Goal: Task Accomplishment & Management: Manage account settings

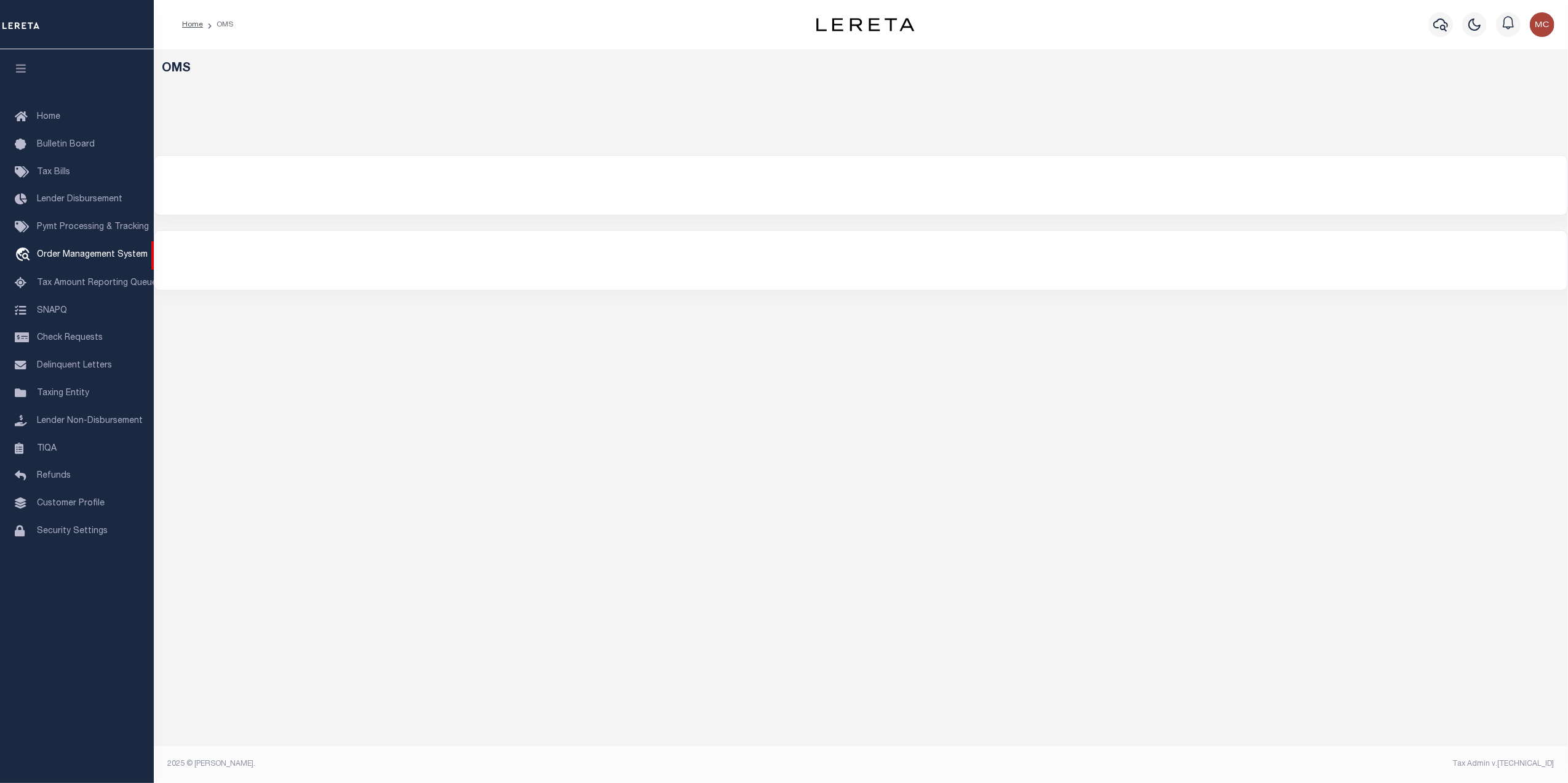
select select "200"
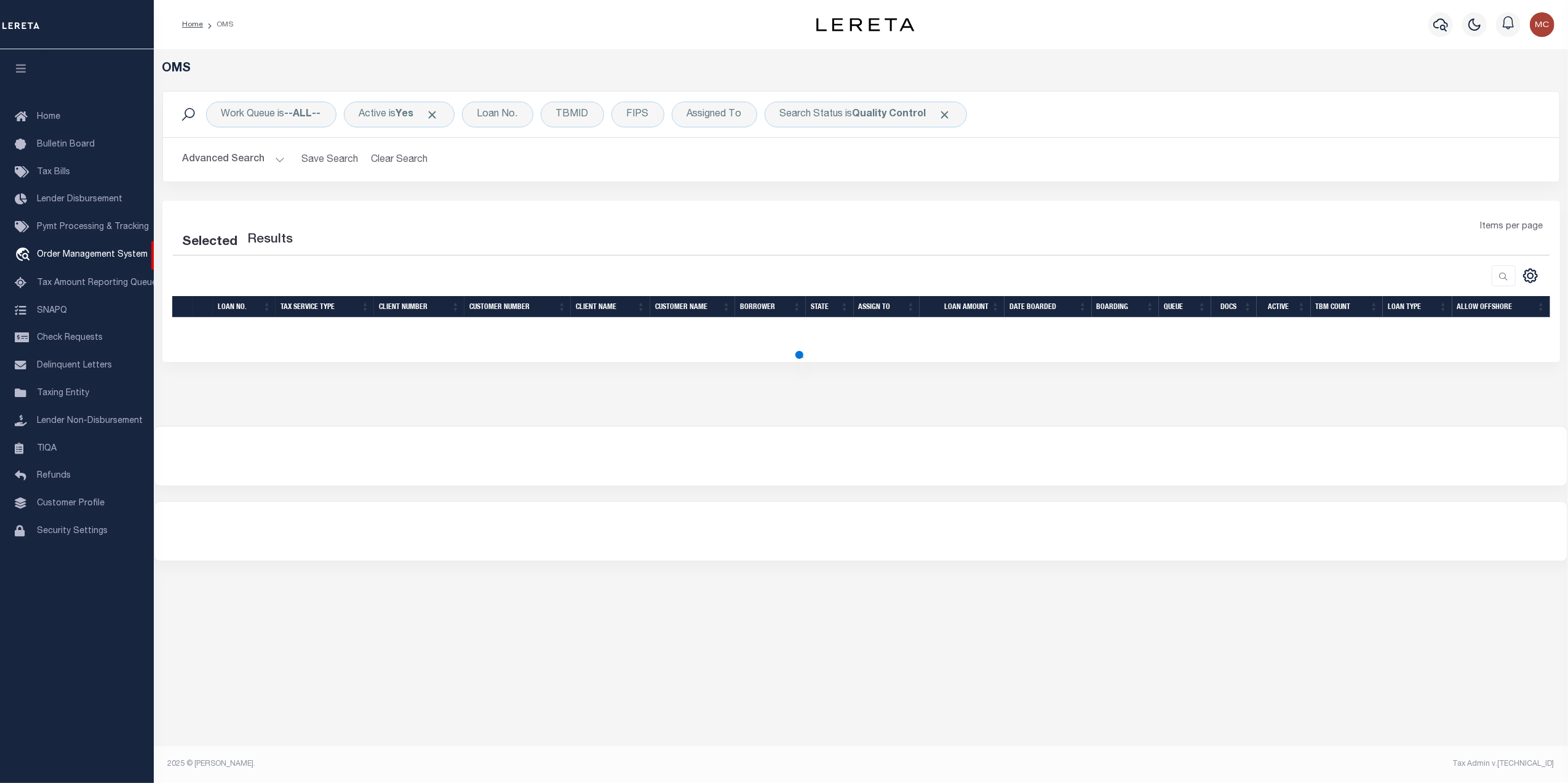
select select "200"
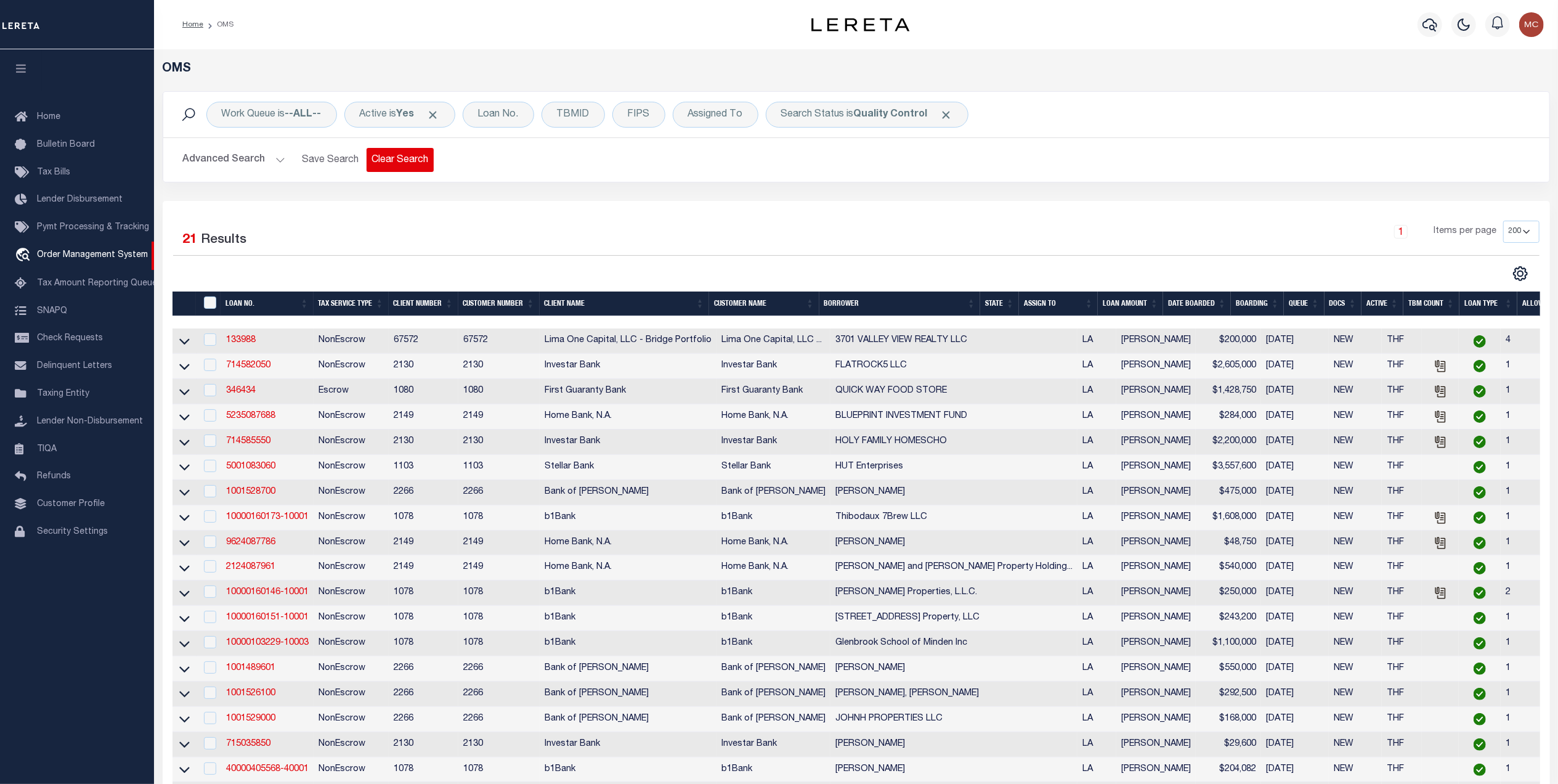
click at [405, 167] on button "Clear Search" at bounding box center [400, 160] width 68 height 24
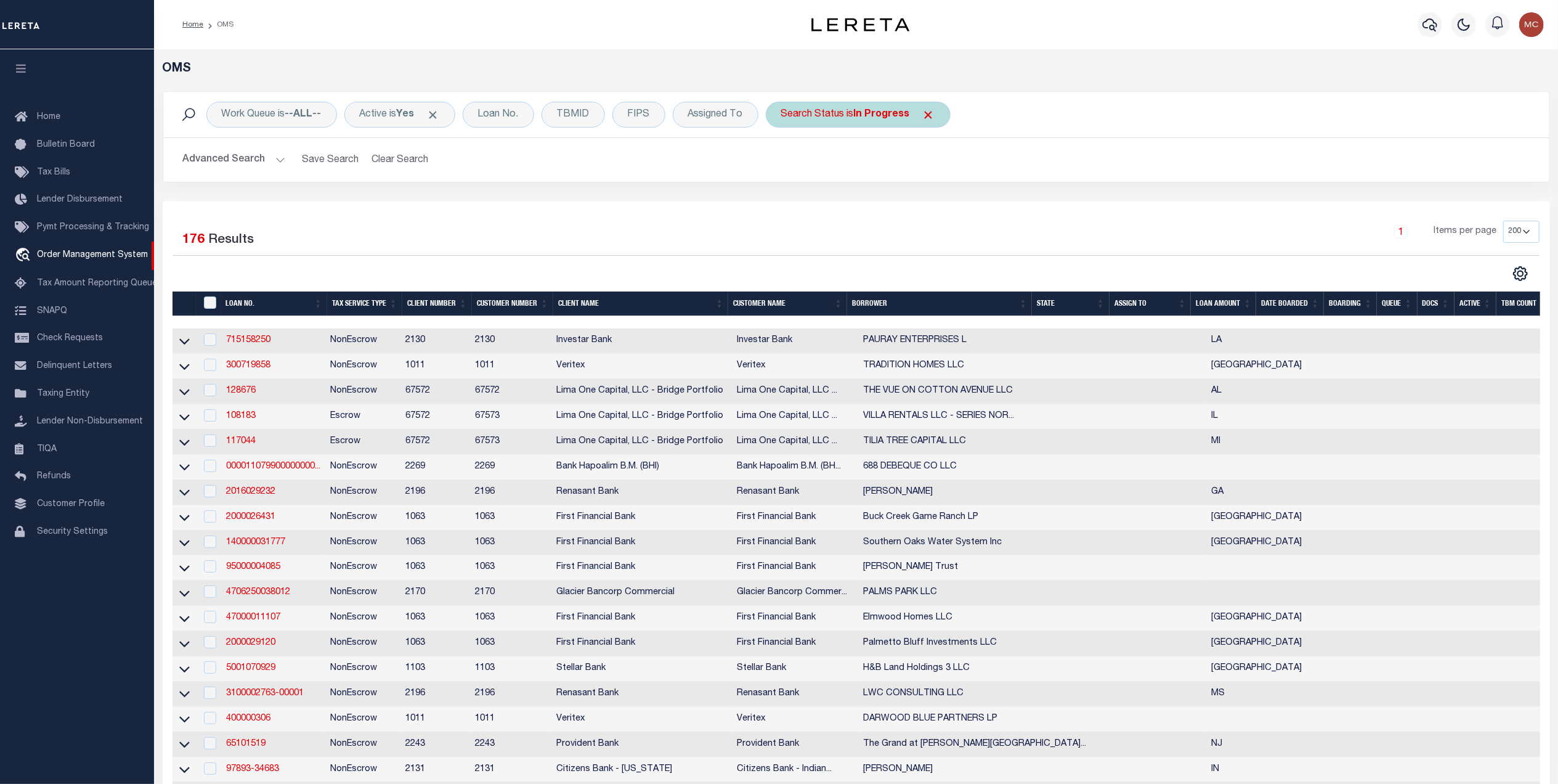
click at [844, 117] on div "Search Status is In Progress" at bounding box center [858, 115] width 185 height 26
drag, startPoint x: 819, startPoint y: 178, endPoint x: 824, endPoint y: 185, distance: 8.6
click at [819, 178] on select "Automated Search Bad Parcel Complete Duplicate Parcel High Dollar Reporting In …" at bounding box center [873, 174] width 181 height 23
select select "QC"
click at [786, 164] on select "Automated Search Bad Parcel Complete Duplicate Parcel High Dollar Reporting In …" at bounding box center [873, 174] width 181 height 23
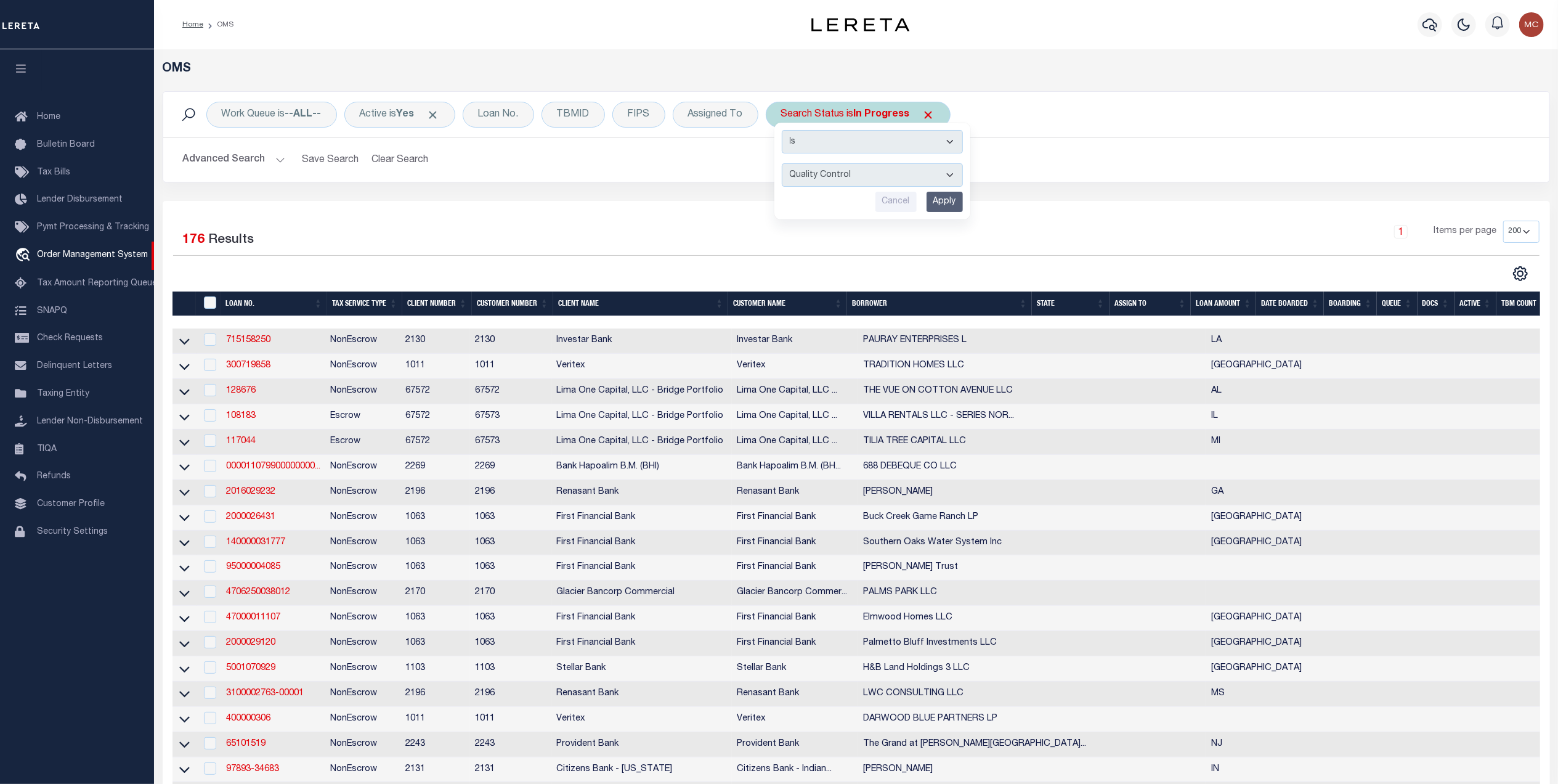
click at [950, 200] on input "Apply" at bounding box center [944, 202] width 36 height 20
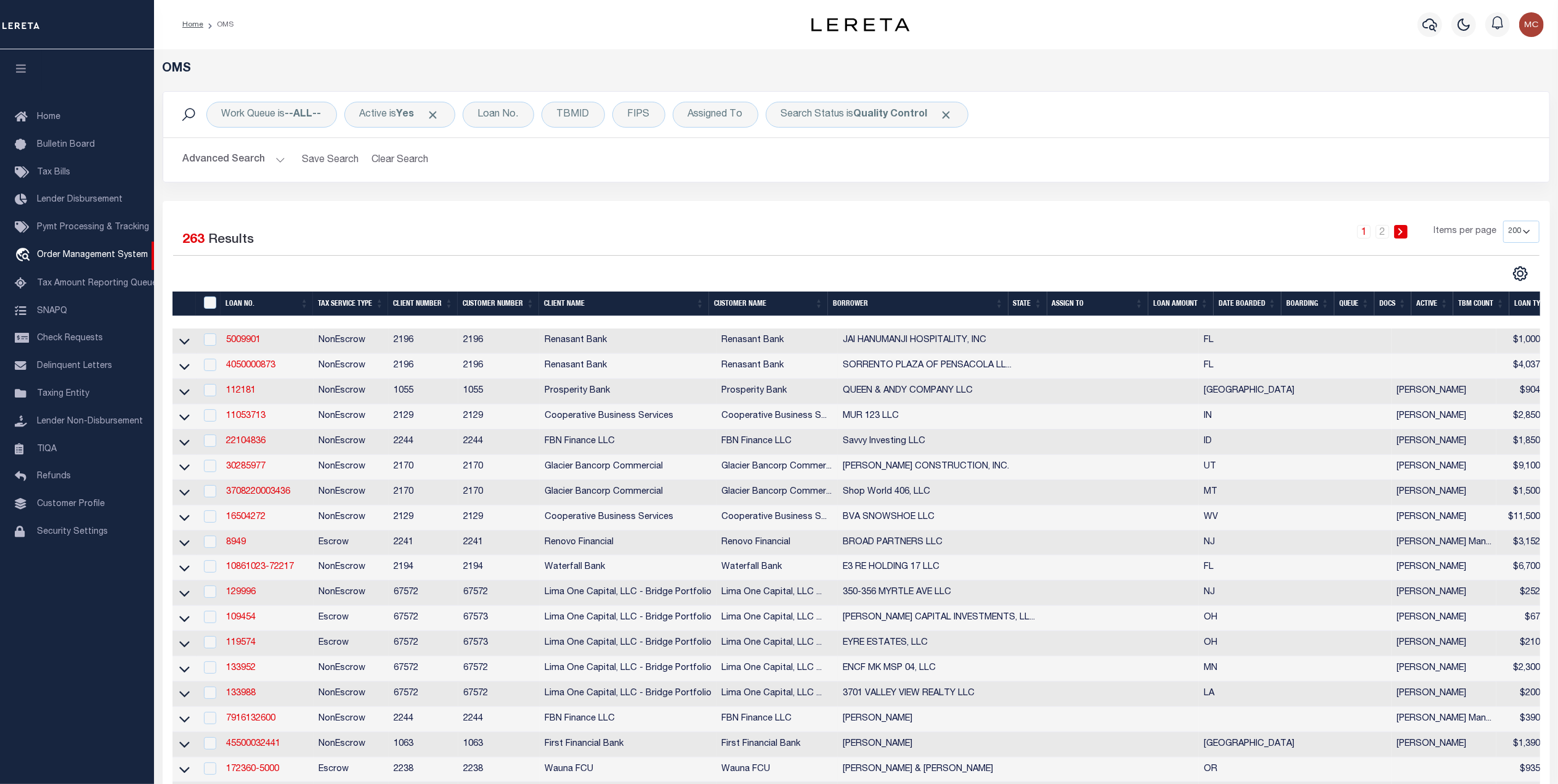
drag, startPoint x: 1466, startPoint y: 305, endPoint x: 1540, endPoint y: 329, distance: 77.8
click at [1466, 305] on th "TBM COUNT" at bounding box center [1481, 304] width 56 height 25
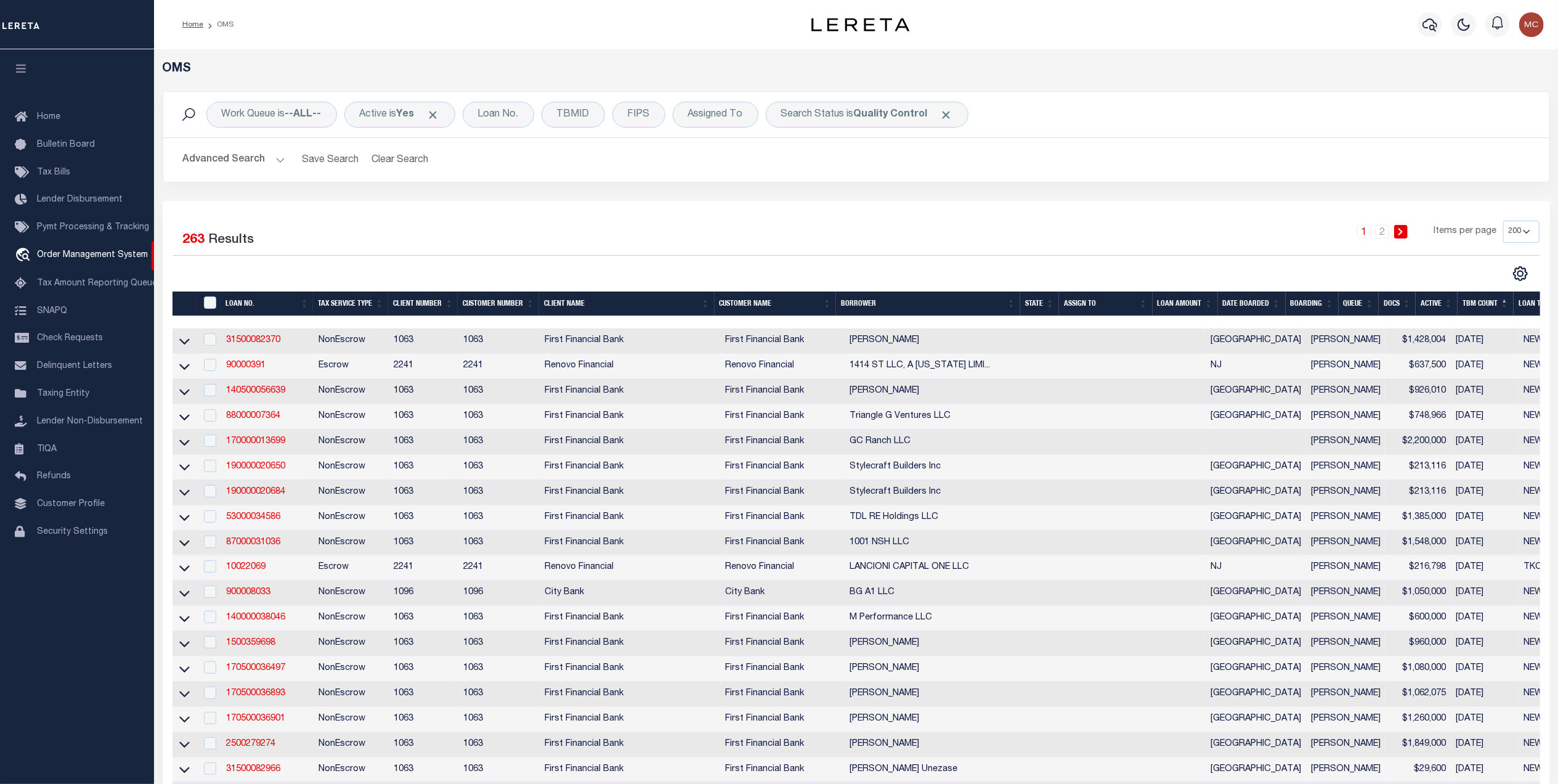
click at [1473, 308] on th "TBM COUNT" at bounding box center [1486, 304] width 56 height 25
click at [1511, 233] on select "10 25 50 100 200" at bounding box center [1521, 231] width 36 height 22
click at [1296, 237] on div "1 2 Items per page 10 25 50 100 200" at bounding box center [1029, 236] width 1020 height 32
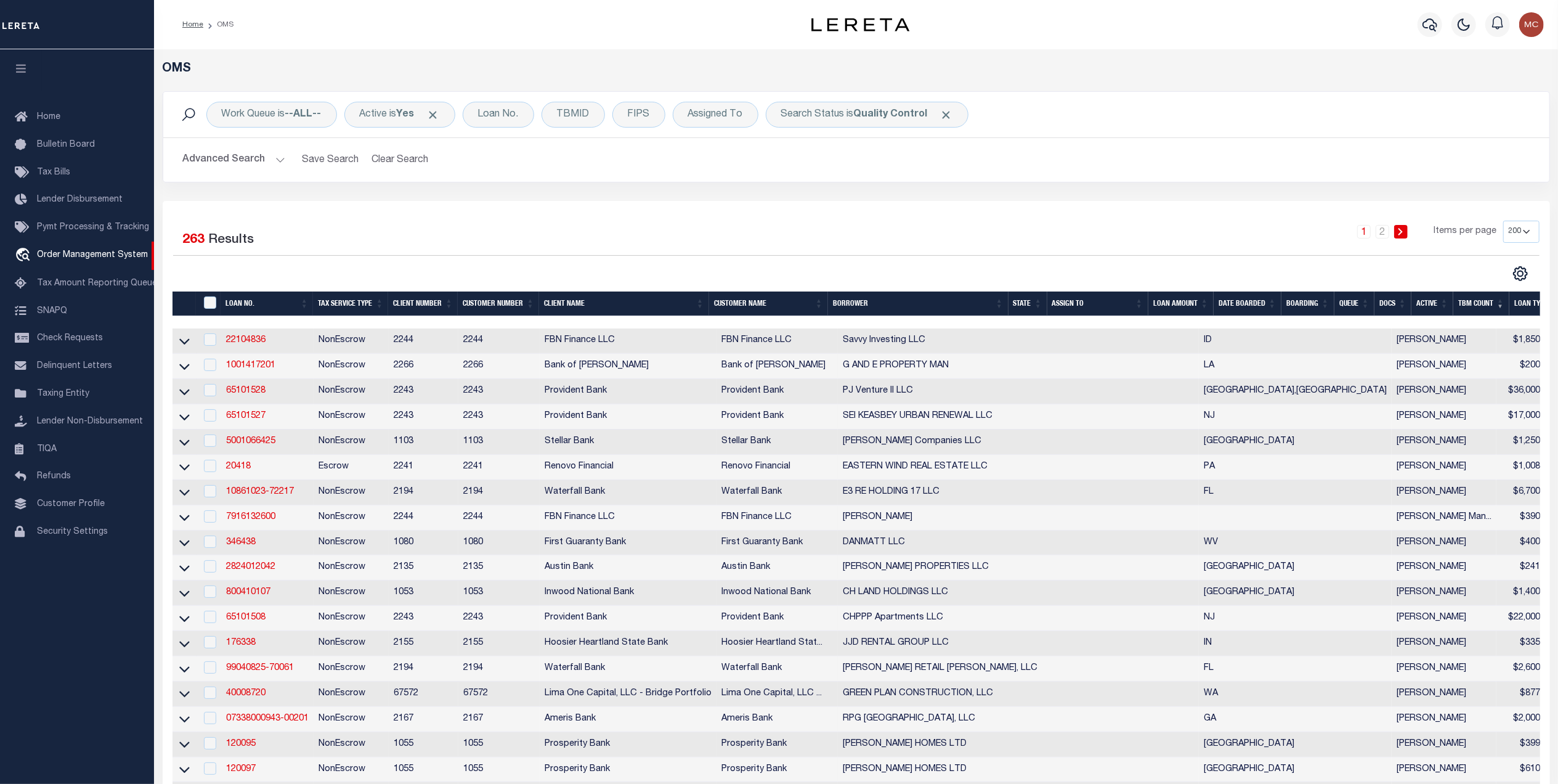
click at [207, 156] on button "Advanced Search" at bounding box center [234, 160] width 102 height 24
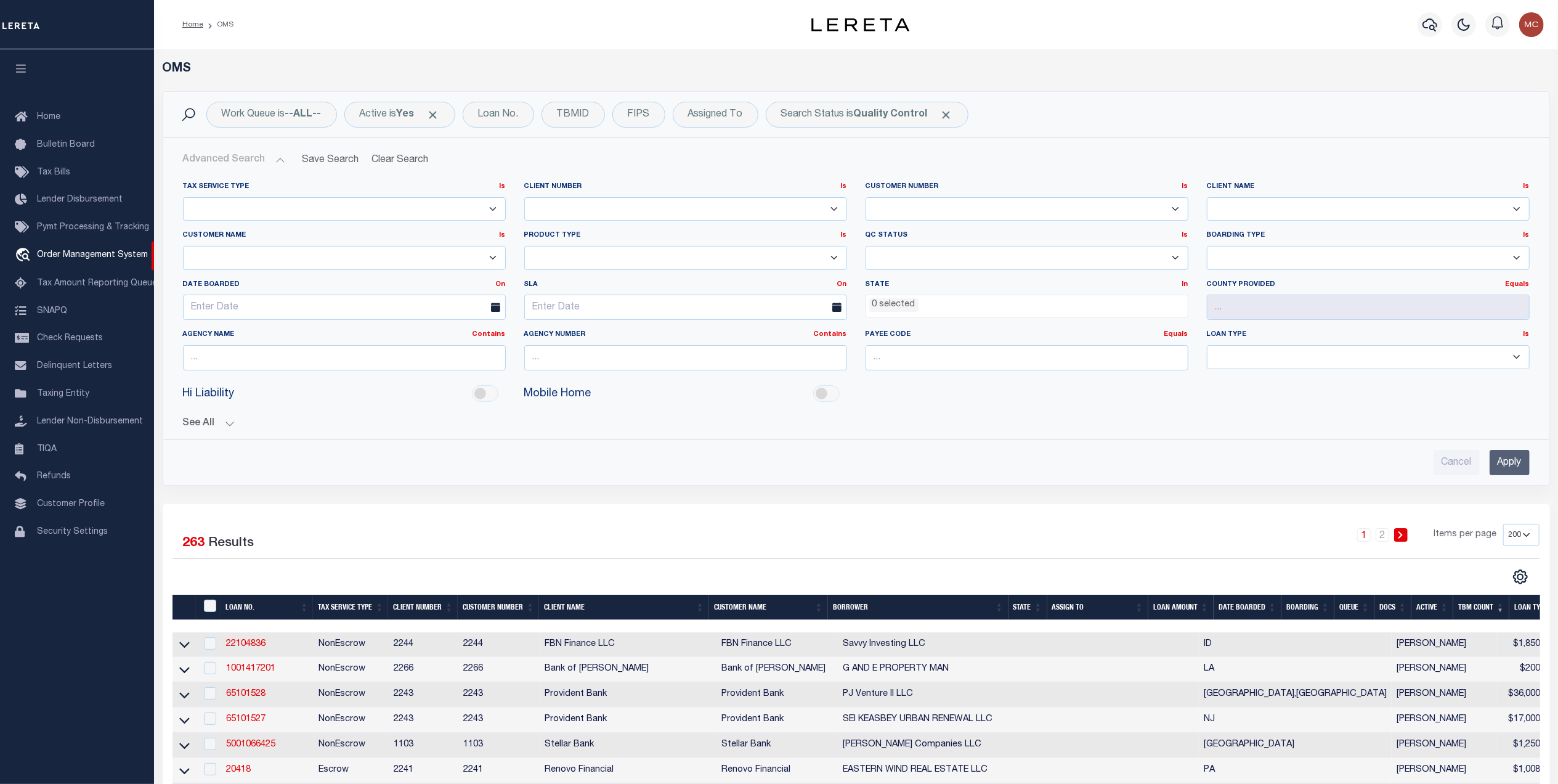
click at [920, 306] on ul "0 selected" at bounding box center [1027, 304] width 321 height 17
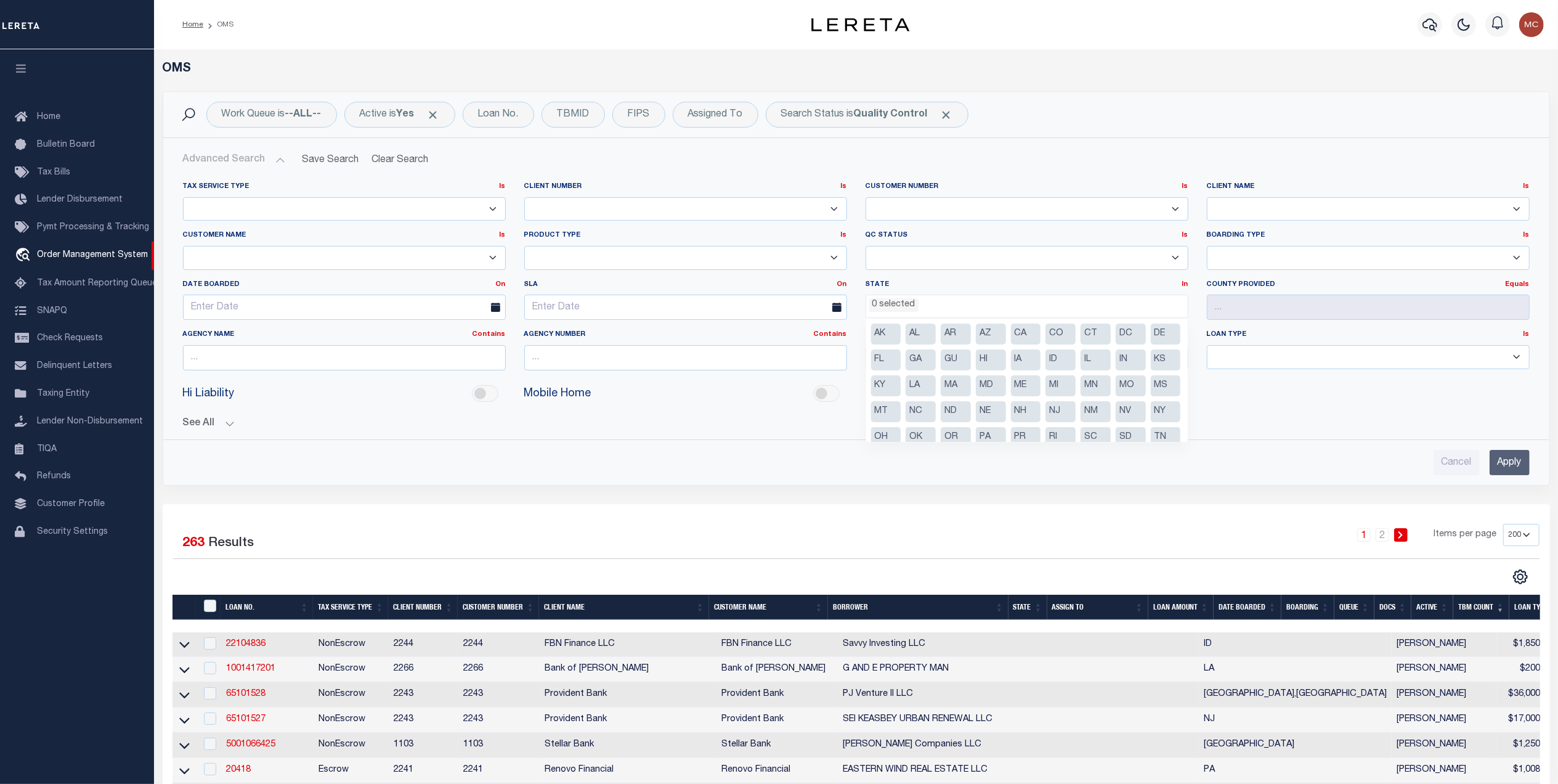
click at [936, 382] on li "LA" at bounding box center [920, 385] width 31 height 21
select select "LA"
click at [1514, 461] on input "Apply" at bounding box center [1509, 462] width 40 height 25
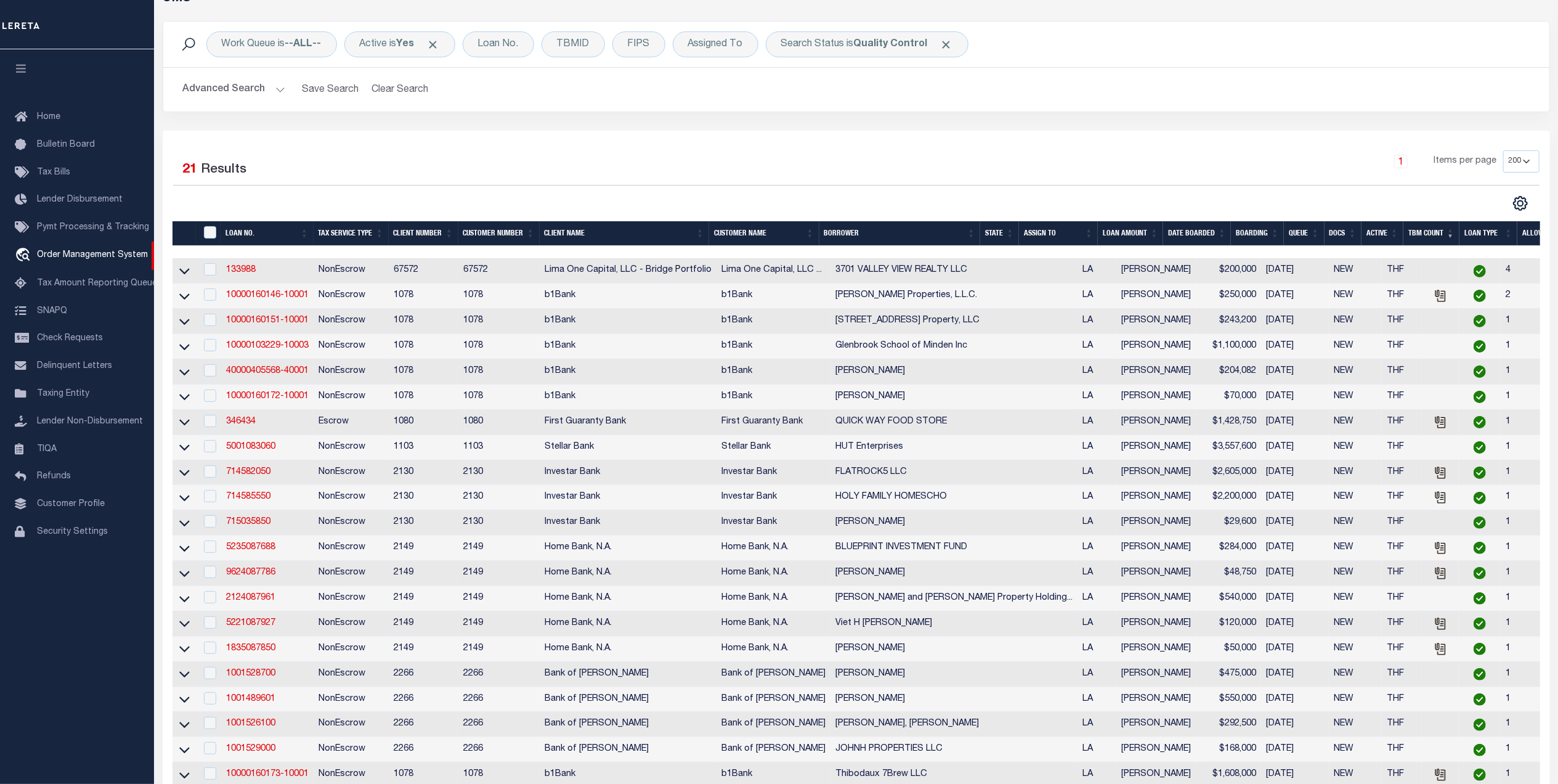
scroll to position [164, 0]
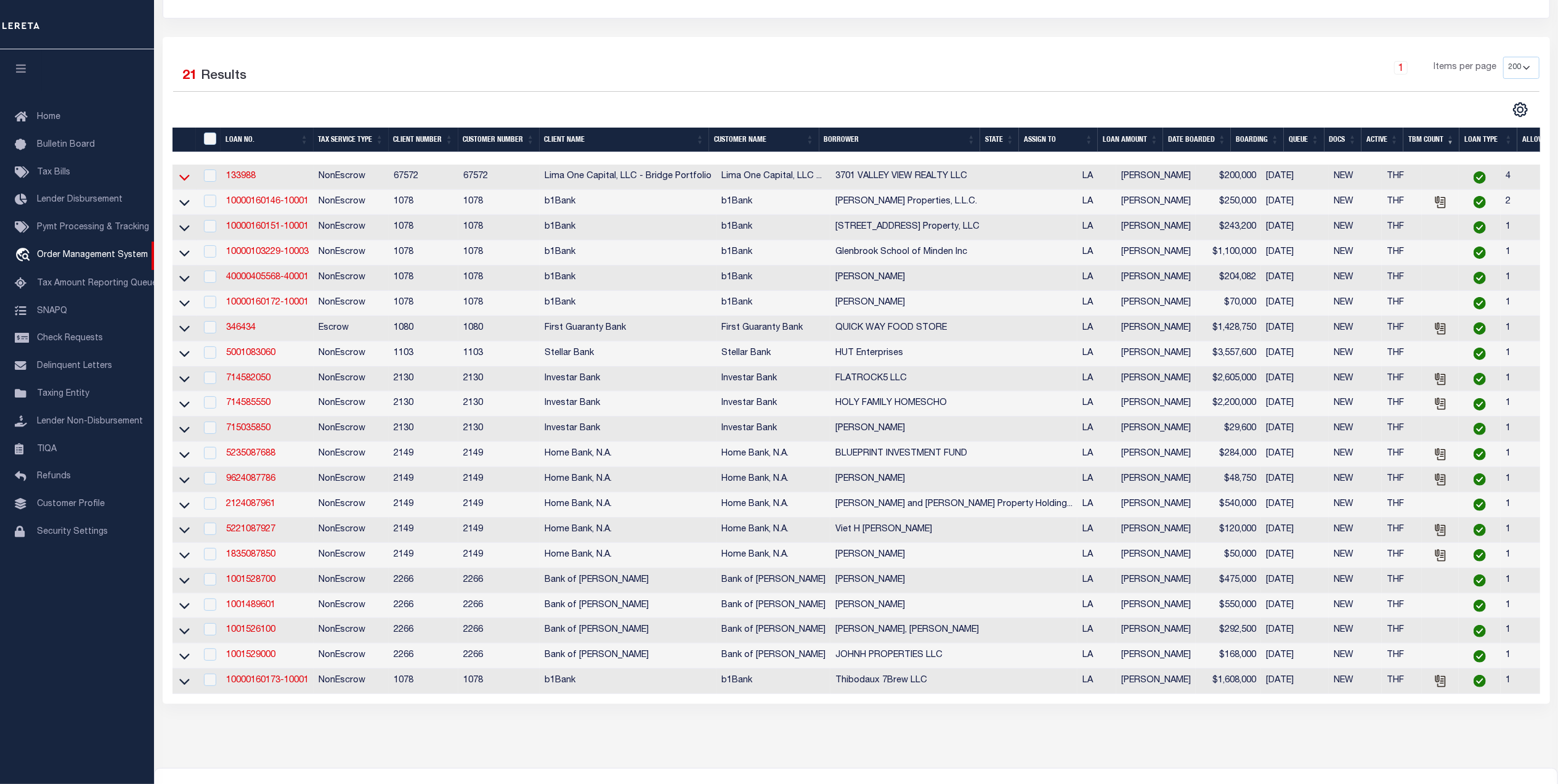
click at [188, 183] on icon at bounding box center [184, 177] width 10 height 13
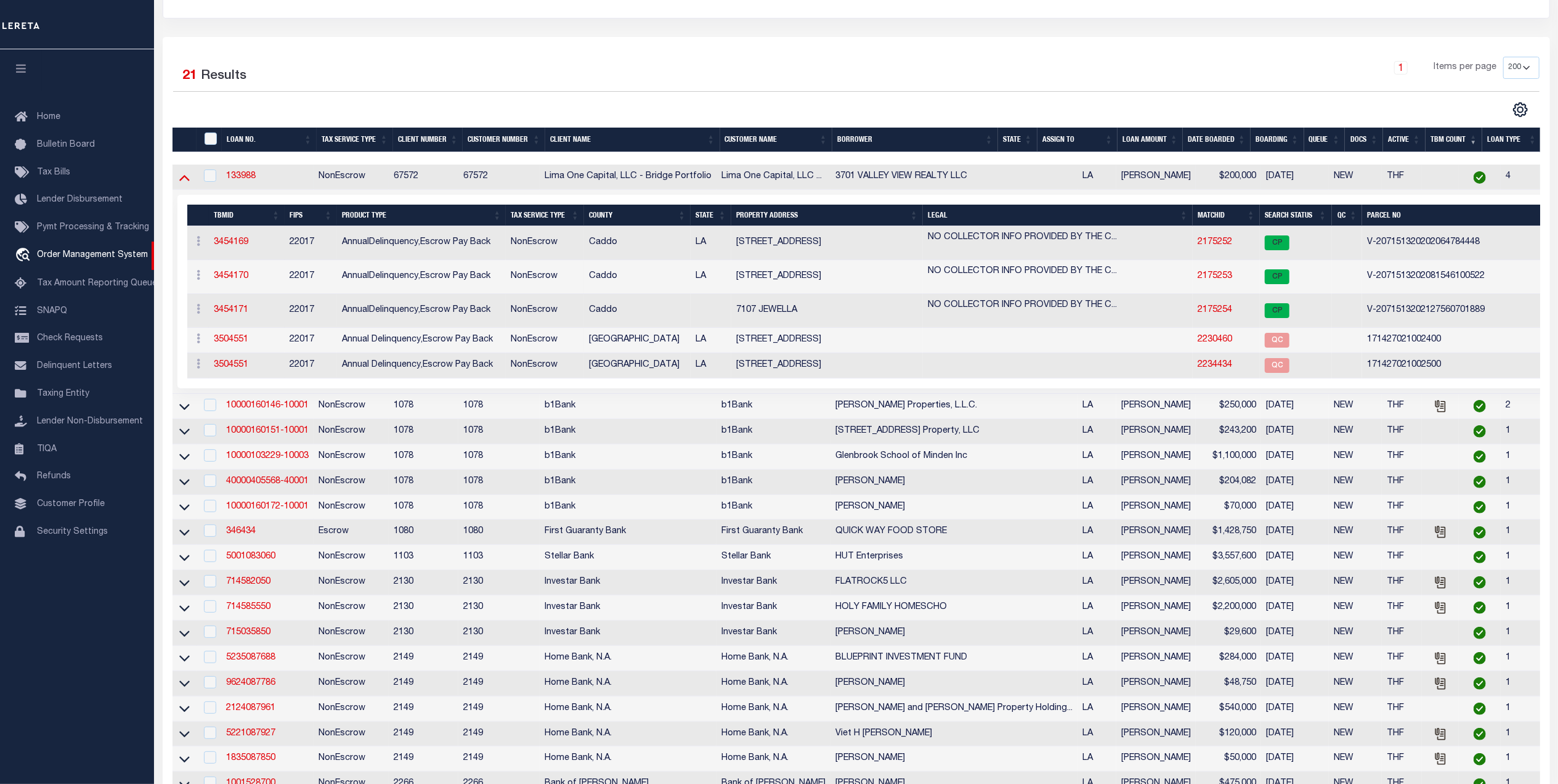
click at [180, 183] on icon at bounding box center [184, 177] width 10 height 13
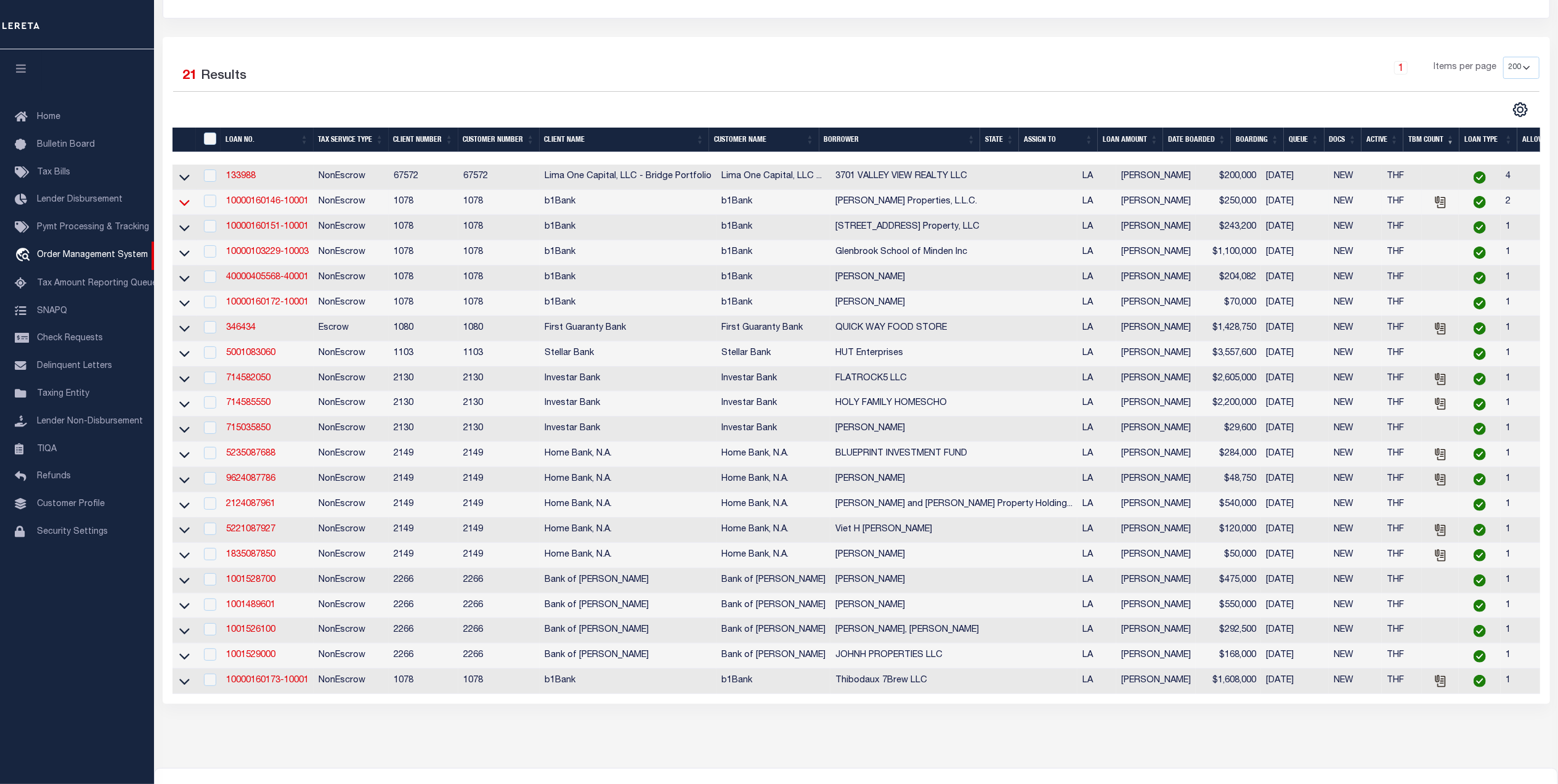
click at [186, 205] on icon at bounding box center [184, 203] width 10 height 6
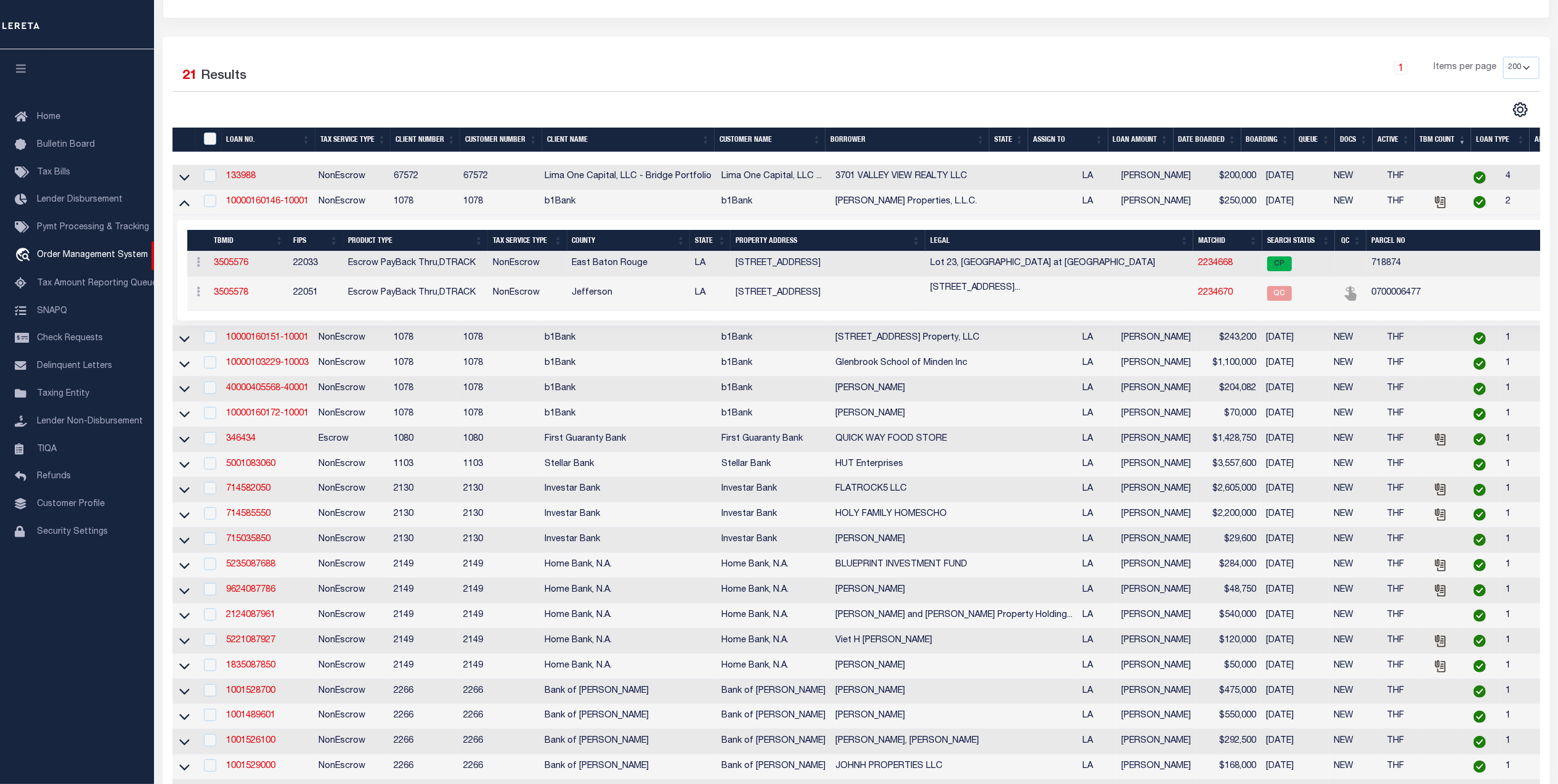
click at [186, 205] on icon at bounding box center [184, 203] width 10 height 6
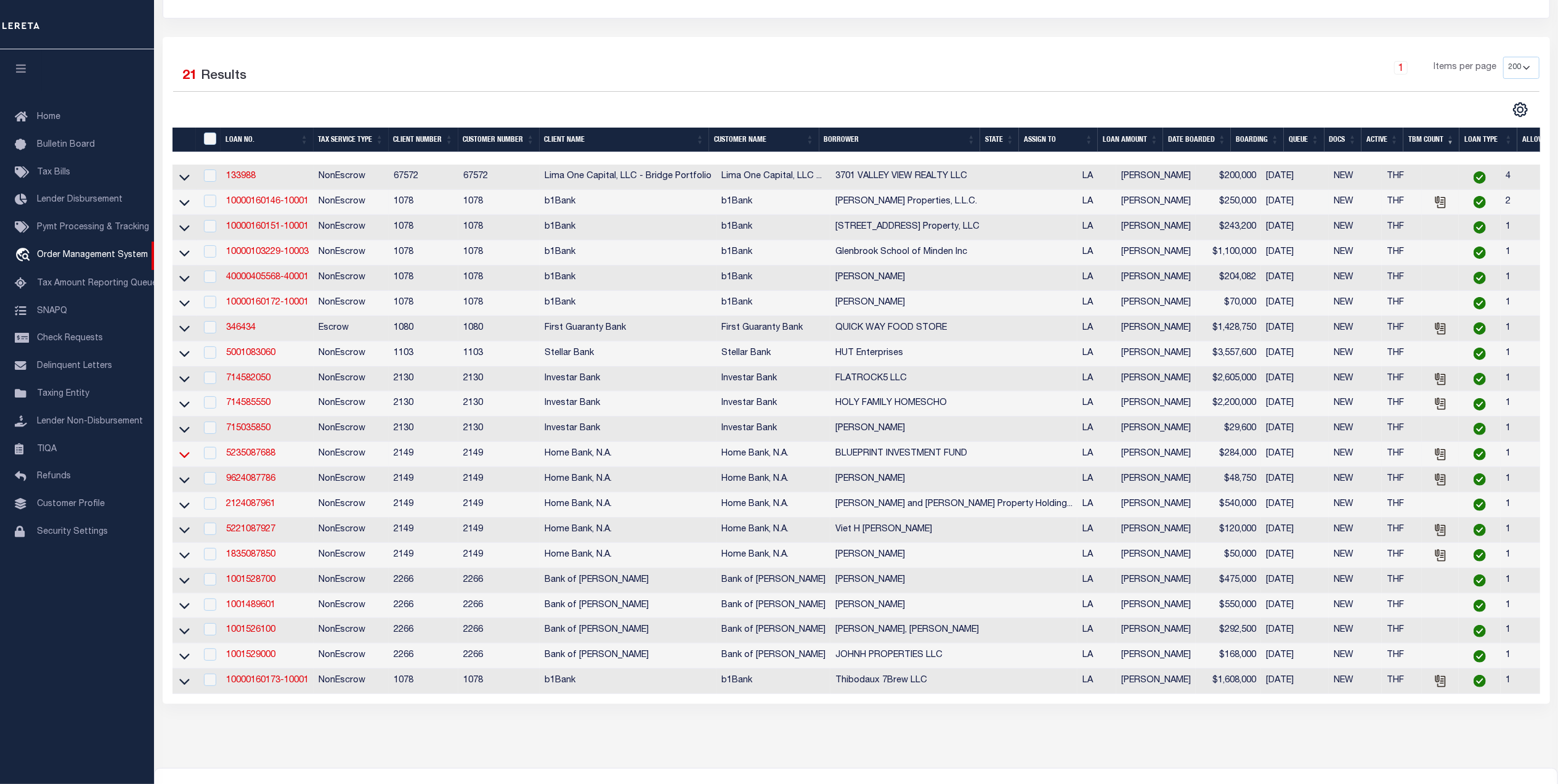
click at [180, 457] on icon at bounding box center [184, 454] width 10 height 6
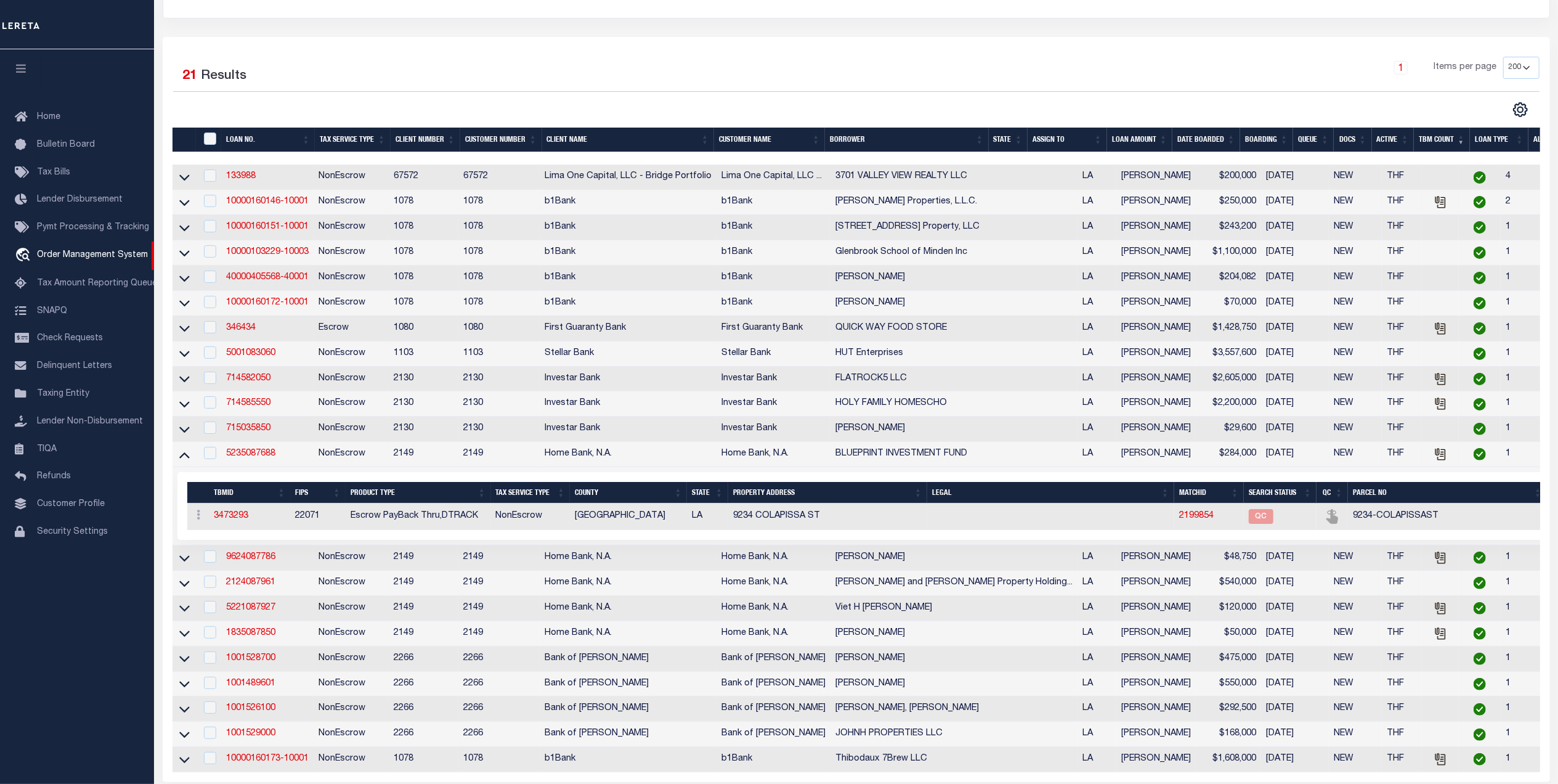
click at [180, 461] on icon at bounding box center [184, 454] width 10 height 13
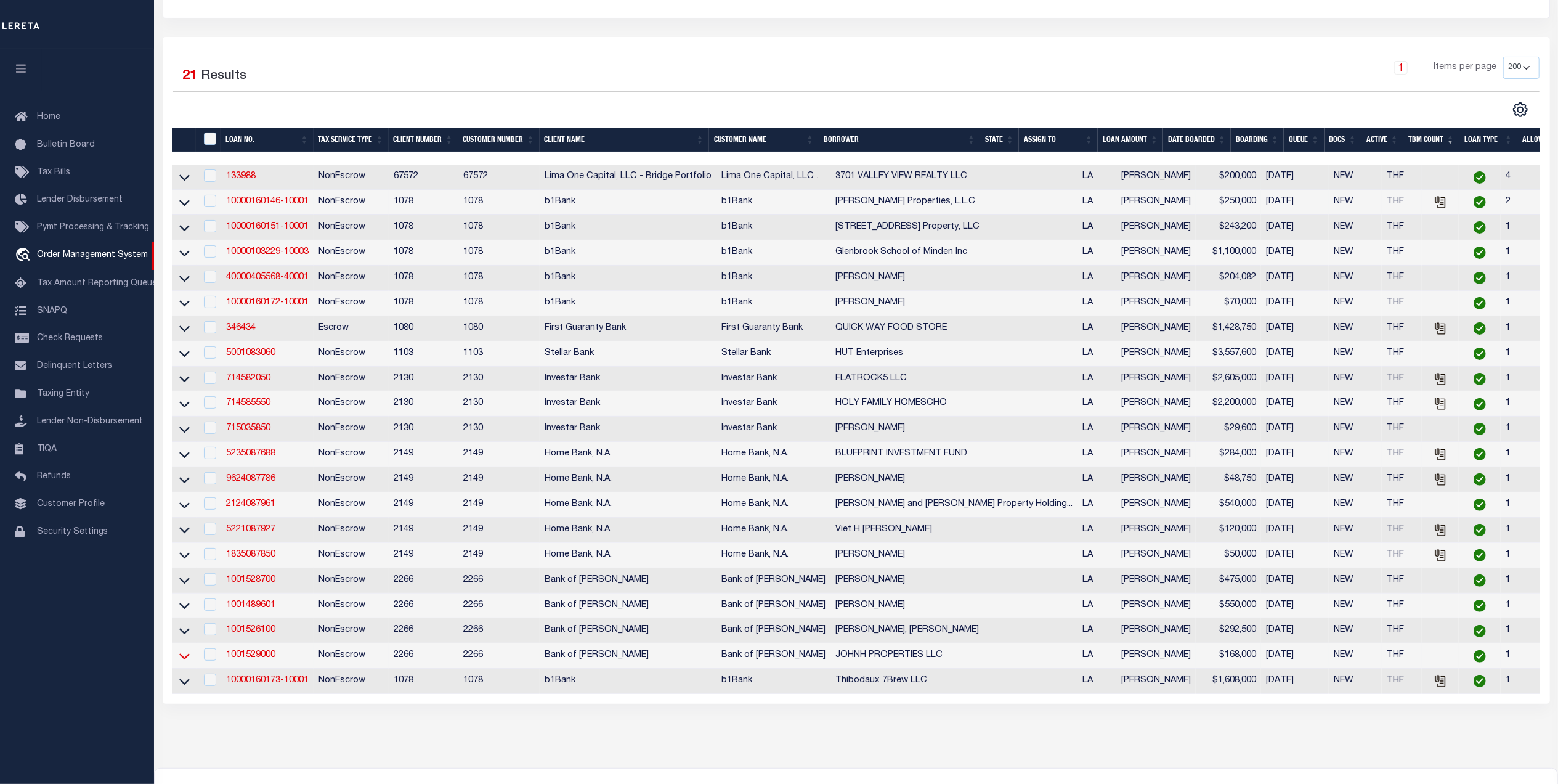
click at [186, 662] on icon at bounding box center [184, 655] width 10 height 13
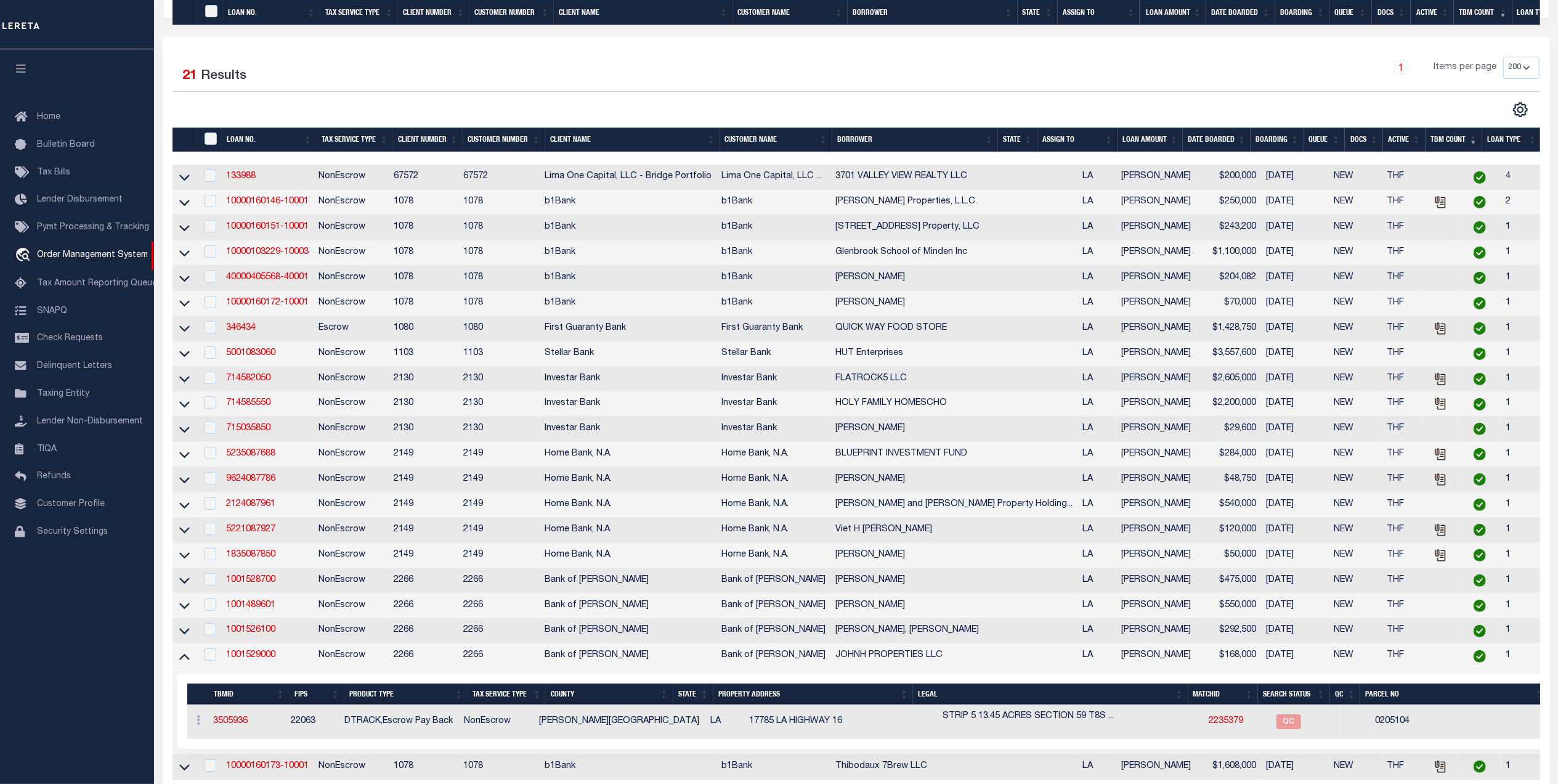
scroll to position [400, 0]
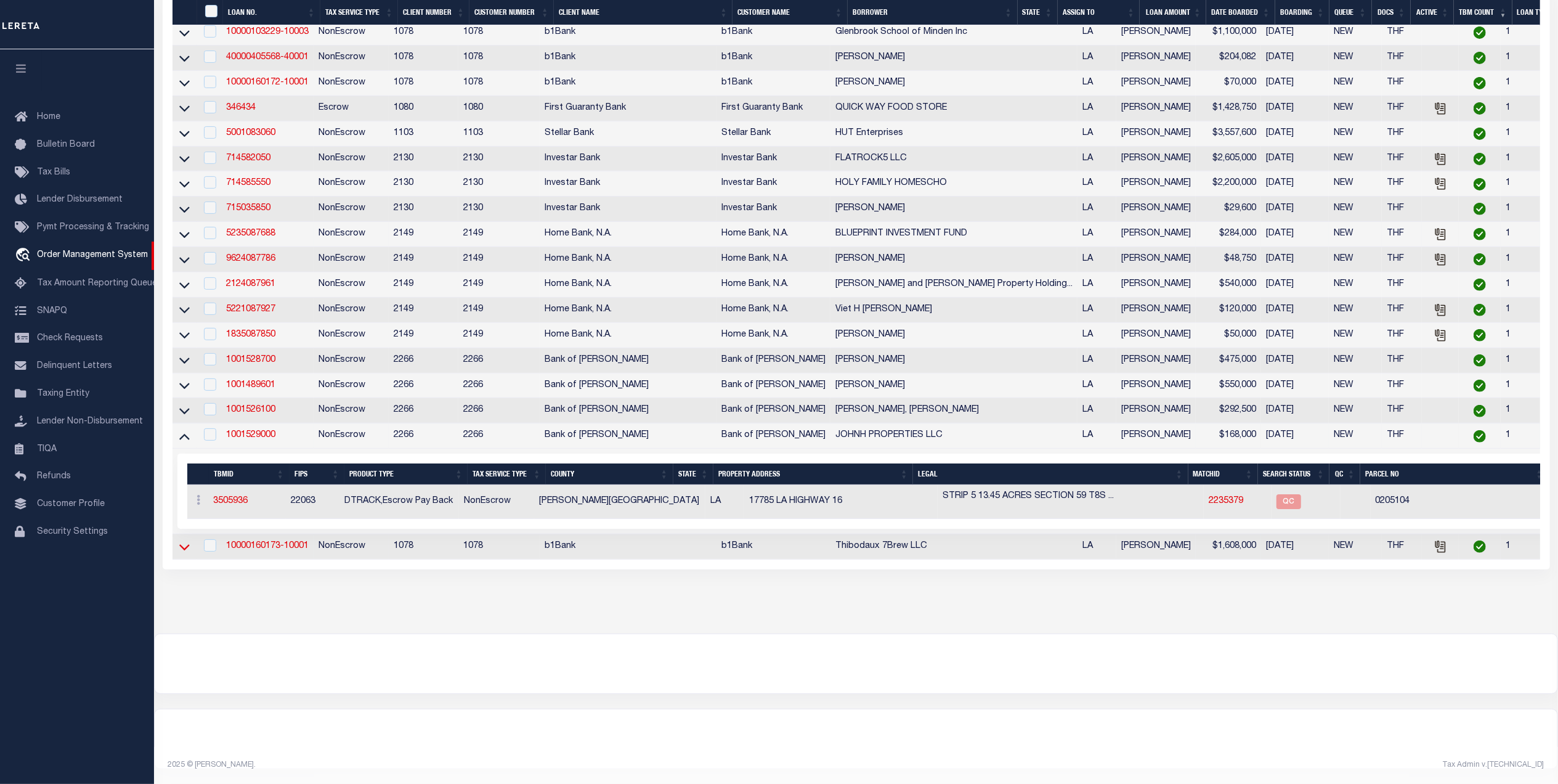
click at [180, 541] on icon at bounding box center [184, 547] width 10 height 13
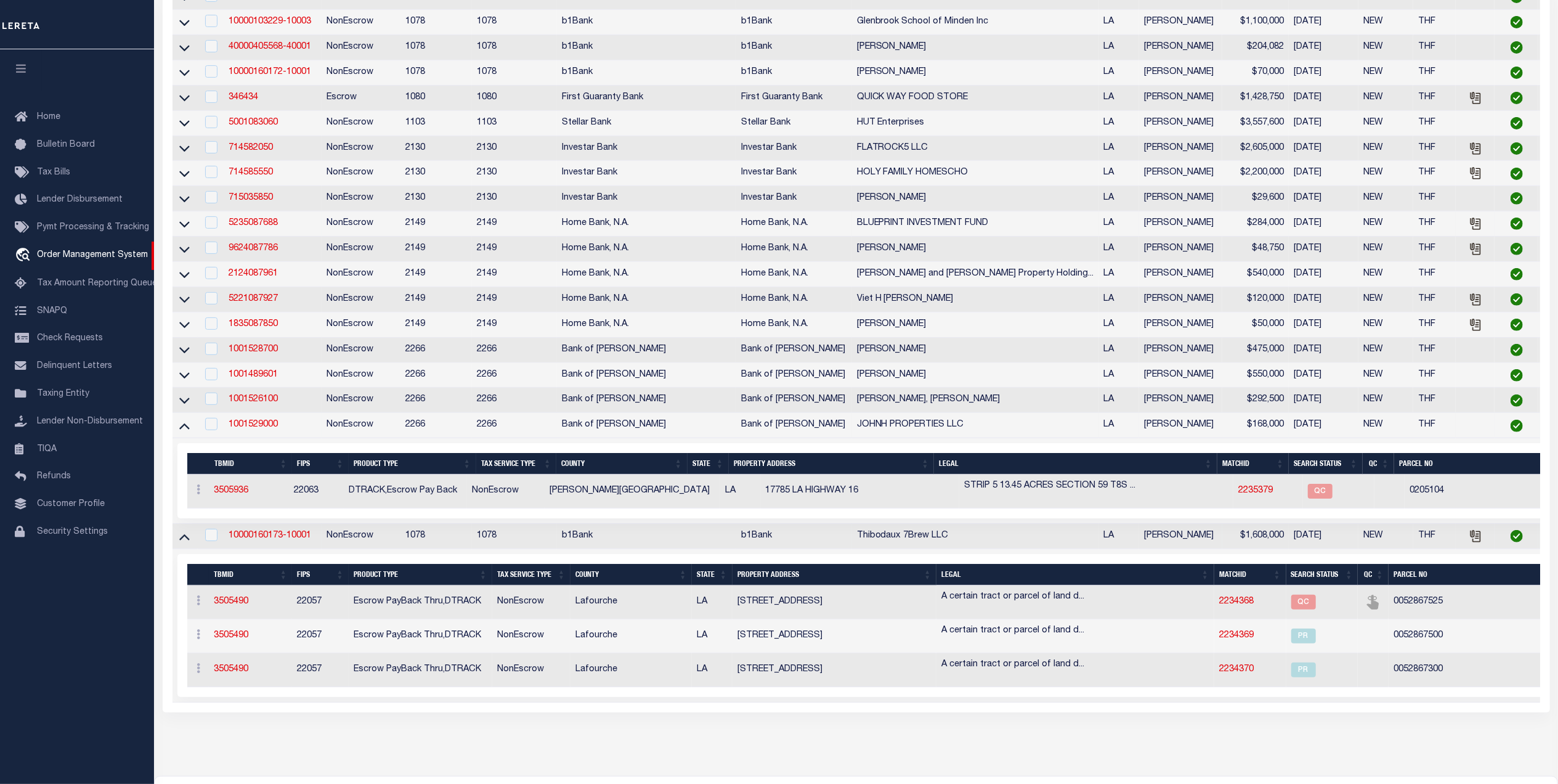
scroll to position [0, 0]
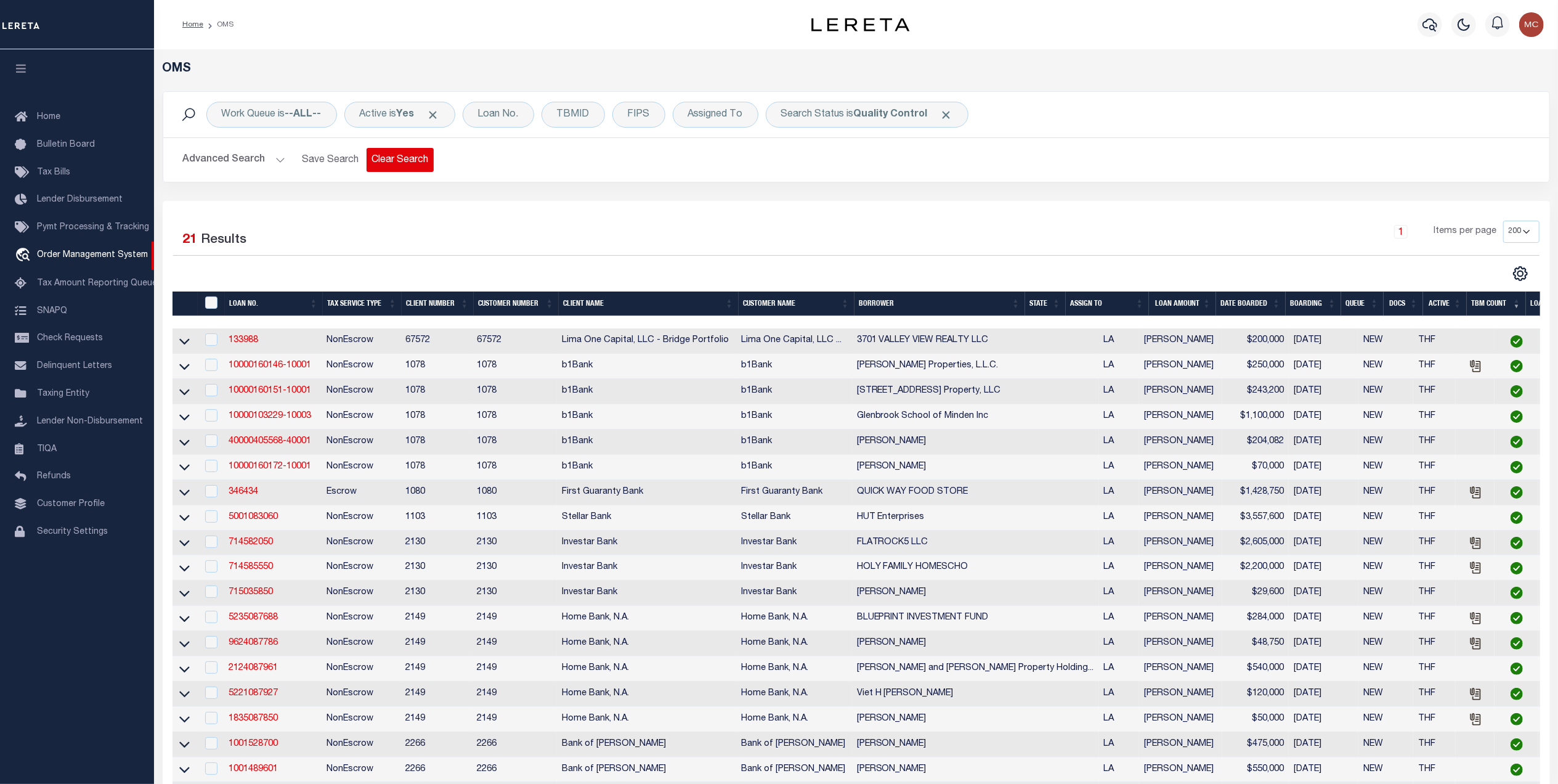
click at [390, 164] on button "Clear Search" at bounding box center [400, 160] width 68 height 24
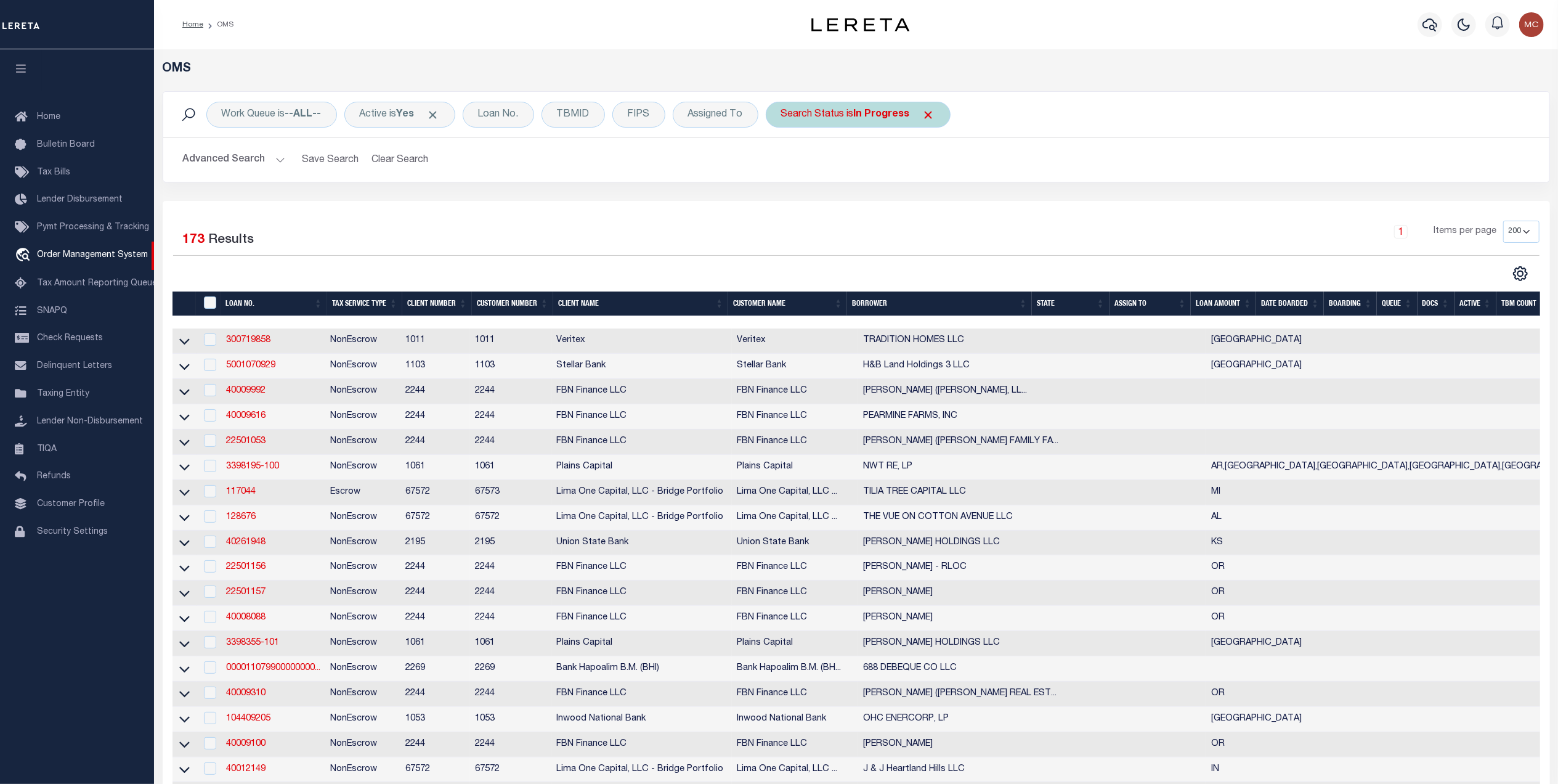
click at [852, 111] on div "Search Status is In Progress" at bounding box center [858, 115] width 185 height 26
click at [842, 178] on select "Automated Search Bad Parcel Complete Duplicate Parcel High Dollar Reporting In …" at bounding box center [873, 174] width 181 height 23
select select "QC"
click at [786, 164] on select "Automated Search Bad Parcel Complete Duplicate Parcel High Dollar Reporting In …" at bounding box center [873, 174] width 181 height 23
click at [941, 200] on input "Apply" at bounding box center [944, 202] width 36 height 20
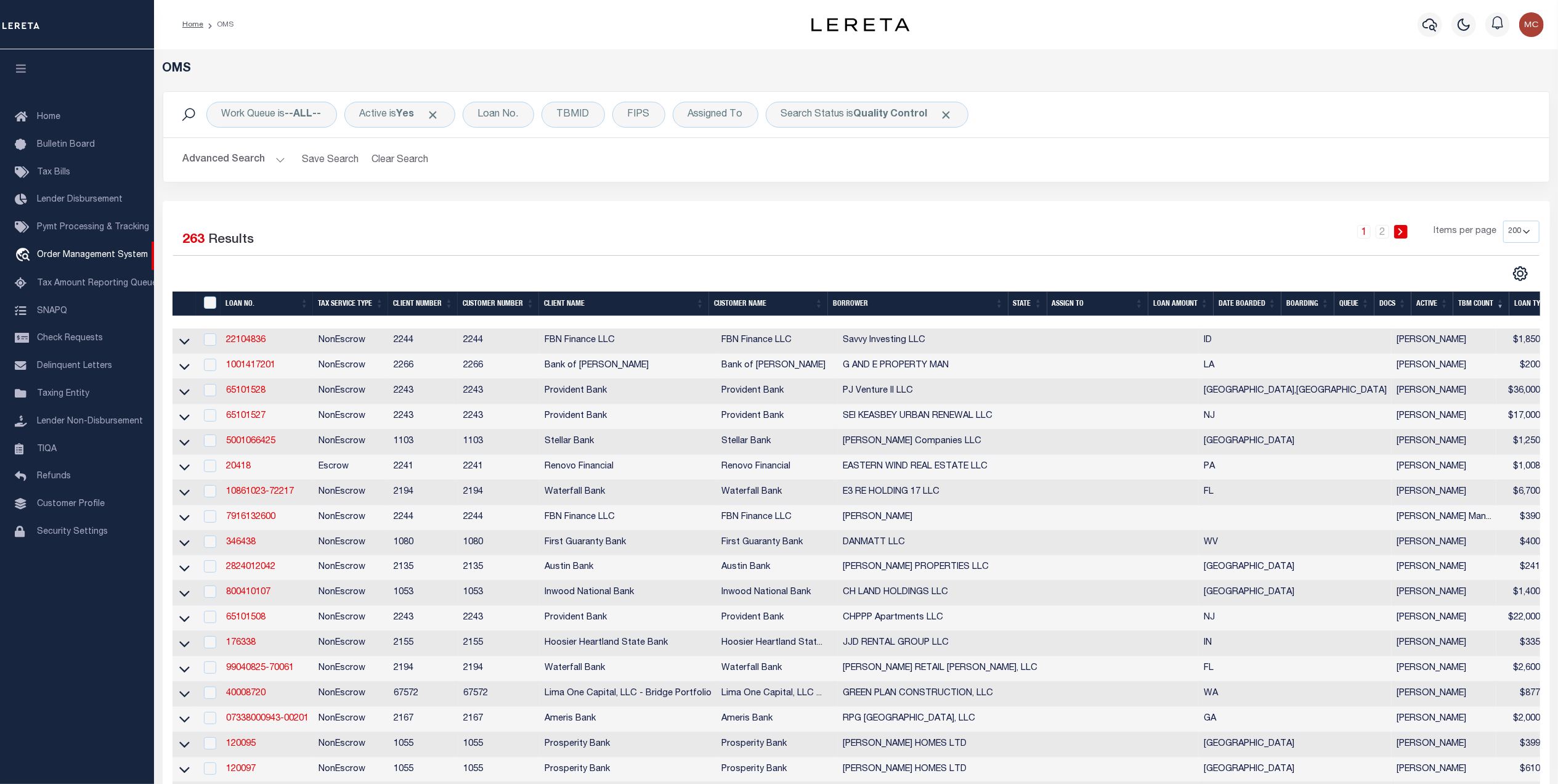
click at [1032, 309] on th "State" at bounding box center [1028, 304] width 39 height 25
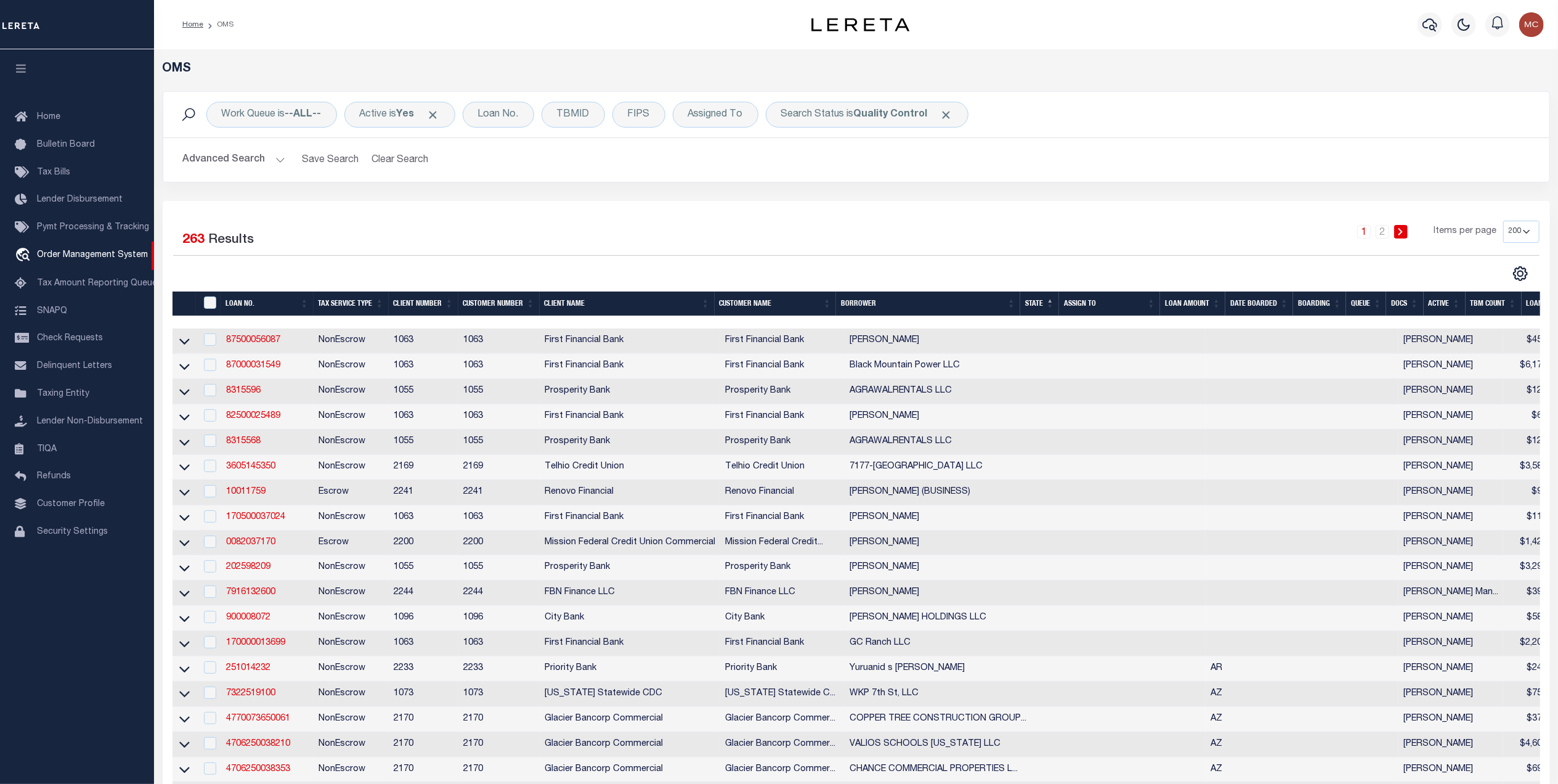
click at [1207, 309] on th "LOAN AMOUNT" at bounding box center [1192, 304] width 66 height 25
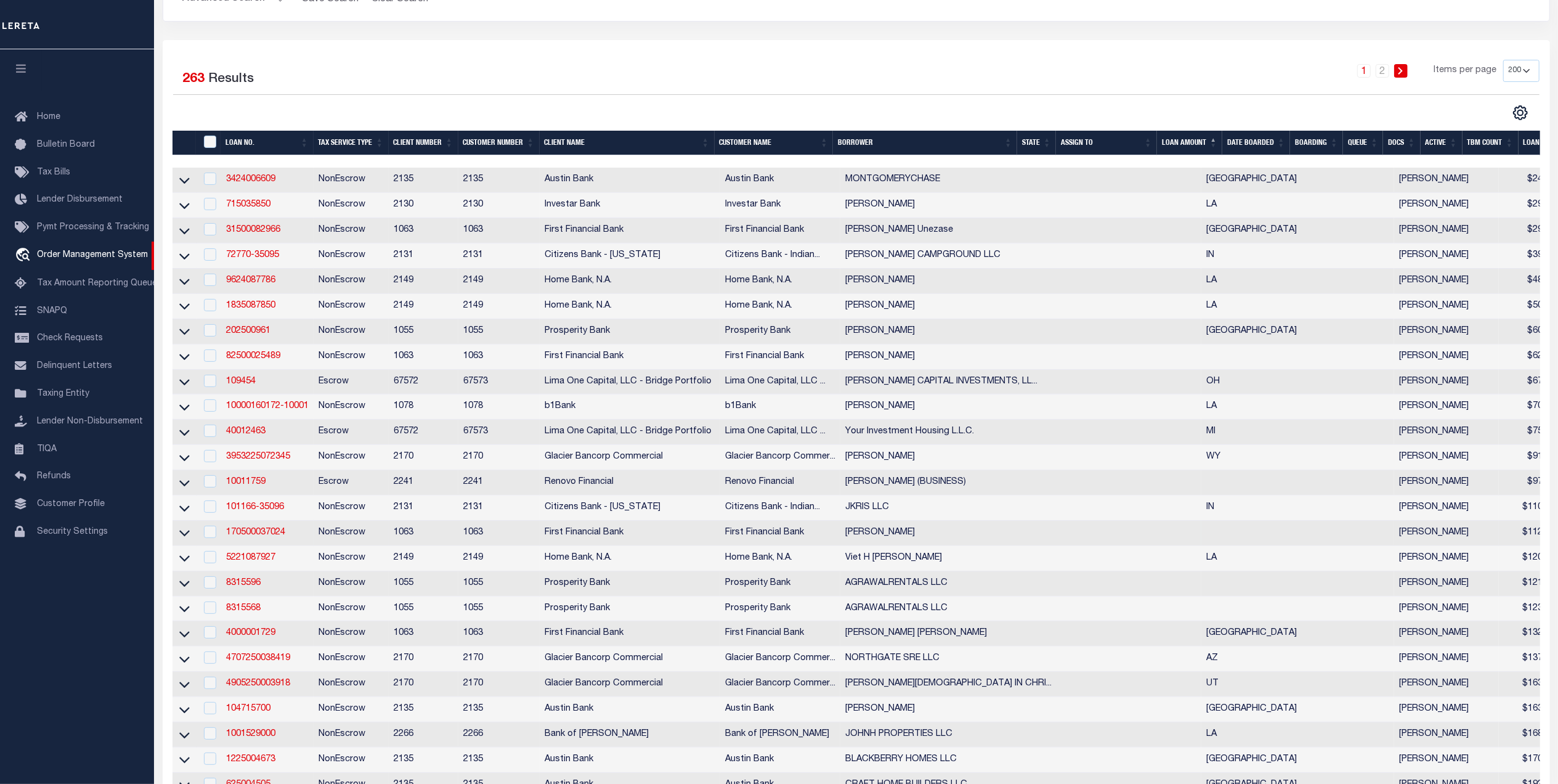
scroll to position [164, 0]
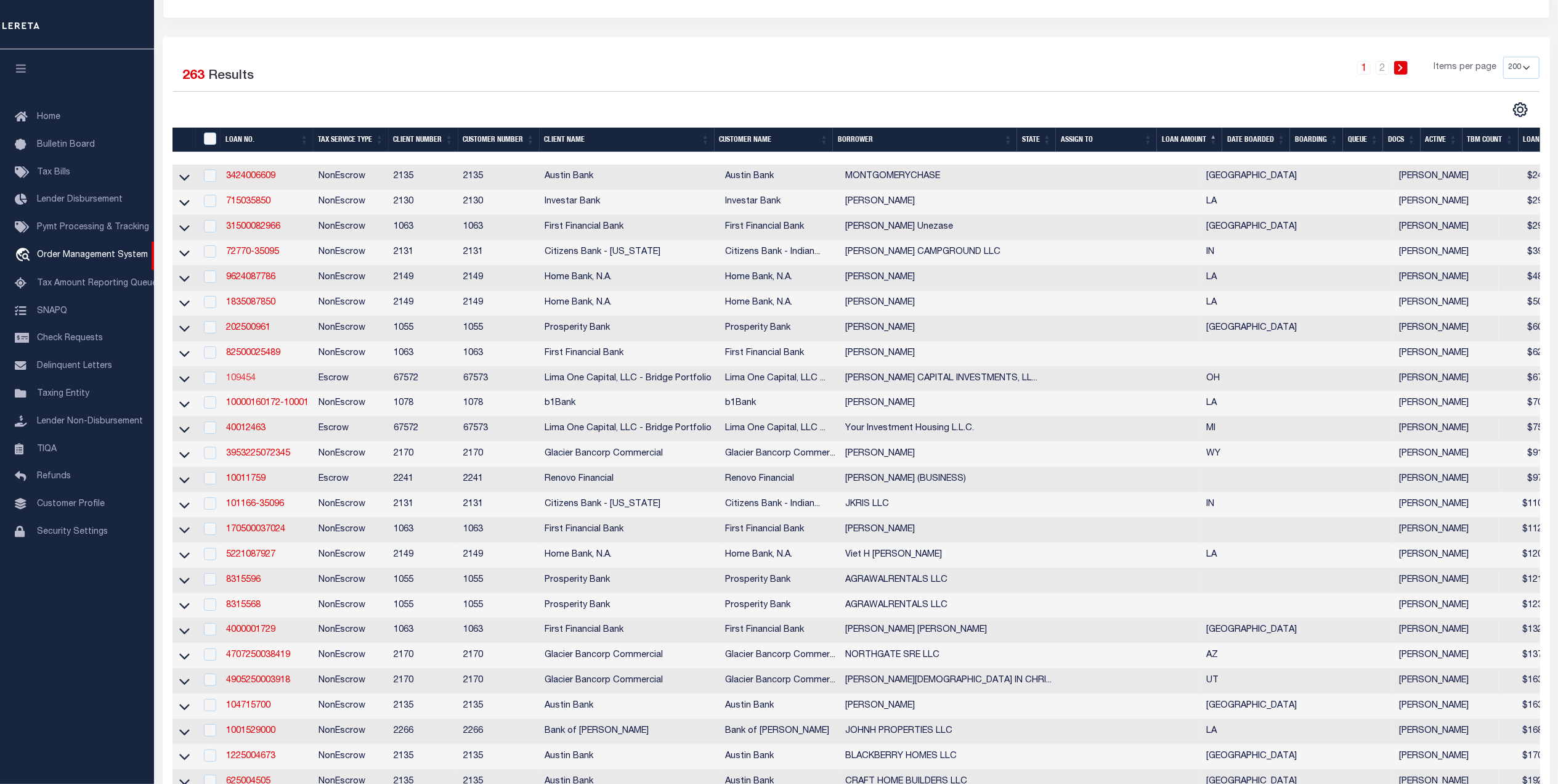
click at [248, 382] on link "109454" at bounding box center [241, 378] width 30 height 8
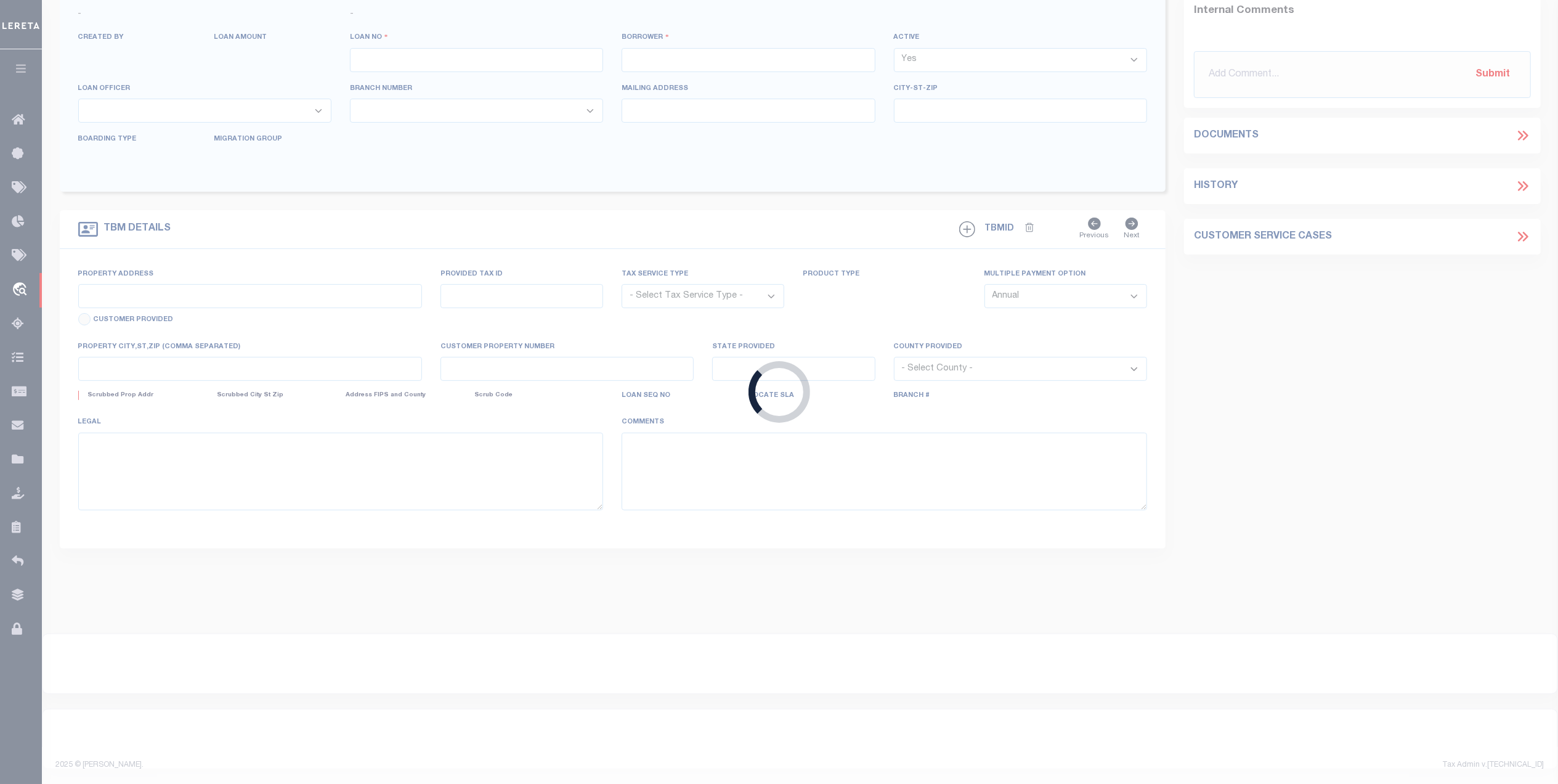
type input "109454"
type input "MCCALL CAPITAL INVESTMENTS, LLC"
select select
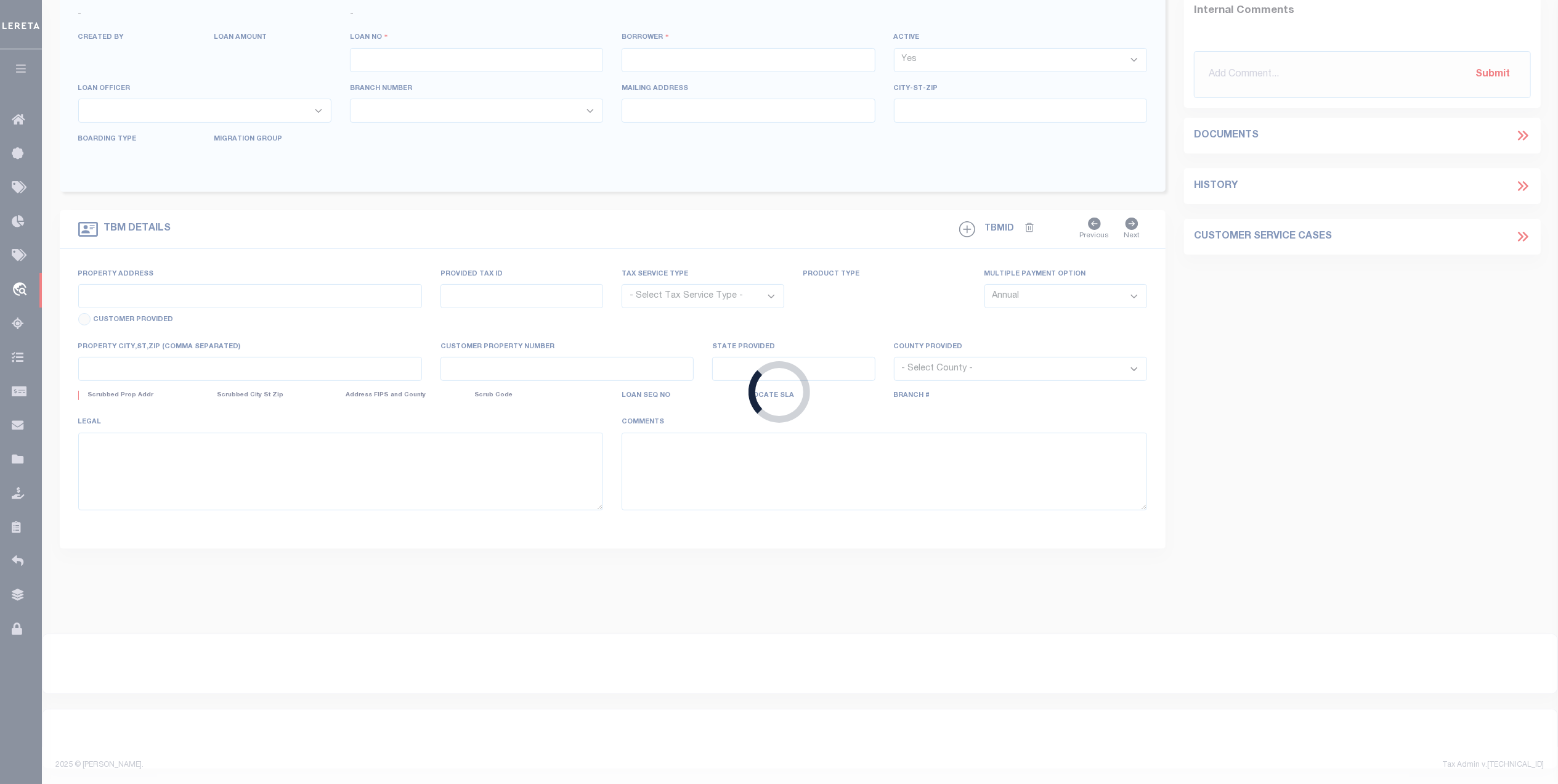
select select
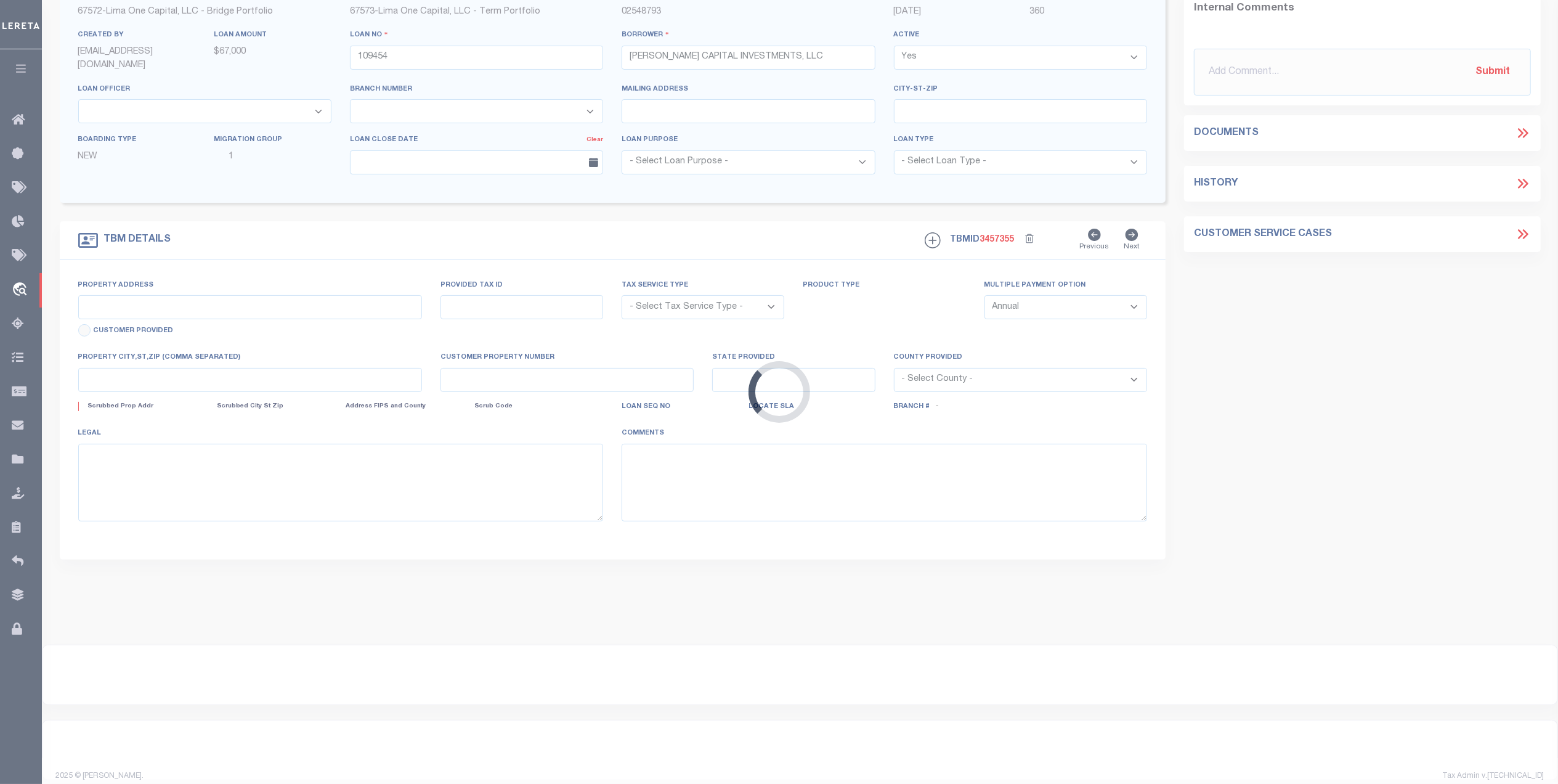
type input "319 RAYMOND AVENUE"
radio input "true"
select select "Escrow"
select select
type input "W PORTSMOUTH OH 45663"
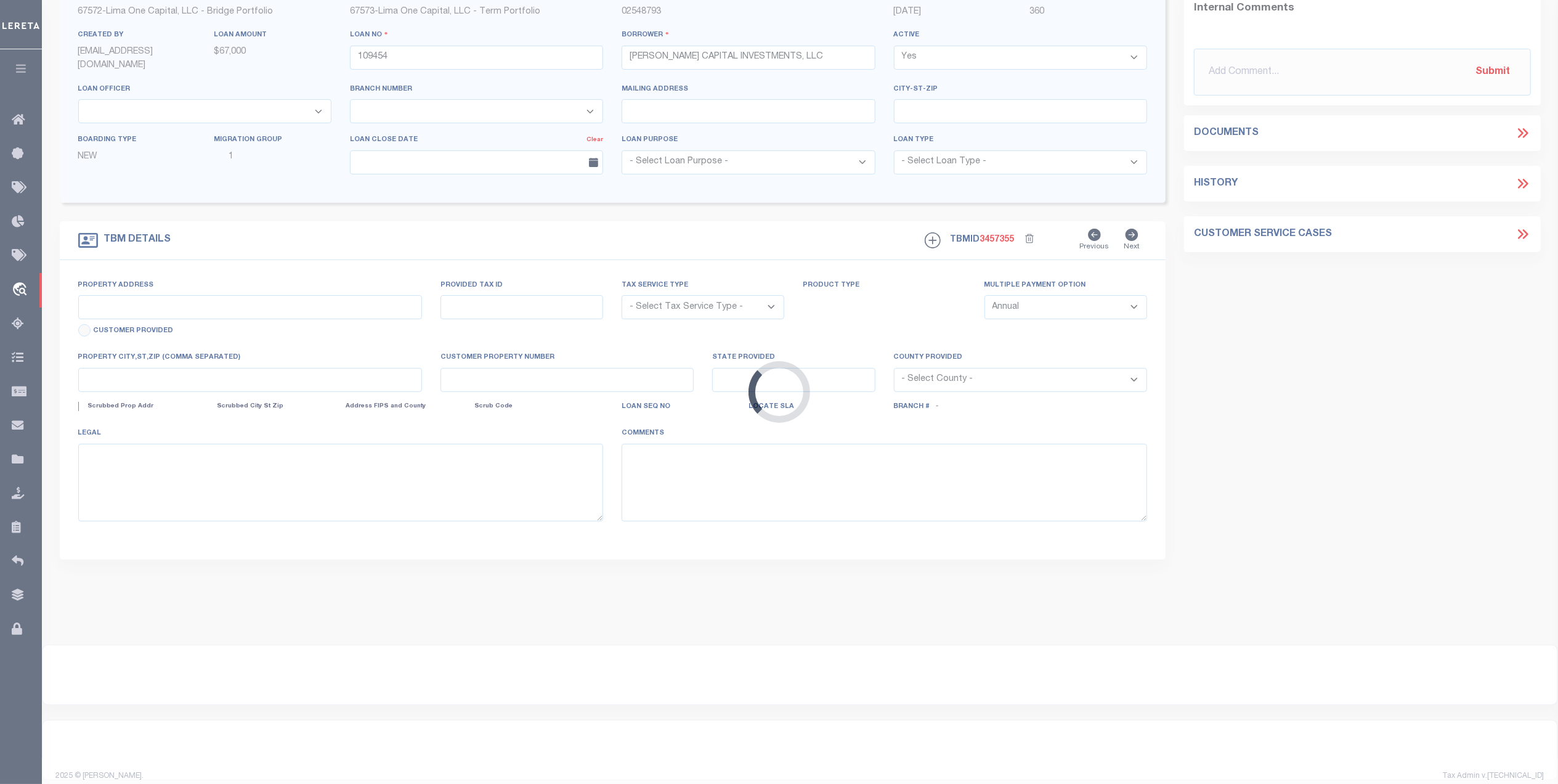
type input "109454-1"
type input "OH"
type textarea "COLLECTOR: ENTITY: PARCEL: 27"
type textarea "Compare"
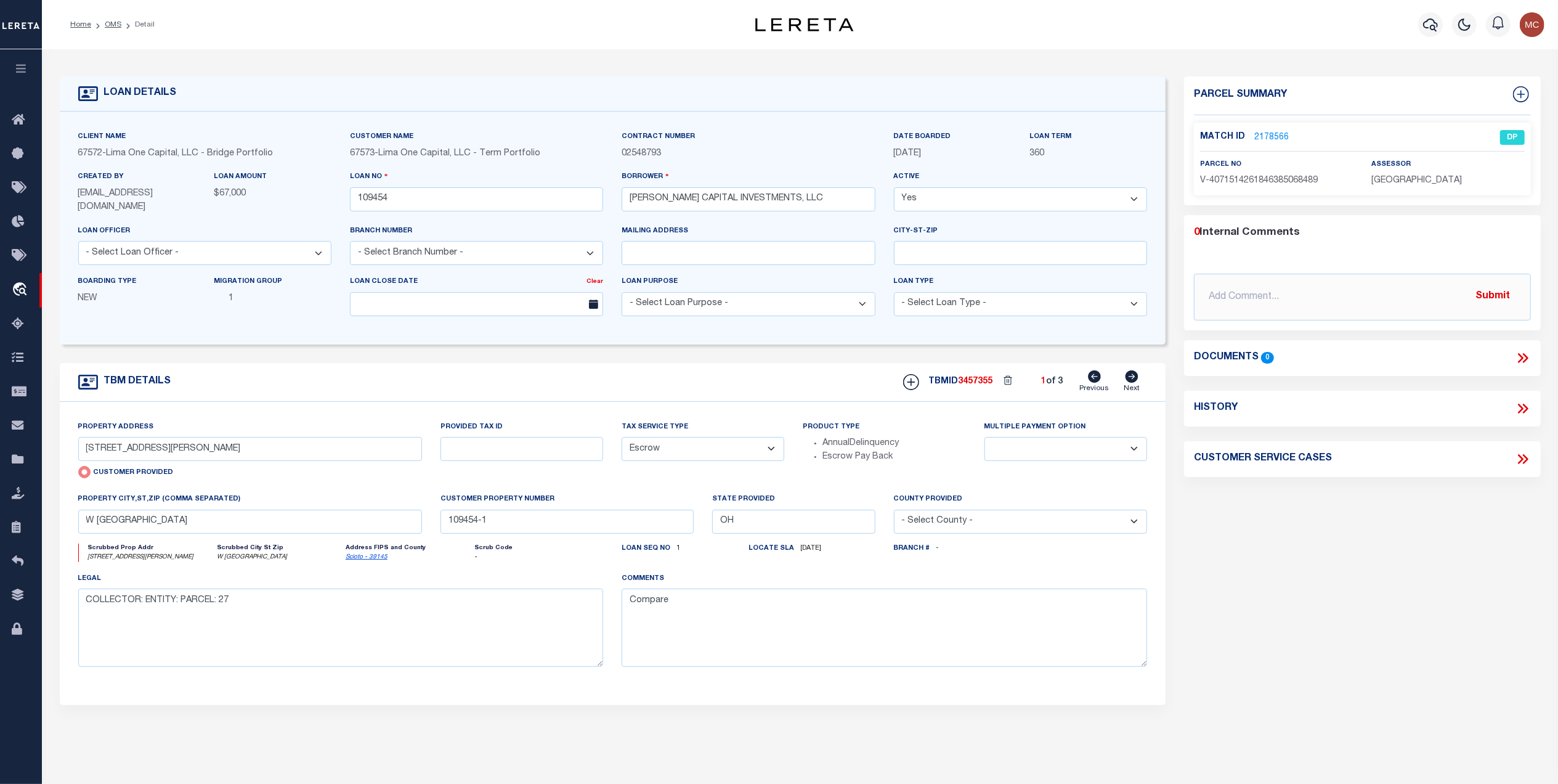
click at [1134, 378] on icon at bounding box center [1131, 376] width 14 height 12
type input "319 RAYMOND AVE"
radio input "false"
select select
click at [1090, 375] on icon at bounding box center [1094, 376] width 13 height 12
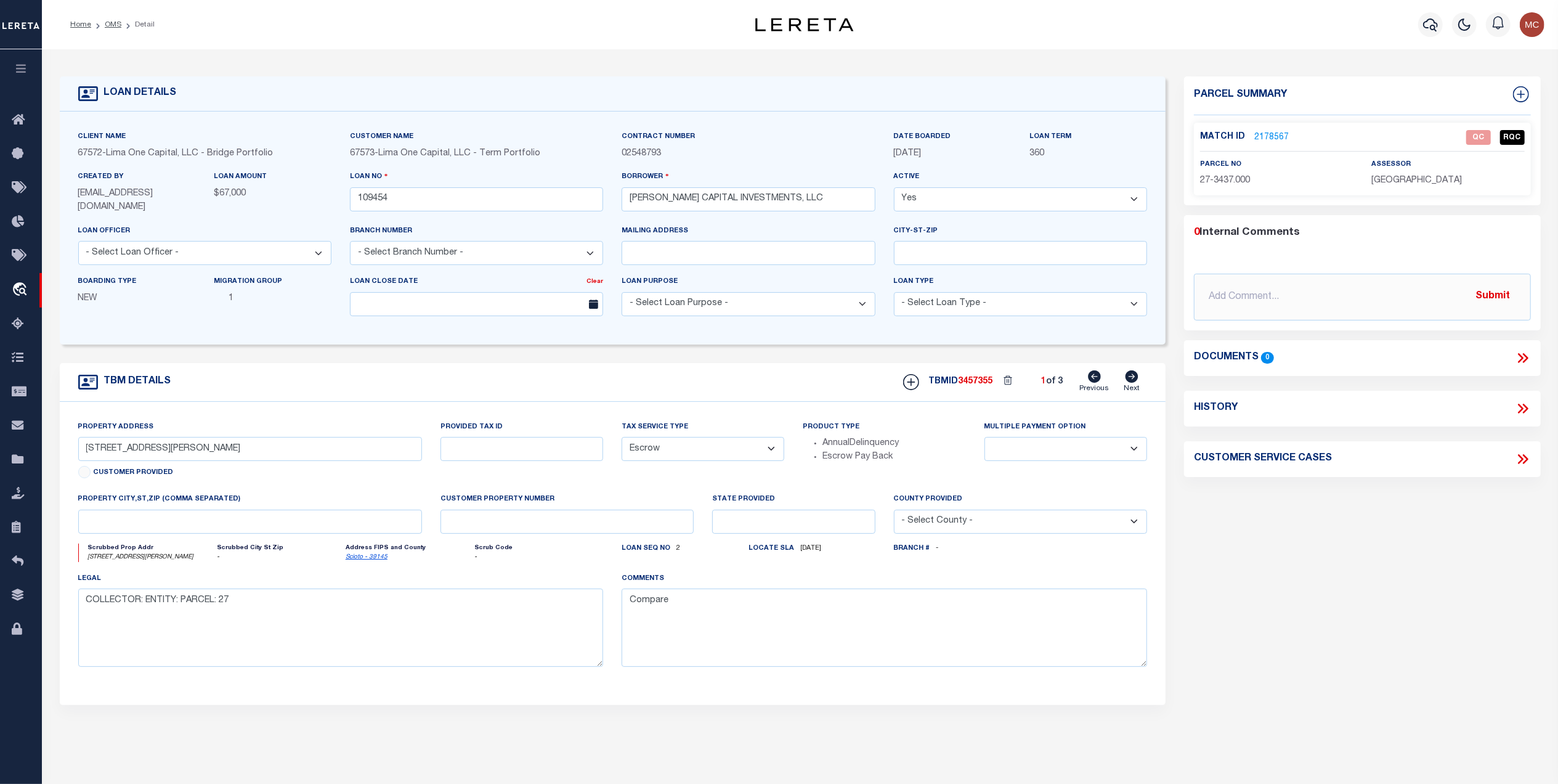
type input "319 RAYMOND AVENUE"
radio input "true"
select select
type input "W PORTSMOUTH OH 45663"
type input "109454-1"
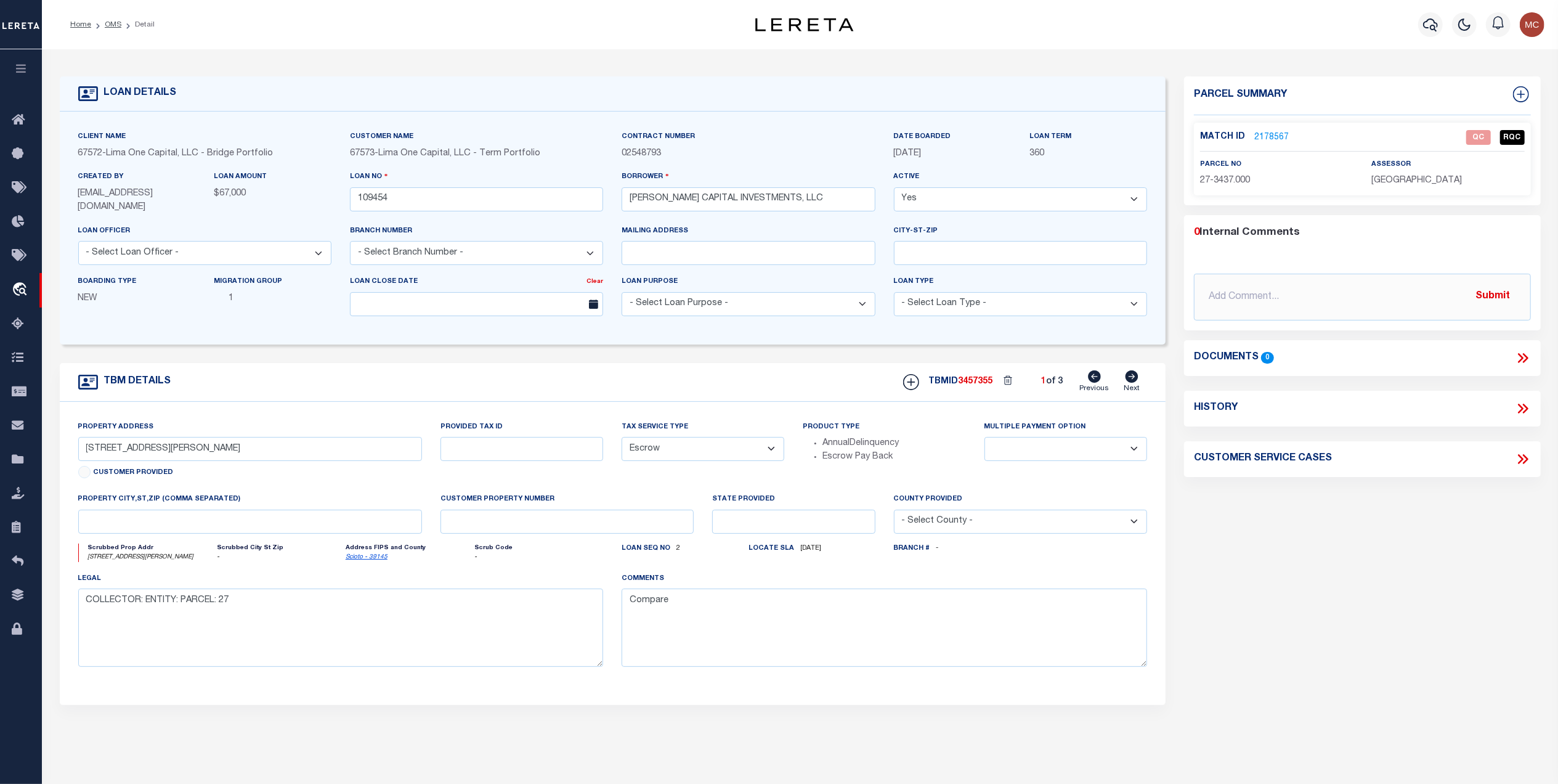
type input "OH"
click at [1140, 378] on link "Next" at bounding box center [1131, 381] width 16 height 23
type input "319 RAYMOND AVE"
radio input "false"
select select
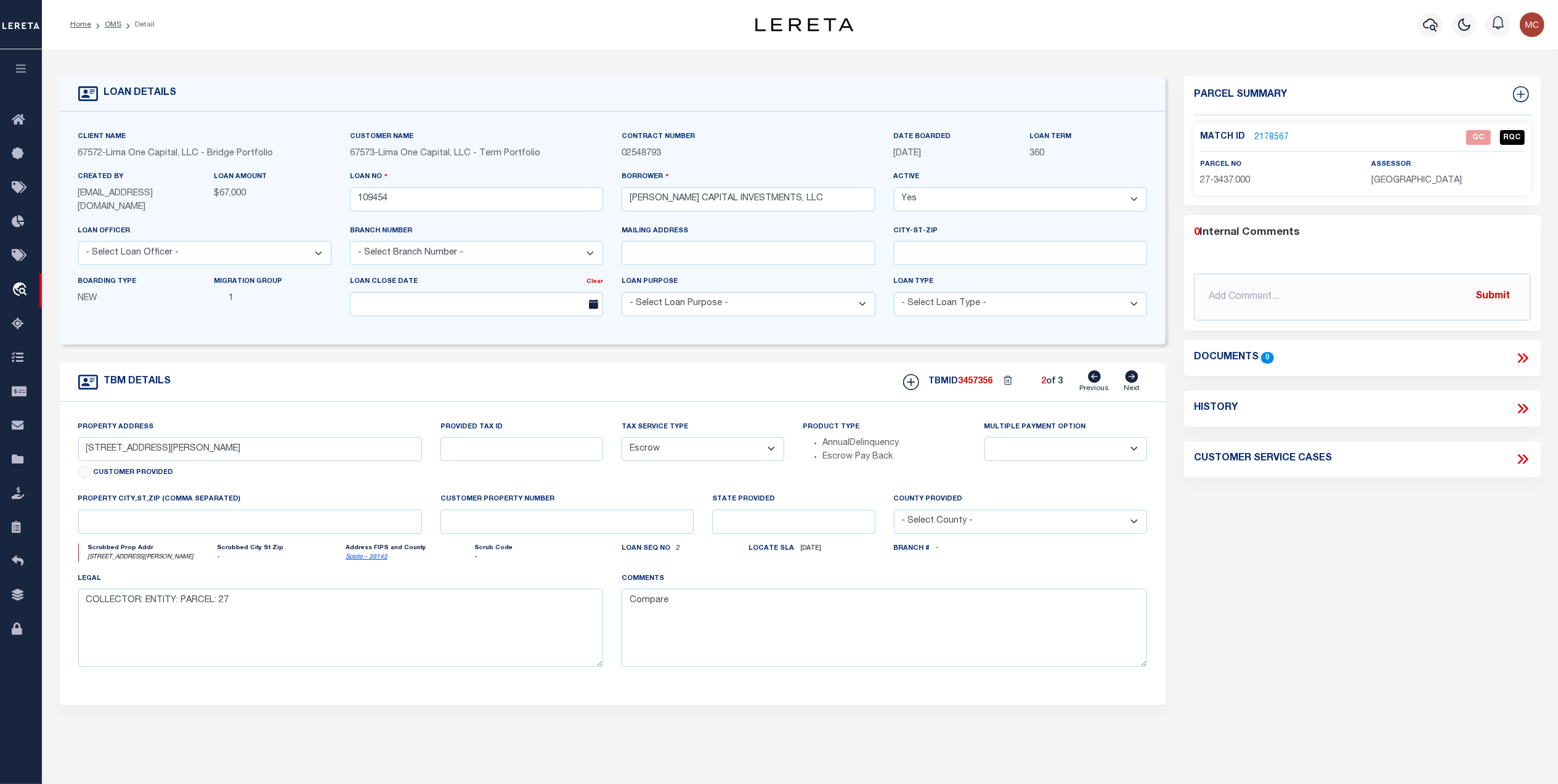
click at [1140, 378] on link "Next" at bounding box center [1131, 381] width 16 height 23
type input "319 Raymond Avenue"
type input "27-3439.000"
select select
type input "West Portsmouth OH 45663"
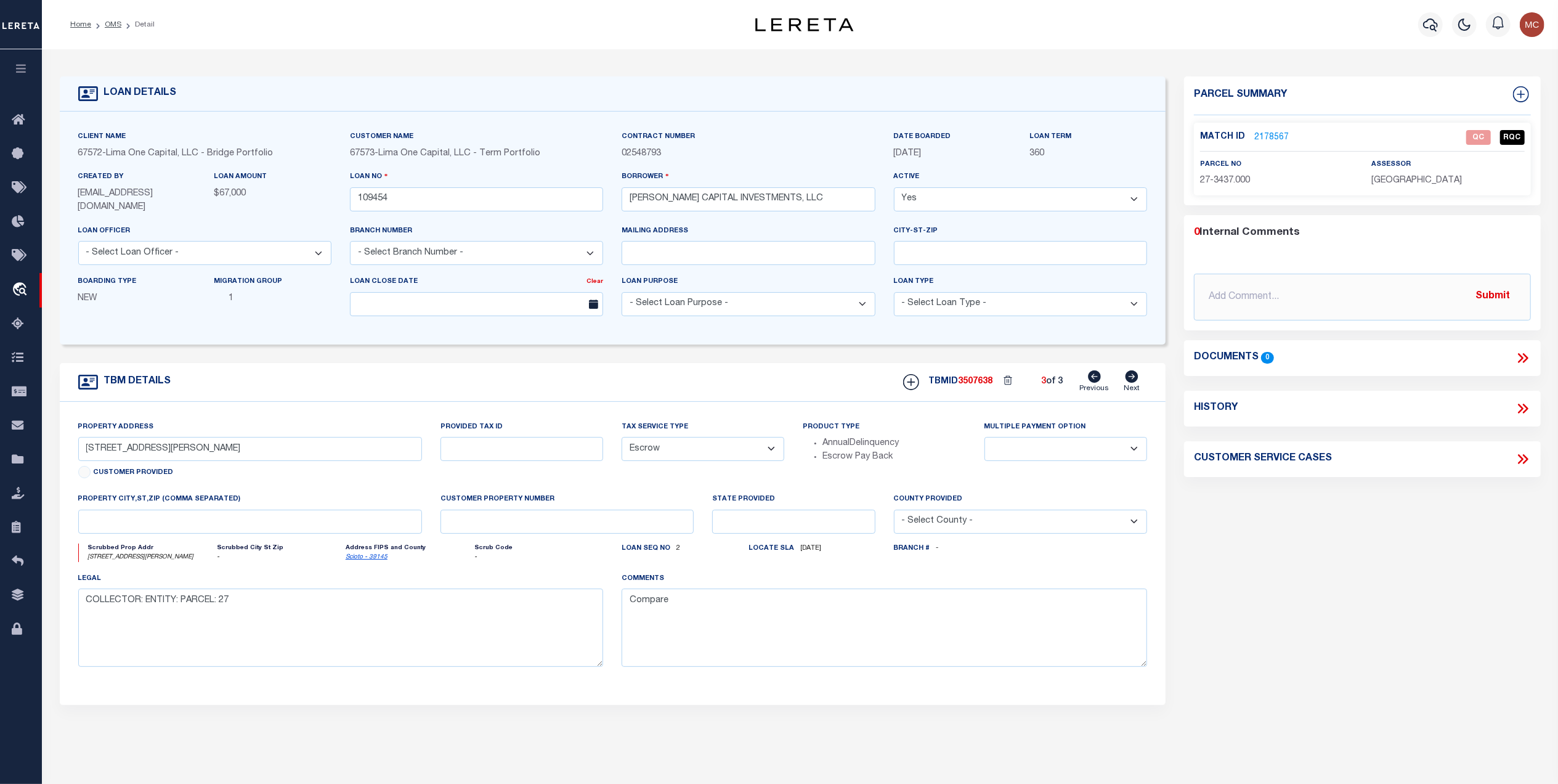
type input "109454-1-B"
type input "OH"
select select
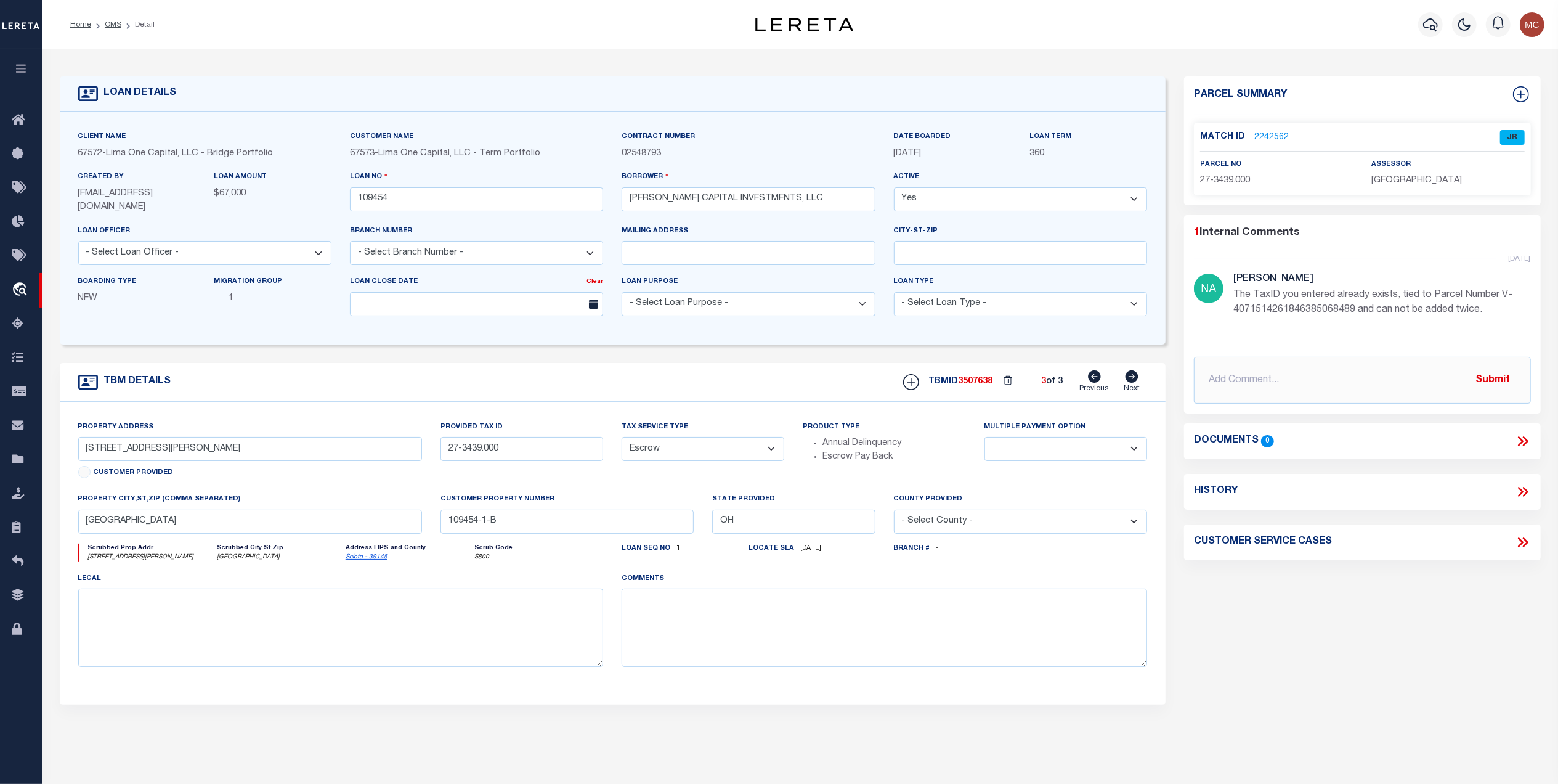
click at [1097, 382] on icon at bounding box center [1094, 376] width 13 height 12
type input "319 RAYMOND AVE"
select select
type textarea "COLLECTOR: ENTITY: PARCEL: 27"
type textarea "Compare"
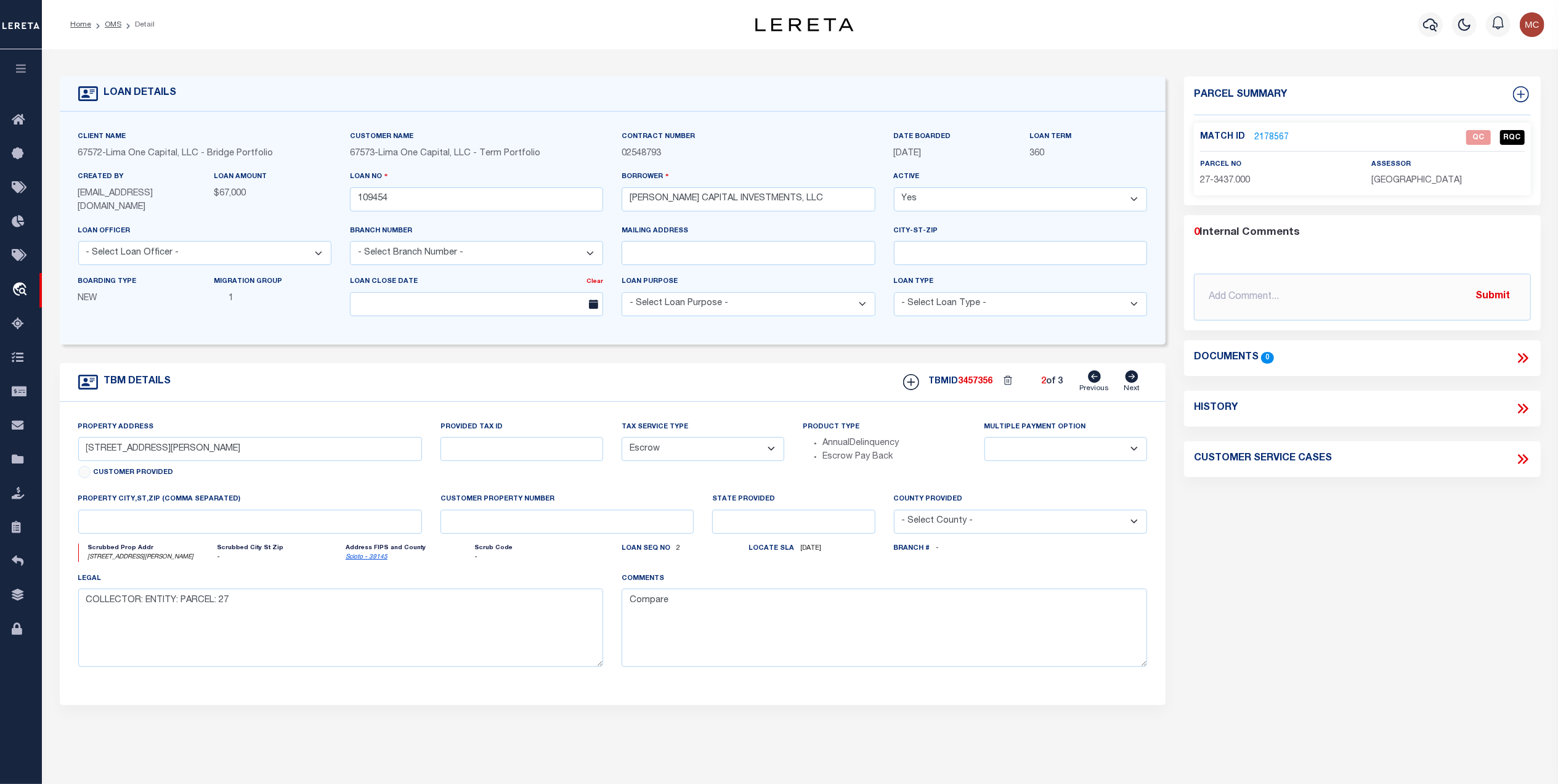
click at [1265, 131] on link "2178567" at bounding box center [1271, 138] width 34 height 13
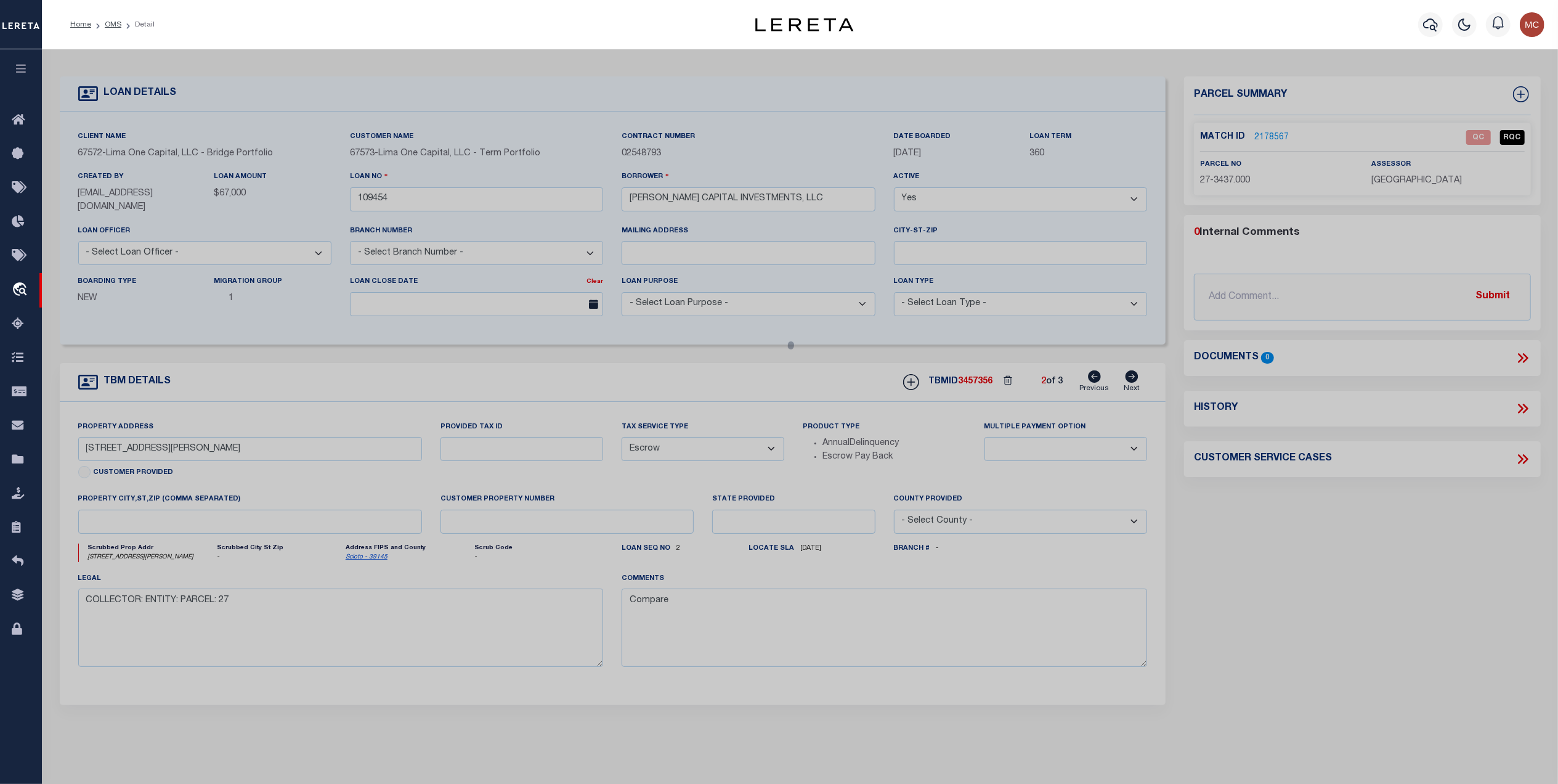
checkbox input "false"
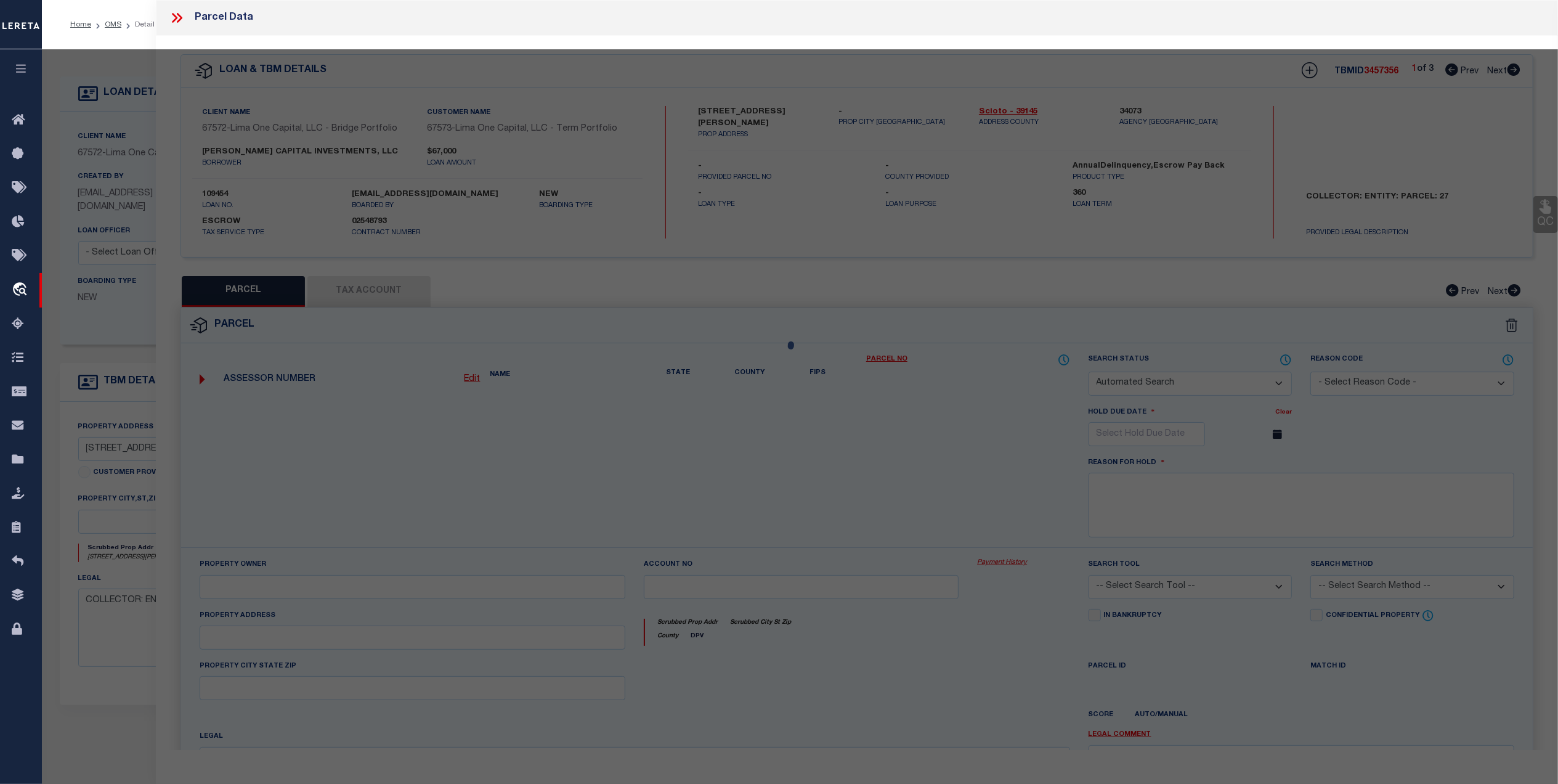
select select "QC"
type input "MCCALL CAPITAL INVESTMENTS LLC"
select select "AGW"
select select "ADD"
type input "319 RAYMOND AVE"
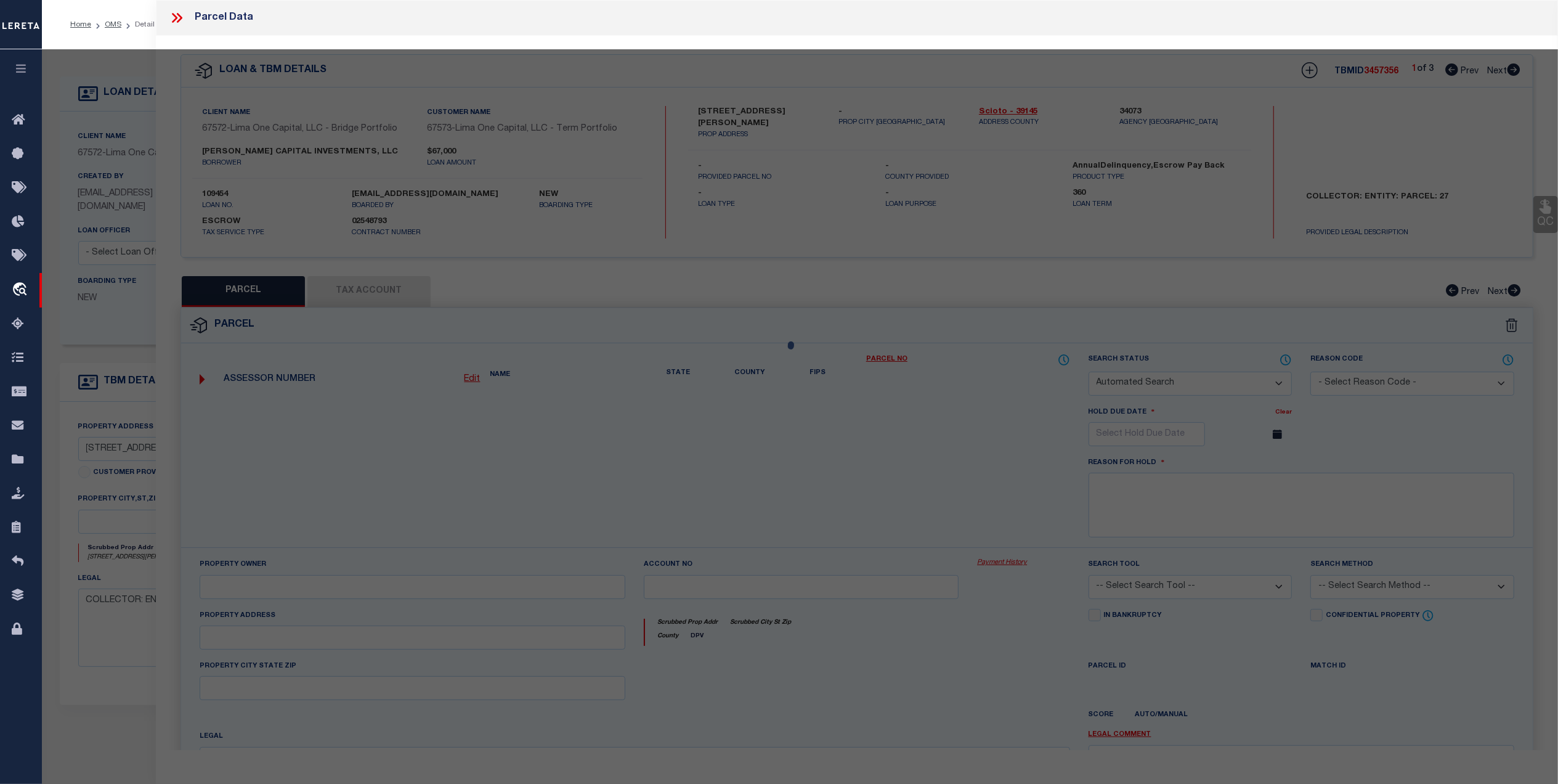
type textarea "COLES PARK W PT 40 X 150 LOT 114 MAP 21-000 319 RAYMOND AVE"
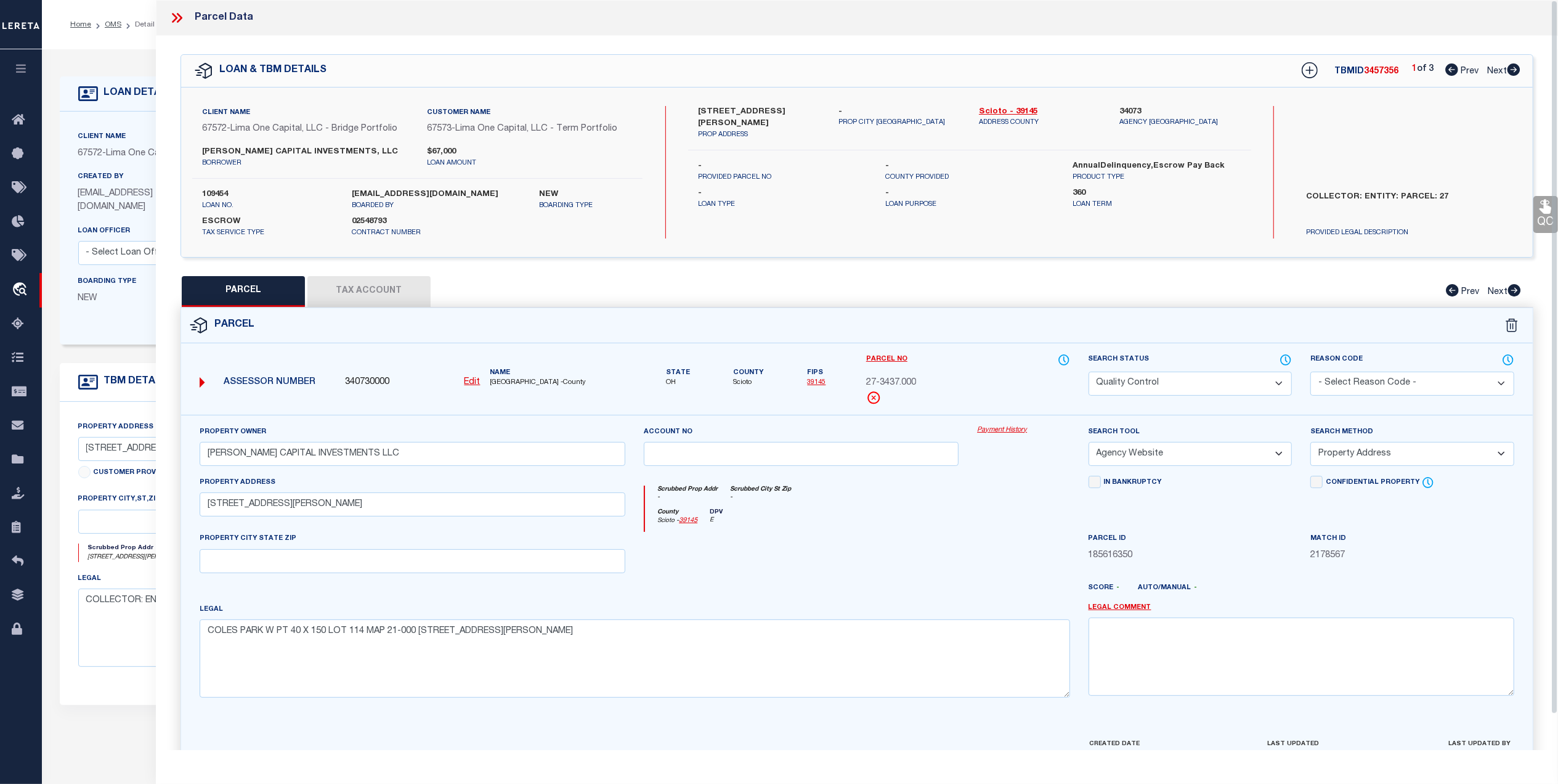
click at [178, 10] on icon at bounding box center [176, 18] width 16 height 16
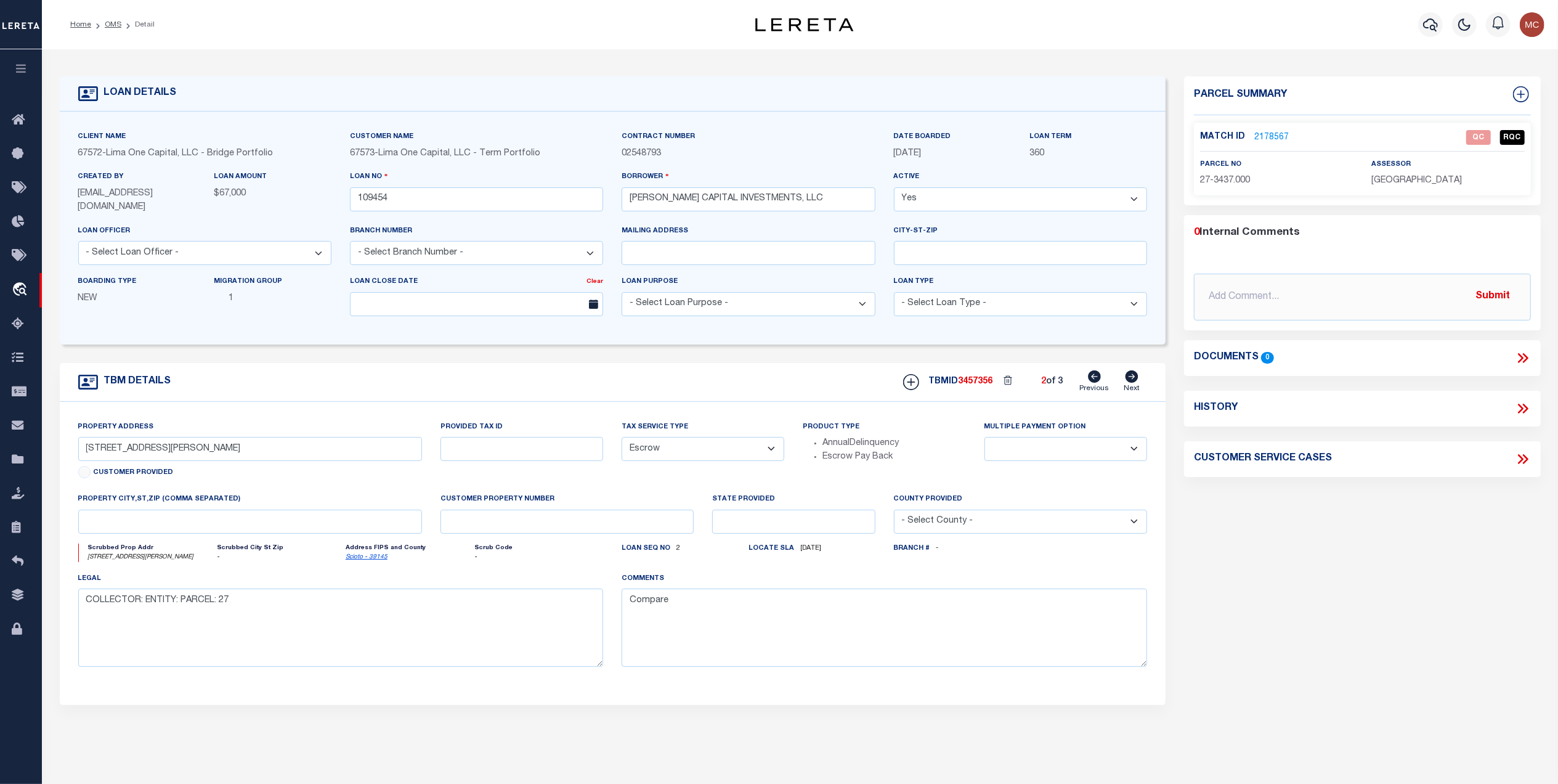
click at [1282, 135] on link "2178567" at bounding box center [1271, 138] width 34 height 13
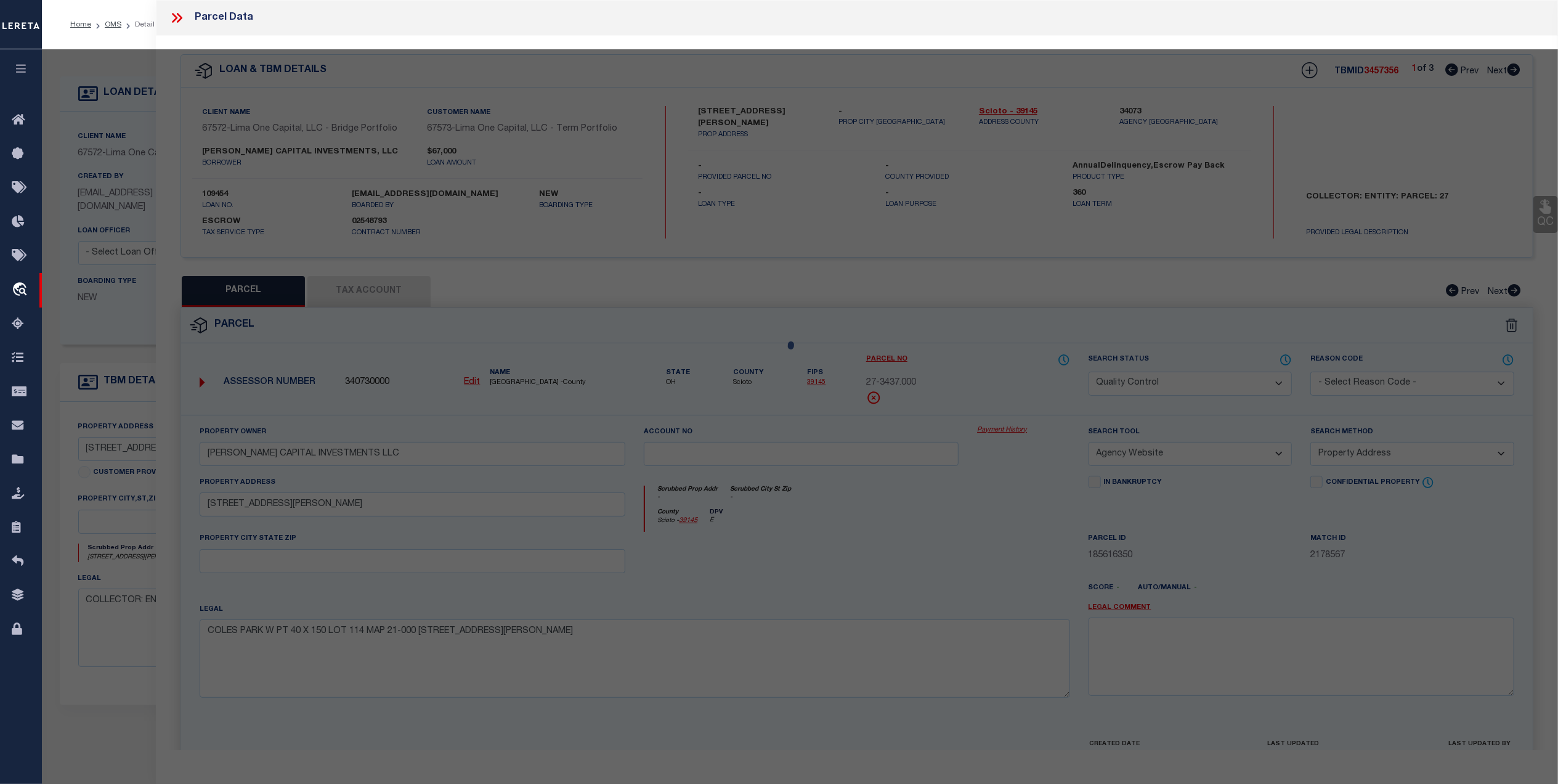
select select "AS"
select select
checkbox input "false"
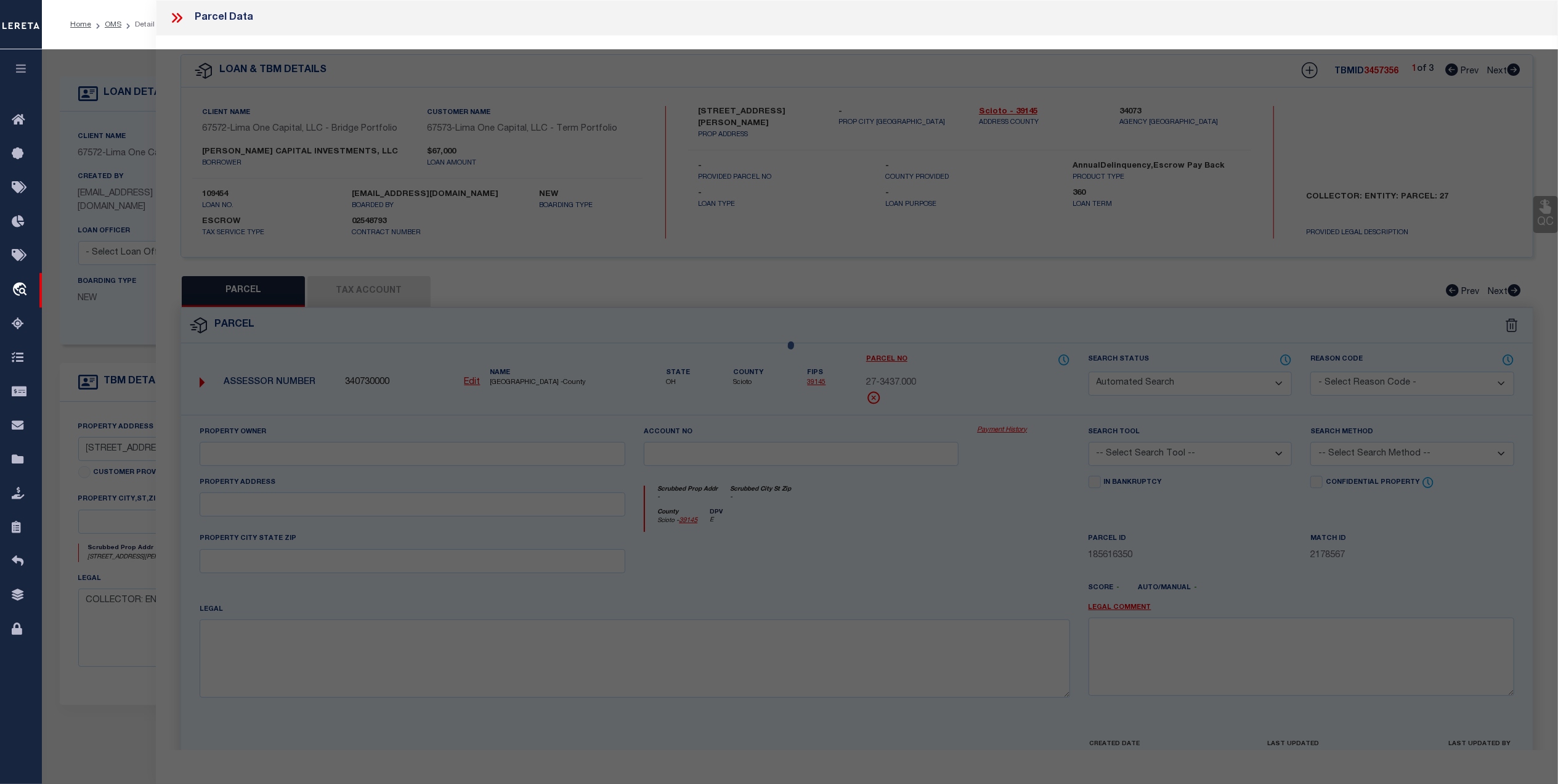
select select "QC"
type input "MCCALL CAPITAL INVESTMENTS LLC"
select select "AGW"
select select "ADD"
type input "319 RAYMOND AVE"
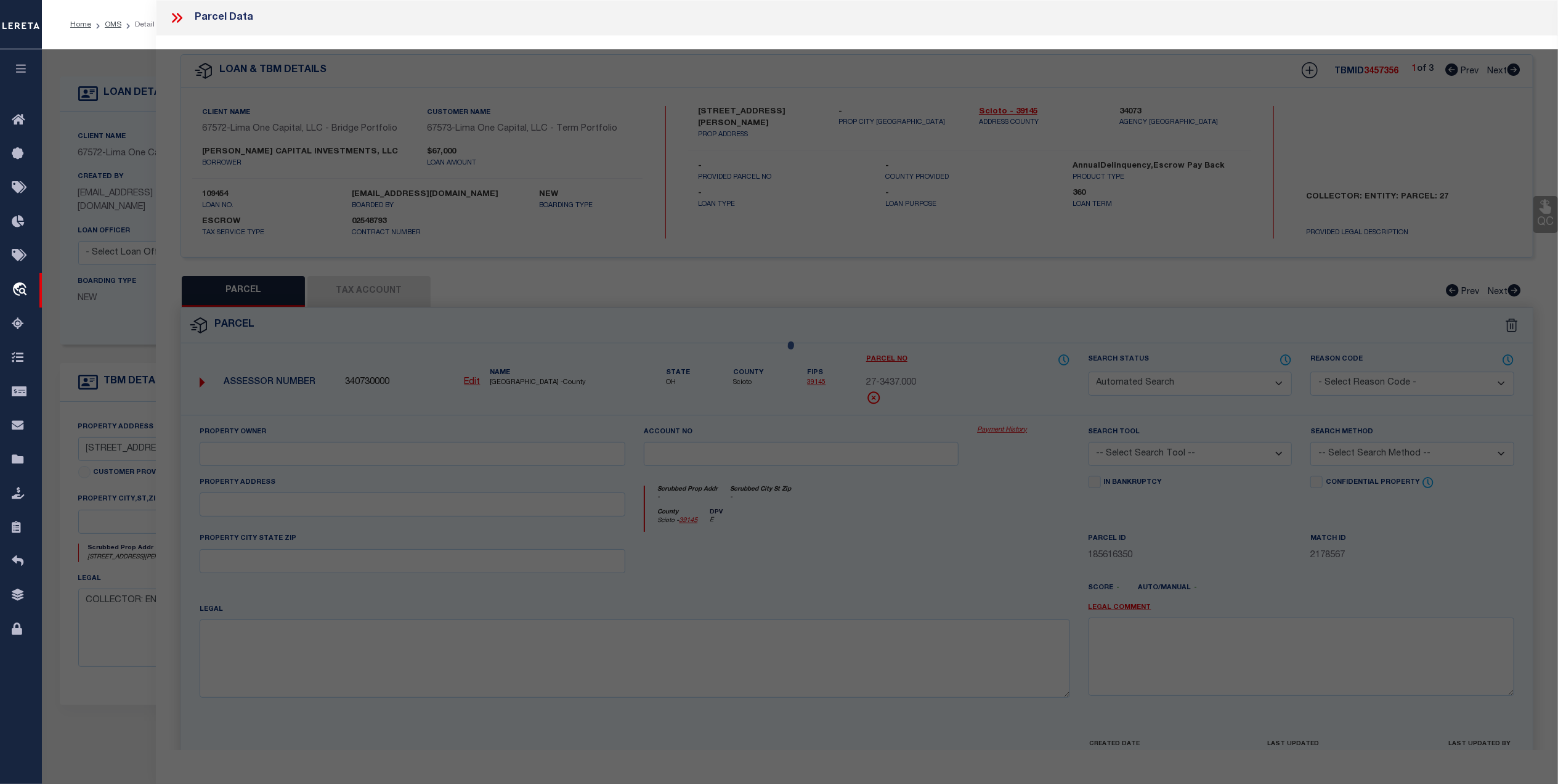
type textarea "COLES PARK W PT 40 X 150 LOT 114 MAP 21-000 319 RAYMOND AVE"
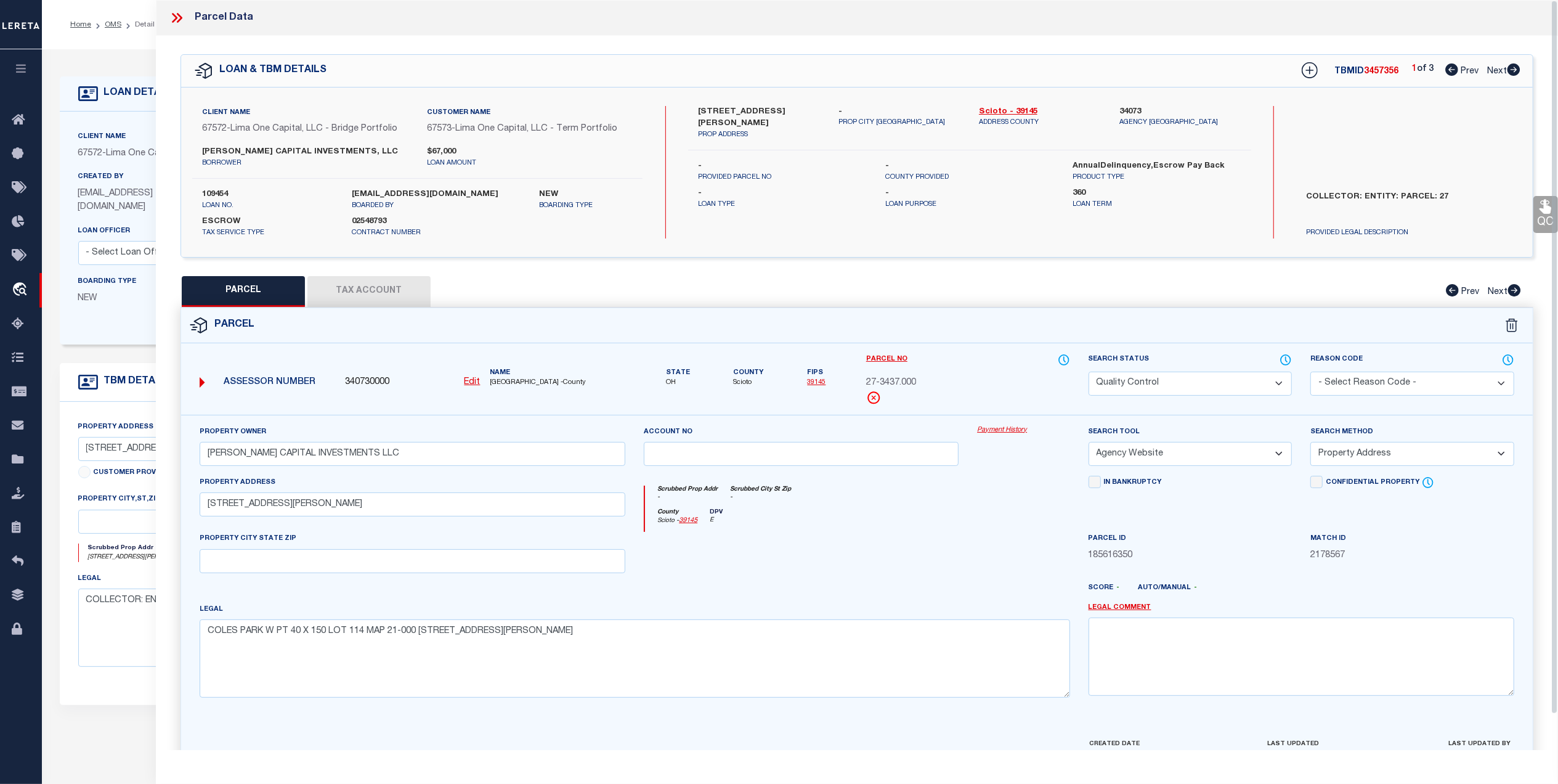
drag, startPoint x: 937, startPoint y: 557, endPoint x: 1533, endPoint y: 506, distance: 598.2
click at [937, 557] on div at bounding box center [801, 556] width 333 height 51
click at [408, 294] on button "Tax Account" at bounding box center [368, 291] width 123 height 31
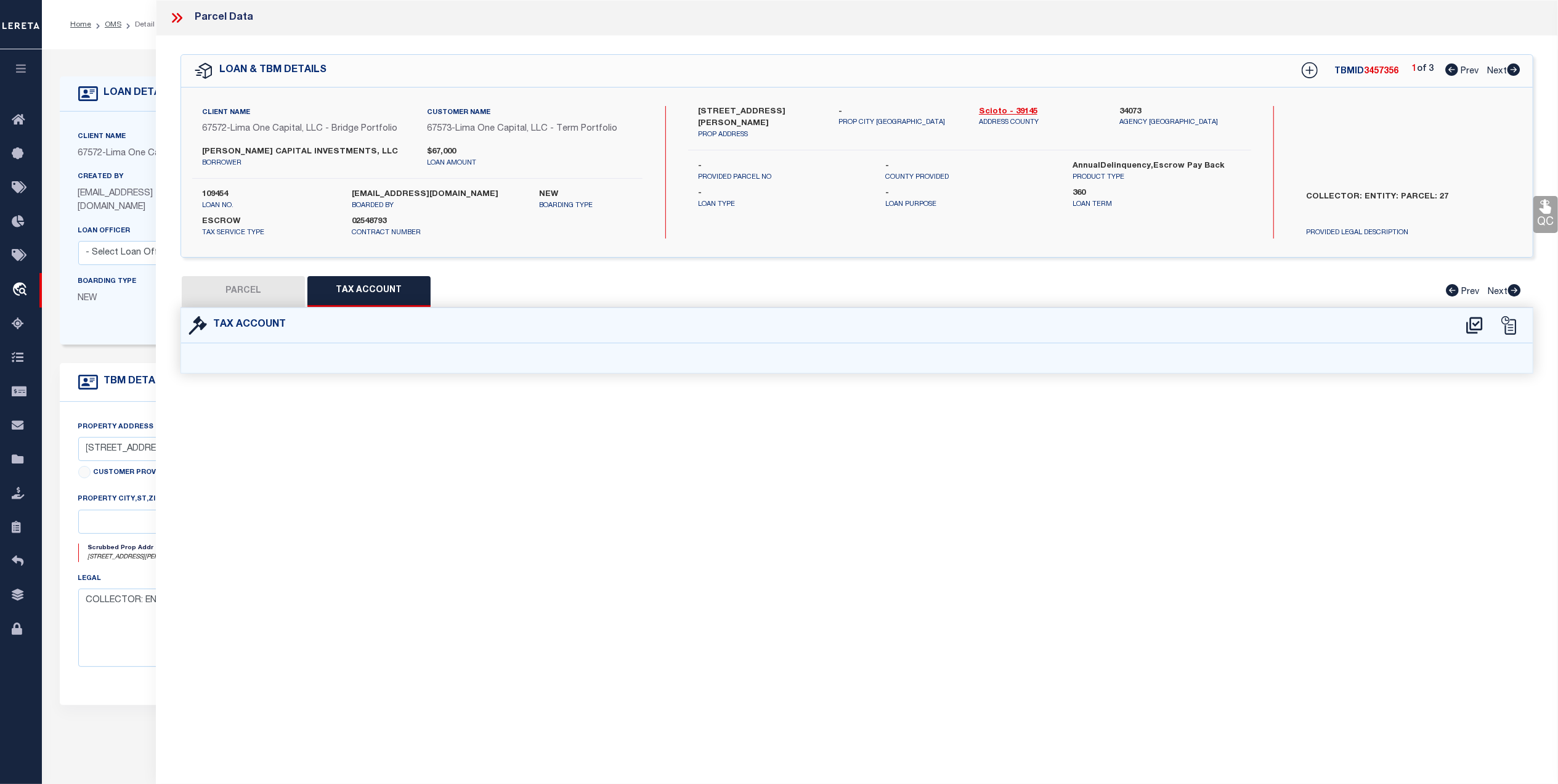
select select "100"
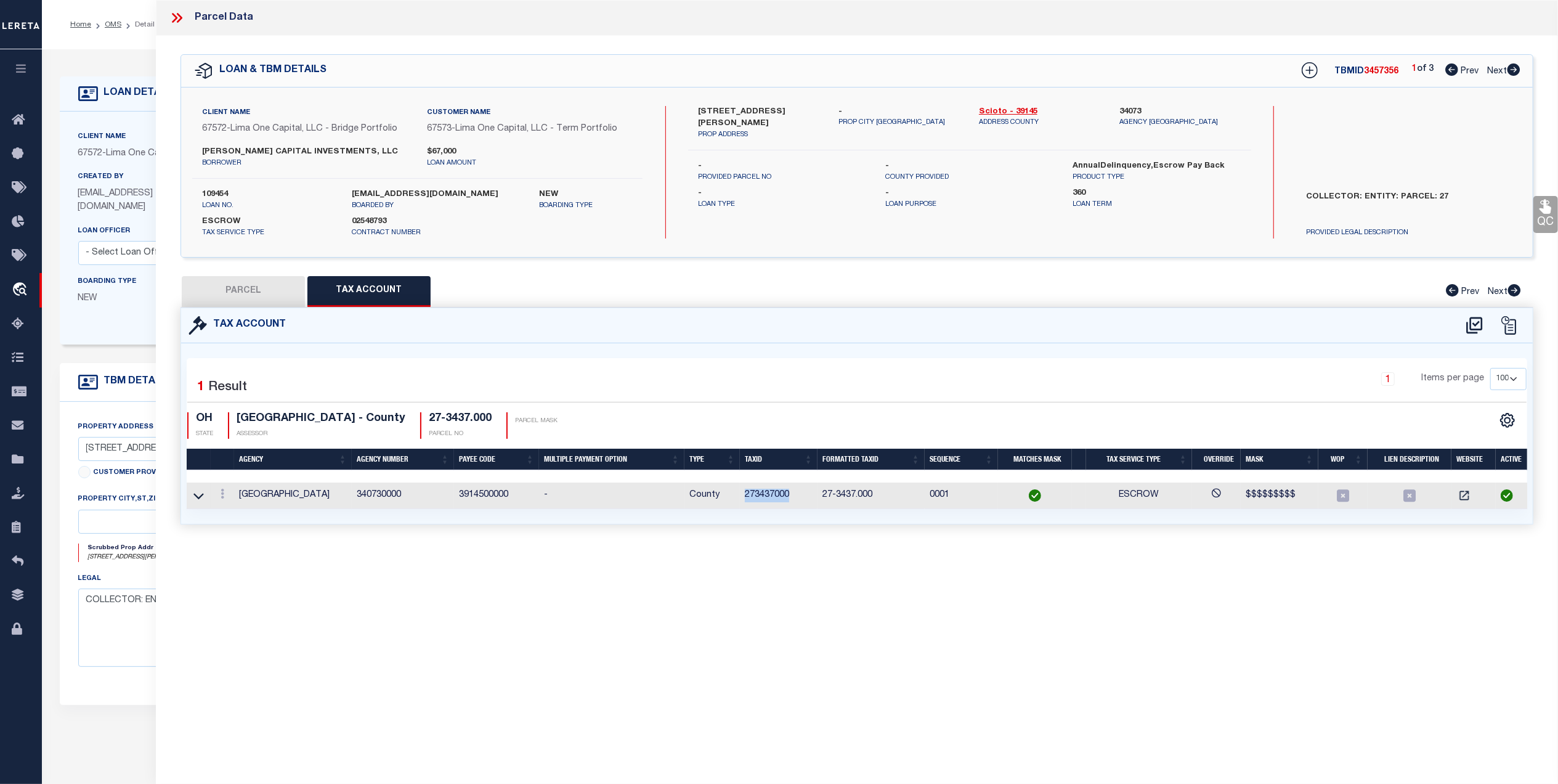
drag, startPoint x: 797, startPoint y: 496, endPoint x: 740, endPoint y: 501, distance: 57.2
click at [740, 501] on td "273437000" at bounding box center [779, 495] width 78 height 27
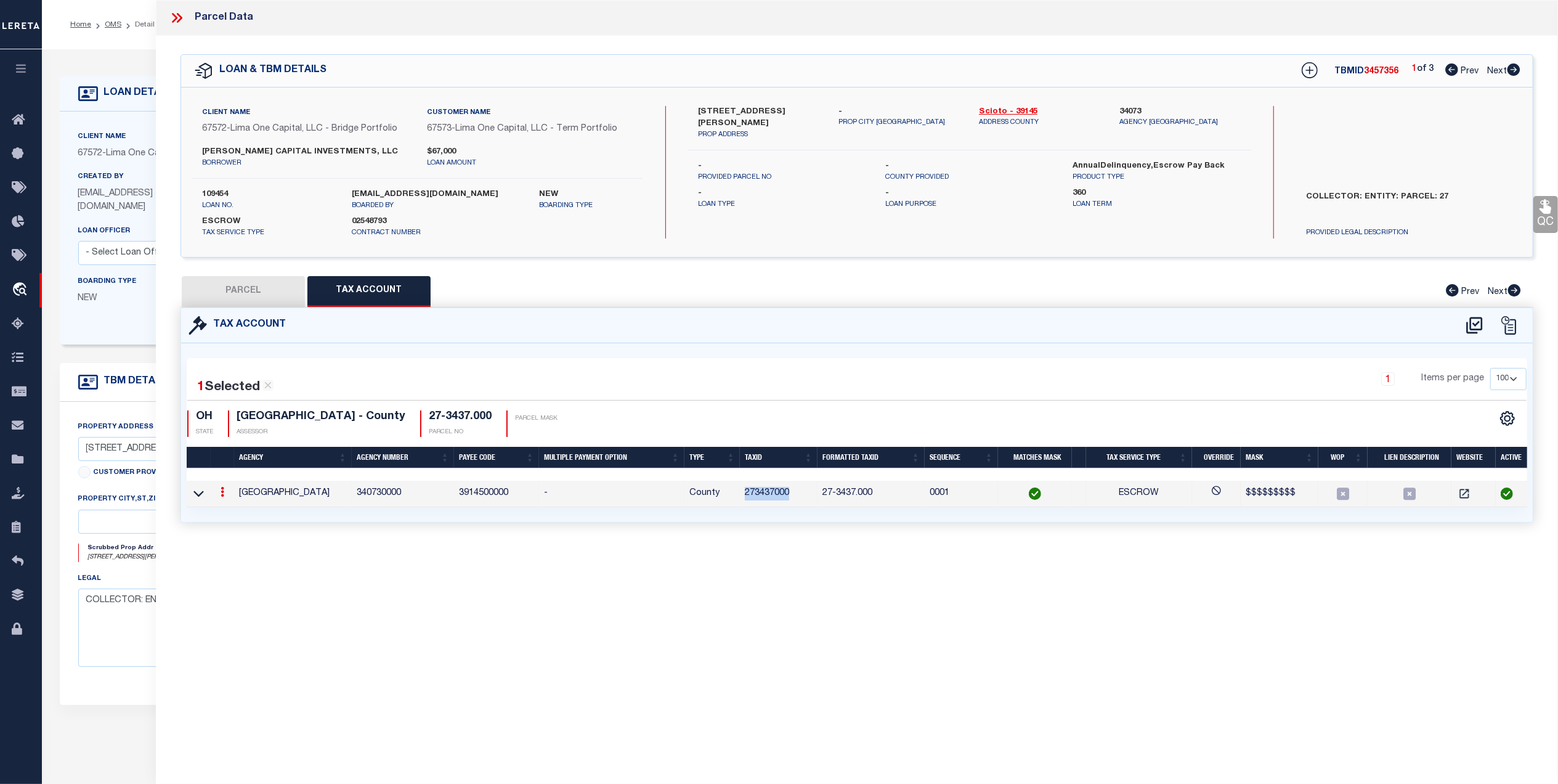
copy td "273437000"
click at [259, 281] on button "PARCEL" at bounding box center [243, 291] width 123 height 31
select select "AS"
select select
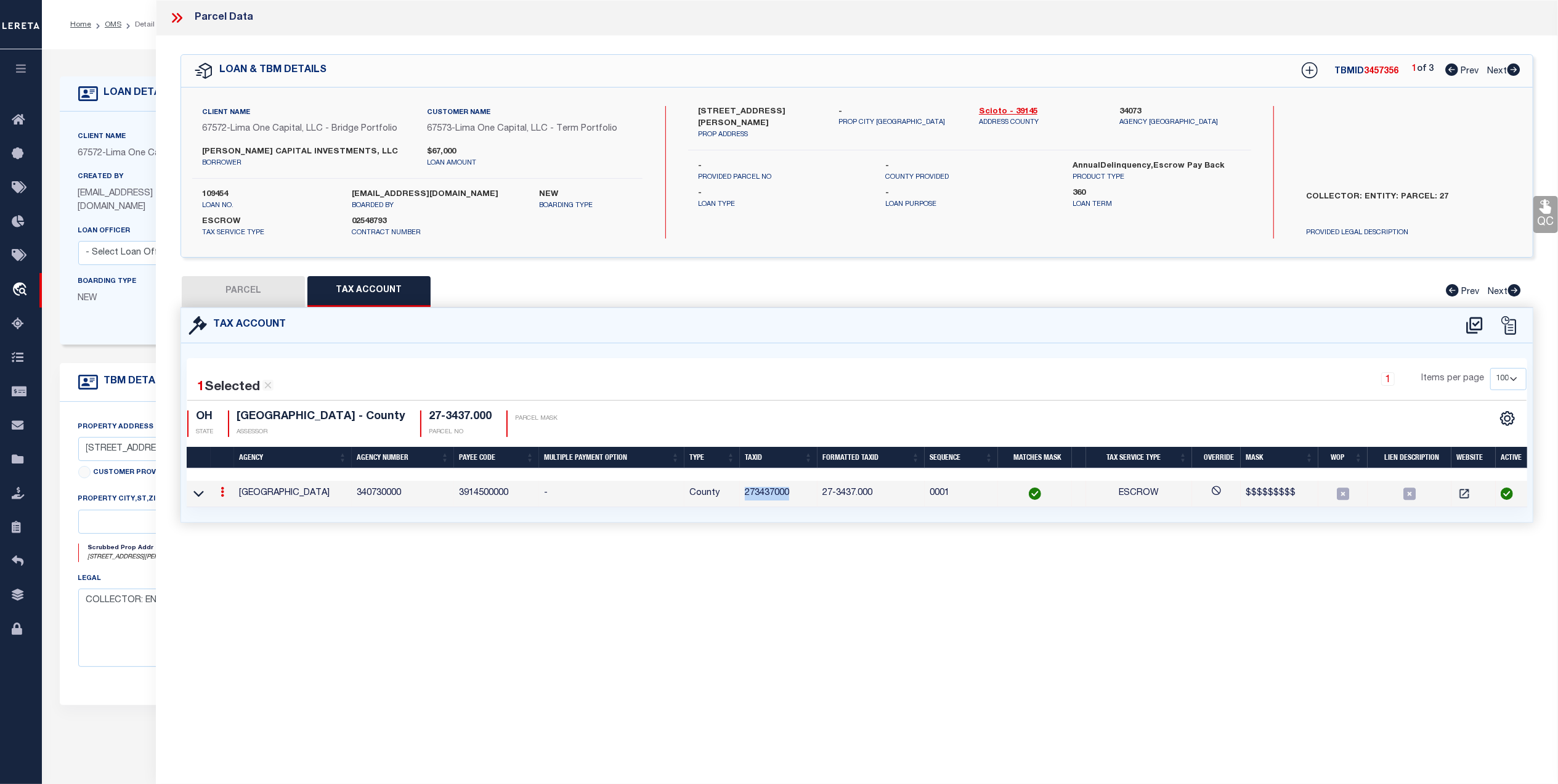
checkbox input "false"
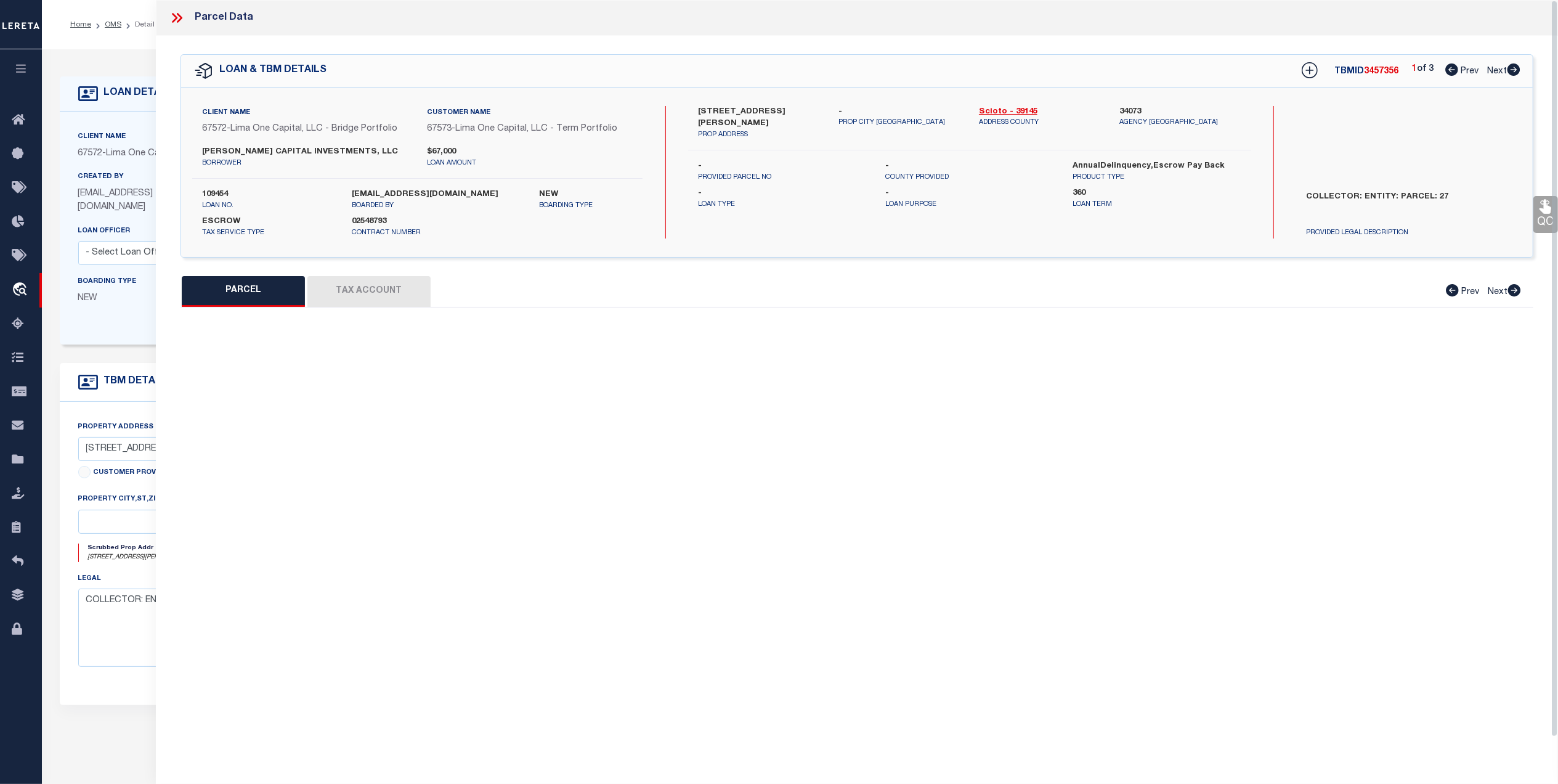
select select "QC"
type input "MCCALL CAPITAL INVESTMENTS LLC"
select select "AGW"
select select "ADD"
type input "319 RAYMOND AVE"
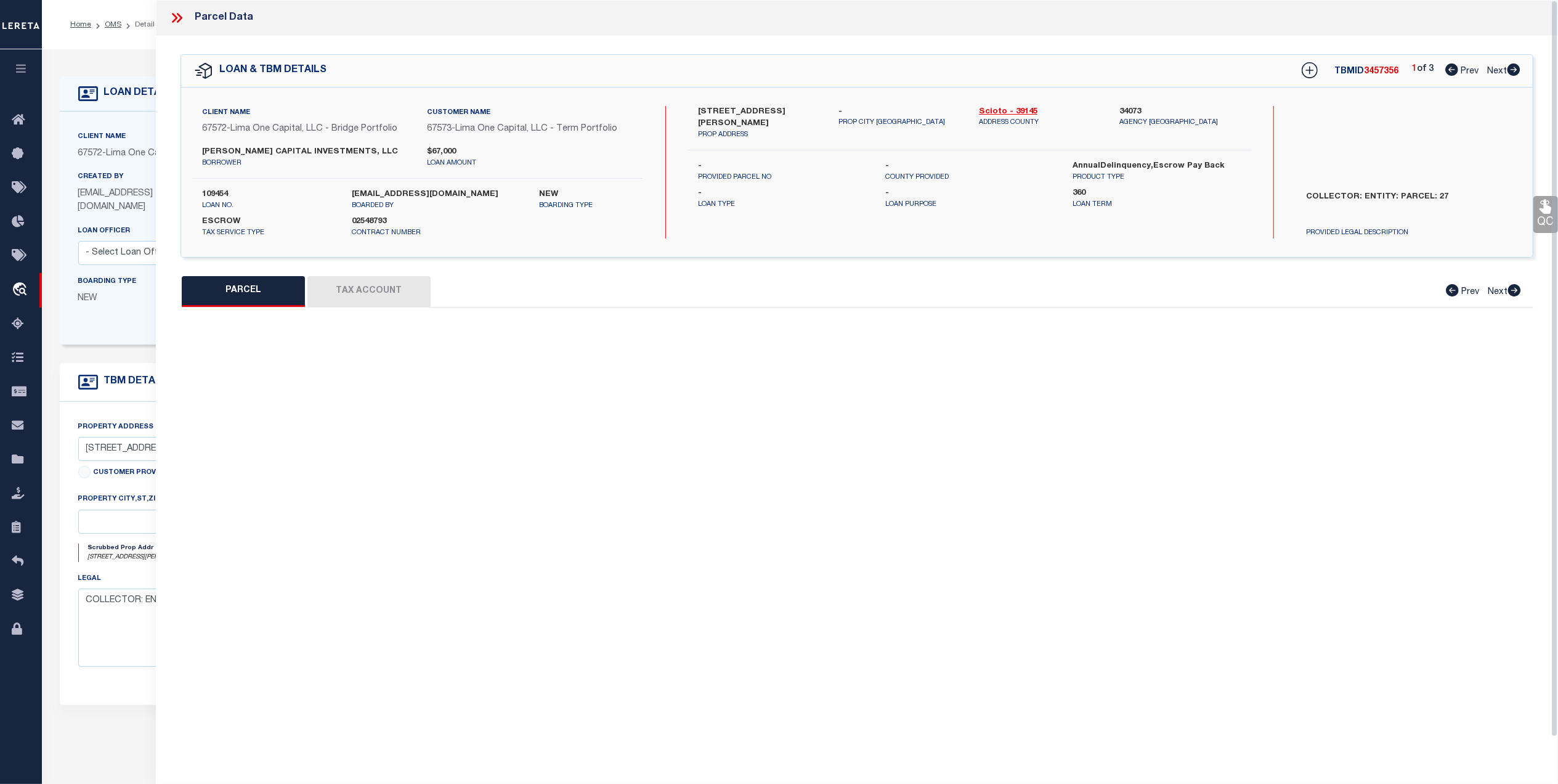
type textarea "COLES PARK W PT 40 X 150 LOT 114 MAP 21-000 319 RAYMOND AVE"
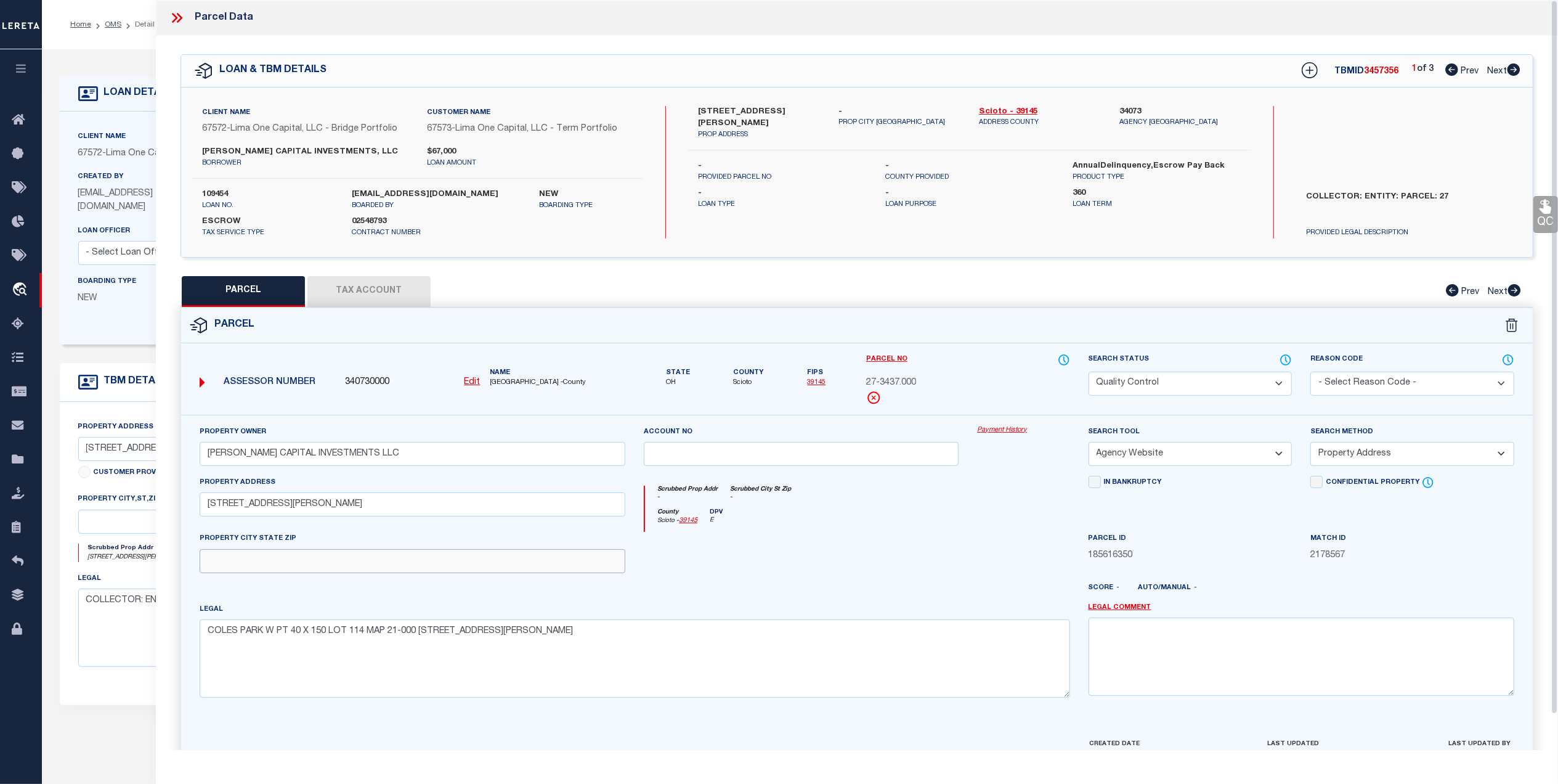
click at [297, 566] on input "text" at bounding box center [413, 561] width 426 height 24
paste input "WEST PORTSMOUTH"
type input "WEST PORTSMOUTH OH 45663"
click at [891, 579] on div at bounding box center [801, 556] width 333 height 51
click at [1545, 212] on icon at bounding box center [1545, 206] width 12 height 14
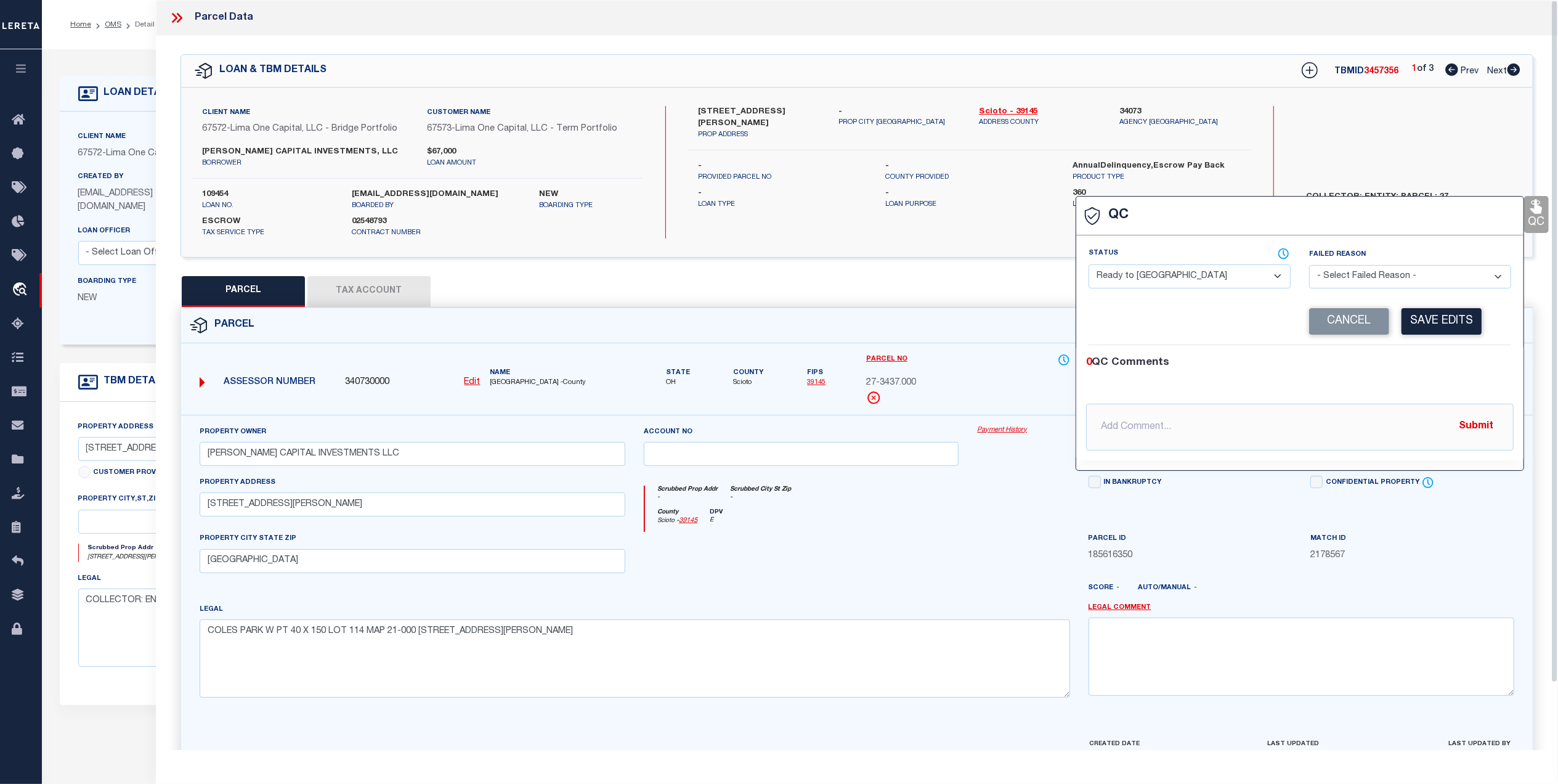
click at [1255, 275] on select "- Select Status - Ready to QC Correct Incorrect" at bounding box center [1190, 277] width 202 height 24
select select "COR"
click at [1089, 266] on select "- Select Status - Ready to QC Correct Incorrect" at bounding box center [1190, 277] width 202 height 24
click at [1406, 323] on button "Save Edits" at bounding box center [1441, 321] width 81 height 27
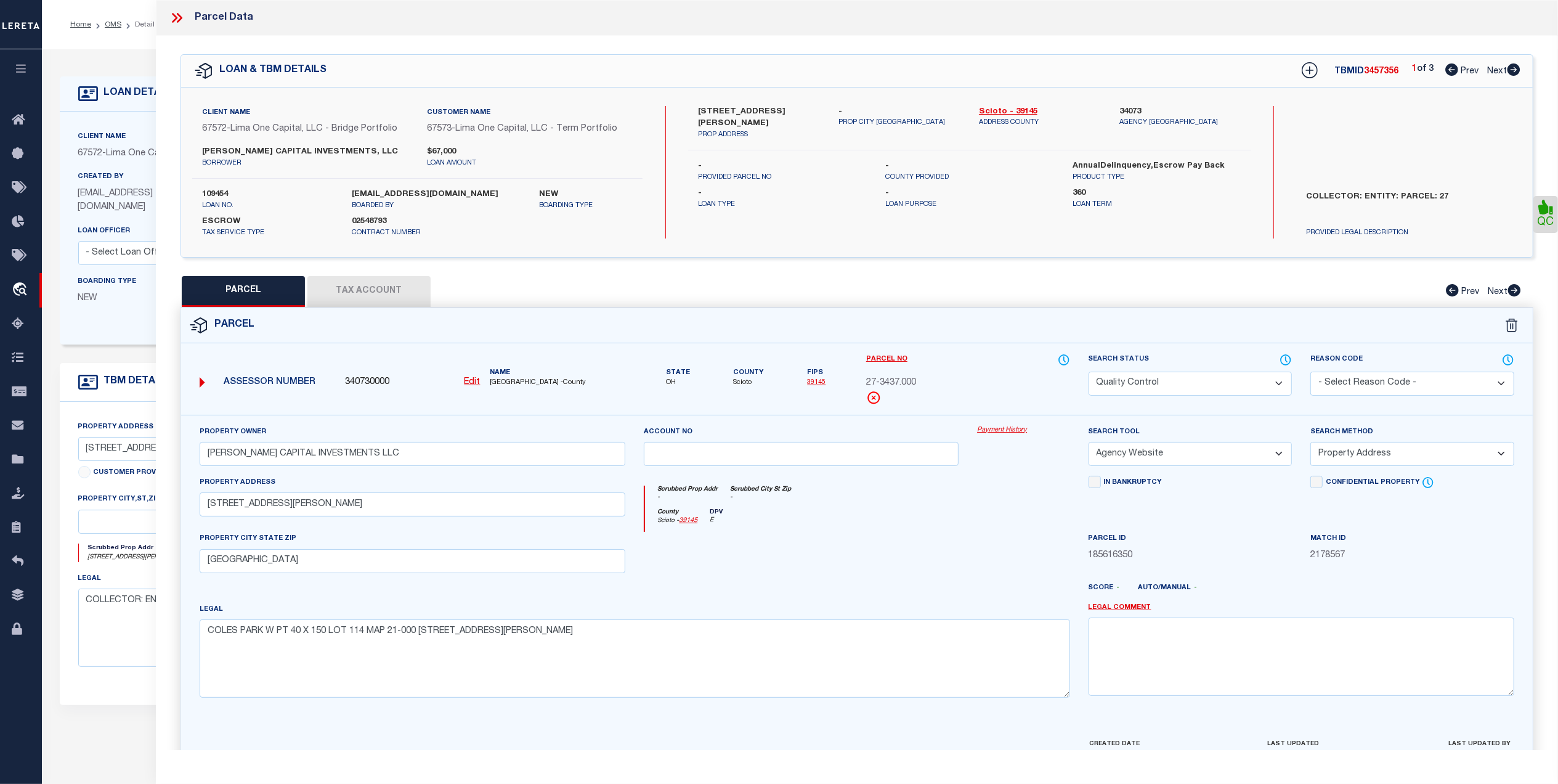
click at [1153, 382] on select "Automated Search Bad Parcel Complete Duplicate Parcel High Dollar Reporting In …" at bounding box center [1190, 383] width 204 height 24
click at [1089, 371] on select "Automated Search Bad Parcel Complete Duplicate Parcel High Dollar Reporting In …" at bounding box center [1190, 383] width 204 height 24
drag, startPoint x: 1003, startPoint y: 518, endPoint x: 1014, endPoint y: 528, distance: 14.9
click at [1003, 520] on div "County Scioto - 39145 DPV E" at bounding box center [857, 520] width 425 height 24
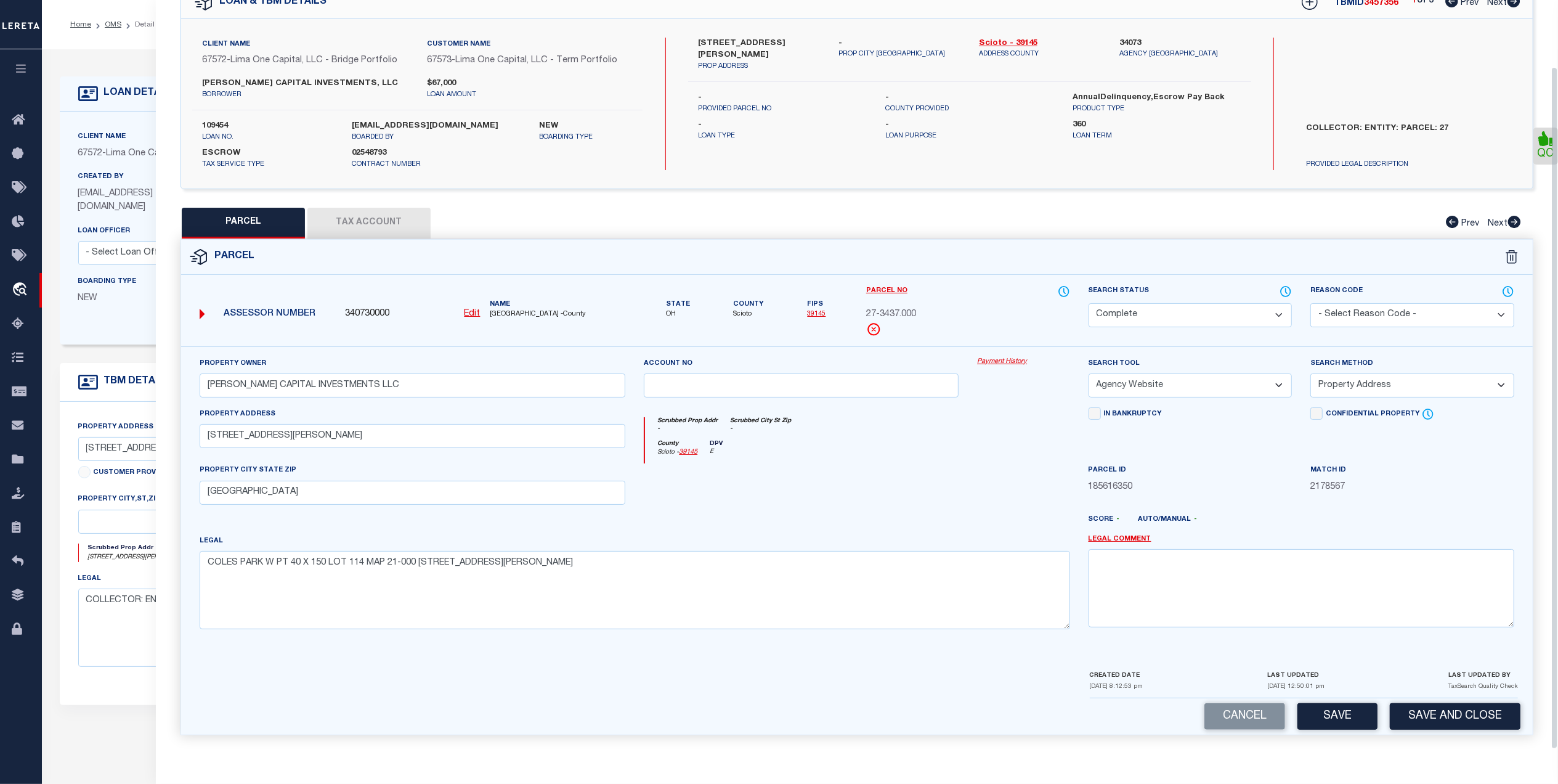
scroll to position [73, 0]
click at [1344, 707] on button "Save" at bounding box center [1338, 716] width 81 height 27
select select "AS"
select select
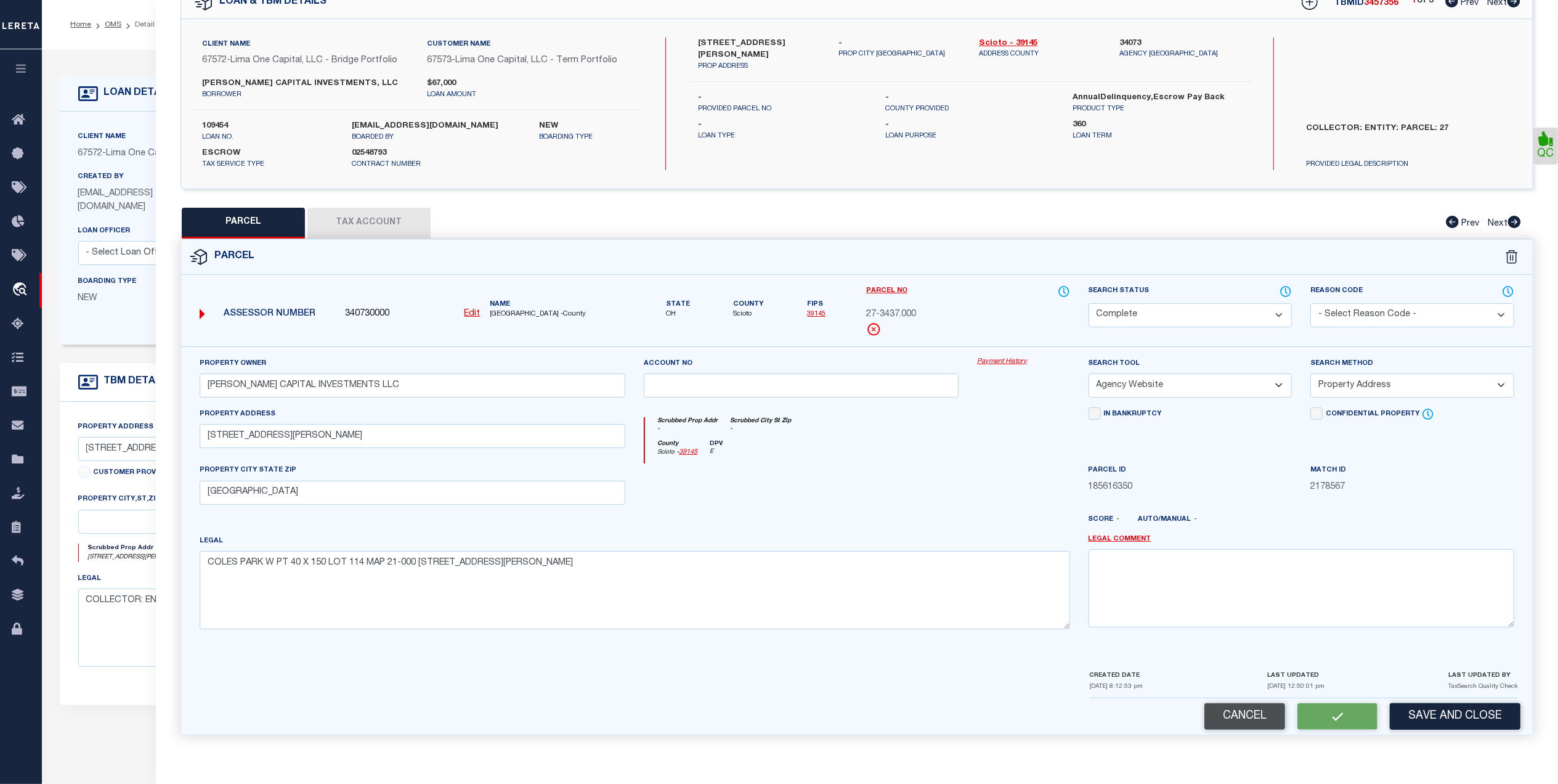
checkbox input "false"
select select "CP"
type input "MCCALL CAPITAL INVESTMENTS LLC"
select select "AGW"
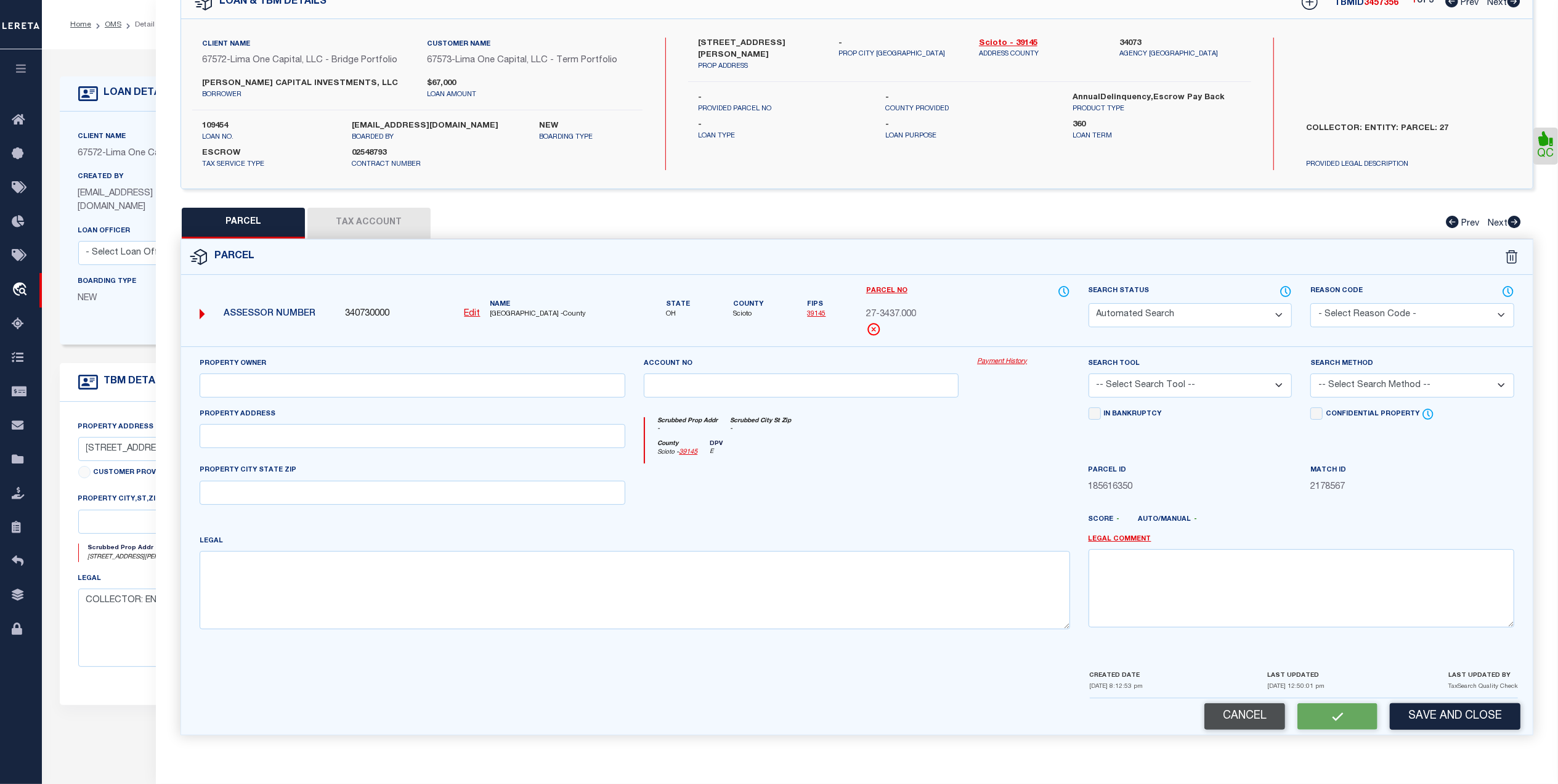
select select "ADD"
type input "319 RAYMOND AVE"
type input "WEST PORTSMOUTH OH 45663"
type textarea "COLES PARK W PT 40 X 150 LOT 114 MAP 21-000 319 RAYMOND AVE"
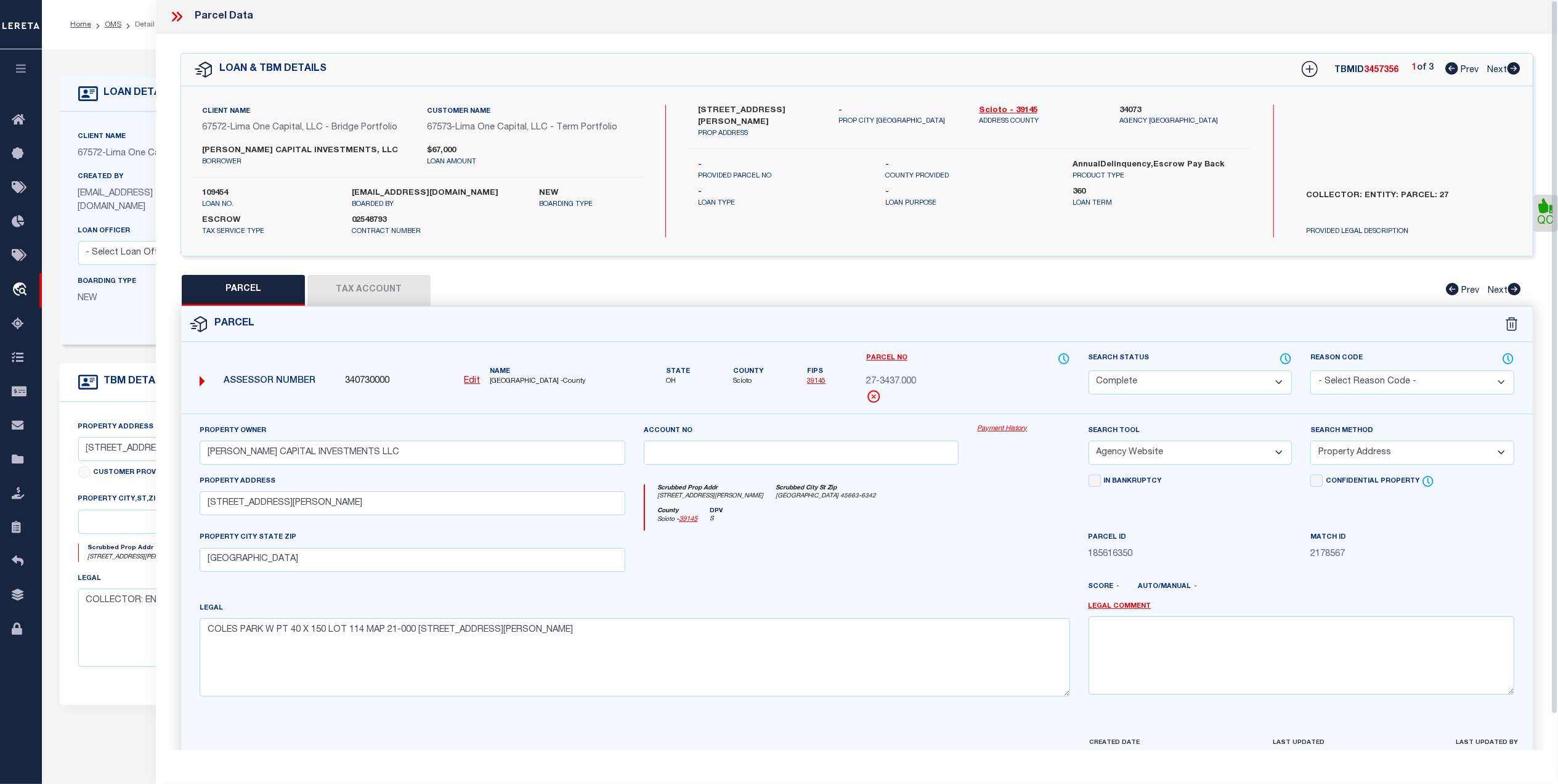
scroll to position [0, 0]
click at [174, 16] on icon at bounding box center [176, 18] width 16 height 16
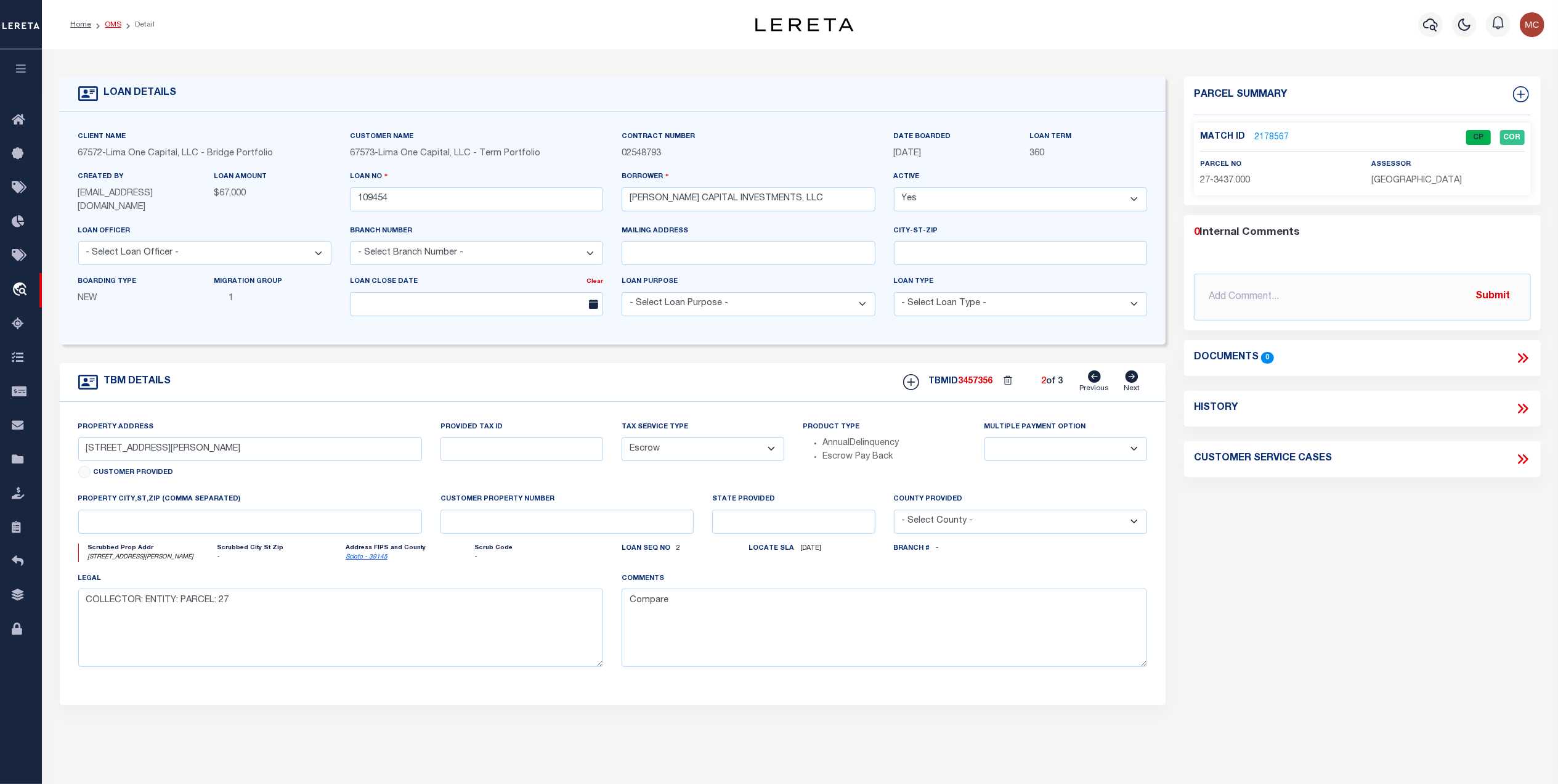
click at [109, 28] on link "OMS" at bounding box center [113, 25] width 17 height 7
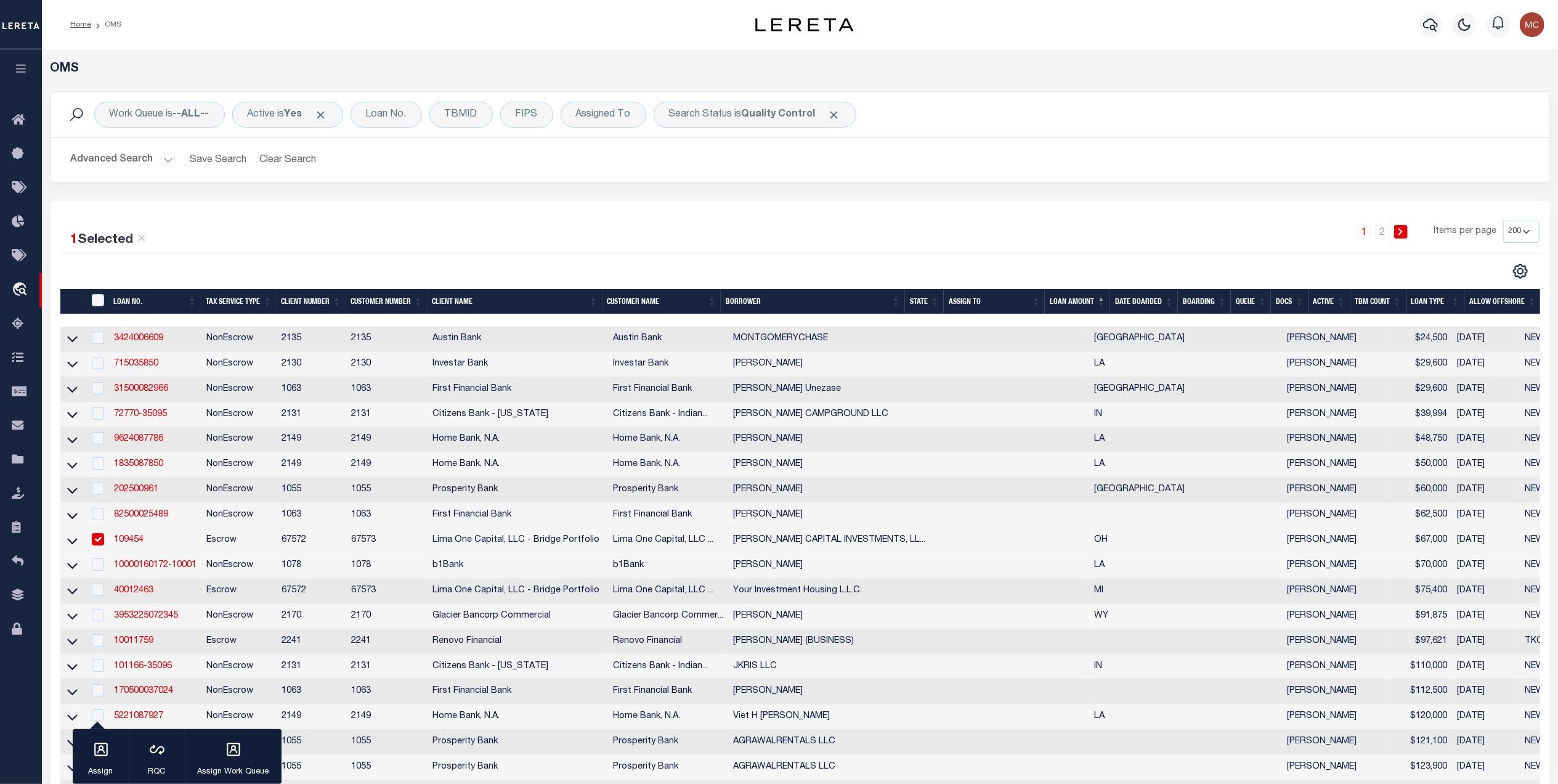
click at [945, 246] on div "1 2 Items per page 10 25 50 100 200" at bounding box center [987, 236] width 1104 height 32
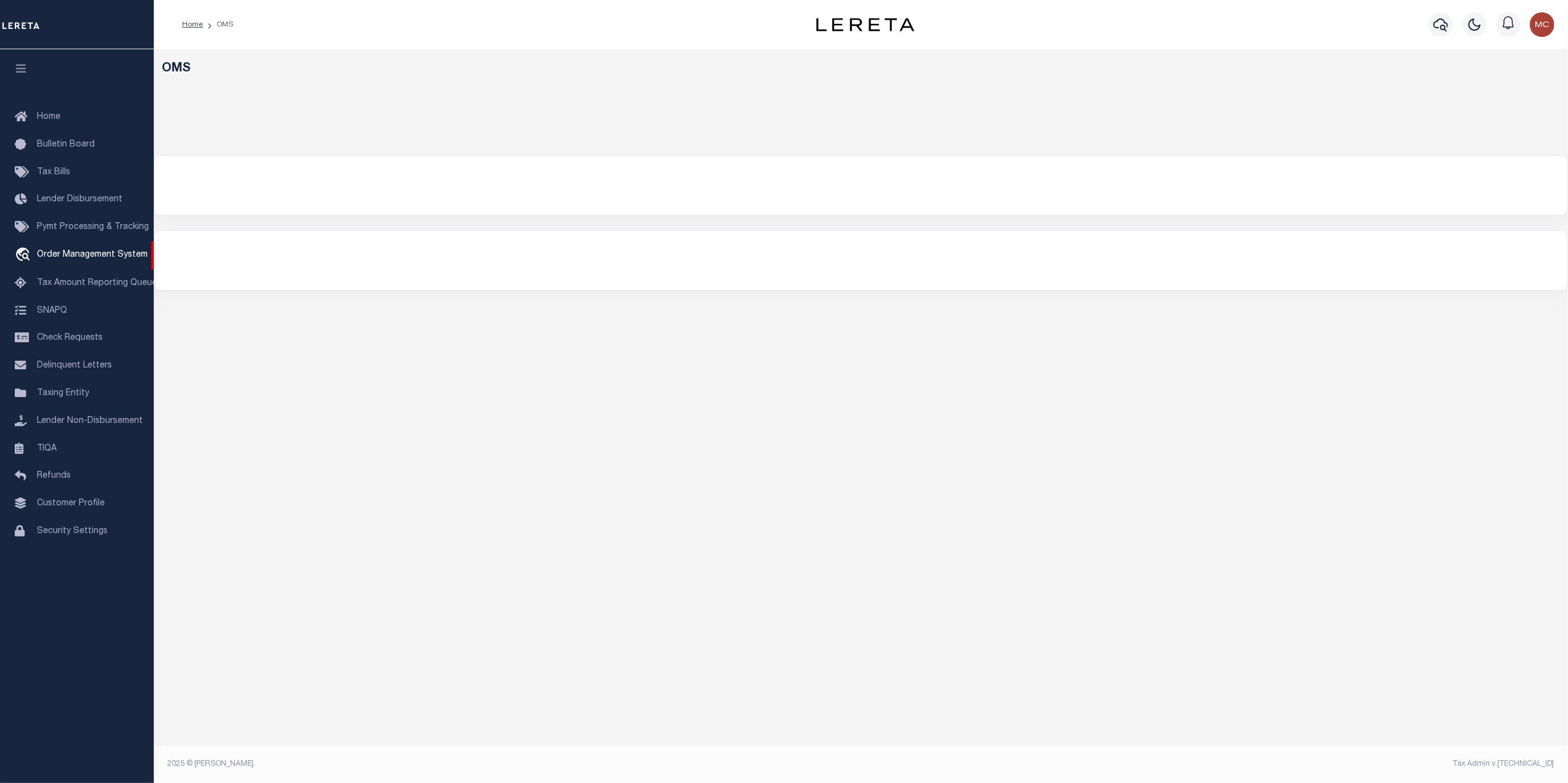
select select "200"
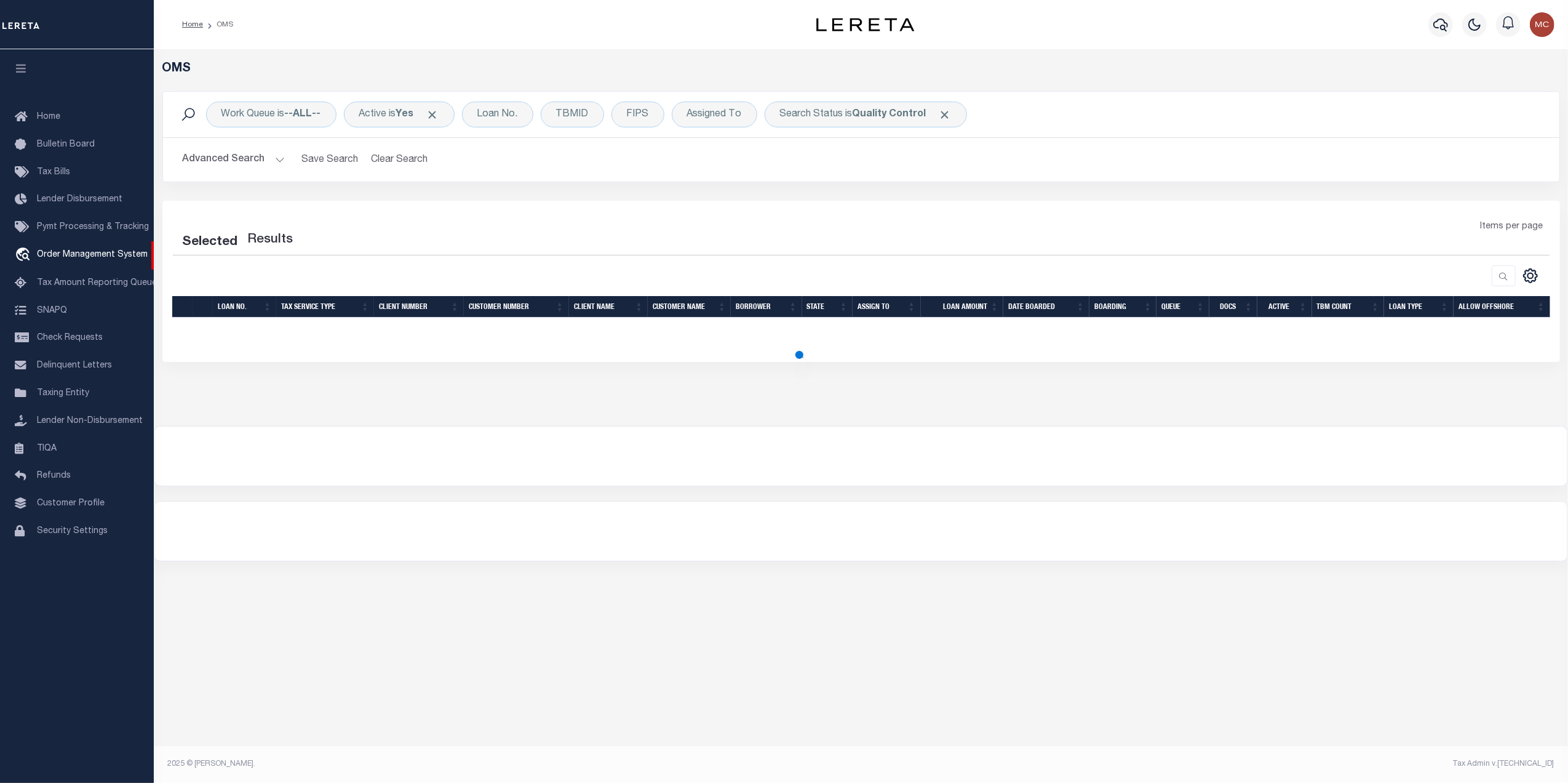
select select "200"
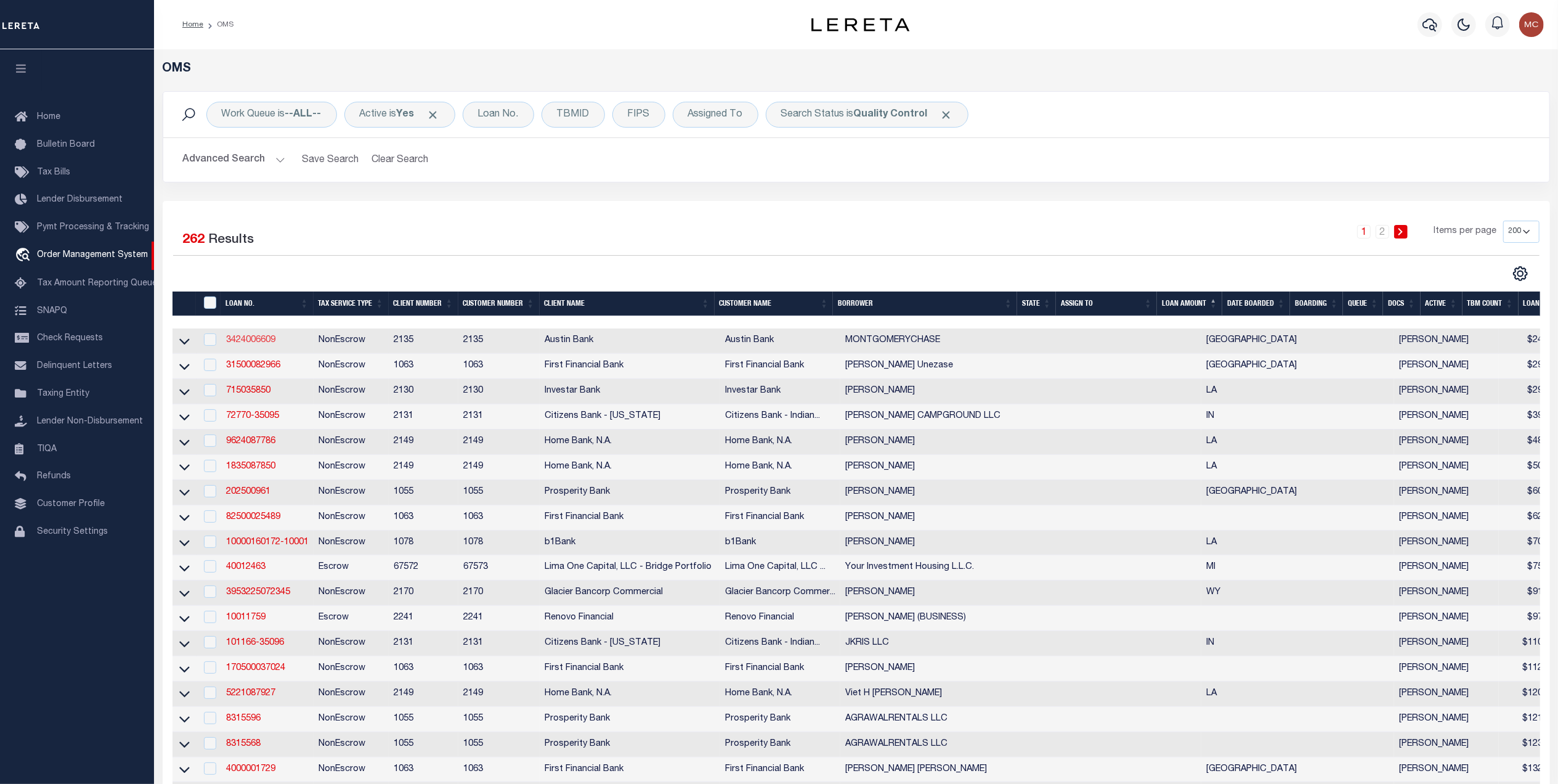
click at [255, 344] on link "3424006609" at bounding box center [250, 340] width 49 height 8
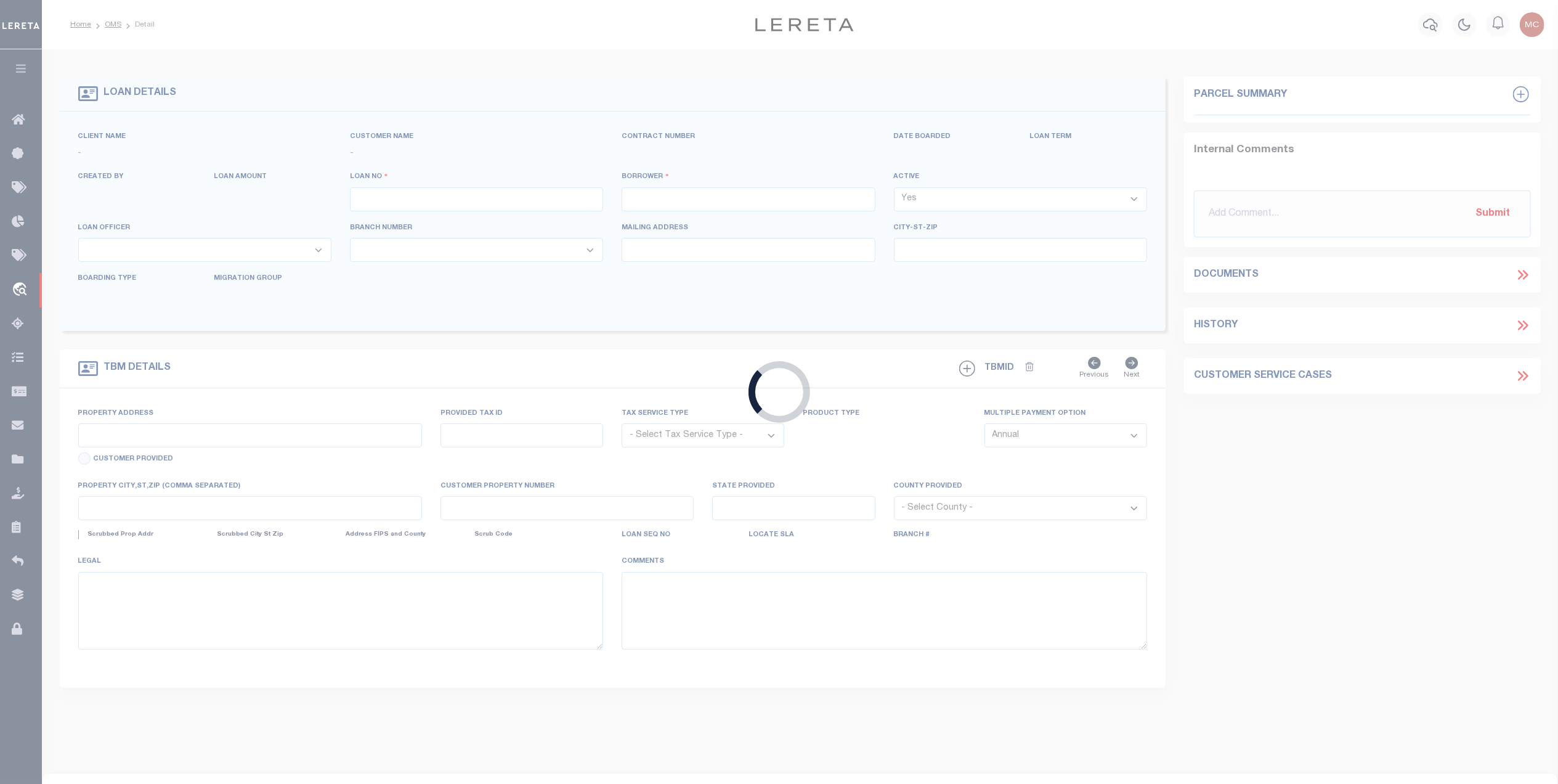
type input "3424006609"
type input "MONTGOMERYCHASE"
select select
type input "2302 HOLLAND ST STE 112A"
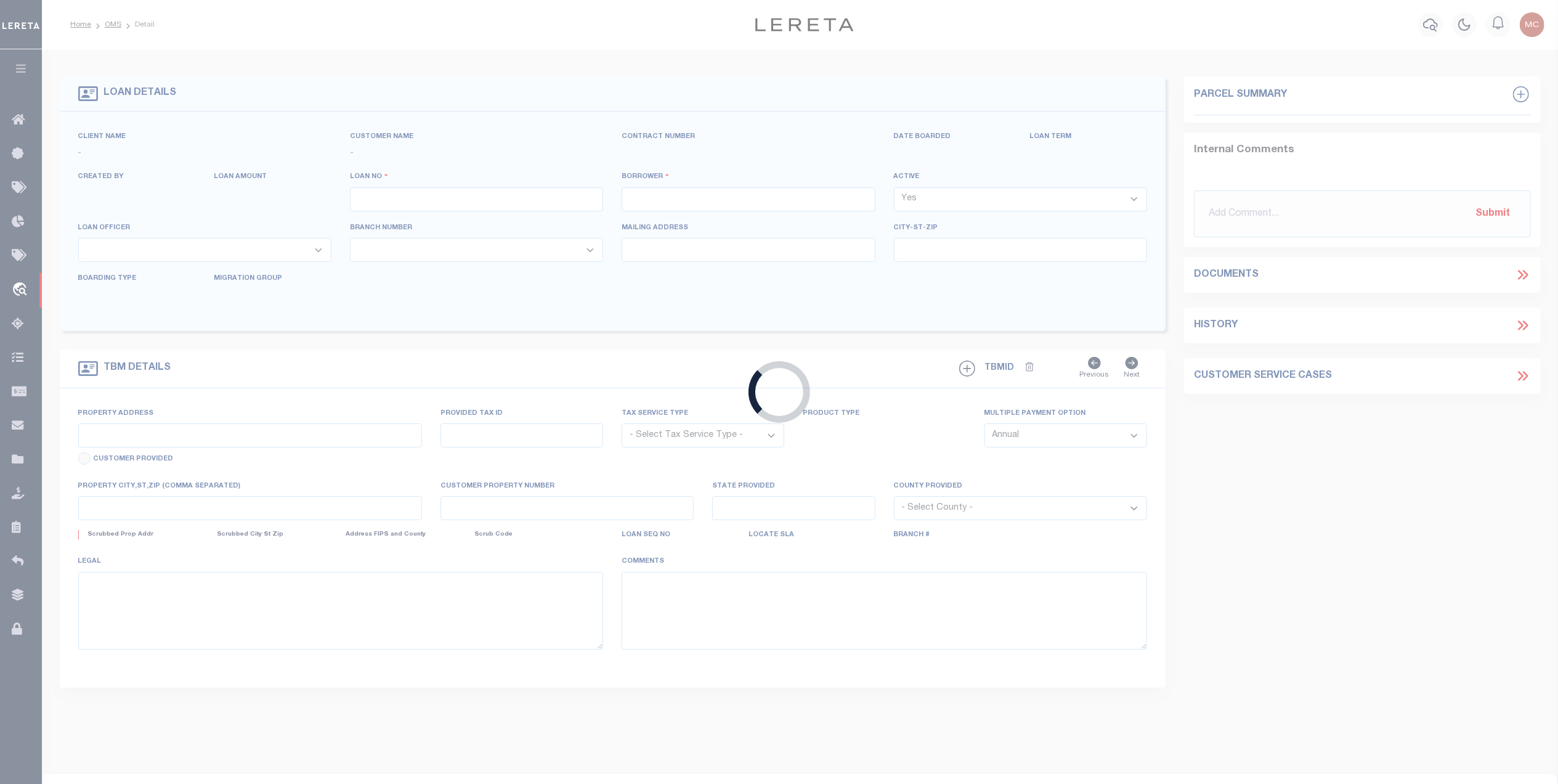
type input "MARSHALL, TX 75670-5900"
select select "NonEscrow"
type input "201 NORTH ALLEN BLVD"
select select
type input "MARSHALL TX 75670"
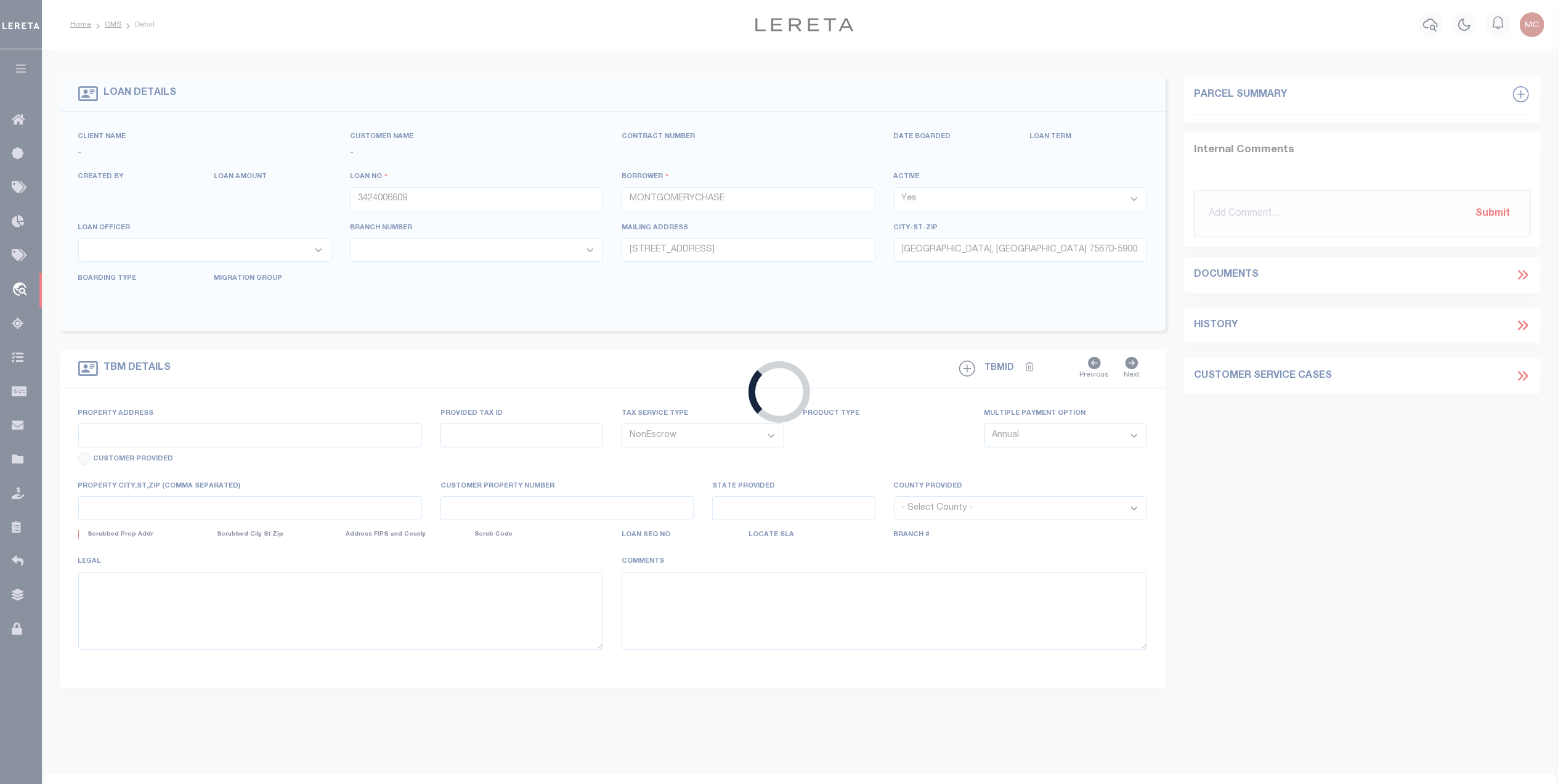
type input "[GEOGRAPHIC_DATA]"
select select
type textarea "DT 3.019 AC PETER WHETSTONE SVY A-756"
select select "44004"
select select "2578"
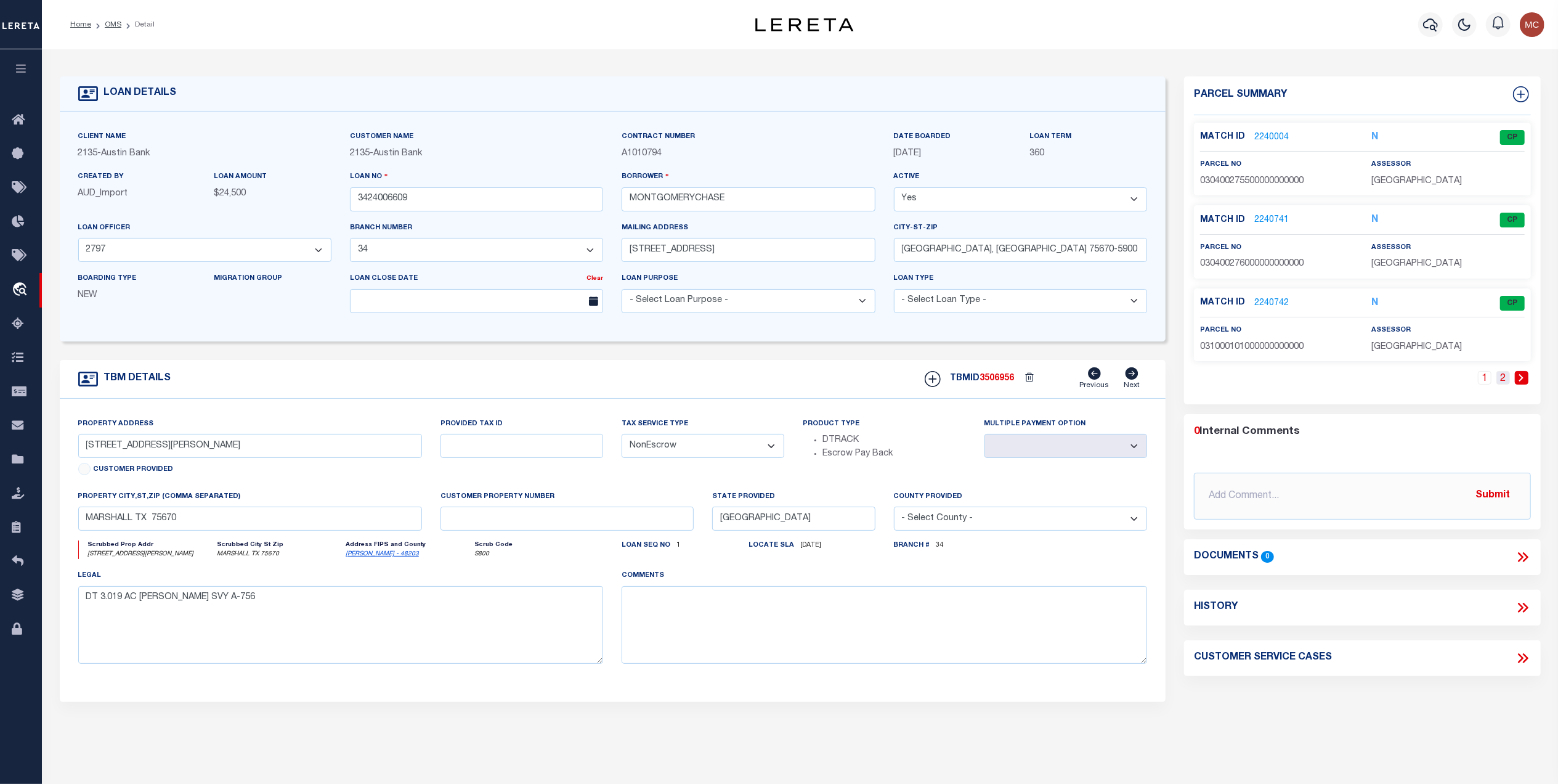
click at [1499, 380] on link "2" at bounding box center [1503, 378] width 14 height 14
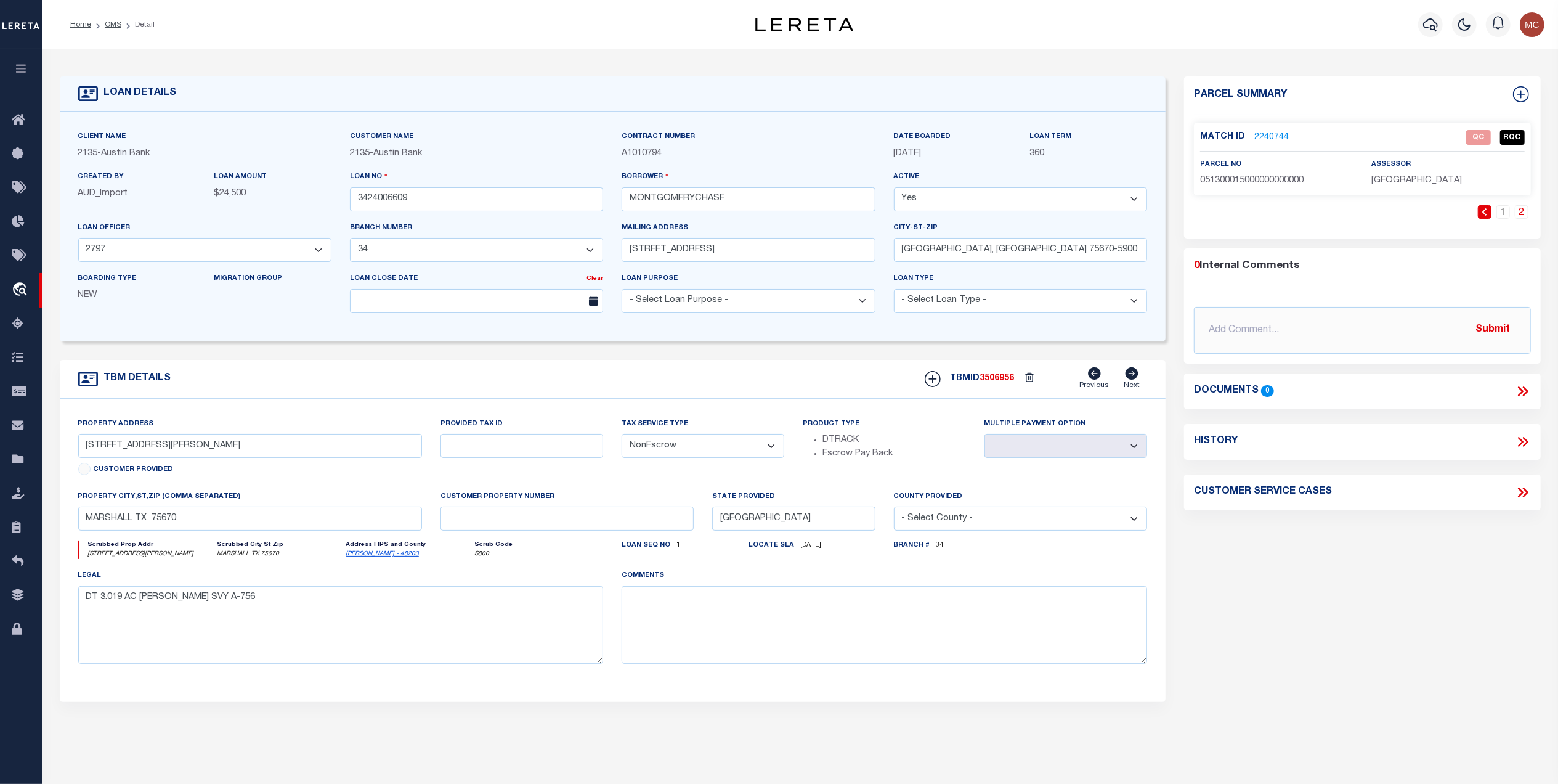
click at [1270, 138] on link "2240744" at bounding box center [1271, 138] width 34 height 13
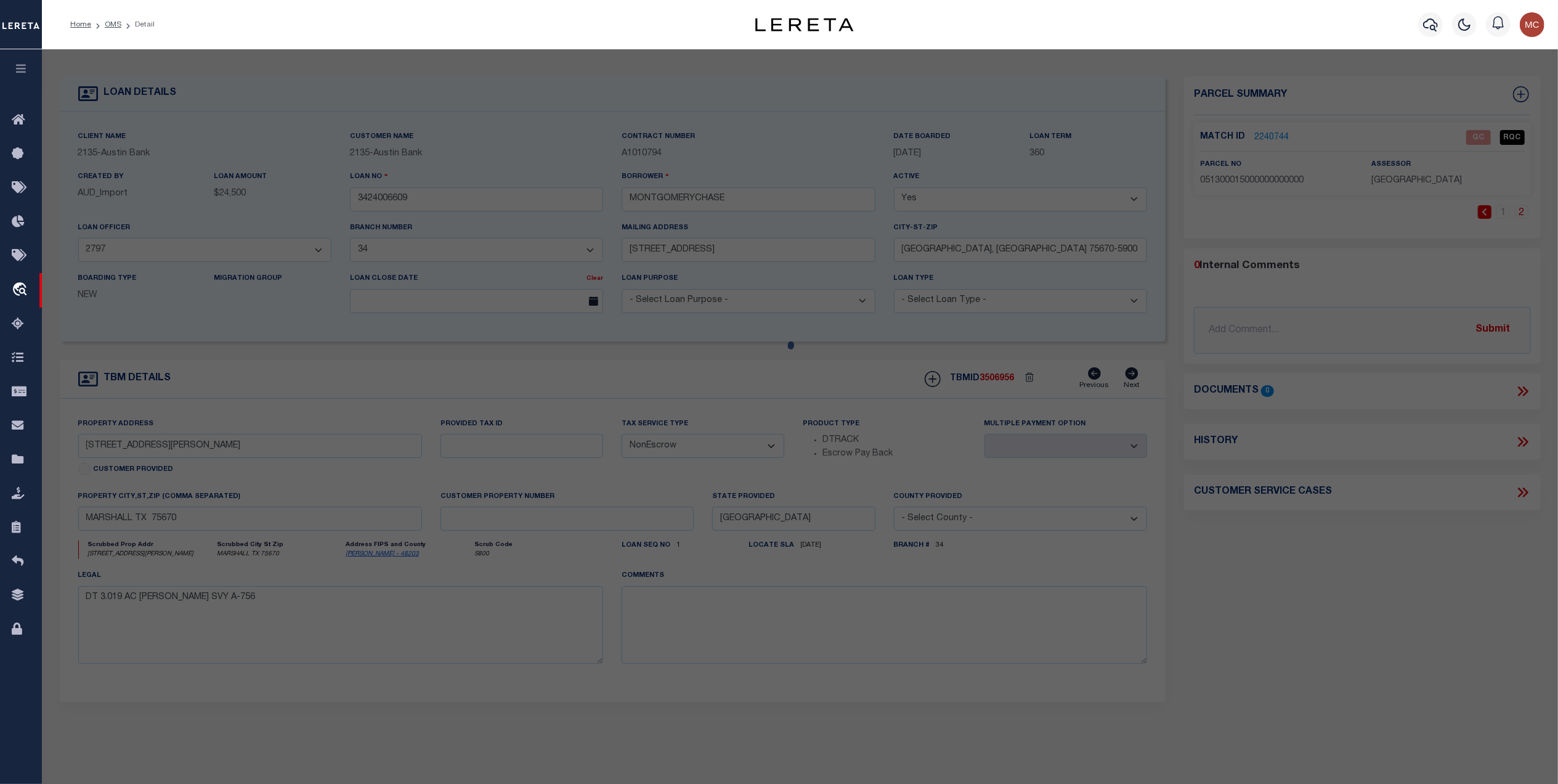
checkbox input "false"
select select "QC"
type input "JACKSON CHASE"
select select "AGW"
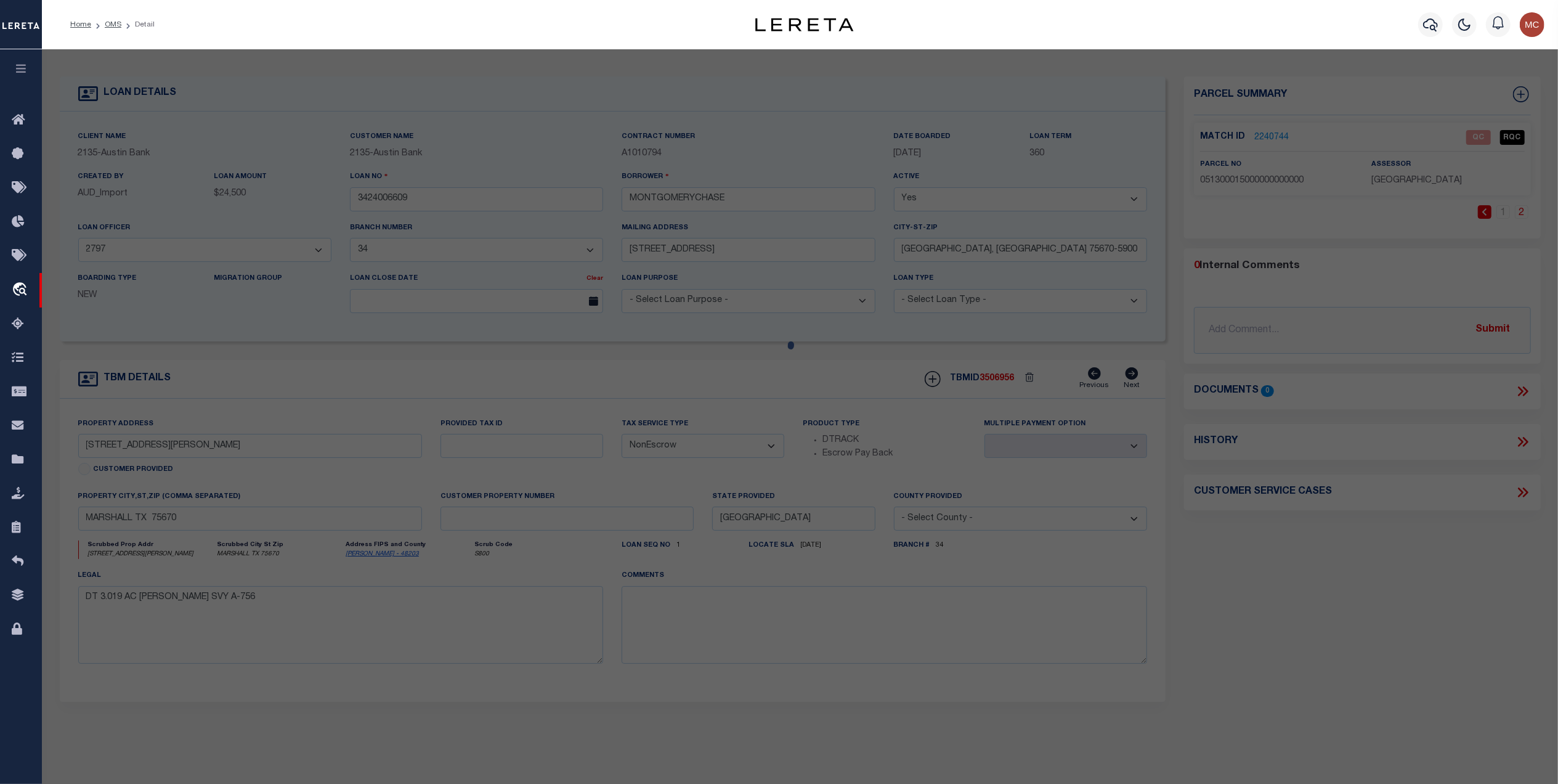
select select "LEG"
type input "N CALLUM MAR"
type textarea "Acres 0.324, Lot 1-2, Blk 2, Subd TURNEY 2ND, V"
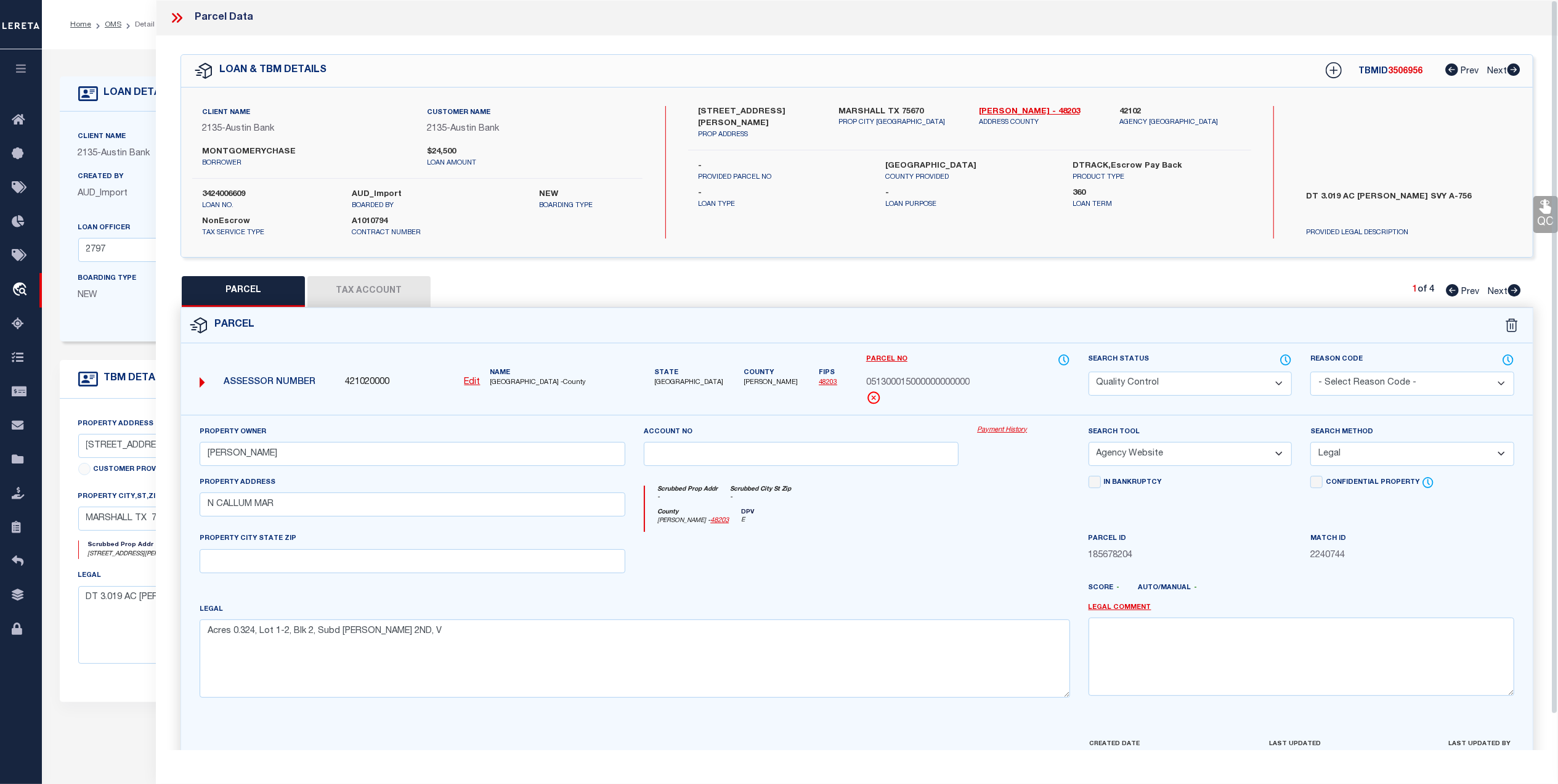
click at [174, 15] on icon at bounding box center [175, 18] width 6 height 10
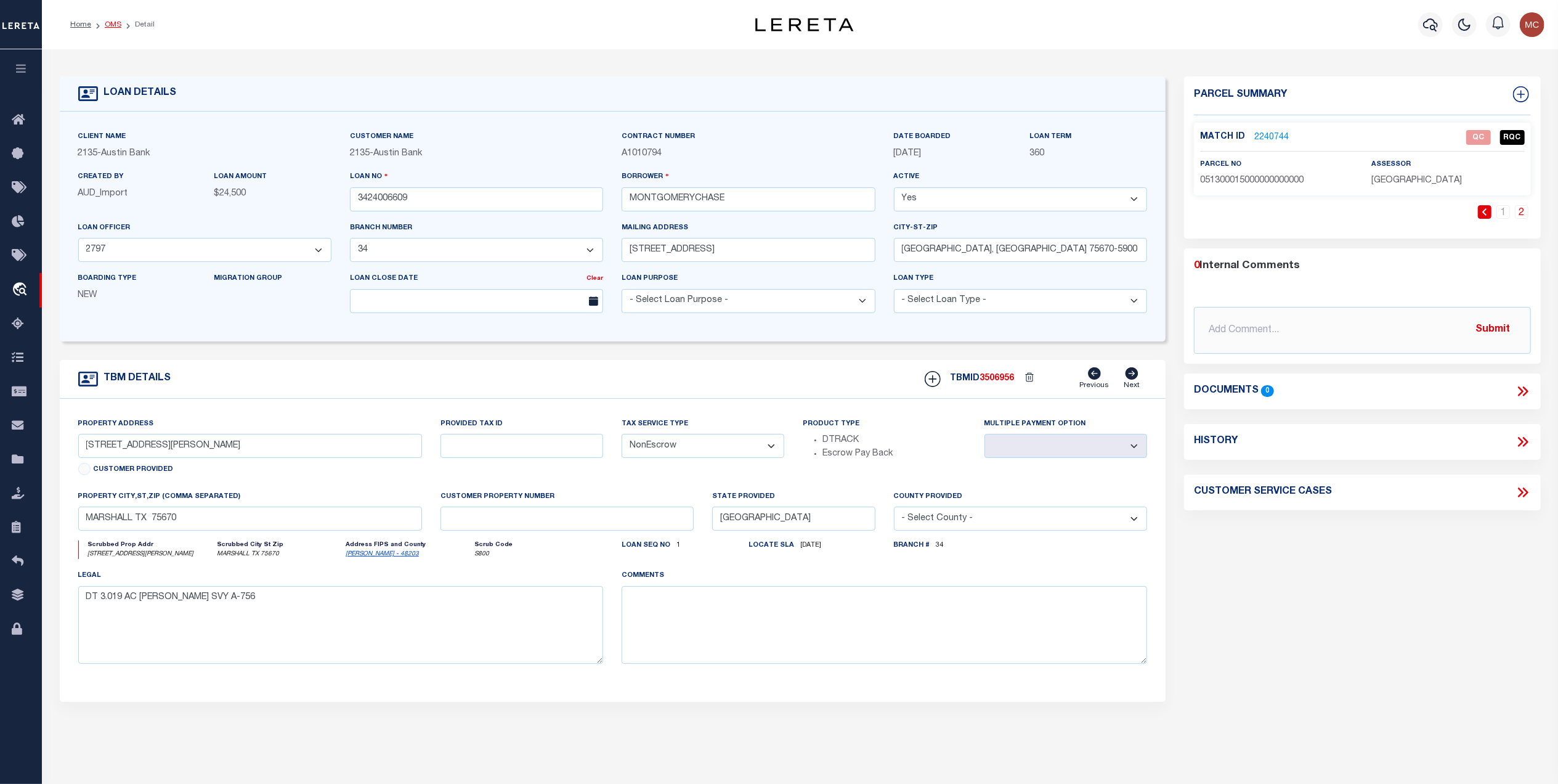
click at [108, 25] on link "OMS" at bounding box center [113, 25] width 17 height 7
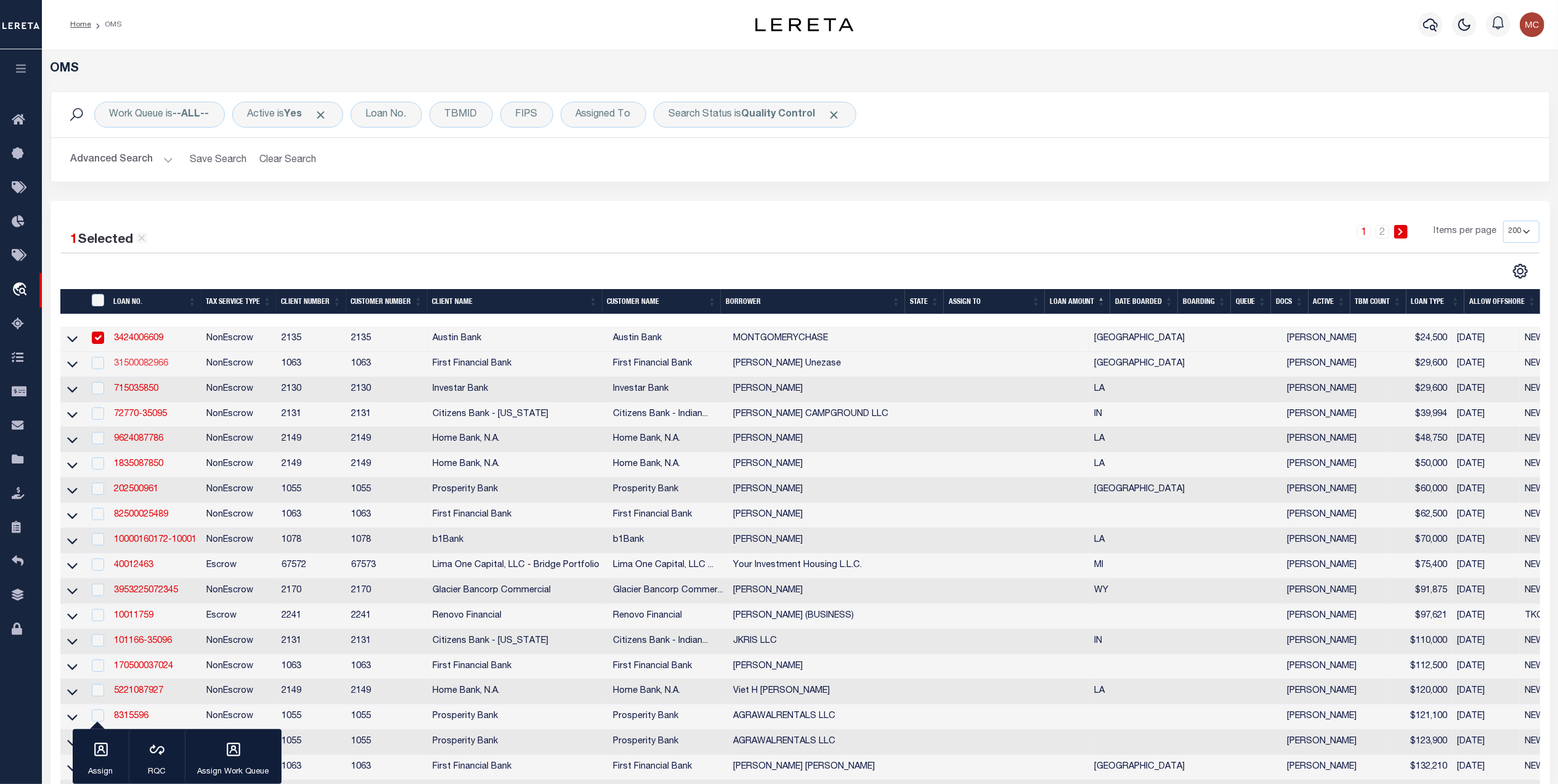
click at [142, 366] on link "31500082966" at bounding box center [141, 363] width 55 height 8
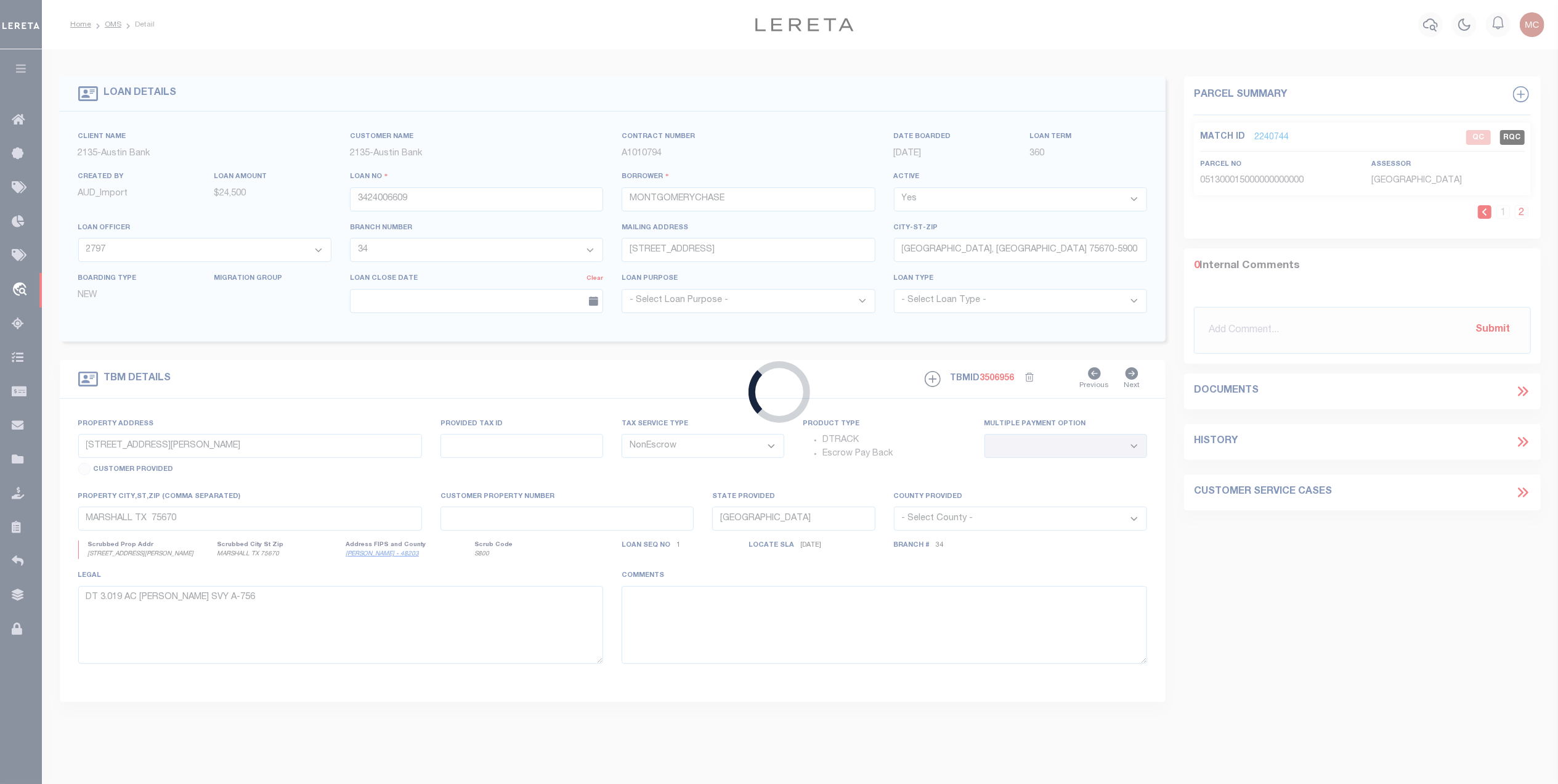
type input "31500082966"
type input "Yvette Unezase"
select select
select select "100"
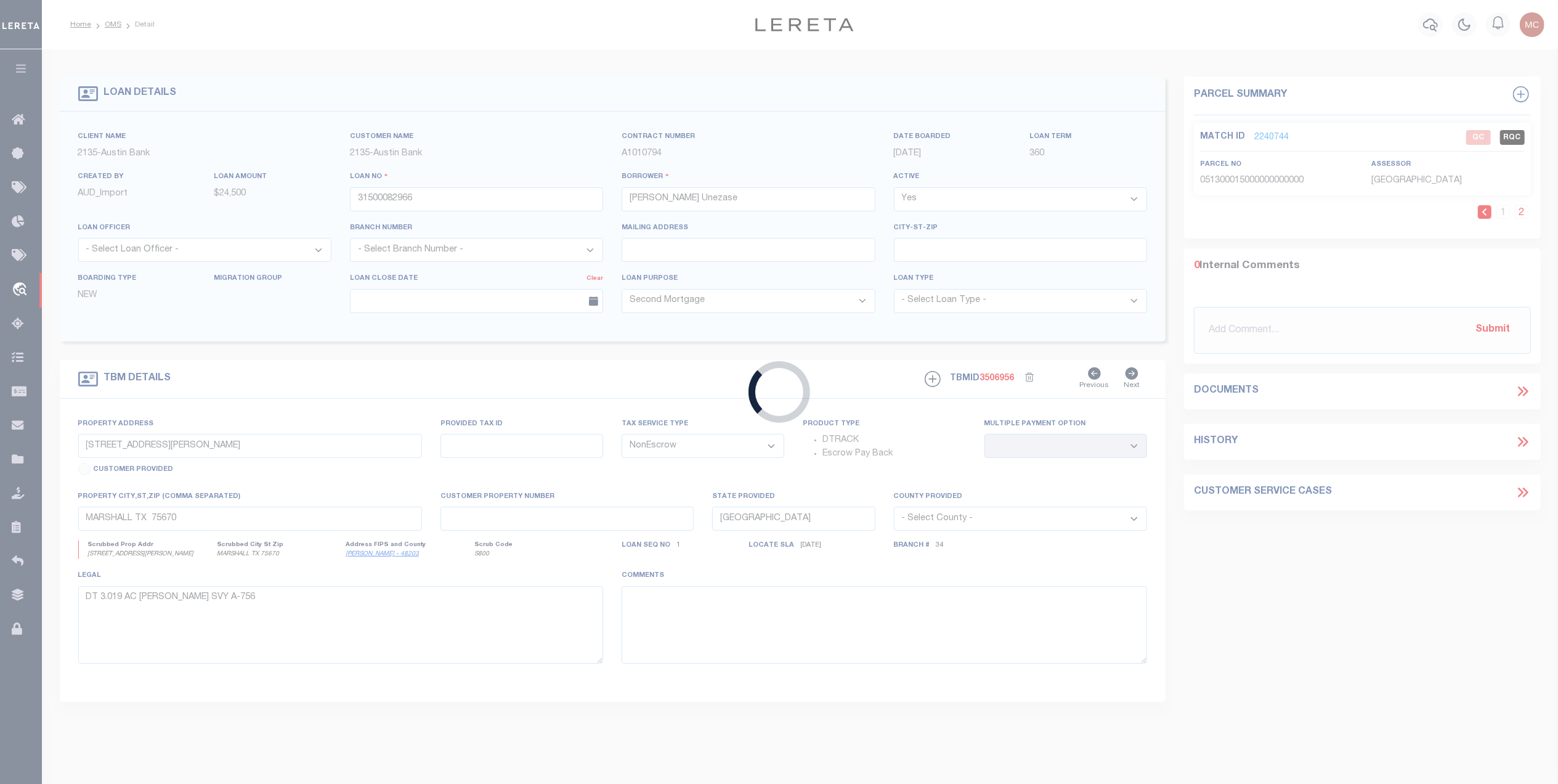
type input "LOT 192 MELBOURNE TRL"
select select
type input "GRAFORD TX 764490000"
select select
select select "750"
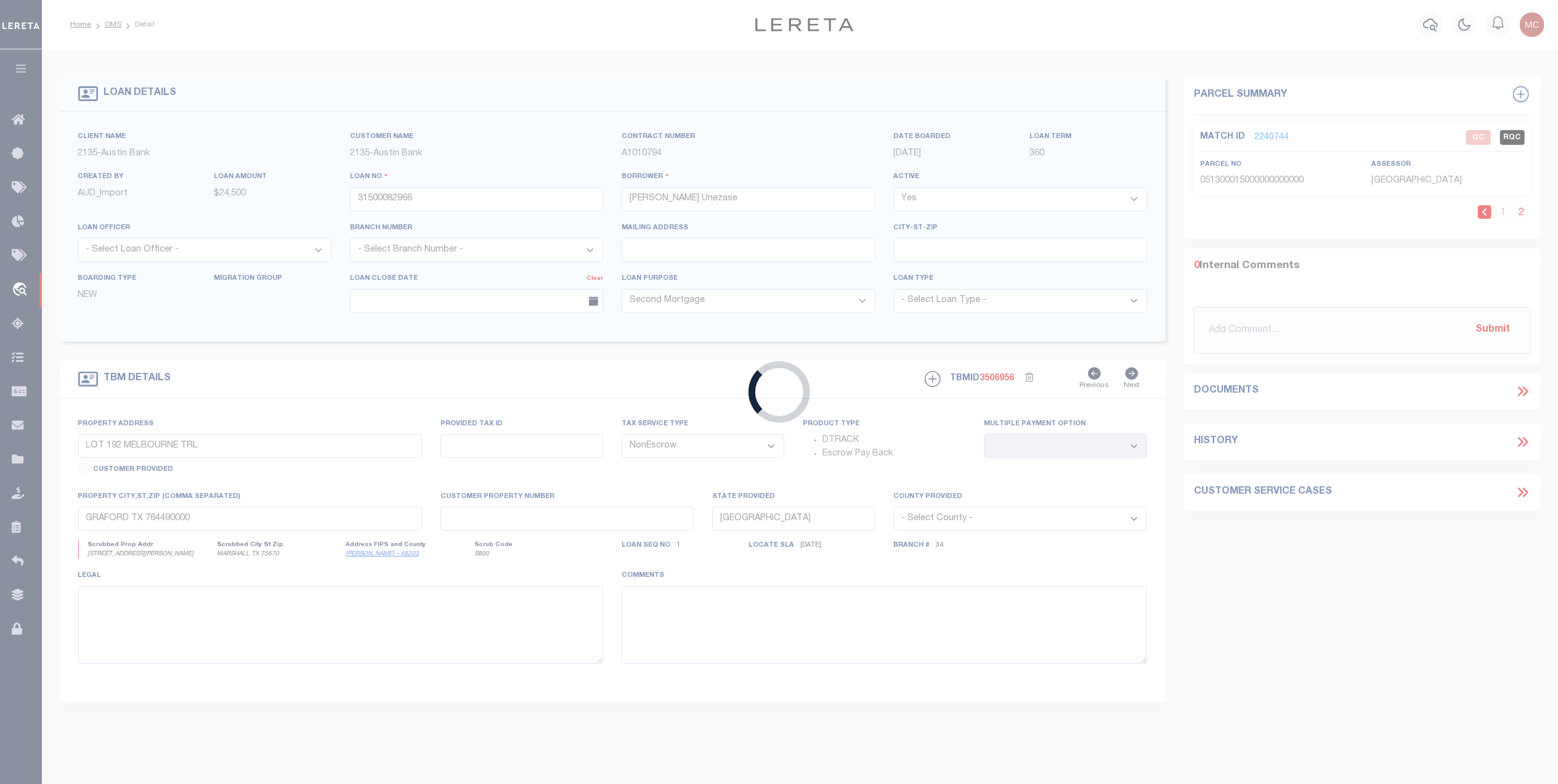
select select "510"
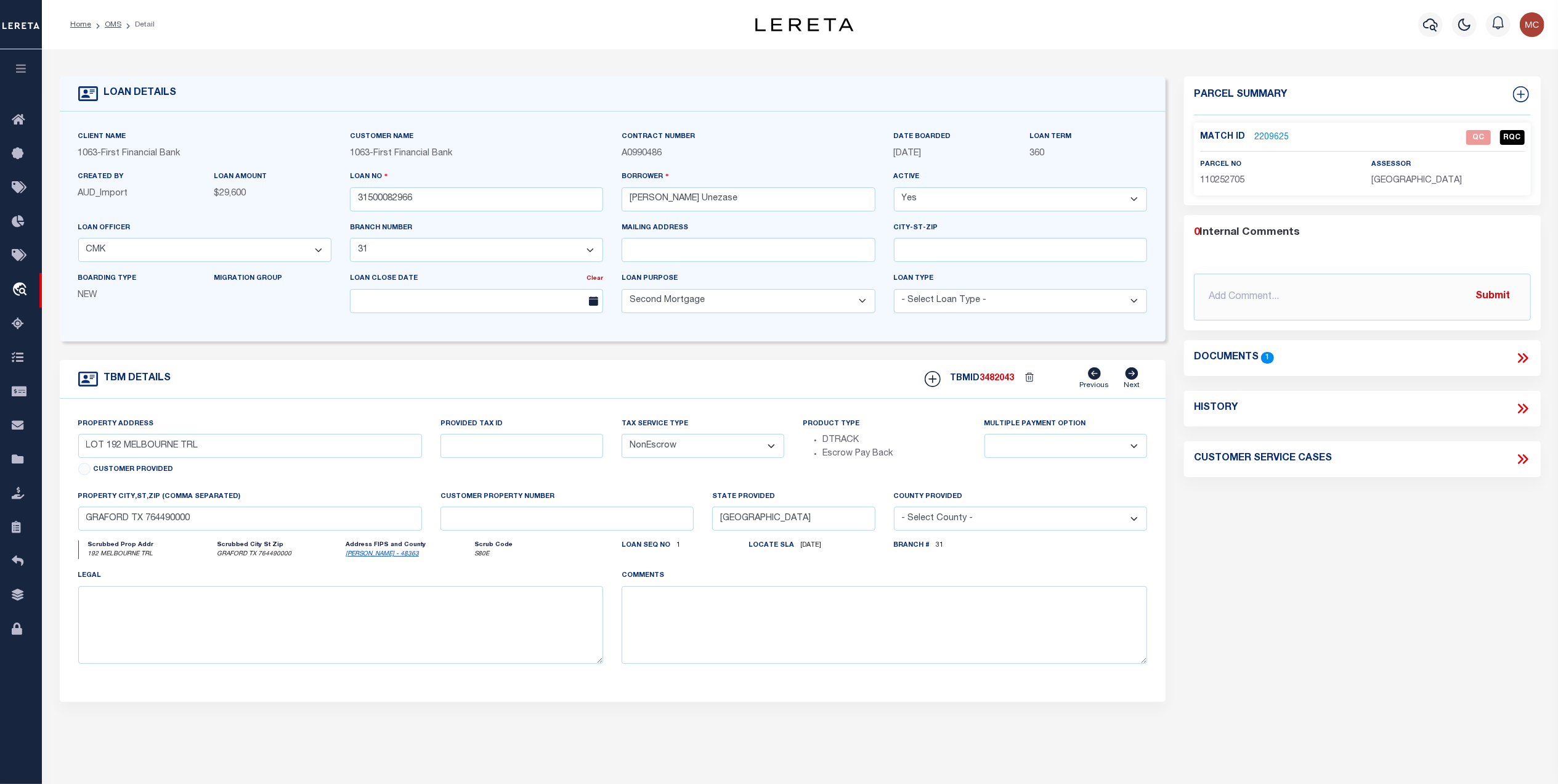
click at [1272, 131] on link "2209625" at bounding box center [1271, 138] width 34 height 13
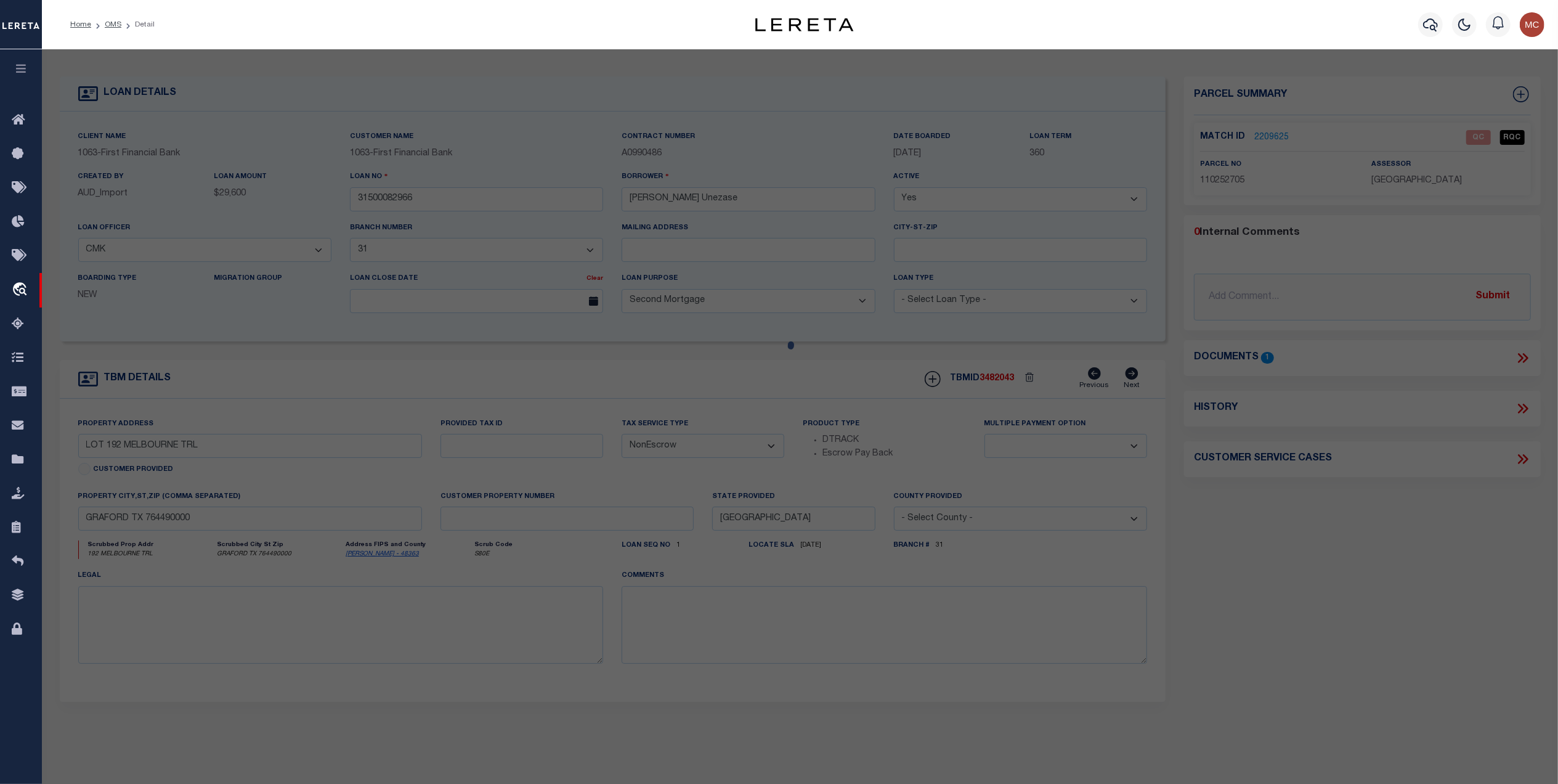
select select "AS"
select select
checkbox input "false"
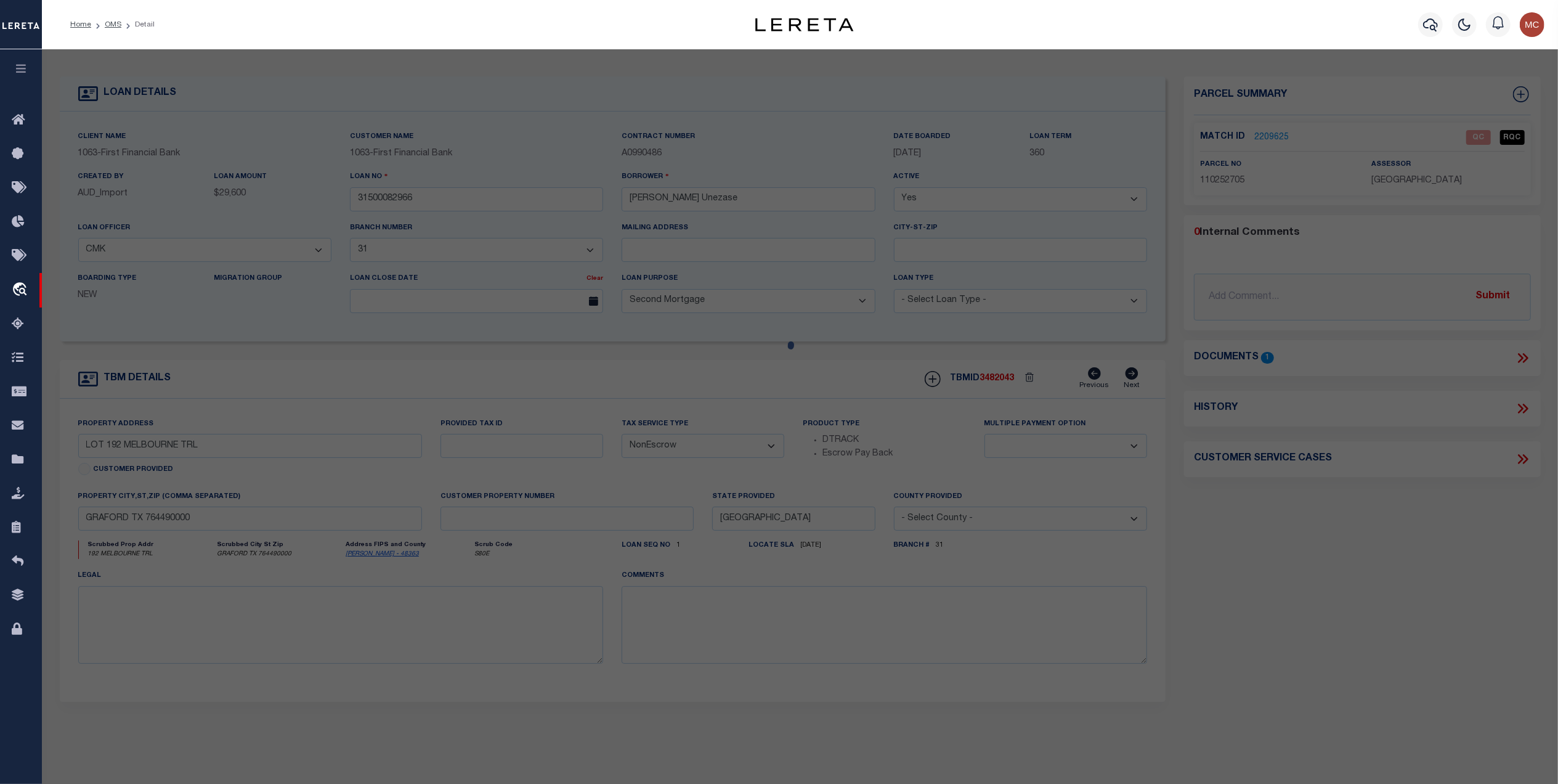
select select "QC"
type input "BORCHARDT ANDREW/JULIE"
select select "AGW"
select select "LEG"
type input "MELBOURNE TR 0"
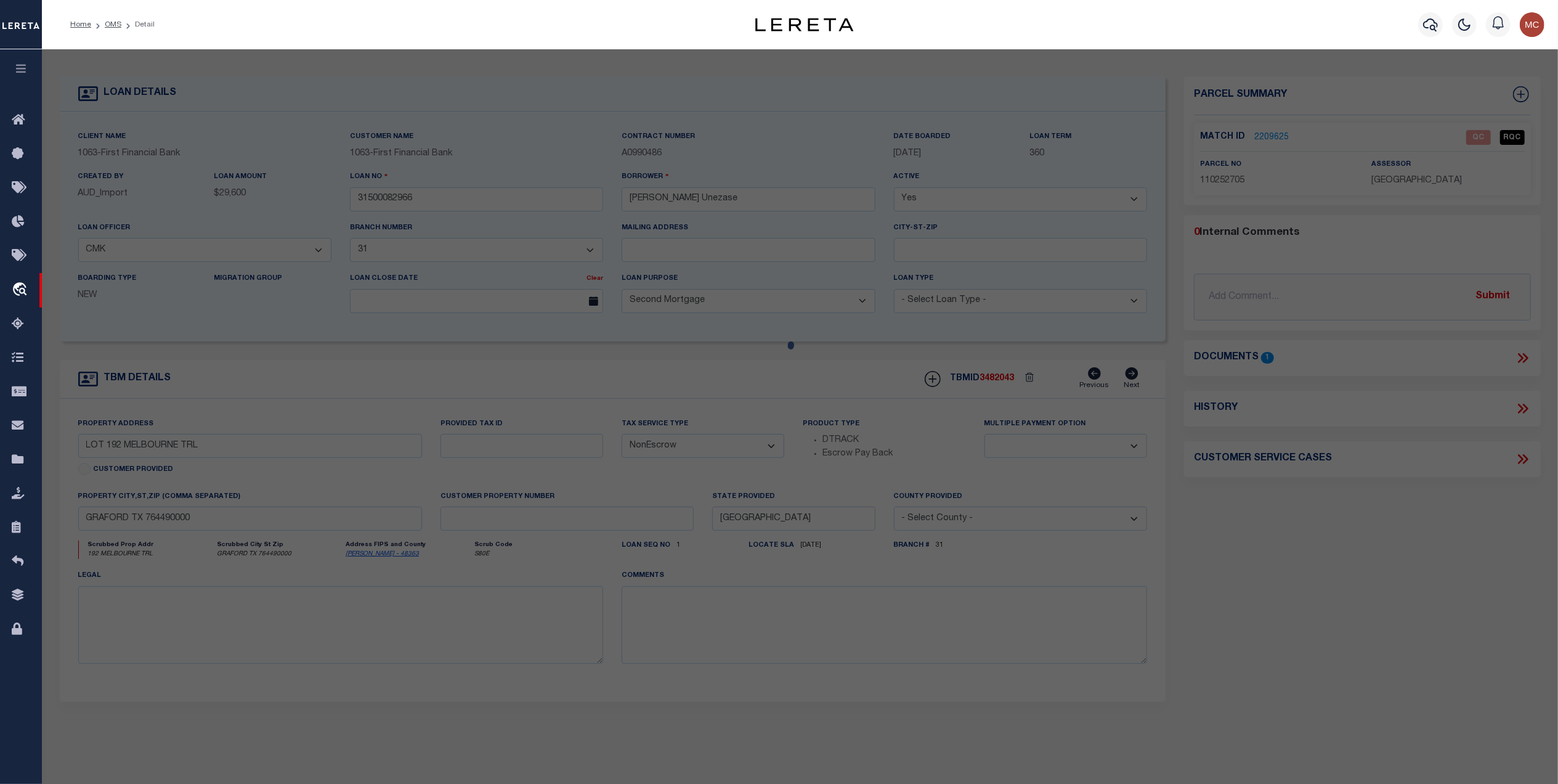
type textarea "Acres: 0.251, CLIFFS PHASE VIII LOT 192 G#C0250-08-00000-192-00-0"
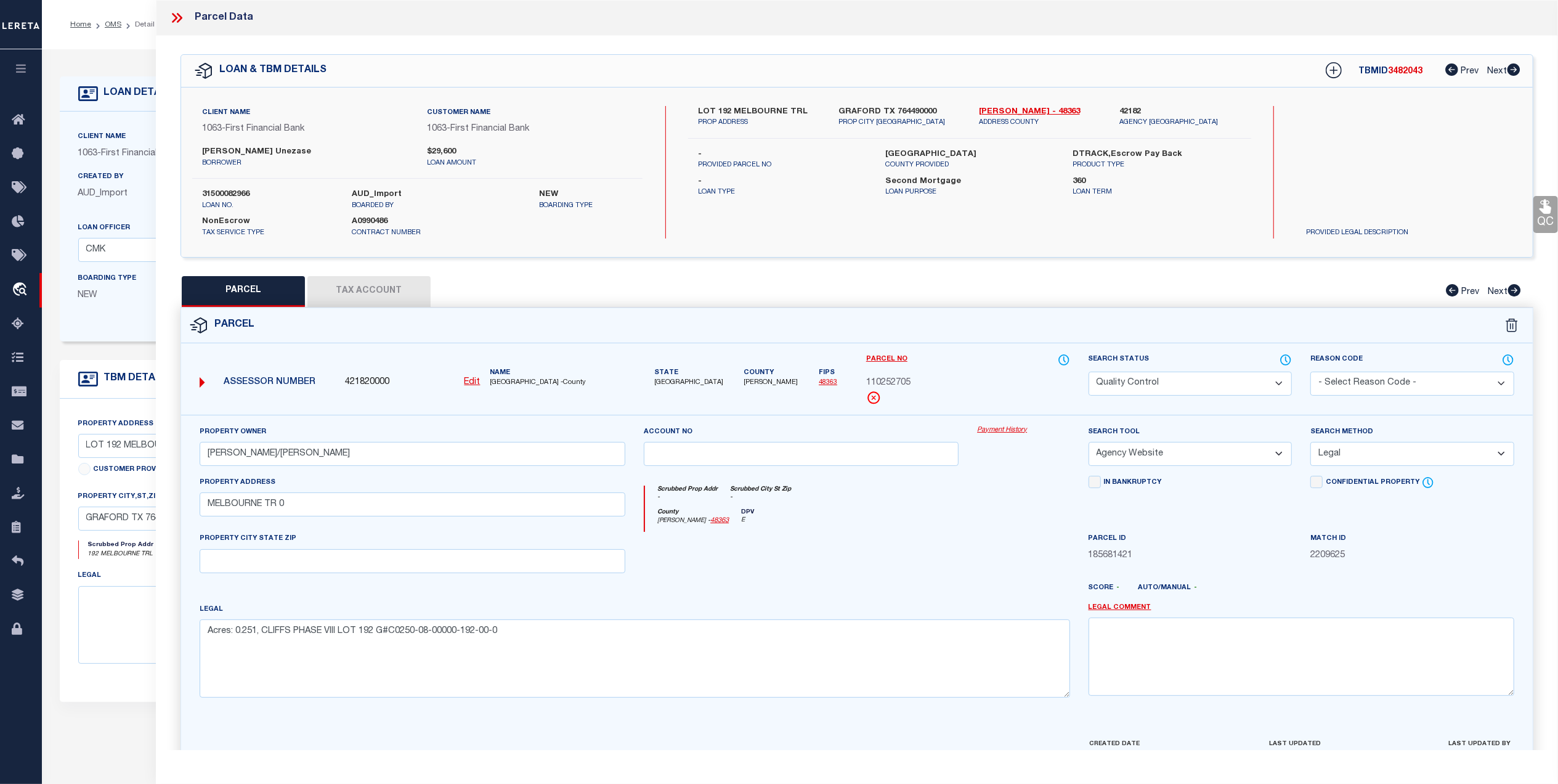
click at [170, 20] on icon at bounding box center [176, 18] width 16 height 16
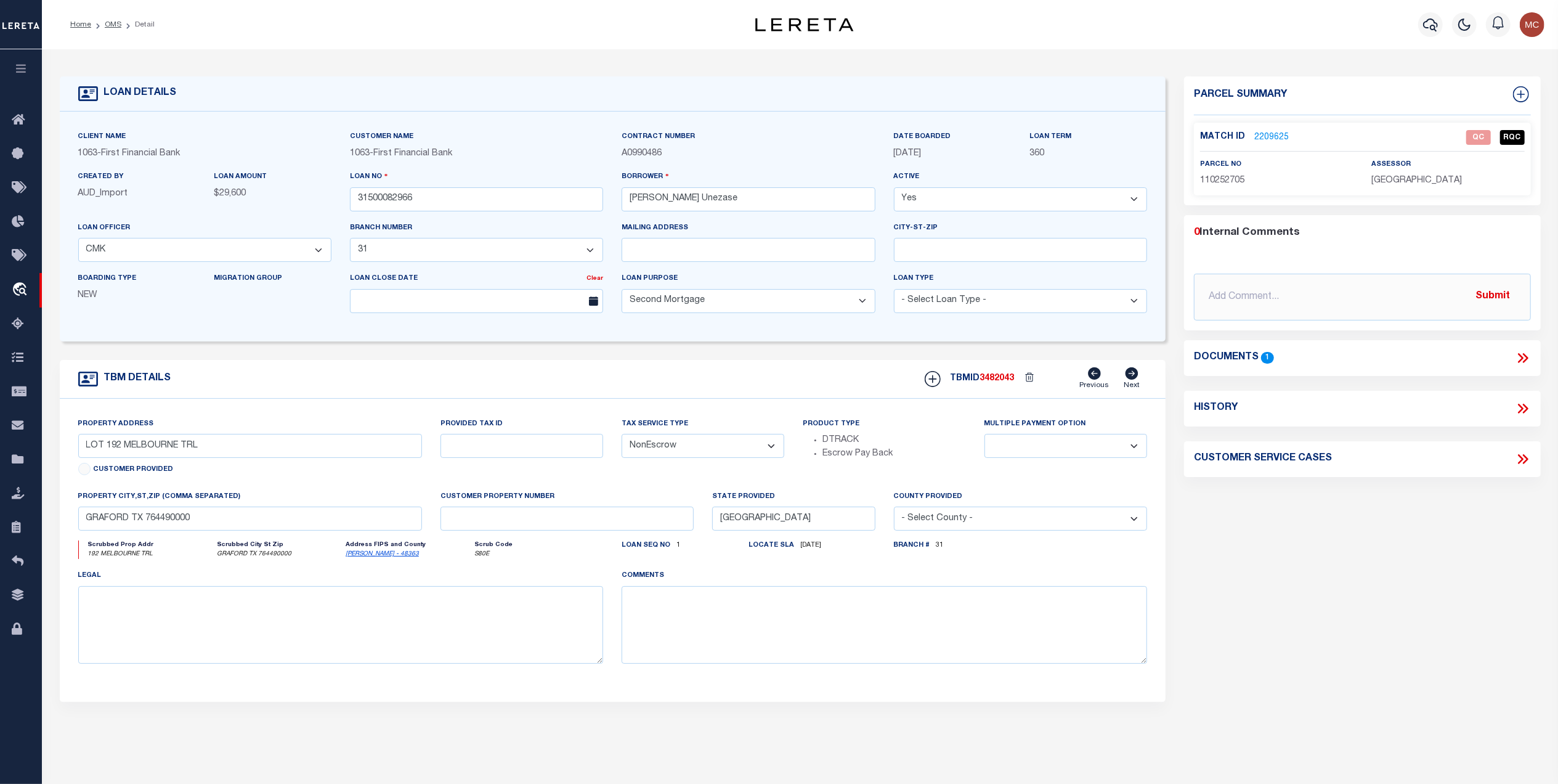
click at [1519, 353] on icon at bounding box center [1523, 357] width 16 height 16
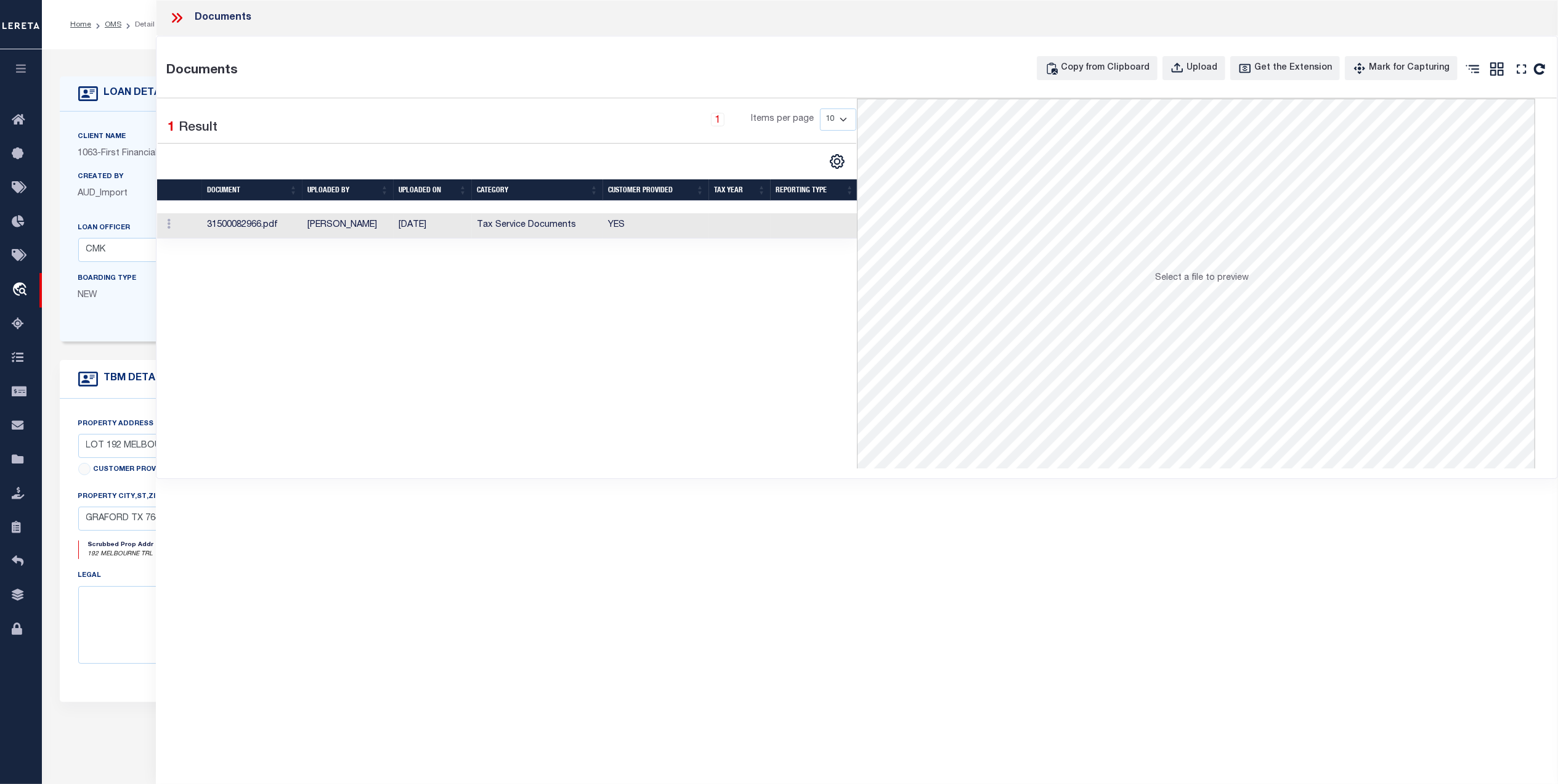
click at [634, 224] on td "YES" at bounding box center [656, 225] width 106 height 25
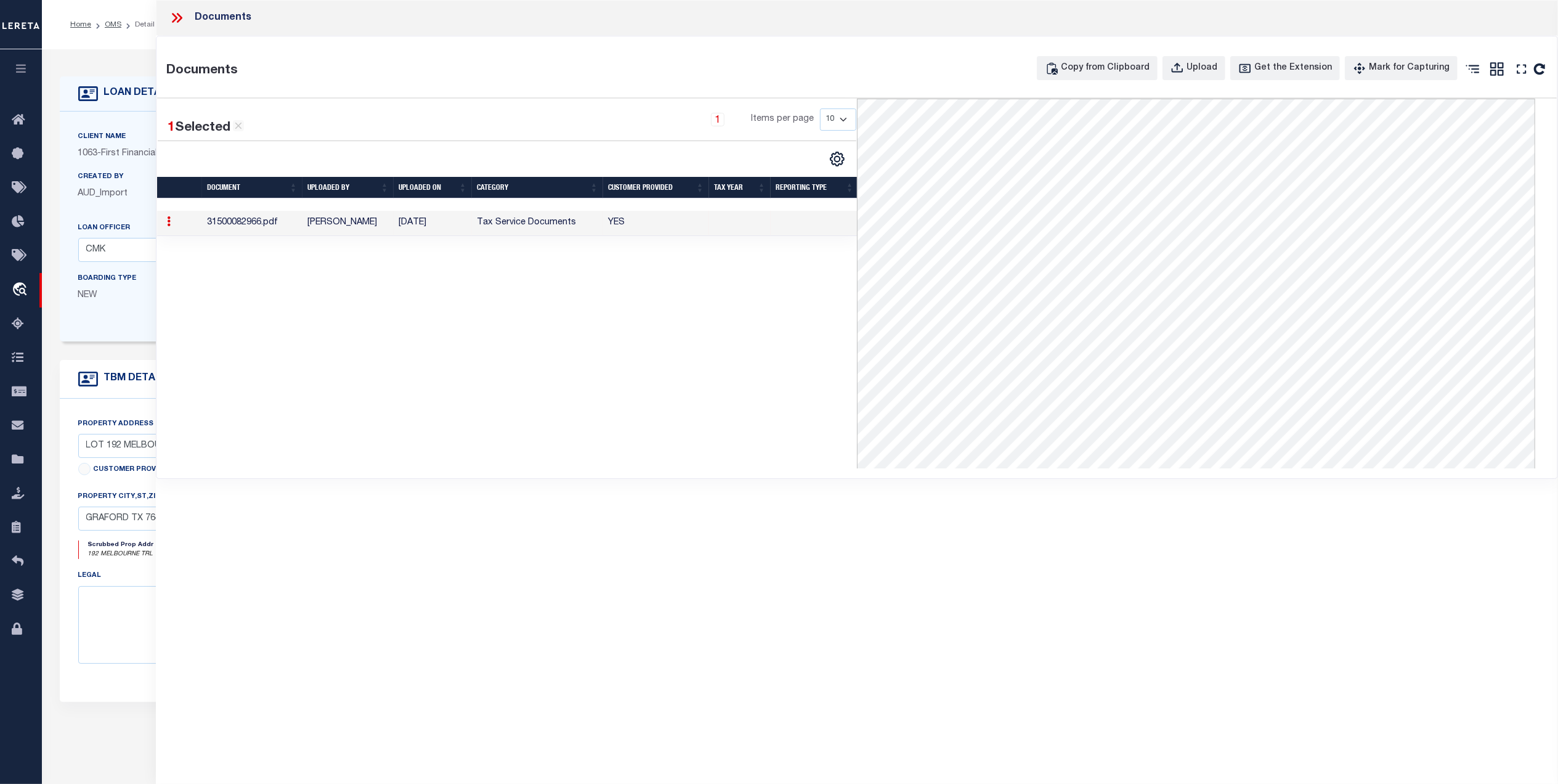
click at [430, 631] on div "Documents Documents Copy from Clipboard Upload Get the Extension Mark for Captu…" at bounding box center [856, 375] width 1402 height 750
click at [174, 14] on icon at bounding box center [176, 18] width 16 height 16
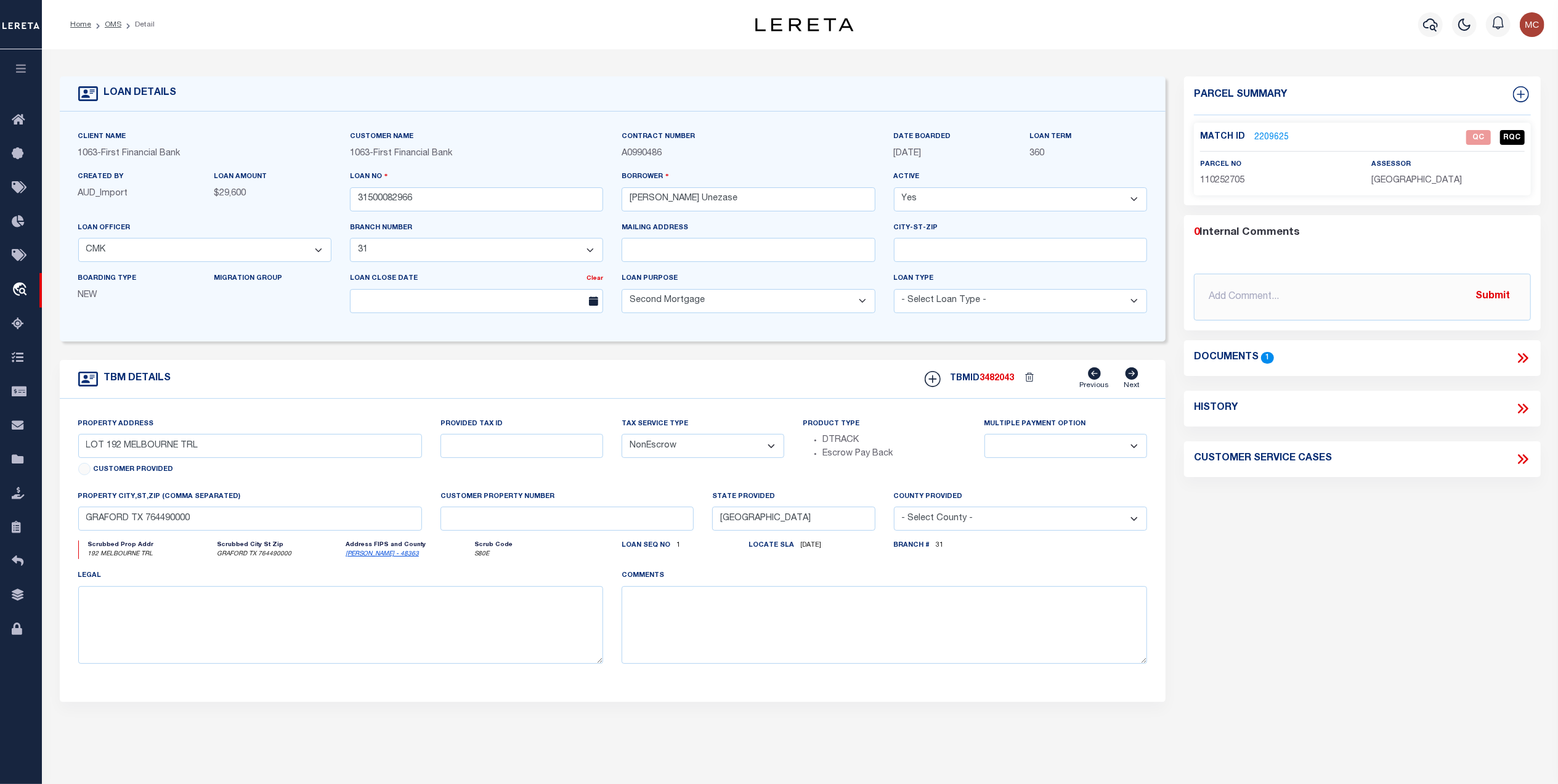
click at [1269, 133] on link "2209625" at bounding box center [1271, 138] width 34 height 13
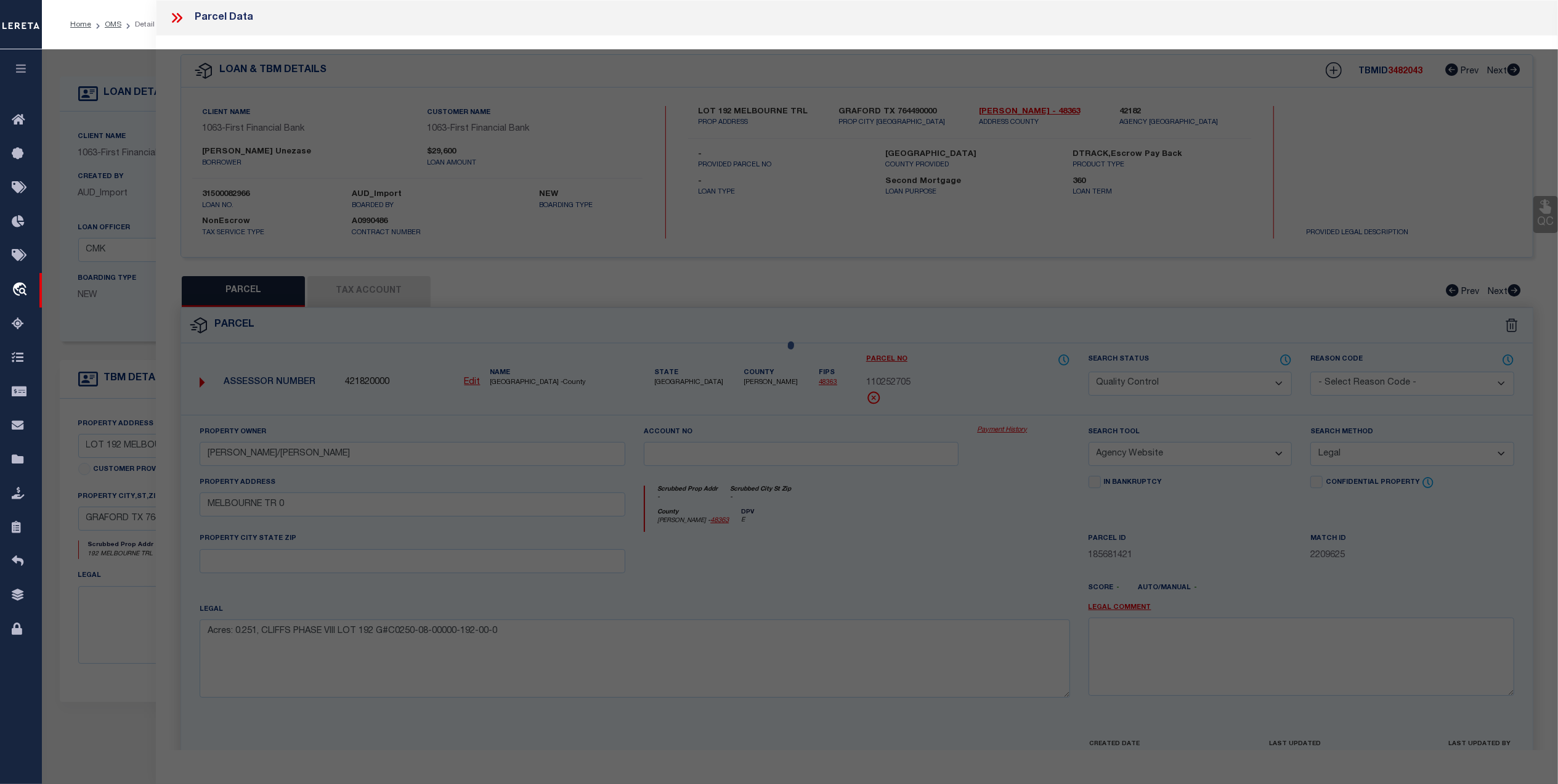
select select "AS"
select select
checkbox input "false"
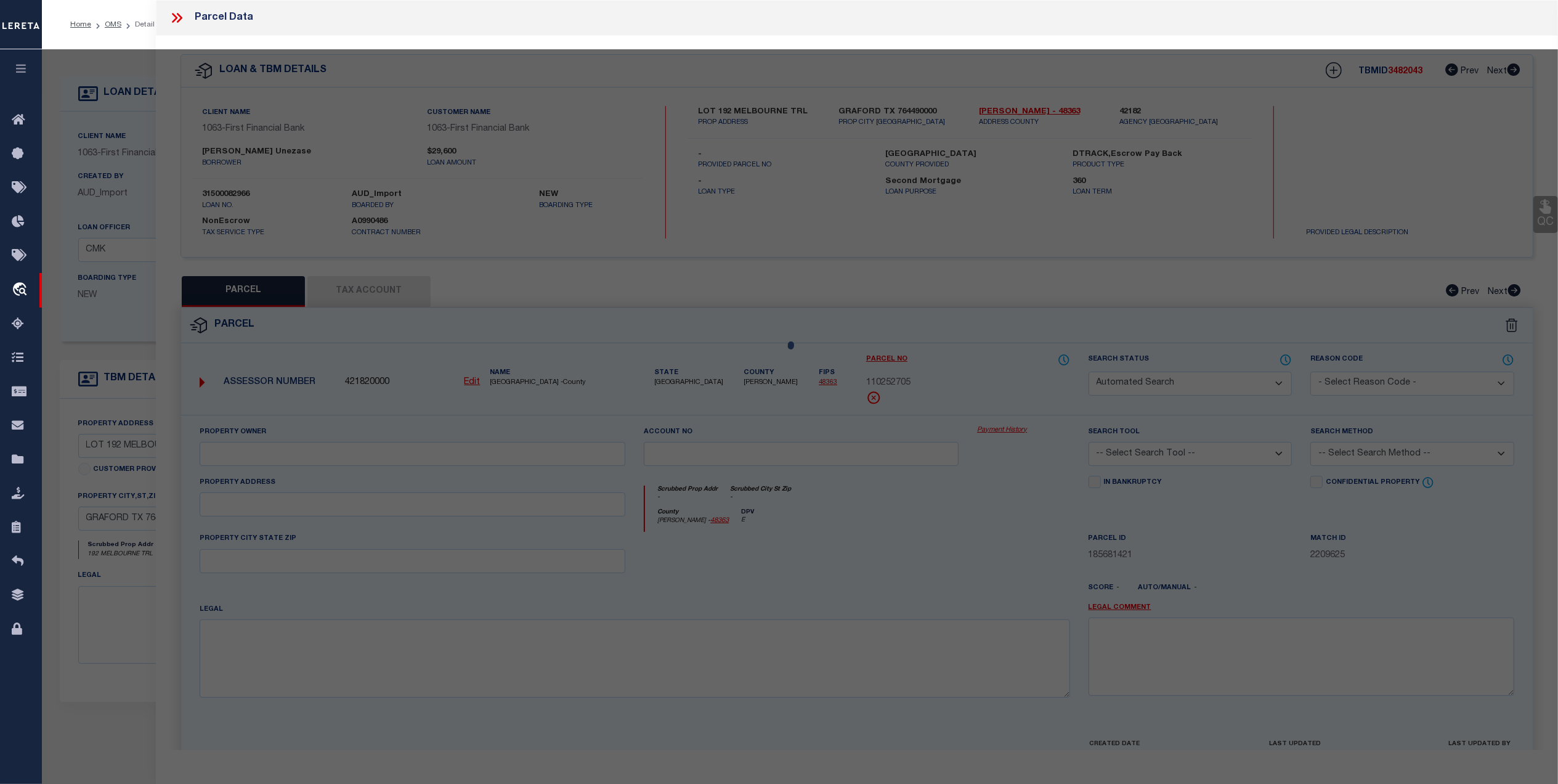
select select "QC"
type input "BORCHARDT ANDREW/JULIE"
select select "AGW"
select select "LEG"
type input "MELBOURNE TR 0"
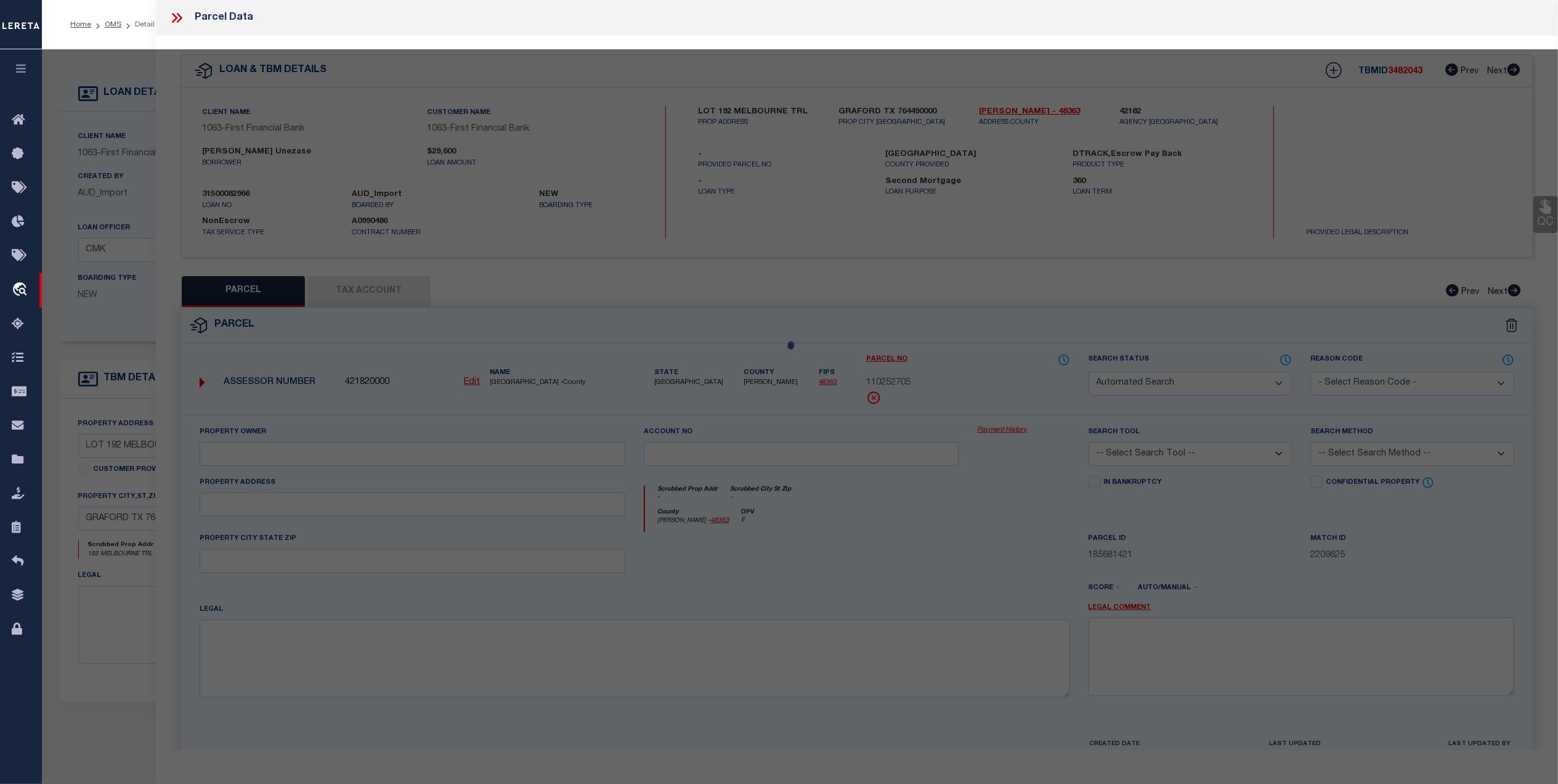
type textarea "Acres: 0.251, CLIFFS PHASE VIII LOT 192 G#C0250-08-00000-192-00-0"
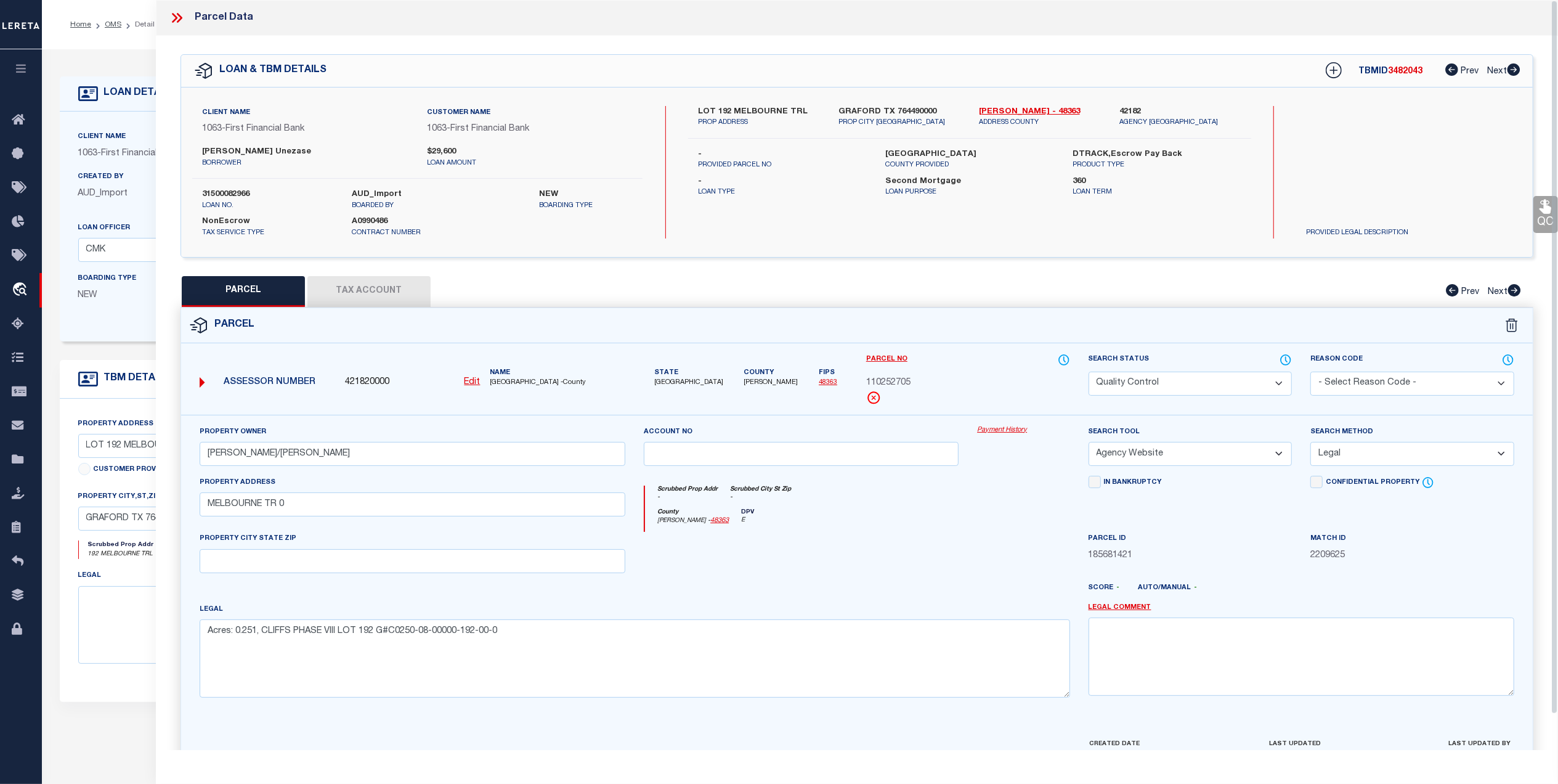
click at [407, 280] on button "Tax Account" at bounding box center [368, 291] width 123 height 31
select select "100"
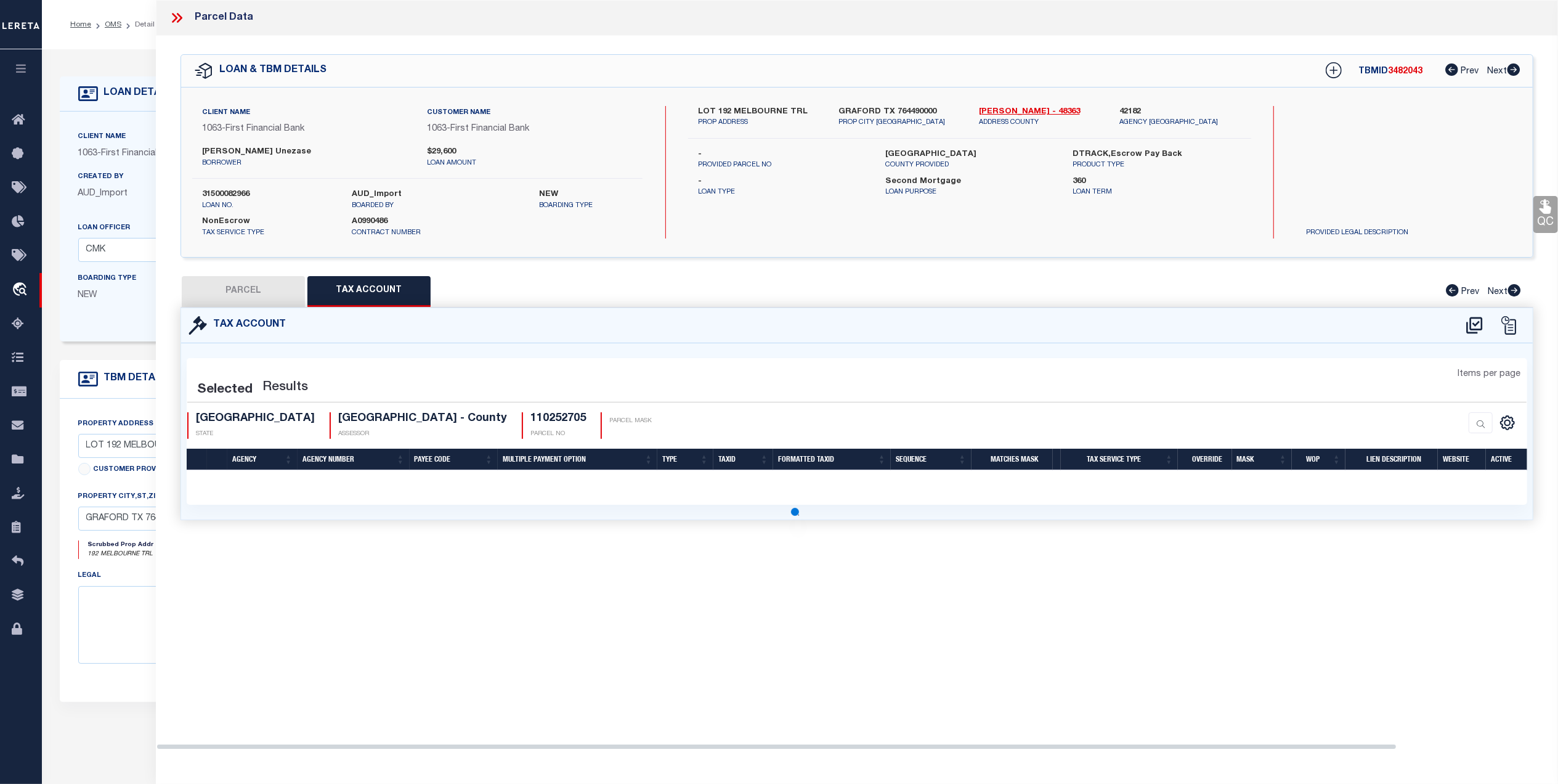
select select "100"
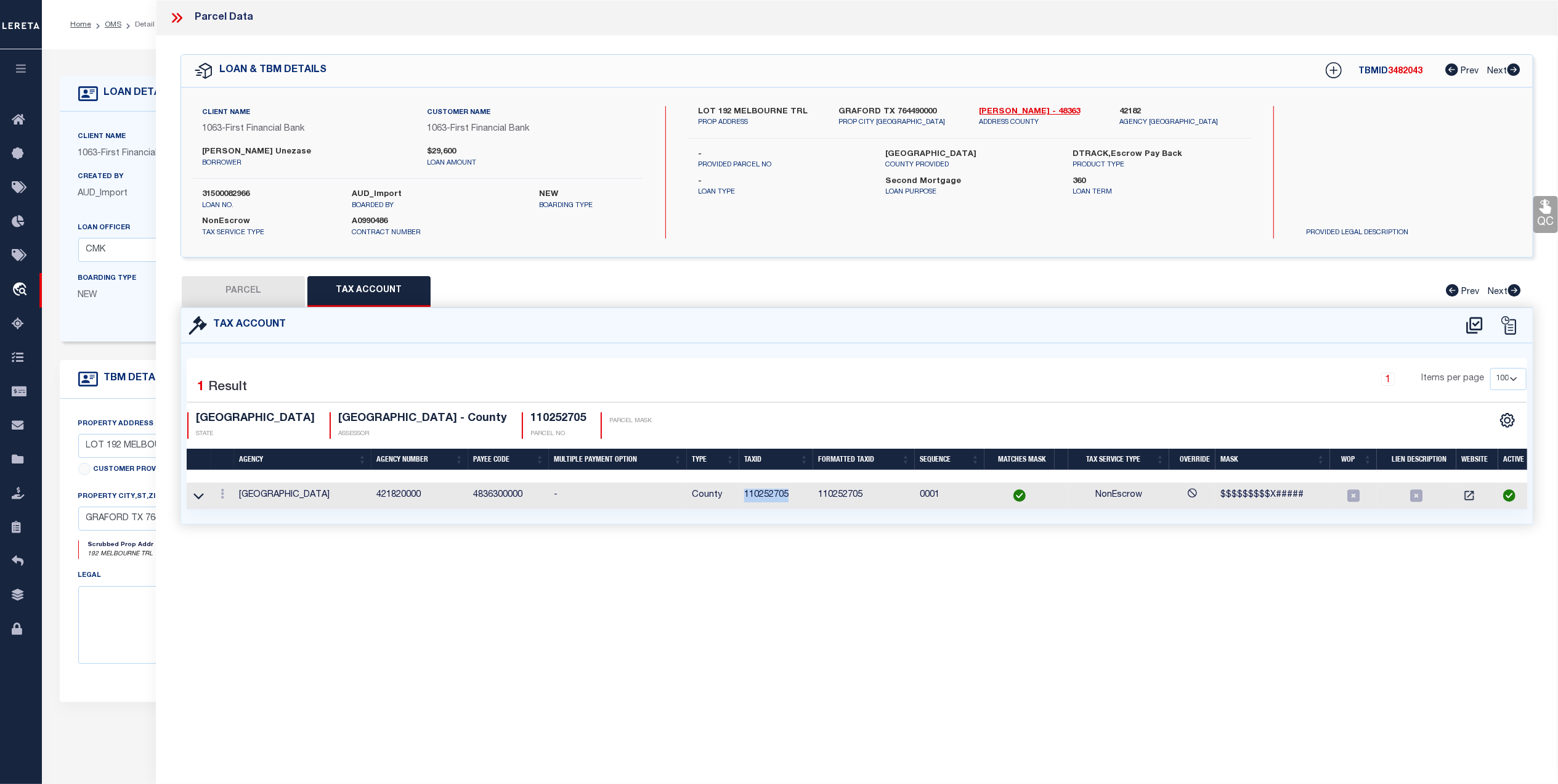
drag, startPoint x: 790, startPoint y: 495, endPoint x: 745, endPoint y: 502, distance: 45.5
click at [745, 502] on td "110252705" at bounding box center [777, 495] width 74 height 27
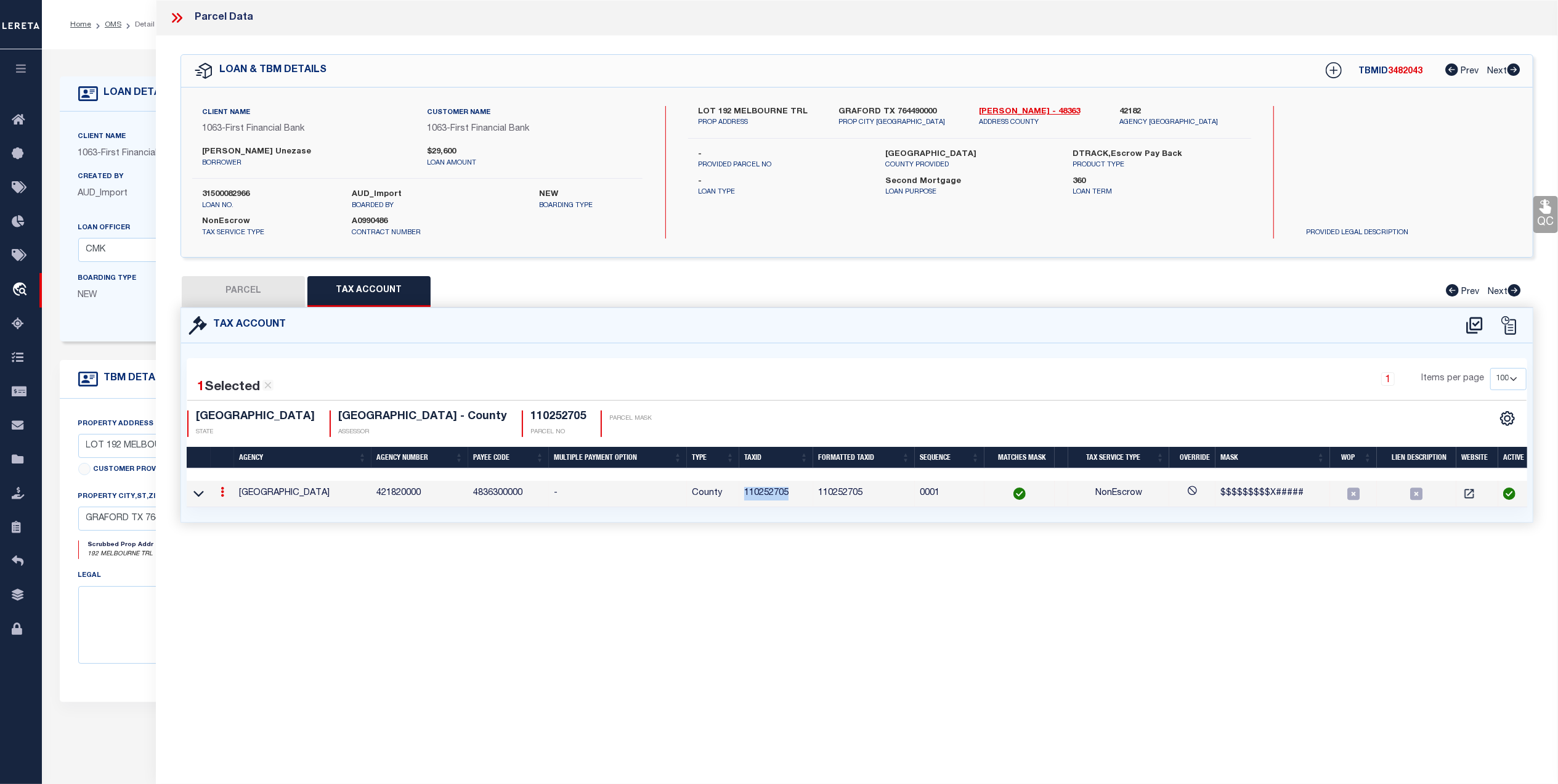
copy td "110252705"
drag, startPoint x: 244, startPoint y: 284, endPoint x: 351, endPoint y: 284, distance: 107.0
click at [244, 284] on button "PARCEL" at bounding box center [243, 291] width 123 height 31
select select "AS"
select select
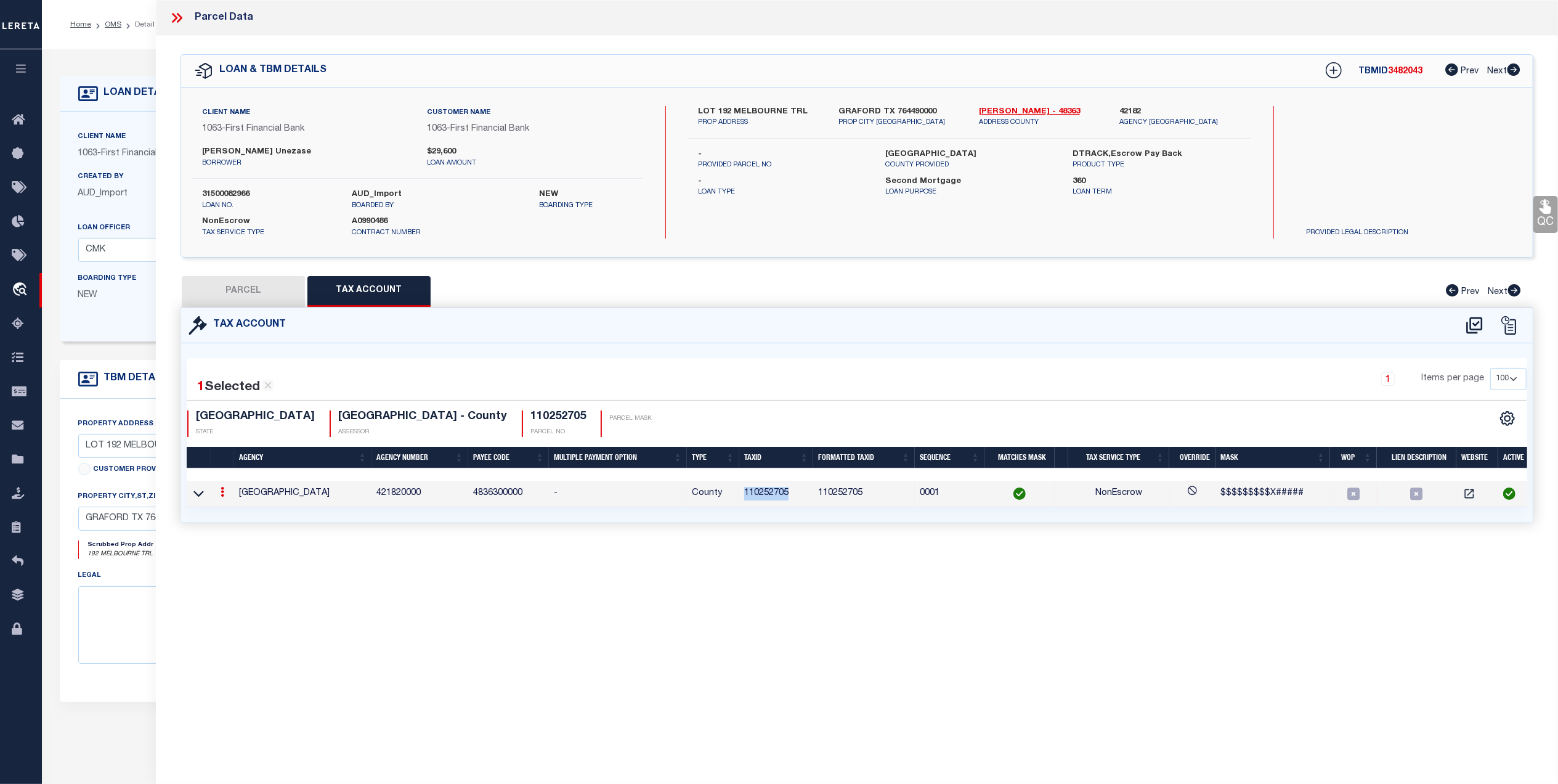
select select
checkbox input "false"
select select "QC"
type input "BORCHARDT ANDREW/JULIE"
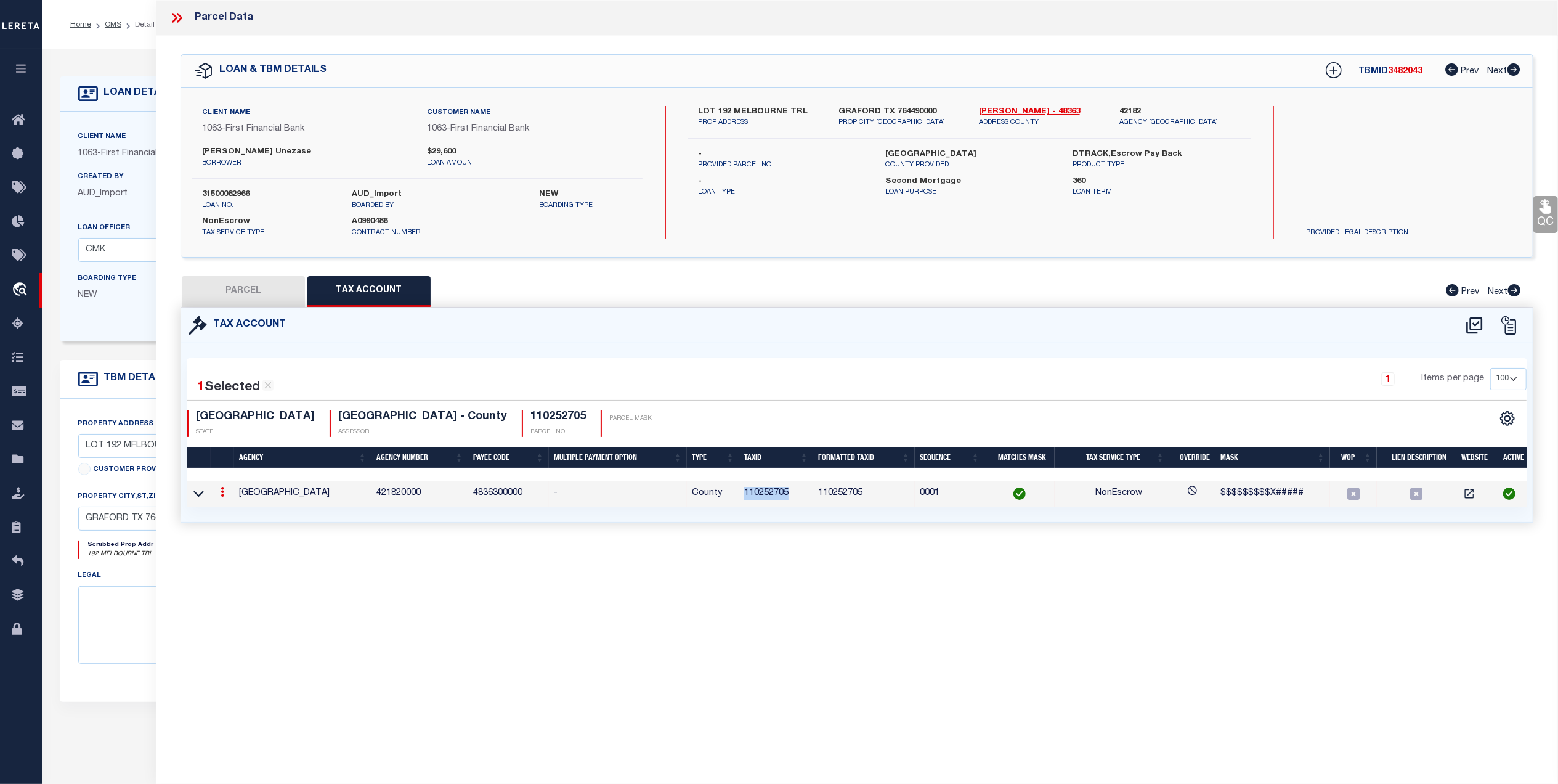
select select "AGW"
select select "LEG"
type input "MELBOURNE TR 0"
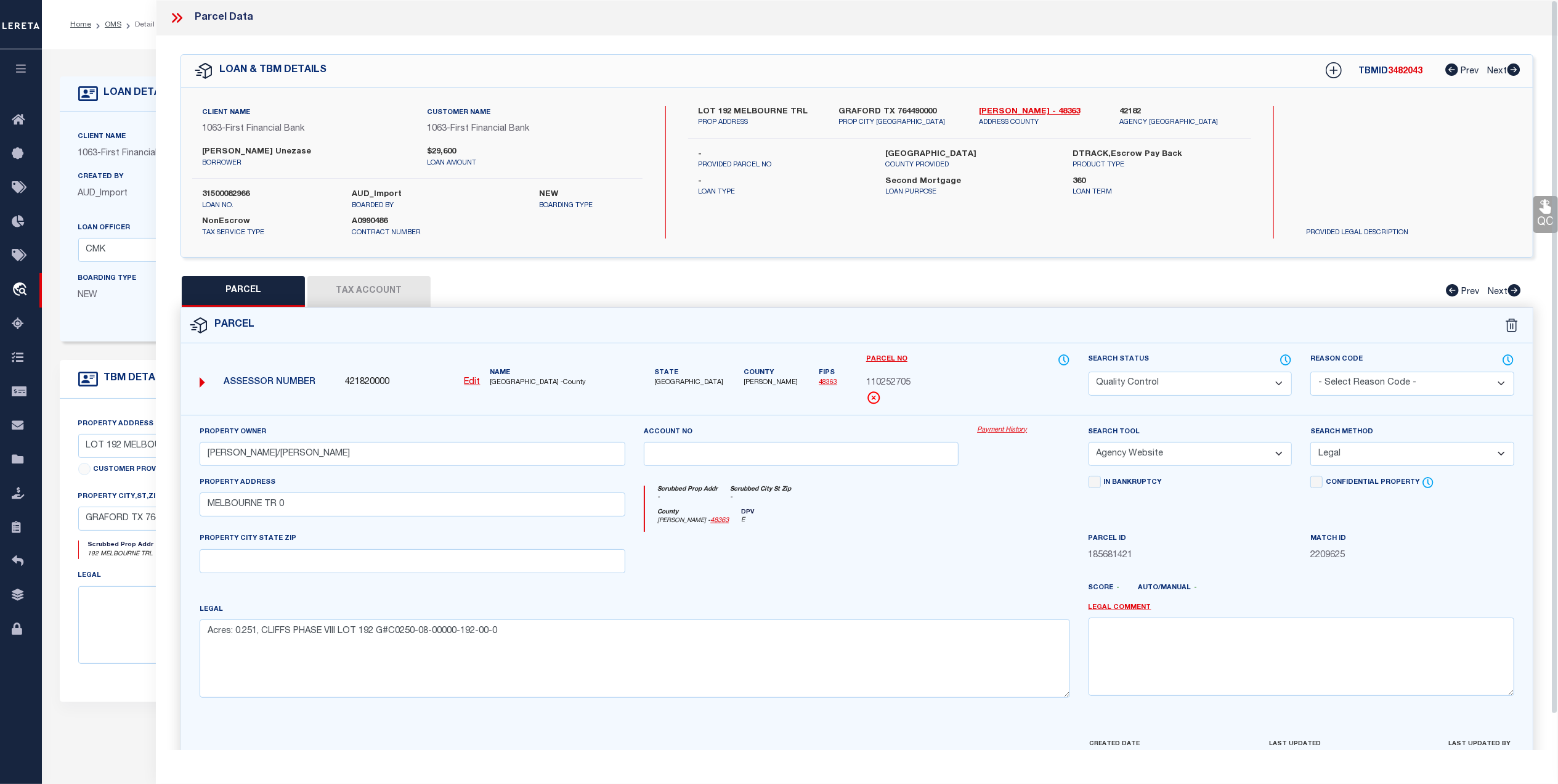
click at [465, 717] on div "Property Owner BORCHARDT ANDREW/JULIE Account no Payment History Search Tool --…" at bounding box center [857, 576] width 1352 height 322
drag, startPoint x: 504, startPoint y: 636, endPoint x: 210, endPoint y: 647, distance: 294.2
click at [210, 647] on textarea "Acres: 0.251, CLIFFS PHASE VIII LOT 192 G#C0250-08-00000-192-00-0" at bounding box center [635, 658] width 870 height 78
paste textarea
type textarea "CLIFFS PHASE VIII LOT 192 G#C0250-08-00000-192-00-0"
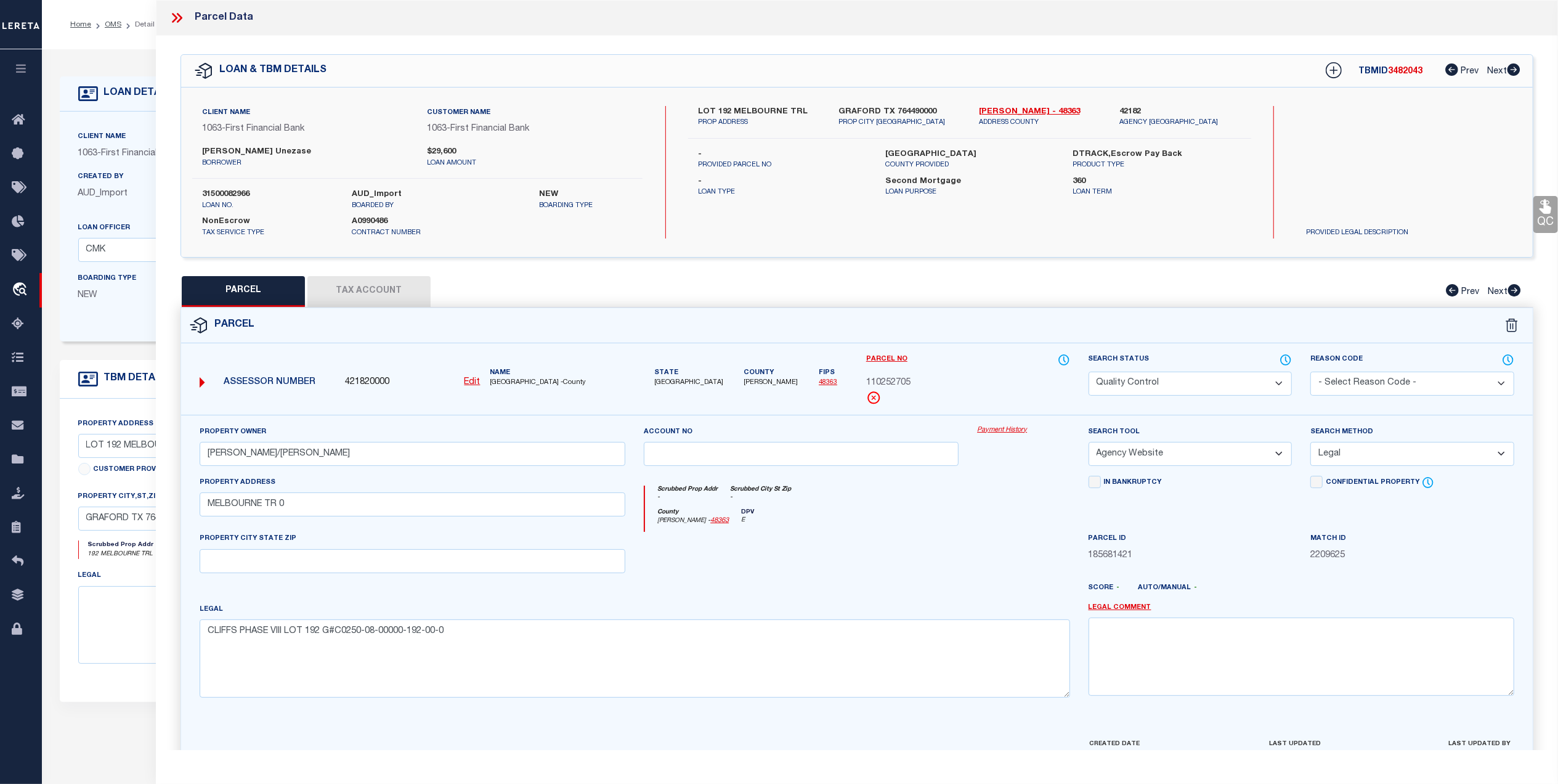
click at [901, 576] on div at bounding box center [801, 556] width 333 height 51
drag, startPoint x: 305, startPoint y: 509, endPoint x: 185, endPoint y: 517, distance: 120.3
click at [185, 517] on div "Property Owner BORCHARDT ANDREW/JULIE Account no Payment History Search Tool --…" at bounding box center [857, 576] width 1352 height 322
paste input "L"
type input "MELBOURNE TRL"
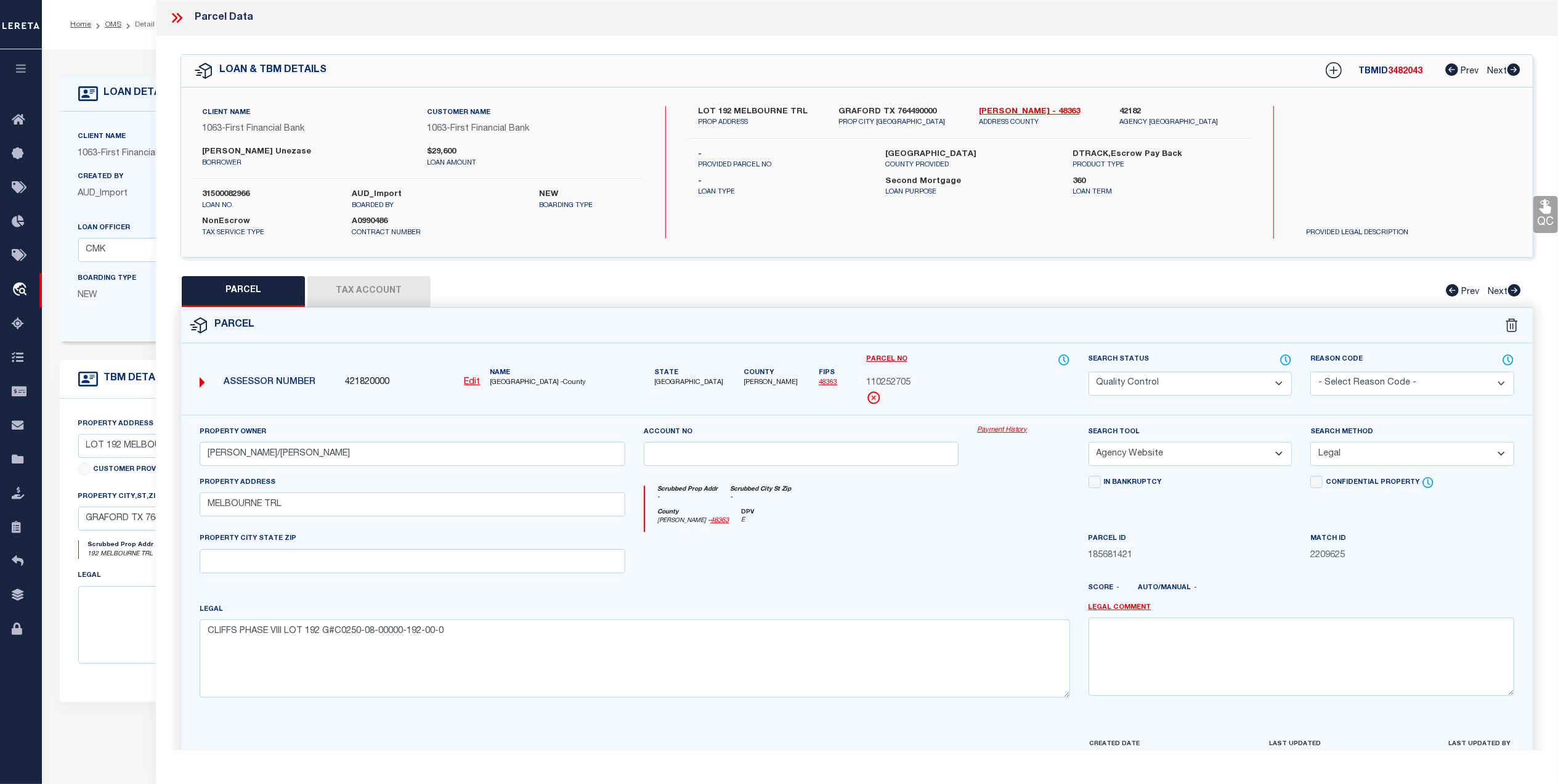
click at [831, 566] on div at bounding box center [801, 556] width 333 height 51
drag, startPoint x: 233, startPoint y: 563, endPoint x: 242, endPoint y: 566, distance: 9.5
click at [233, 563] on input "text" at bounding box center [413, 561] width 426 height 24
paste input "GRAFORD"
type input "GRAFORD TX 76449"
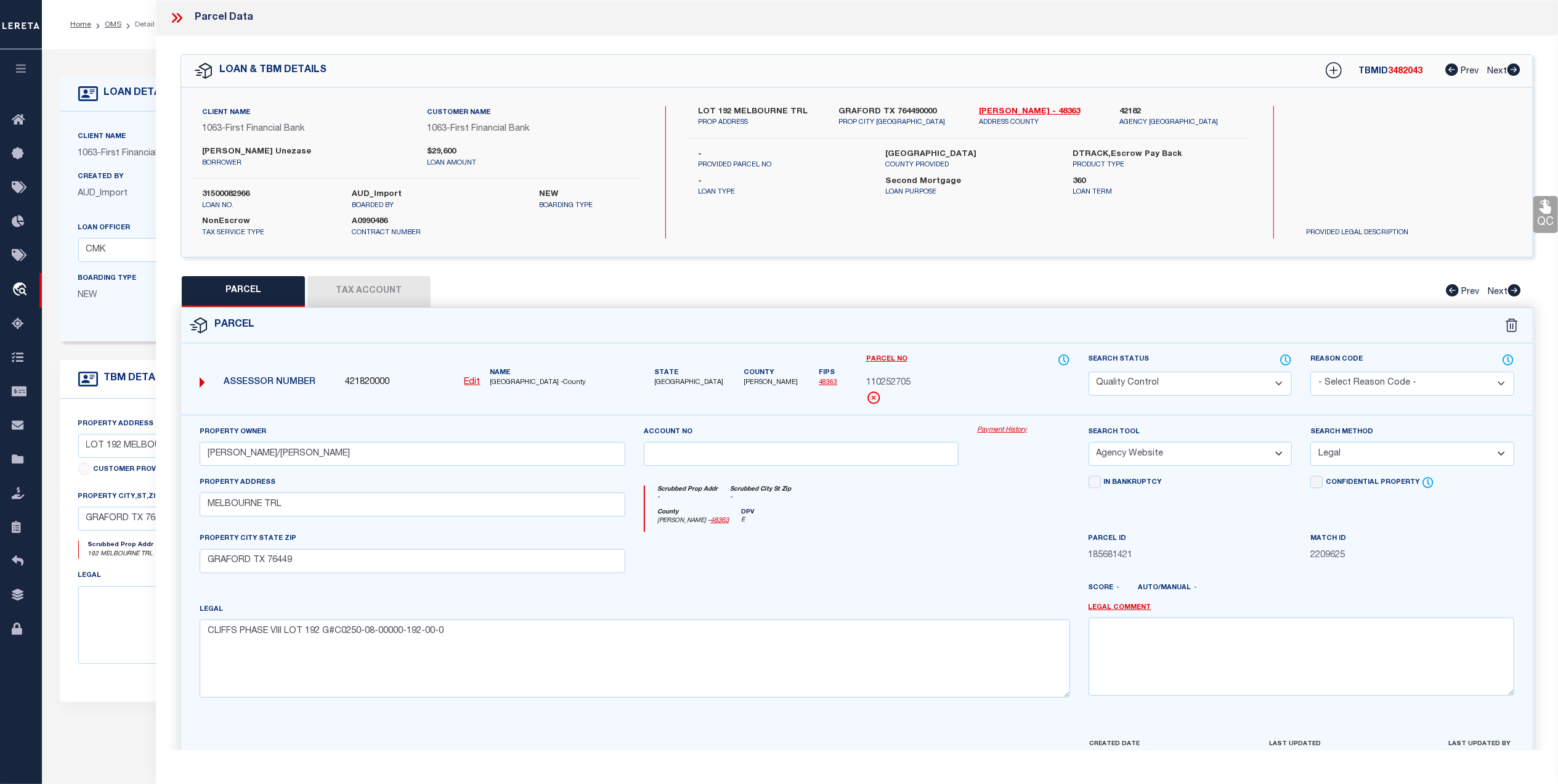
click at [896, 570] on div at bounding box center [801, 556] width 333 height 51
drag, startPoint x: 286, startPoint y: 454, endPoint x: 181, endPoint y: 455, distance: 105.0
click at [181, 455] on div "Property Owner BORCHARDT ANDREW/JULIE Account no Payment History Search Tool --…" at bounding box center [857, 576] width 1352 height 322
paste input ",ANDREW N"
click at [338, 456] on input "BORCHARDT,ANDREW N" at bounding box center [413, 454] width 426 height 24
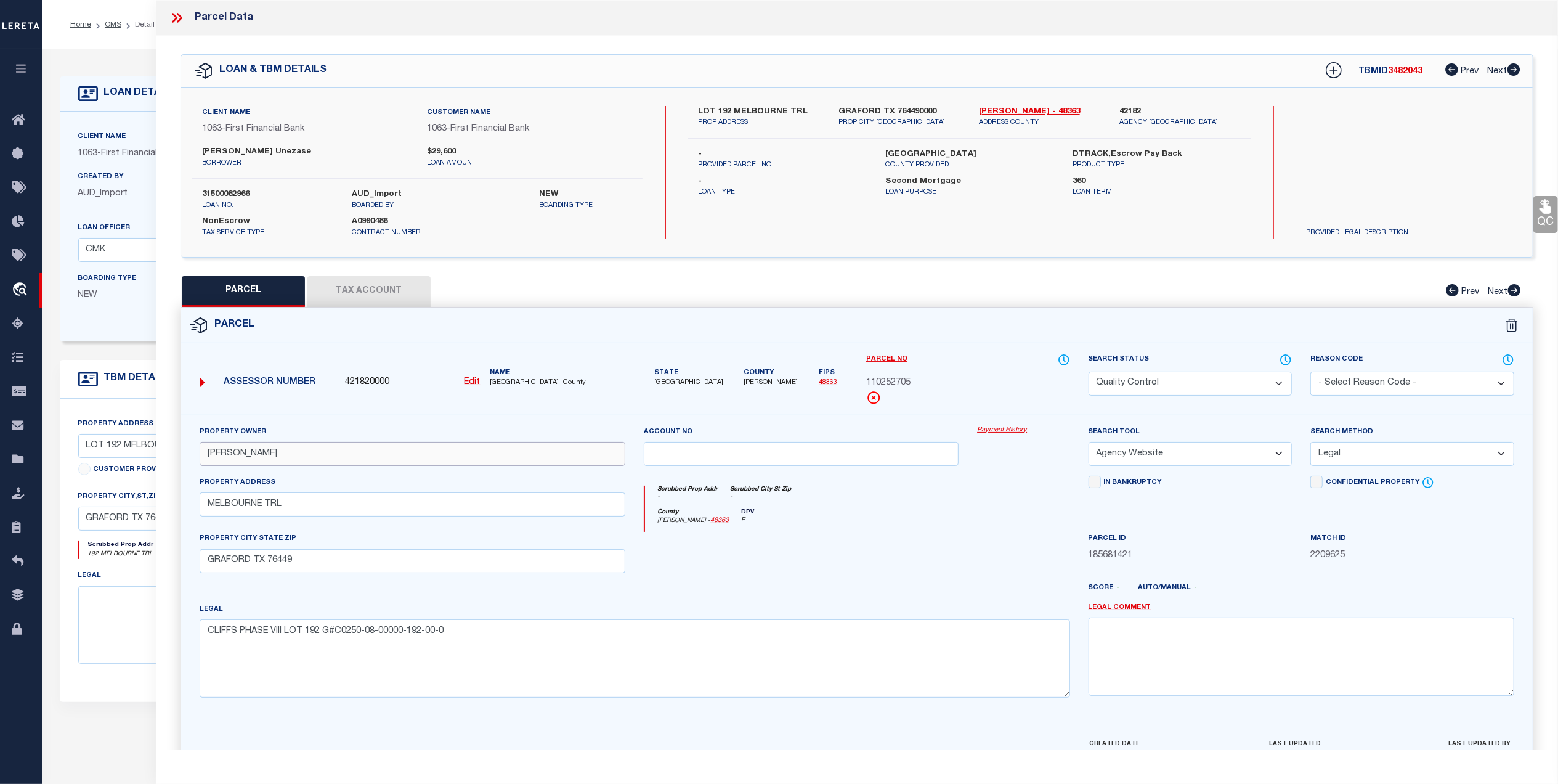
paste input "BORCHARDT, JULIE A"
type input "BORCHARDT,ANDREW N BORCHARDT, JULIE A"
click at [953, 553] on div at bounding box center [801, 556] width 333 height 51
click at [1551, 222] on link "QC" at bounding box center [1545, 215] width 25 height 37
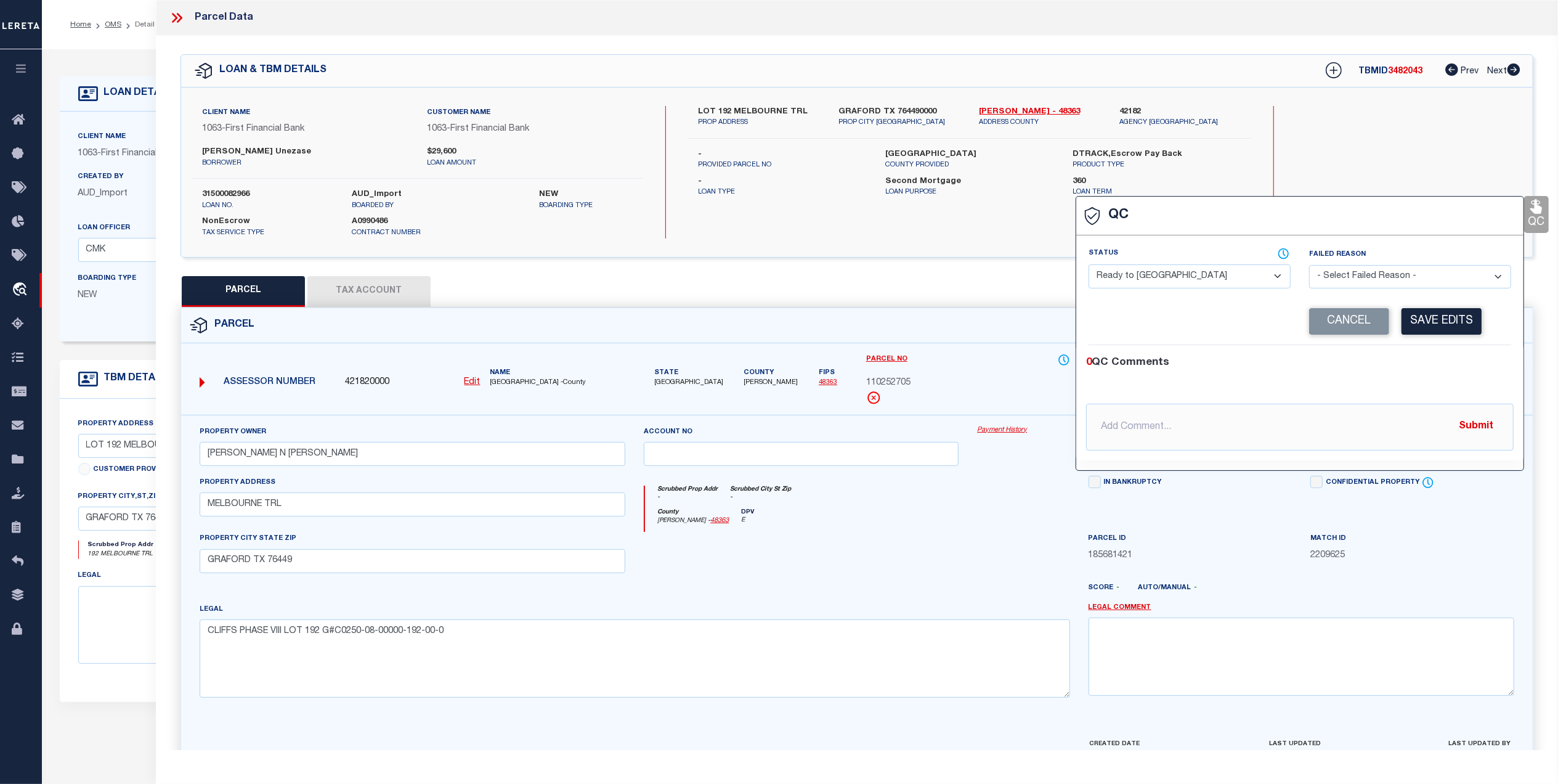
drag, startPoint x: 1202, startPoint y: 280, endPoint x: 1158, endPoint y: 289, distance: 44.9
click at [1201, 280] on select "- Select Status - Ready to QC Correct Incorrect" at bounding box center [1190, 277] width 202 height 24
click at [1089, 266] on select "- Select Status - Ready to QC Correct Incorrect" at bounding box center [1190, 277] width 202 height 24
click at [1384, 317] on button "Cancel" at bounding box center [1349, 321] width 81 height 27
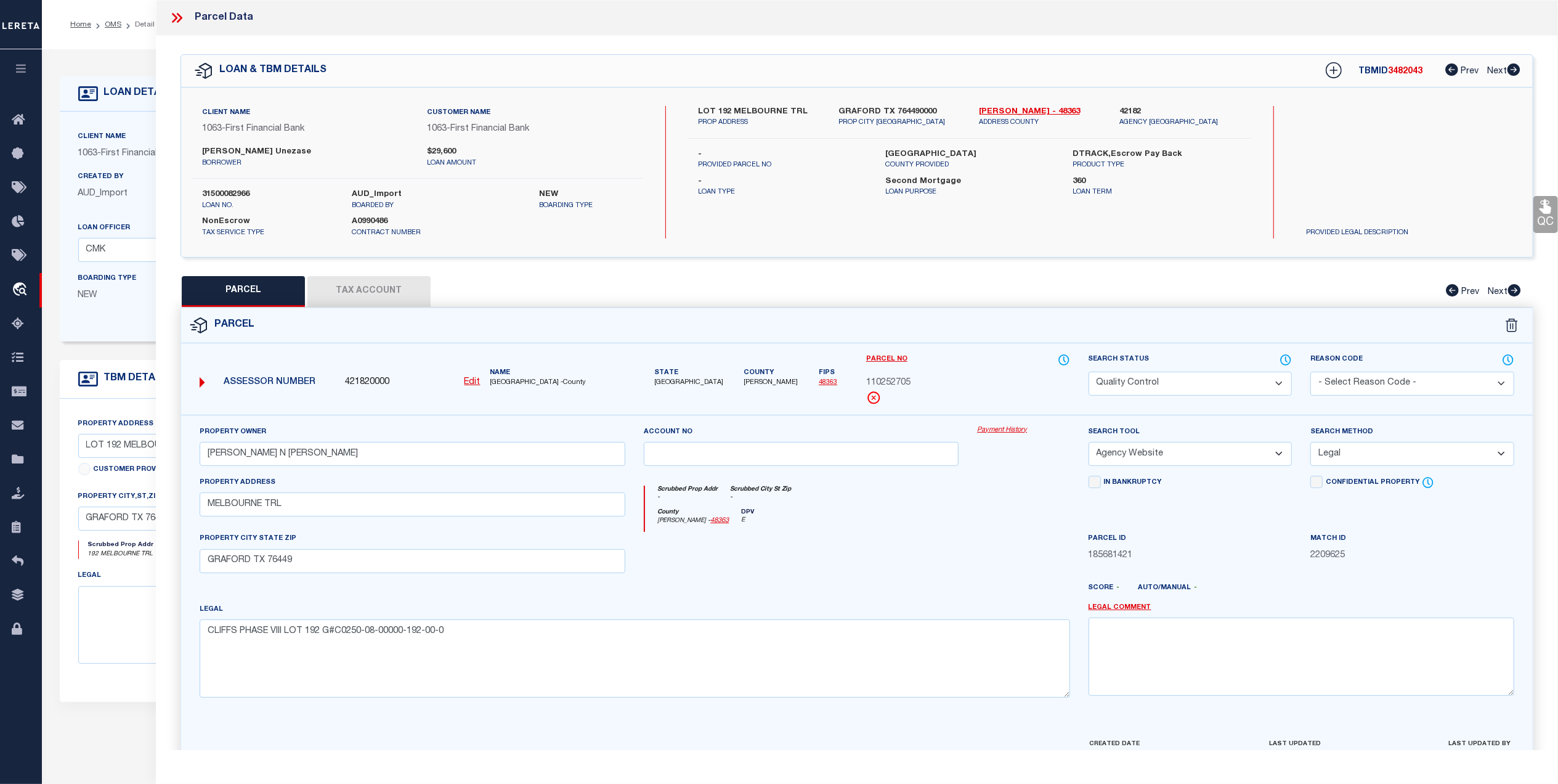
click at [1548, 218] on link "QC" at bounding box center [1545, 215] width 25 height 37
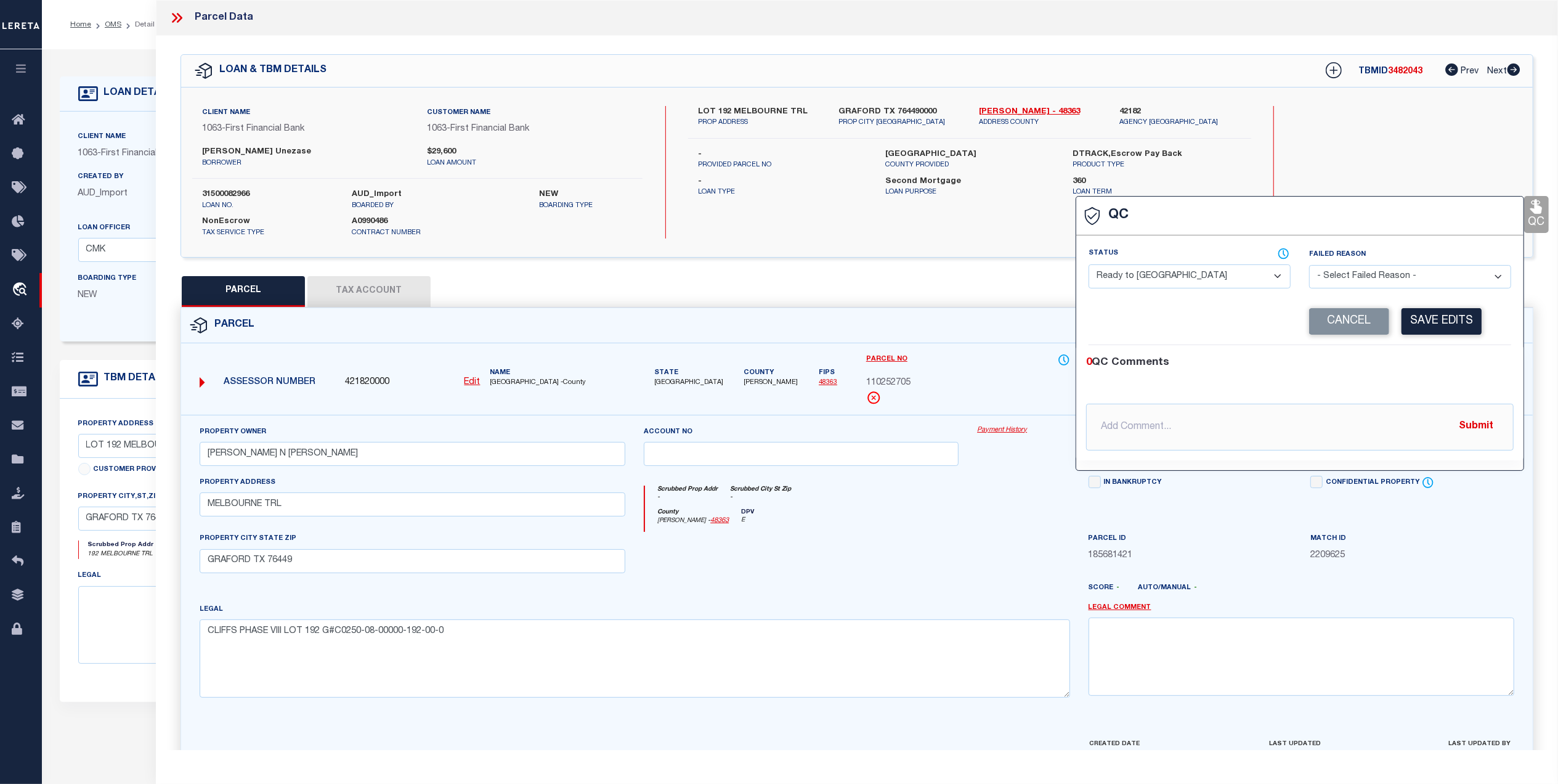
click at [1200, 279] on select "- Select Status - Ready to QC Correct Incorrect" at bounding box center [1190, 277] width 202 height 24
select select "COR"
click at [1089, 266] on select "- Select Status - Ready to QC Correct Incorrect" at bounding box center [1190, 277] width 202 height 24
click at [1406, 314] on button "Save Edits" at bounding box center [1441, 321] width 81 height 27
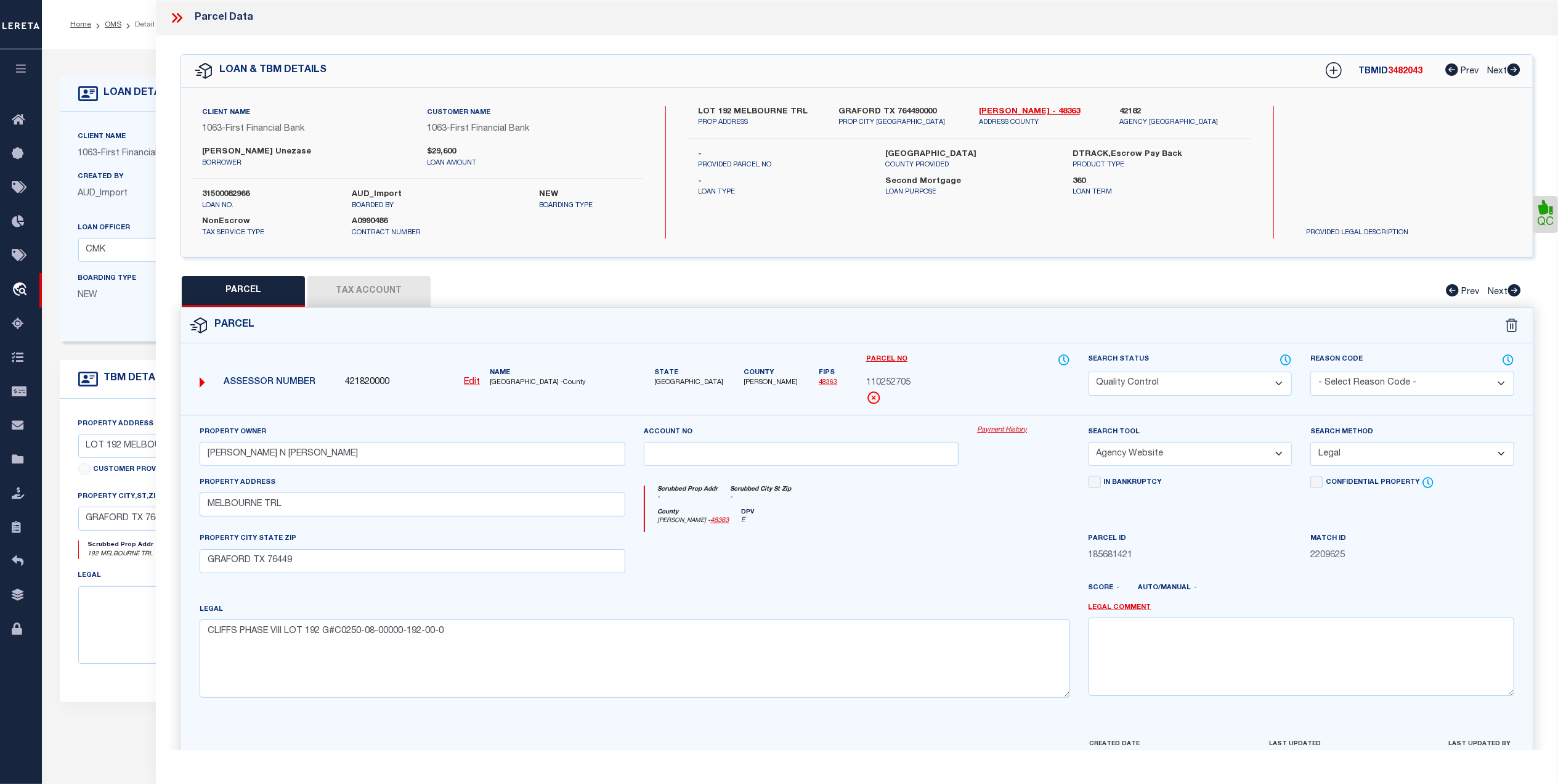
drag, startPoint x: 1162, startPoint y: 384, endPoint x: 1152, endPoint y: 395, distance: 14.9
click at [1162, 384] on select "Automated Search Bad Parcel Complete Duplicate Parcel High Dollar Reporting In …" at bounding box center [1190, 383] width 204 height 24
select select "CP"
click at [1089, 371] on select "Automated Search Bad Parcel Complete Duplicate Parcel High Dollar Reporting In …" at bounding box center [1190, 383] width 204 height 24
click at [839, 597] on div at bounding box center [913, 592] width 333 height 19
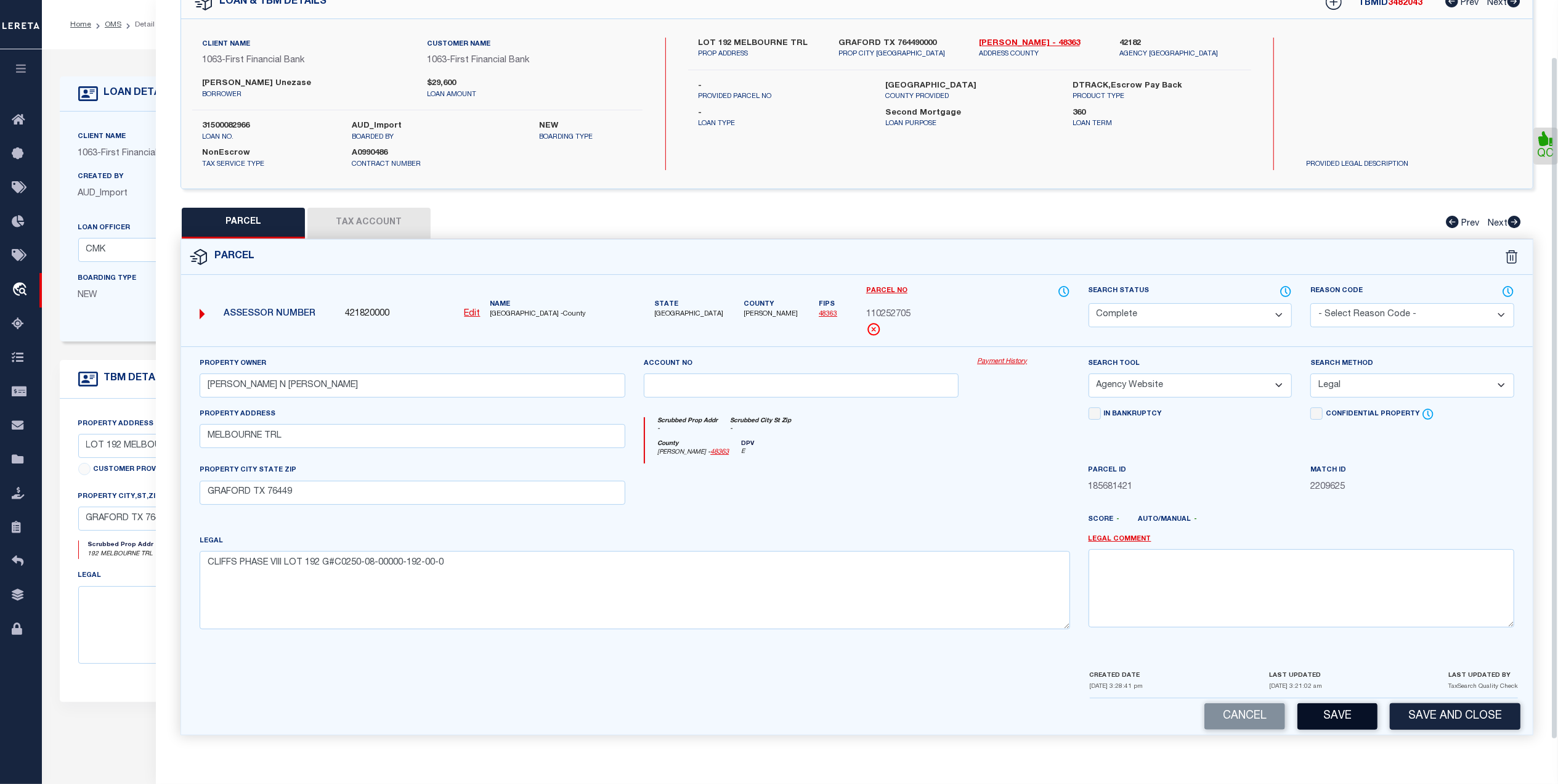
scroll to position [73, 0]
click at [1451, 722] on button "Save and Close" at bounding box center [1454, 716] width 131 height 27
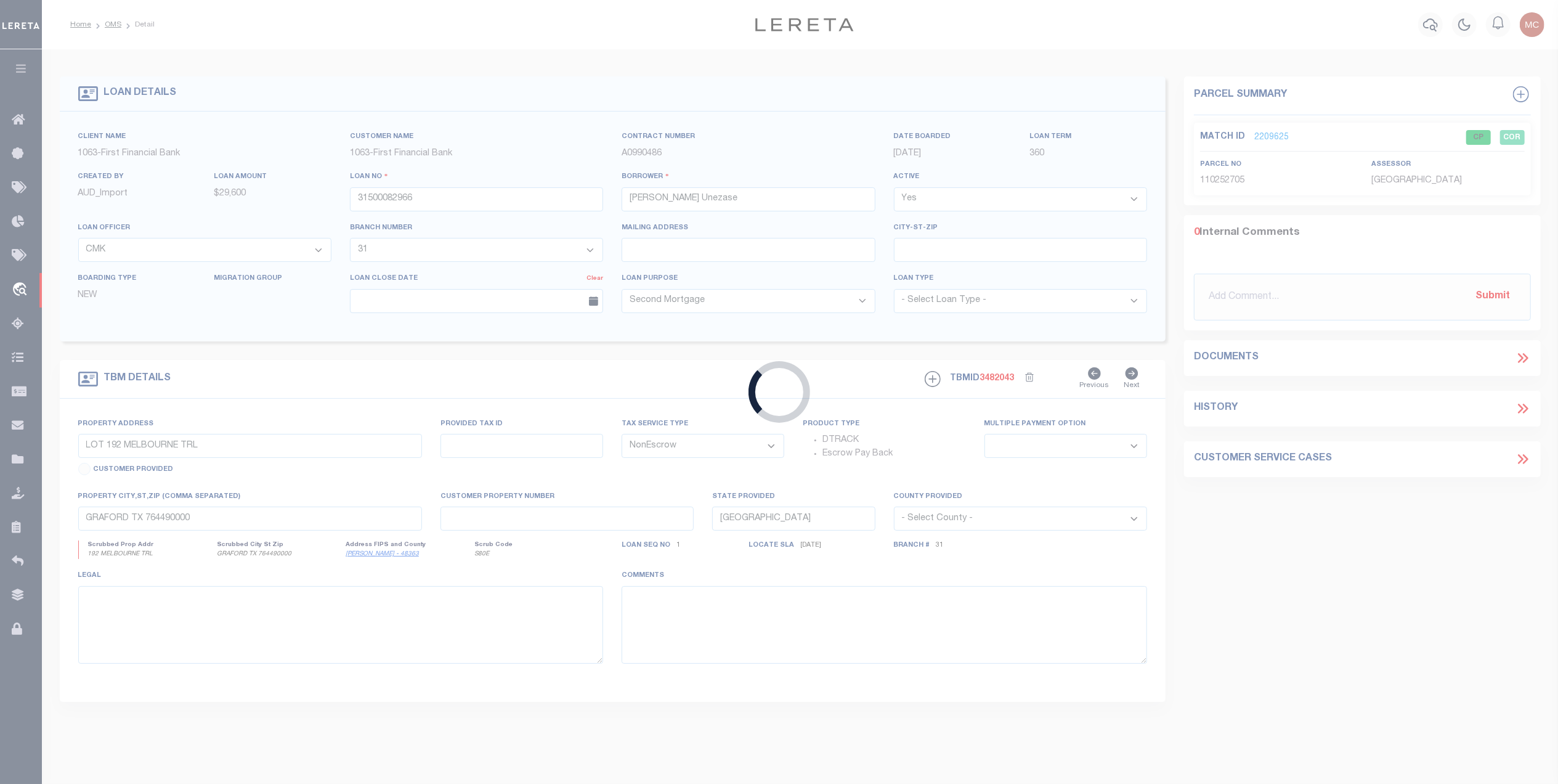
select select
select select "750"
select select "510"
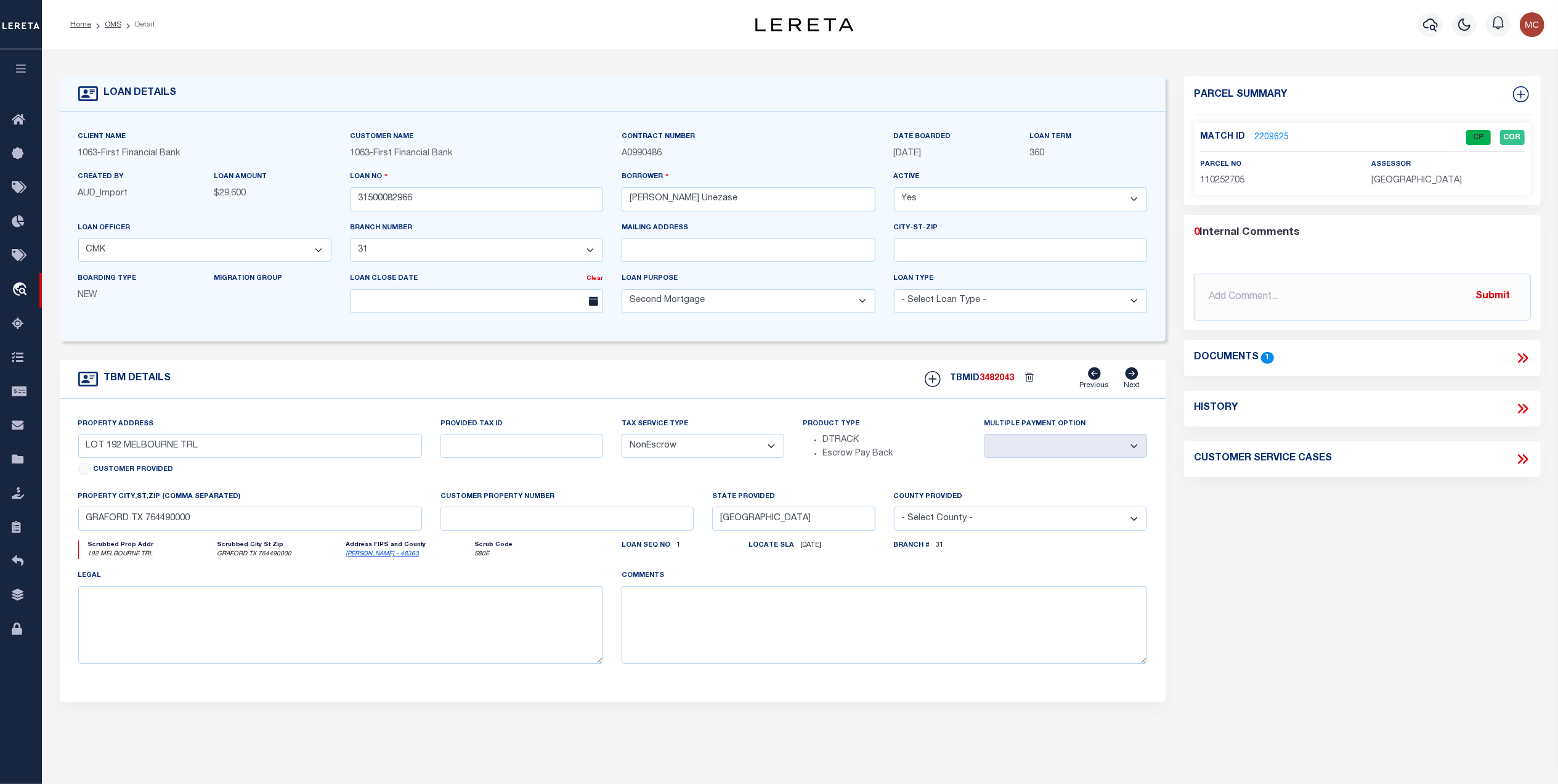
click at [111, 18] on ol "Home OMS Detail" at bounding box center [112, 25] width 104 height 26
click at [102, 20] on li "OMS" at bounding box center [106, 25] width 31 height 11
click at [106, 25] on link "OMS" at bounding box center [113, 25] width 17 height 7
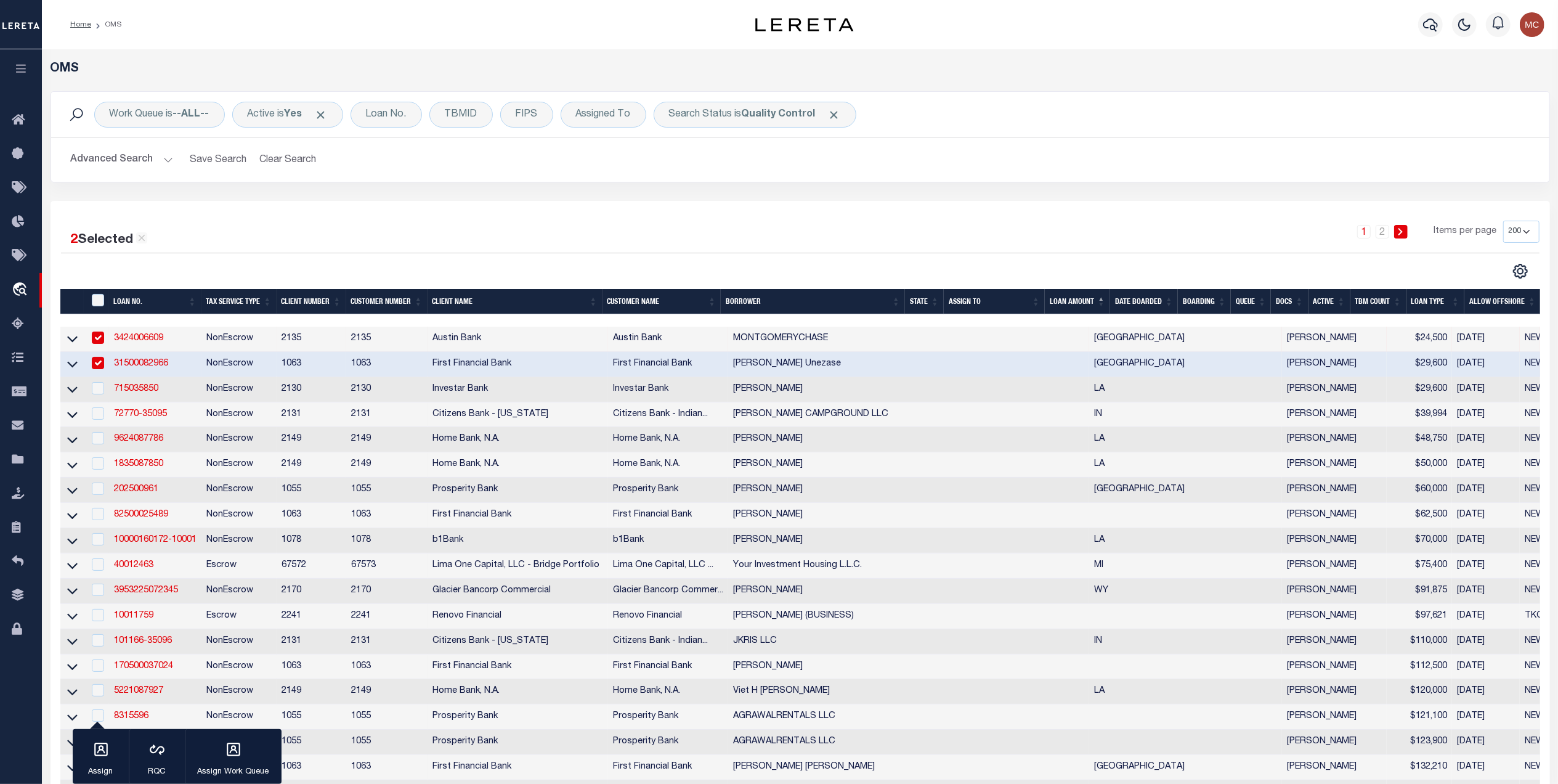
click at [831, 228] on div "1 2 Items per page 10 25 50 100 200" at bounding box center [987, 236] width 1104 height 32
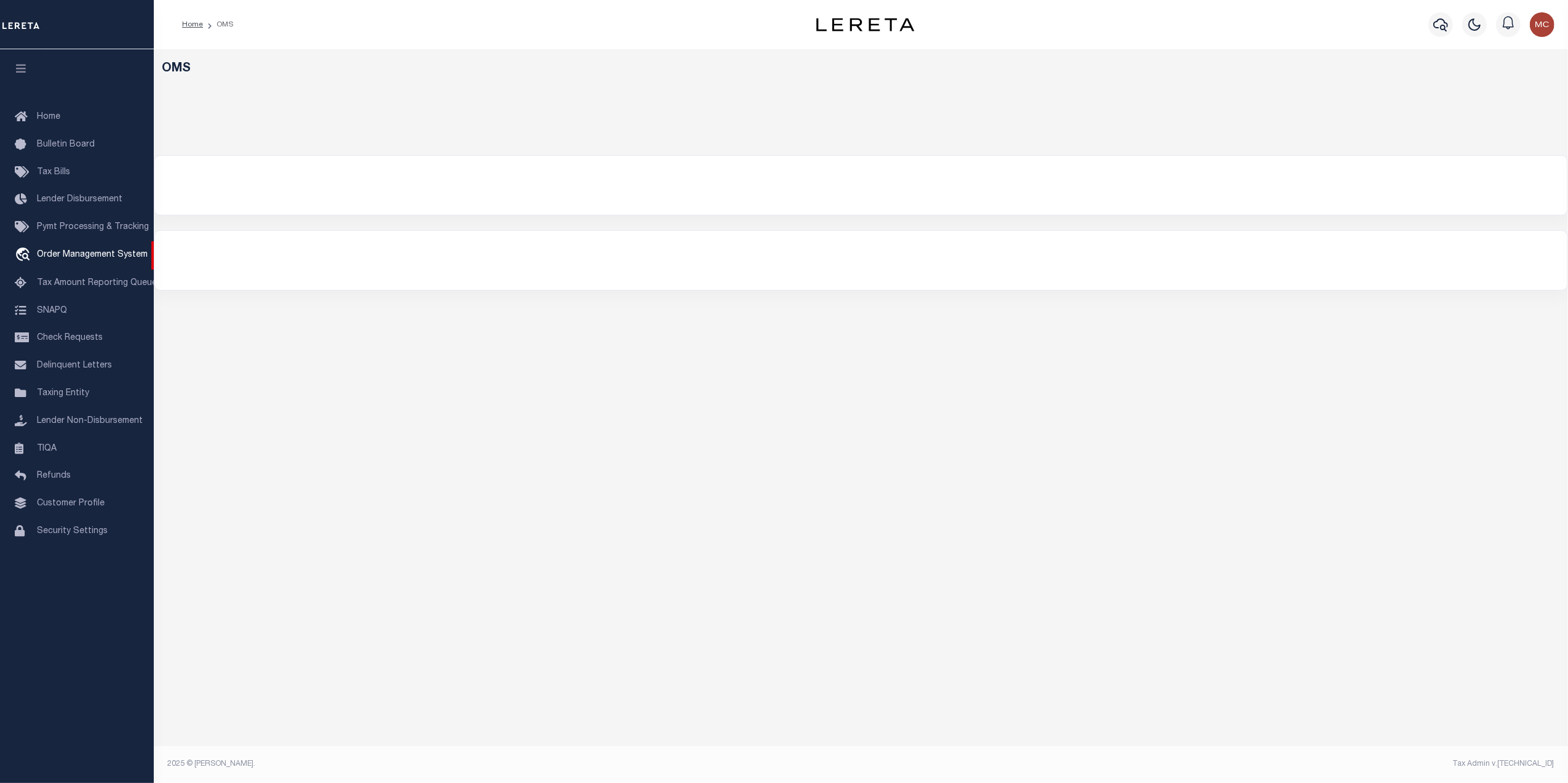
select select "200"
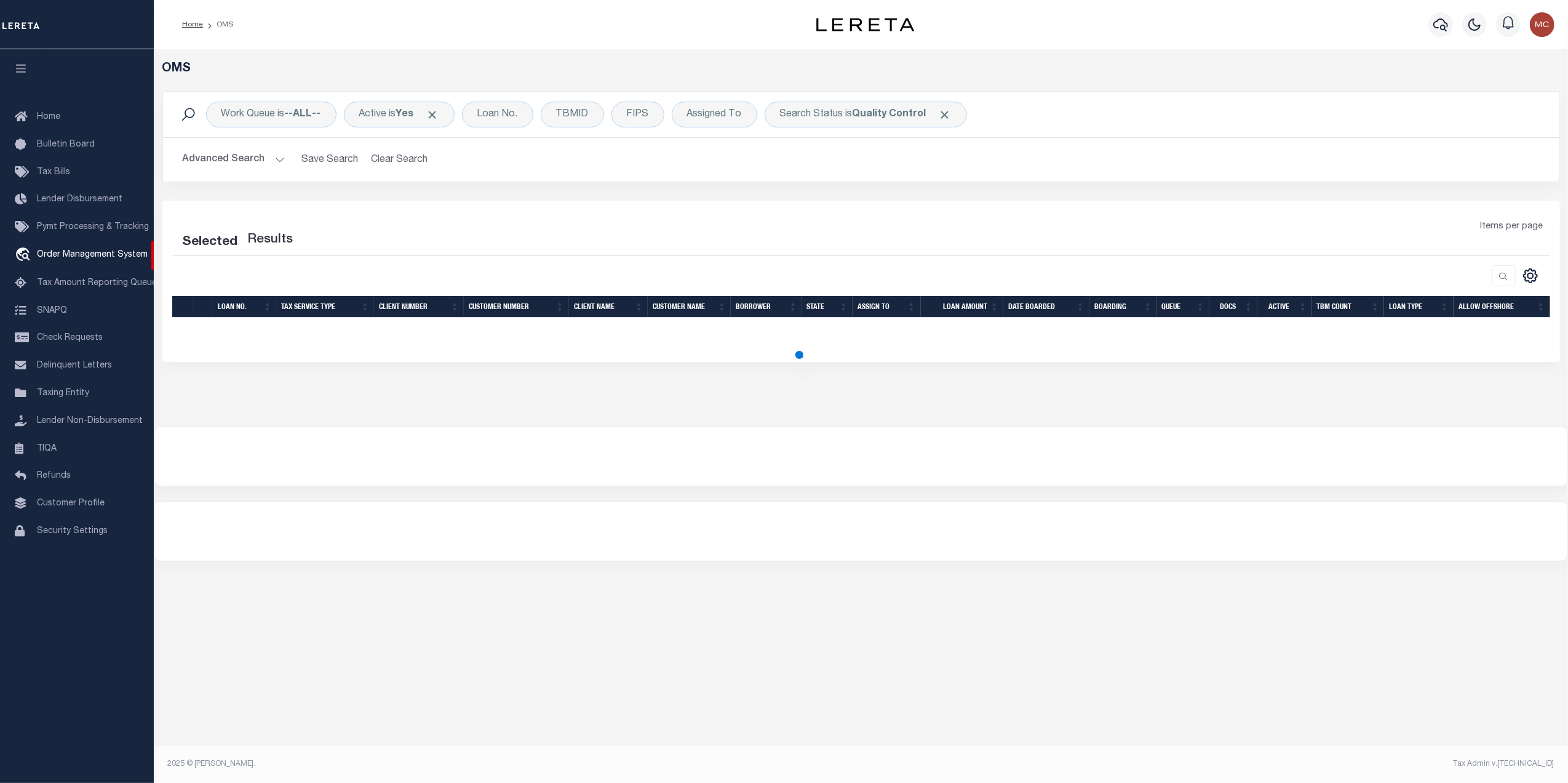
select select "200"
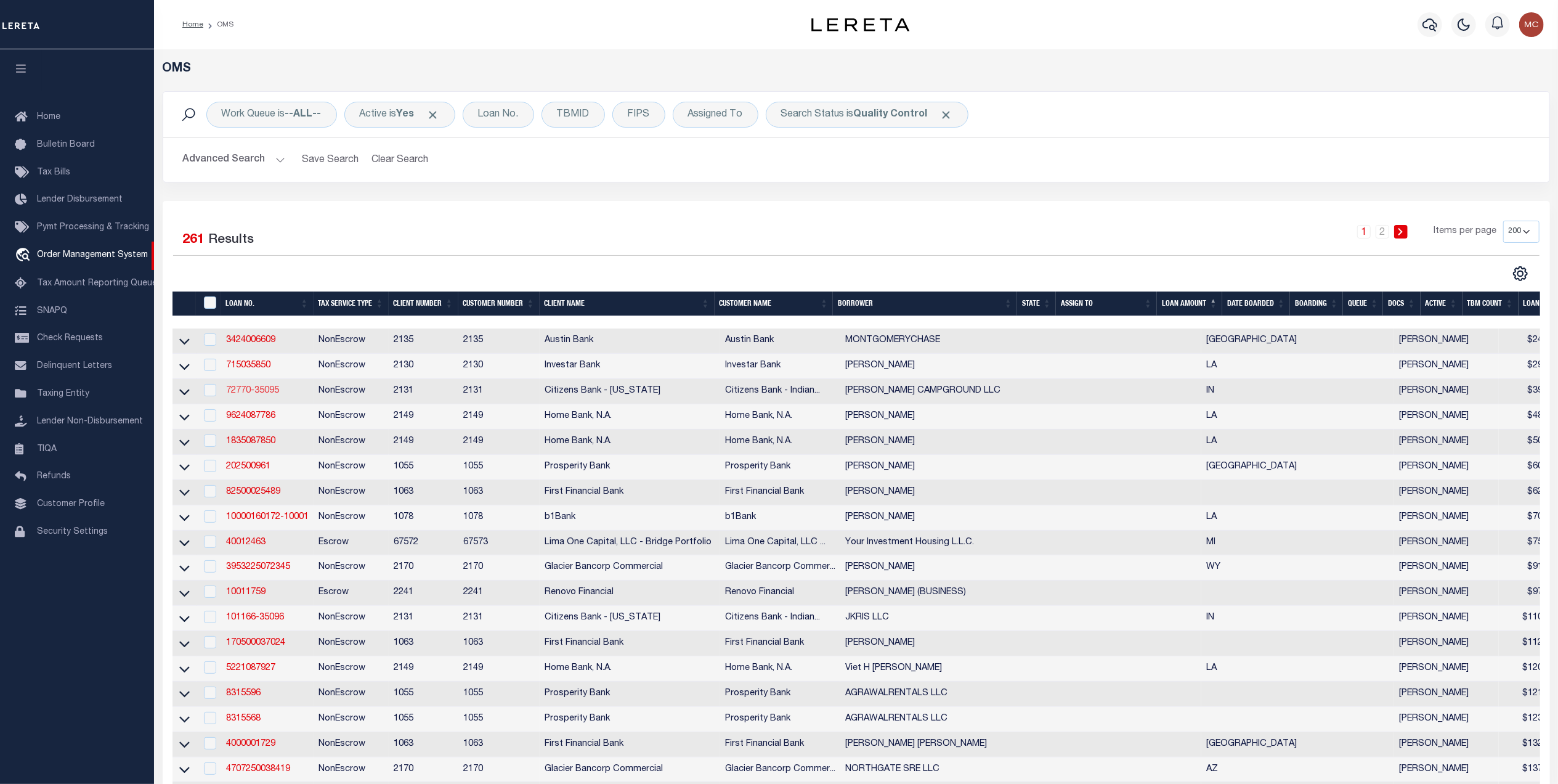
click at [239, 394] on link "72770-35095" at bounding box center [252, 390] width 53 height 8
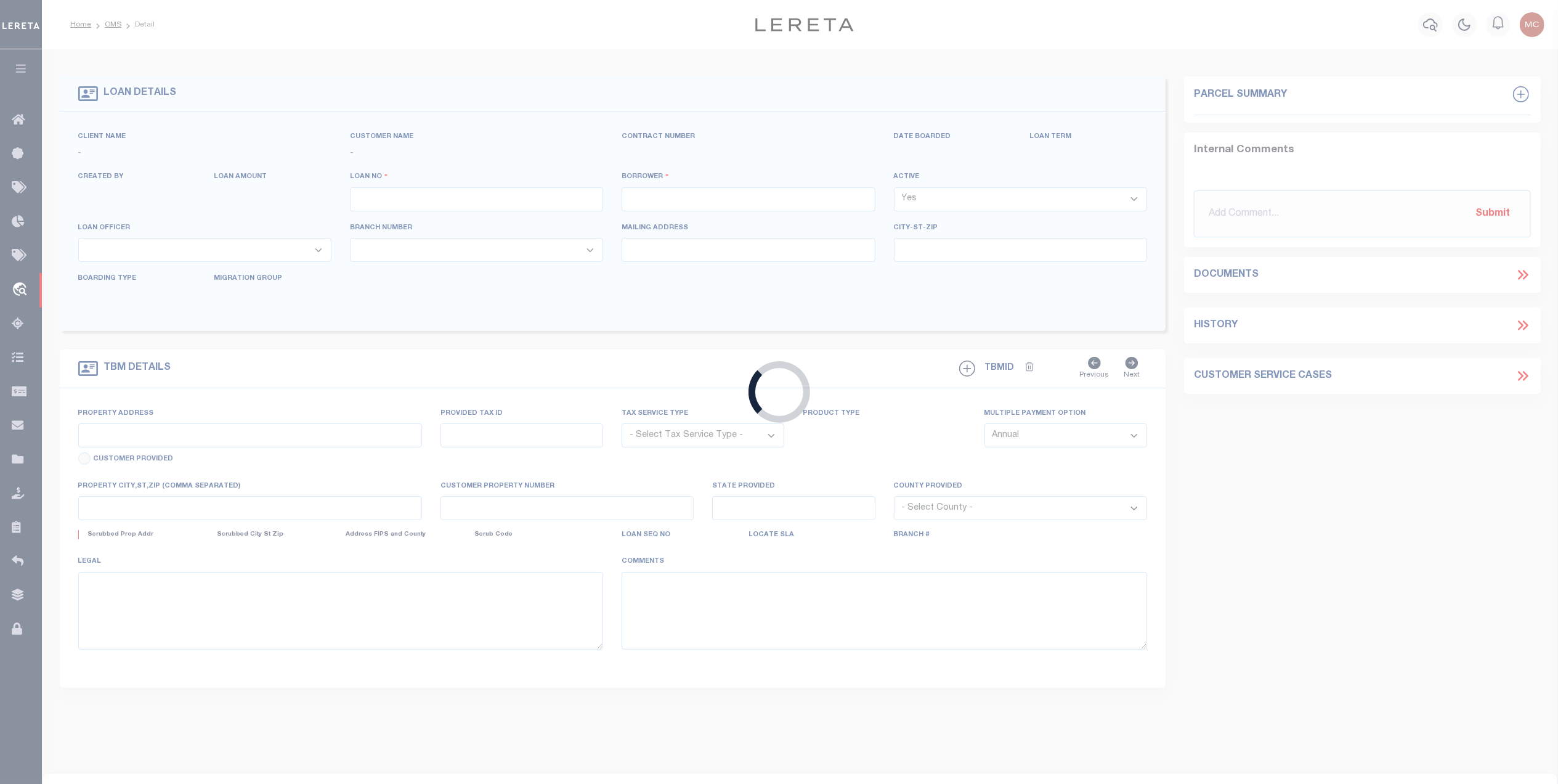
type input "72770-35095"
type input "[PERSON_NAME] CAMPGROUND LLC"
select select
type input "[STREET_ADDRESS][PERSON_NAME]"
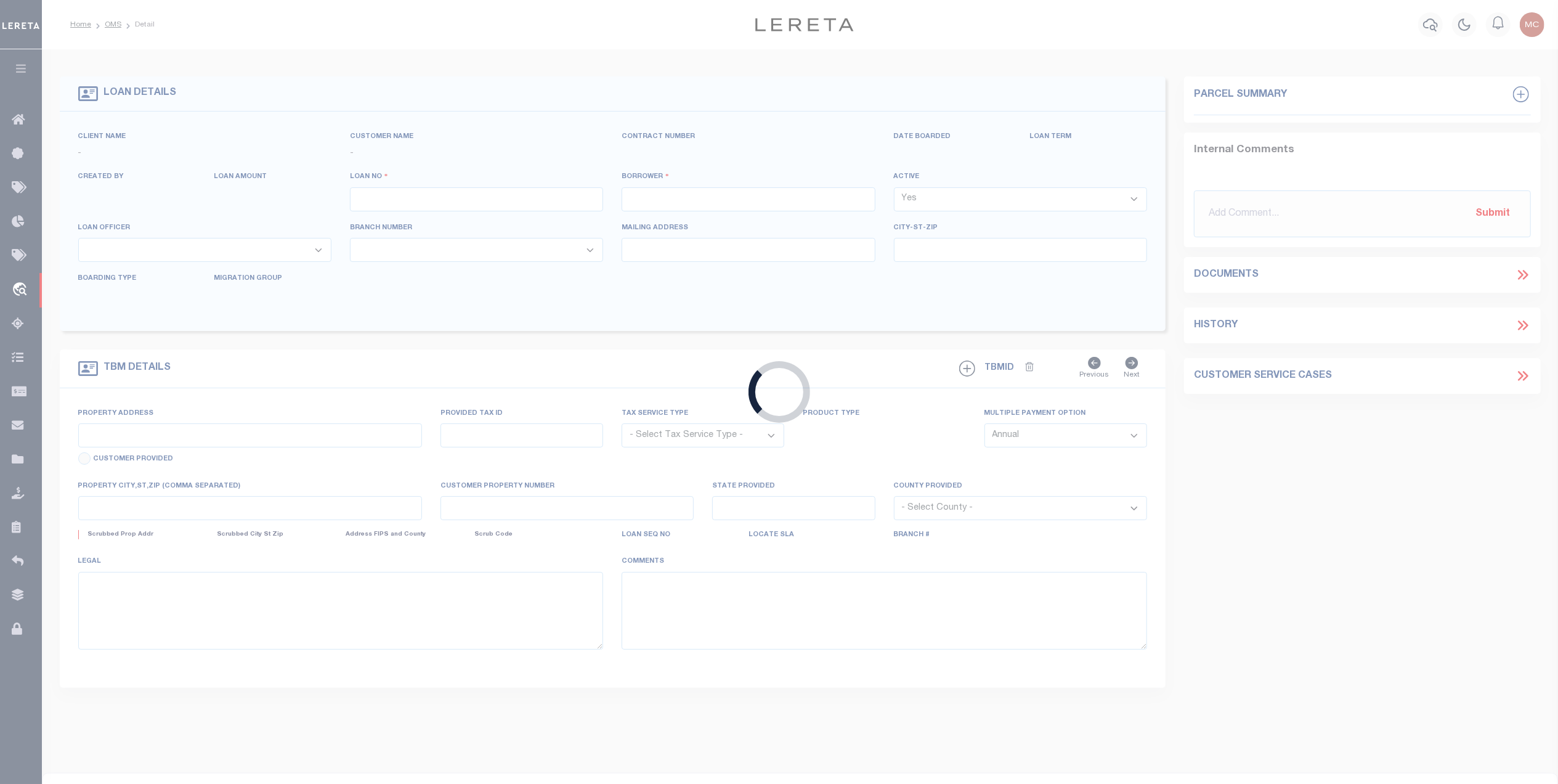
type input "QUINCY IN 47456-8402"
type input "[DATE]"
select select "20"
select select "NonEscrow"
type input "[STREET_ADDRESS][PERSON_NAME]"
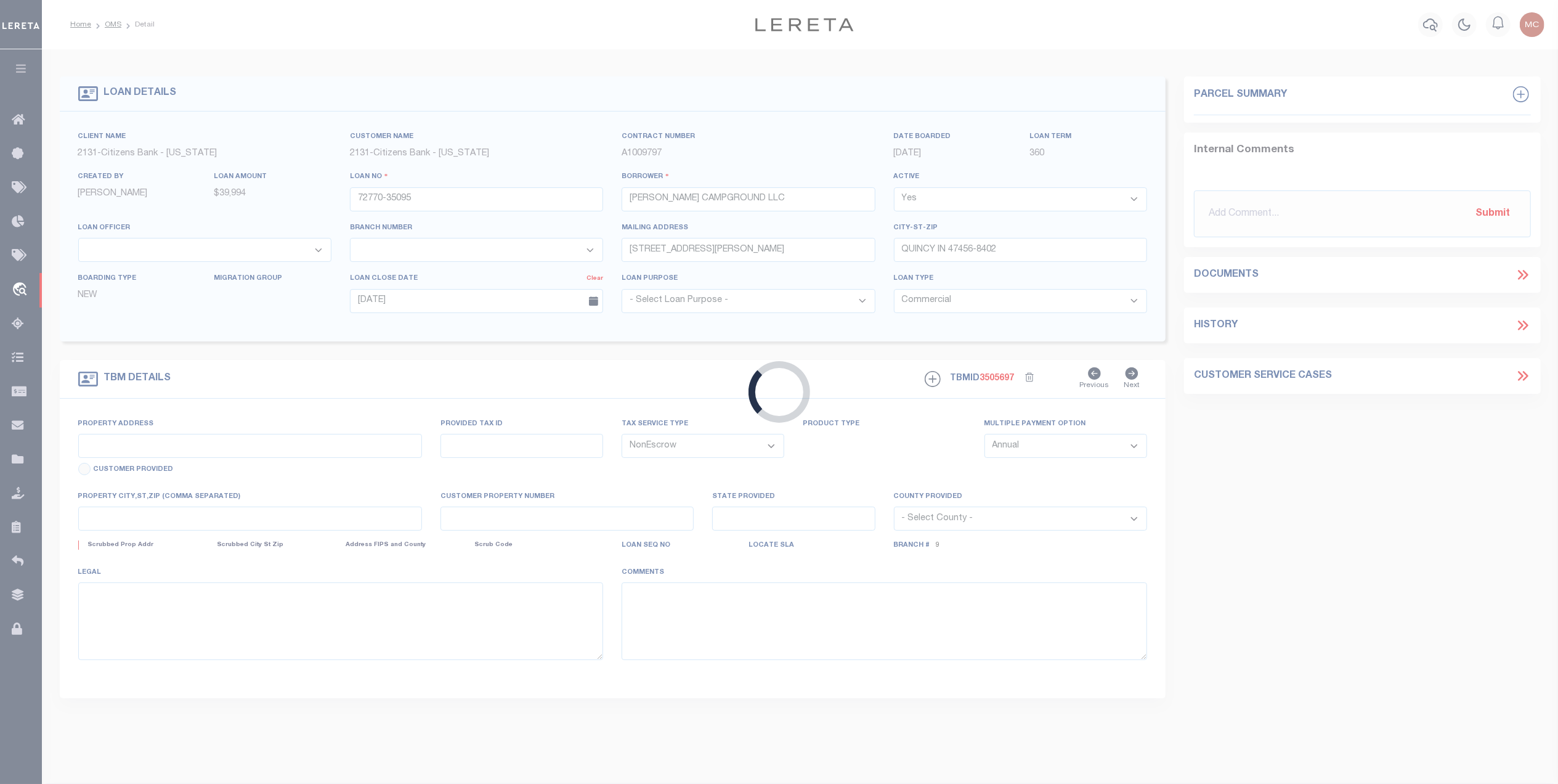
type input "55-07-11-300-002.000-002"
select select
type input "QUINCY IN 47456-8402"
type input "IN"
type textarea "THE SOUTHWEST QUARTER OF THE SOUTHWEST QUARTER OF SECTION ELEVEN (11), TOWNSHIP…"
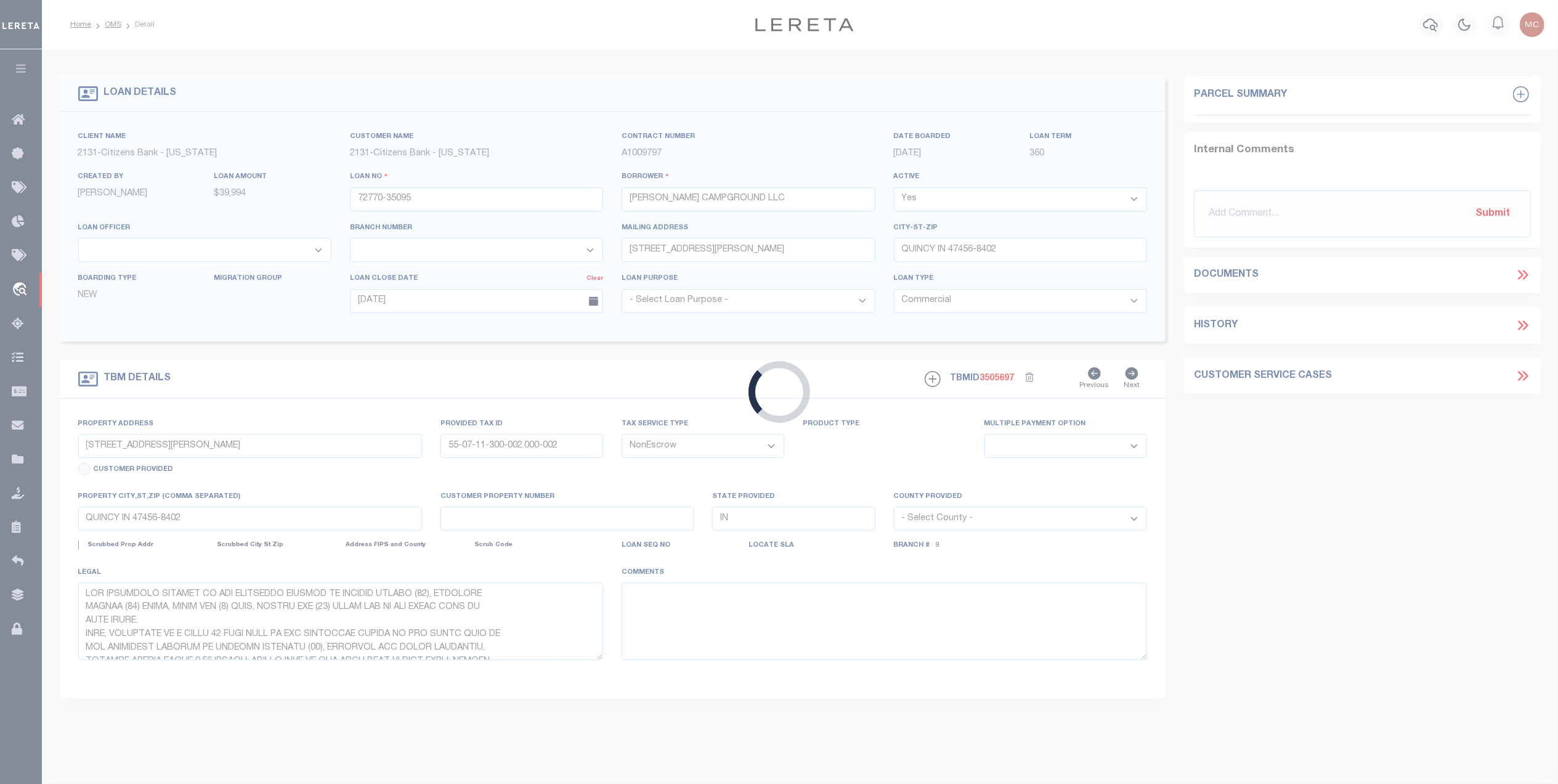
select select "89127"
select select "2434"
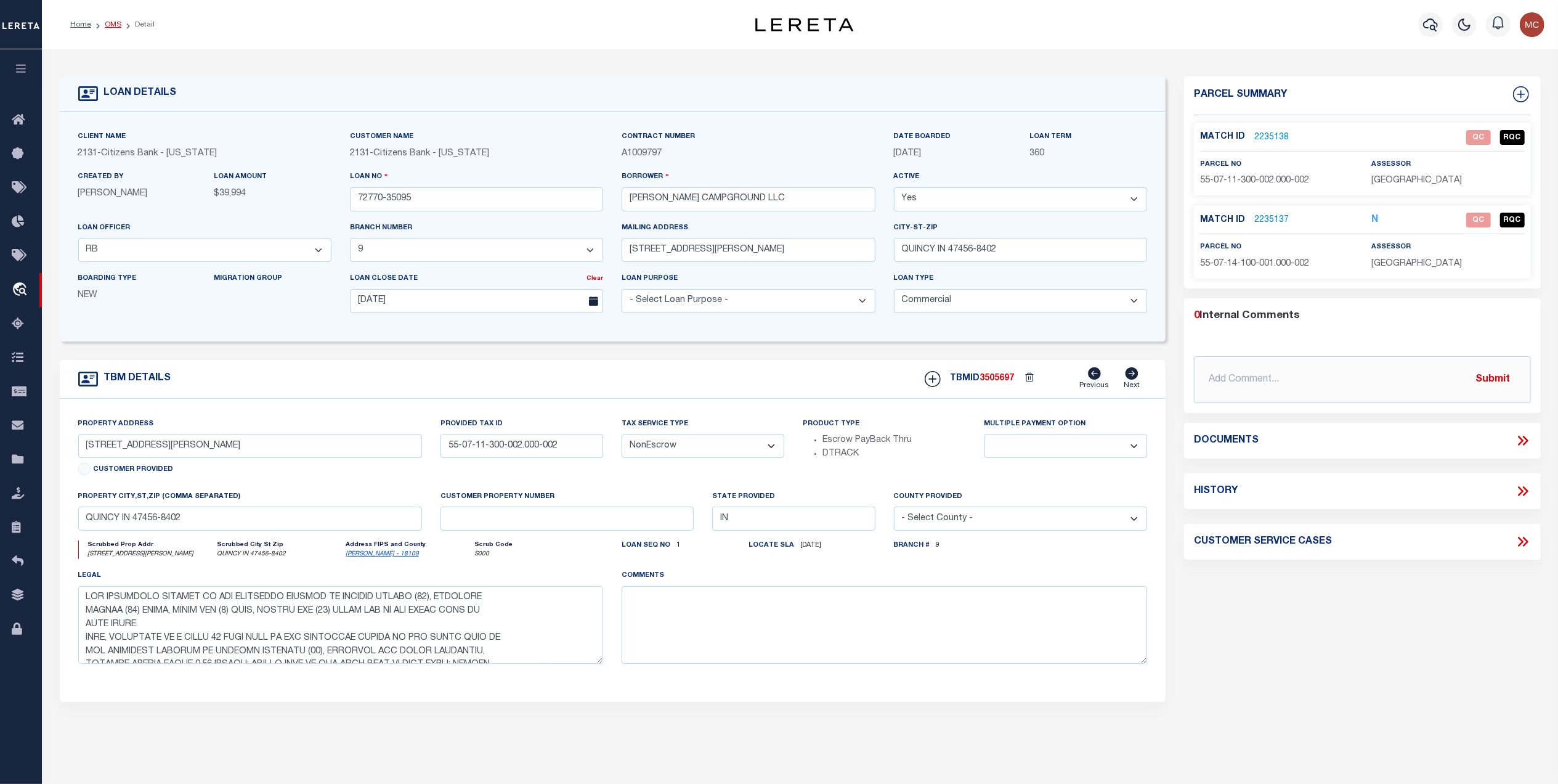
click at [106, 26] on link "OMS" at bounding box center [113, 25] width 17 height 7
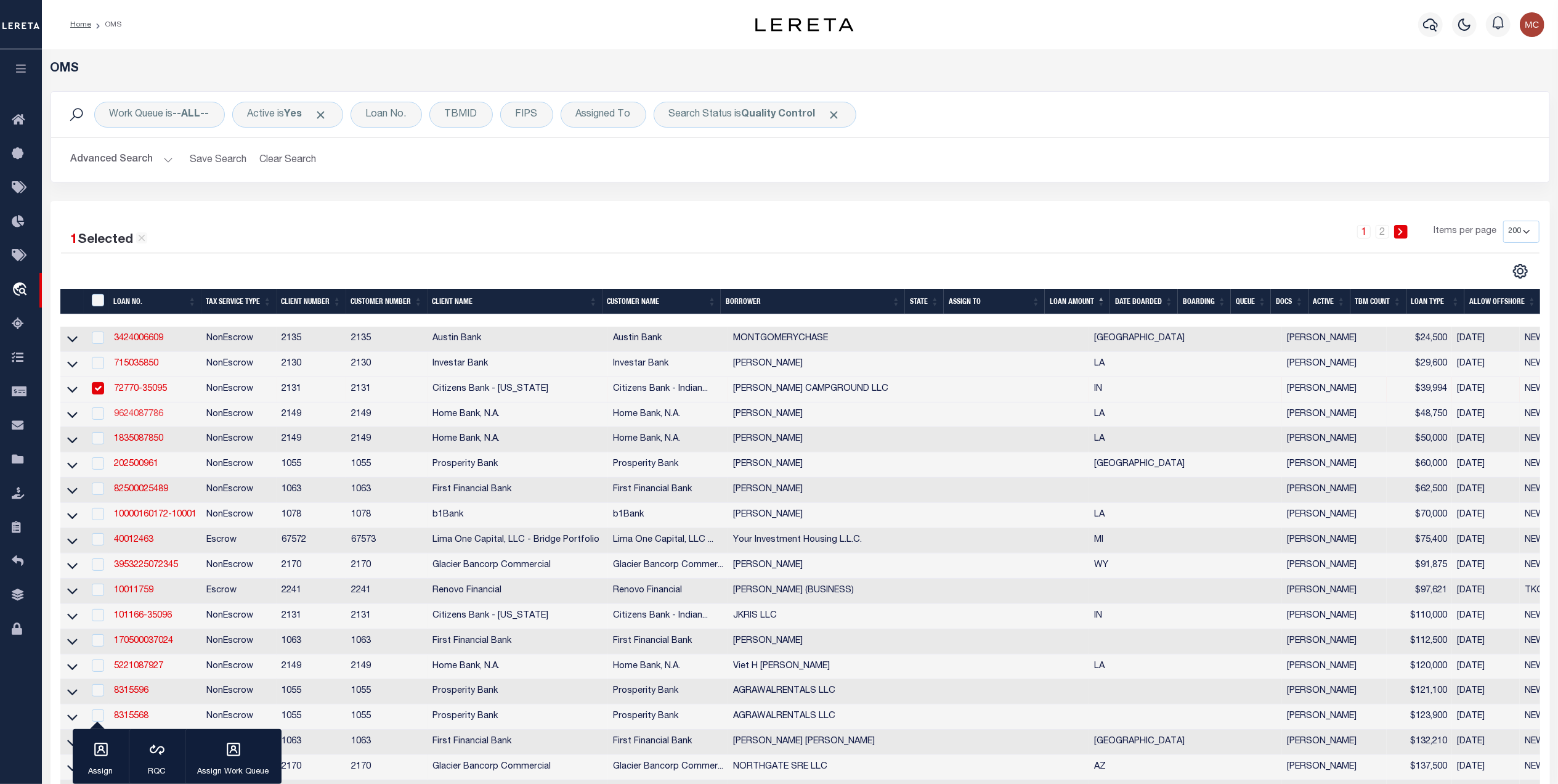
click at [148, 417] on link "9624087786" at bounding box center [138, 414] width 49 height 8
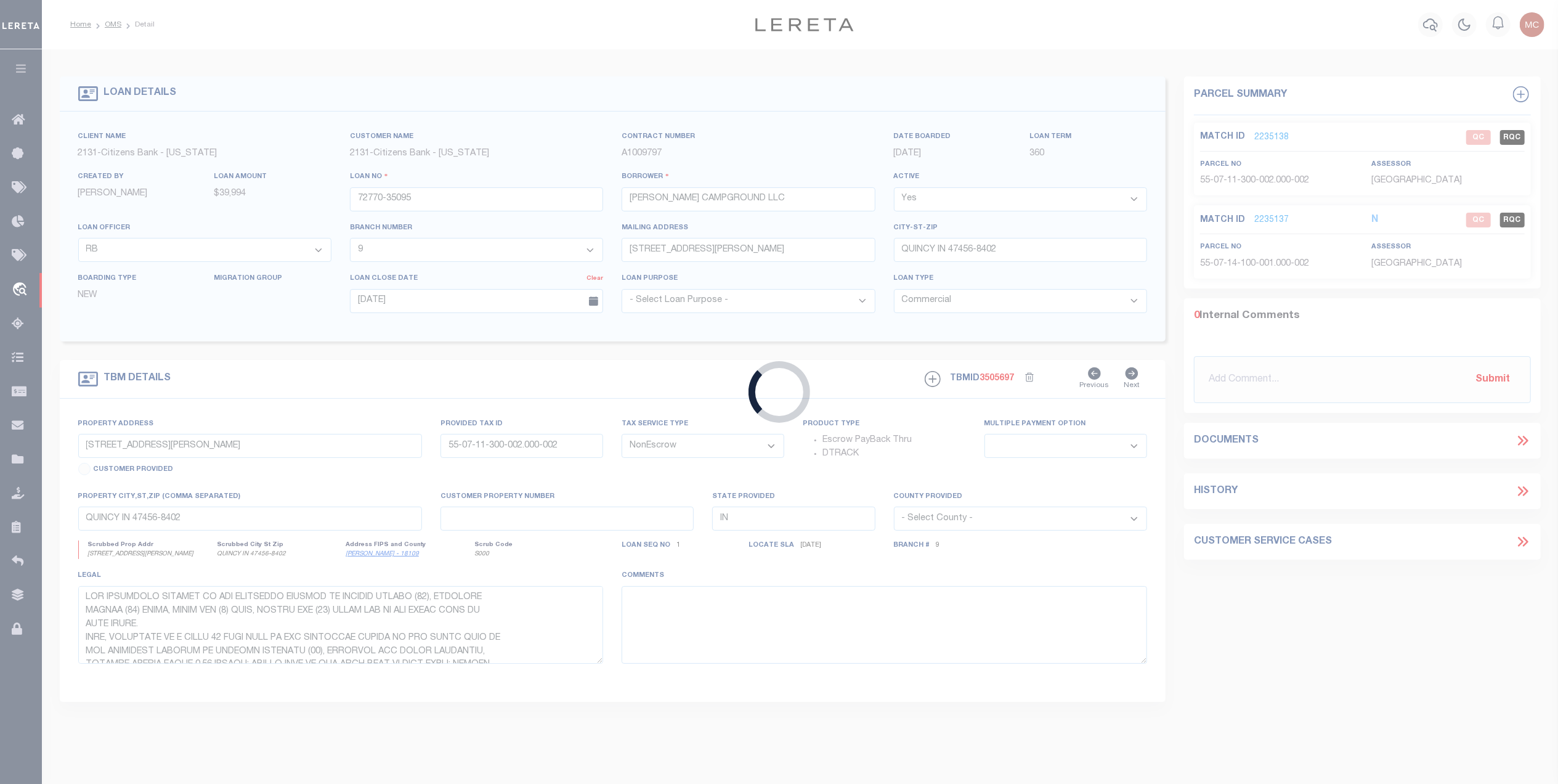
type input "9624087786"
type input "Emily M Smith"
select select
type input "[DATE]"
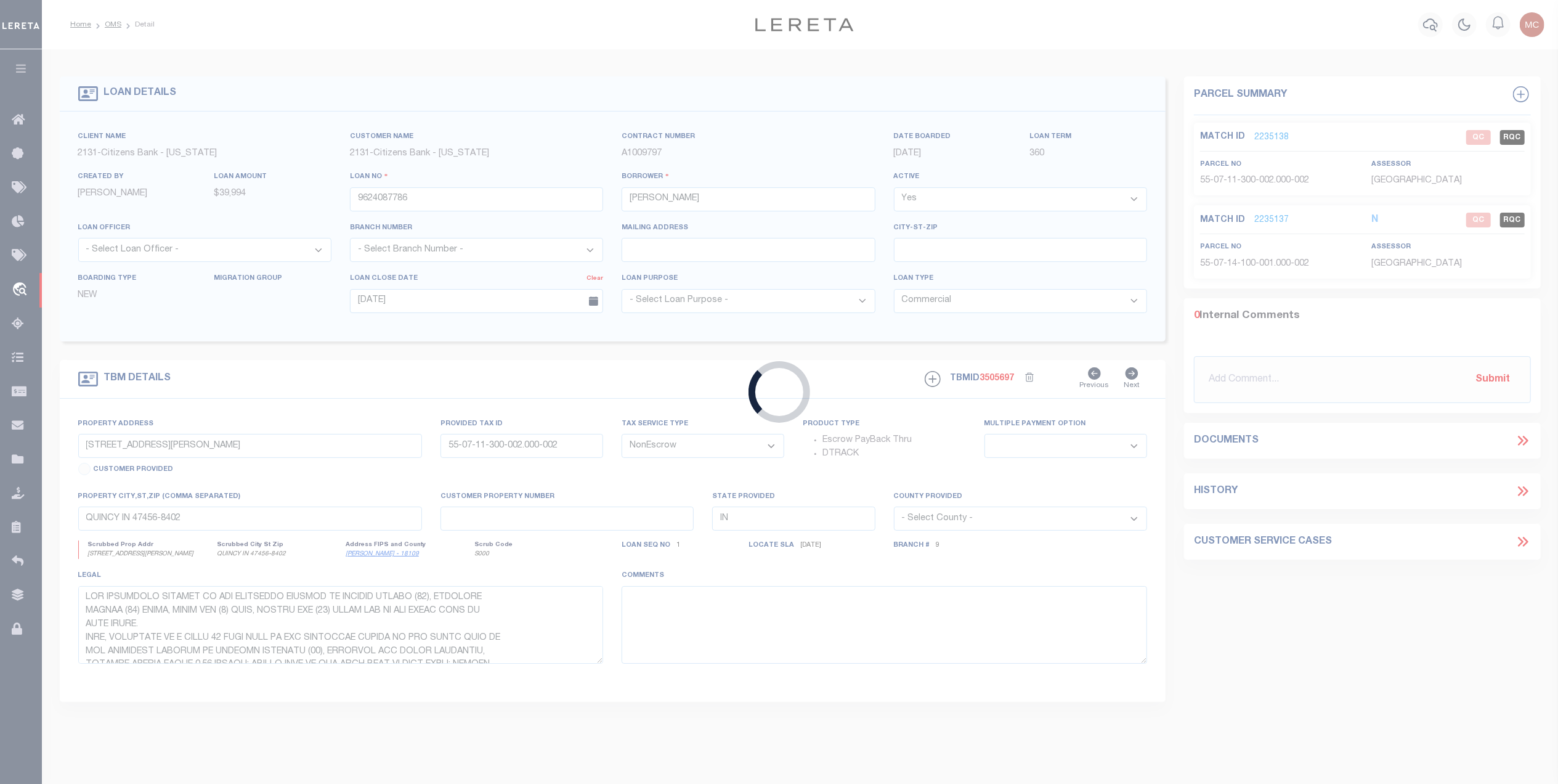
type input "232 N MAIN ST"
select select
type input "CHURCH POINT LA 70525-3004"
type input "LA"
select select
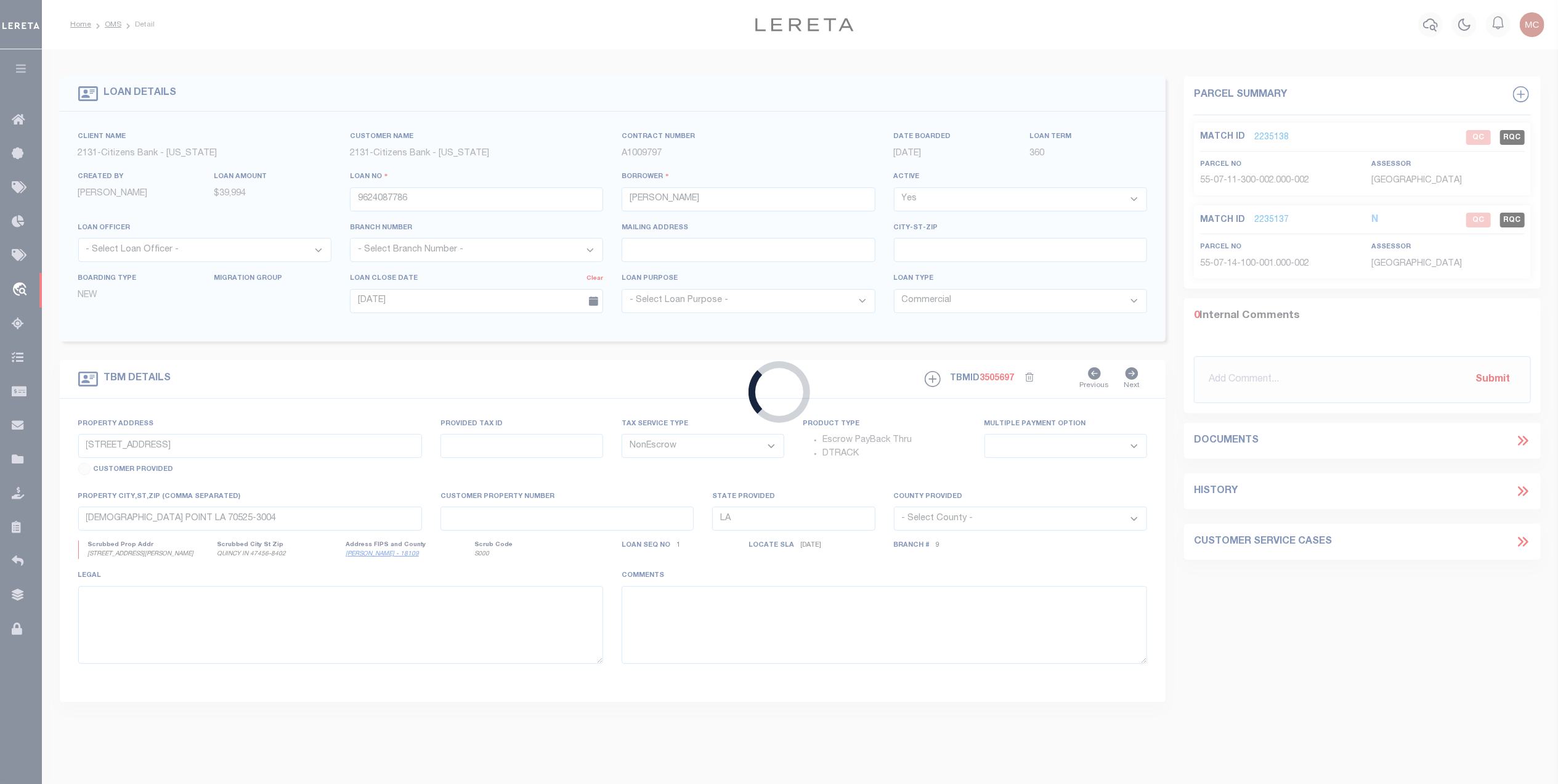
select select "10728"
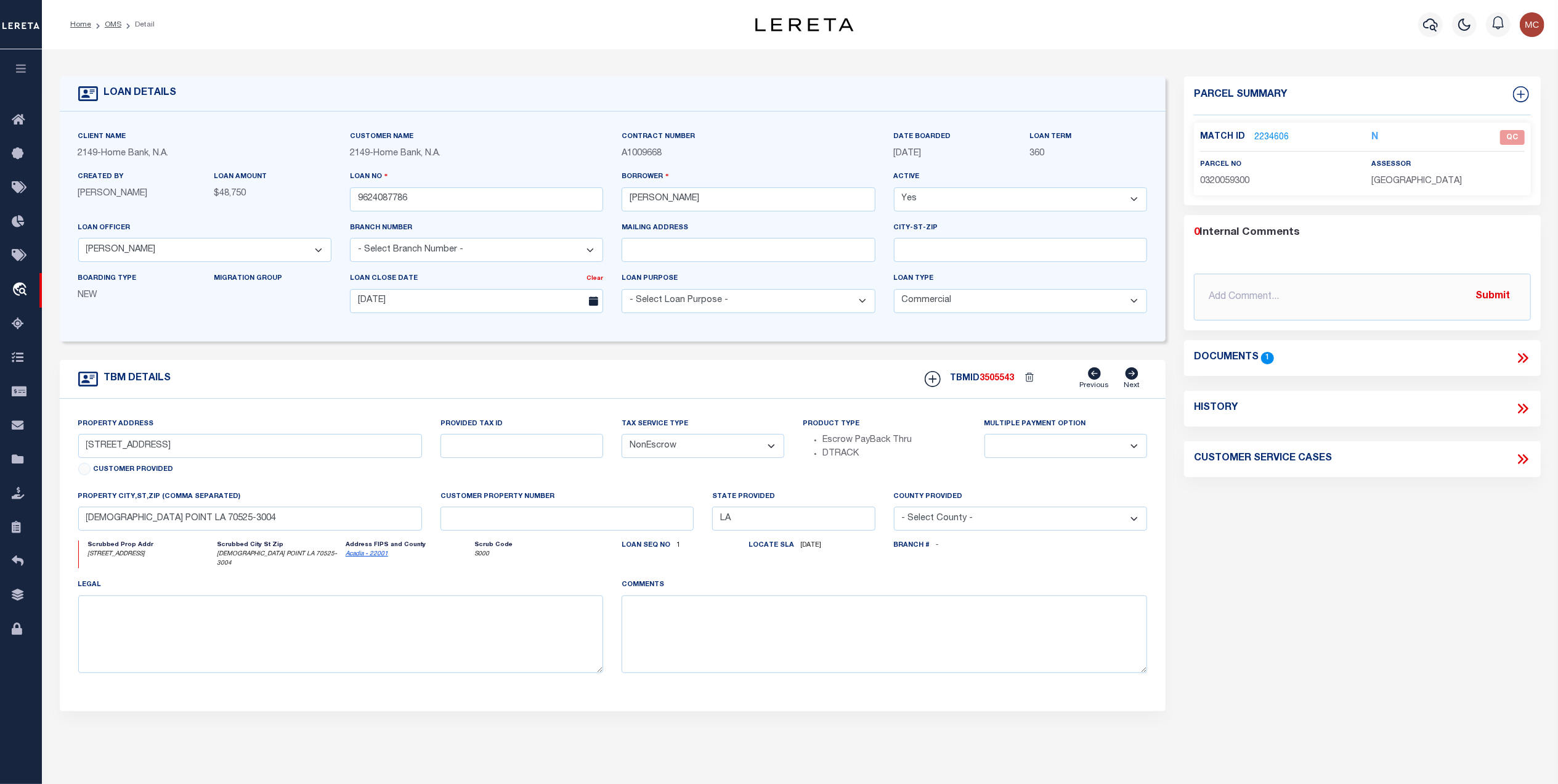
click at [1273, 136] on link "2234606" at bounding box center [1271, 138] width 34 height 13
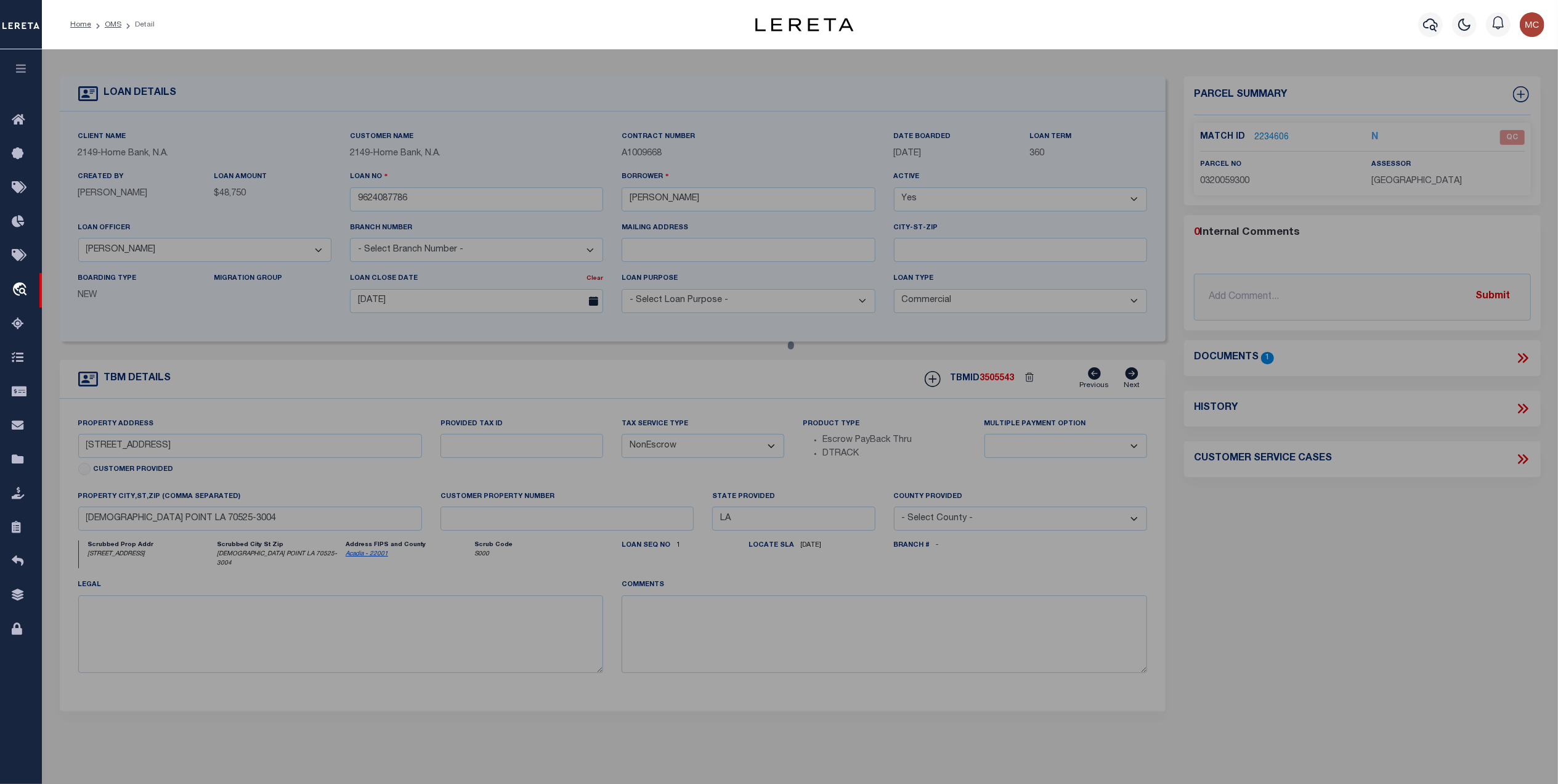
checkbox input "false"
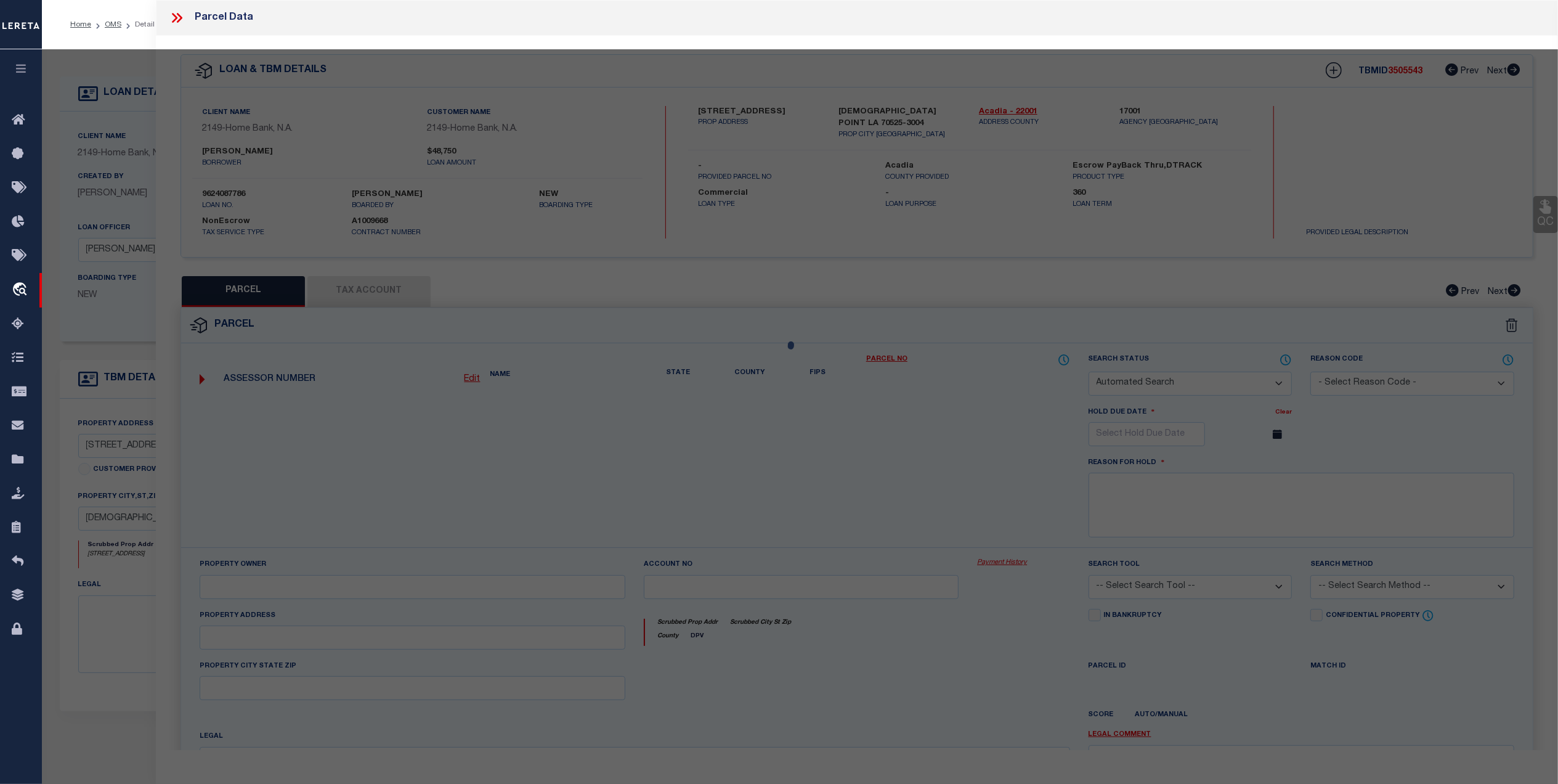
select select "QC"
type input "VENABLE INVESTMENTS, LLC"
select select "AGW"
select select "LEG"
type input "232 N MAIN ST"
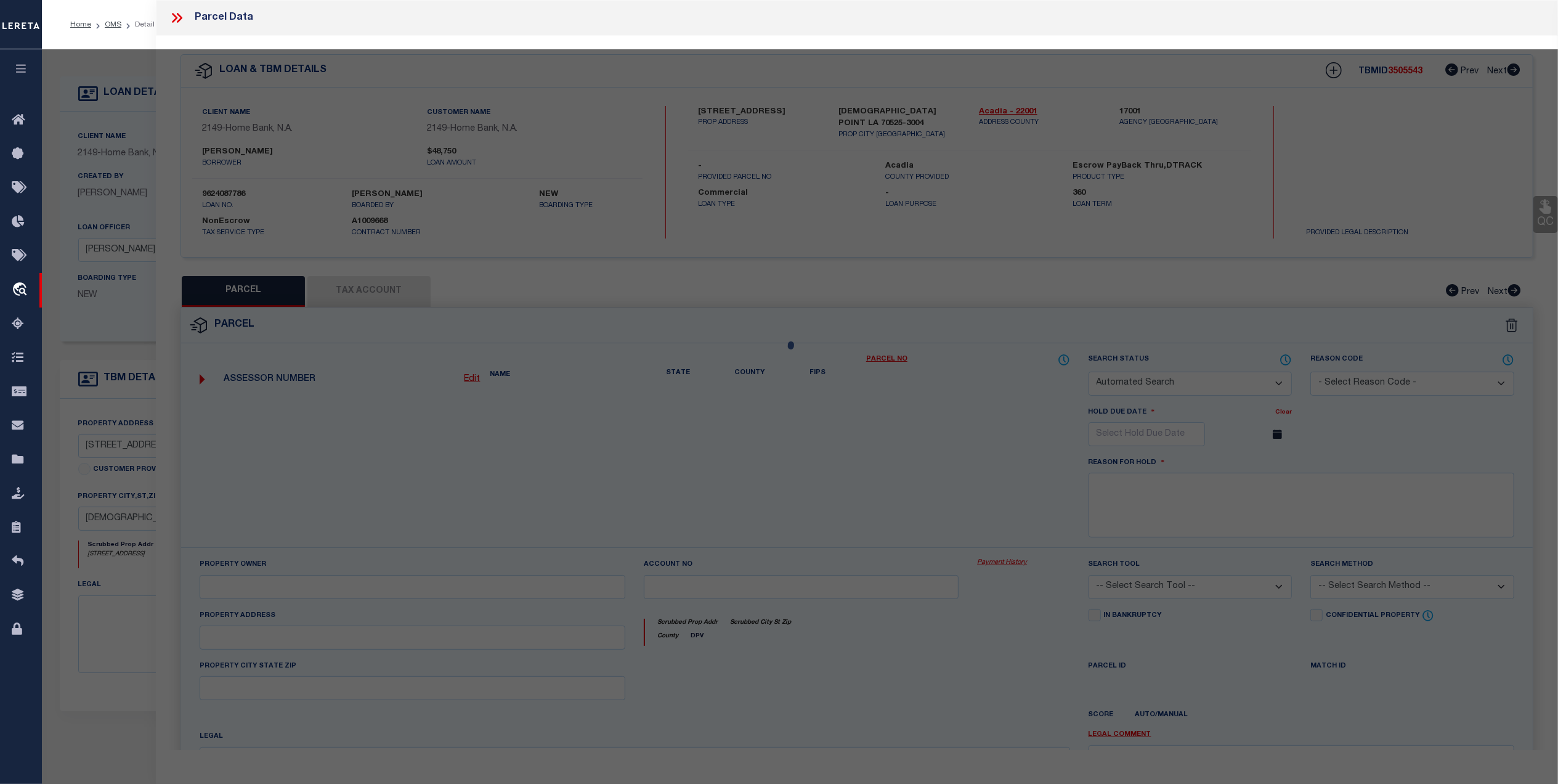
type input "CHURCH POINT, LA 70525"
type textarea "LOT I & N2 LOT H MCBRIDE (1 12 COMM LOTS-900) (COMM IMP) (EE-8250) (LOT H SIZE …"
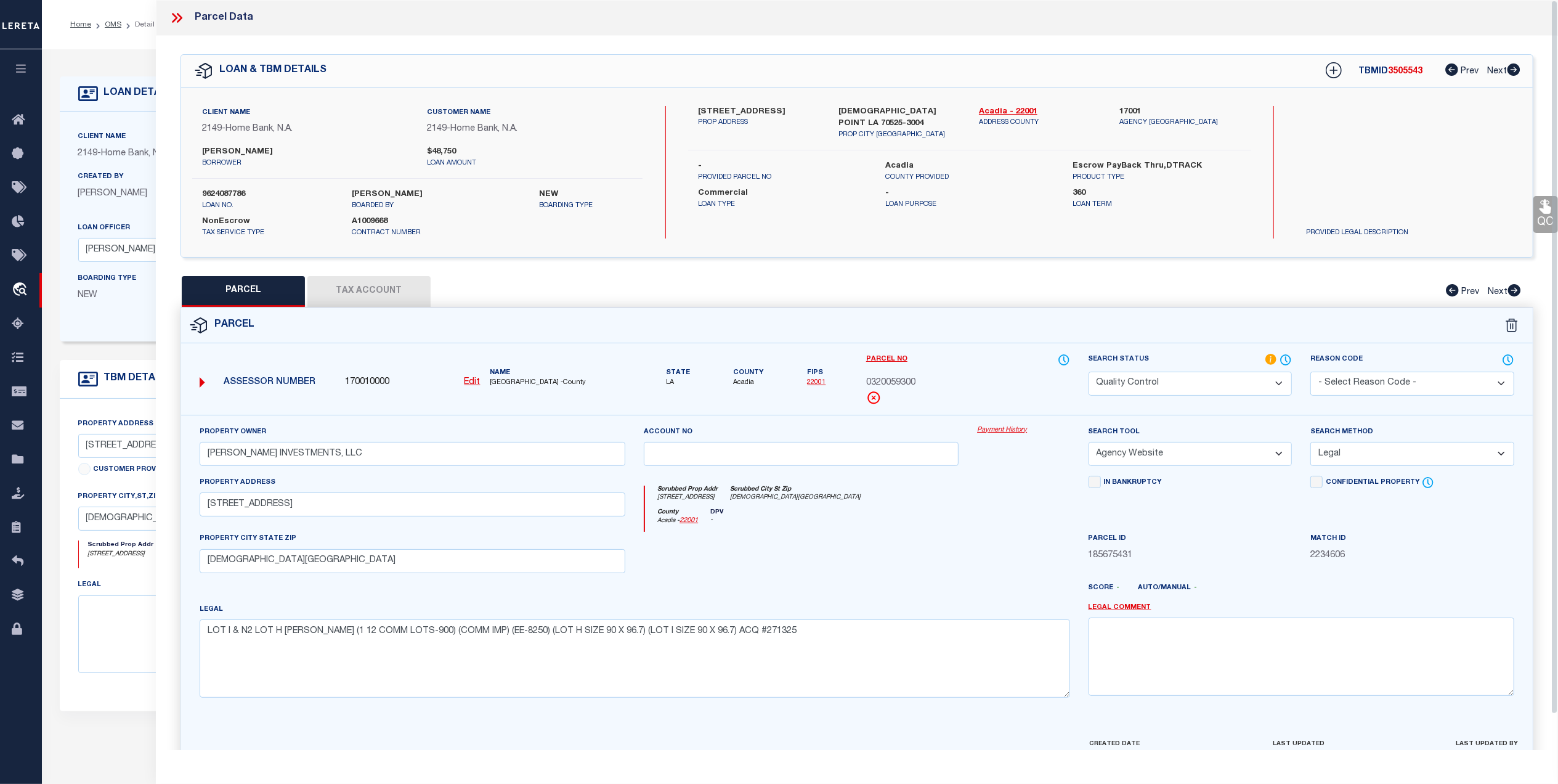
drag, startPoint x: 171, startPoint y: 11, endPoint x: 312, endPoint y: 50, distance: 146.3
click at [173, 13] on icon at bounding box center [176, 18] width 16 height 16
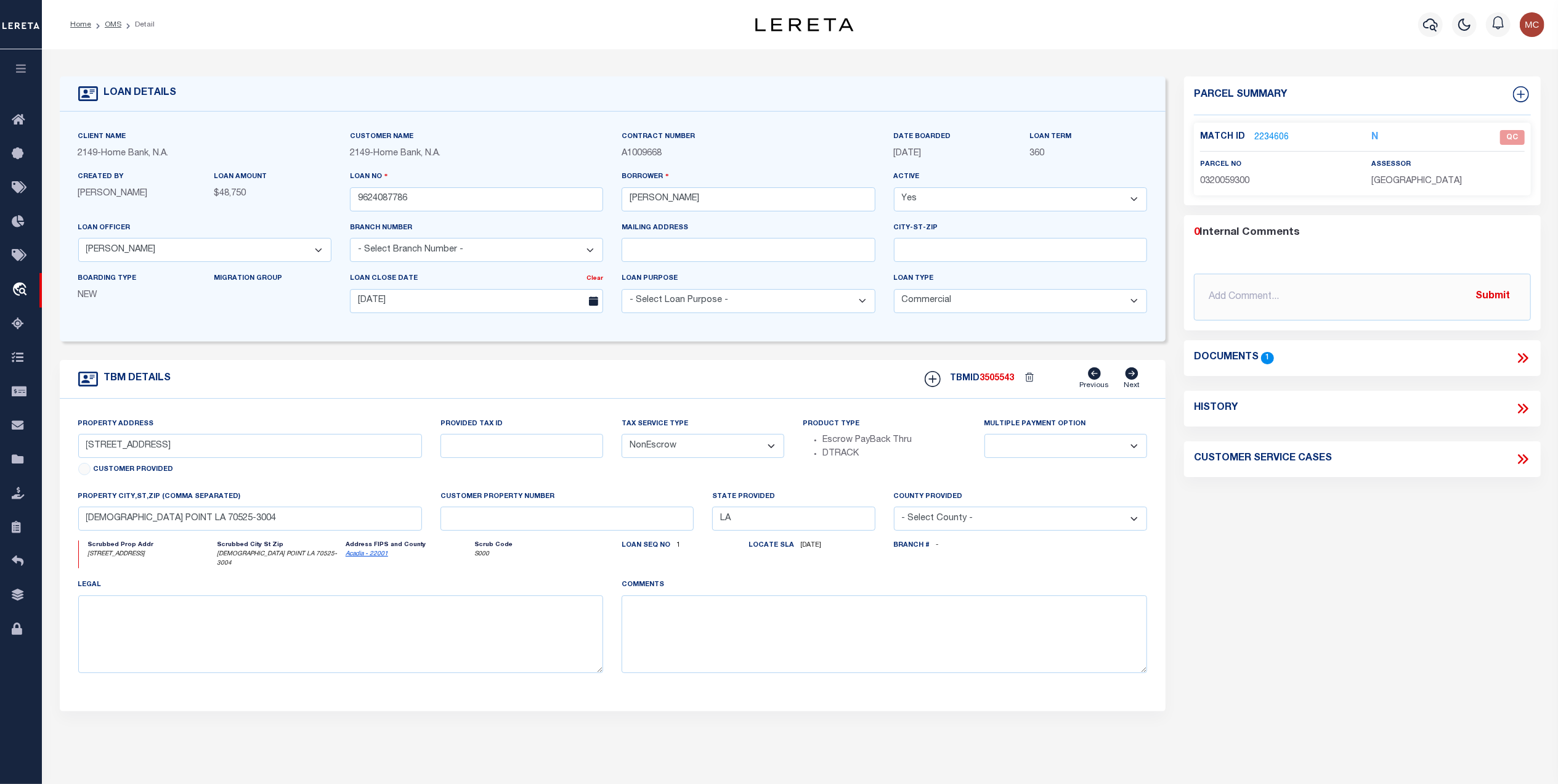
click at [1523, 357] on icon at bounding box center [1523, 357] width 16 height 16
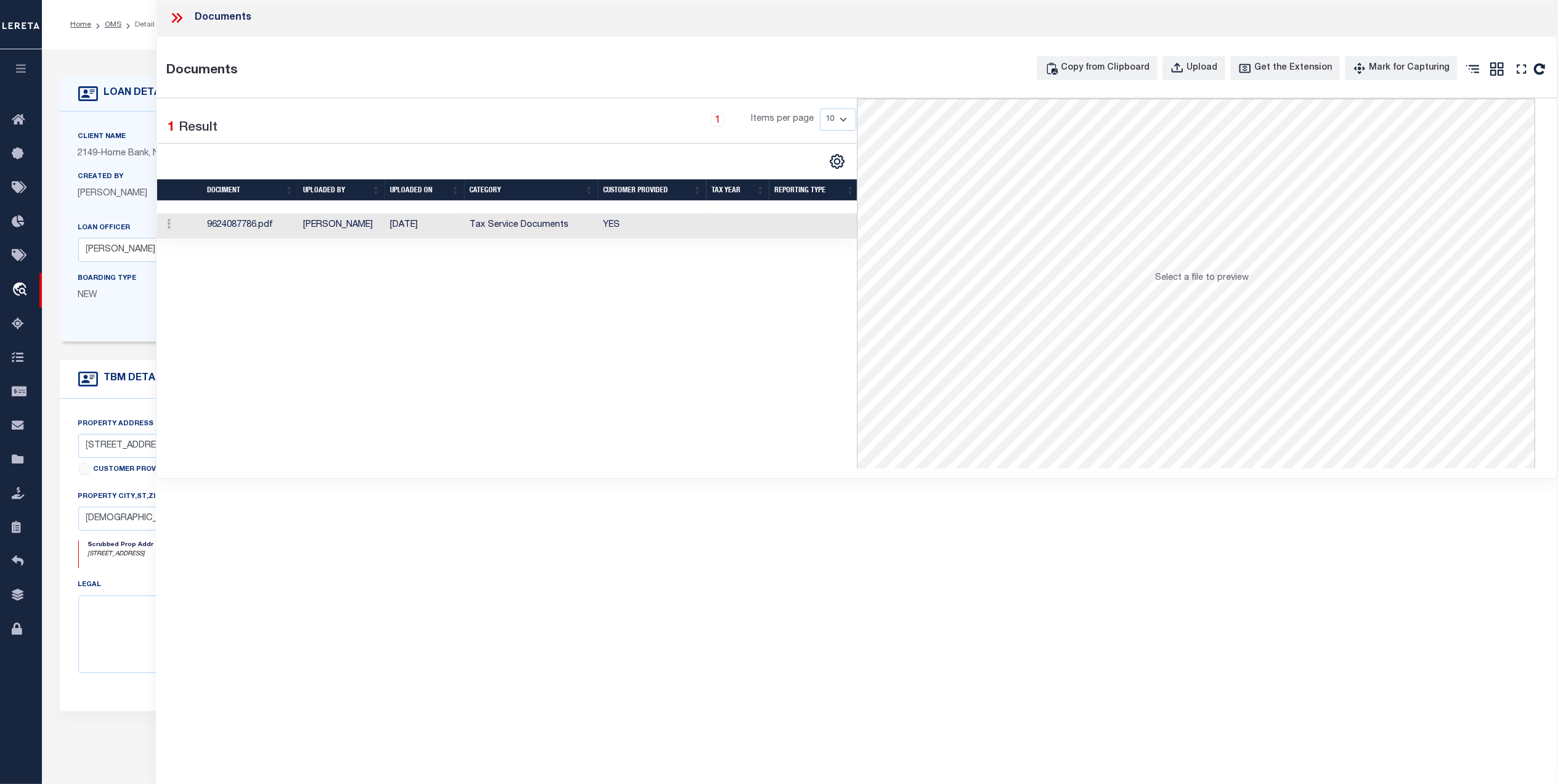
click at [573, 222] on td "Tax Service Documents" at bounding box center [531, 225] width 133 height 25
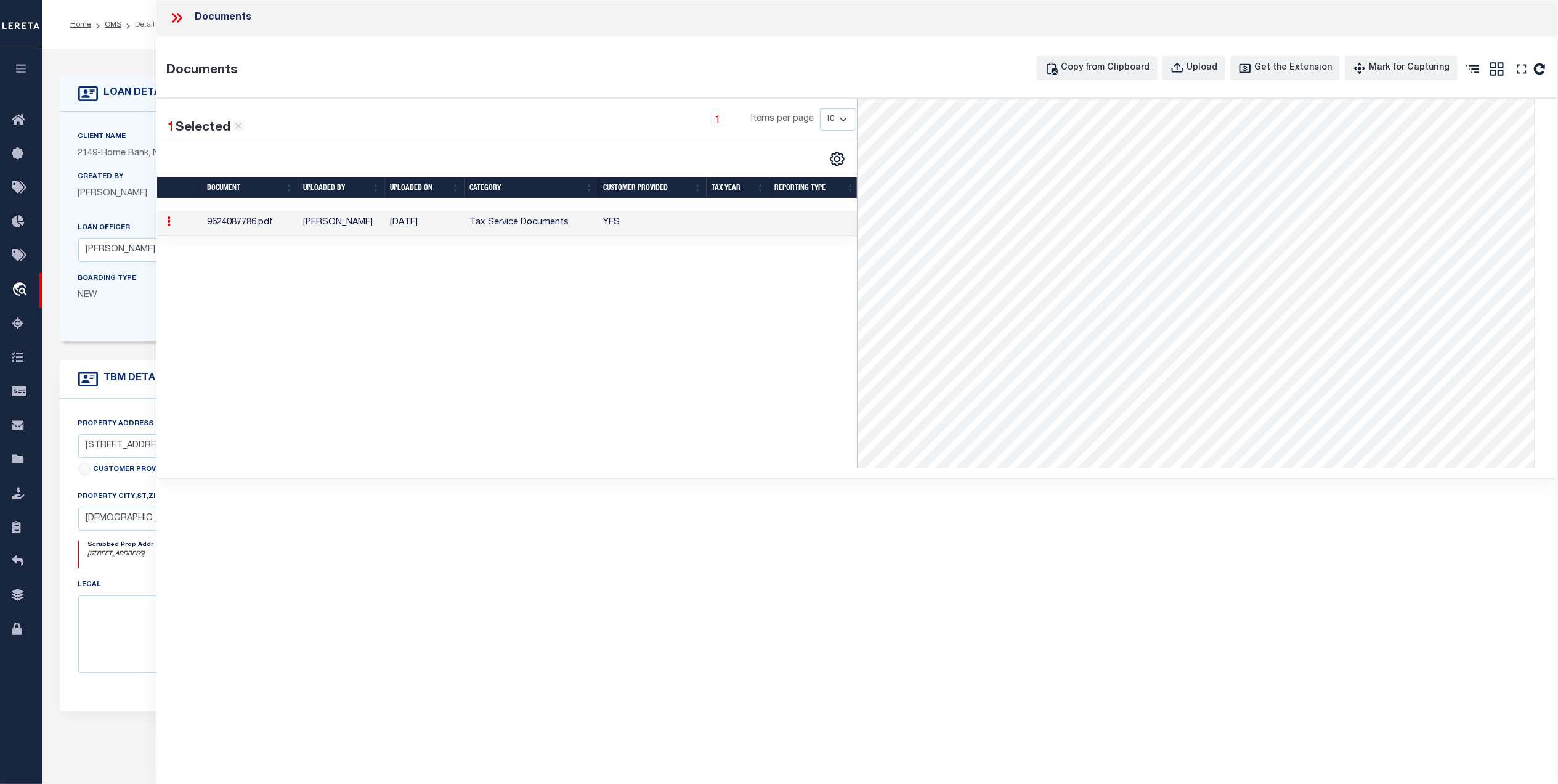
click at [181, 18] on icon at bounding box center [180, 18] width 6 height 10
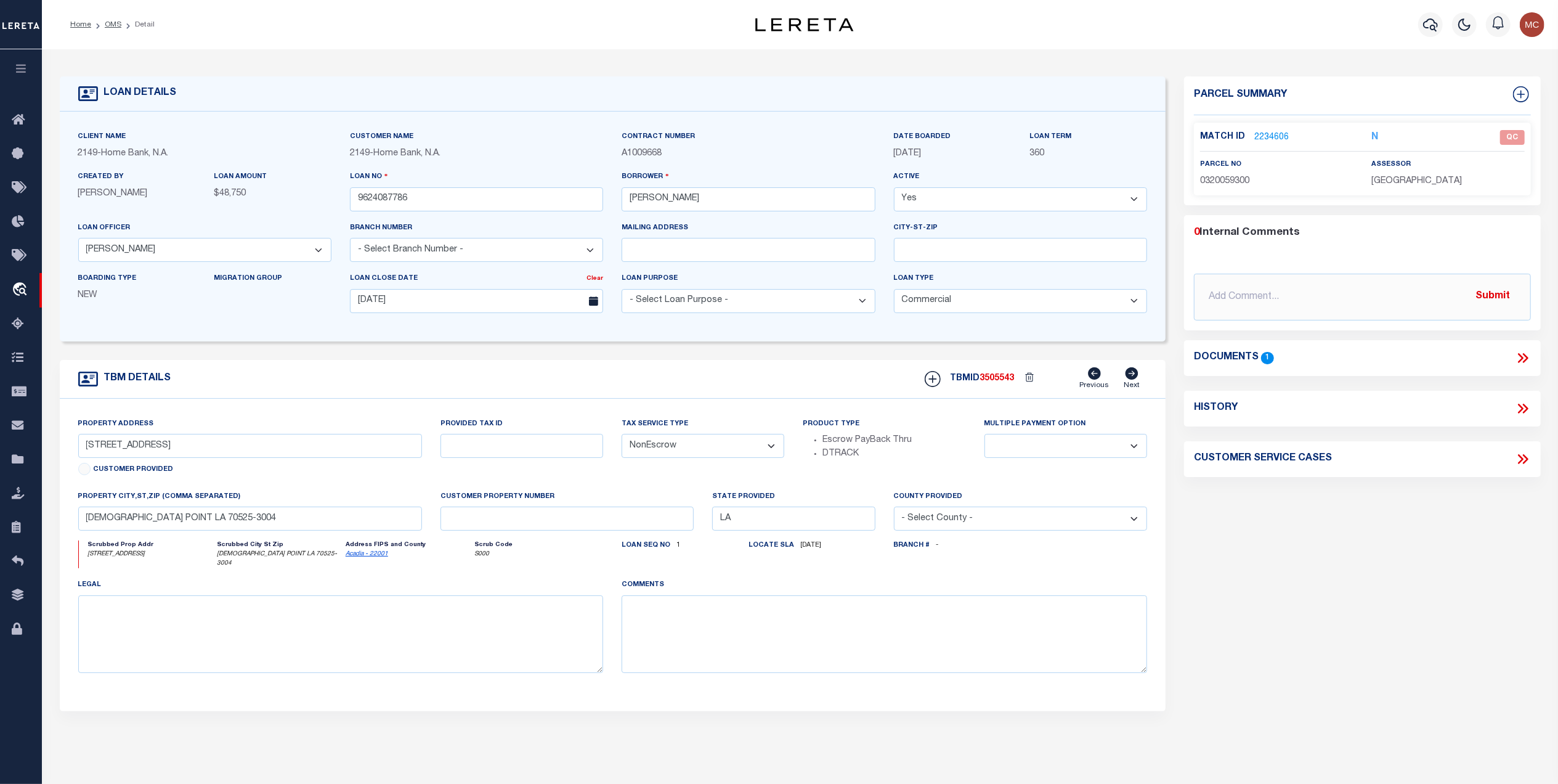
click at [1272, 134] on link "2234606" at bounding box center [1271, 138] width 34 height 13
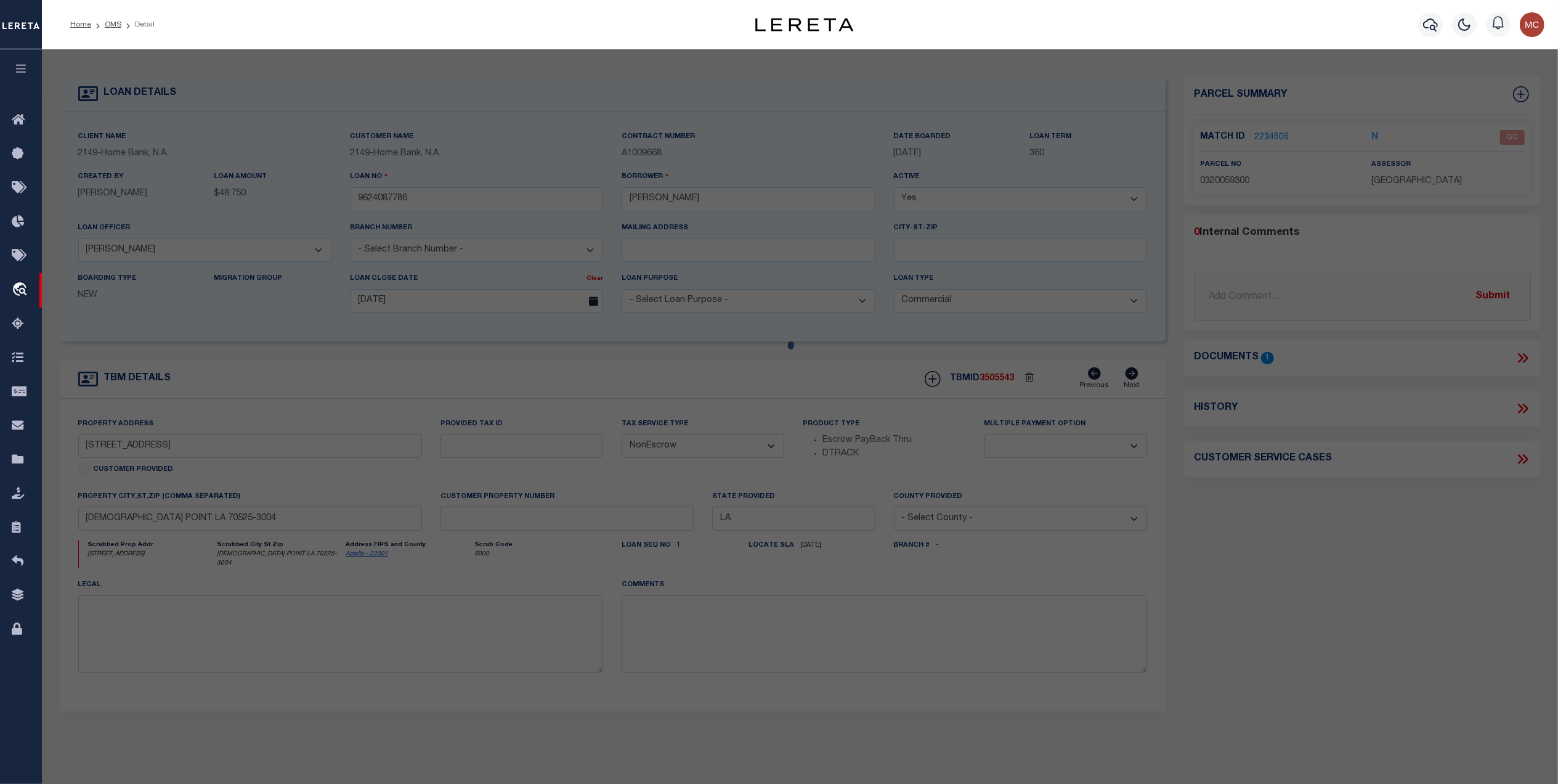
select select "AS"
select select
checkbox input "false"
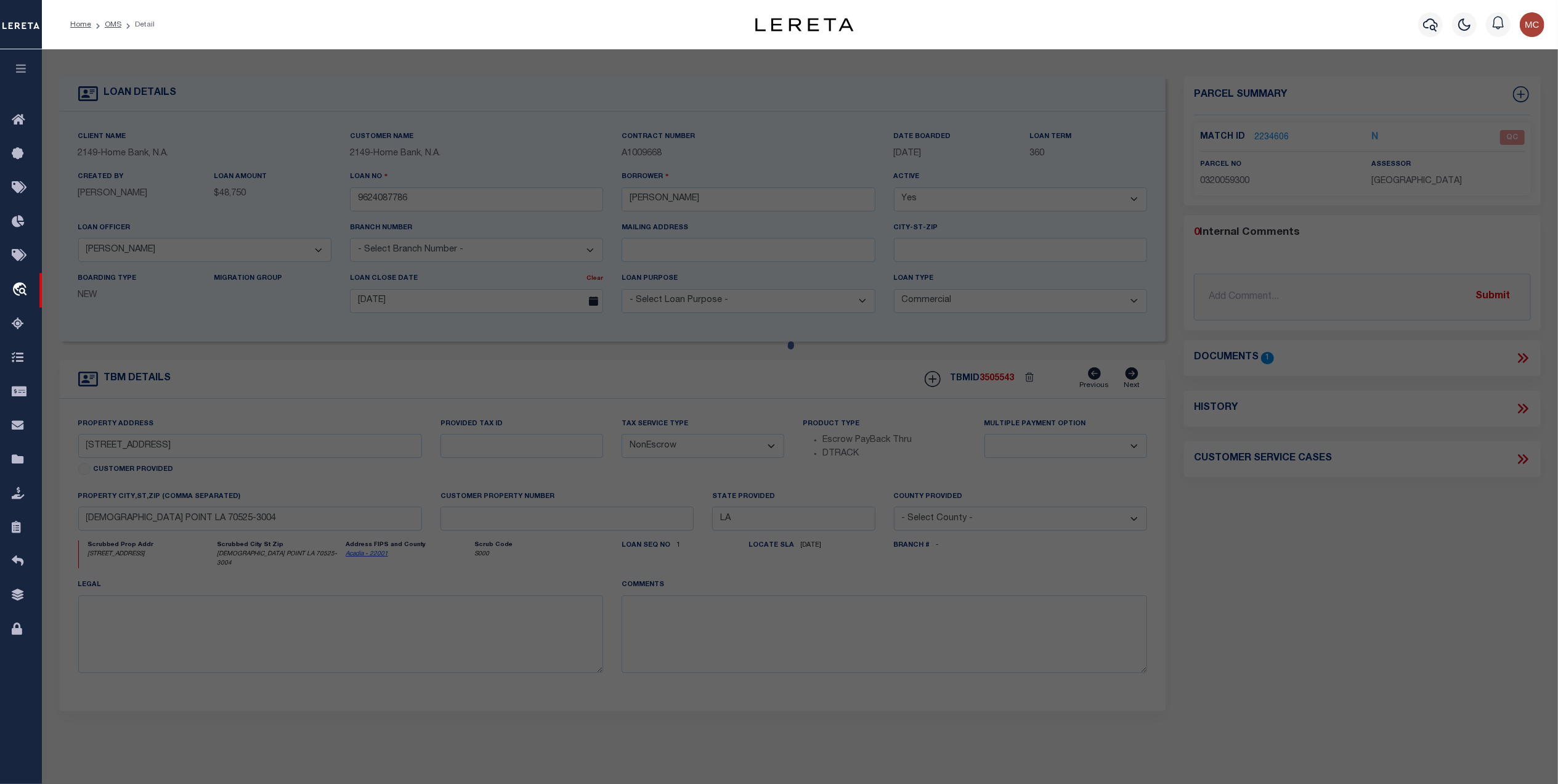
select select "QC"
type input "VENABLE INVESTMENTS, LLC"
select select "AGW"
select select "LEG"
type input "232 N MAIN ST"
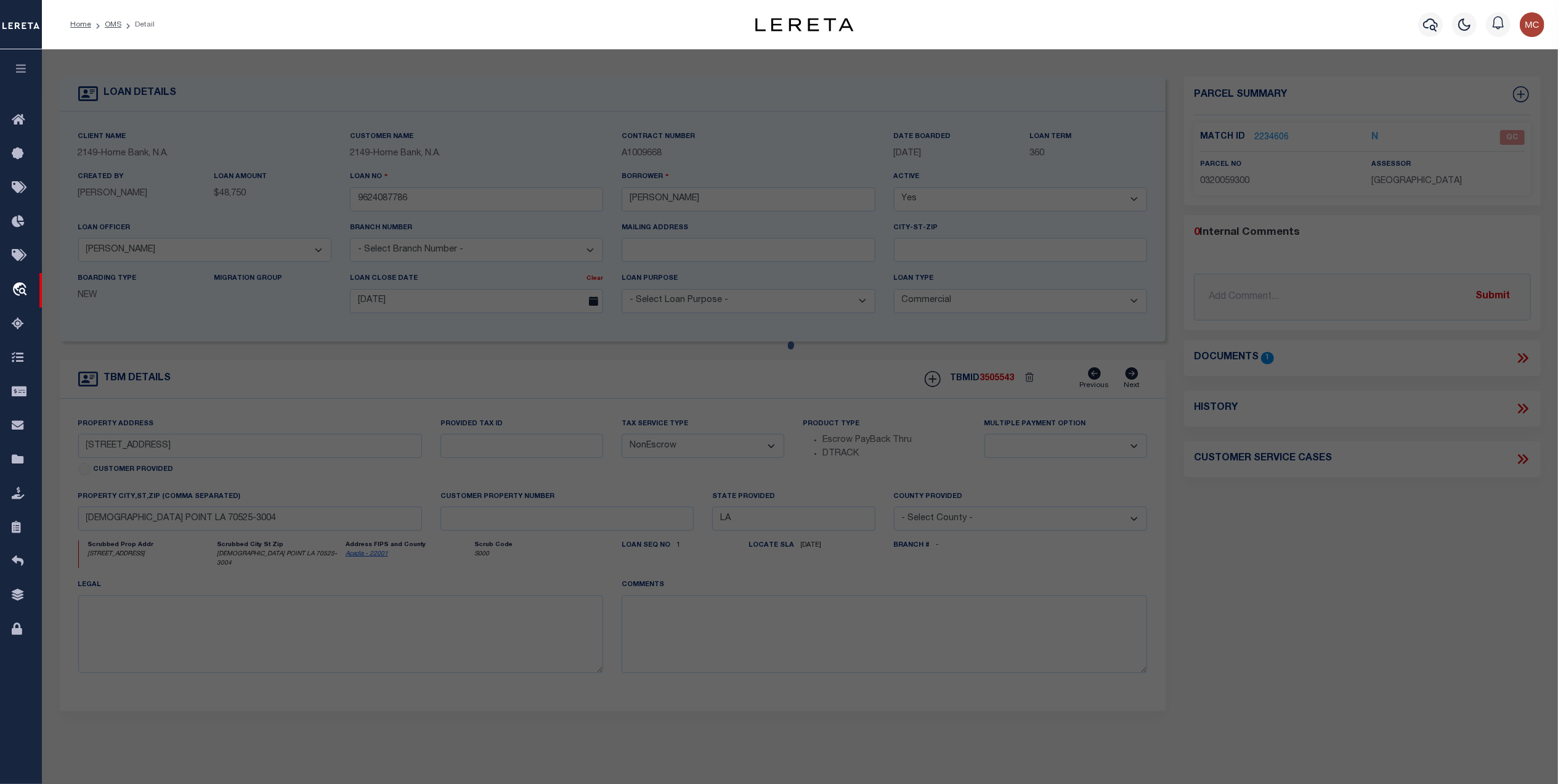
type input "CHURCH POINT, LA 70525"
type textarea "LOT I & N2 LOT H MCBRIDE (1 12 COMM LOTS-900) (COMM IMP) (EE-8250) (LOT H SIZE …"
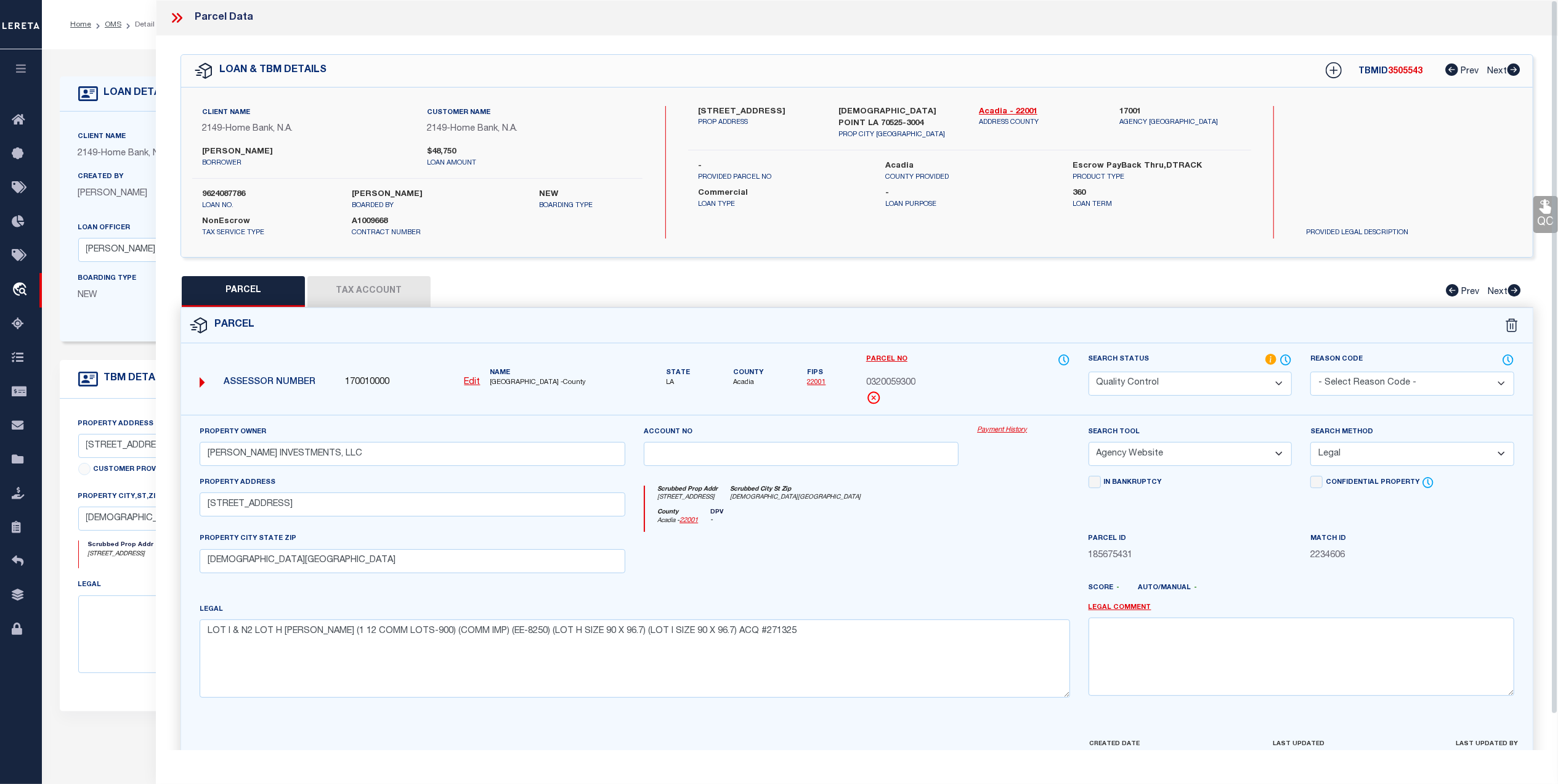
click at [491, 730] on div "Property Owner VENABLE INVESTMENTS, LLC Account no Payment History Search Tool …" at bounding box center [857, 576] width 1352 height 322
click at [368, 293] on button "Tax Account" at bounding box center [368, 291] width 123 height 31
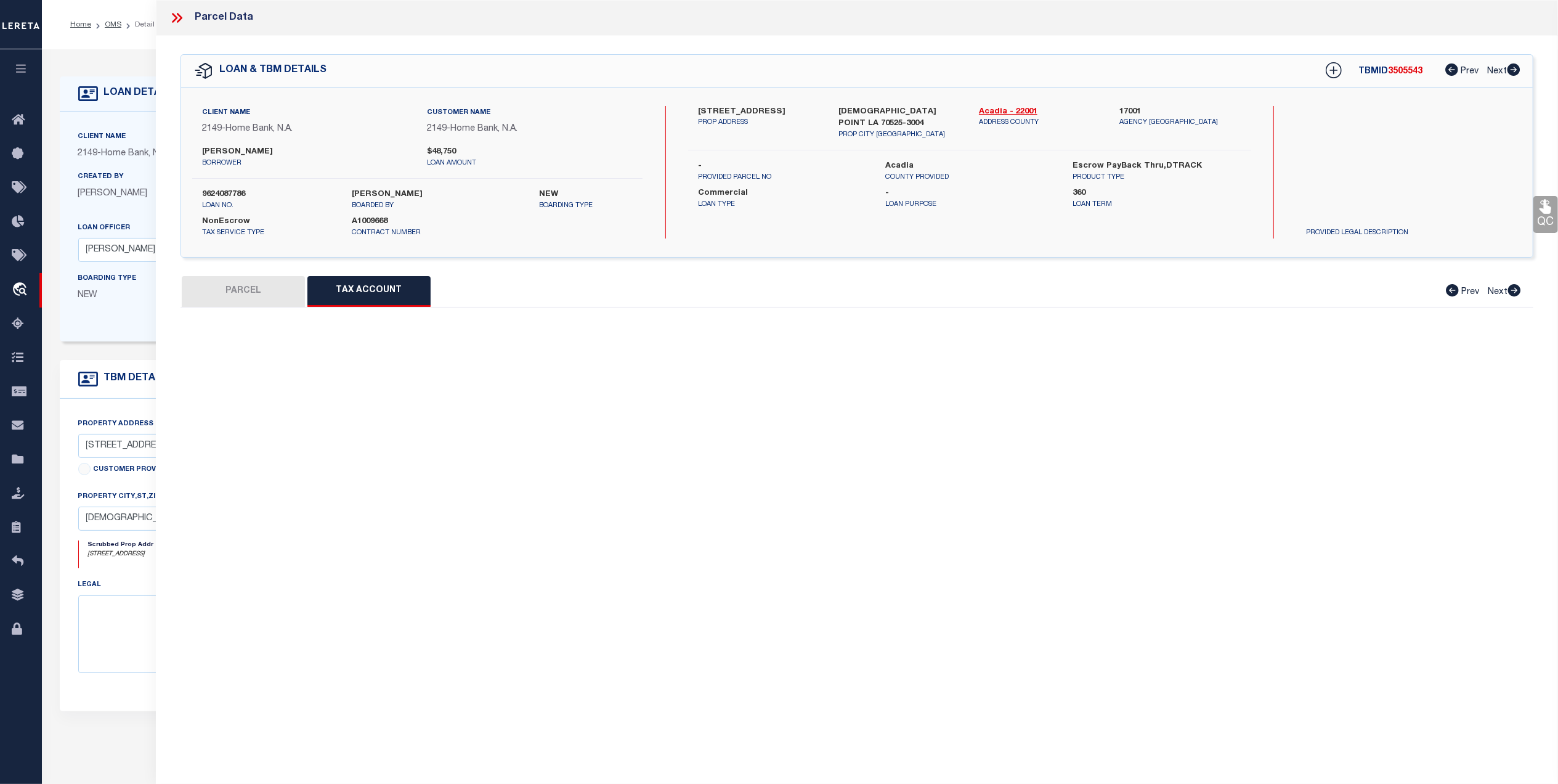
select select "100"
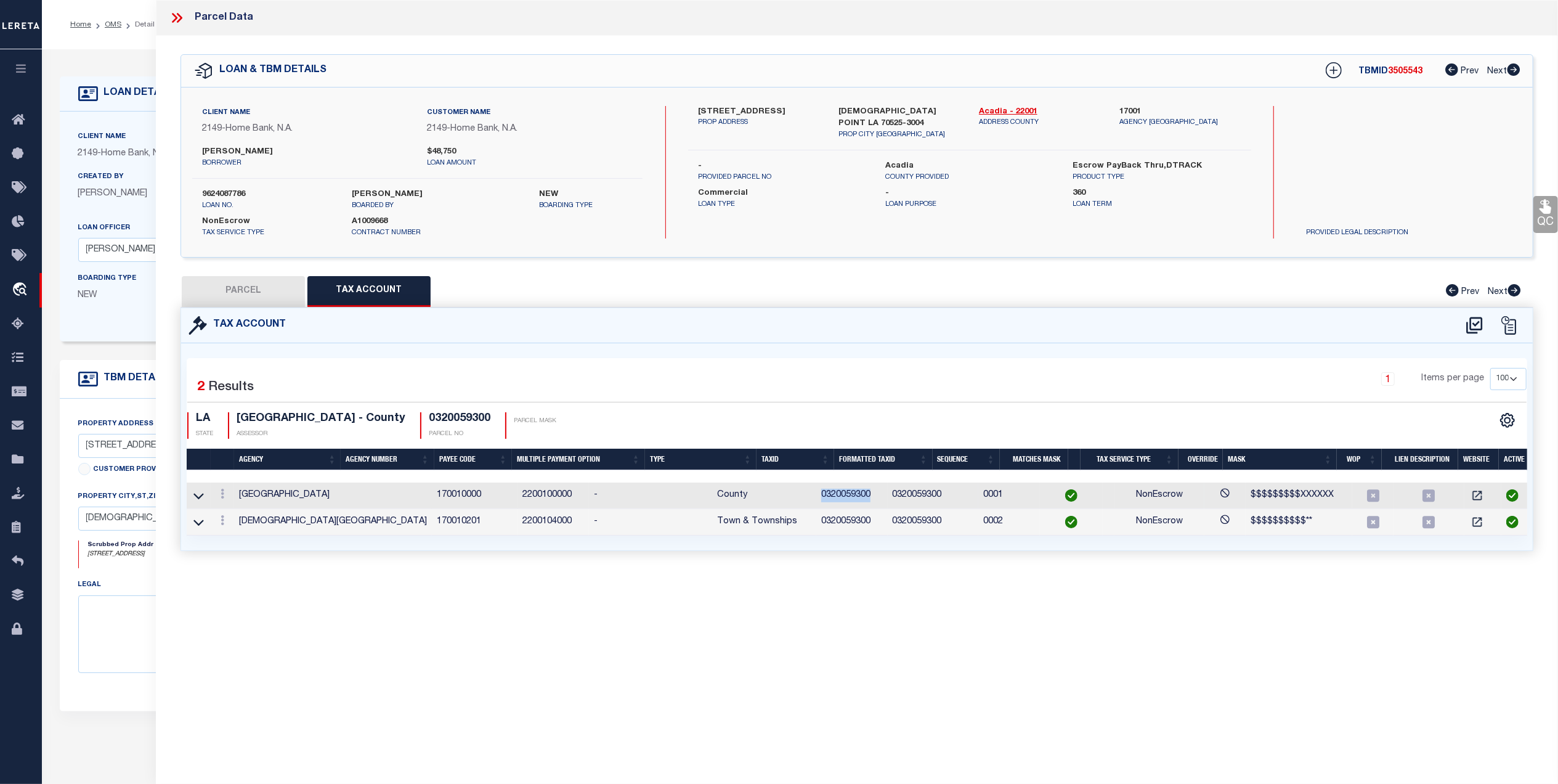
drag, startPoint x: 812, startPoint y: 494, endPoint x: 759, endPoint y: 503, distance: 53.8
click at [816, 503] on td "0320059300" at bounding box center [852, 495] width 71 height 27
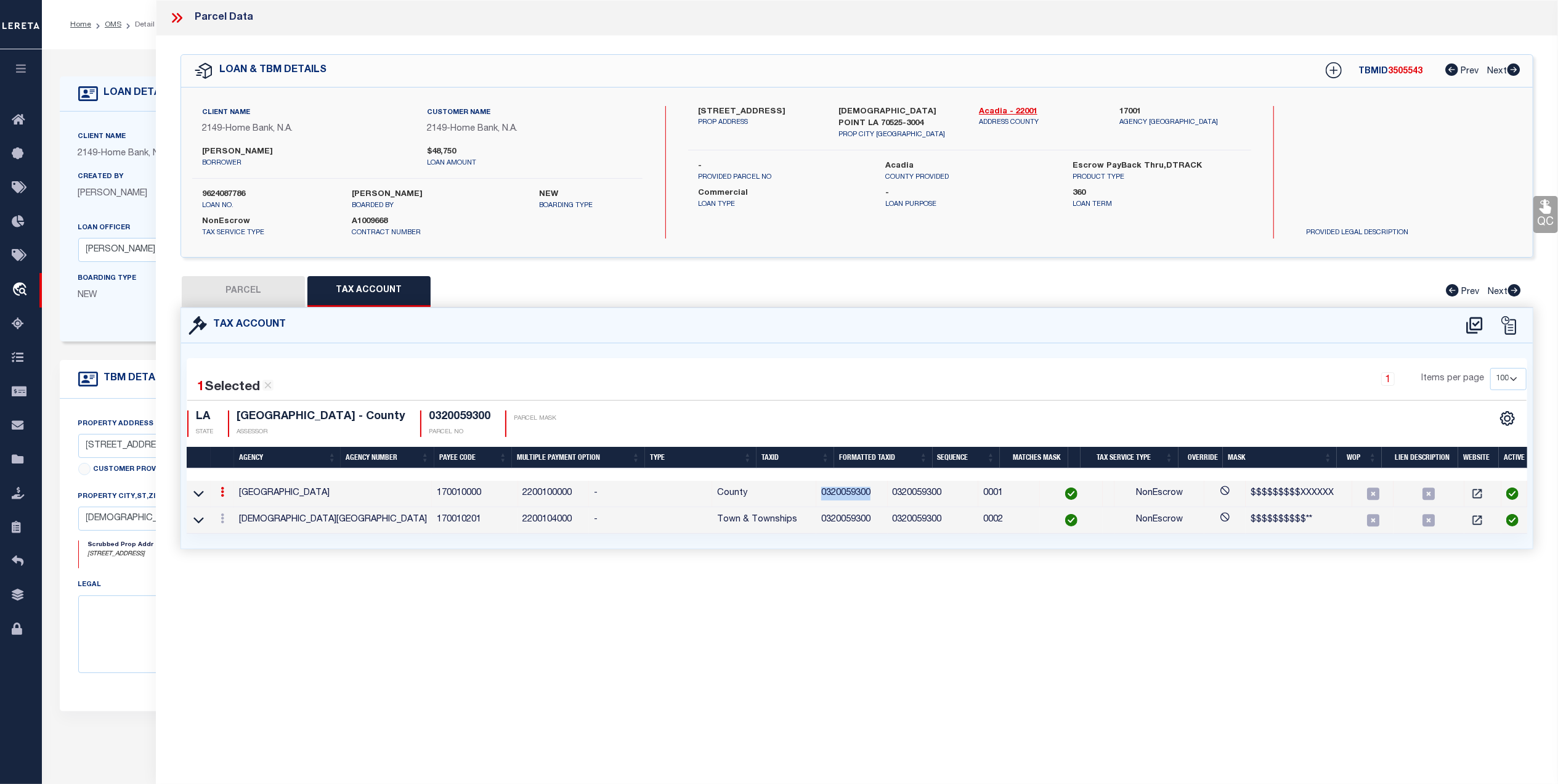
copy td "0320059300"
click at [269, 293] on button "PARCEL" at bounding box center [243, 291] width 123 height 31
select select "AS"
select select
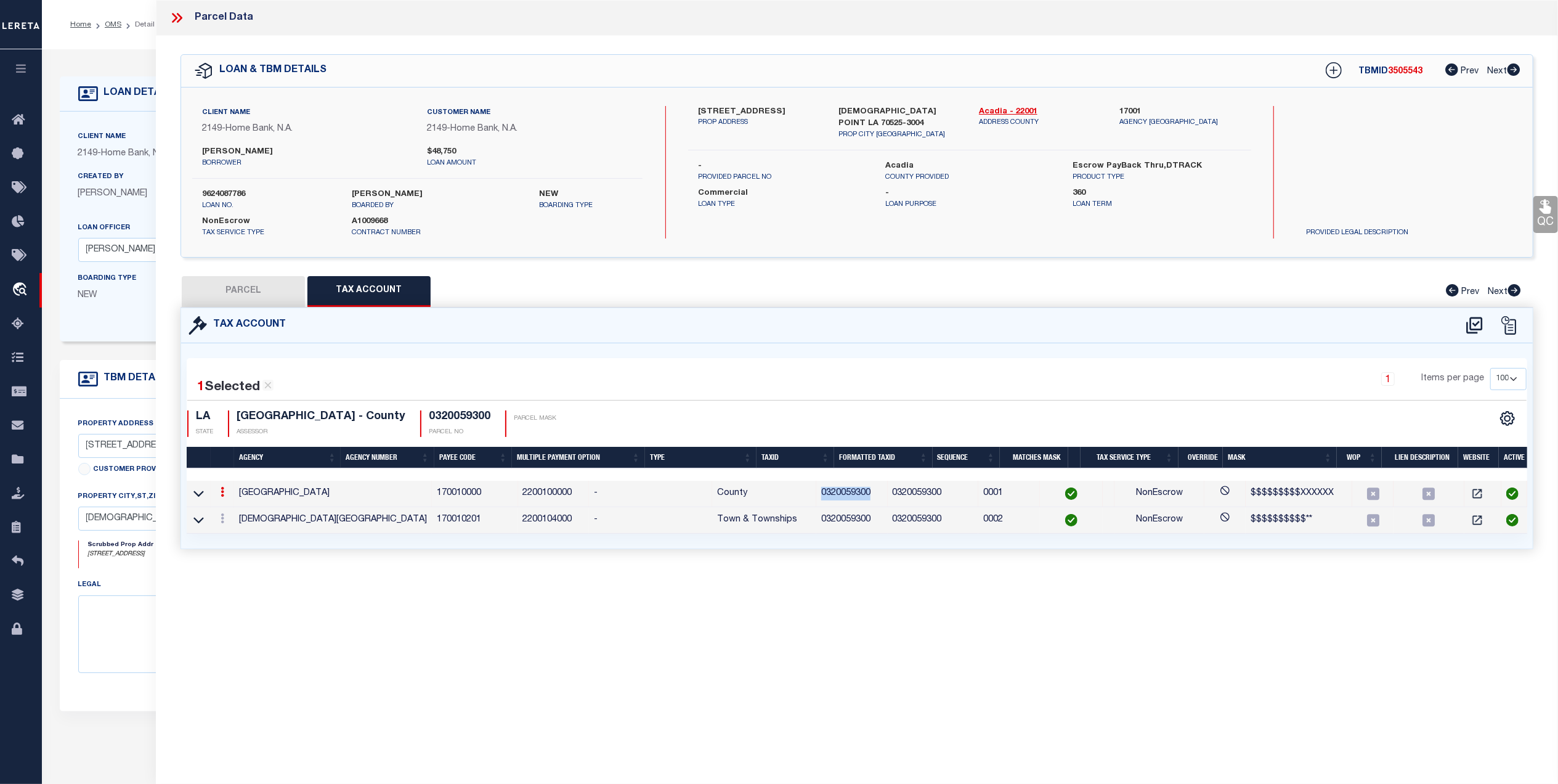
checkbox input "false"
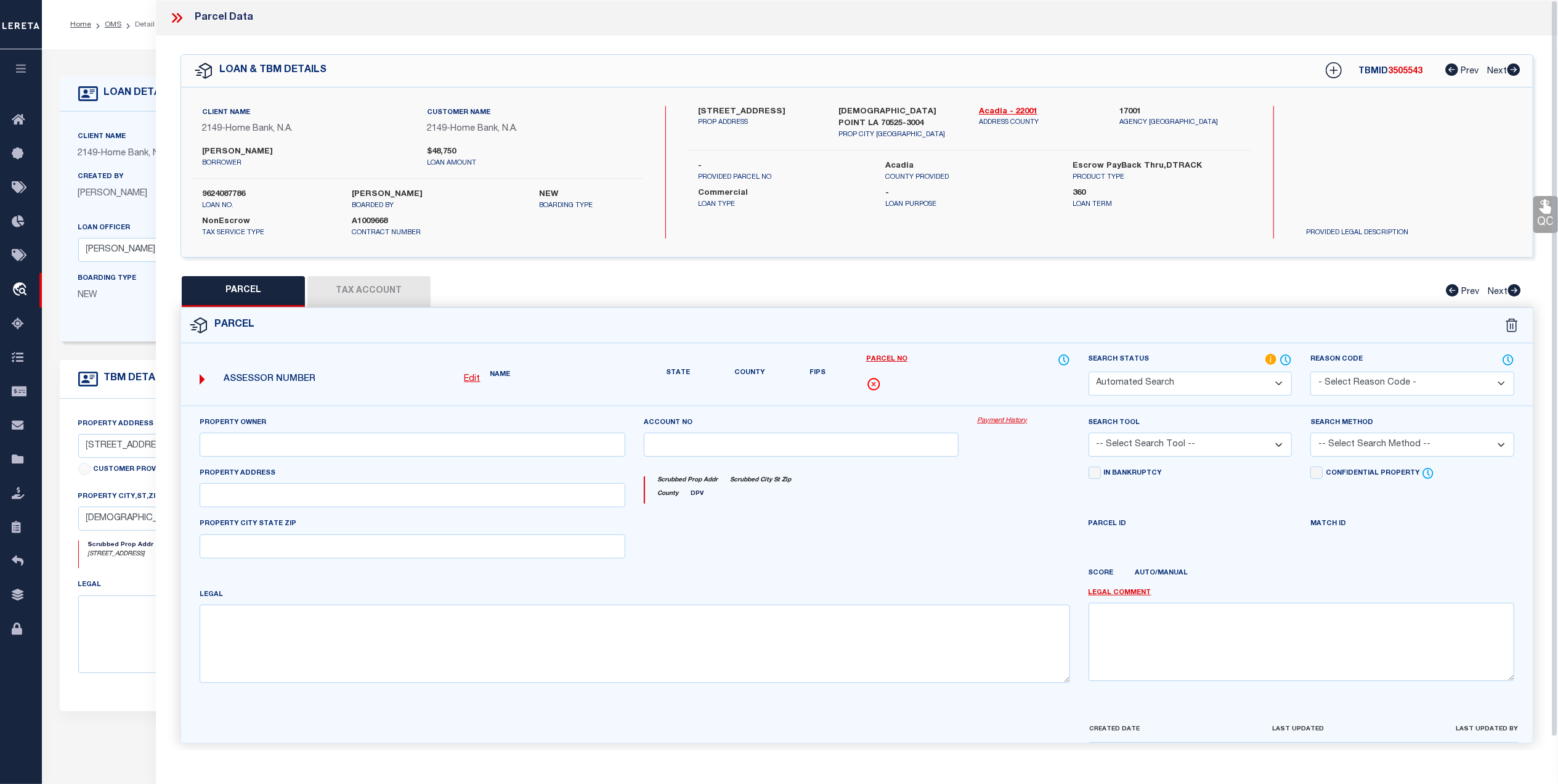
select select "QC"
type input "VENABLE INVESTMENTS, LLC"
select select "AGW"
select select "LEG"
type input "232 N MAIN ST"
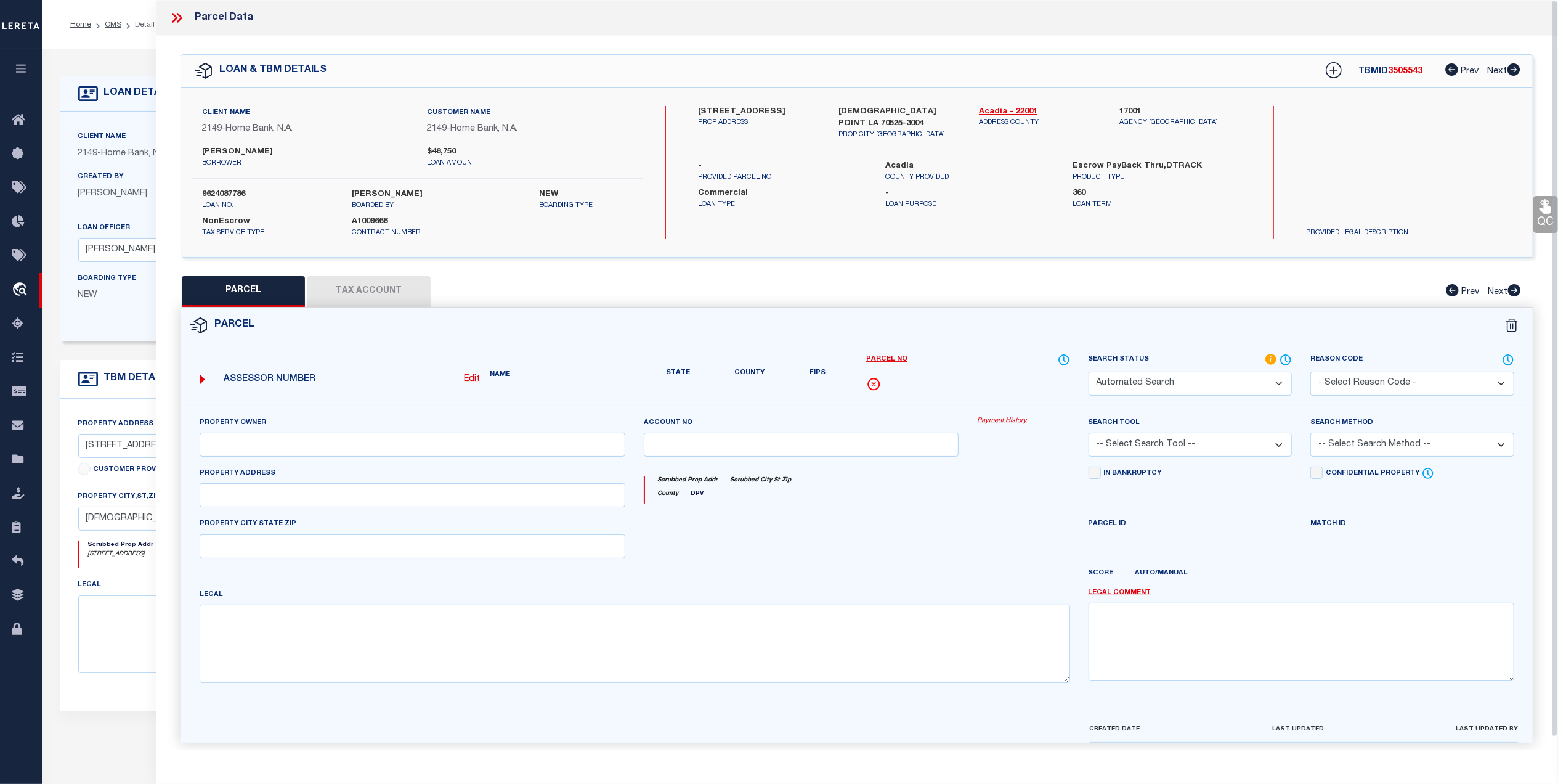
type input "CHURCH POINT, LA 70525"
type textarea "LOT I & N2 LOT H MCBRIDE (1 12 COMM LOTS-900) (COMM IMP) (EE-8250) (LOT H SIZE …"
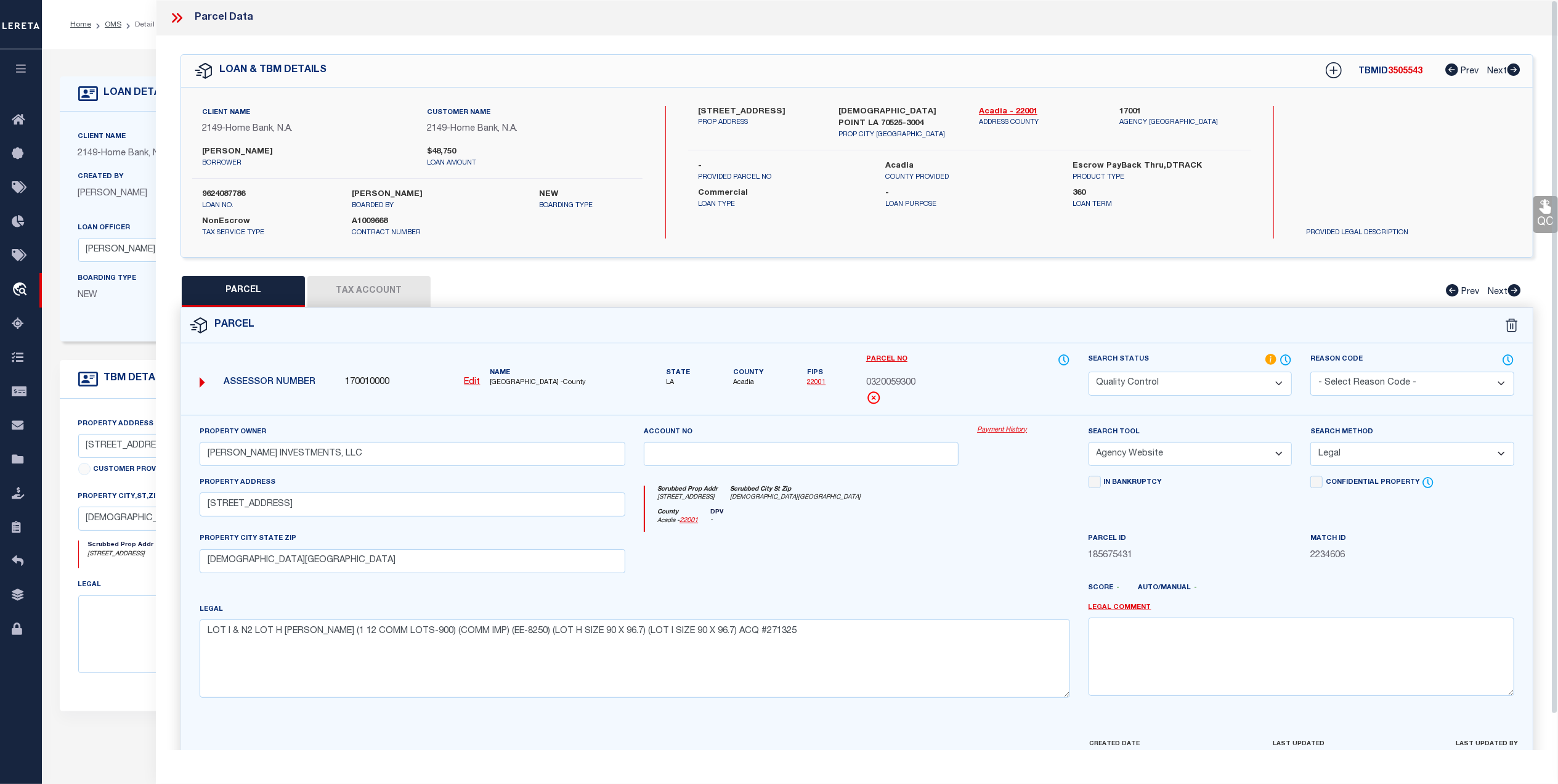
click at [1542, 212] on icon at bounding box center [1545, 206] width 12 height 14
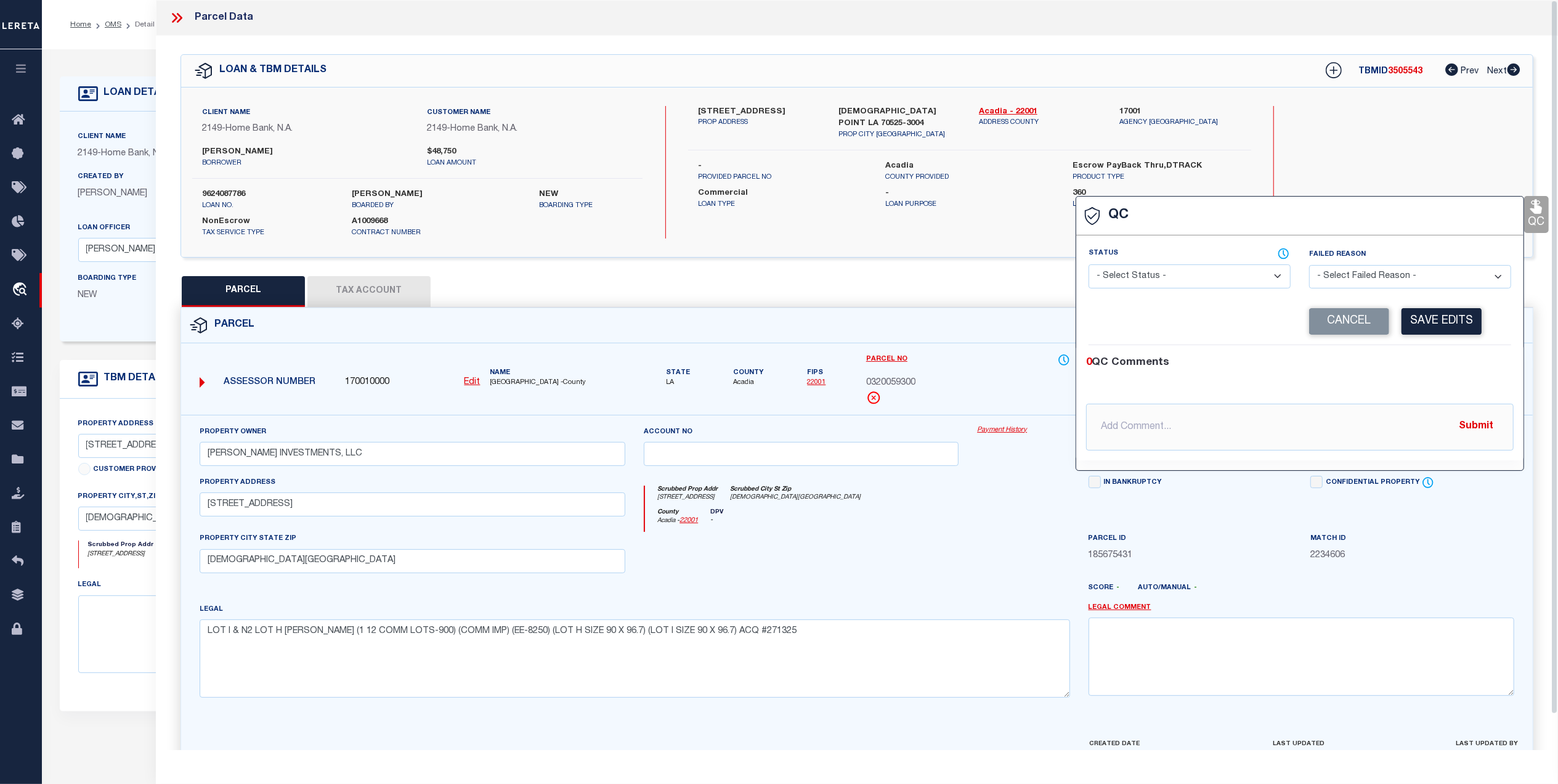
drag, startPoint x: 1176, startPoint y: 275, endPoint x: 1158, endPoint y: 281, distance: 19.0
click at [1174, 274] on select "- Select Status - Ready to QC Correct Incorrect" at bounding box center [1190, 277] width 202 height 24
select select "COR"
click at [1089, 266] on select "- Select Status - Ready to QC Correct Incorrect" at bounding box center [1190, 277] width 202 height 24
click at [1445, 317] on button "Save Edits" at bounding box center [1441, 321] width 81 height 27
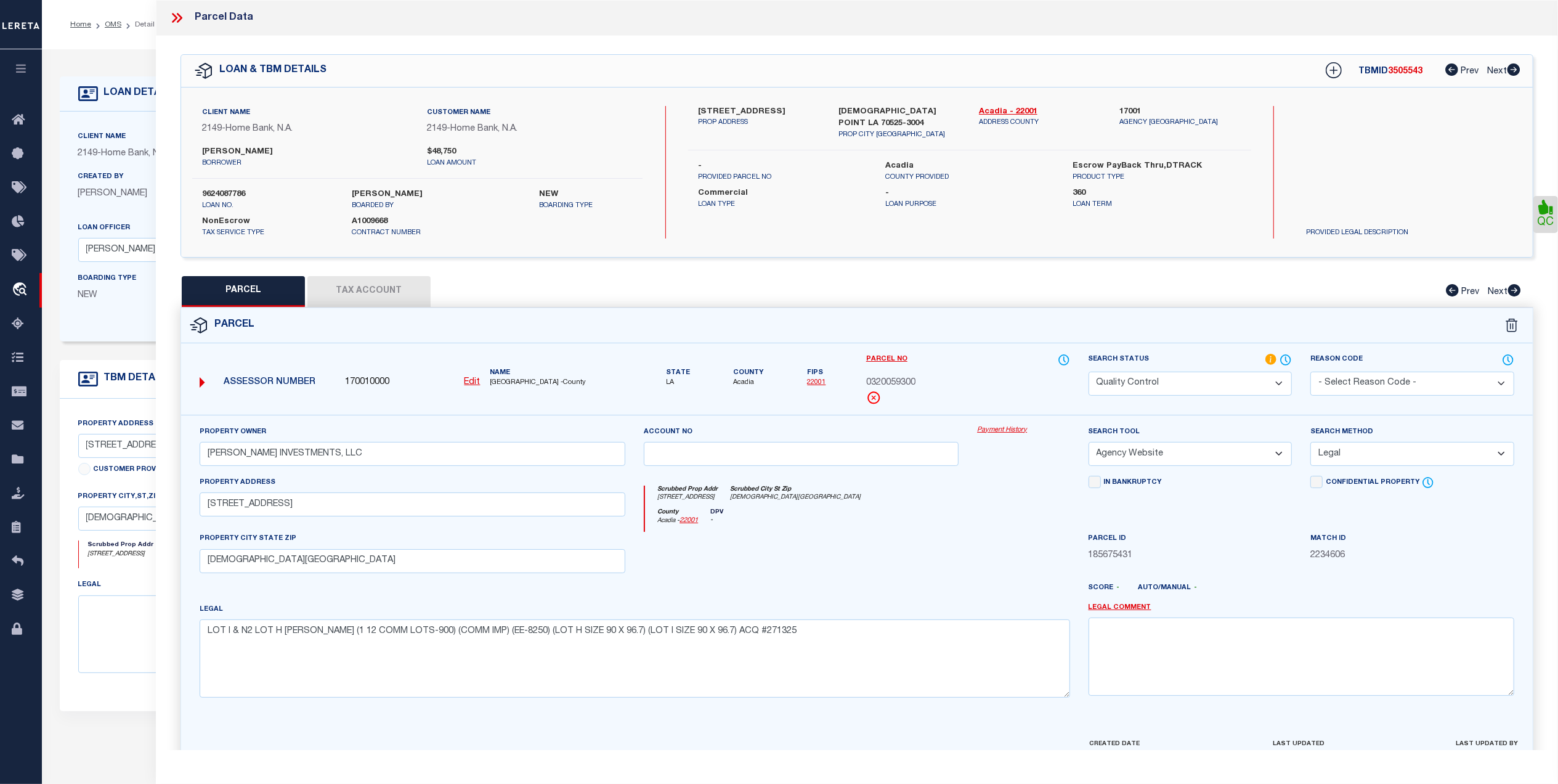
click at [1144, 382] on select "Automated Search Bad Parcel Complete Duplicate Parcel High Dollar Reporting In …" at bounding box center [1190, 383] width 204 height 24
select select "CP"
click at [1089, 371] on select "Automated Search Bad Parcel Complete Duplicate Parcel High Dollar Reporting In …" at bounding box center [1190, 383] width 204 height 24
click at [900, 595] on div at bounding box center [913, 592] width 333 height 19
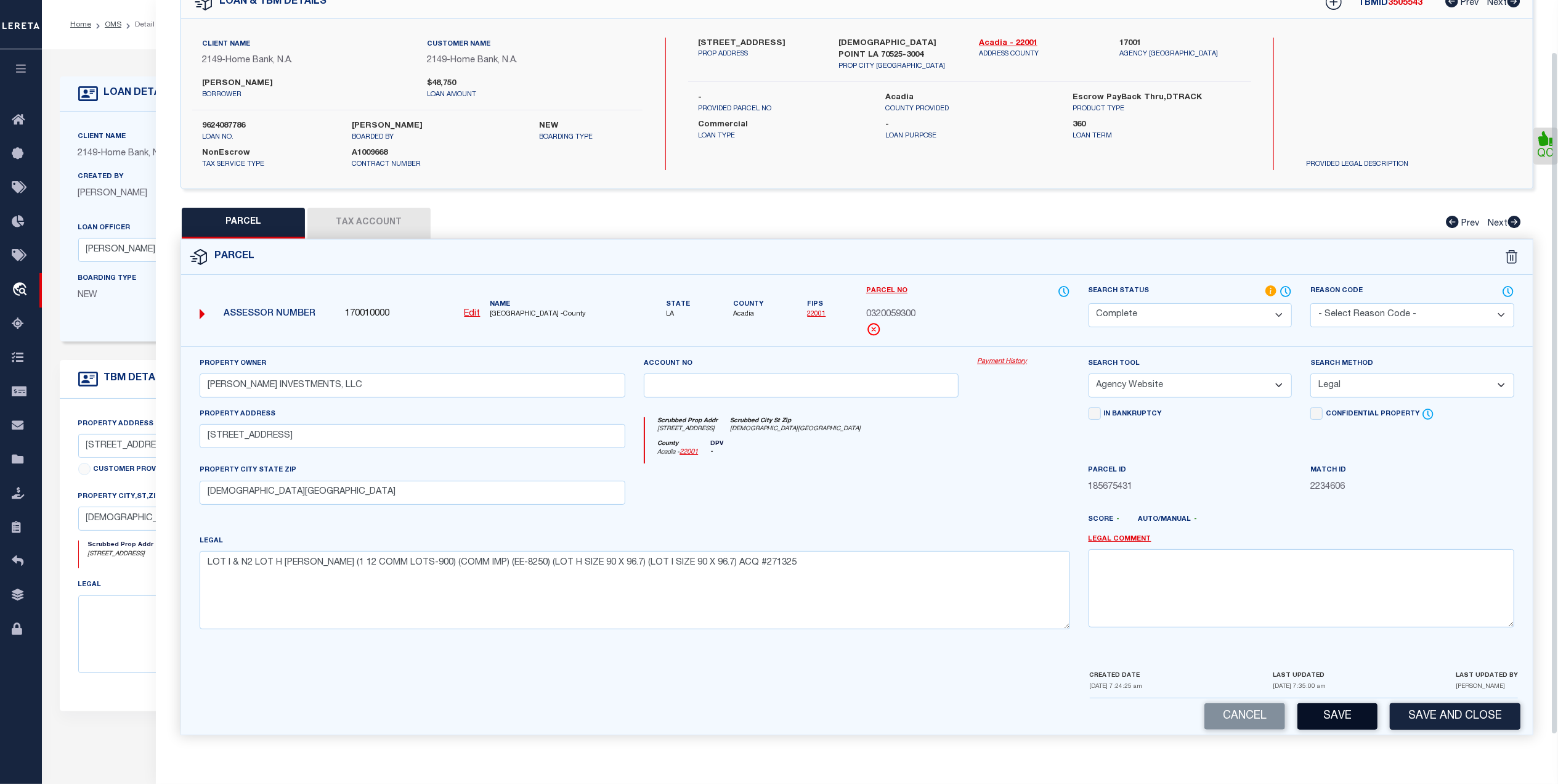
scroll to position [73, 0]
click at [1432, 722] on button "Save and Close" at bounding box center [1454, 716] width 131 height 27
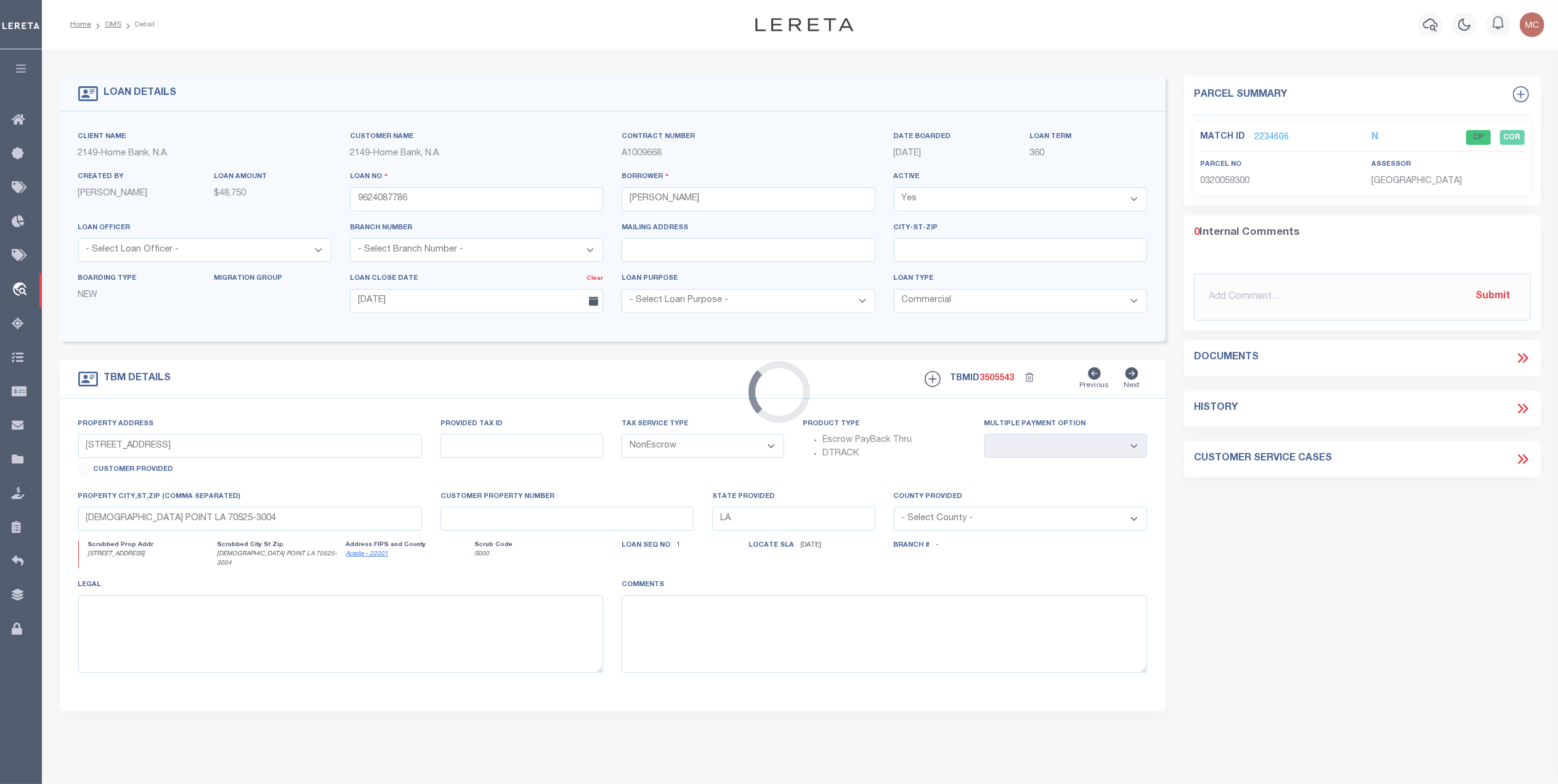
select select "10728"
select select
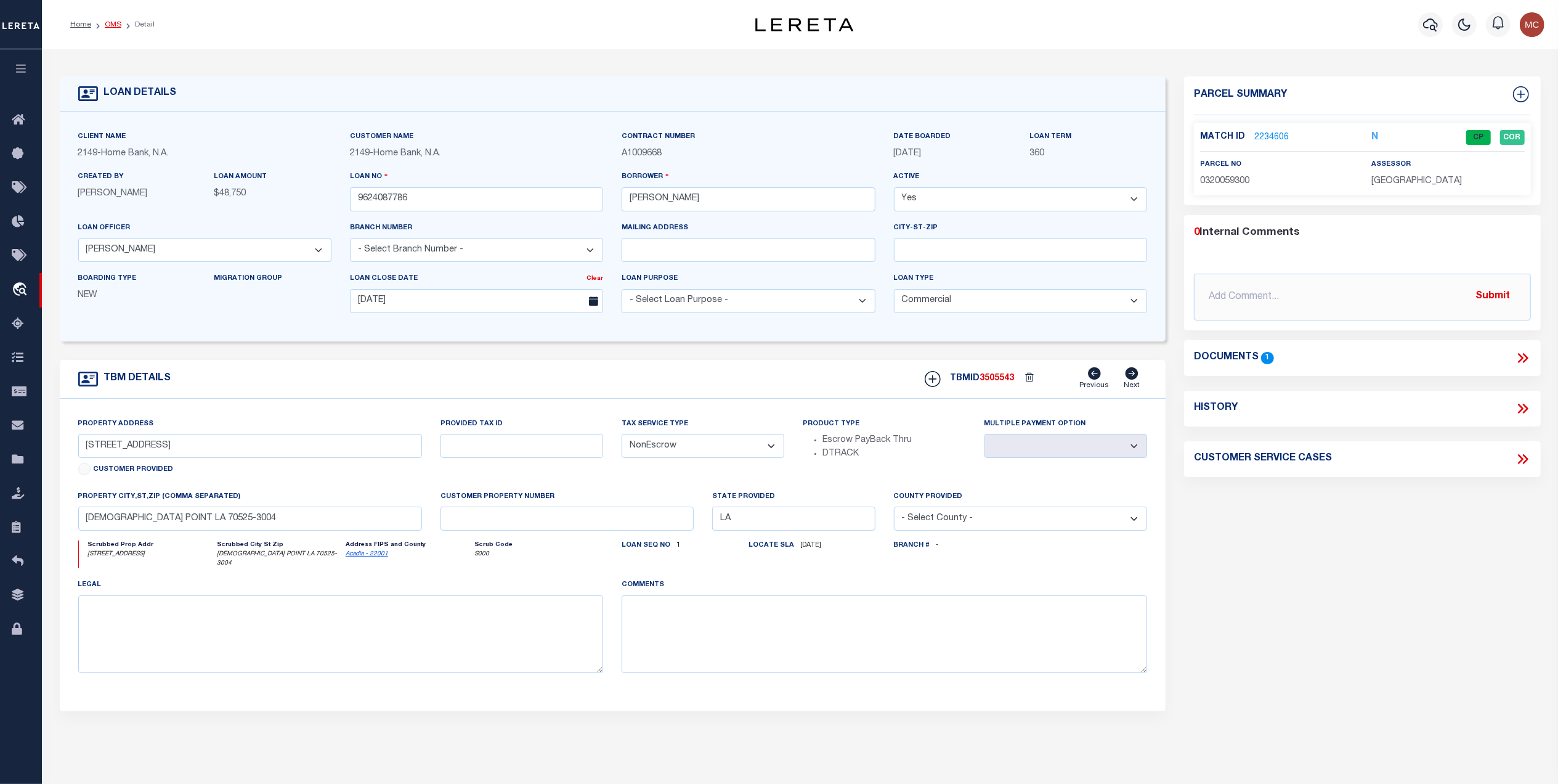
click at [109, 23] on link "OMS" at bounding box center [113, 25] width 17 height 7
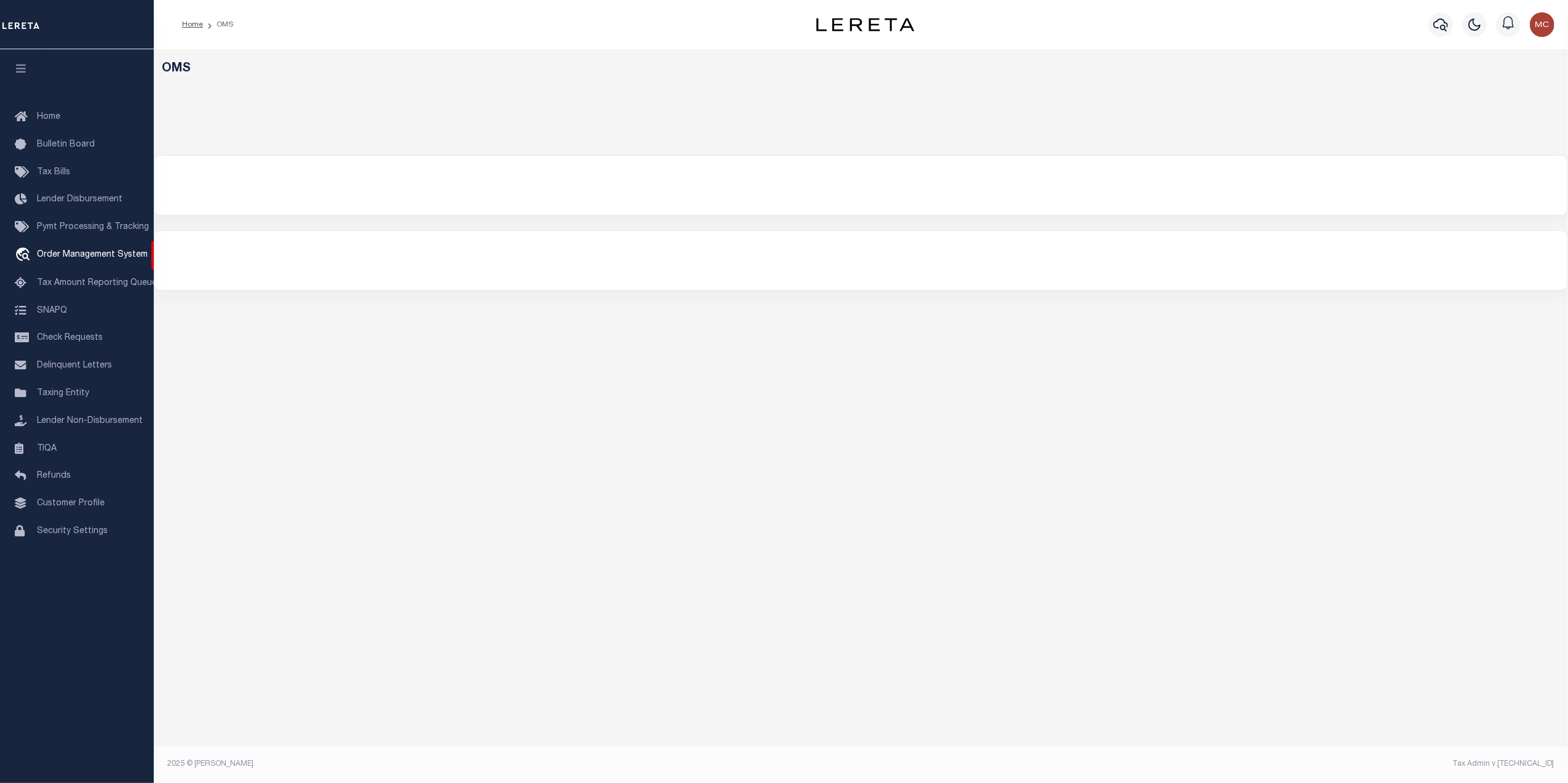
select select "200"
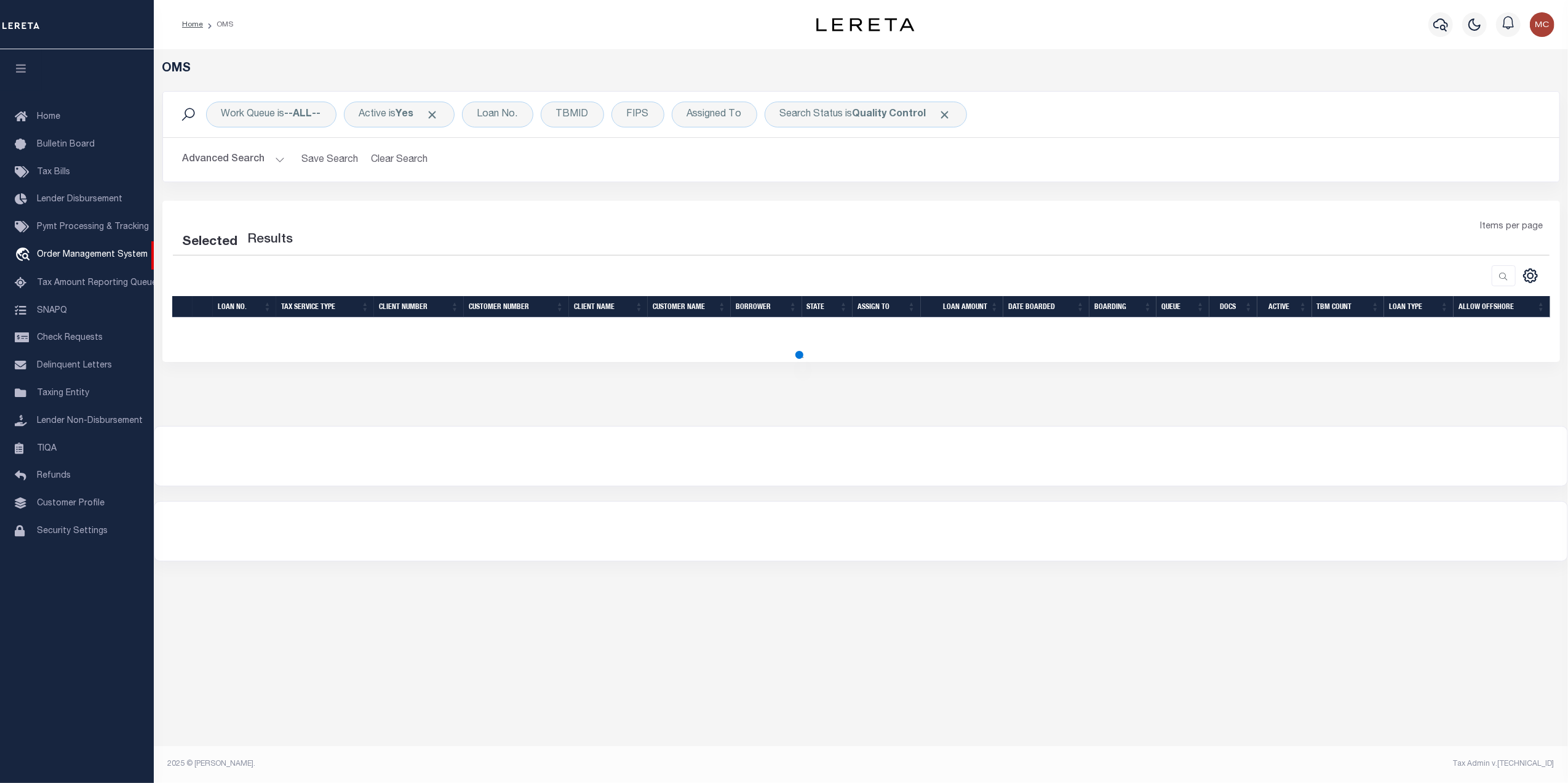
select select "200"
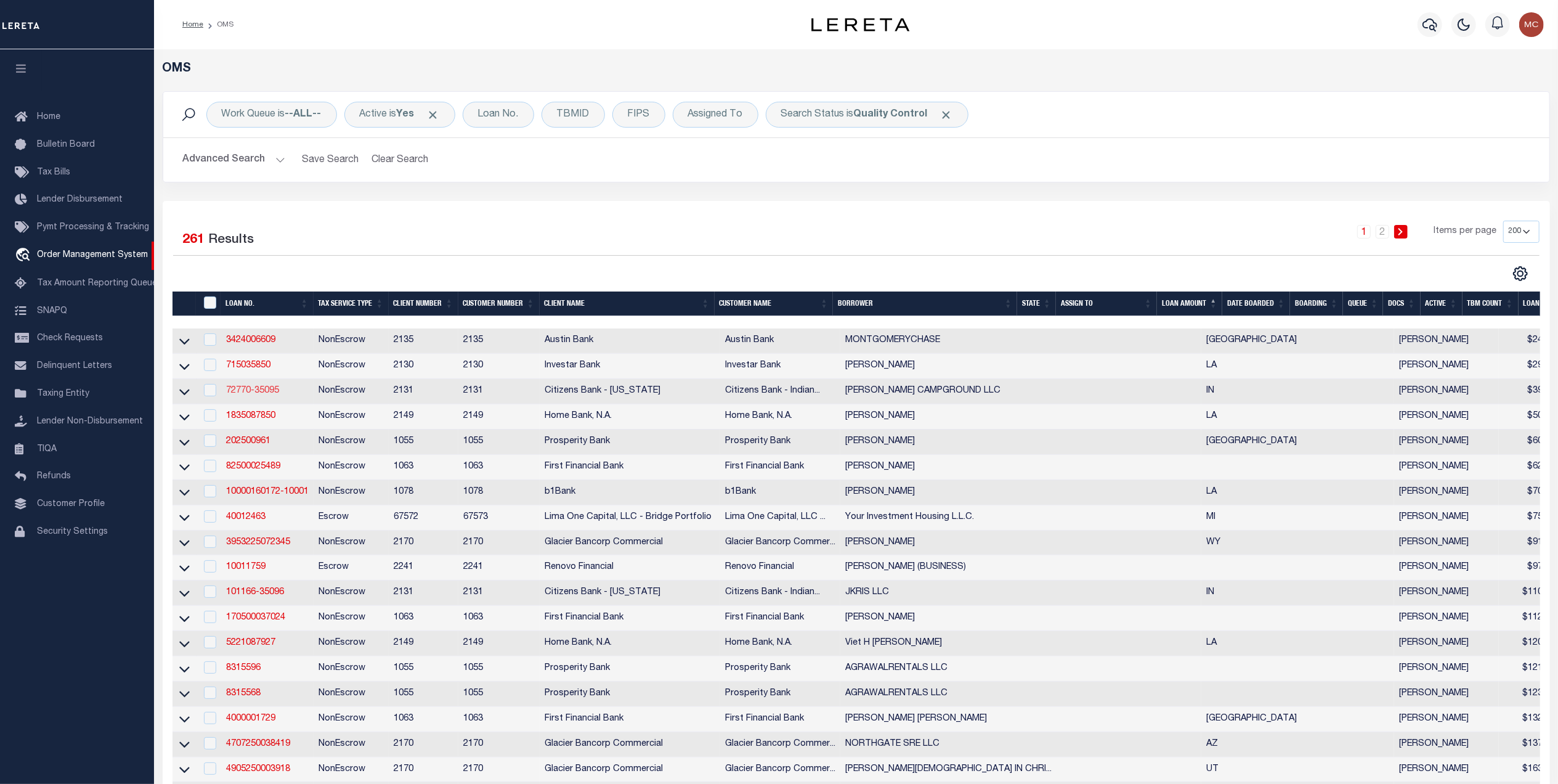
click at [271, 395] on link "72770-35095" at bounding box center [252, 390] width 53 height 8
checkbox input "true"
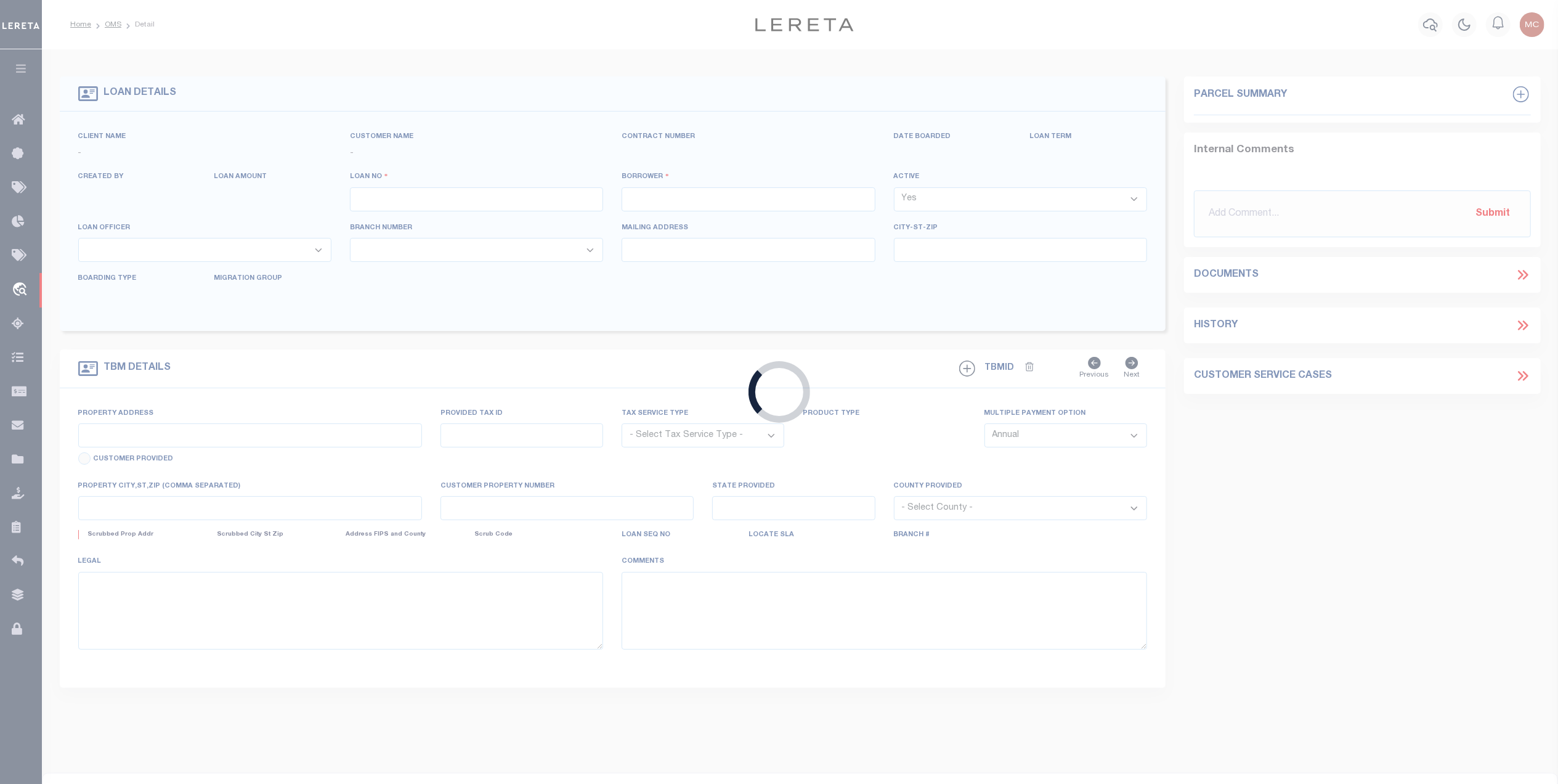
type input "72770-35095"
type input "[PERSON_NAME] CAMPGROUND LLC"
select select
type input "[STREET_ADDRESS][PERSON_NAME]"
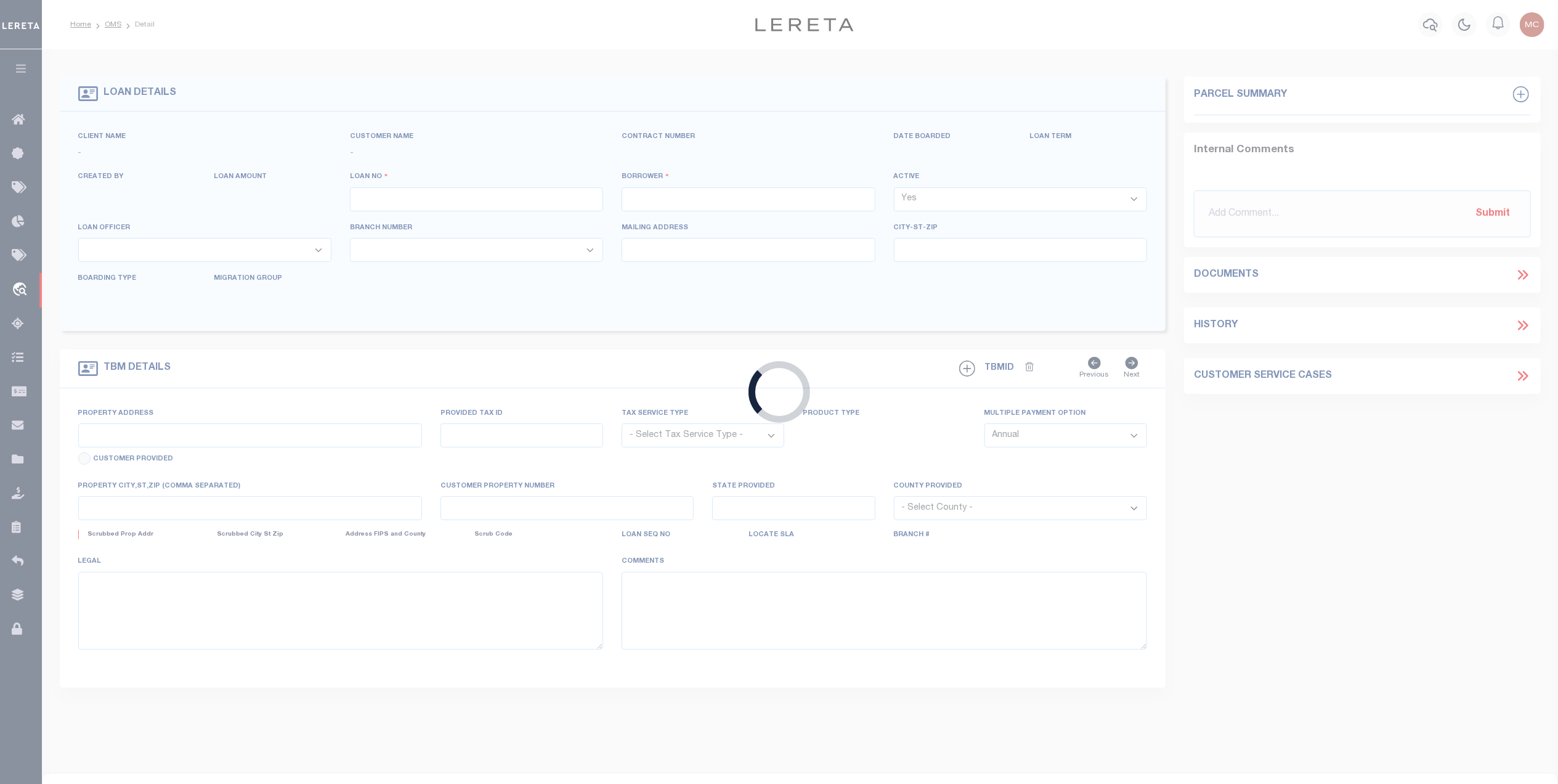
type input "QUINCY IN 47456-8402"
type input "[DATE]"
select select "20"
select select "NonEscrow"
type input "[STREET_ADDRESS][PERSON_NAME]"
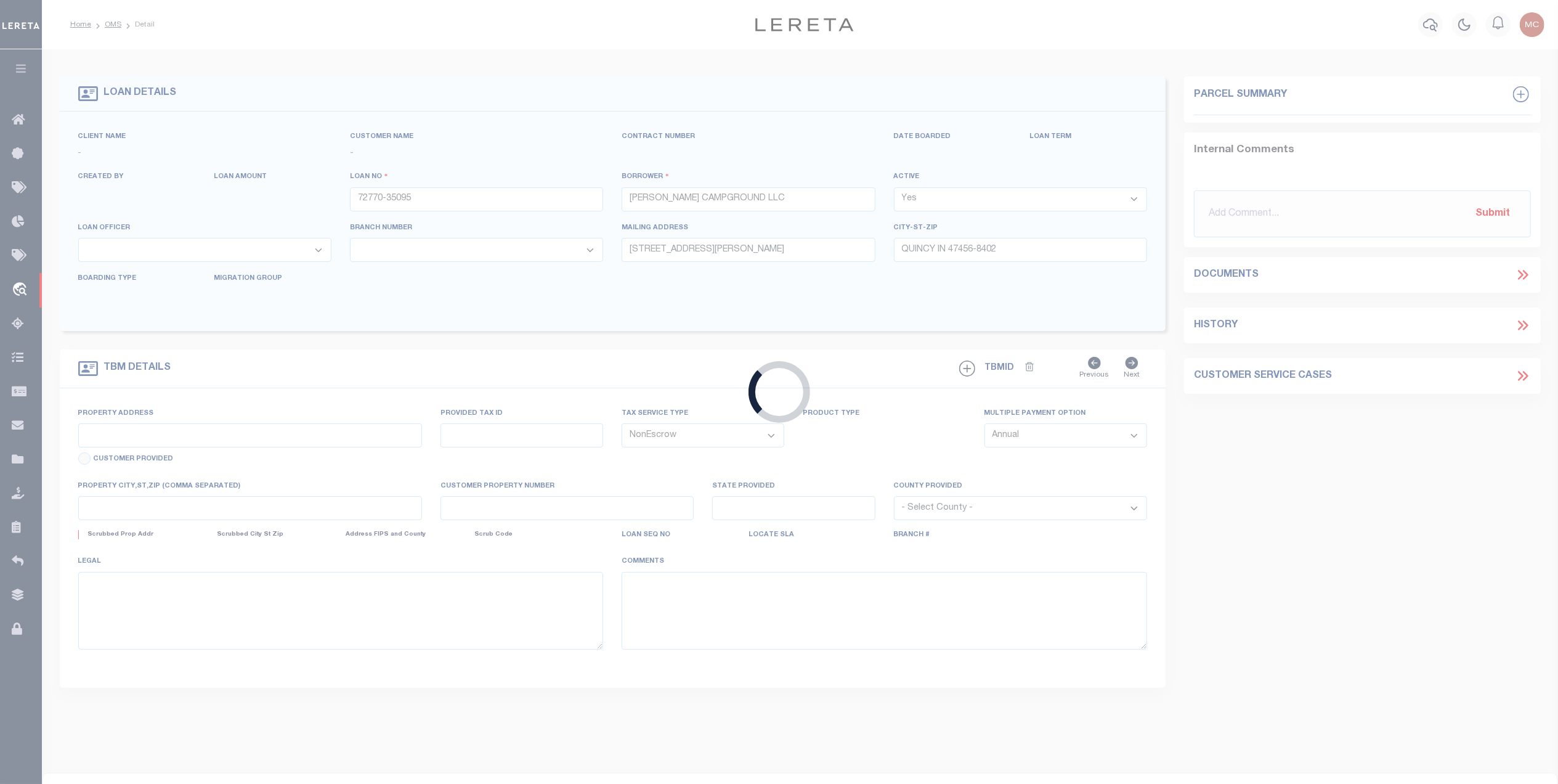
type input "55-07-11-300-002.000-002"
select select
type input "QUINCY IN 47456-8402"
type input "IN"
type textarea "THE SOUTHWEST QUARTER OF THE SOUTHWEST QUARTER OF SECTION ELEVEN (11), TOWNSHIP…"
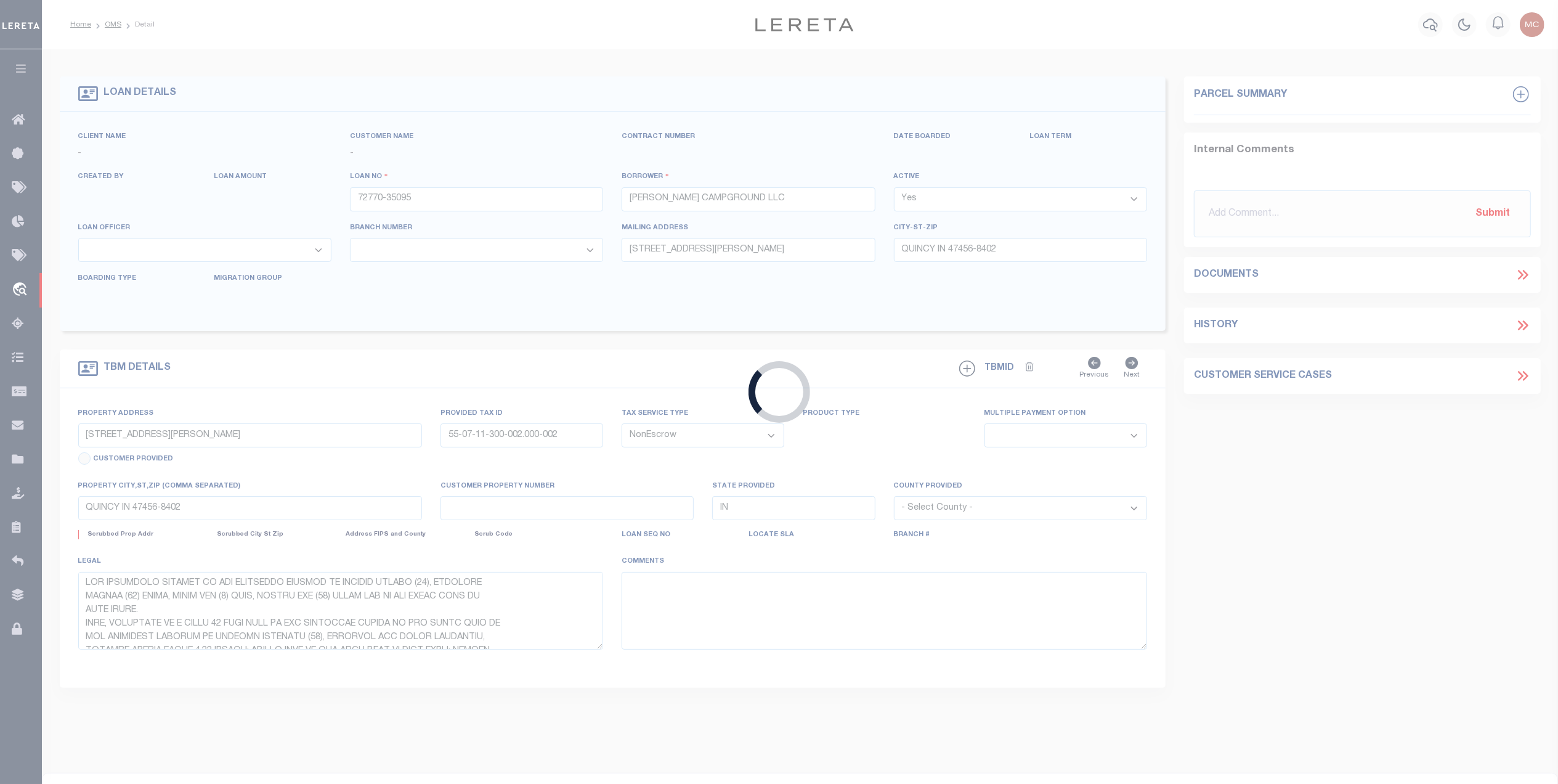
select select "89127"
select select "2434"
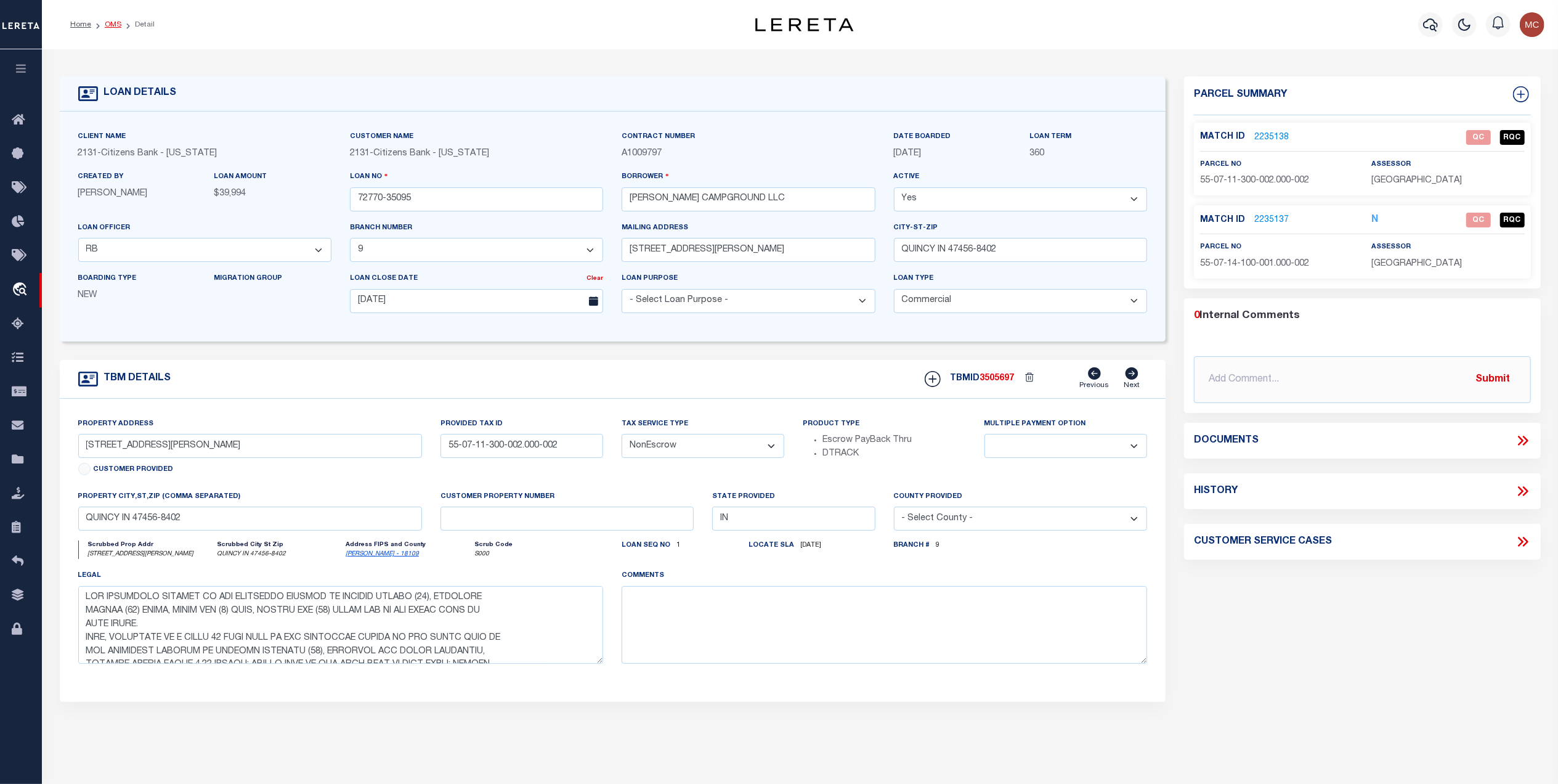
click at [106, 23] on link "OMS" at bounding box center [113, 25] width 17 height 7
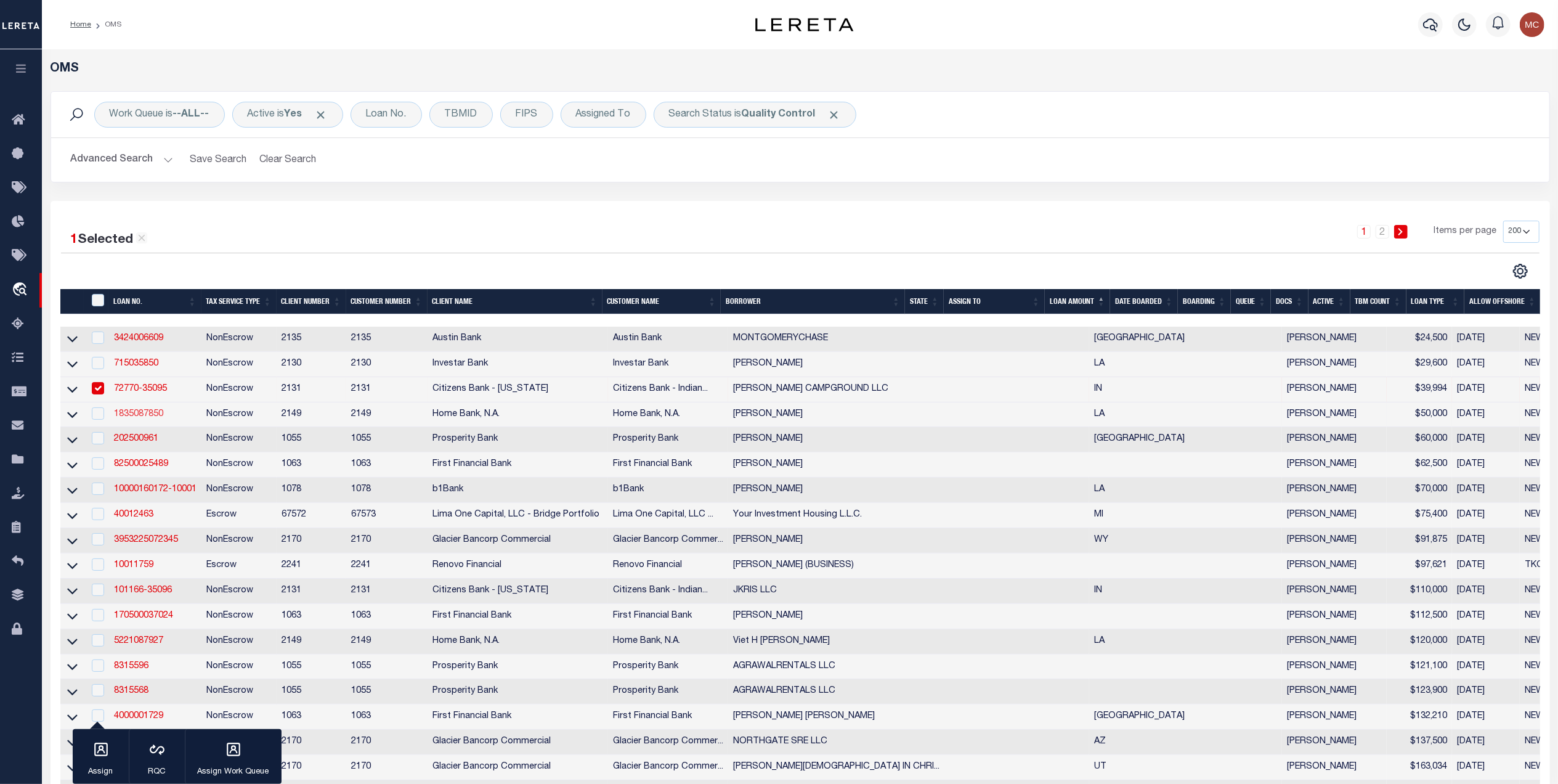
click at [141, 418] on link "1835087850" at bounding box center [138, 414] width 49 height 8
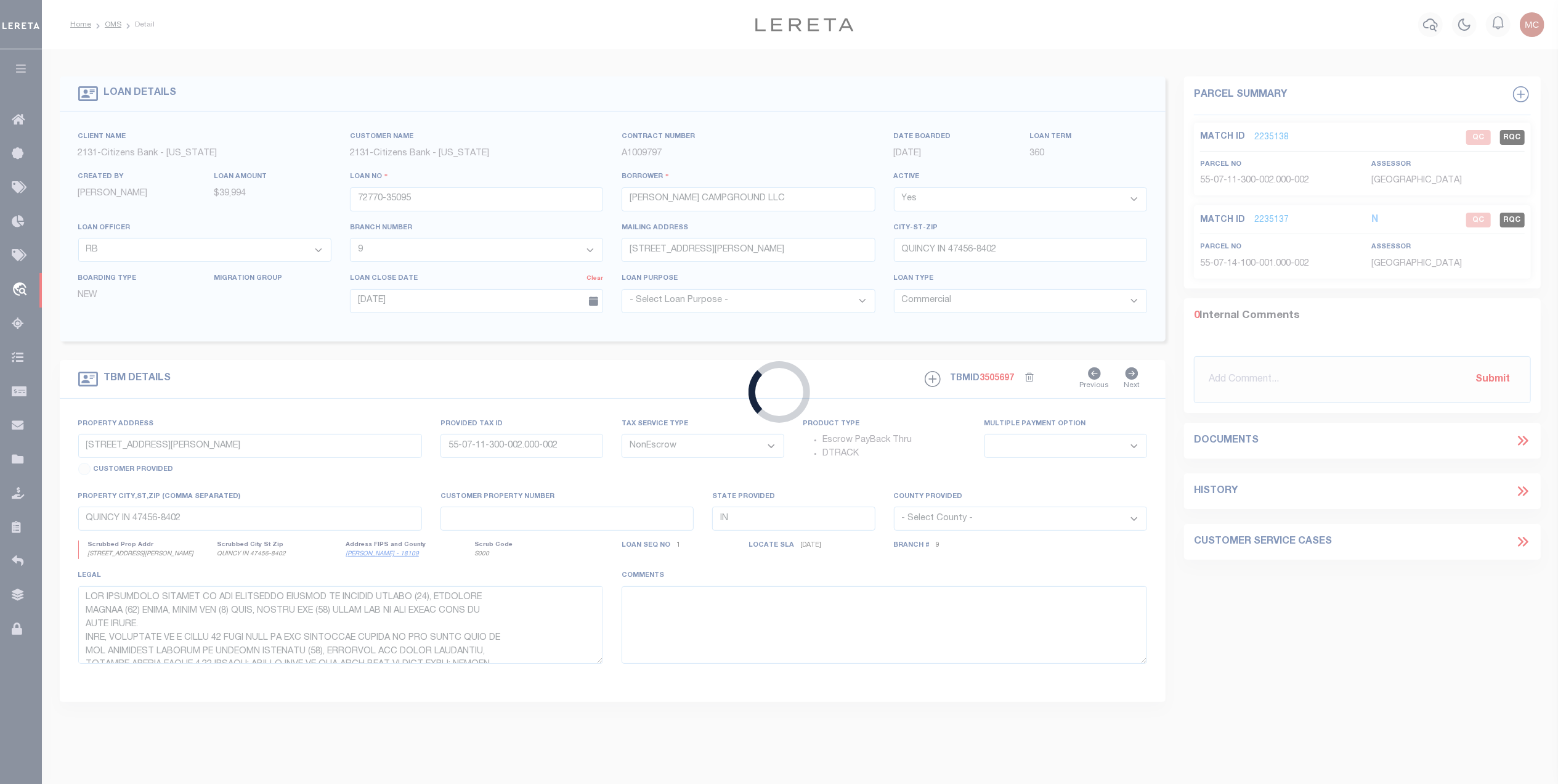
type input "1835087850"
type input "[PERSON_NAME]"
select select
type input "[DATE]"
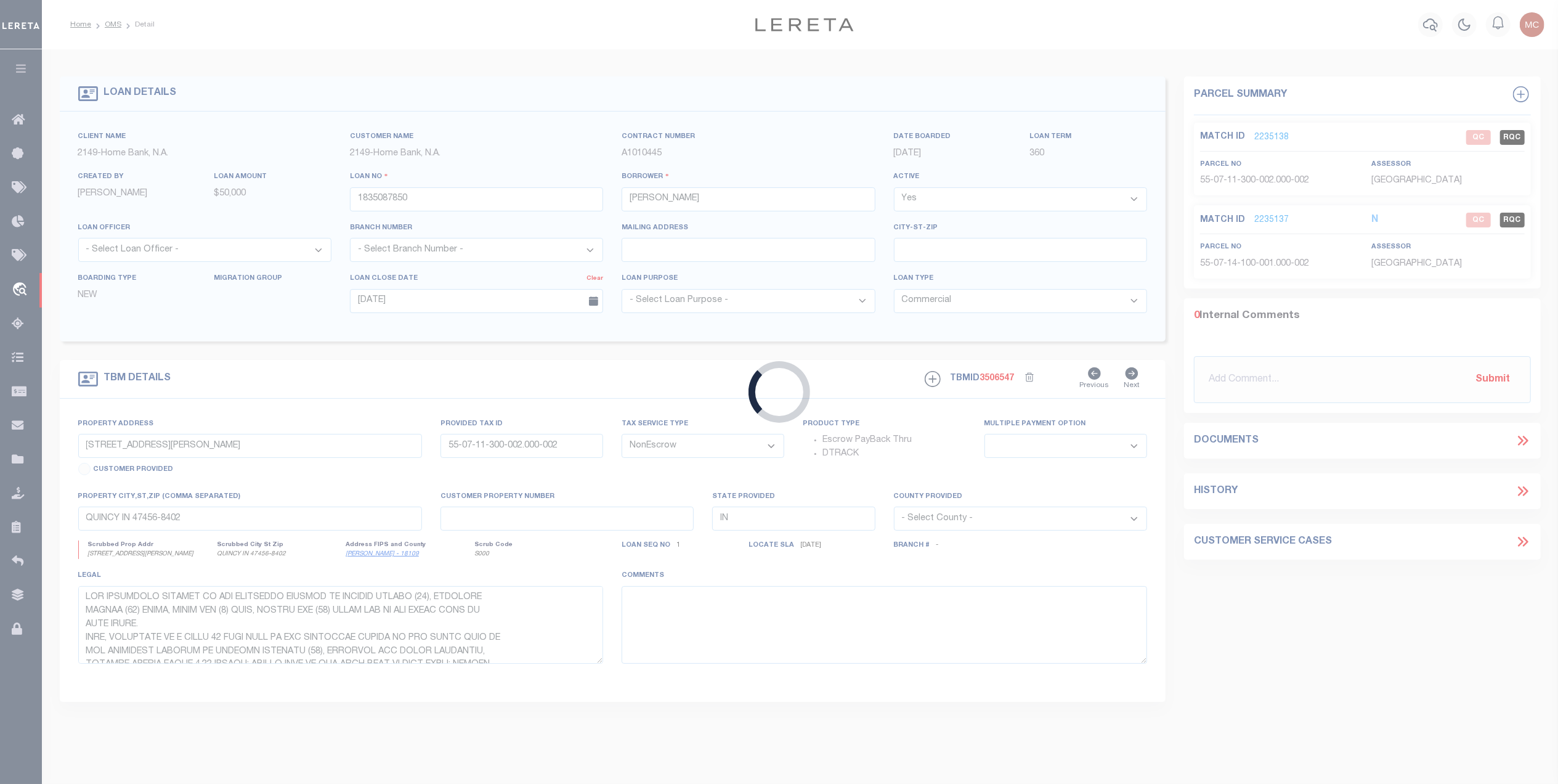
type input "331 ALICE ST"
select select
type input "BATON ROUGE LA 70802-7006"
type input "LA"
select select
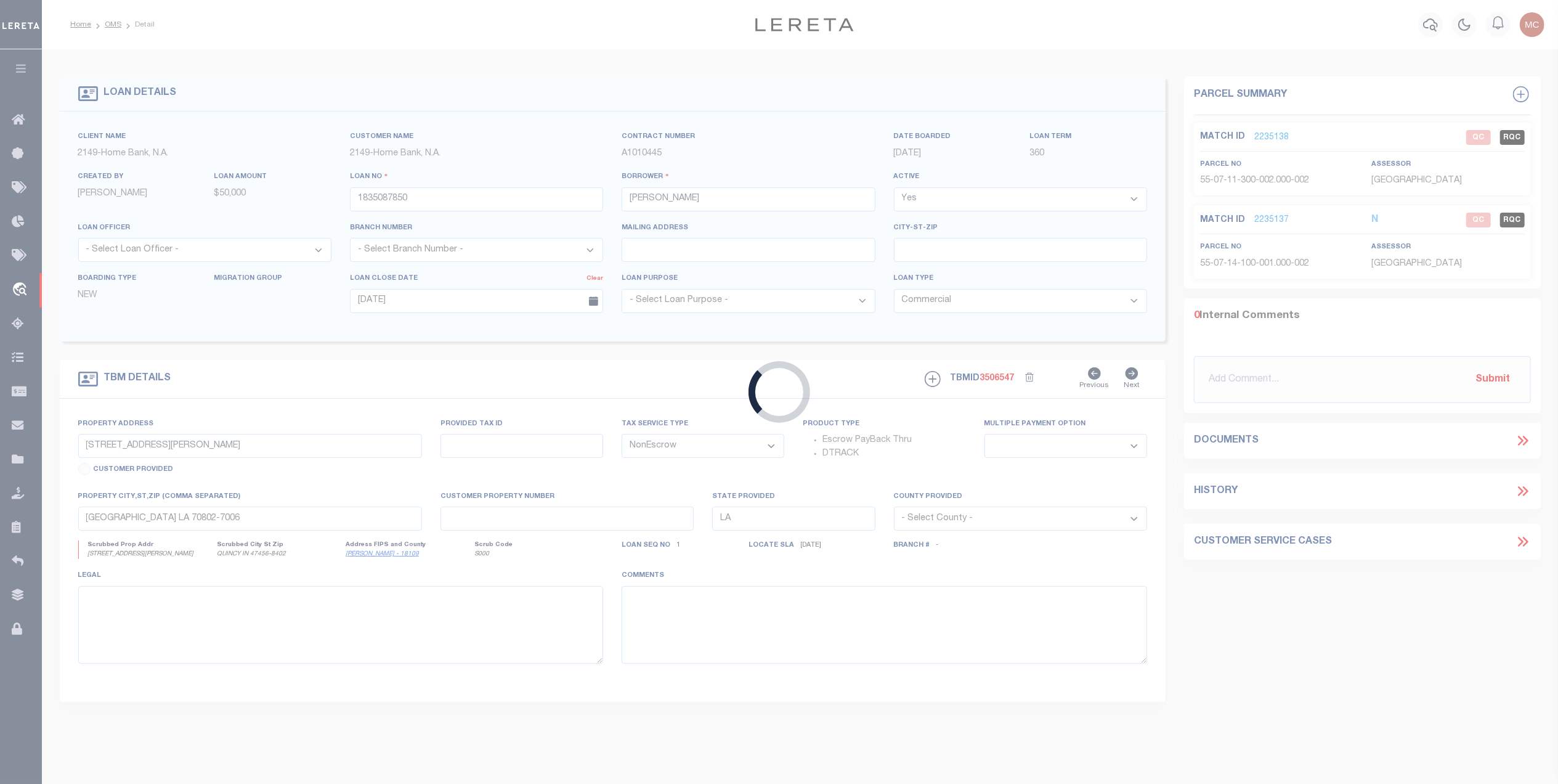
select select "9207"
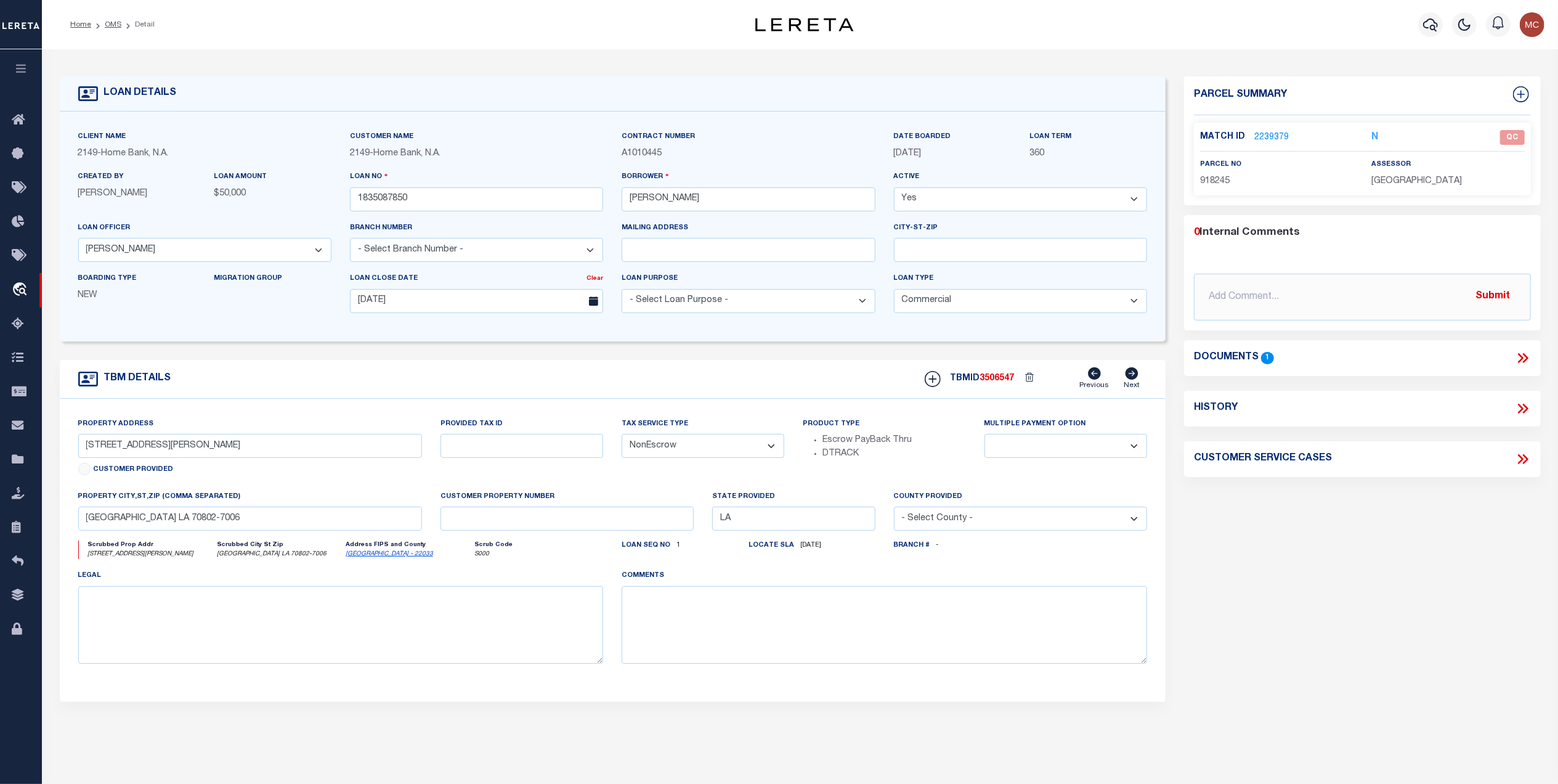
click at [1516, 360] on icon at bounding box center [1523, 357] width 16 height 16
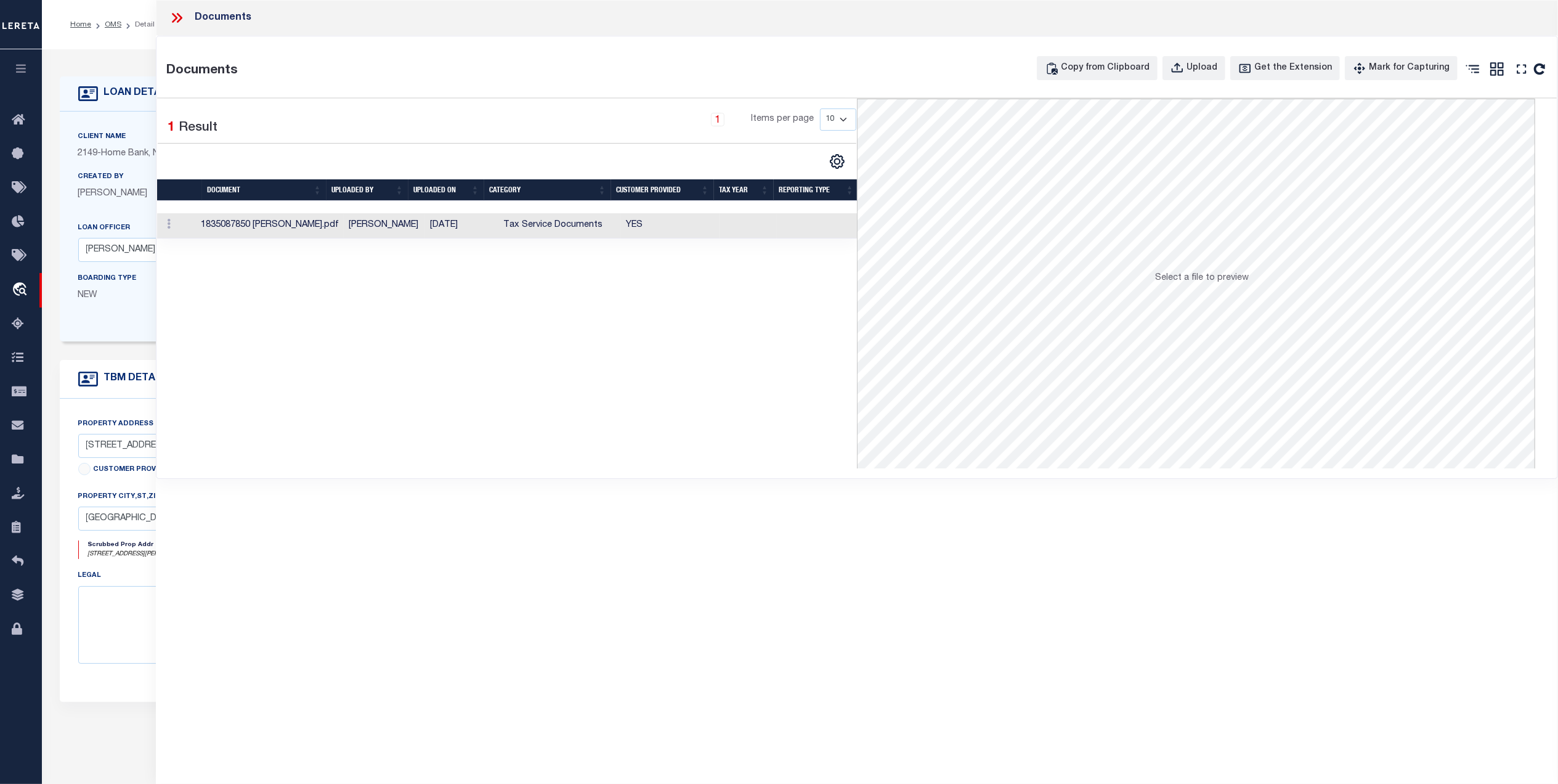
click at [729, 226] on td at bounding box center [748, 225] width 57 height 25
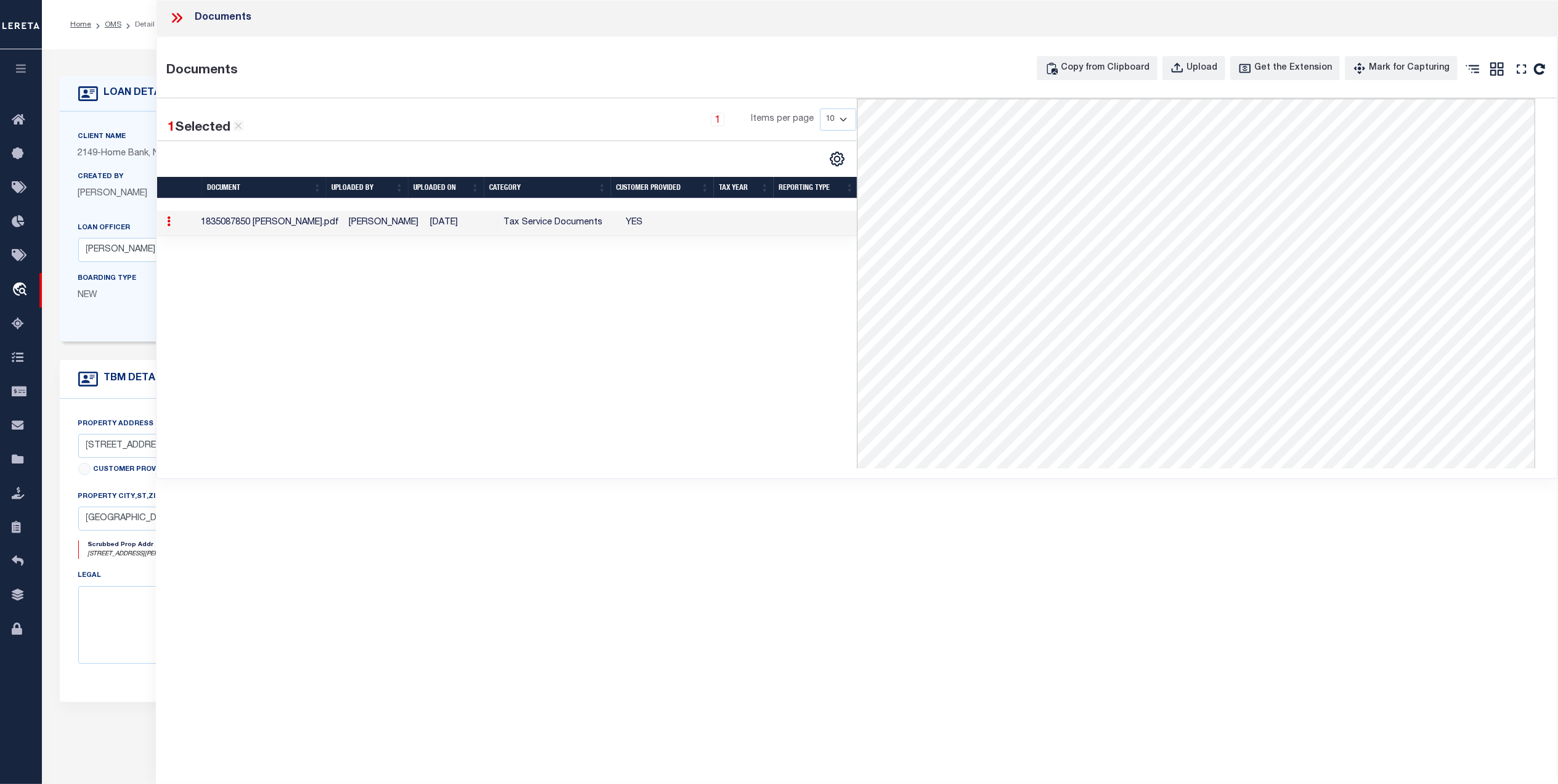
click at [181, 19] on icon at bounding box center [180, 18] width 6 height 10
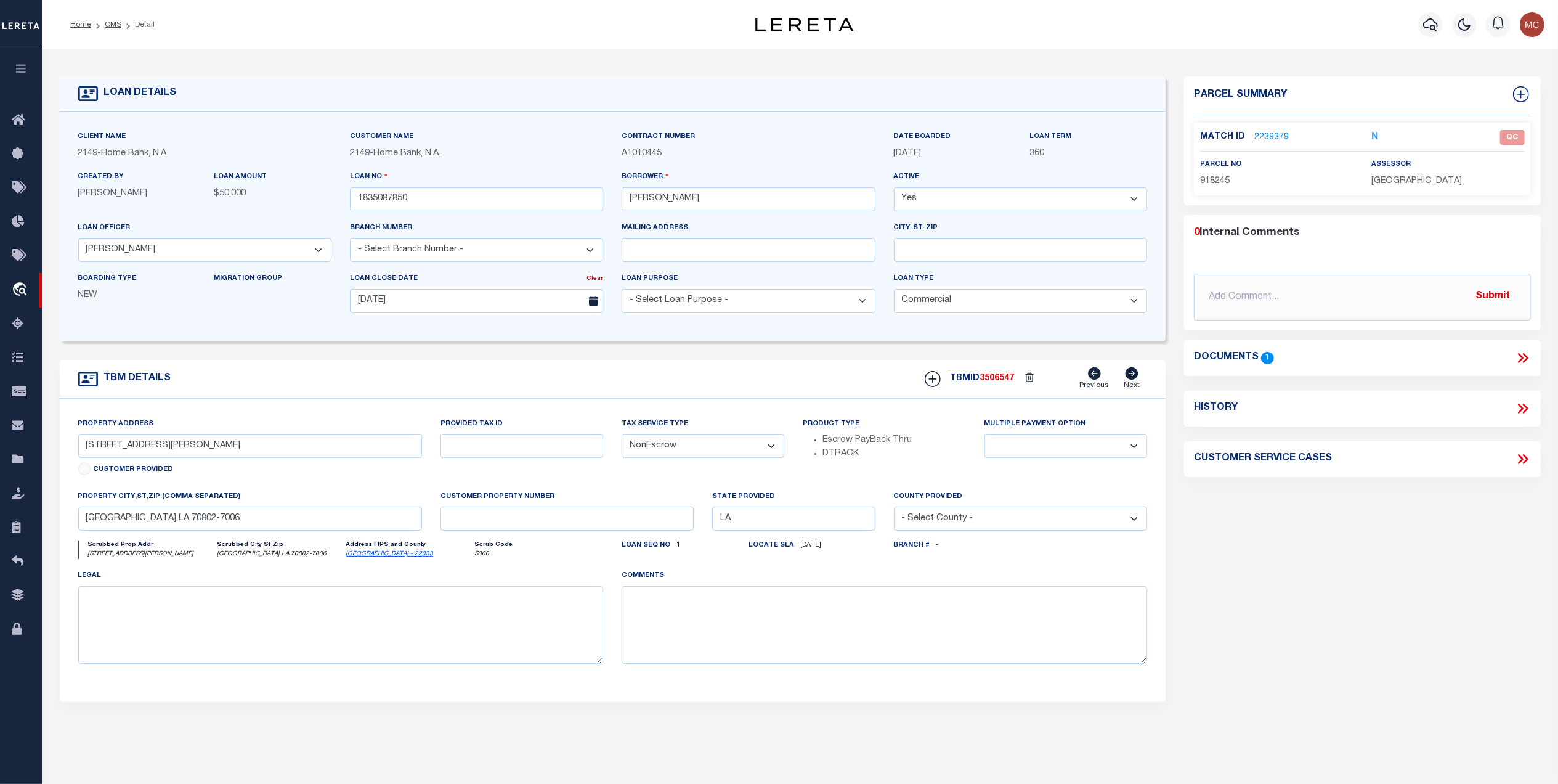
click at [1265, 136] on link "2239379" at bounding box center [1271, 138] width 34 height 13
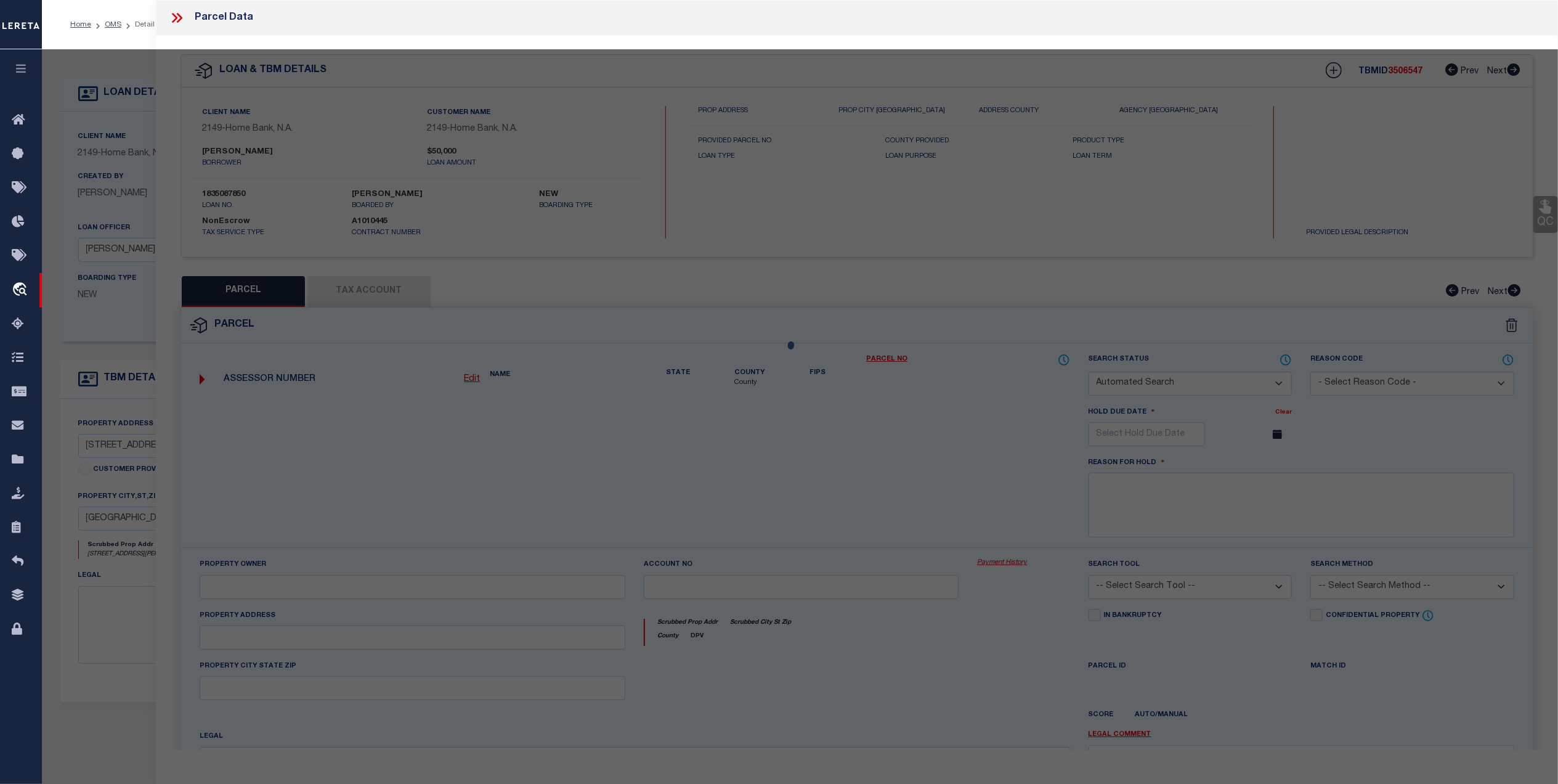
checkbox input "false"
select select "QC"
type input "COLEMAN INVESTMENT LLC"
select select "AGW"
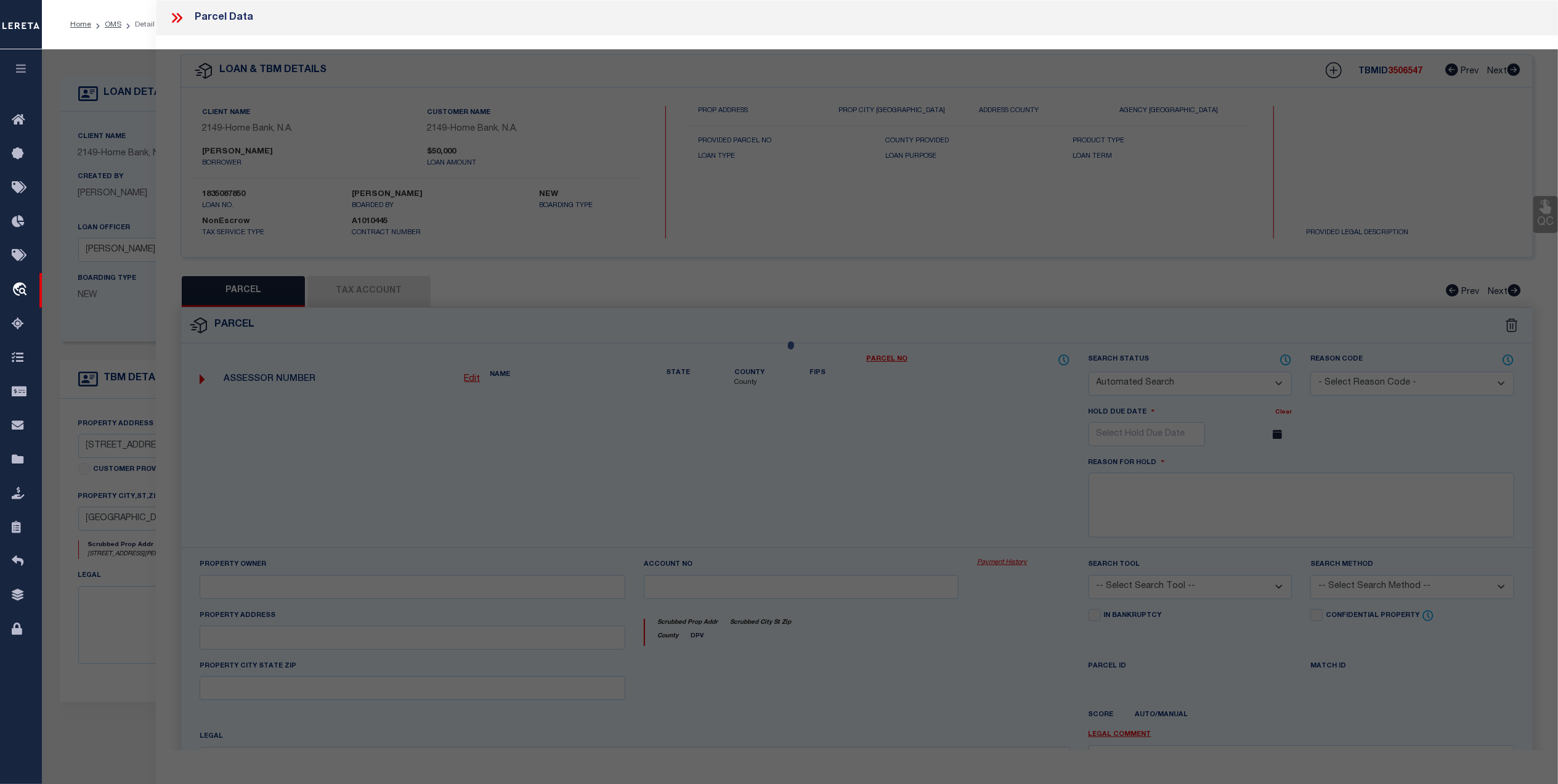
select select "LEG"
type input "331 ALICE ST"
type input "BATON ROUGE, LA 70802"
type textarea "WEST PORTION OF LOT 49 & 50, SQ. 1, JOHNSTOWN, MEAS. 40 FT. FRONT ON THE NORTH …"
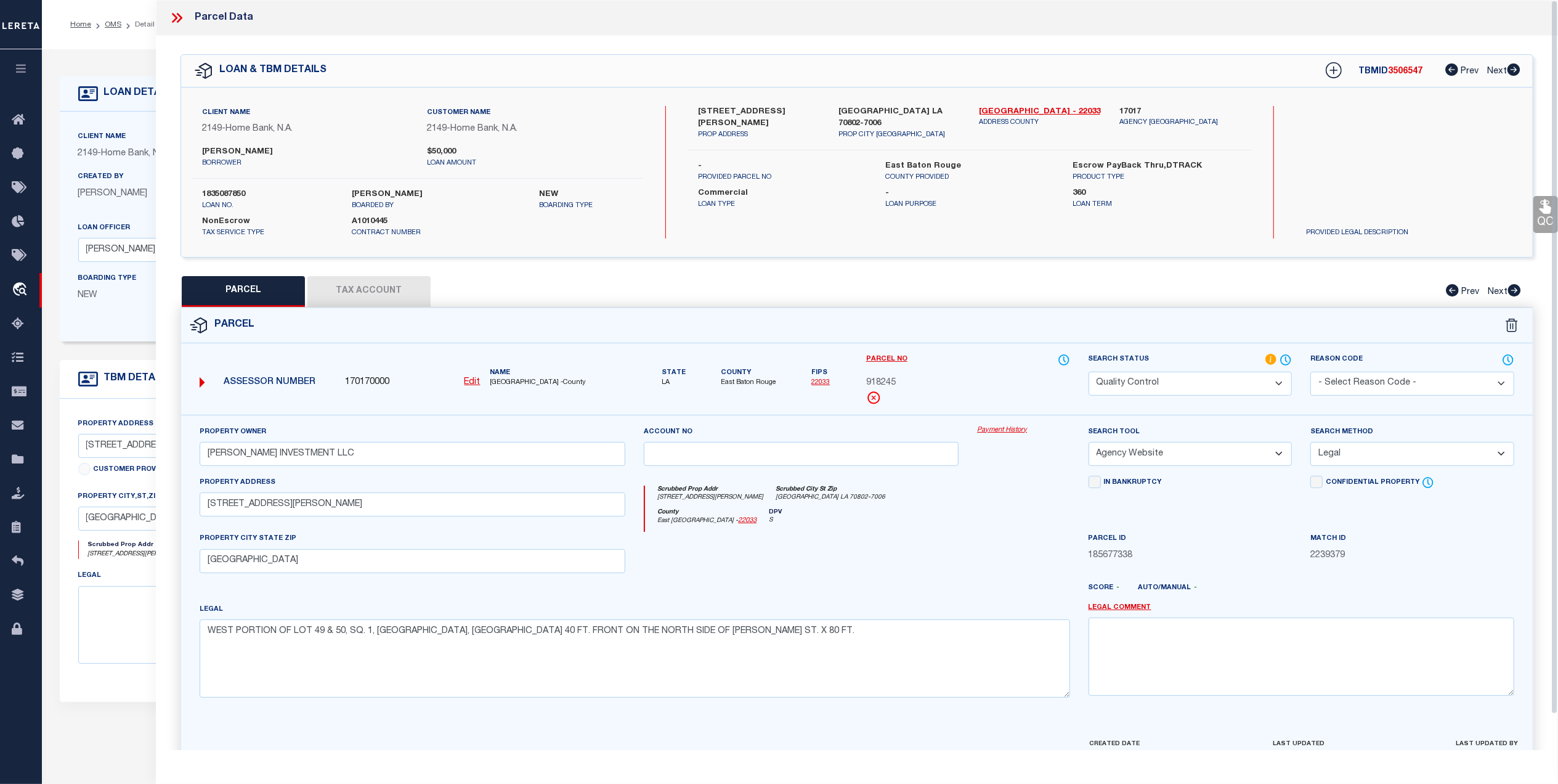
drag, startPoint x: 377, startPoint y: 299, endPoint x: 1310, endPoint y: 149, distance: 945.0
click at [377, 298] on button "Tax Account" at bounding box center [368, 291] width 123 height 31
select select "100"
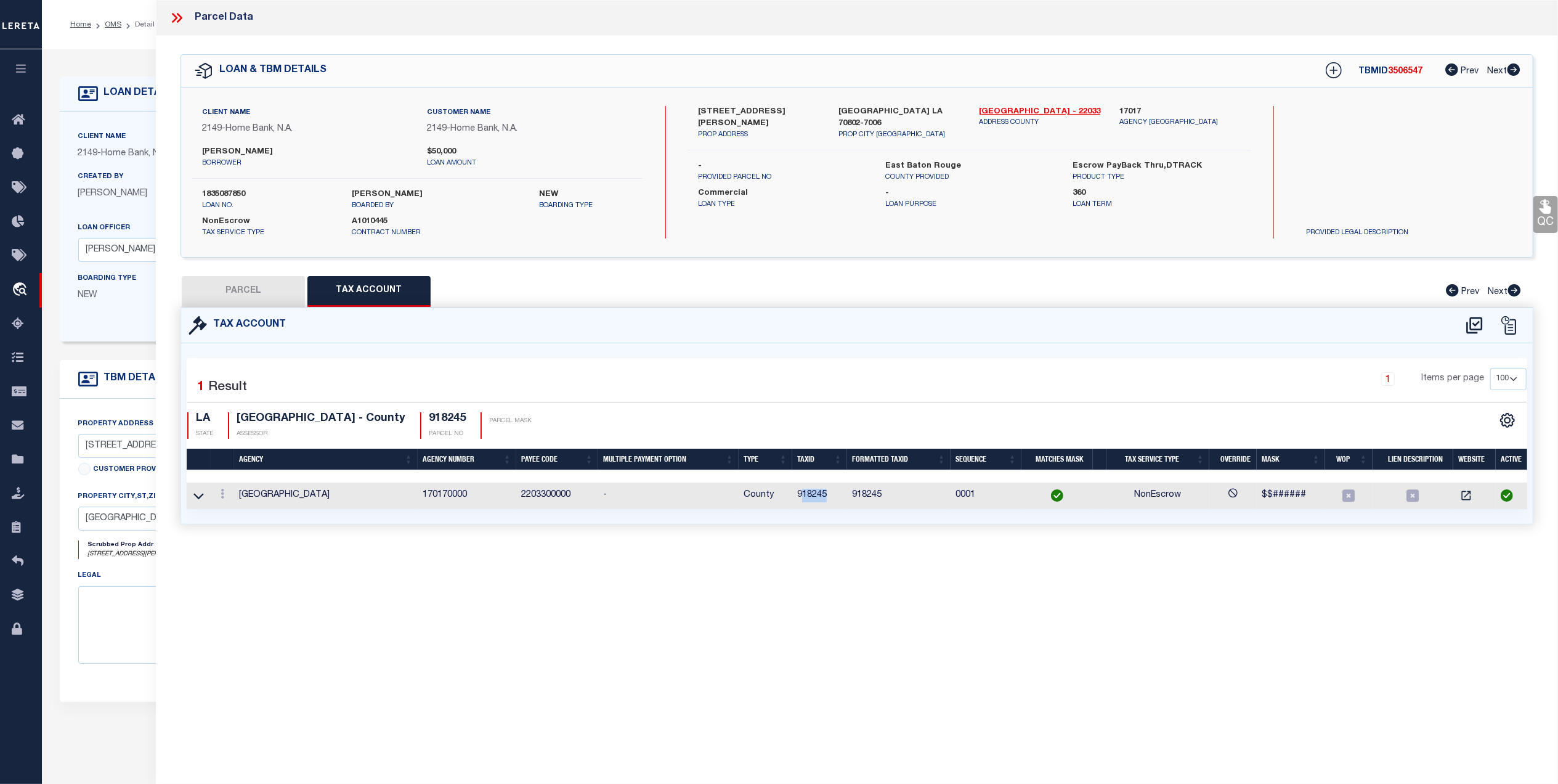
drag, startPoint x: 831, startPoint y: 496, endPoint x: 797, endPoint y: 498, distance: 34.1
click at [797, 498] on td "918245" at bounding box center [819, 495] width 55 height 27
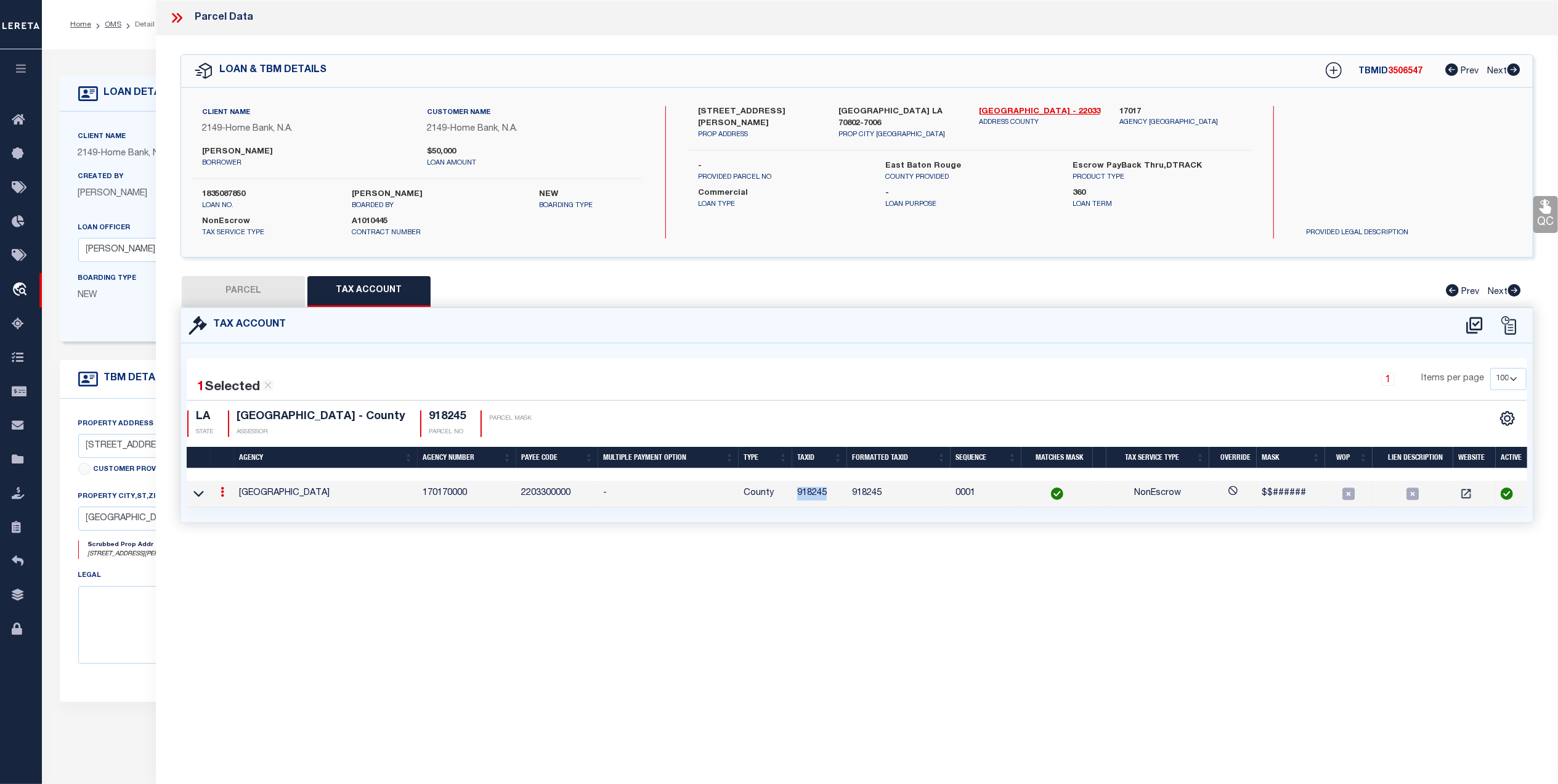
copy td "918245"
click at [242, 289] on button "PARCEL" at bounding box center [243, 291] width 123 height 31
select select "AS"
select select
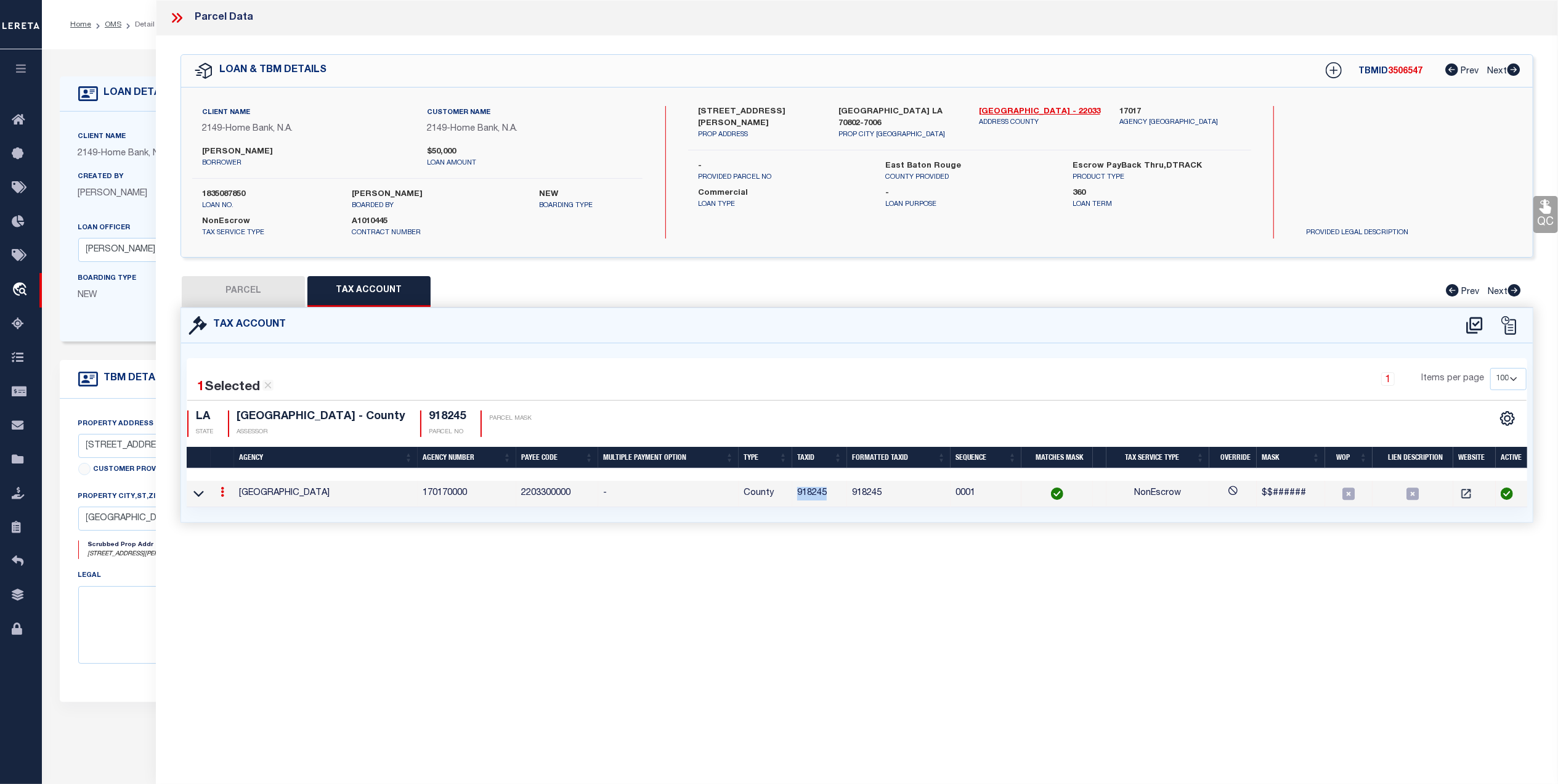
checkbox input "false"
select select "QC"
type input "COLEMAN INVESTMENT LLC"
select select "AGW"
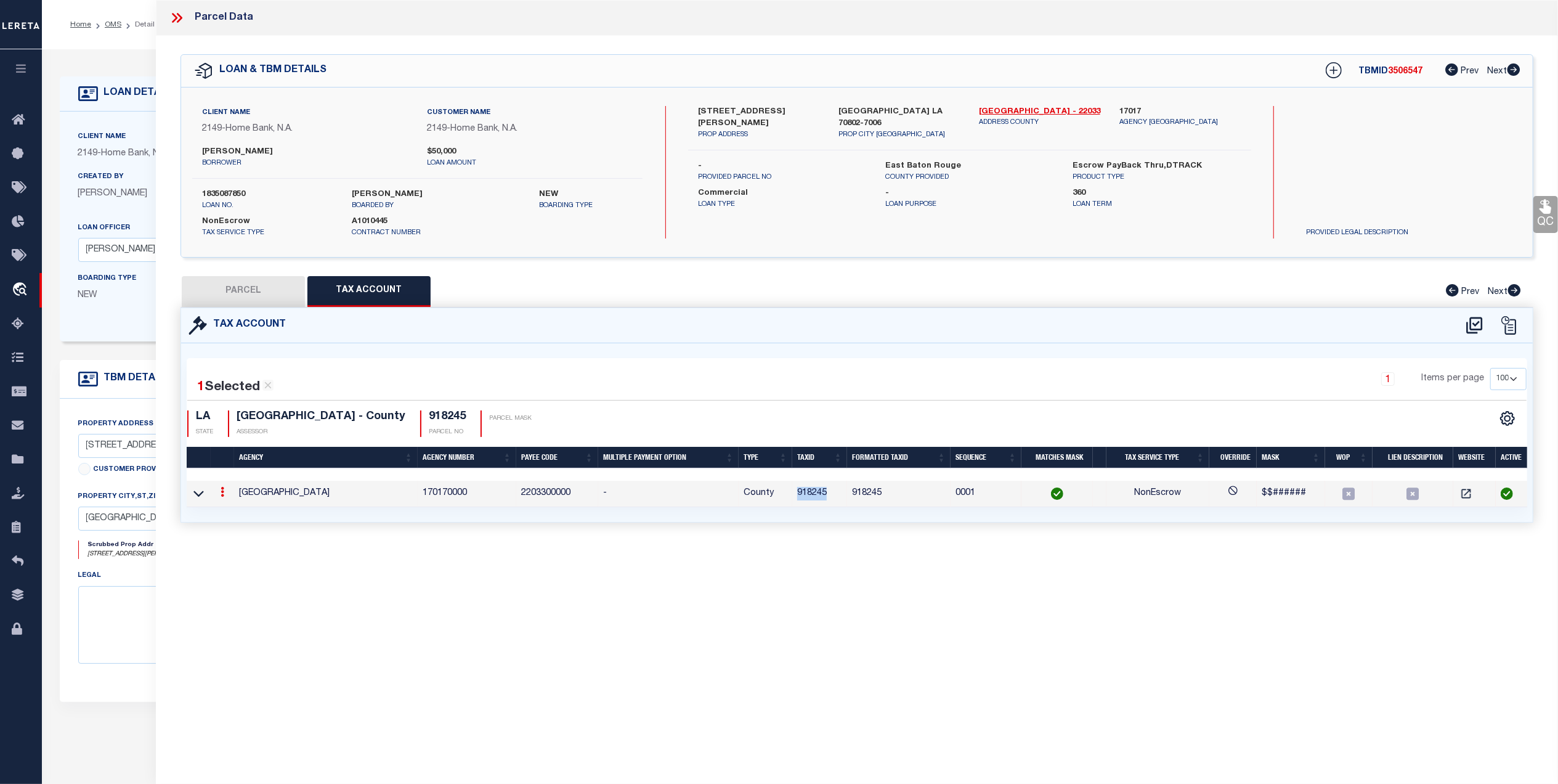
select select "LEG"
type input "331 ALICE ST"
type input "BATON ROUGE, LA 70802"
type textarea "WEST PORTION OF LOT 49 & 50, SQ. 1, JOHNSTOWN, MEAS. 40 FT. FRONT ON THE NORTH …"
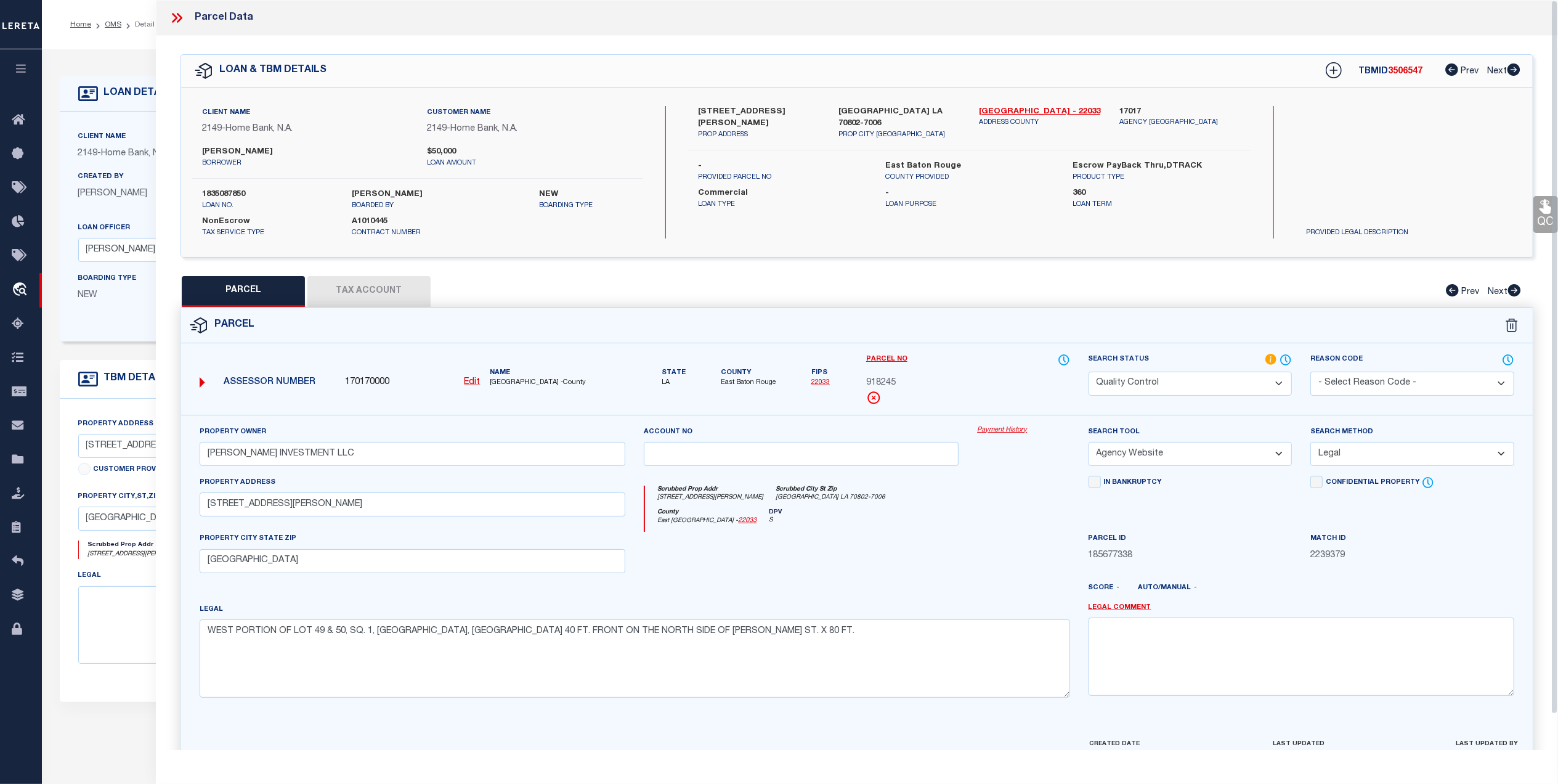
click at [436, 728] on div "Property Owner COLEMAN INVESTMENT LLC Account no Payment History Search Tool --…" at bounding box center [857, 576] width 1352 height 322
click at [1552, 211] on div "Parcel Data QC QC QC - Select Status - Ready to QC" at bounding box center [856, 375] width 1402 height 750
click at [388, 288] on button "Tax Account" at bounding box center [368, 291] width 123 height 31
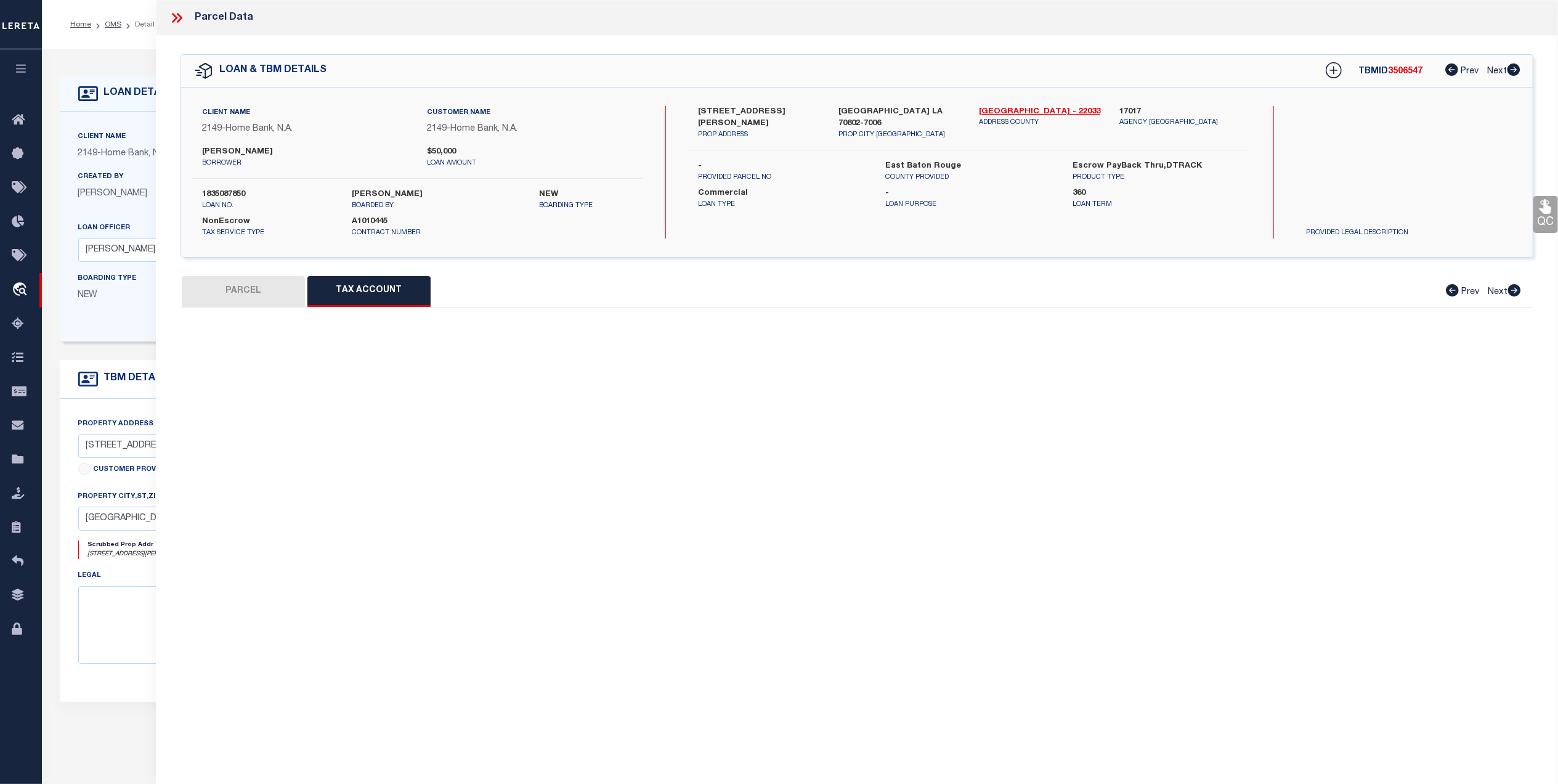
select select "100"
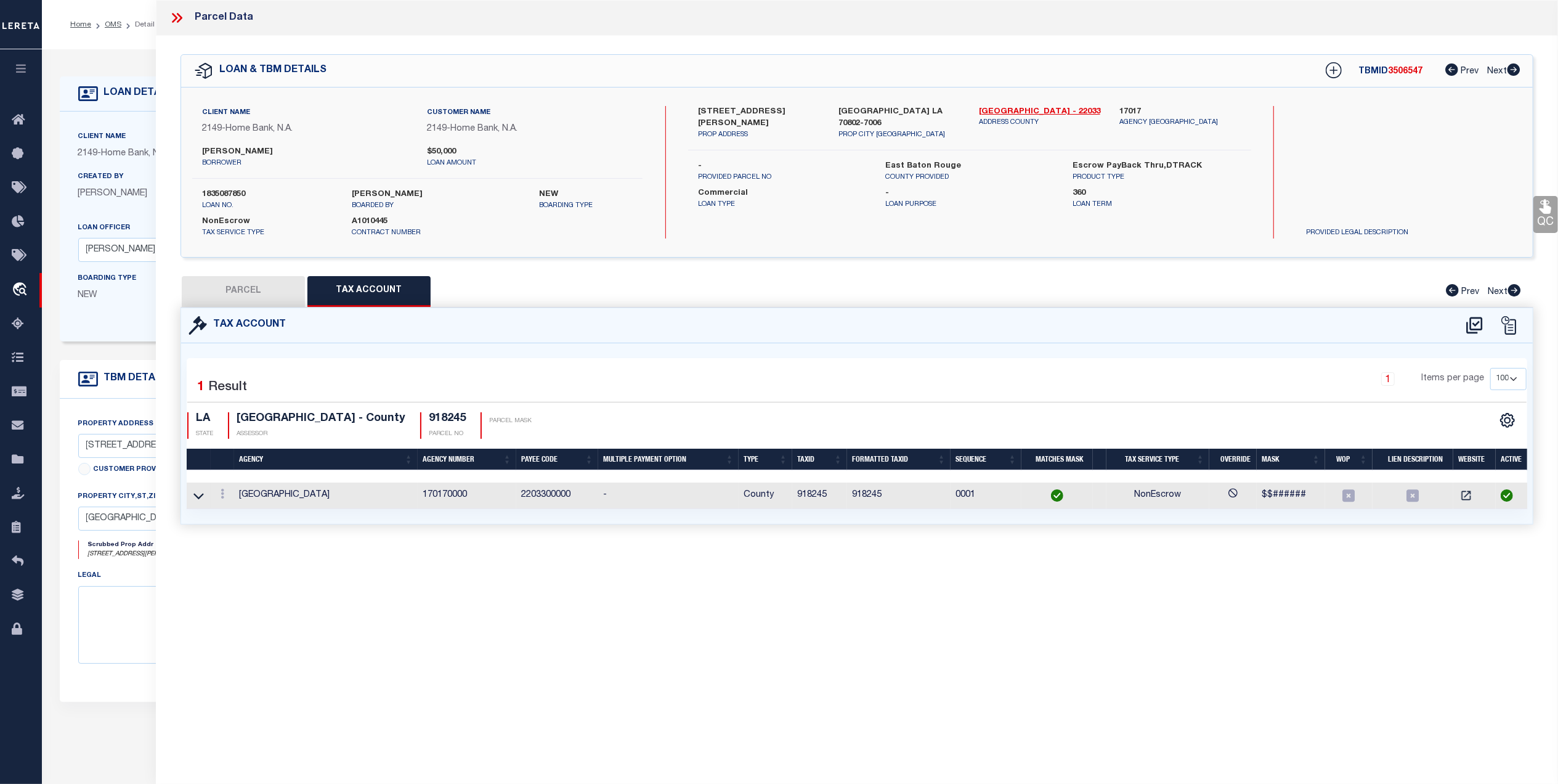
click at [226, 268] on div "QC QC QC" at bounding box center [856, 295] width 1402 height 518
click at [292, 284] on button "PARCEL" at bounding box center [243, 291] width 123 height 31
select select "AS"
select select
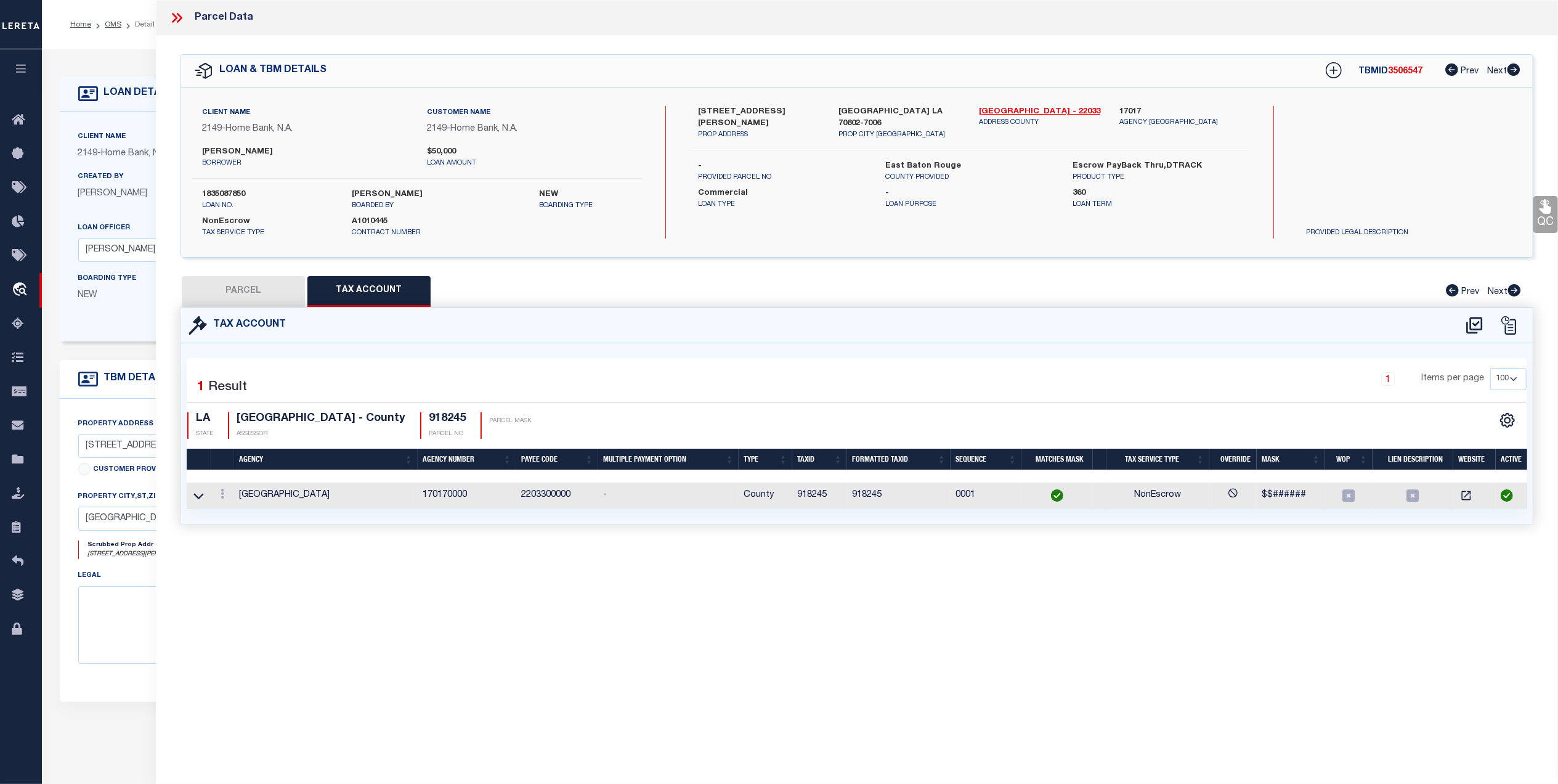
checkbox input "false"
select select "QC"
type input "COLEMAN INVESTMENT LLC"
select select "AGW"
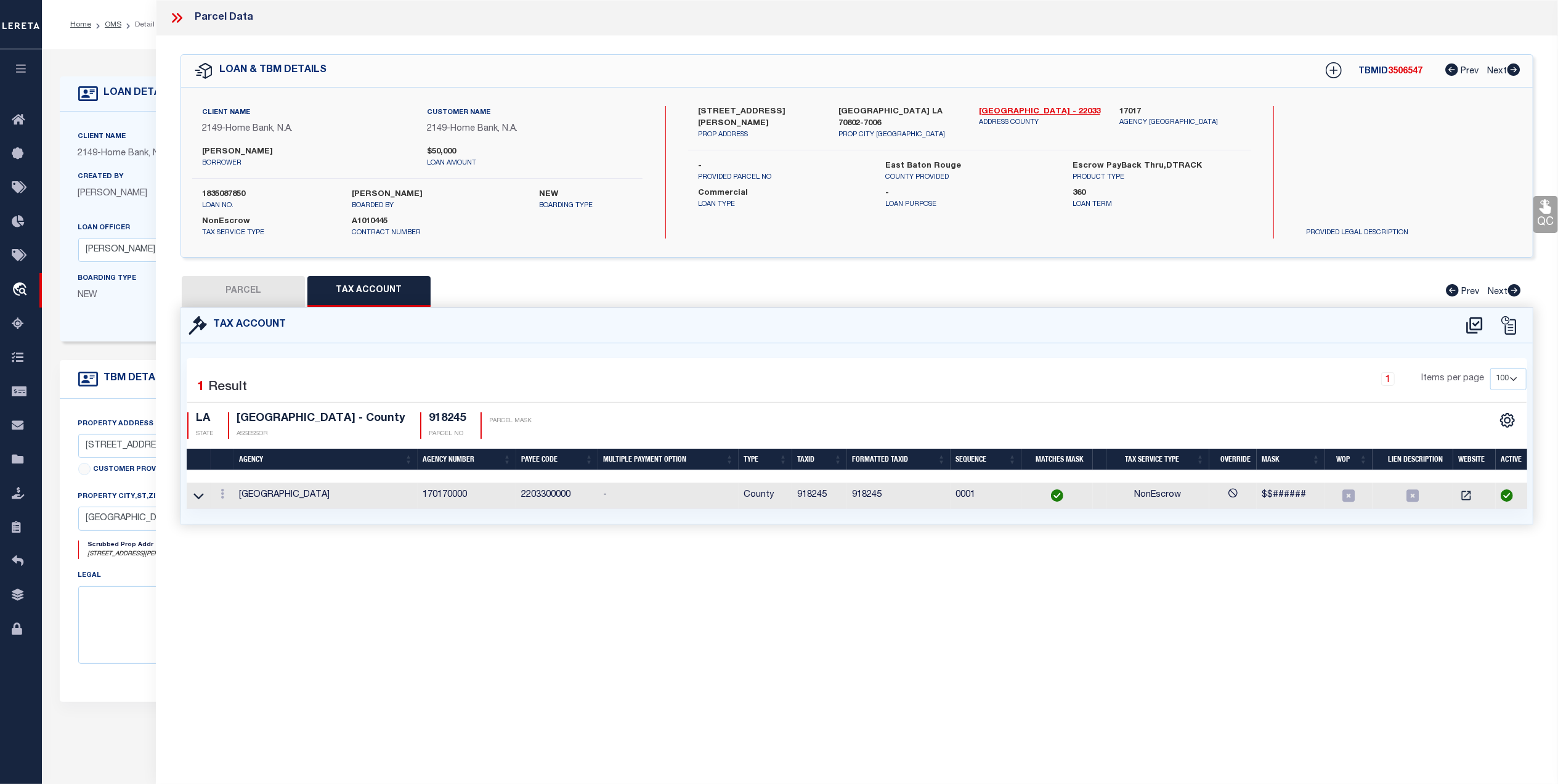
select select "LEG"
type input "331 ALICE ST"
type input "BATON ROUGE, LA 70802"
type textarea "WEST PORTION OF LOT 49 & 50, SQ. 1, JOHNSTOWN, MEAS. 40 FT. FRONT ON THE NORTH …"
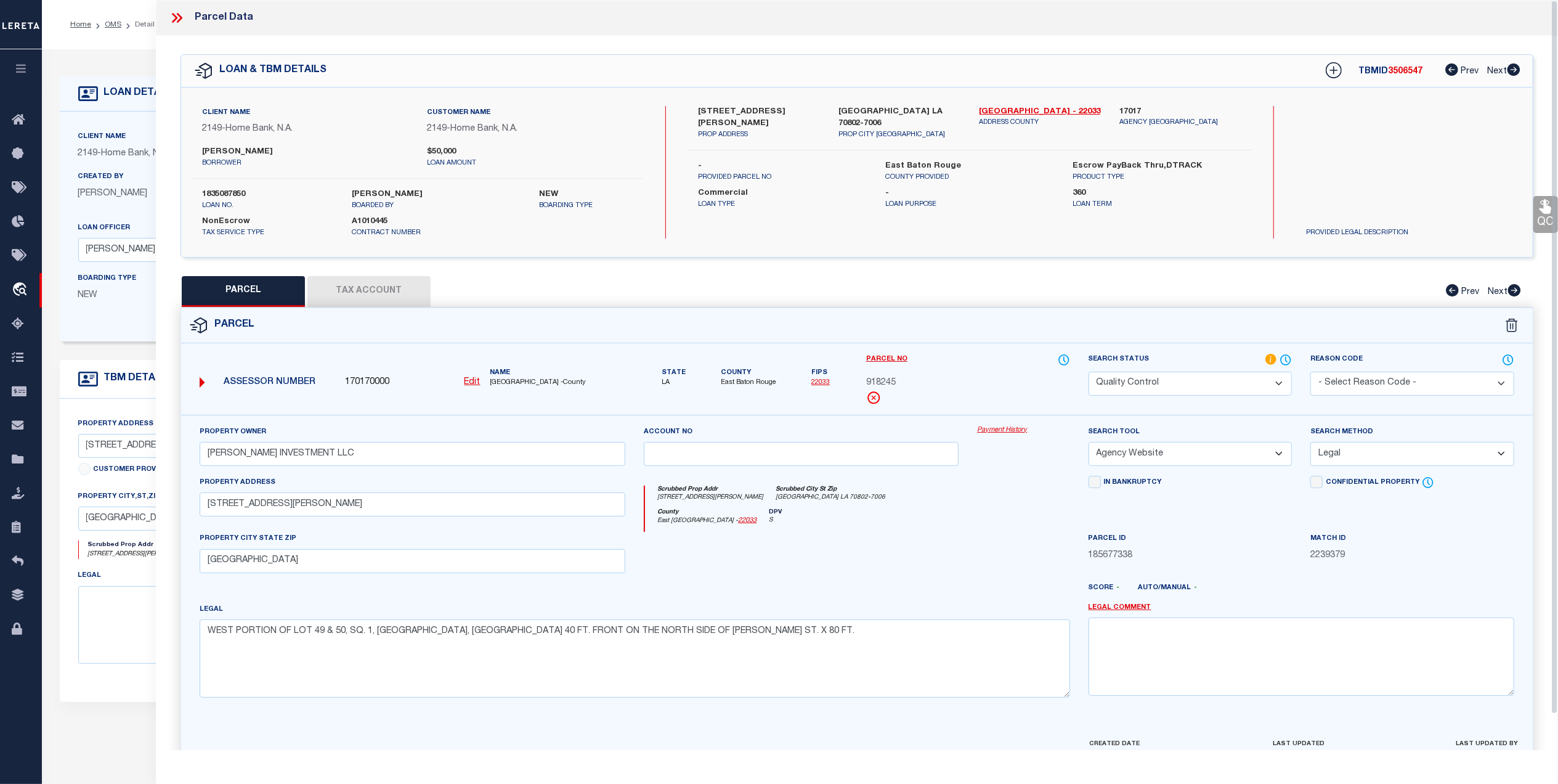
click at [1540, 203] on icon at bounding box center [1545, 205] width 16 height 16
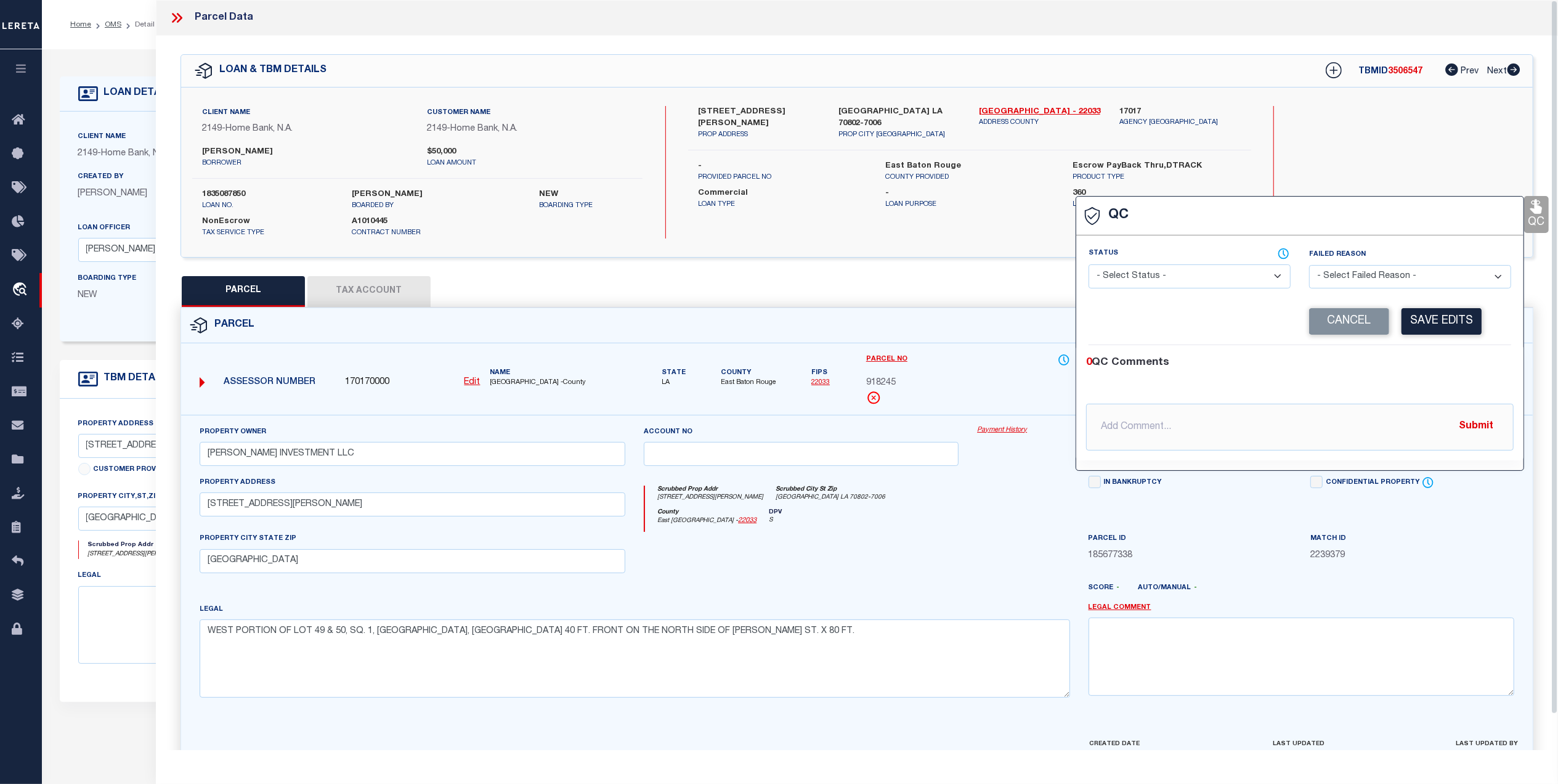
drag, startPoint x: 1131, startPoint y: 272, endPoint x: 1125, endPoint y: 280, distance: 10.0
click at [1131, 272] on select "- Select Status - Ready to QC Correct Incorrect" at bounding box center [1190, 277] width 202 height 24
select select "COR"
click at [1089, 266] on select "- Select Status - Ready to QC Correct Incorrect" at bounding box center [1190, 277] width 202 height 24
click at [1430, 318] on button "Save Edits" at bounding box center [1441, 321] width 81 height 27
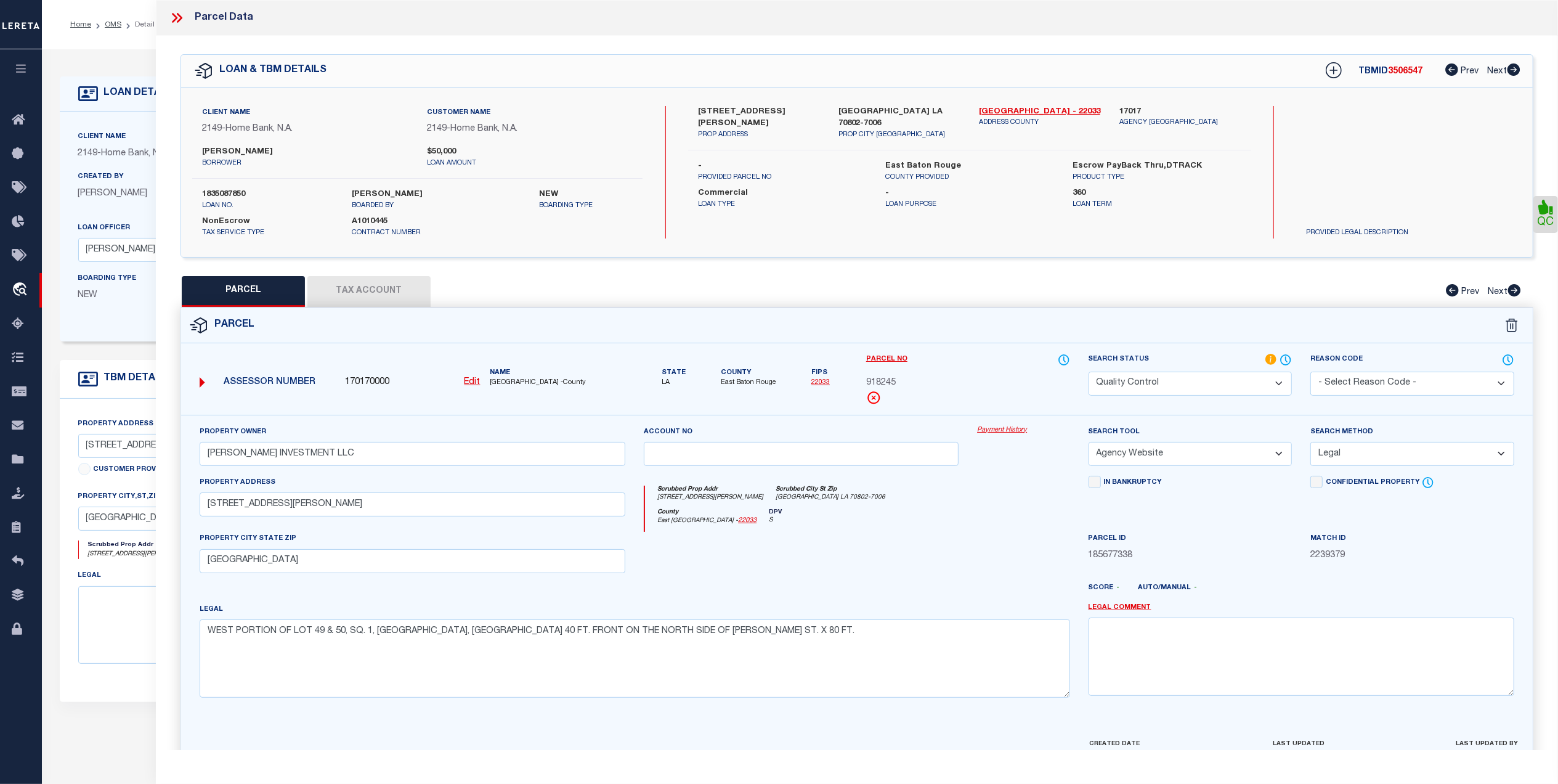
click at [1124, 387] on select "Automated Search Bad Parcel Complete Duplicate Parcel High Dollar Reporting In …" at bounding box center [1190, 383] width 204 height 24
select select "CP"
click at [1089, 371] on select "Automated Search Bad Parcel Complete Duplicate Parcel High Dollar Reporting In …" at bounding box center [1190, 383] width 204 height 24
click at [1042, 476] on div "Payment History" at bounding box center [1024, 450] width 111 height 51
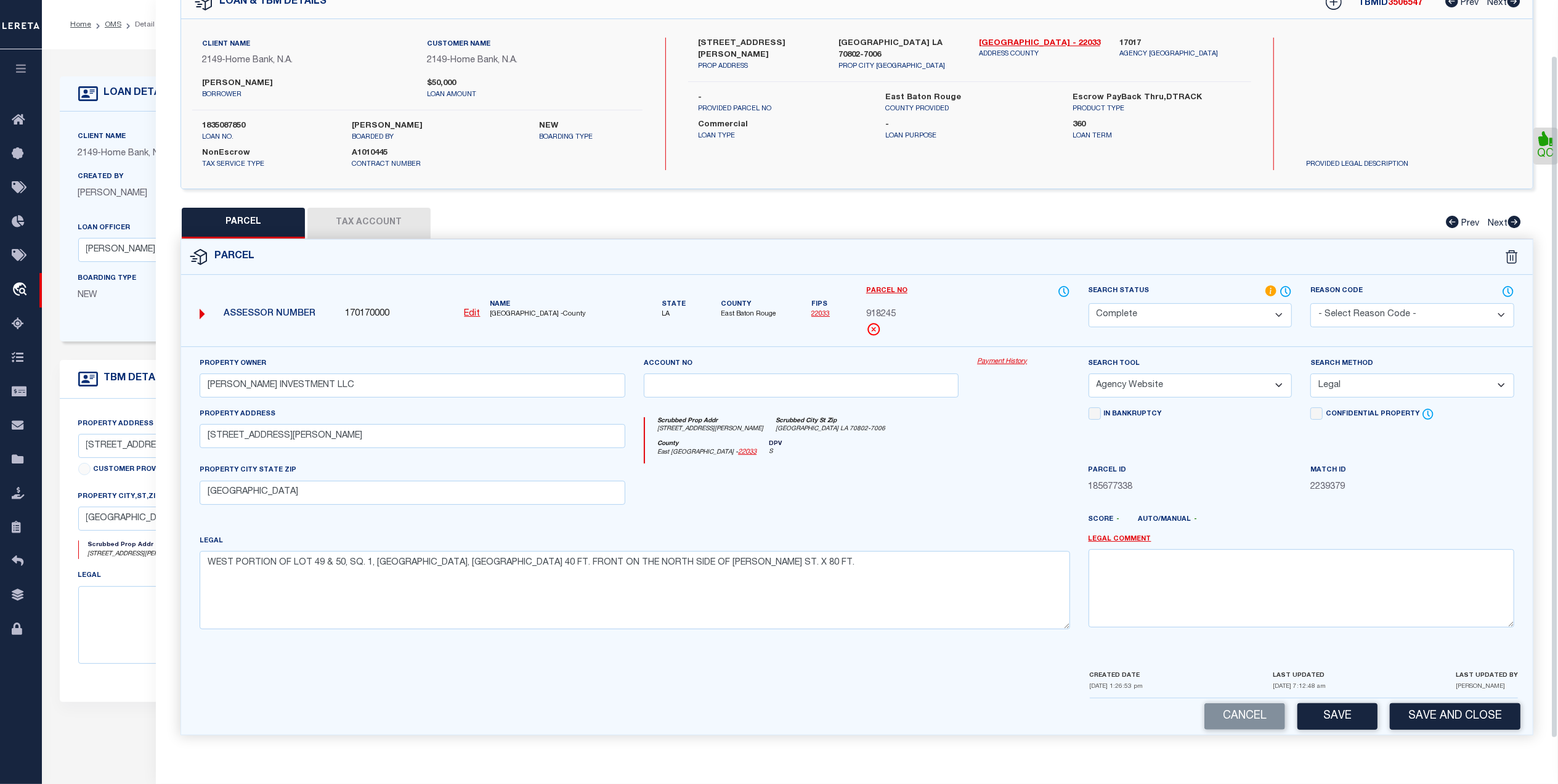
scroll to position [73, 0]
click at [1410, 716] on button "Save and Close" at bounding box center [1454, 716] width 131 height 27
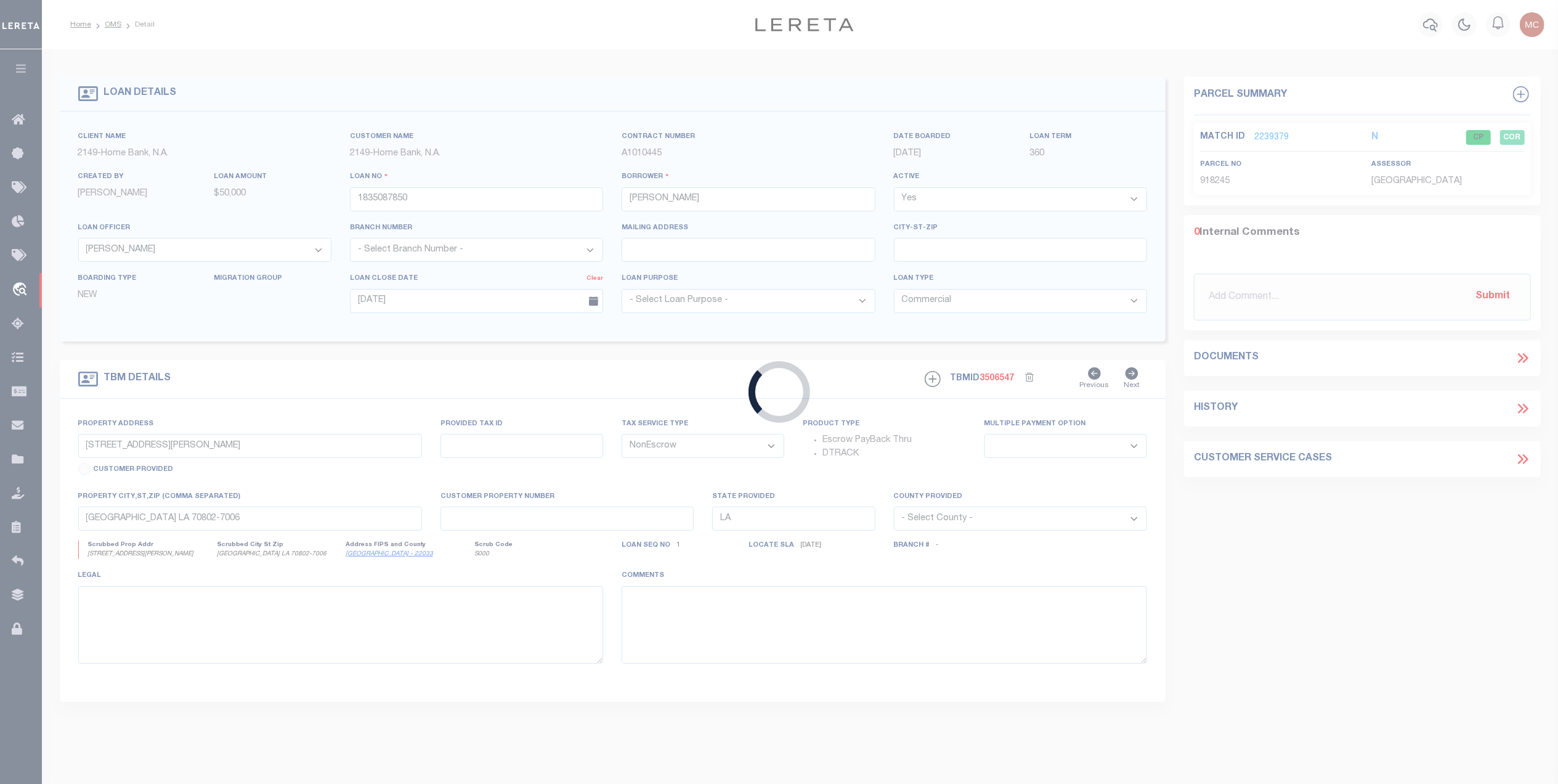
select select
select select "9207"
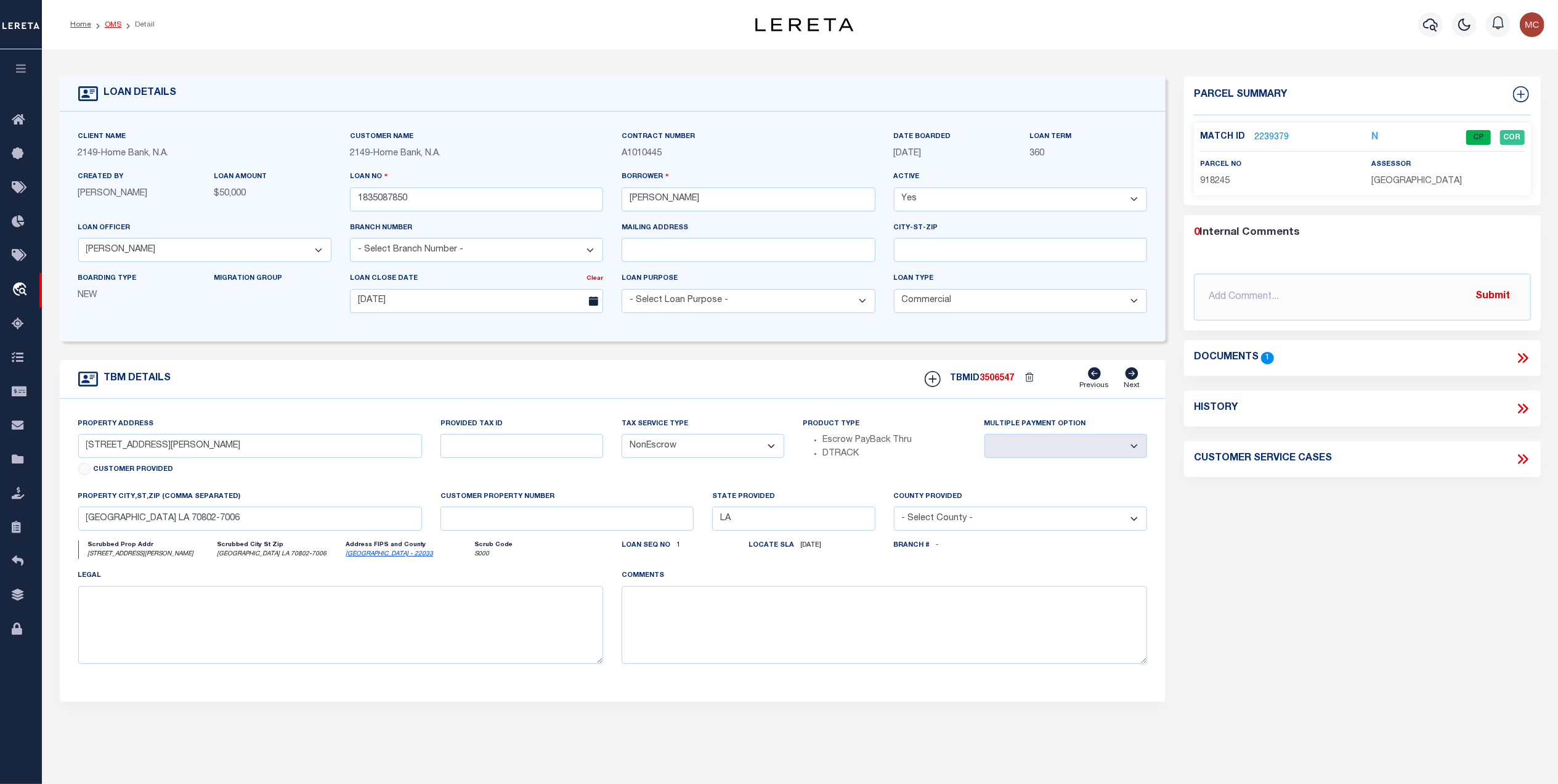
click at [105, 25] on link "OMS" at bounding box center [113, 25] width 17 height 7
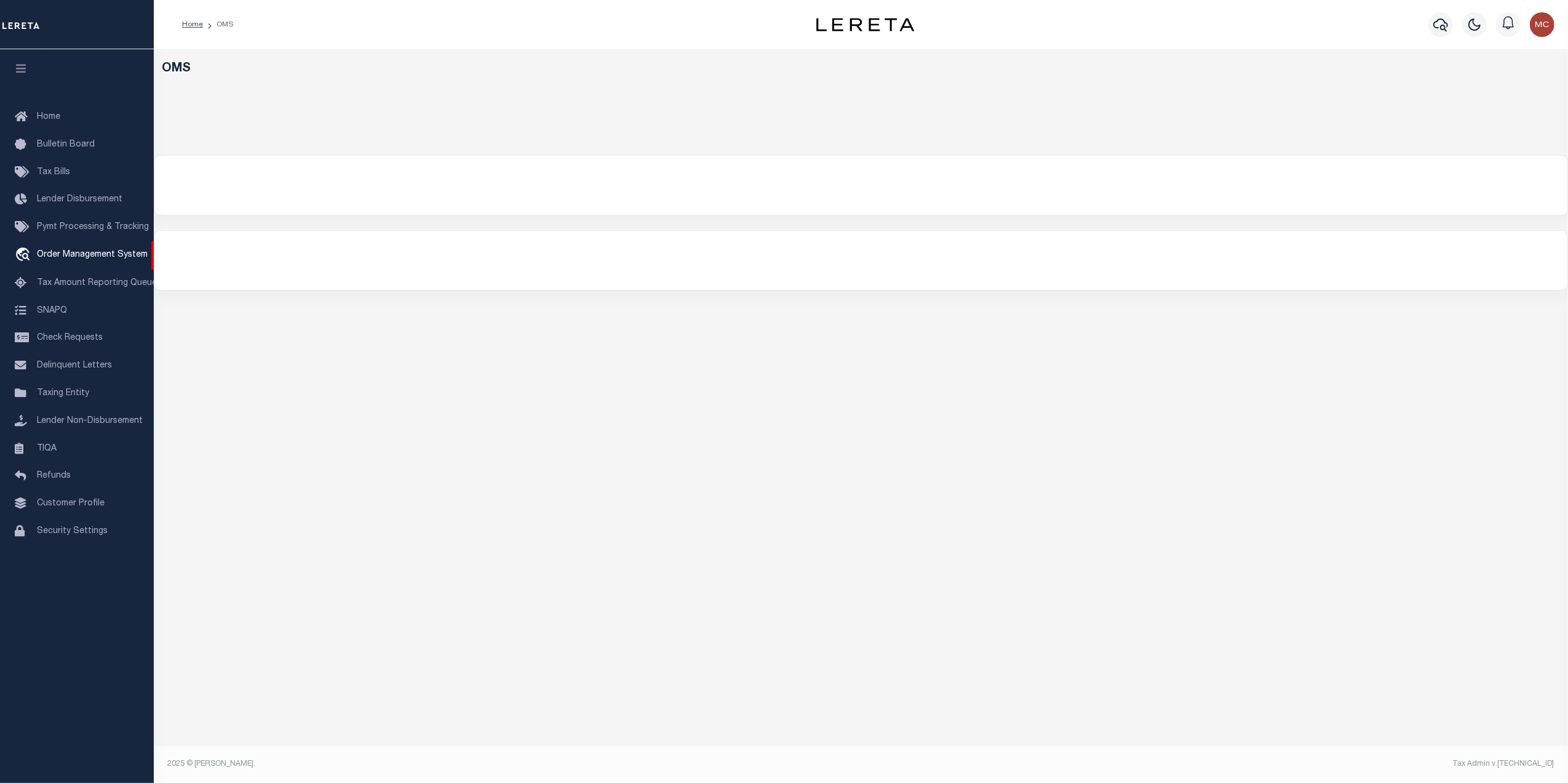
select select "200"
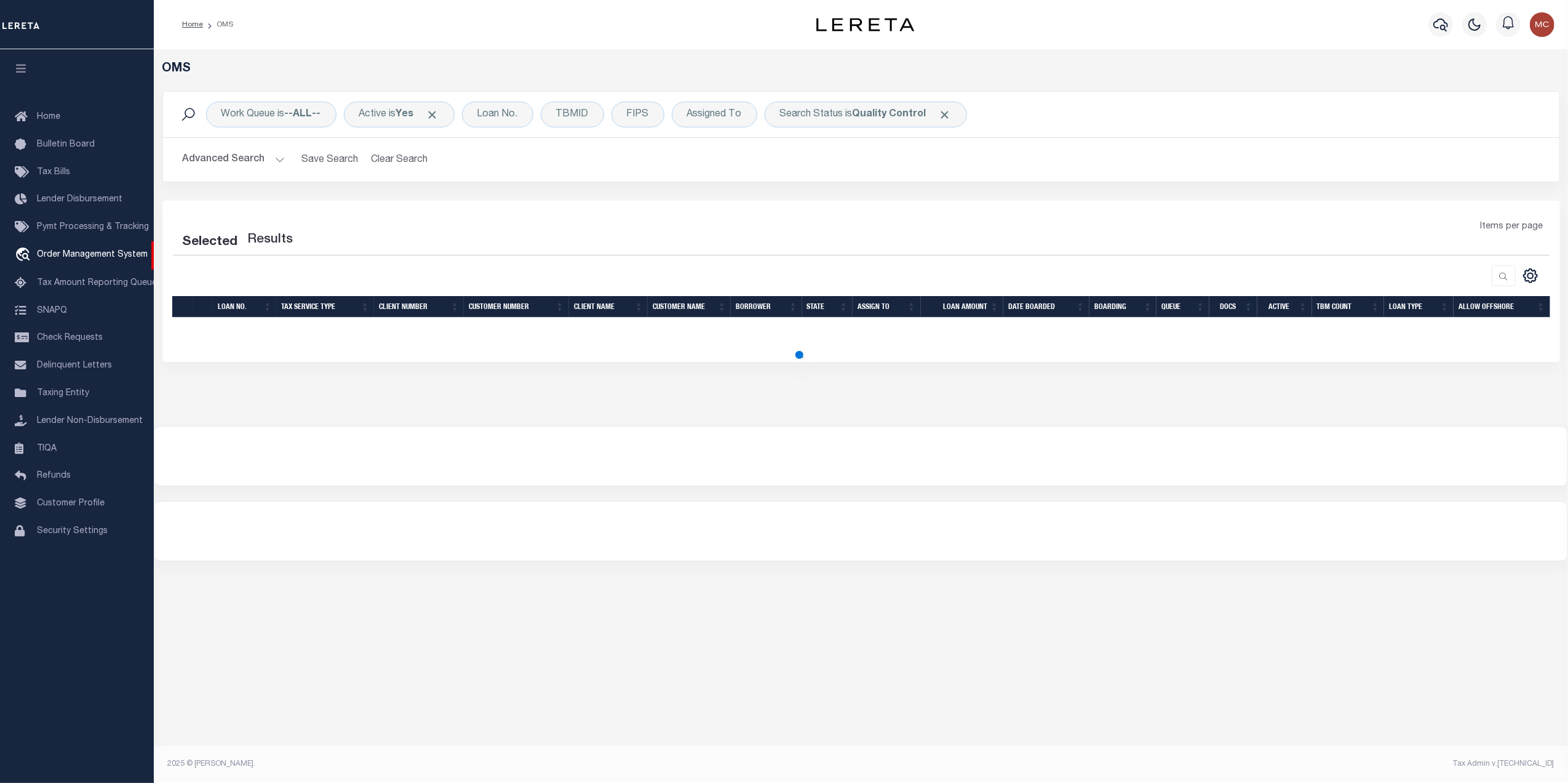
select select "200"
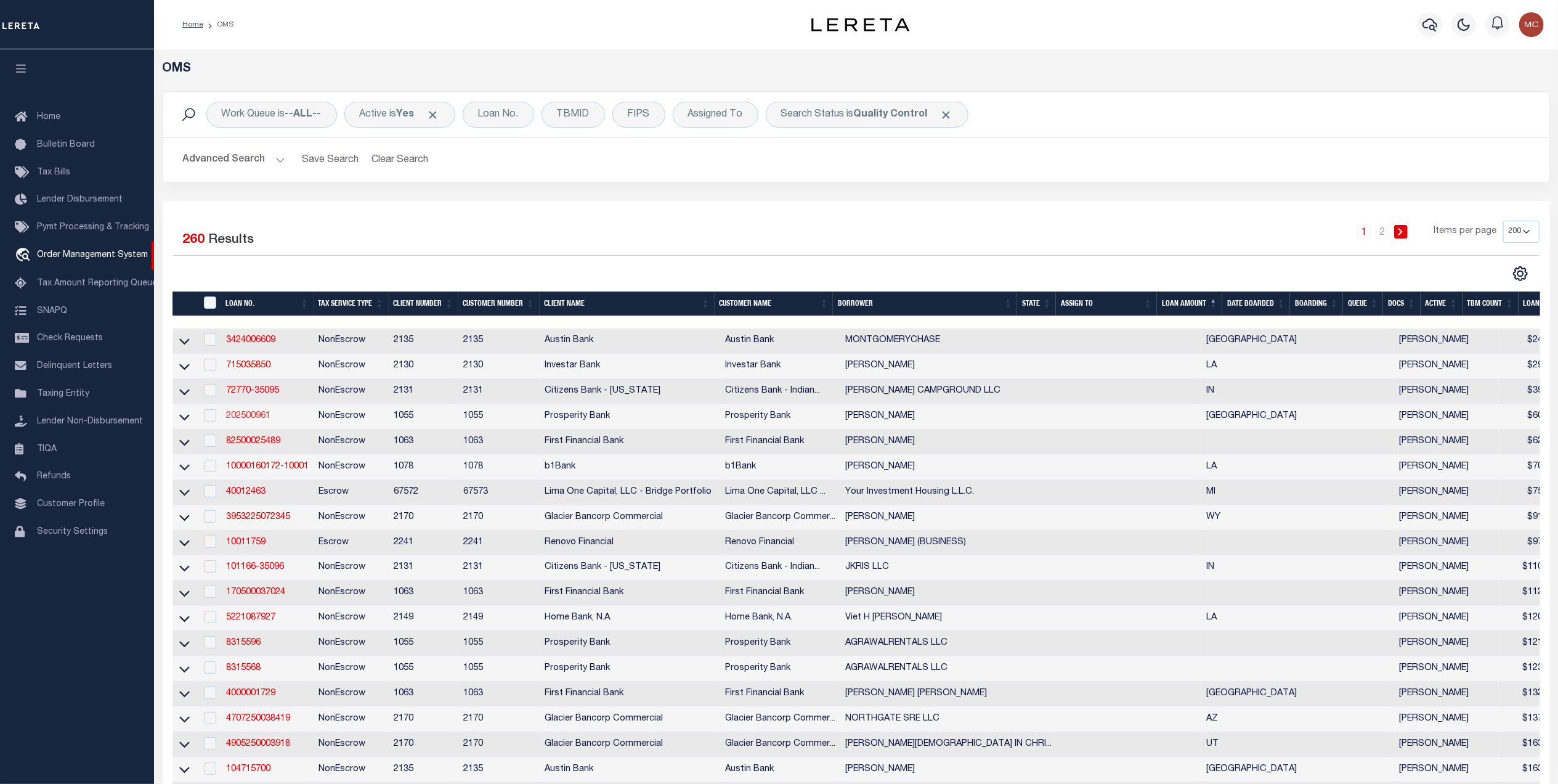
click at [256, 420] on link "202500961" at bounding box center [248, 416] width 44 height 8
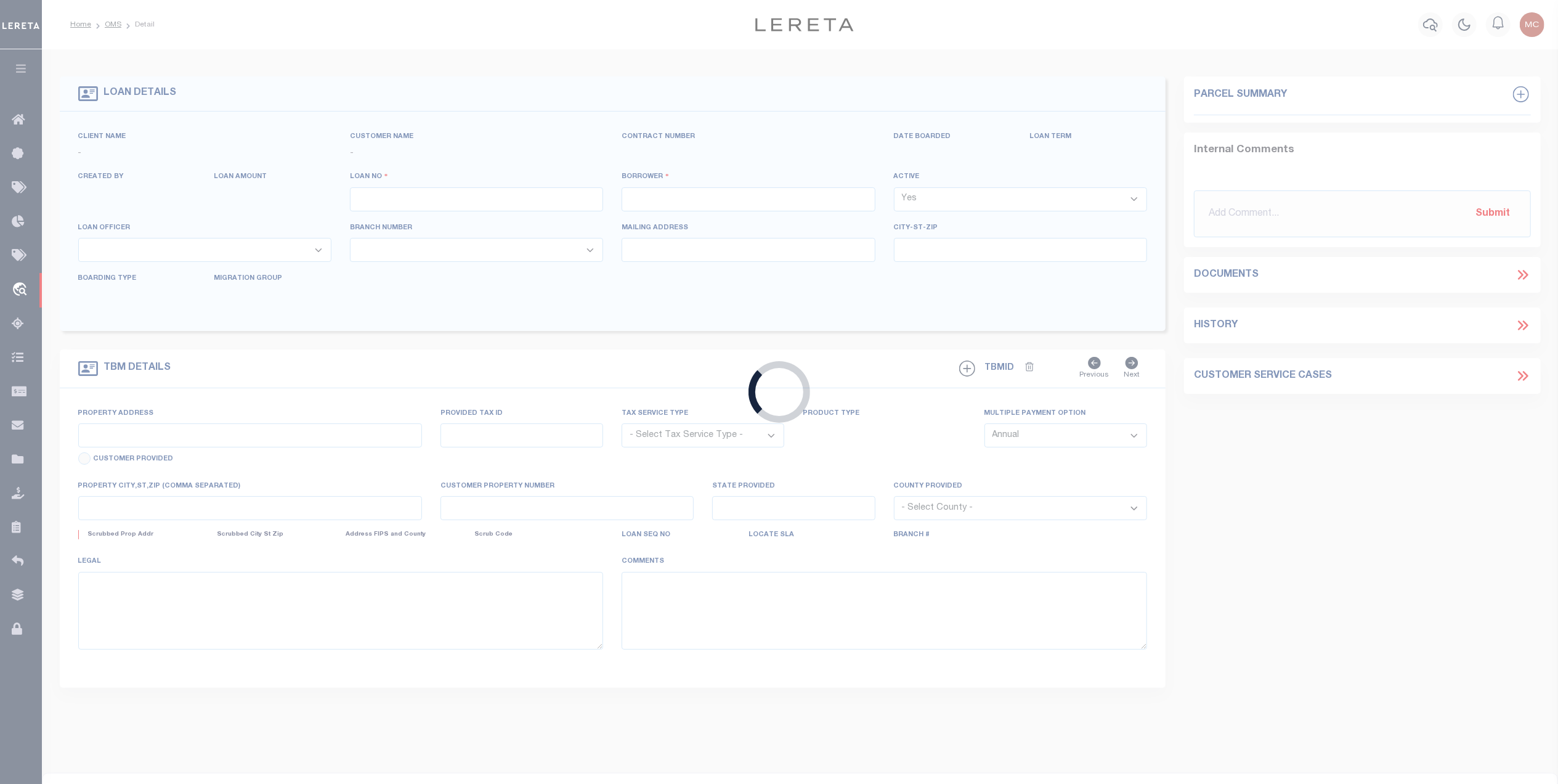
type input "202500961"
type input "DAVID D SMYERS"
select select
type input "1034 PINE ISLAND COVE"
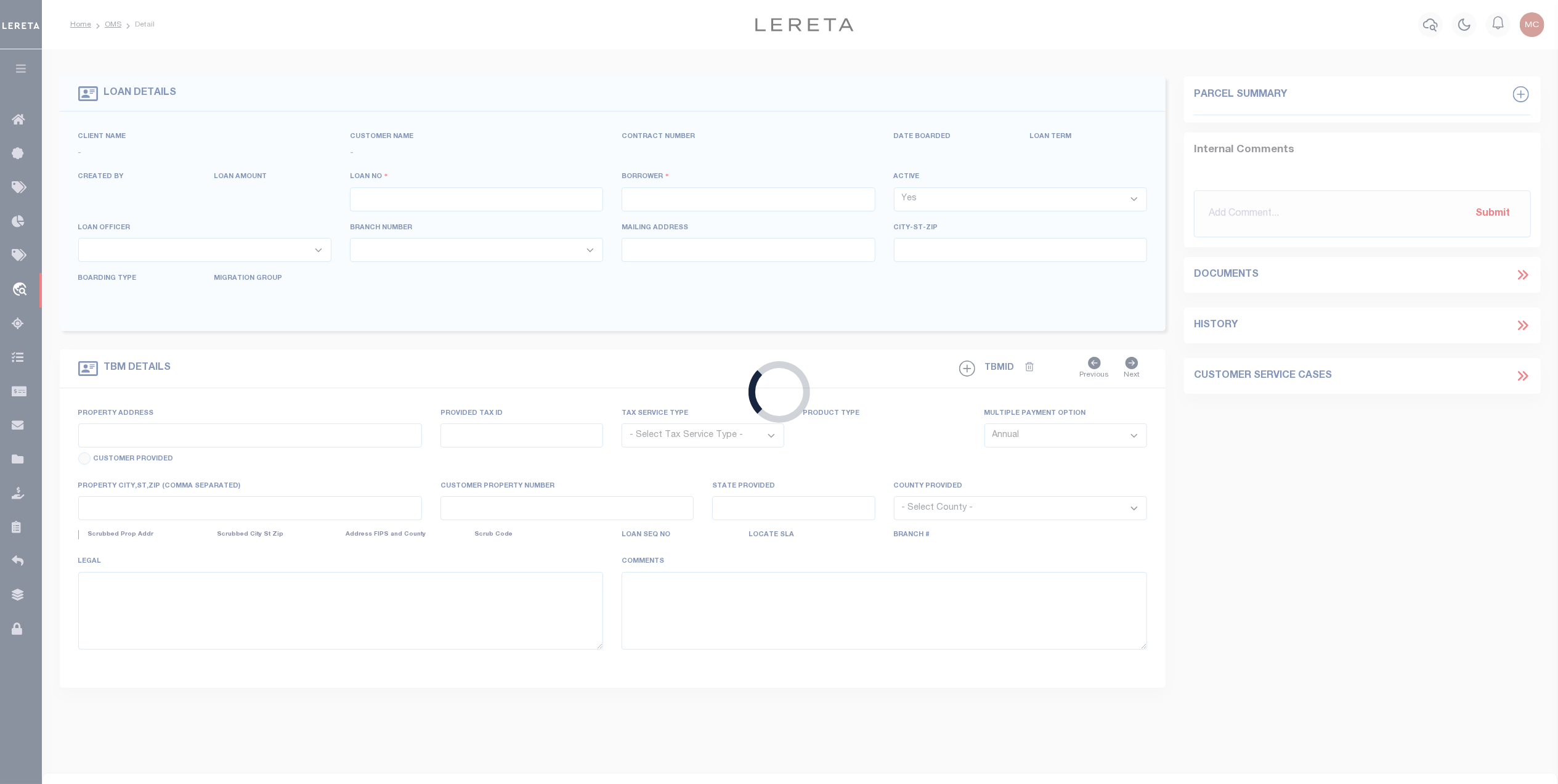
type input "GRAPELAND TX 75844"
select select
select select "NonEscrow"
type input "1034 PINE ISLAND CV"
type input "R30278"
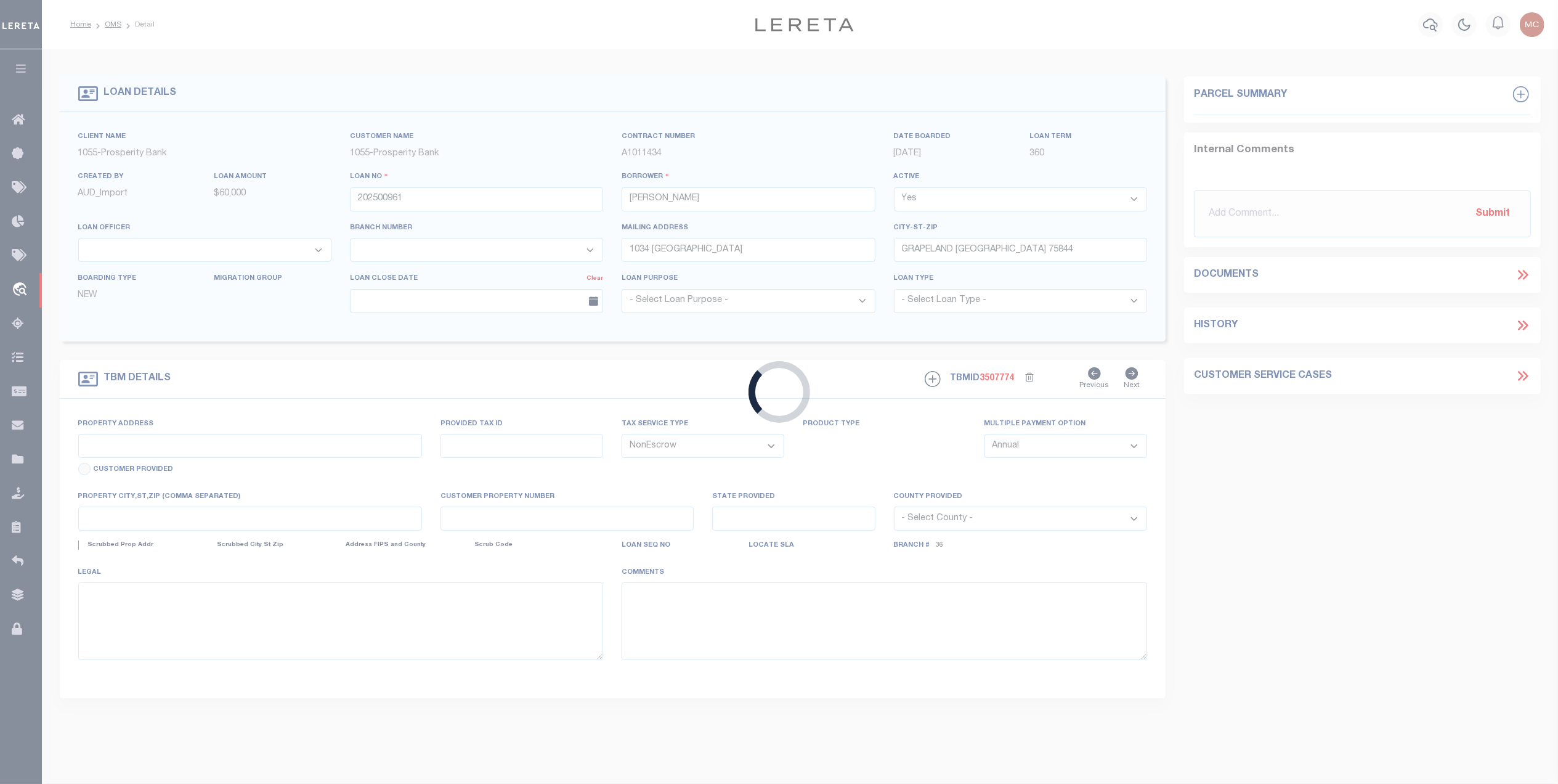
select select
type input "GRAPELAND, TX 75844"
type input "[GEOGRAPHIC_DATA]"
select select
type textarea "TRS 2425 & 26 PINE ISLAND COVE PHASE II"
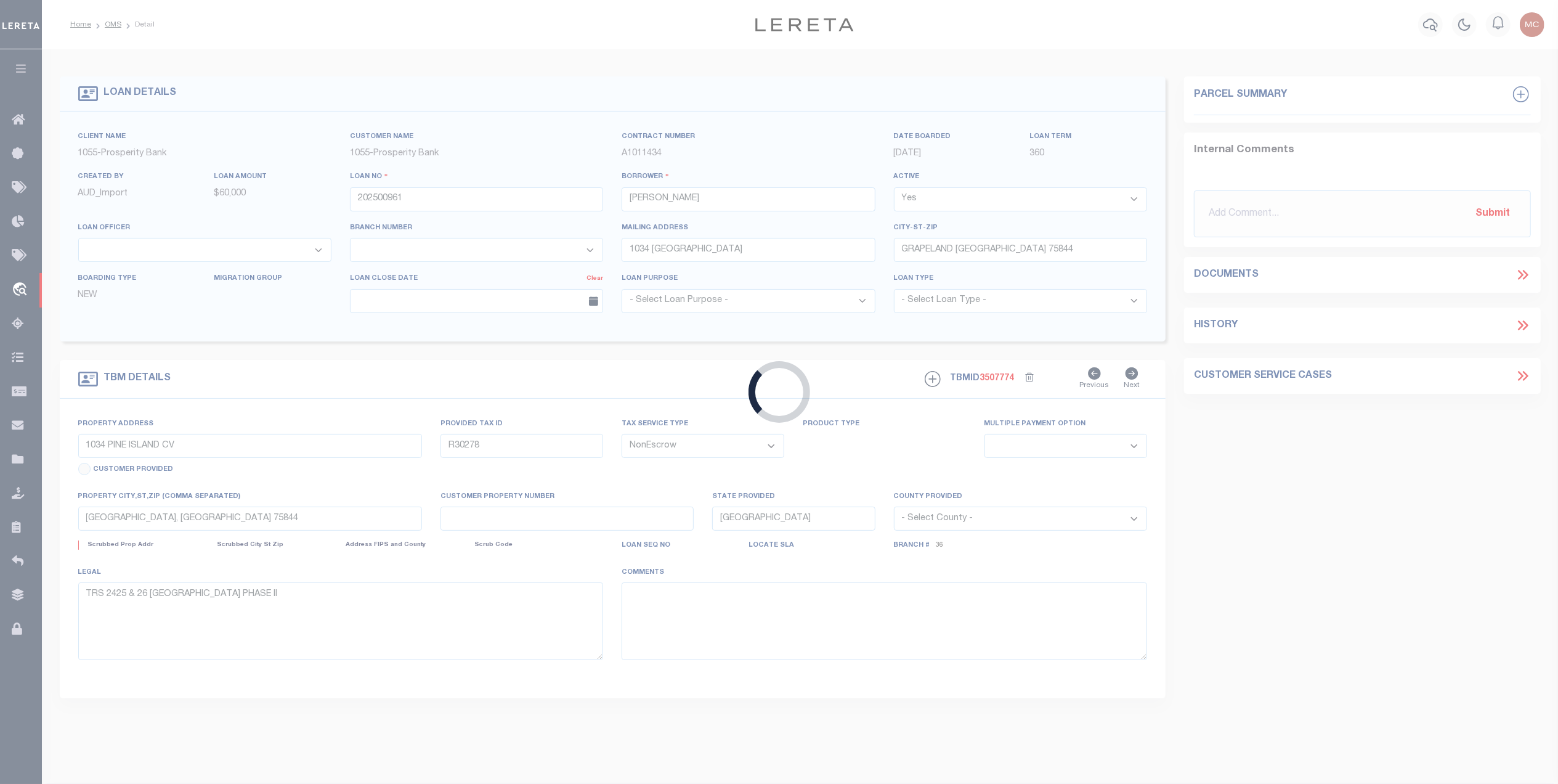
select select "10390"
select select "4078"
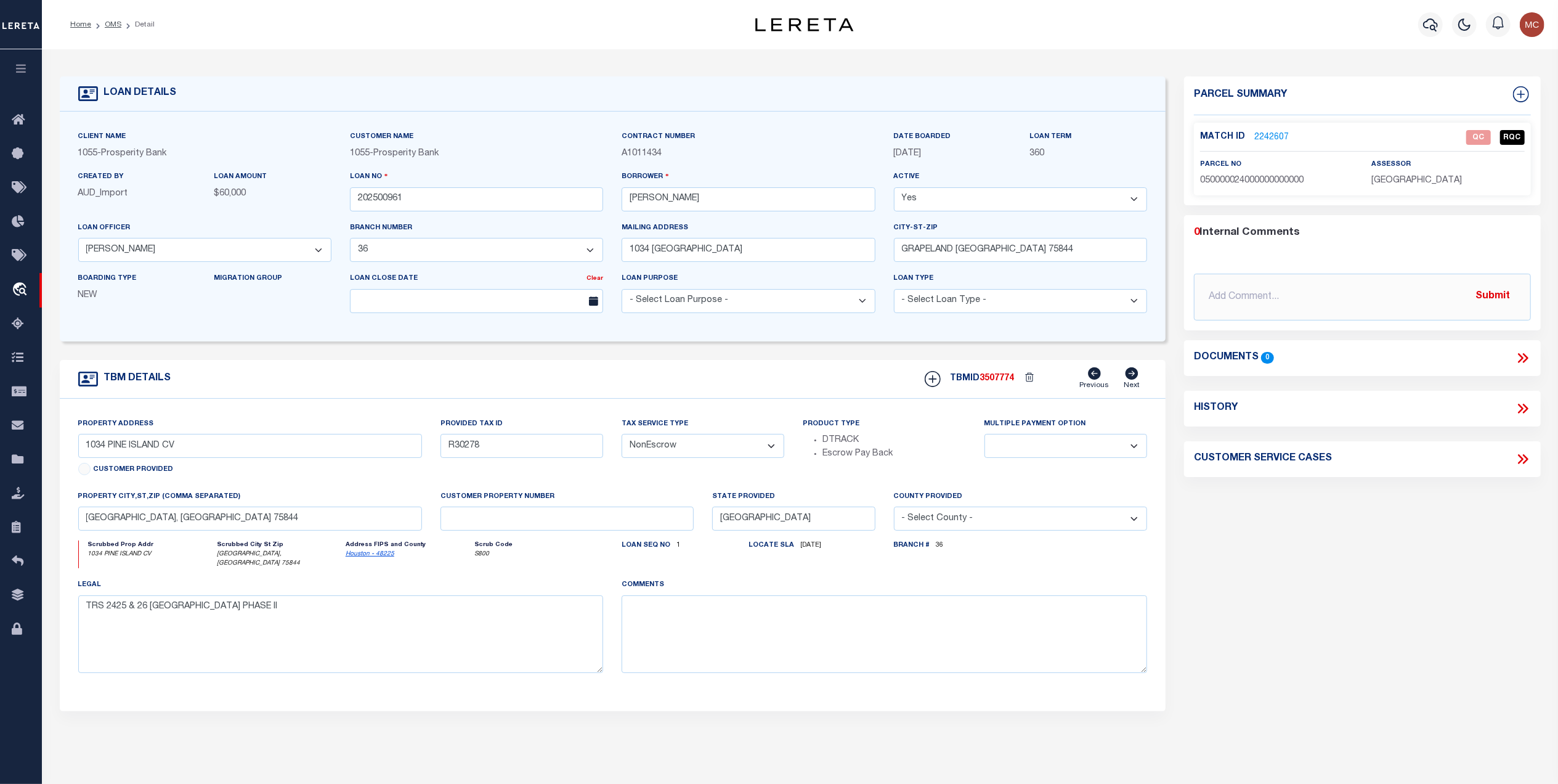
click at [1279, 131] on link "2242607" at bounding box center [1271, 138] width 34 height 13
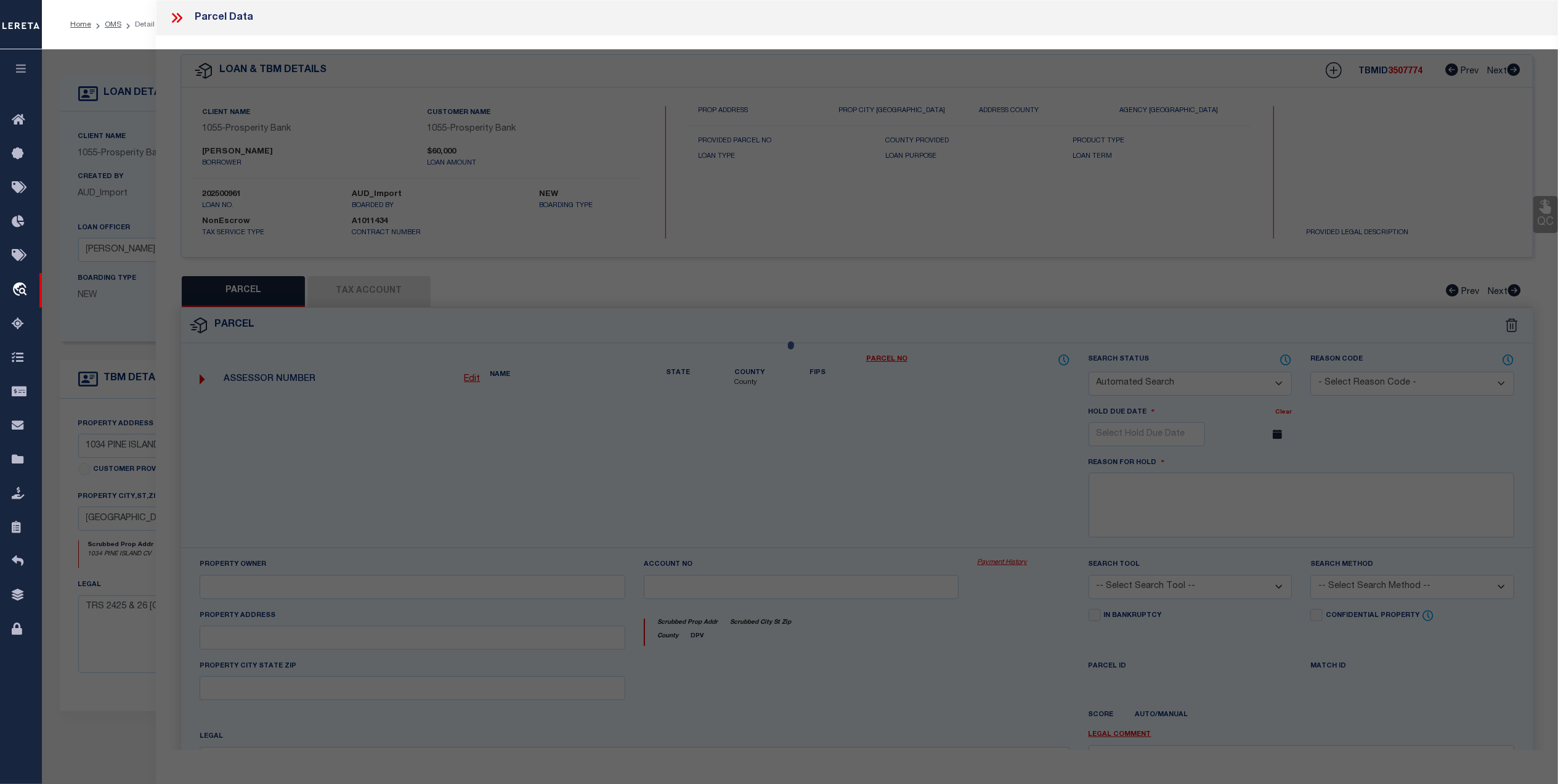
checkbox input "false"
select select "QC"
type input "SMYERS DAVID & CYNTHIA L"
select select "AGW"
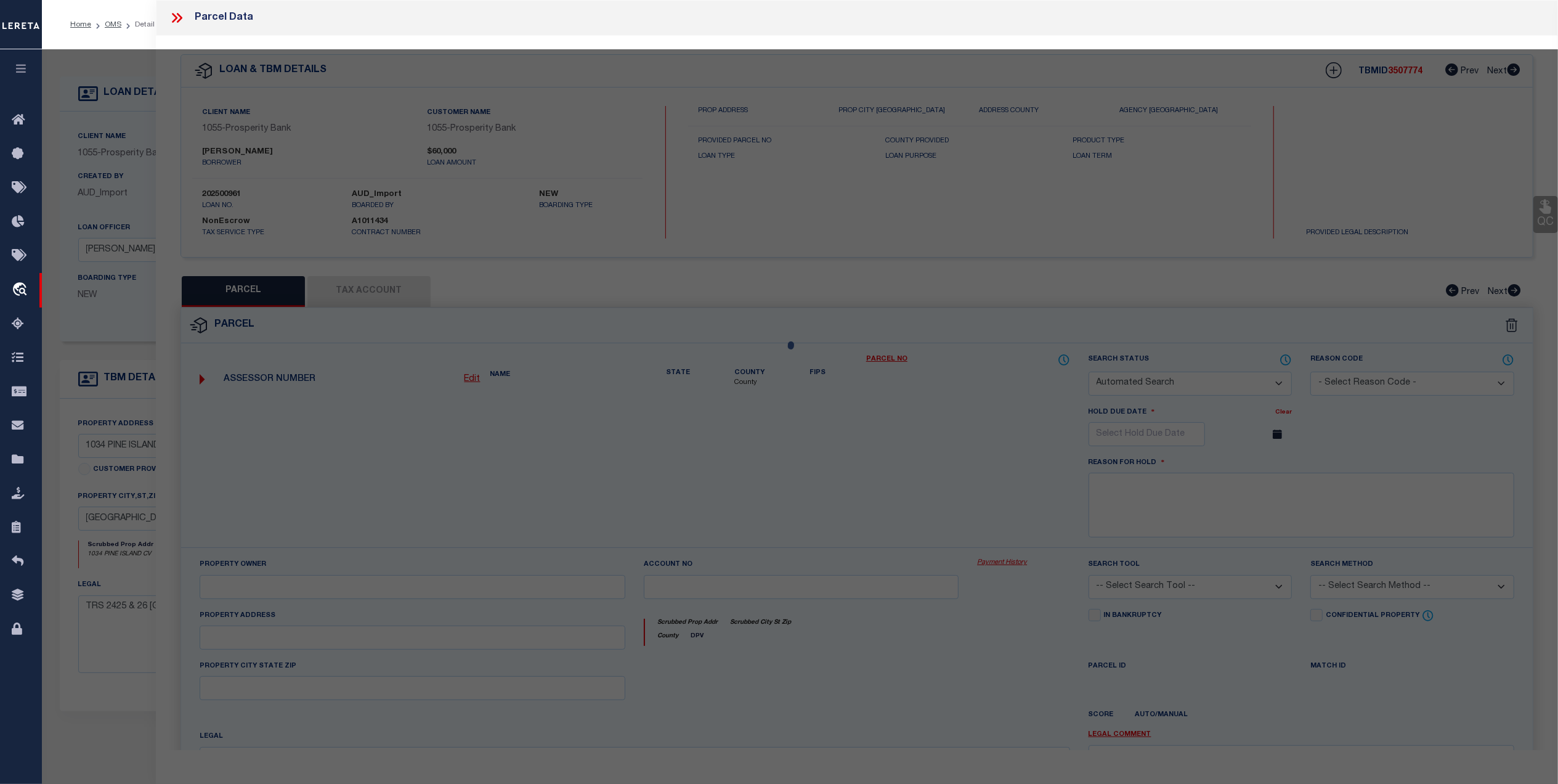
select select "LEG"
type input "1034 PINE ISLAND COVE RD"
type input "GRAPELAND TX 75844"
type textarea "PINE ISLAND COVE TRS 24, 25, 26 SEC 2"
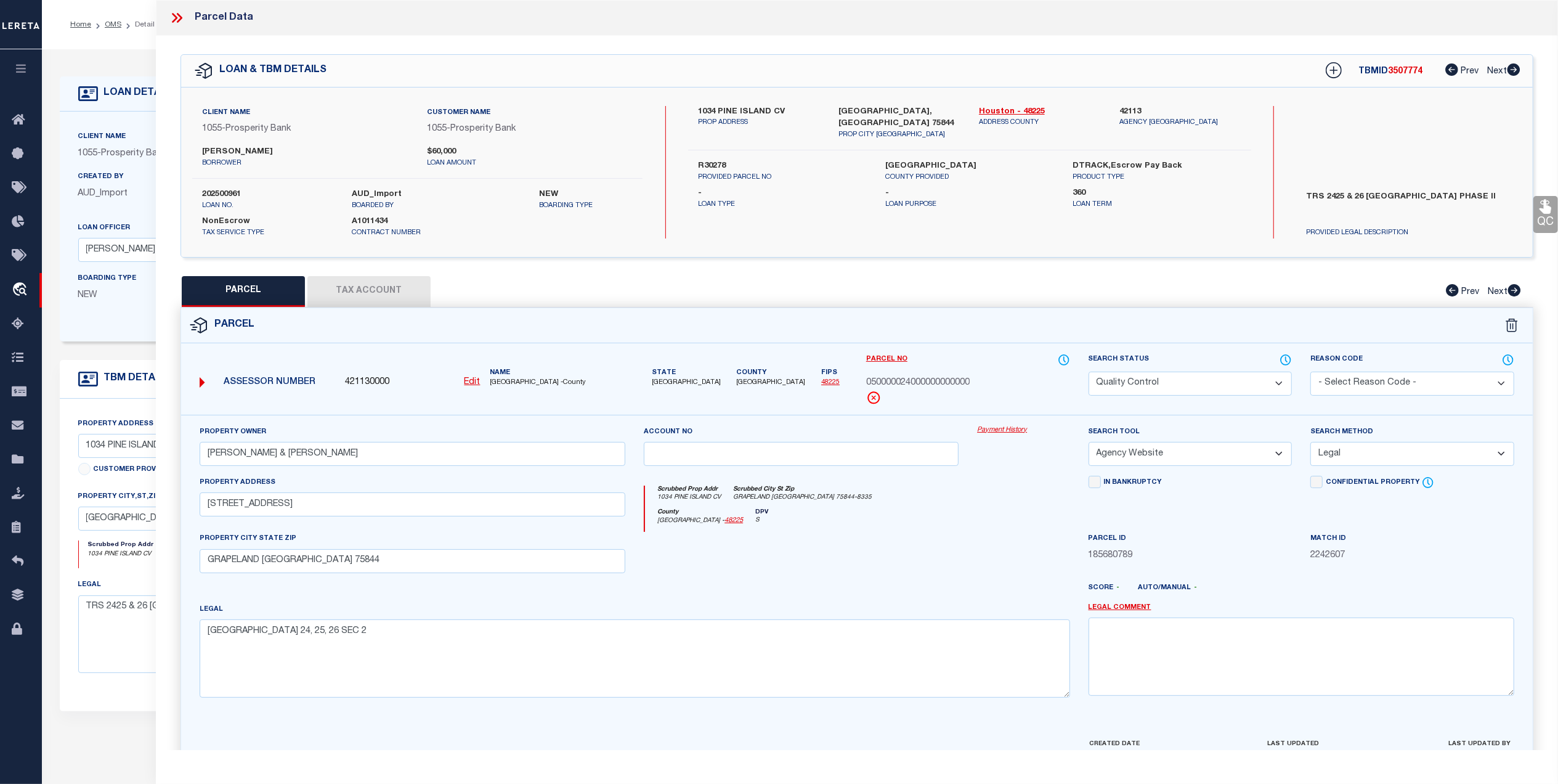
click at [372, 293] on button "Tax Account" at bounding box center [368, 291] width 123 height 31
select select "100"
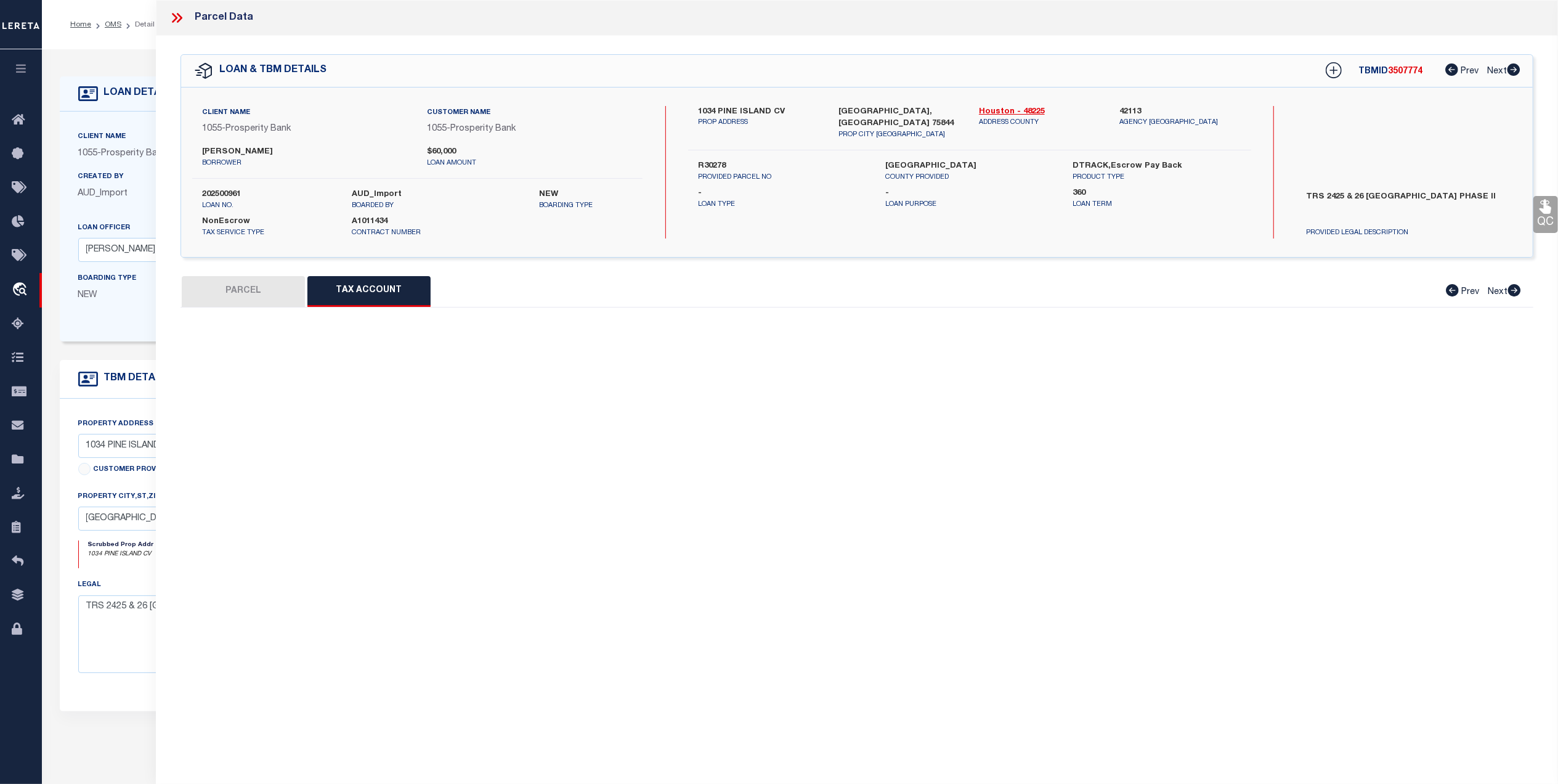
select select "100"
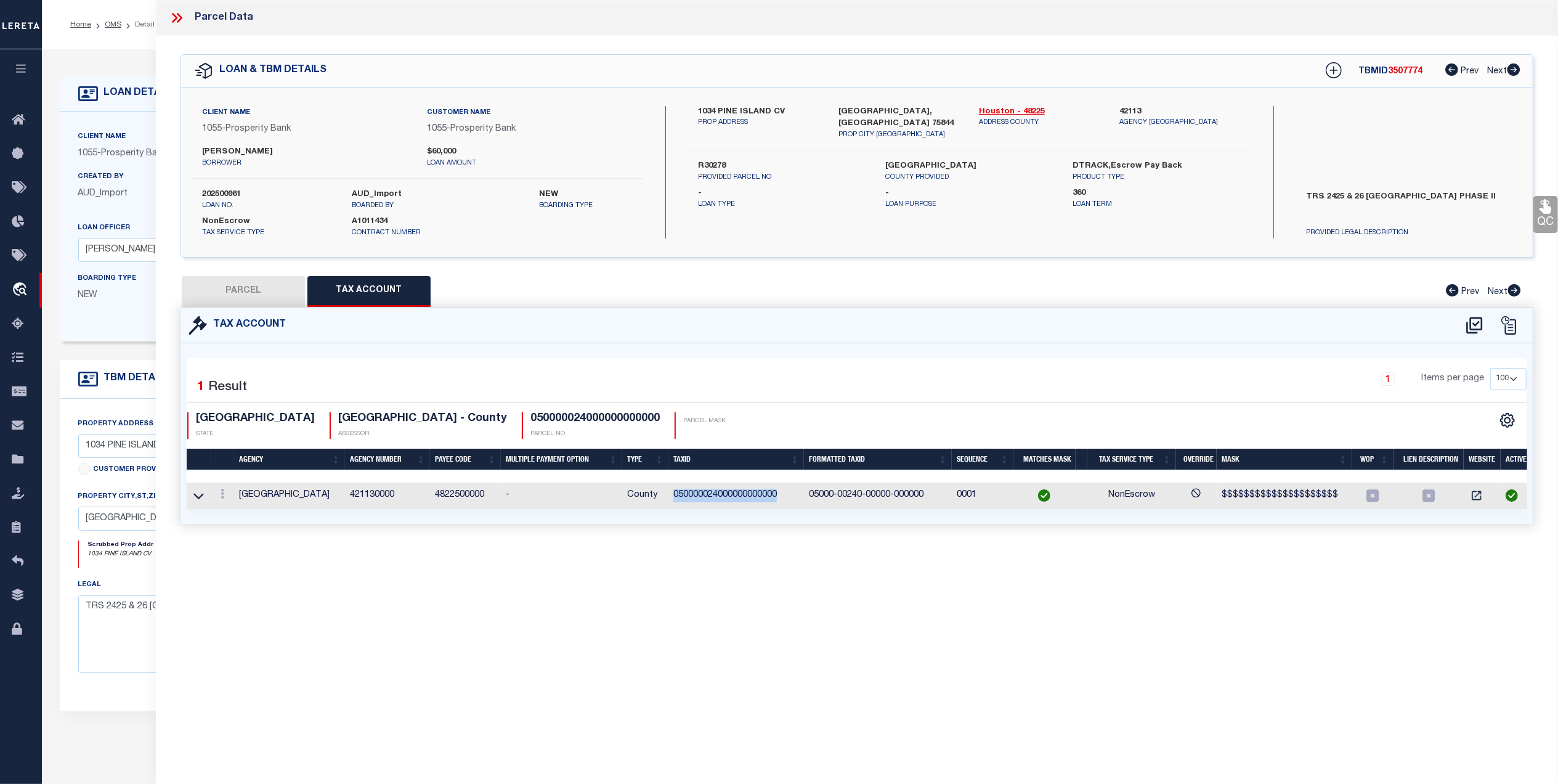
drag, startPoint x: 778, startPoint y: 496, endPoint x: 674, endPoint y: 496, distance: 104.0
click at [674, 496] on td "050000024000000000000" at bounding box center [736, 495] width 135 height 27
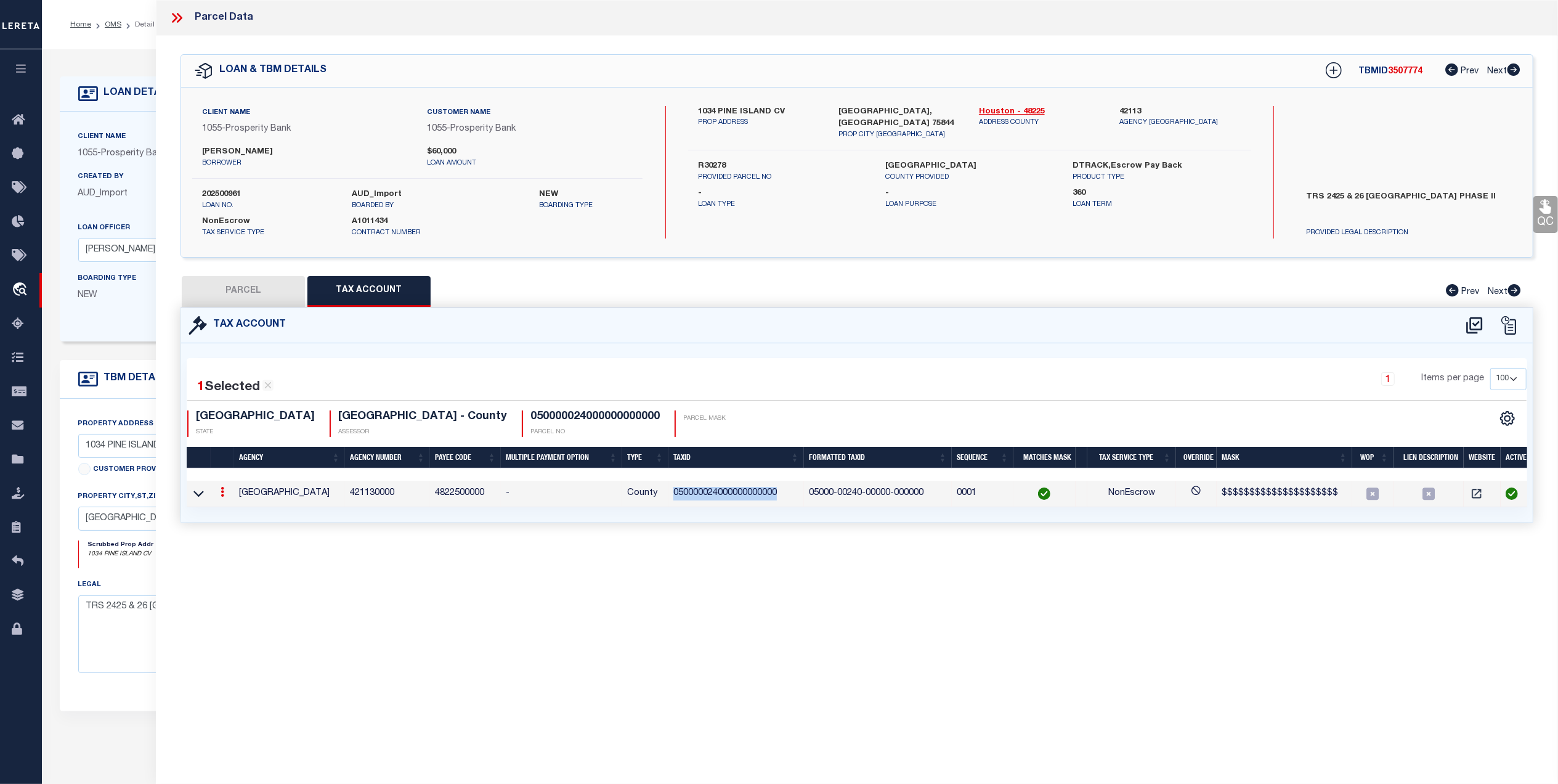
click at [271, 295] on button "PARCEL" at bounding box center [243, 291] width 123 height 31
select select "AS"
select select
checkbox input "false"
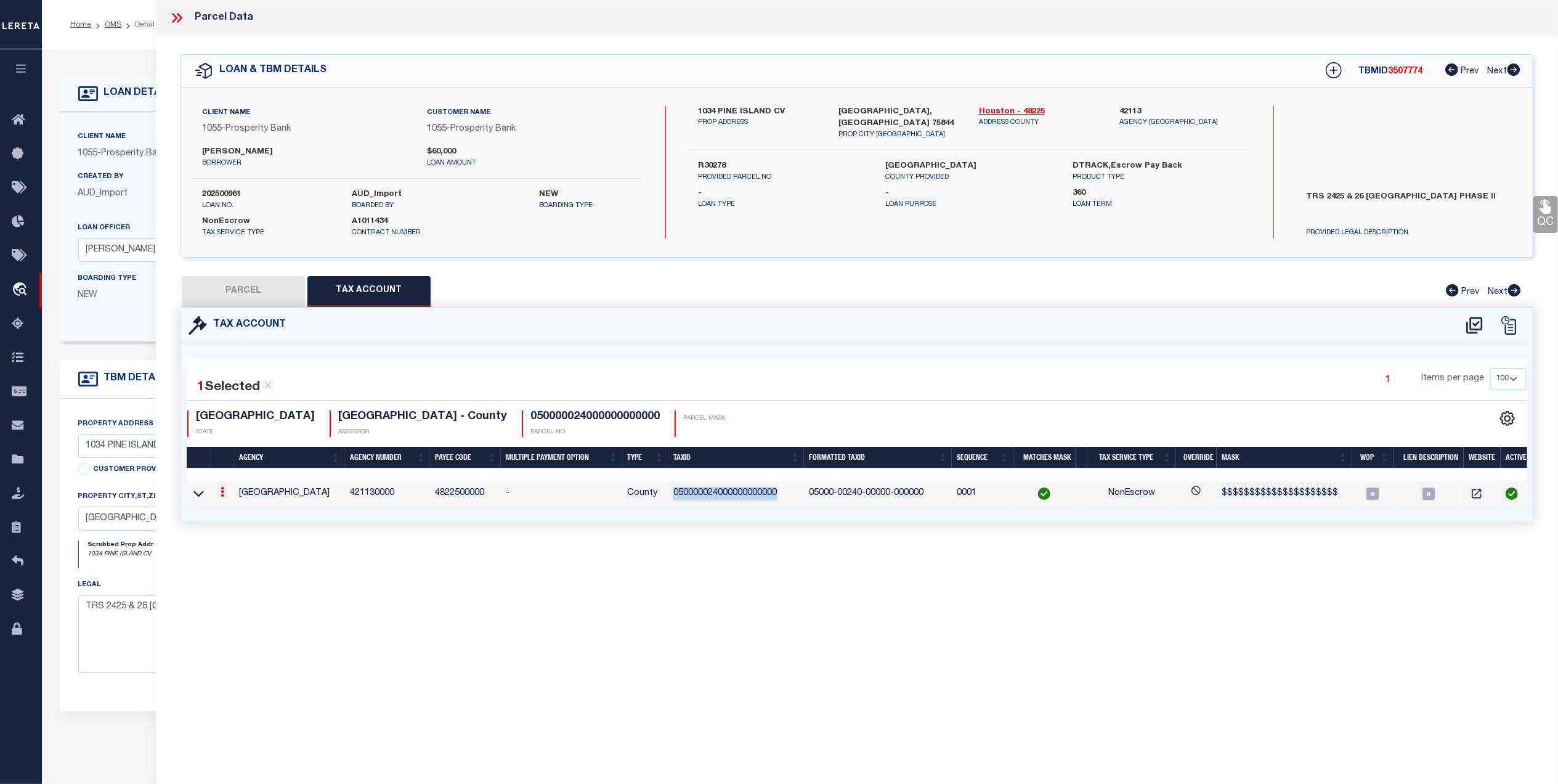
checkbox input "false"
select select "QC"
type input "SMYERS DAVID & CYNTHIA L"
select select "AGW"
select select "LEG"
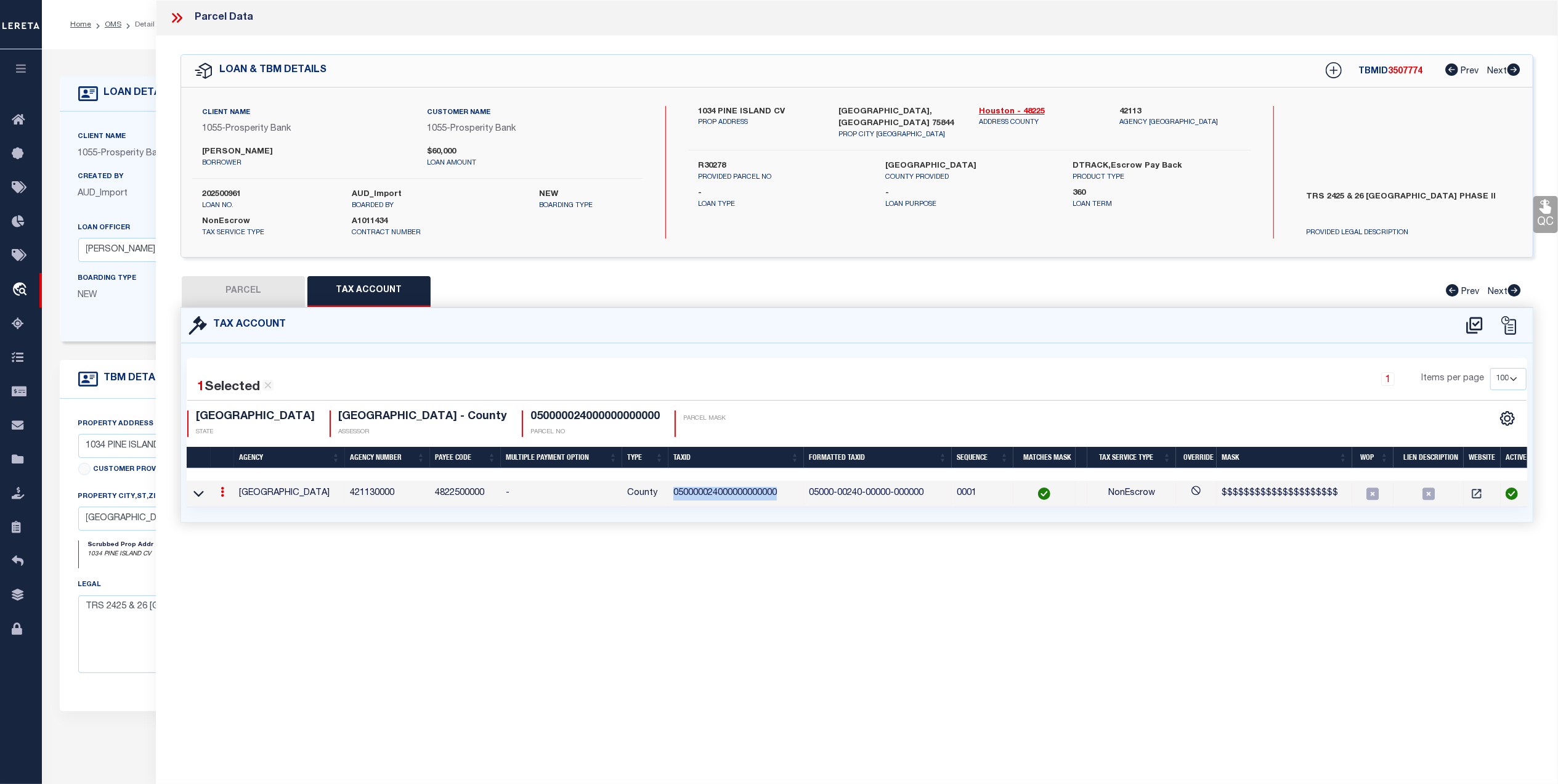
type input "1034 PINE ISLAND COVE RD"
type input "GRAPELAND TX 75844"
type textarea "PINE ISLAND COVE TRS 24, 25, 26 SEC 2"
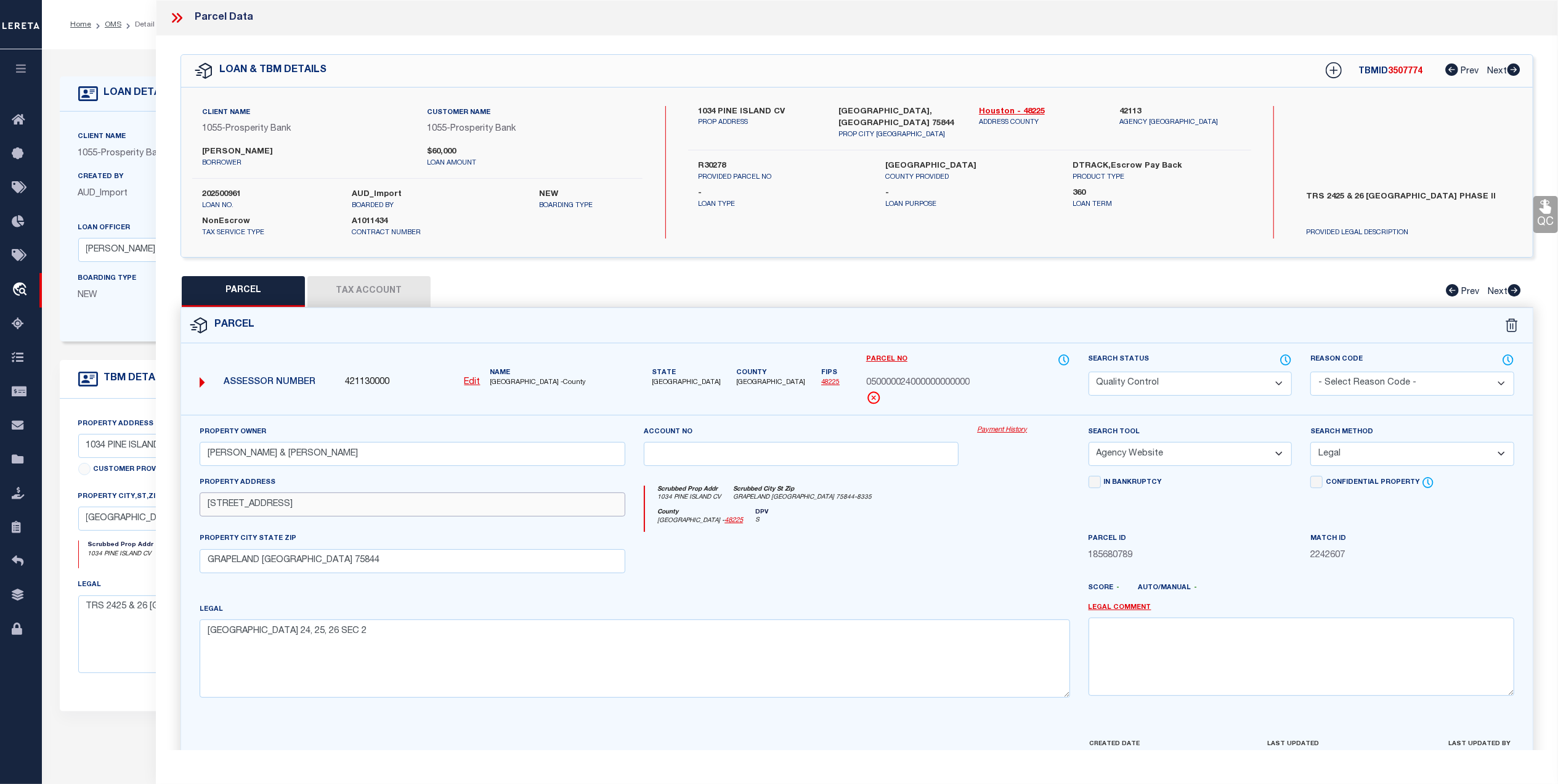
drag, startPoint x: 341, startPoint y: 508, endPoint x: 200, endPoint y: 511, distance: 141.0
click at [200, 511] on input "1034 PINE ISLAND COVE RD" at bounding box center [413, 504] width 426 height 24
paste input "V"
type input "1034 PINE ISLAND CV"
click at [827, 573] on div at bounding box center [801, 556] width 333 height 51
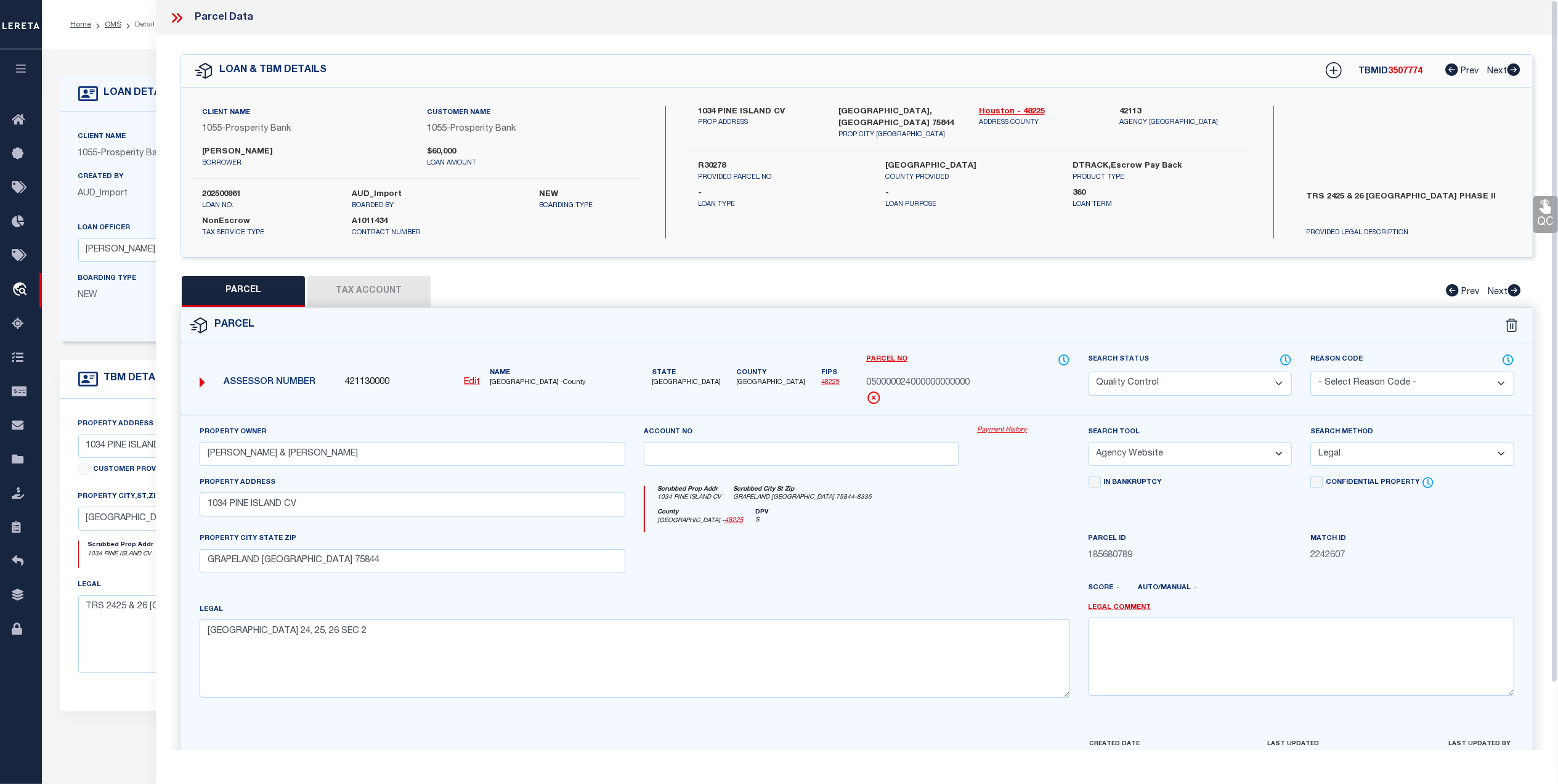
click at [1549, 217] on link "QC" at bounding box center [1545, 215] width 25 height 37
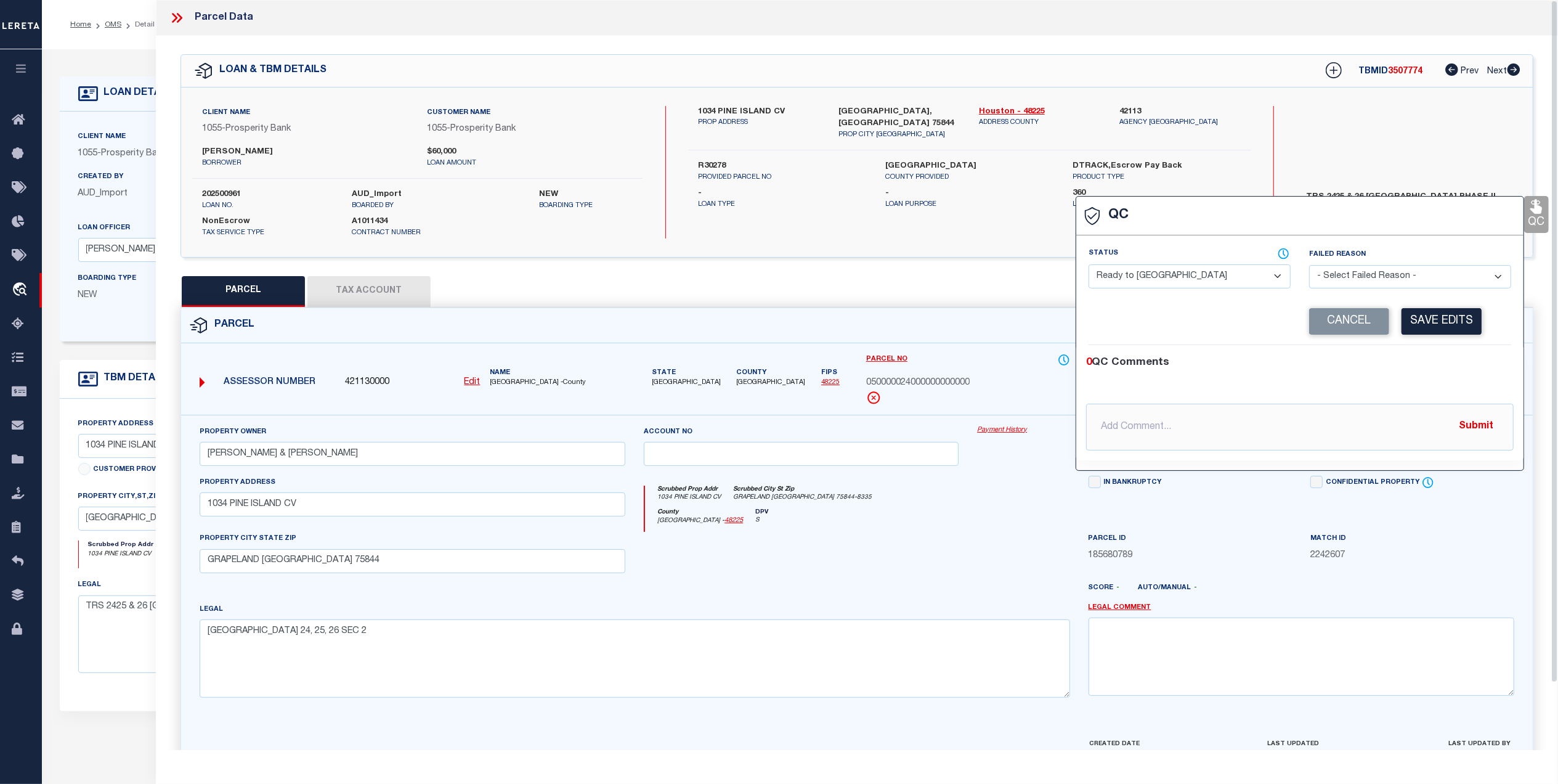
click at [1109, 277] on select "- Select Status - Ready to QC Correct Incorrect" at bounding box center [1190, 277] width 202 height 24
select select "COR"
click at [1089, 266] on select "- Select Status - Ready to QC Correct Incorrect" at bounding box center [1190, 277] width 202 height 24
click at [1447, 317] on button "Save Edits" at bounding box center [1441, 321] width 81 height 27
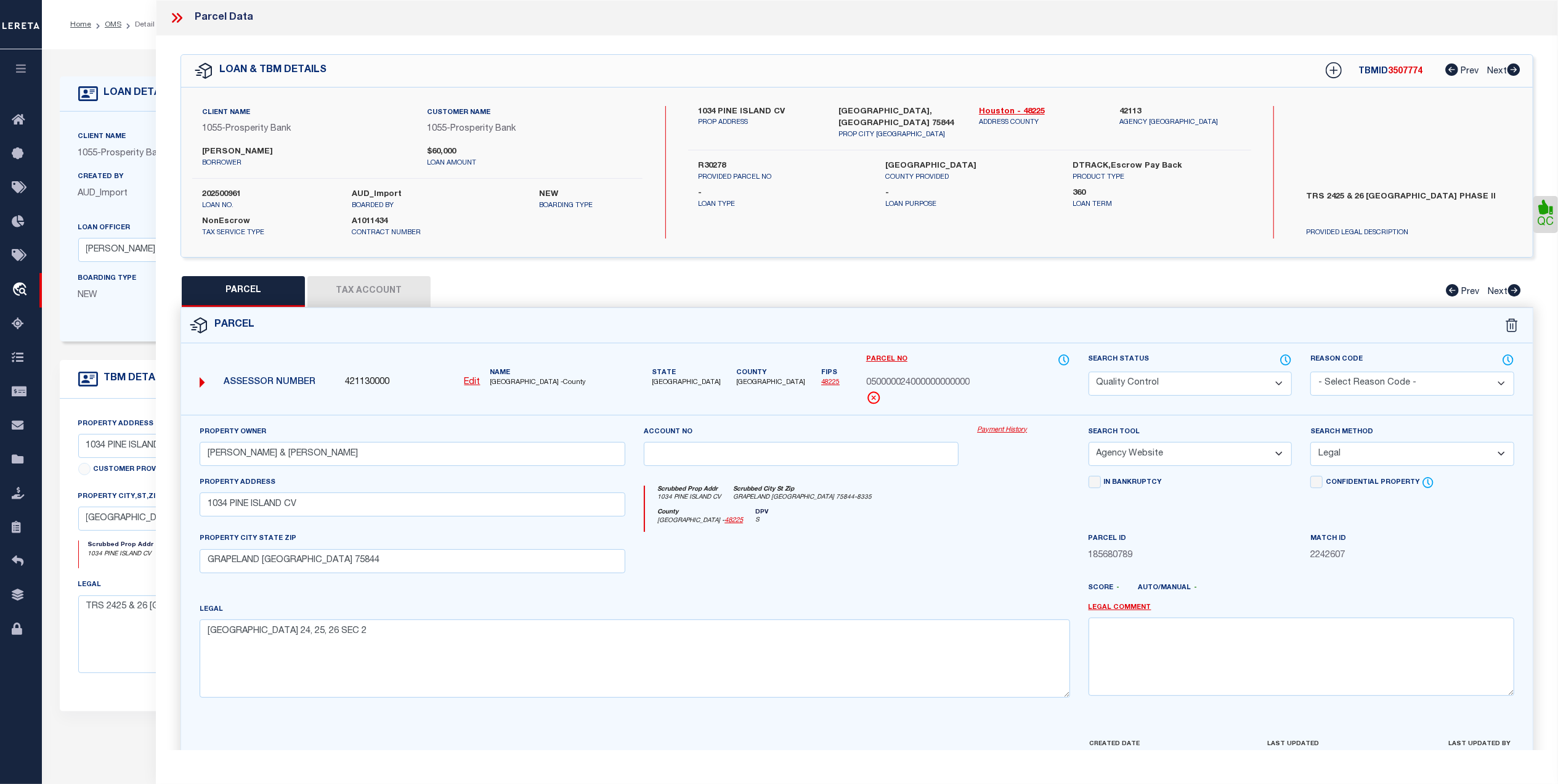
click at [1114, 375] on select "Automated Search Bad Parcel Complete Duplicate Parcel High Dollar Reporting In …" at bounding box center [1190, 383] width 204 height 24
select select "CP"
click at [1089, 371] on select "Automated Search Bad Parcel Complete Duplicate Parcel High Dollar Reporting In …" at bounding box center [1190, 383] width 204 height 24
drag, startPoint x: 987, startPoint y: 530, endPoint x: 1016, endPoint y: 541, distance: 31.0
click at [988, 532] on div "County Houston - 48225 DPV S" at bounding box center [857, 520] width 425 height 24
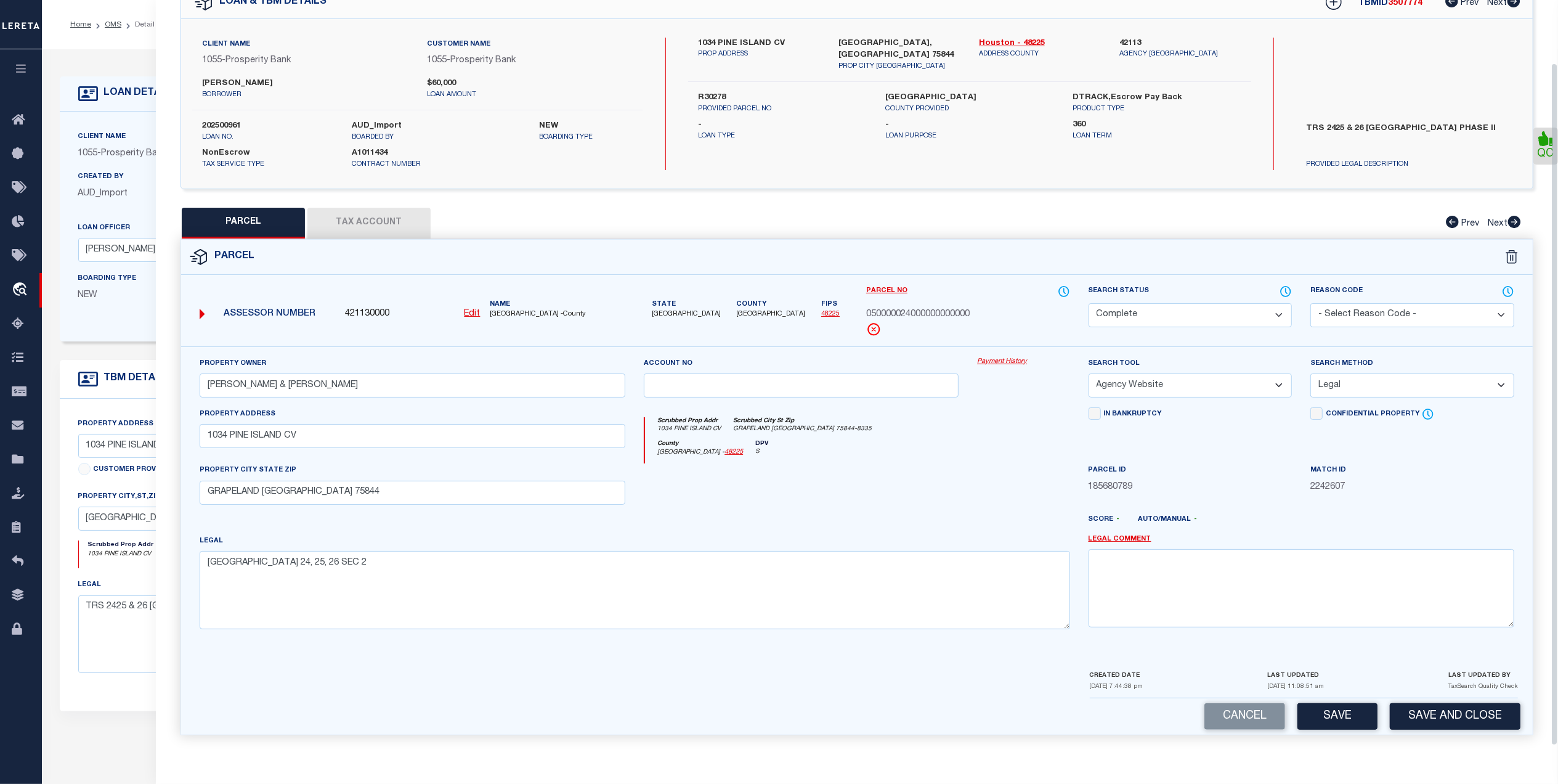
scroll to position [73, 0]
click at [1463, 728] on button "Save and Close" at bounding box center [1454, 716] width 131 height 27
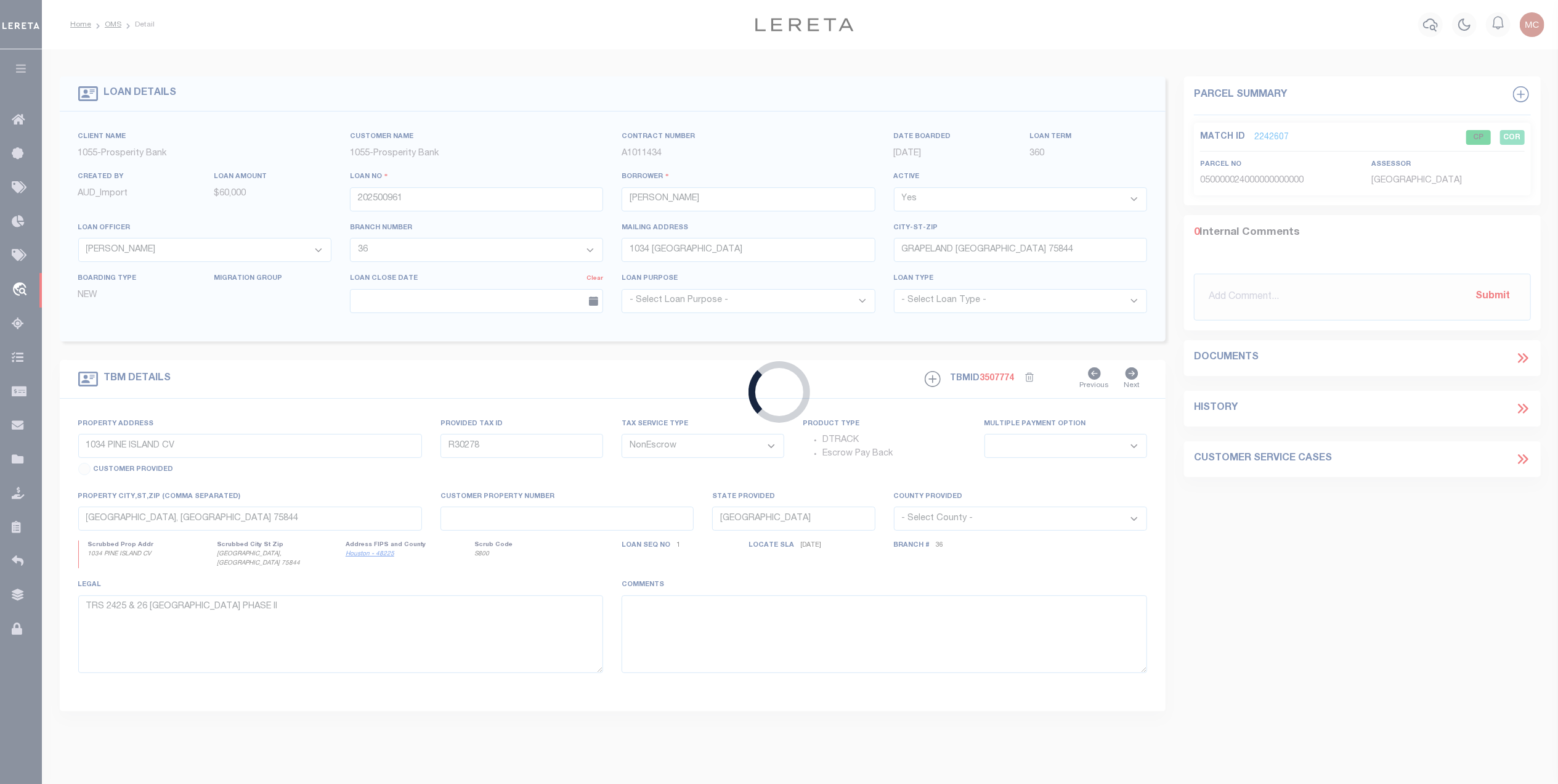
select select
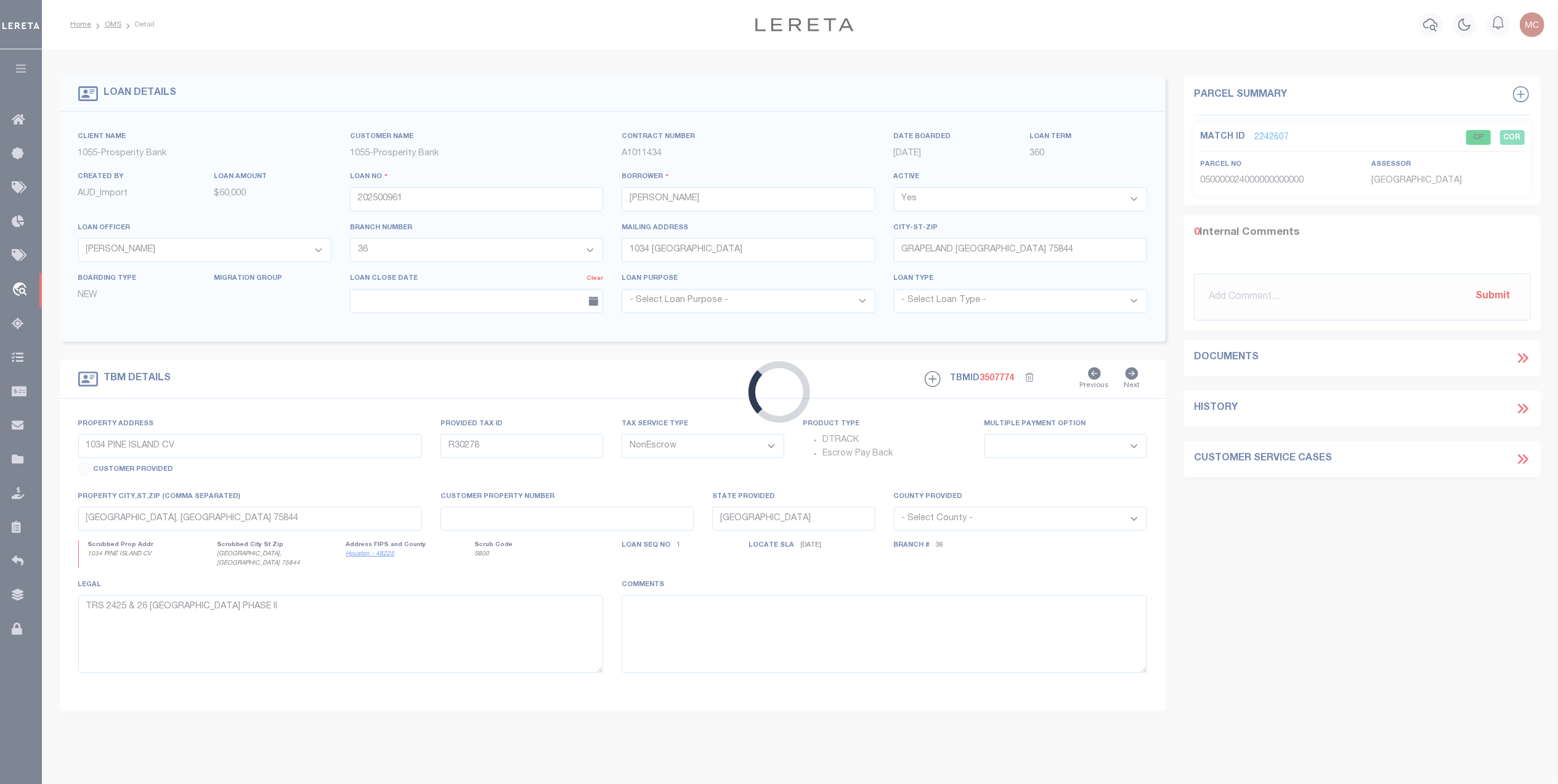
select select
select select "10390"
select select "4078"
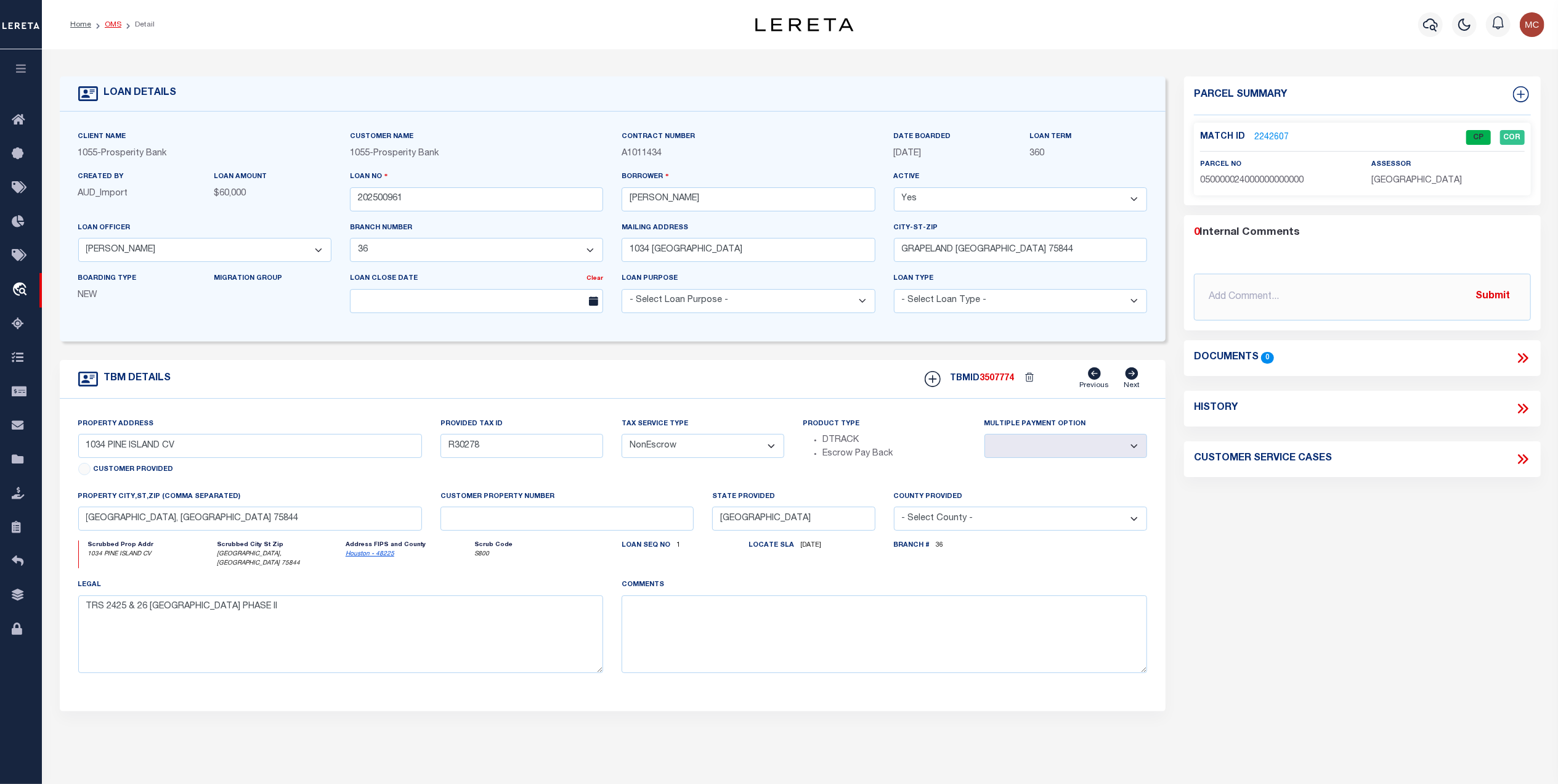
click at [106, 27] on link "OMS" at bounding box center [113, 25] width 17 height 7
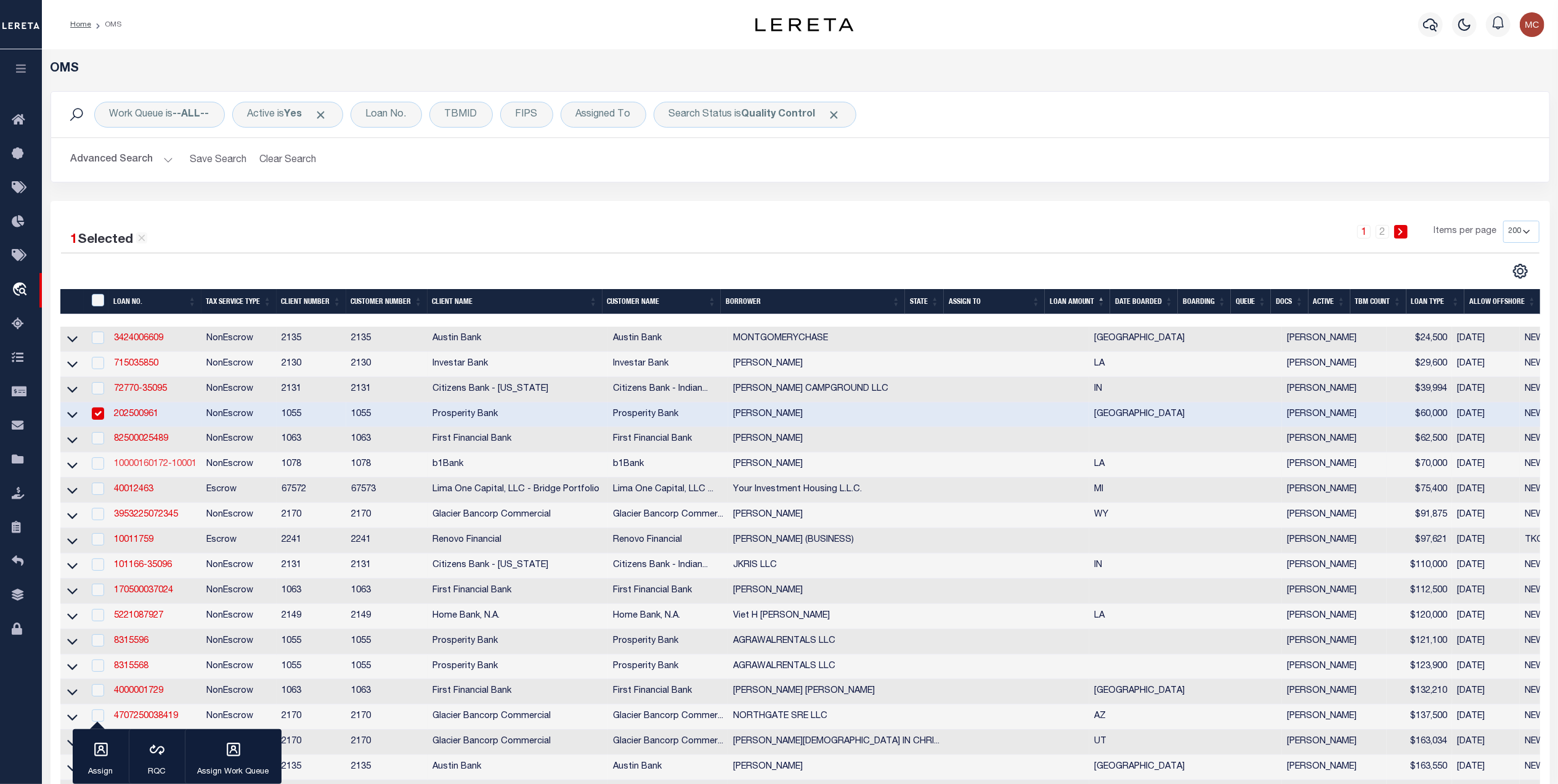
click at [141, 467] on link "10000160172-10001" at bounding box center [155, 463] width 82 height 8
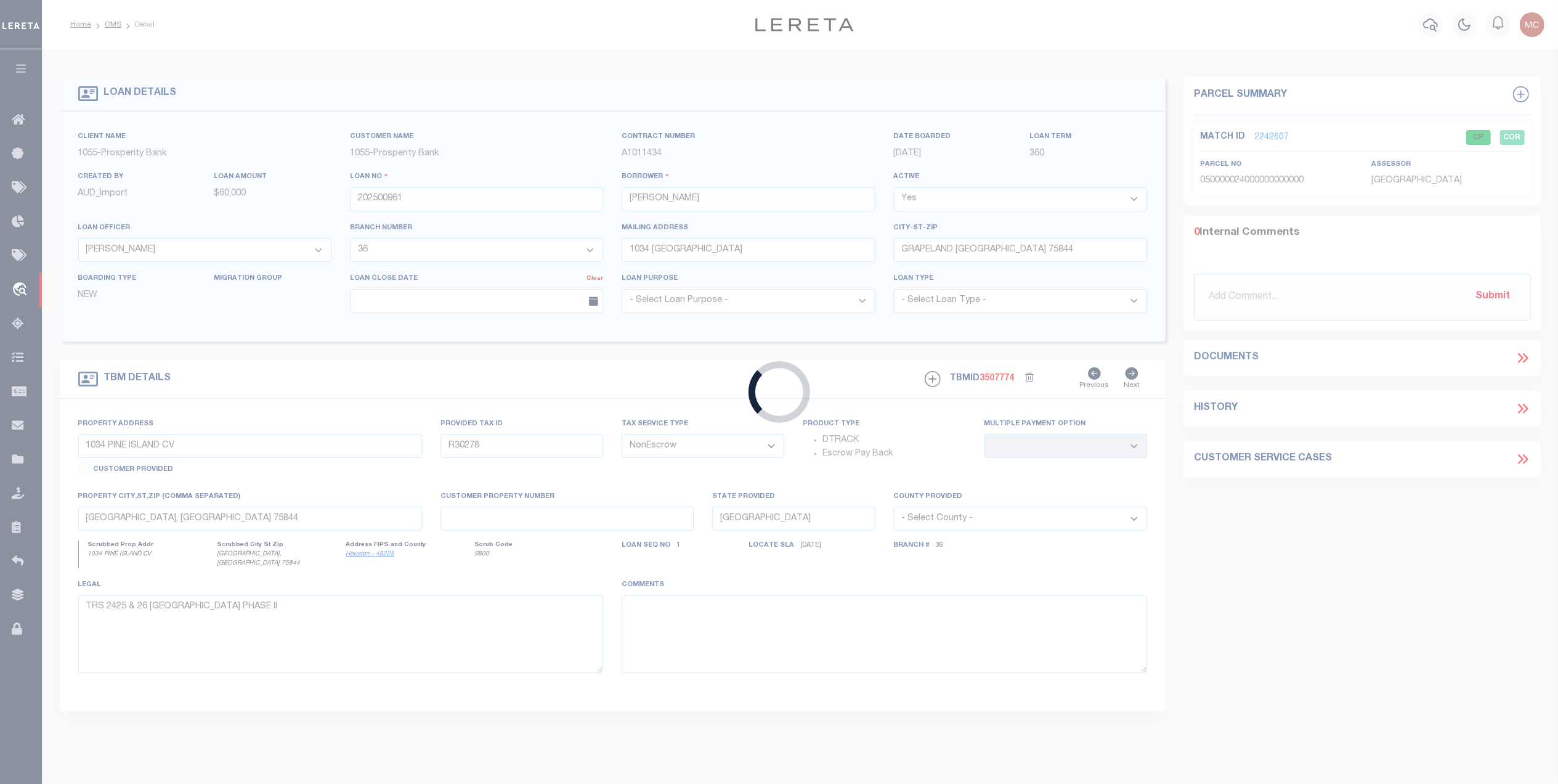
type input "10000160172-10001"
type input "Tammy R Mitchell"
select select
type input "[DATE]"
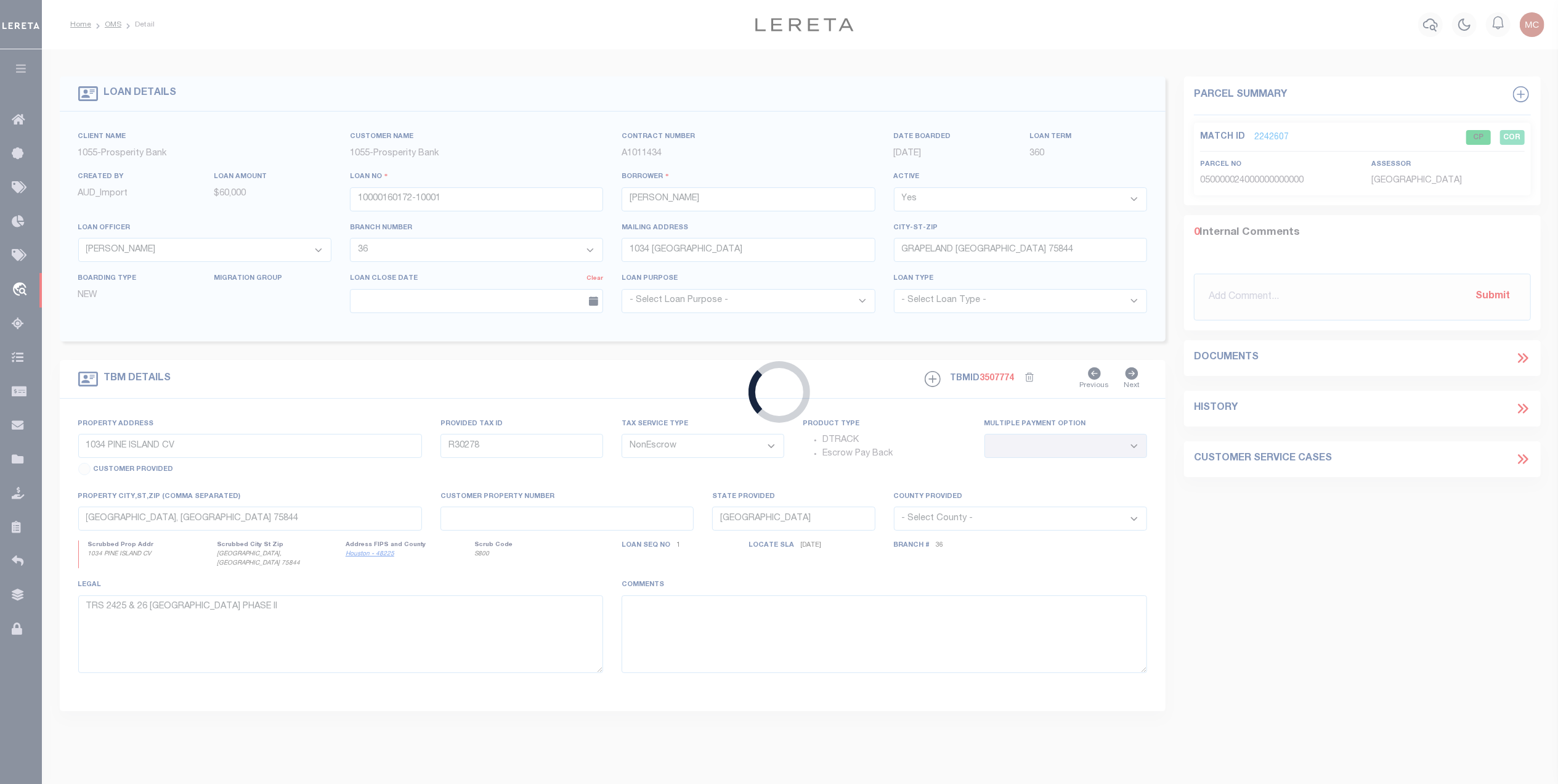
select select "20"
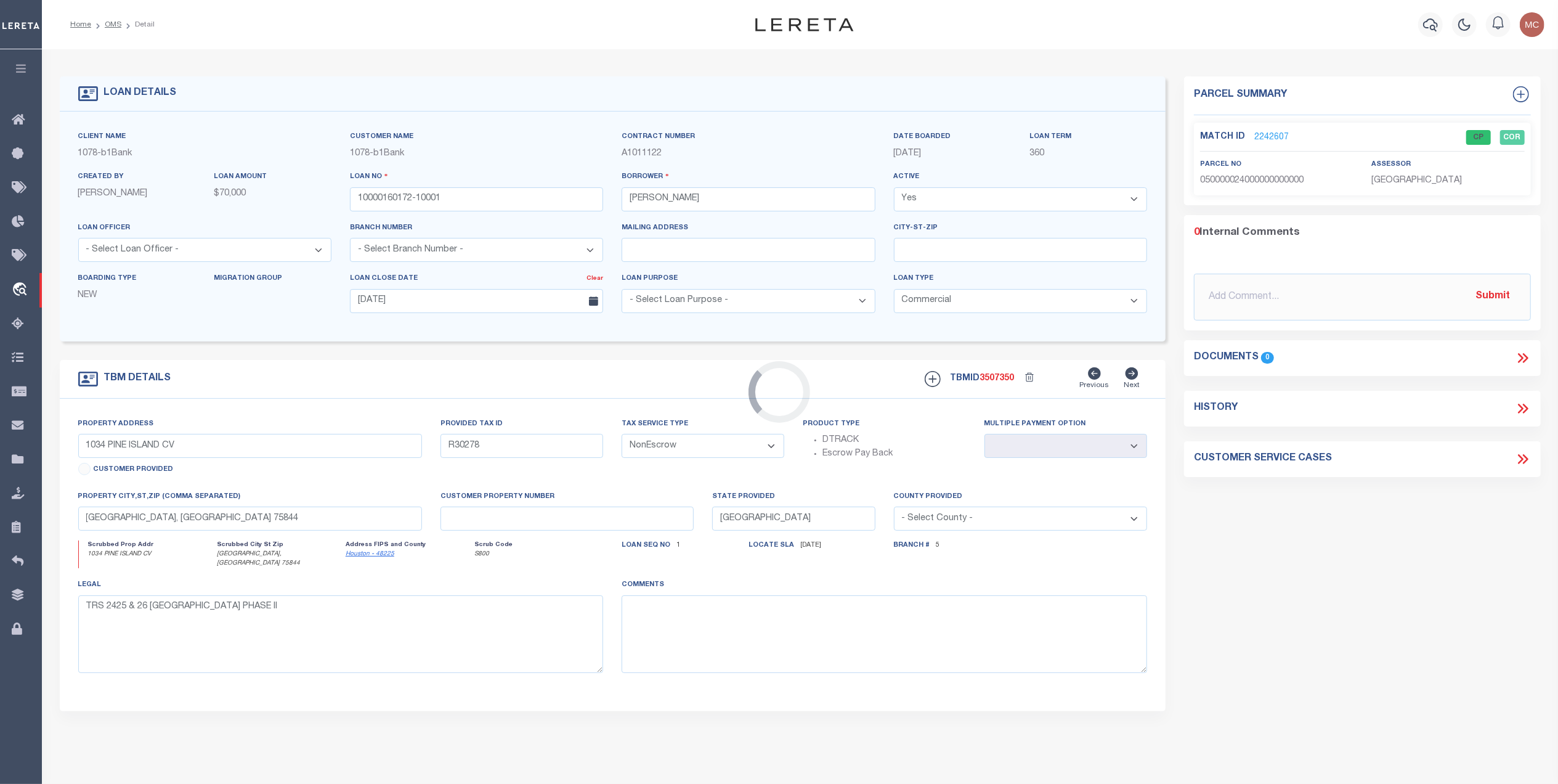
type input "824 W 4TH ST"
select select
type input "DEQUINCY LA 70633-3321"
type input "00740969"
type input "LA"
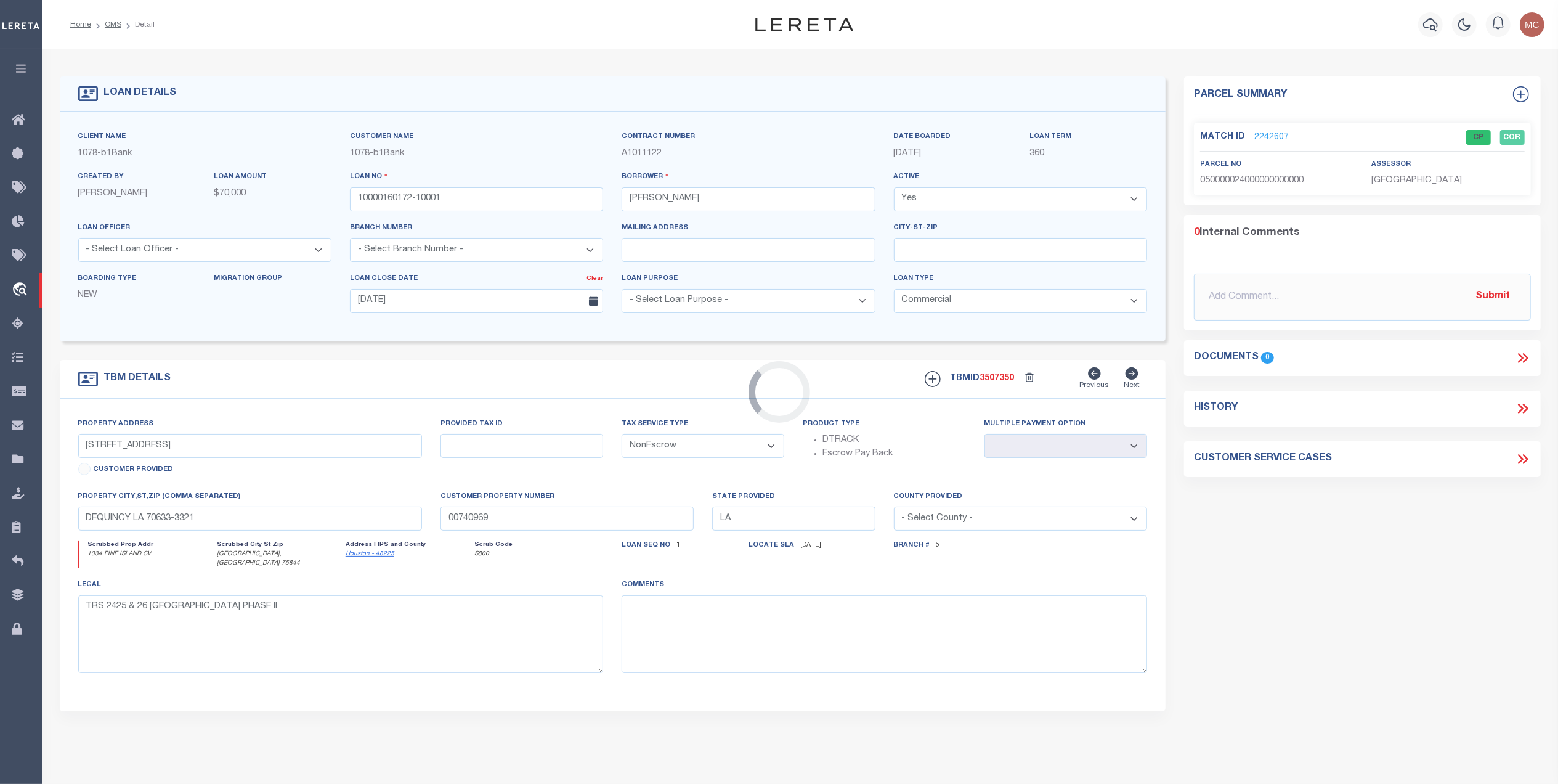
select select
type textarea "Commencing at the Southeast corner of Lot 8 of Block 1 of West Park Subdivision…"
select select "56372"
select select "471"
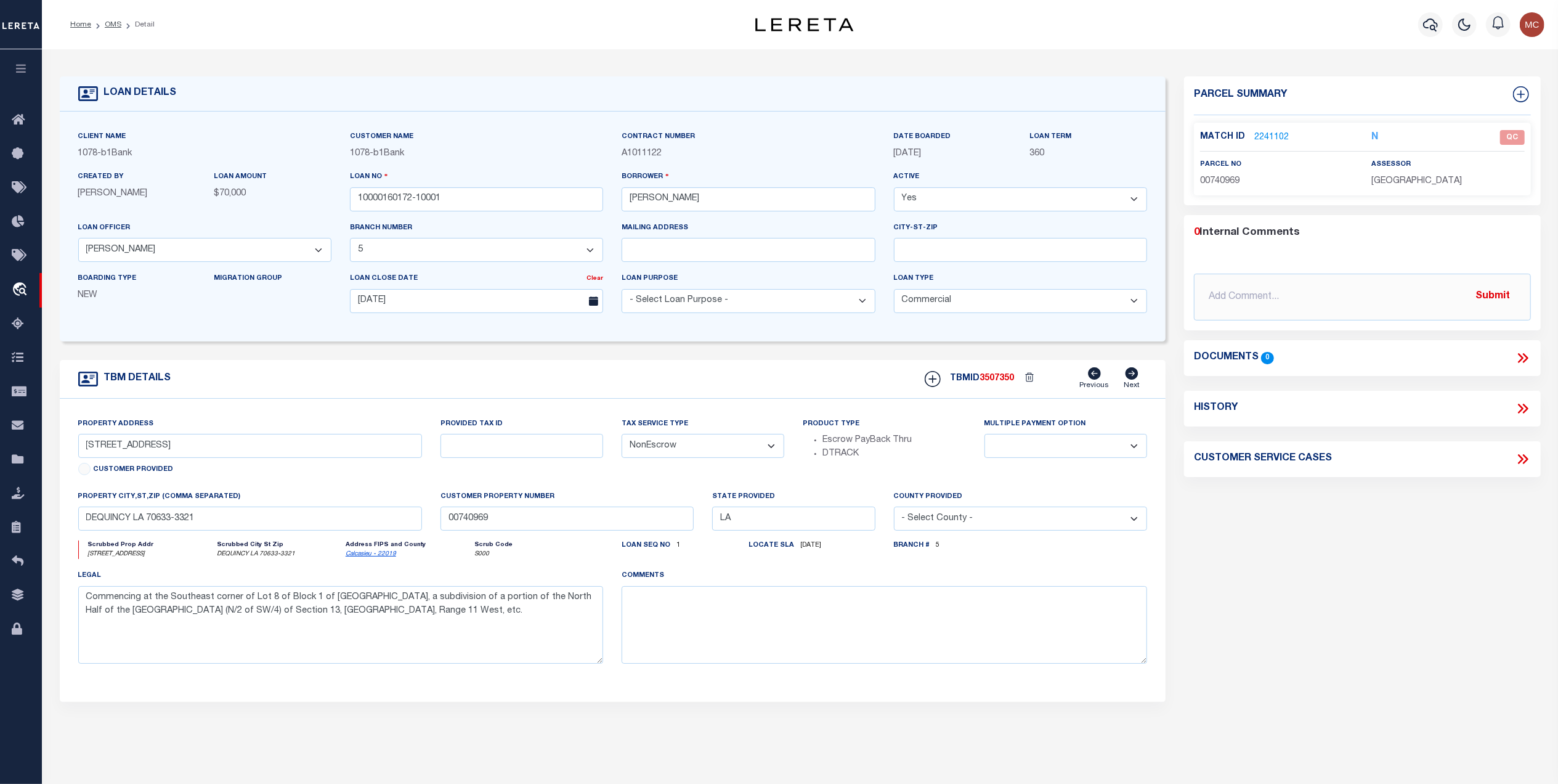
click at [1260, 133] on link "2241102" at bounding box center [1271, 138] width 34 height 13
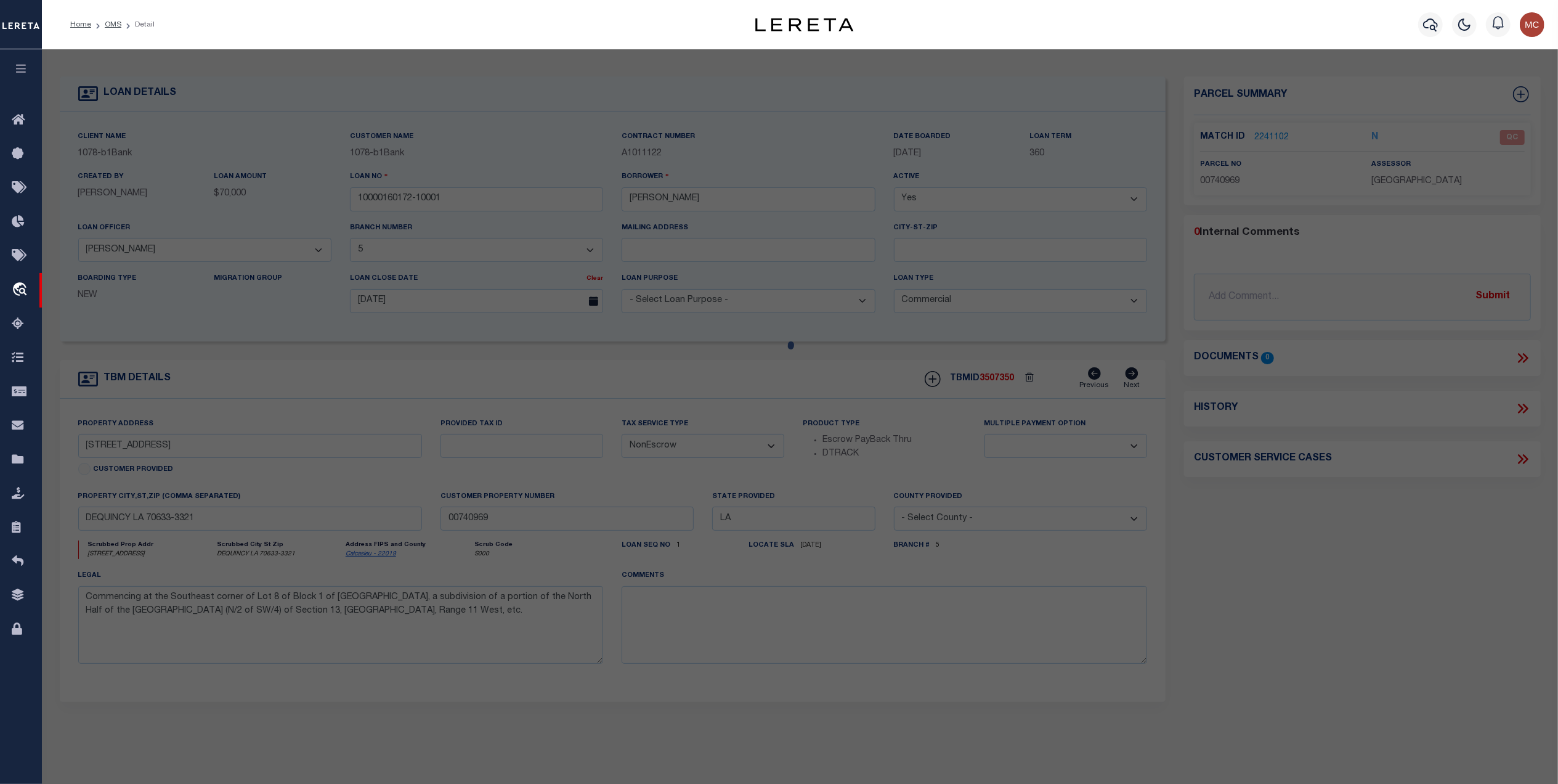
select select "AS"
select select
checkbox input "false"
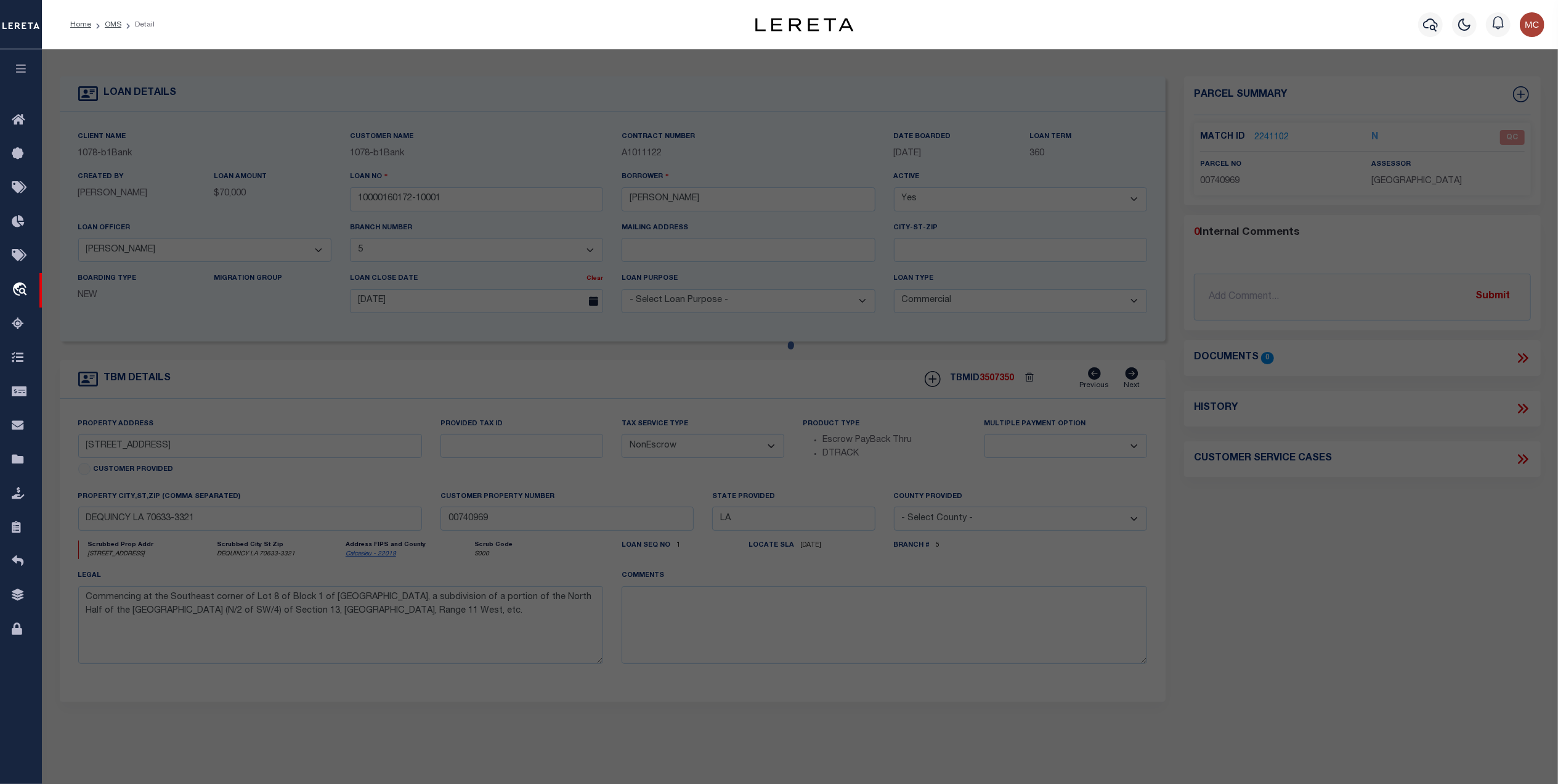
select select "QC"
type input "MITCHELL,TAMMY R"
select select "AGW"
select select "LEG"
type input "824 W 4TH ST"
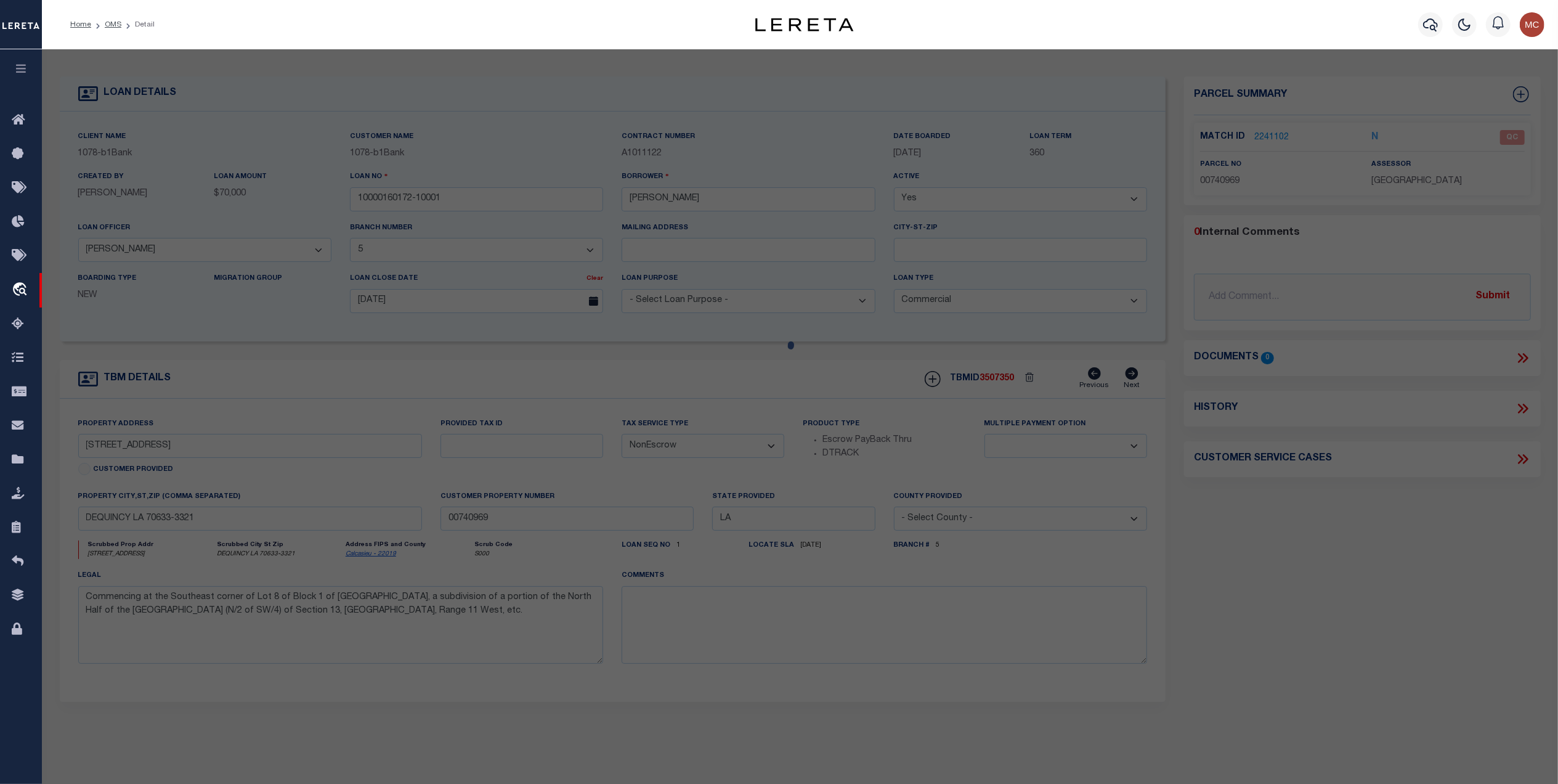
type input "DEQUINCY, LA 70633"
type textarea "@130711-0000-3400010 0000 COM SE COR LOT 8 BLK 1 WEST PARK SUB W 134.6 FT, SE 1…"
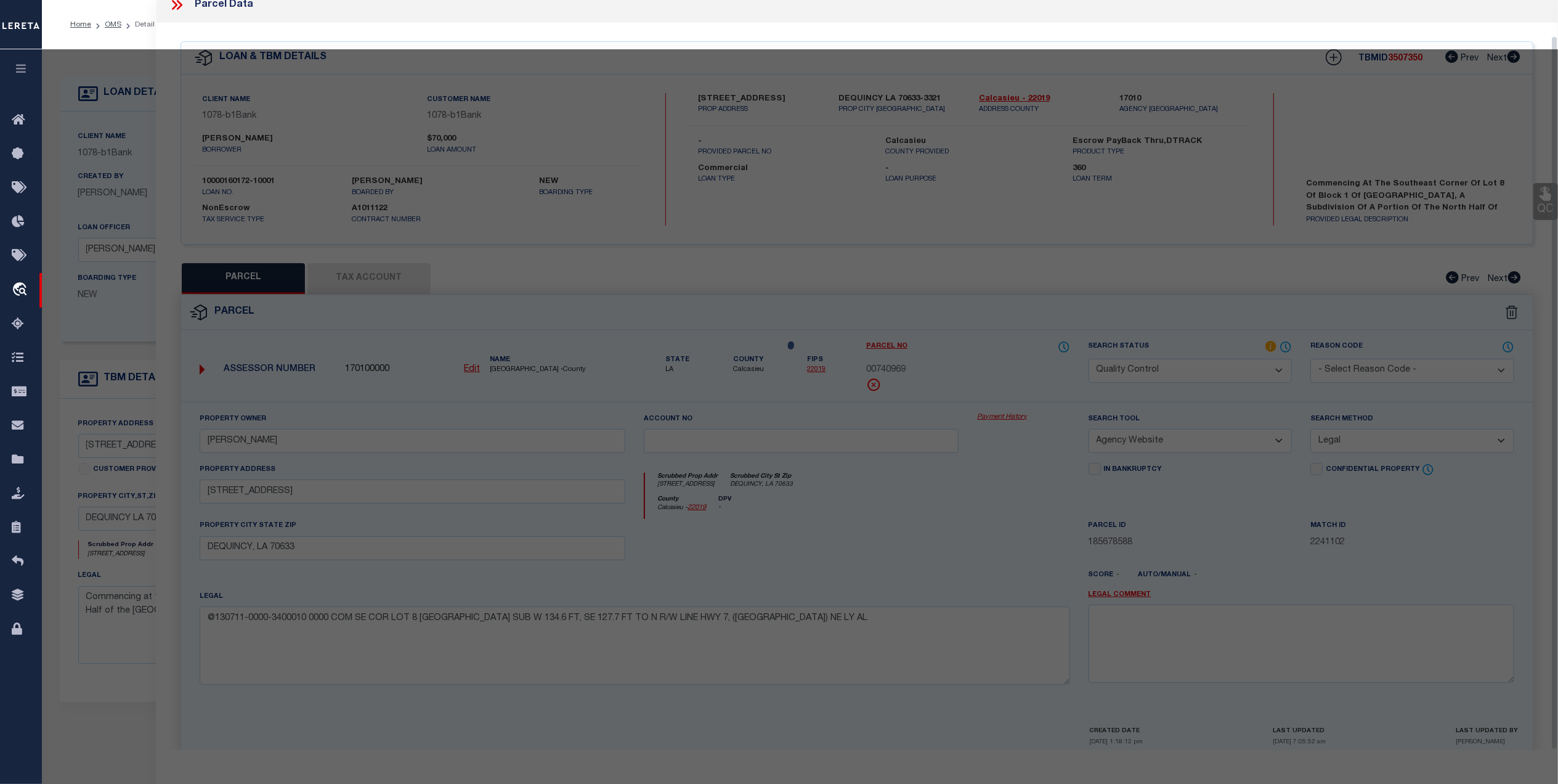
scroll to position [37, 0]
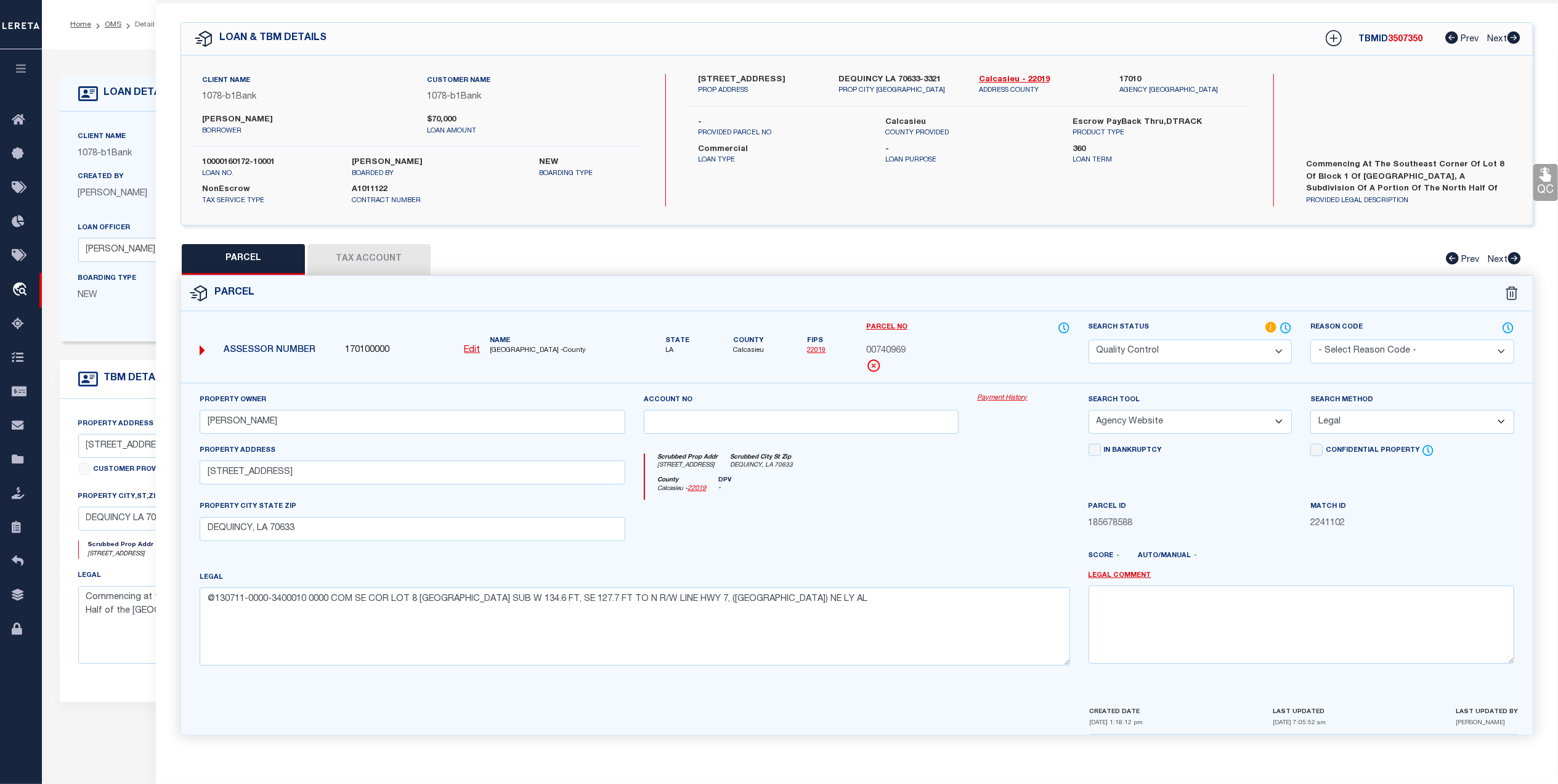
click at [362, 250] on button "Tax Account" at bounding box center [368, 259] width 123 height 31
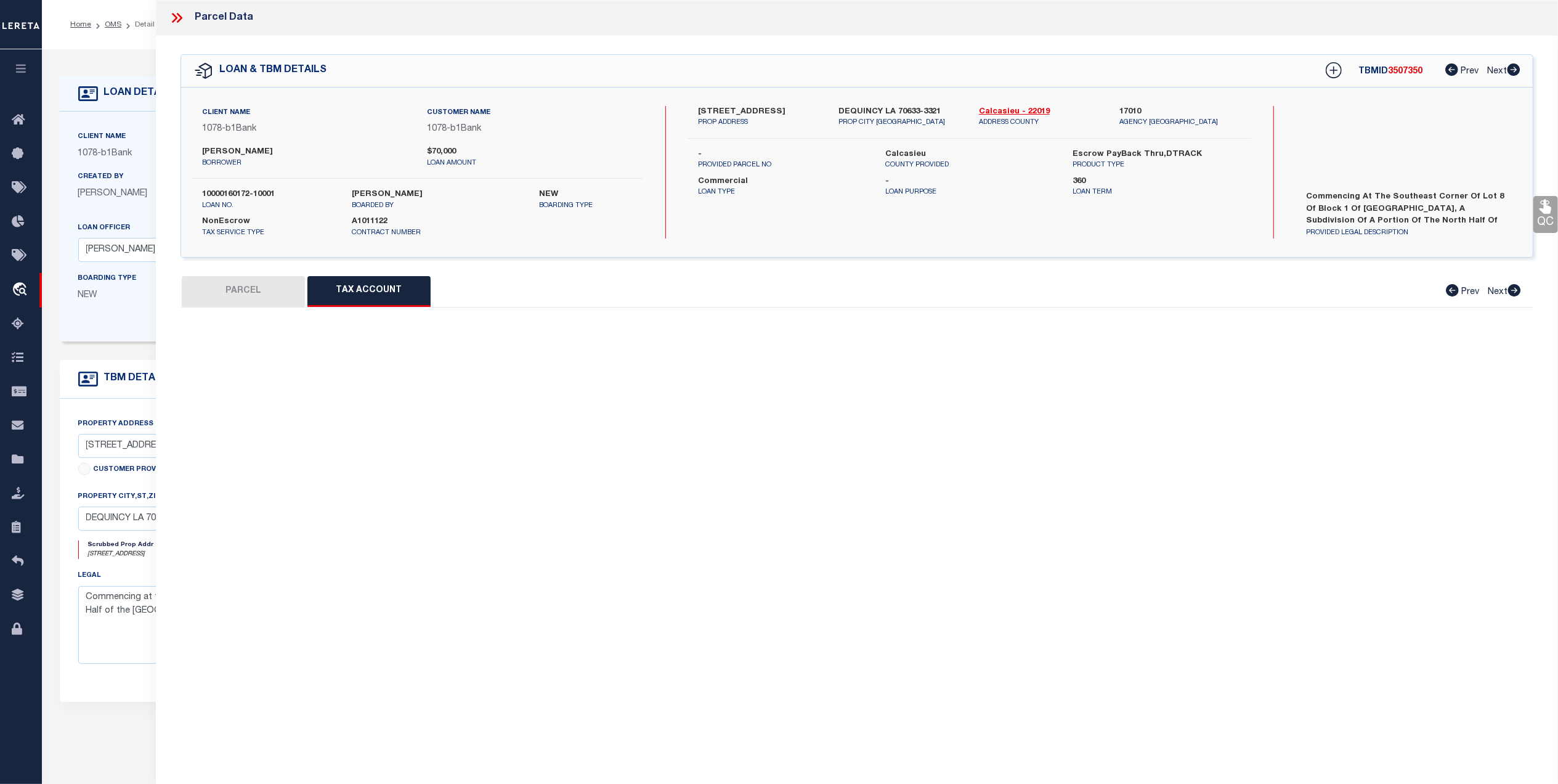
scroll to position [0, 0]
select select "100"
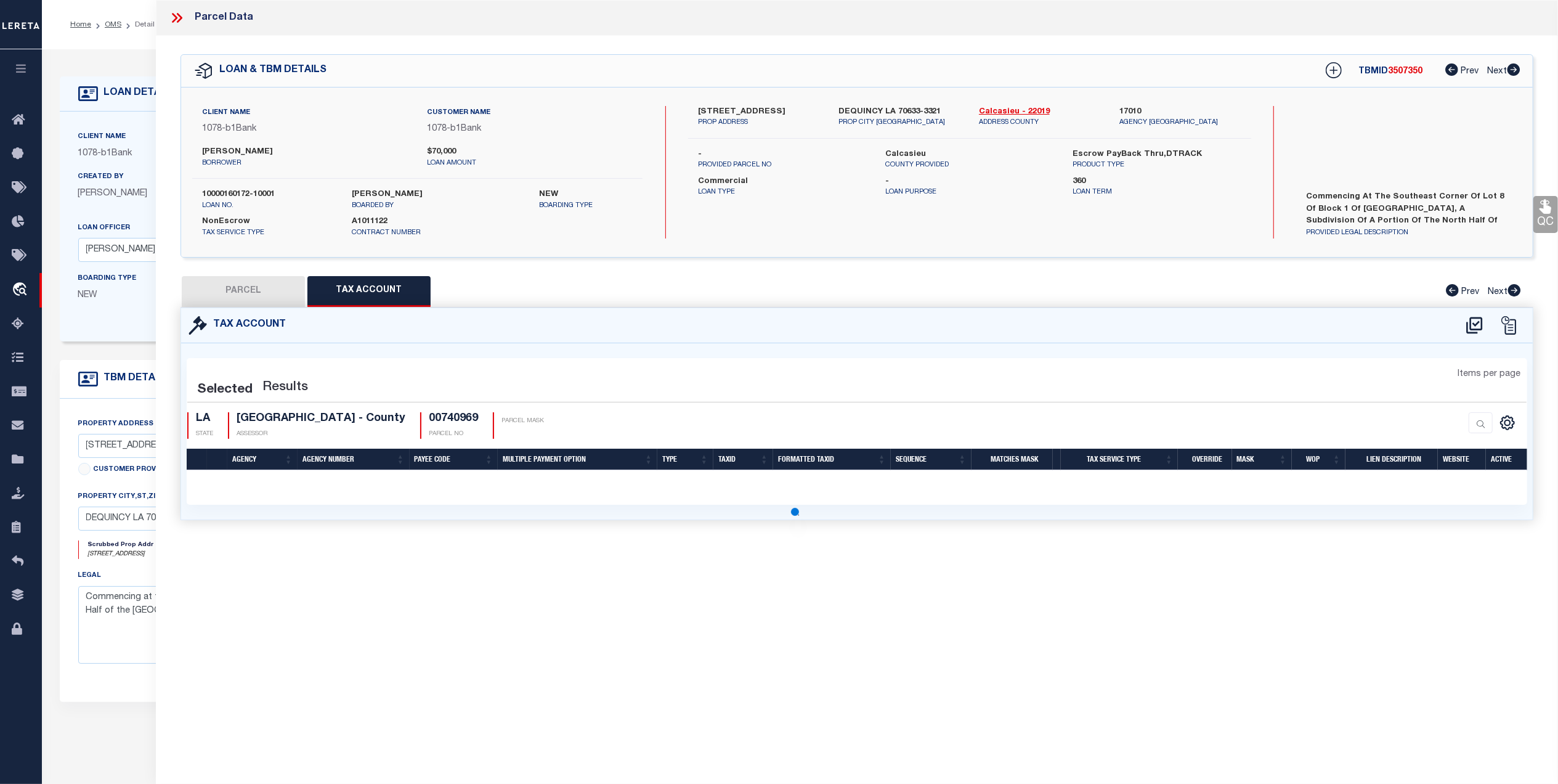
select select "100"
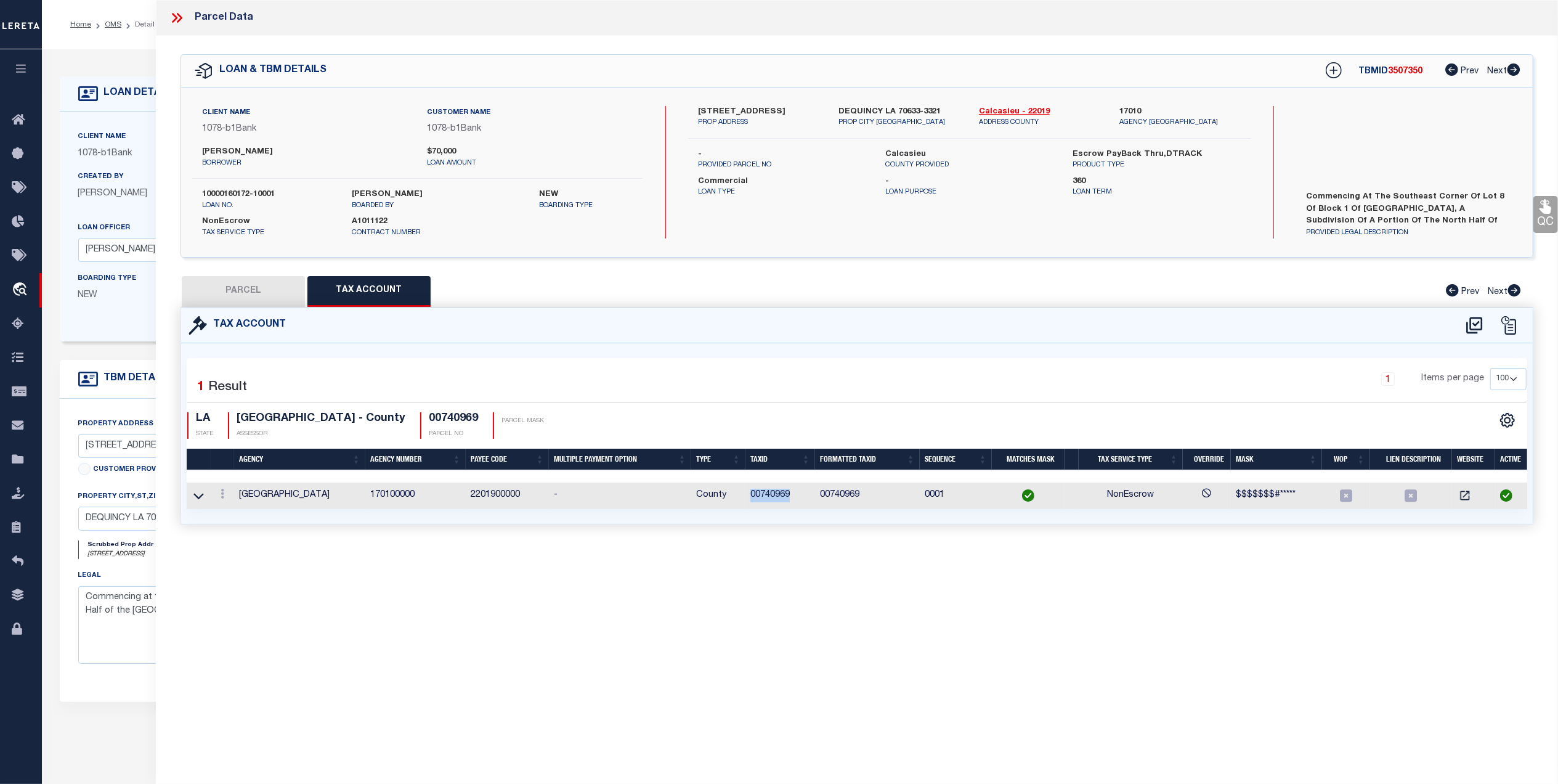
drag, startPoint x: 782, startPoint y: 498, endPoint x: 751, endPoint y: 507, distance: 32.3
click at [751, 507] on td "00740969" at bounding box center [779, 495] width 69 height 27
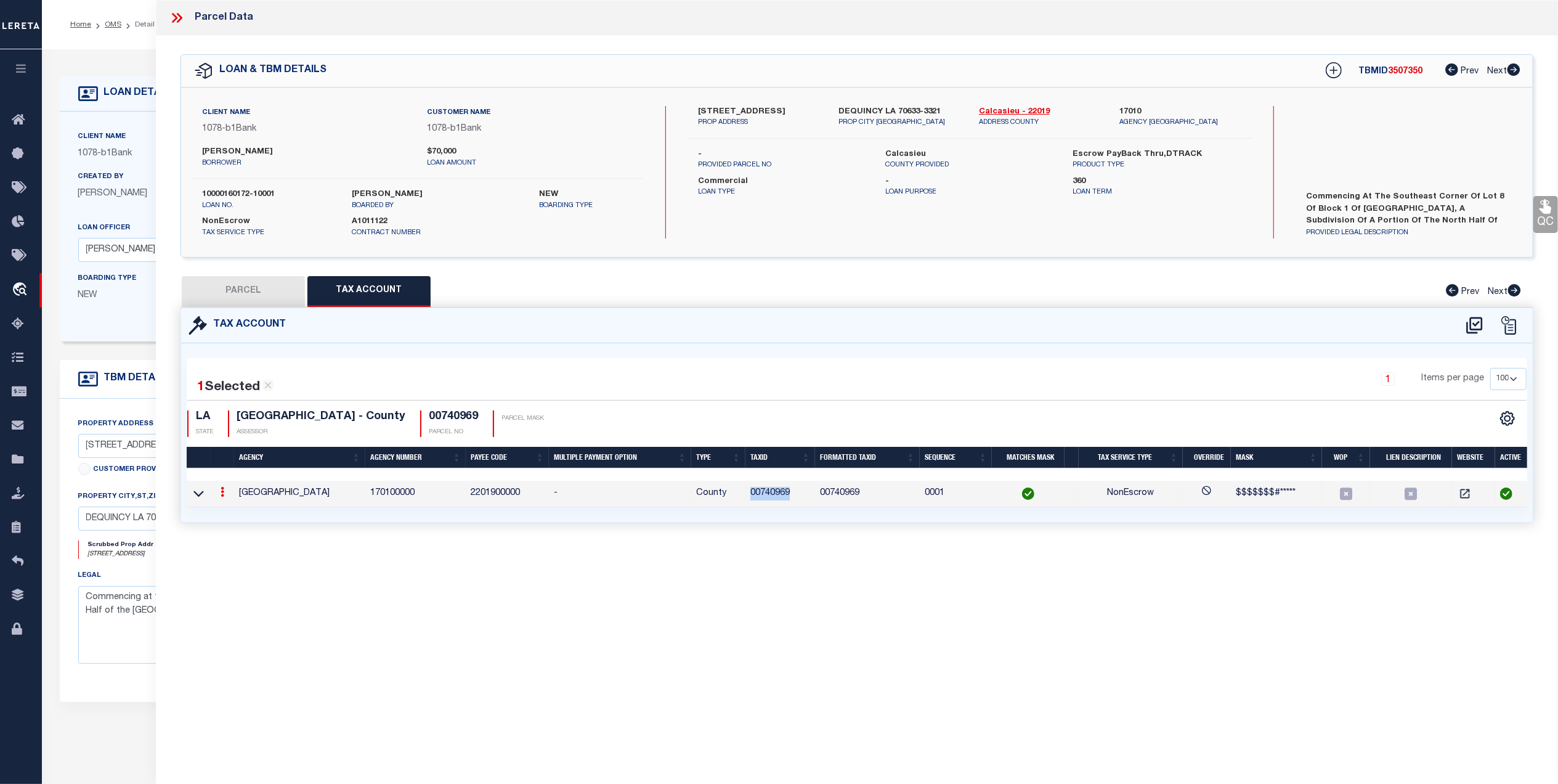
copy td "00740969"
click at [230, 296] on button "PARCEL" at bounding box center [243, 291] width 123 height 31
select select "AS"
select select
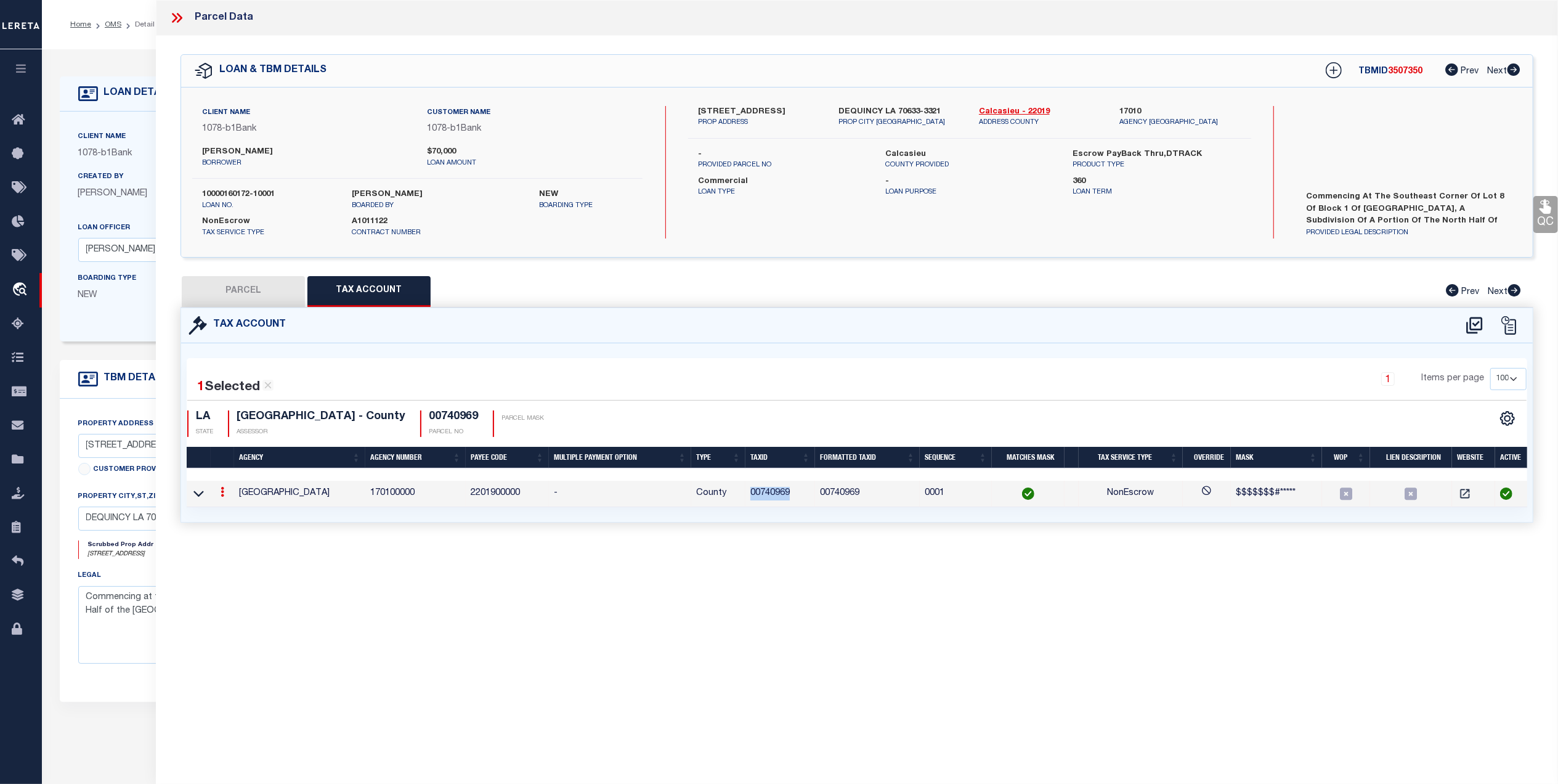
checkbox input "false"
select select "QC"
type input "MITCHELL,TAMMY R"
select select "AGW"
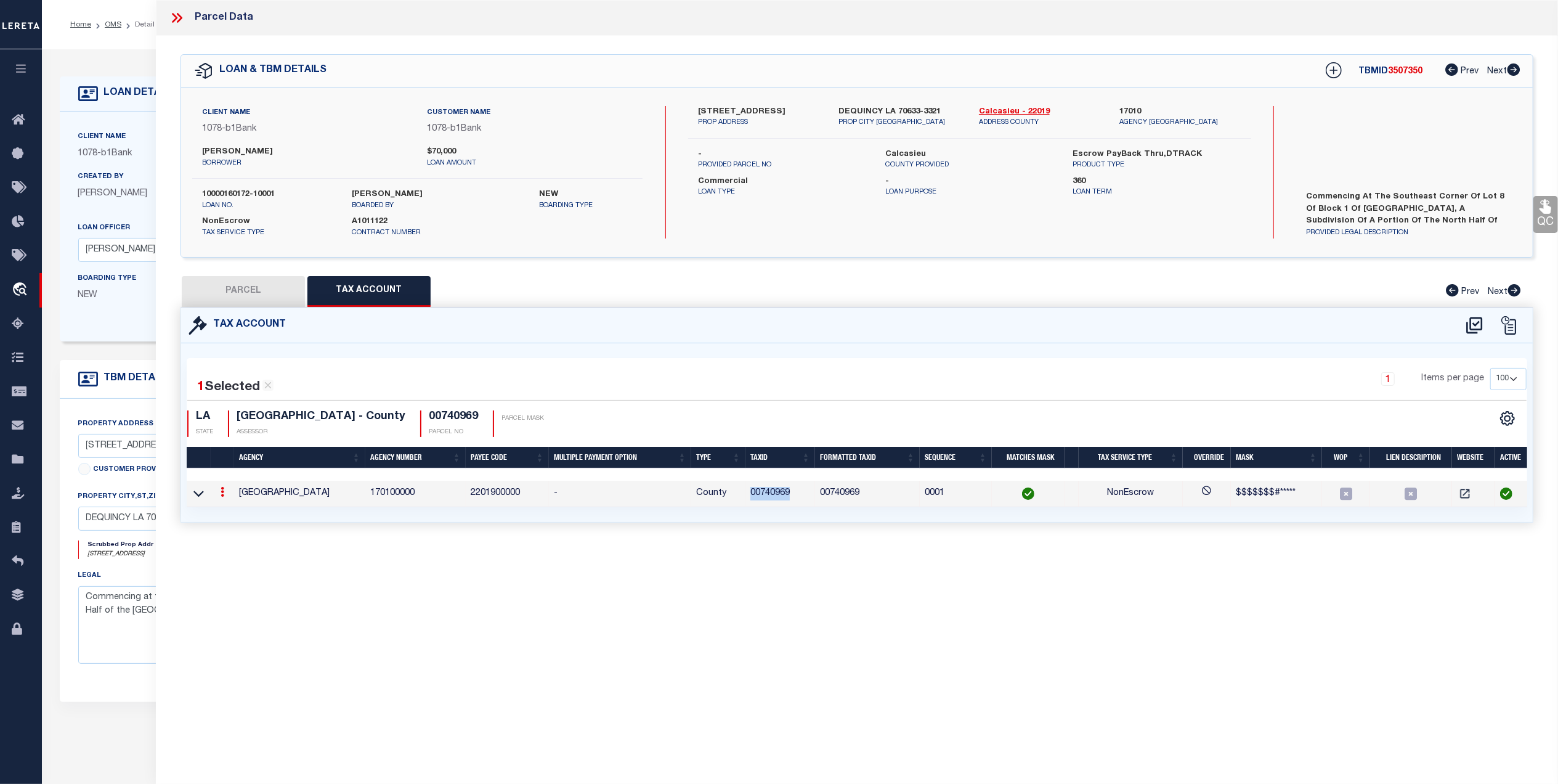
select select "LEG"
type input "824 W 4TH ST"
type input "DEQUINCY, LA 70633"
type textarea "@130711-0000-3400010 0000 COM SE COR LOT 8 BLK 1 WEST PARK SUB W 134.6 FT, SE 1…"
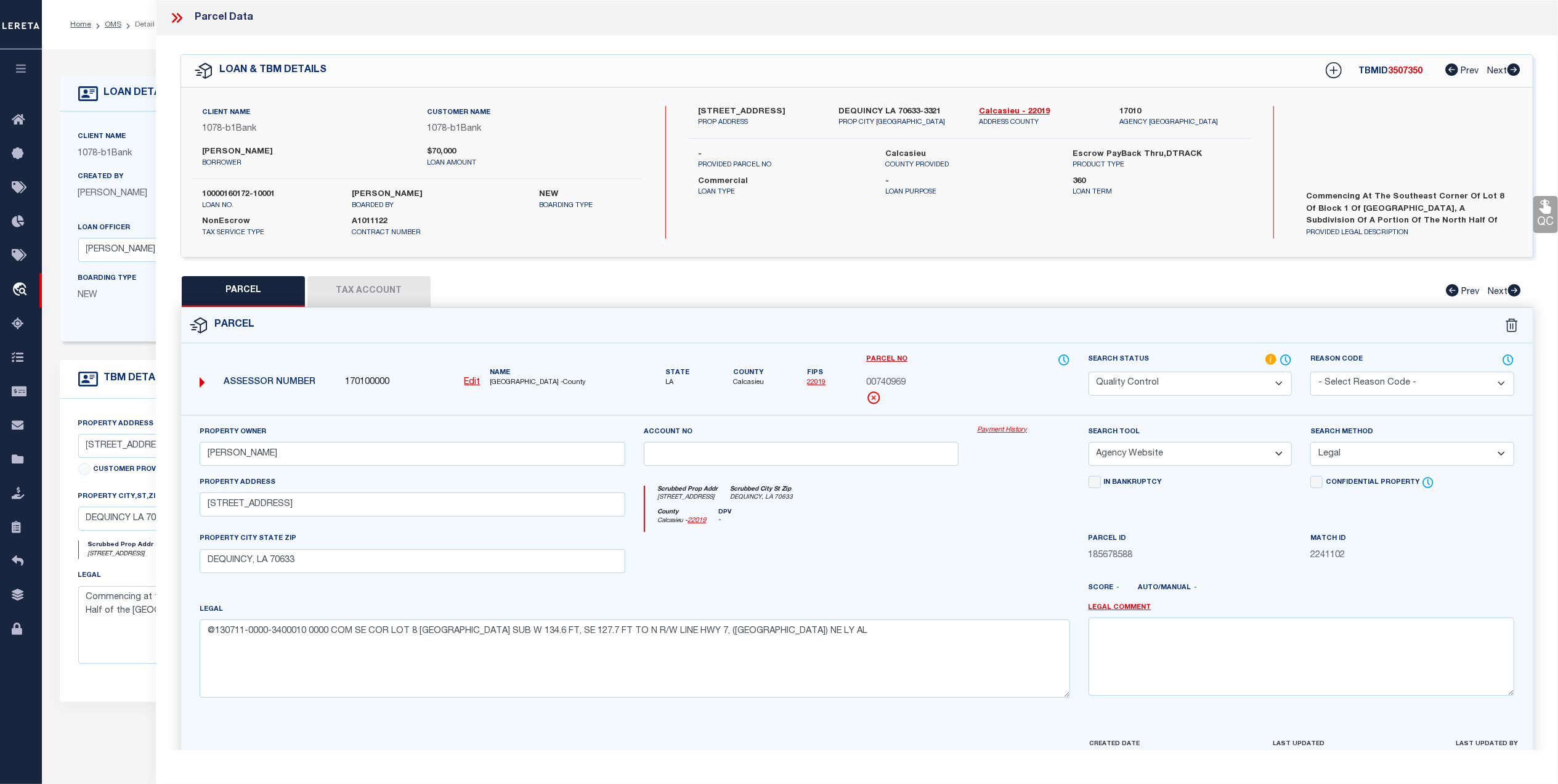
click at [1543, 222] on link "QC" at bounding box center [1545, 215] width 25 height 37
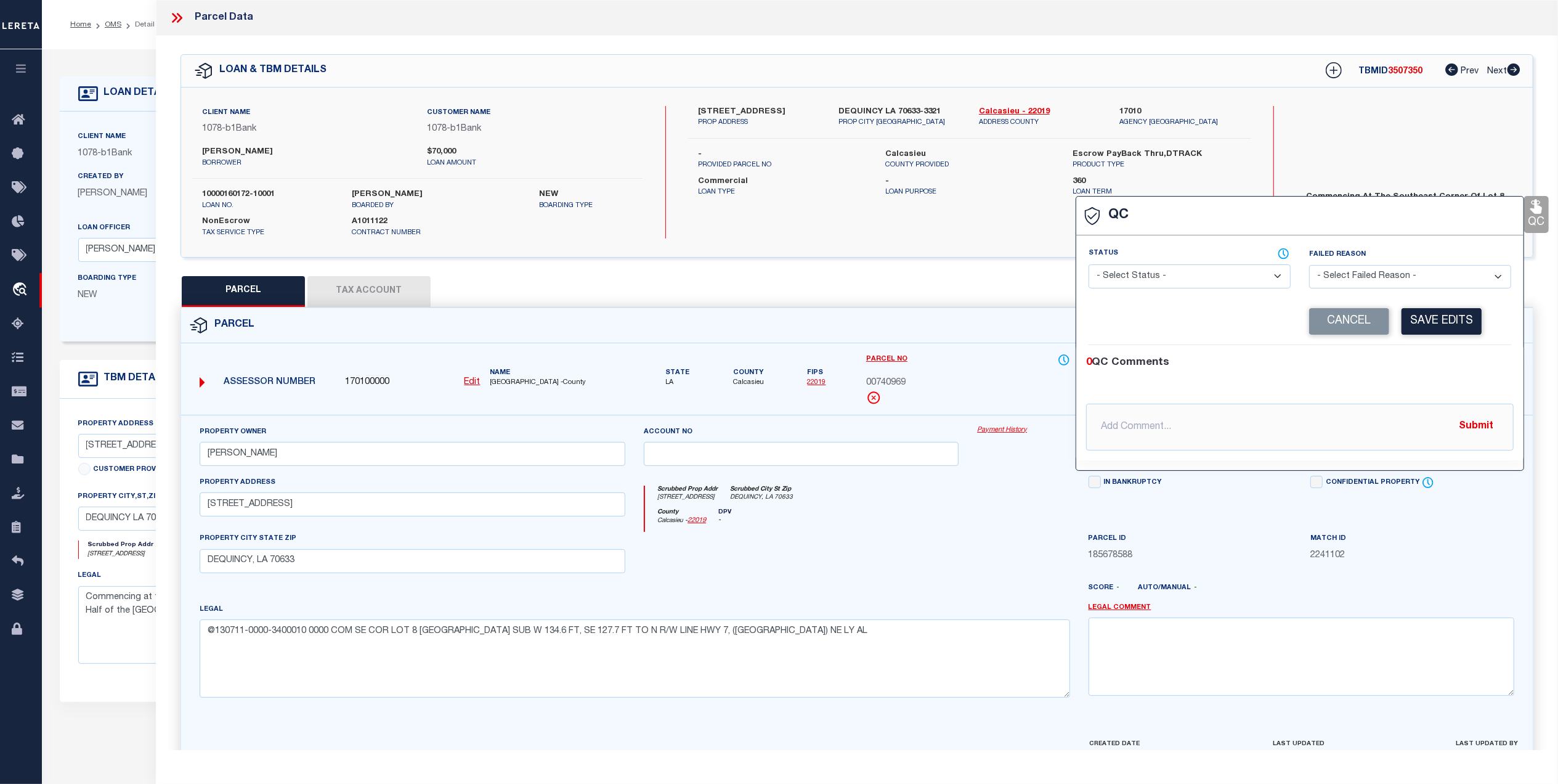
click at [1198, 281] on select "- Select Status - Ready to QC Correct Incorrect" at bounding box center [1190, 277] width 202 height 24
select select "COR"
click at [1089, 266] on select "- Select Status - Ready to QC Correct Incorrect" at bounding box center [1190, 277] width 202 height 24
click at [1425, 329] on button "Save Edits" at bounding box center [1441, 321] width 81 height 27
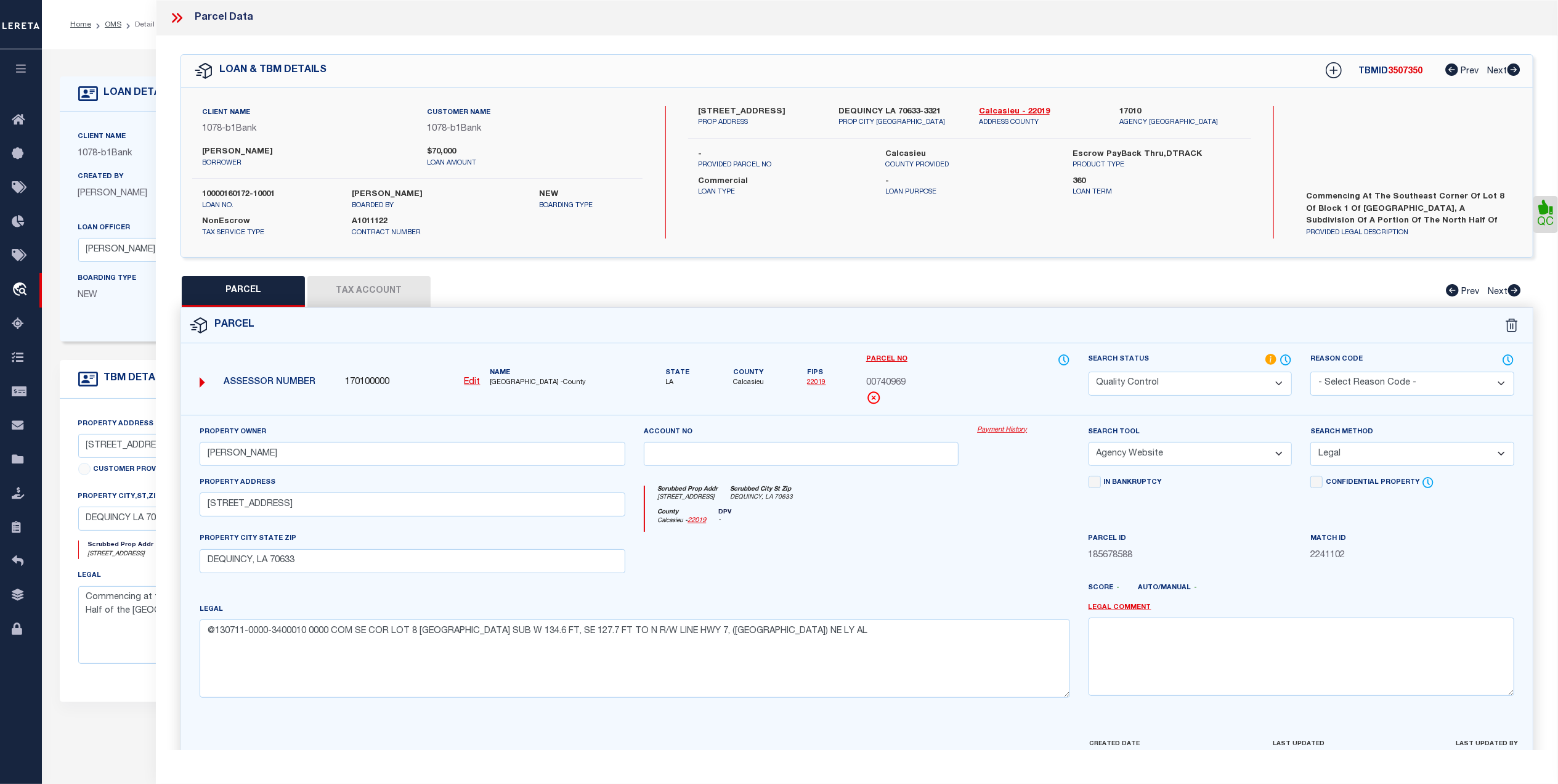
click at [1158, 377] on select "Automated Search Bad Parcel Complete Duplicate Parcel High Dollar Reporting In …" at bounding box center [1190, 383] width 204 height 24
select select "CP"
click at [1089, 371] on select "Automated Search Bad Parcel Complete Duplicate Parcel High Dollar Reporting In …" at bounding box center [1190, 383] width 204 height 24
click at [991, 511] on div "County Calcasieu - 22019 DPV -" at bounding box center [857, 520] width 425 height 24
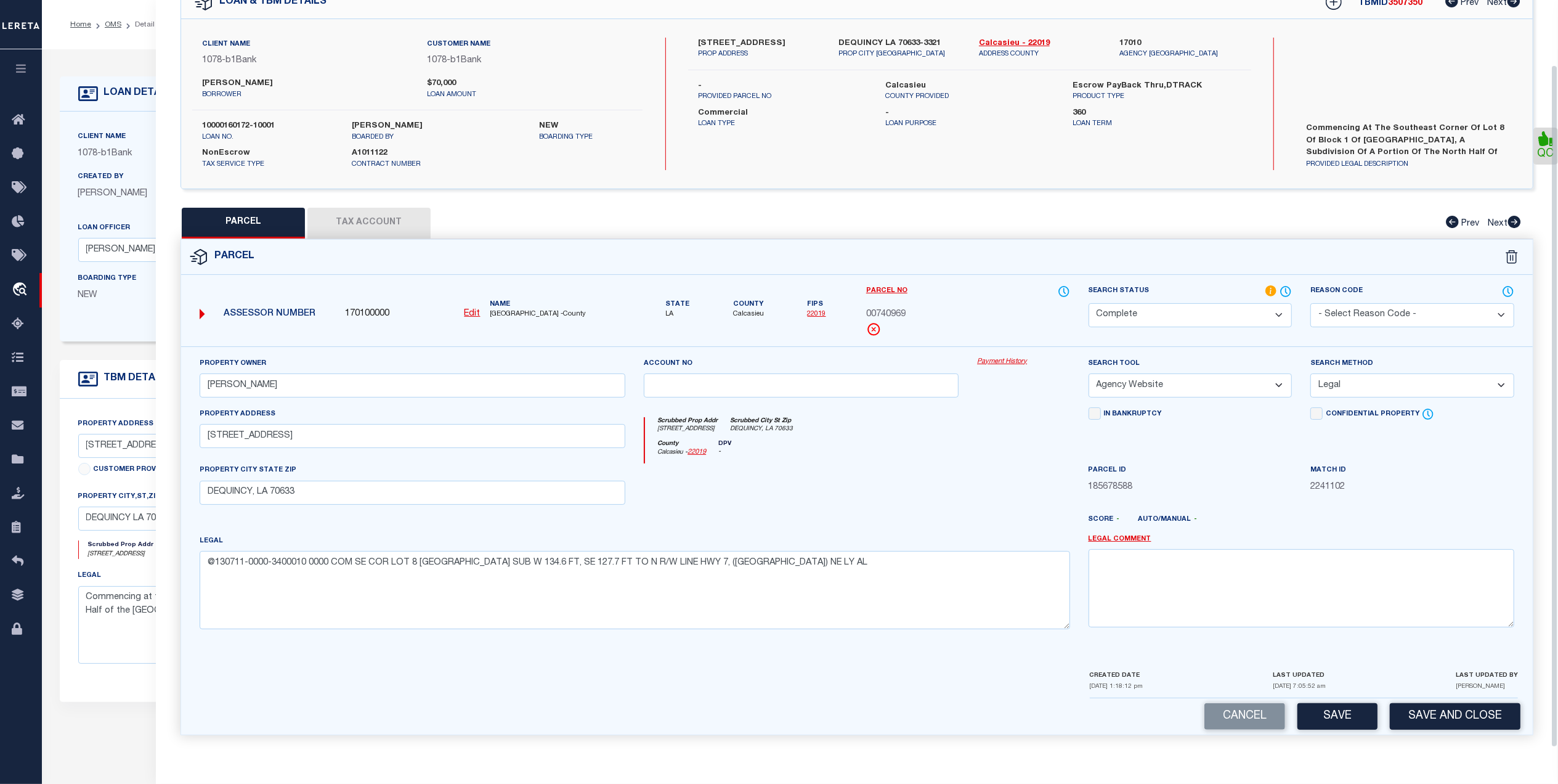
scroll to position [73, 0]
click at [1472, 716] on button "Save and Close" at bounding box center [1454, 716] width 131 height 27
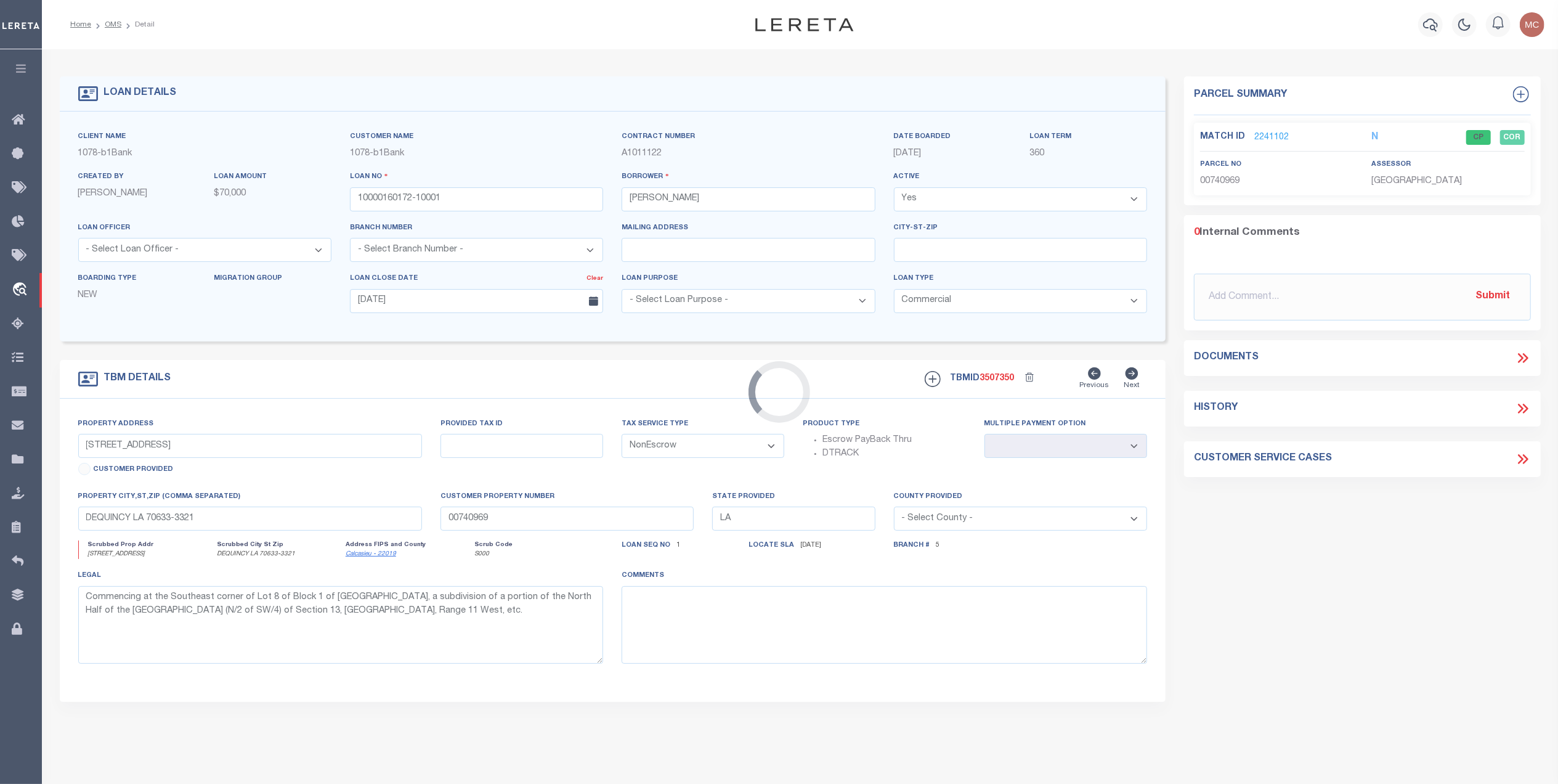
select select "56372"
select select "471"
select select
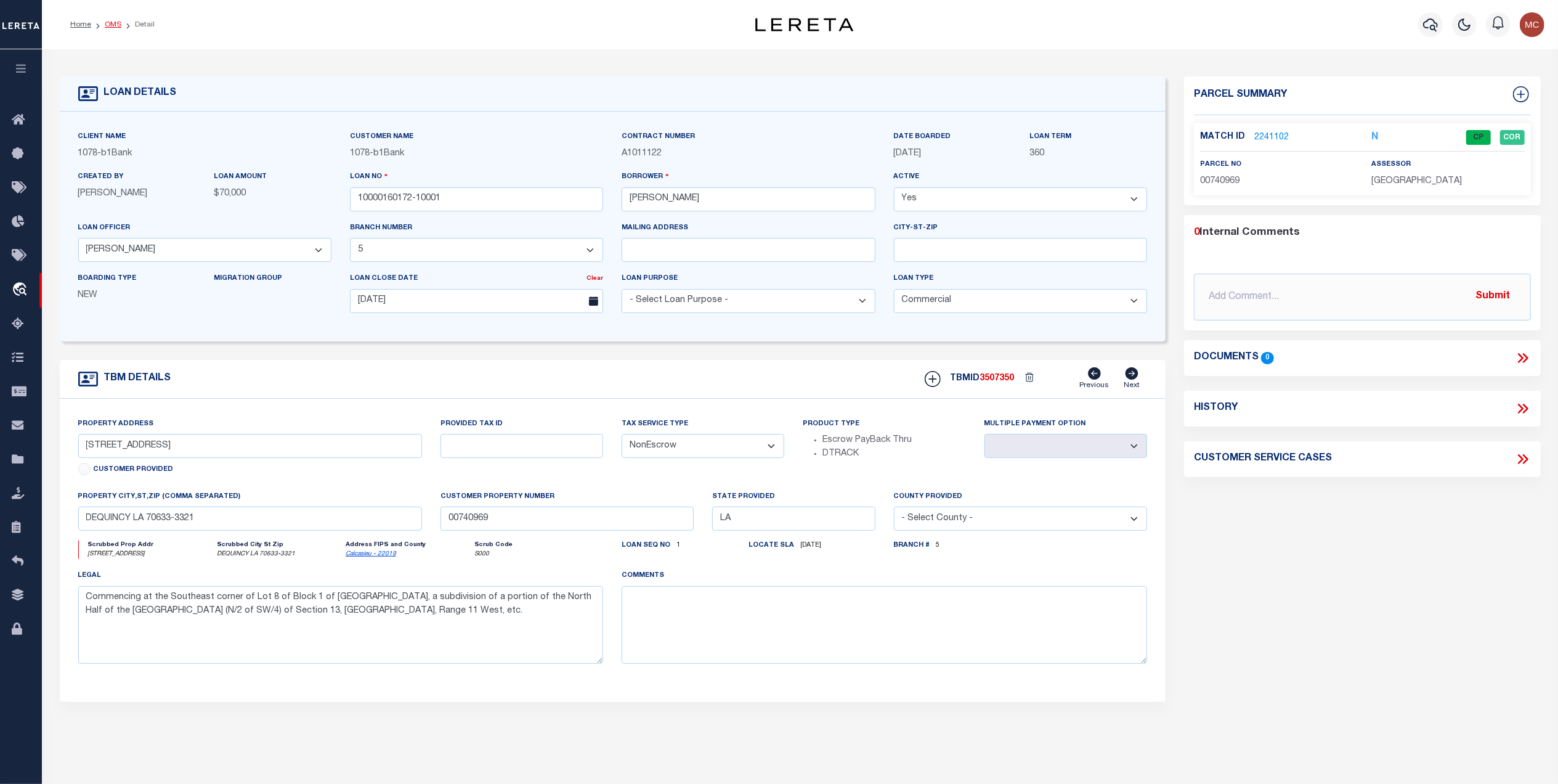
click at [116, 21] on link "OMS" at bounding box center [113, 25] width 17 height 7
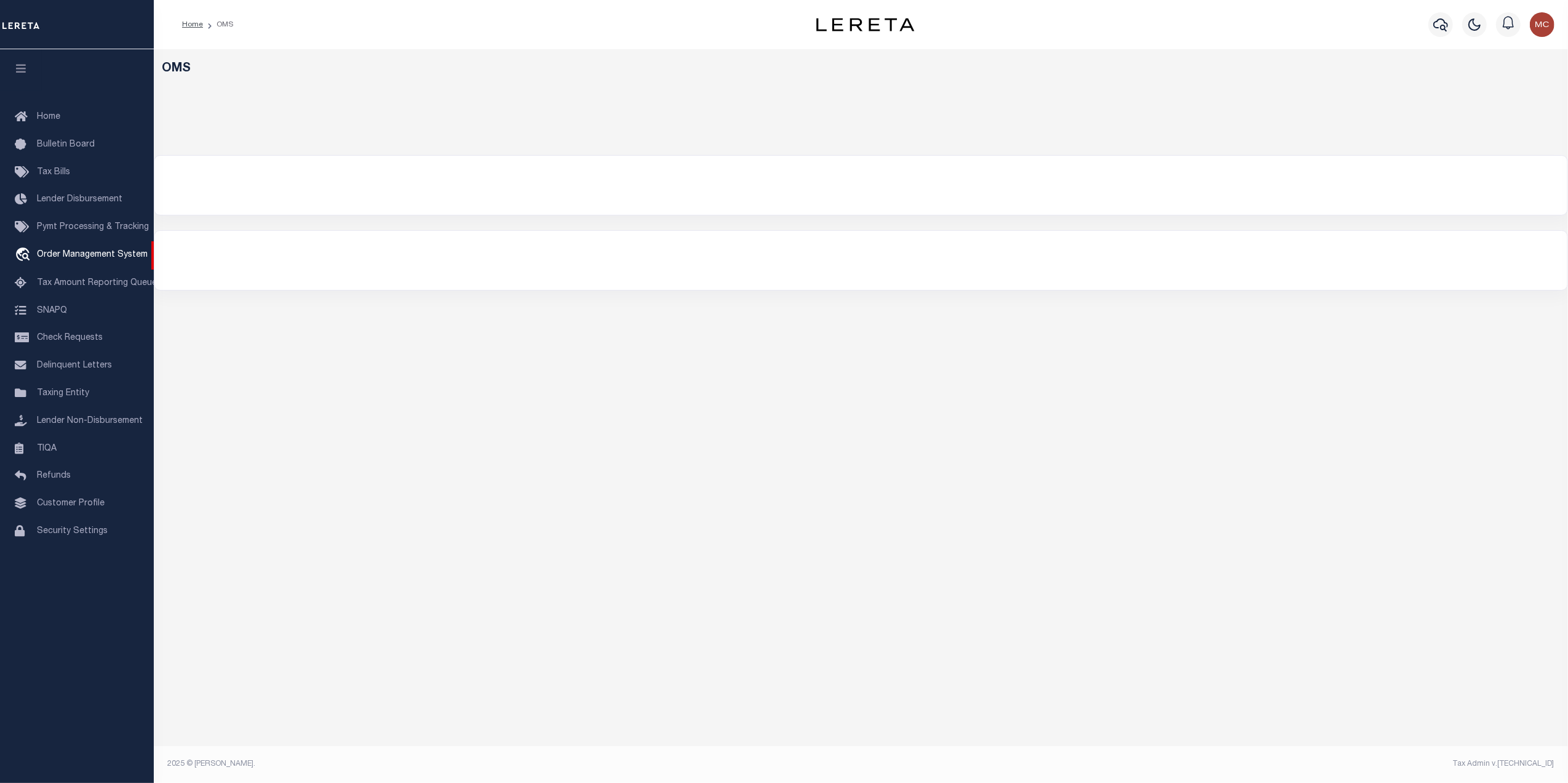
select select "200"
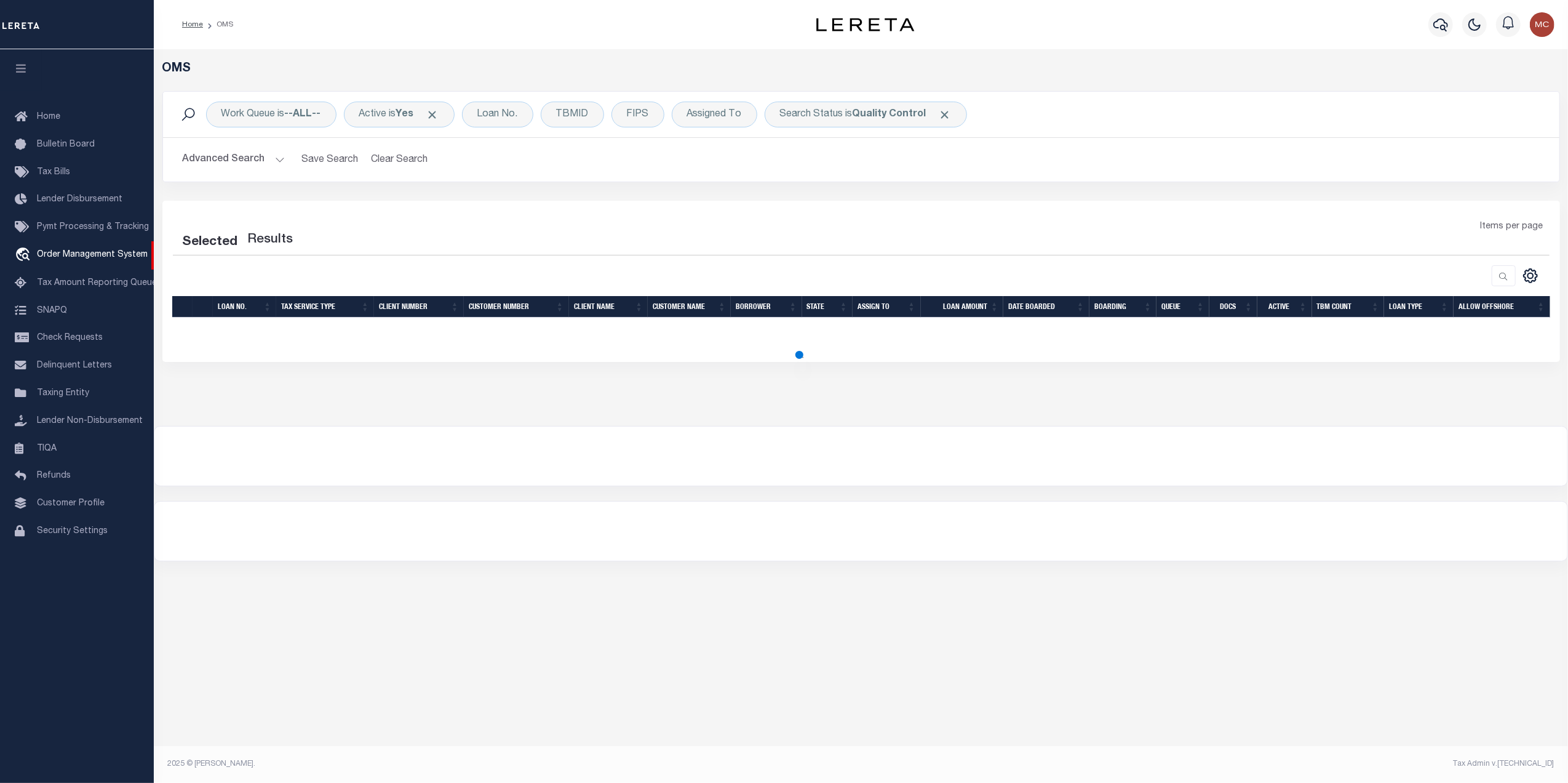
select select "200"
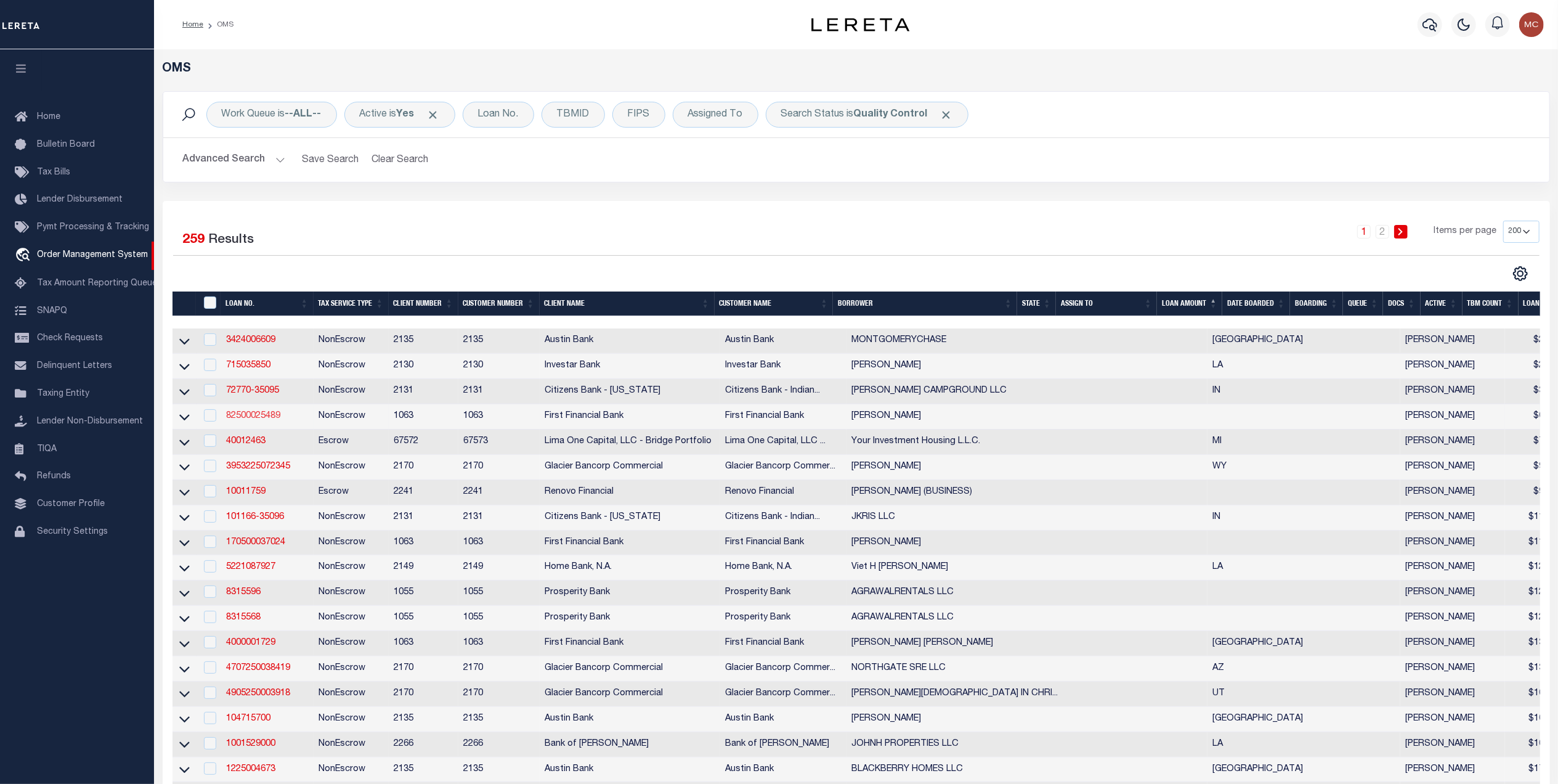
click at [268, 419] on link "82500025489" at bounding box center [253, 416] width 55 height 8
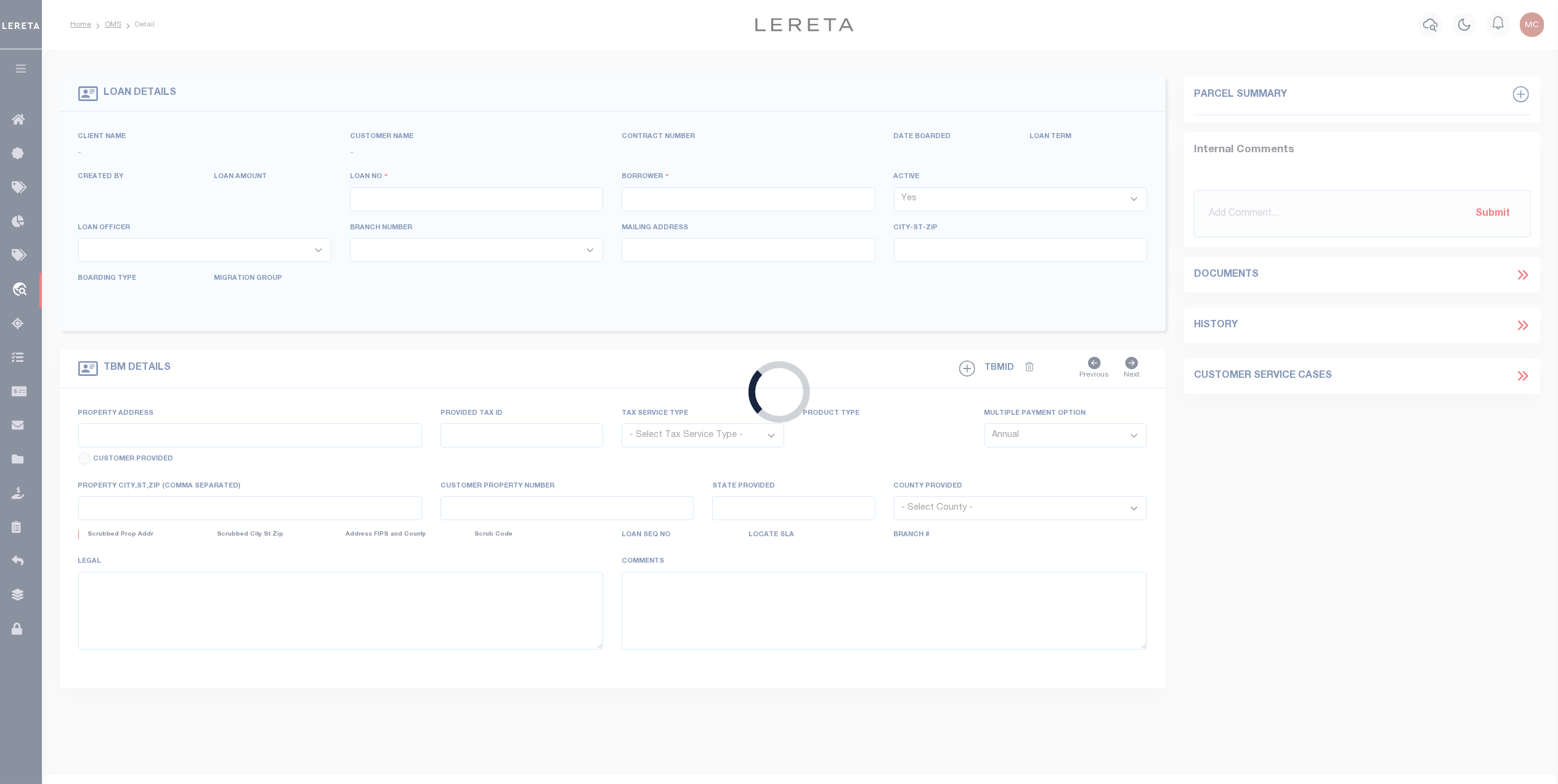
type input "82500025489"
type input "Jason Bryan Parrott"
select select
select select "100"
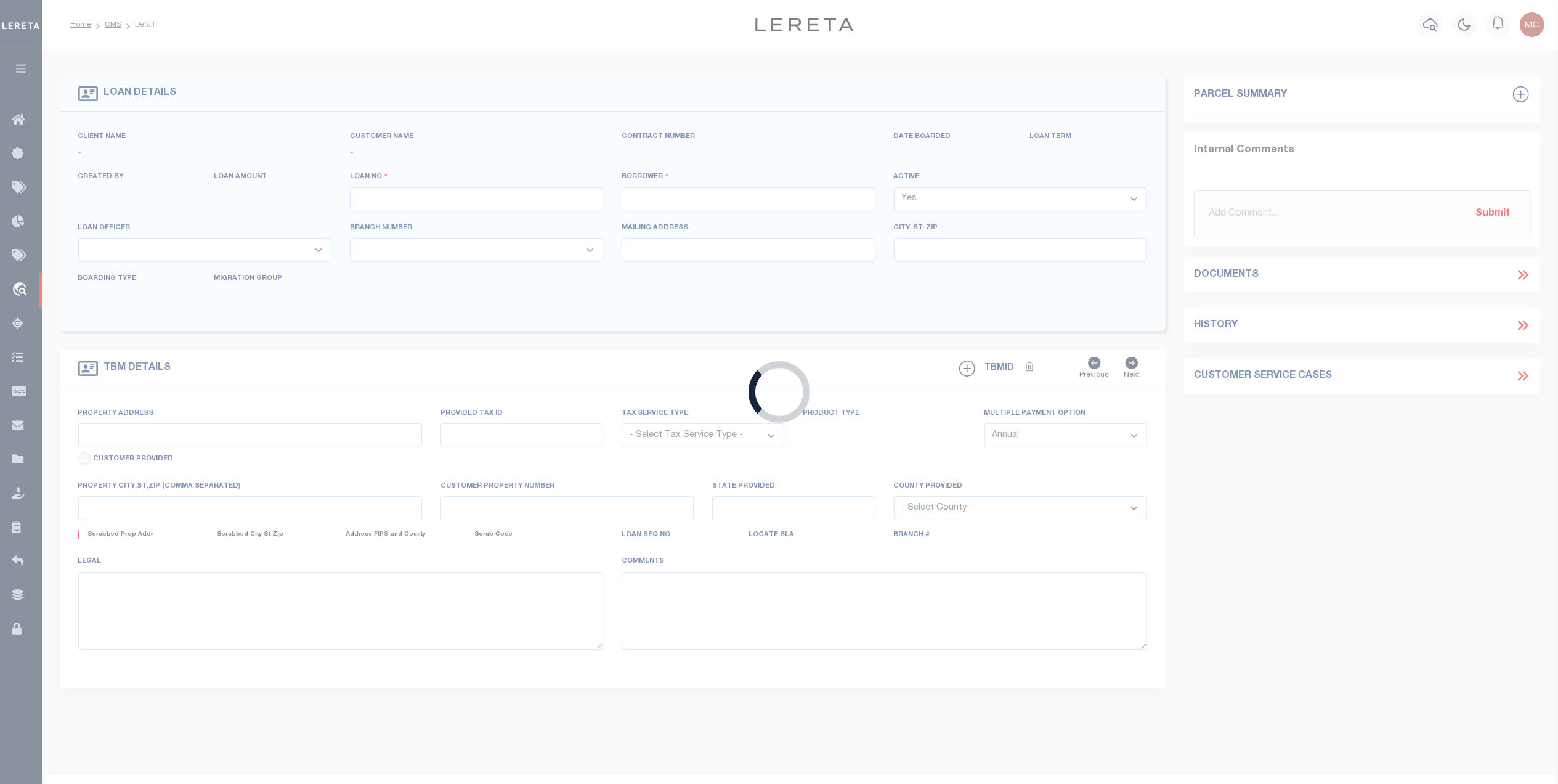
select select "NonEscrow"
type input "TBD MAGIC VLY"
select select
type input "BLUFF DALE TX 764330000"
select select "92703"
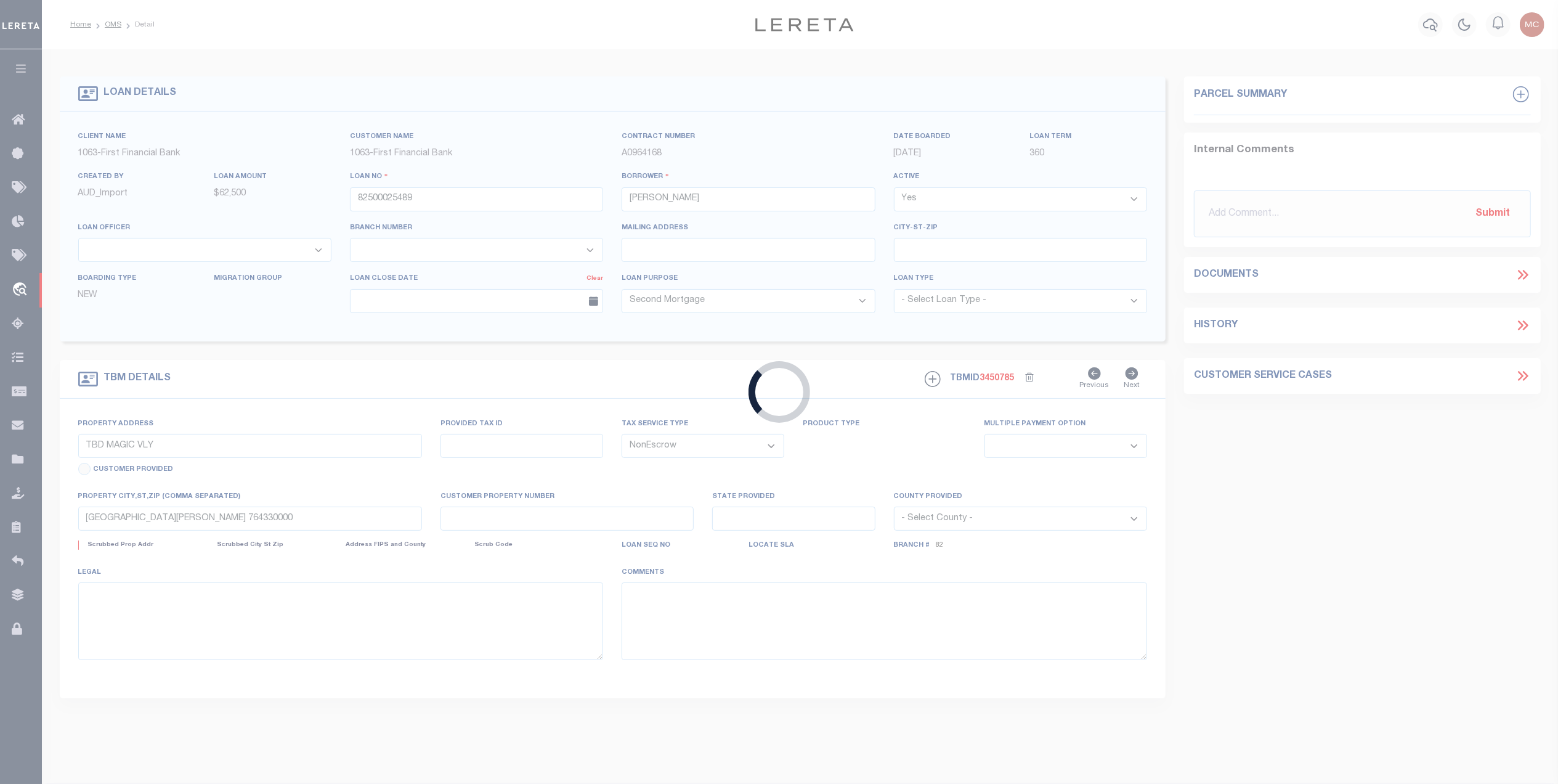
select select "530"
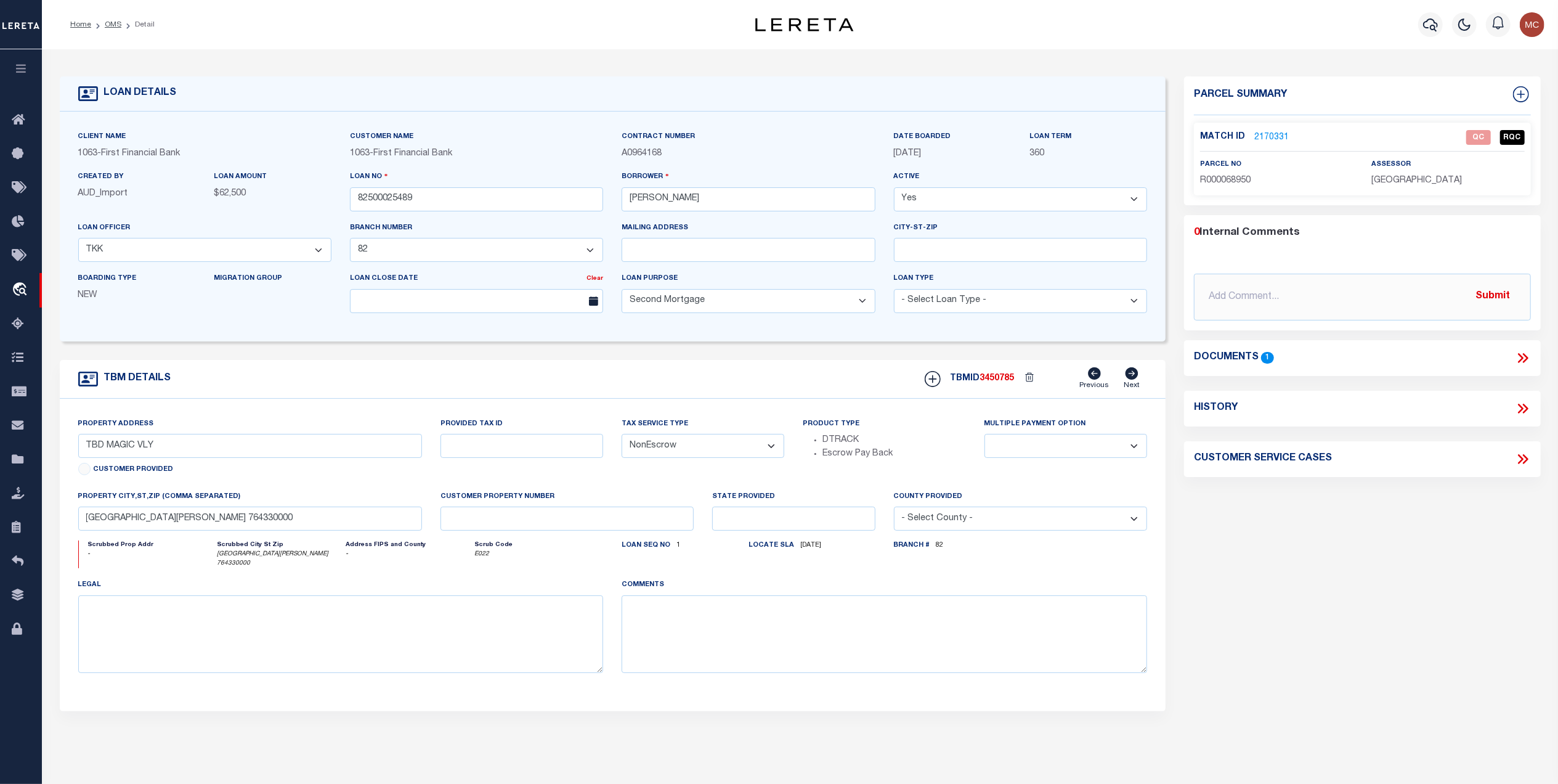
click at [1529, 356] on icon at bounding box center [1523, 357] width 16 height 16
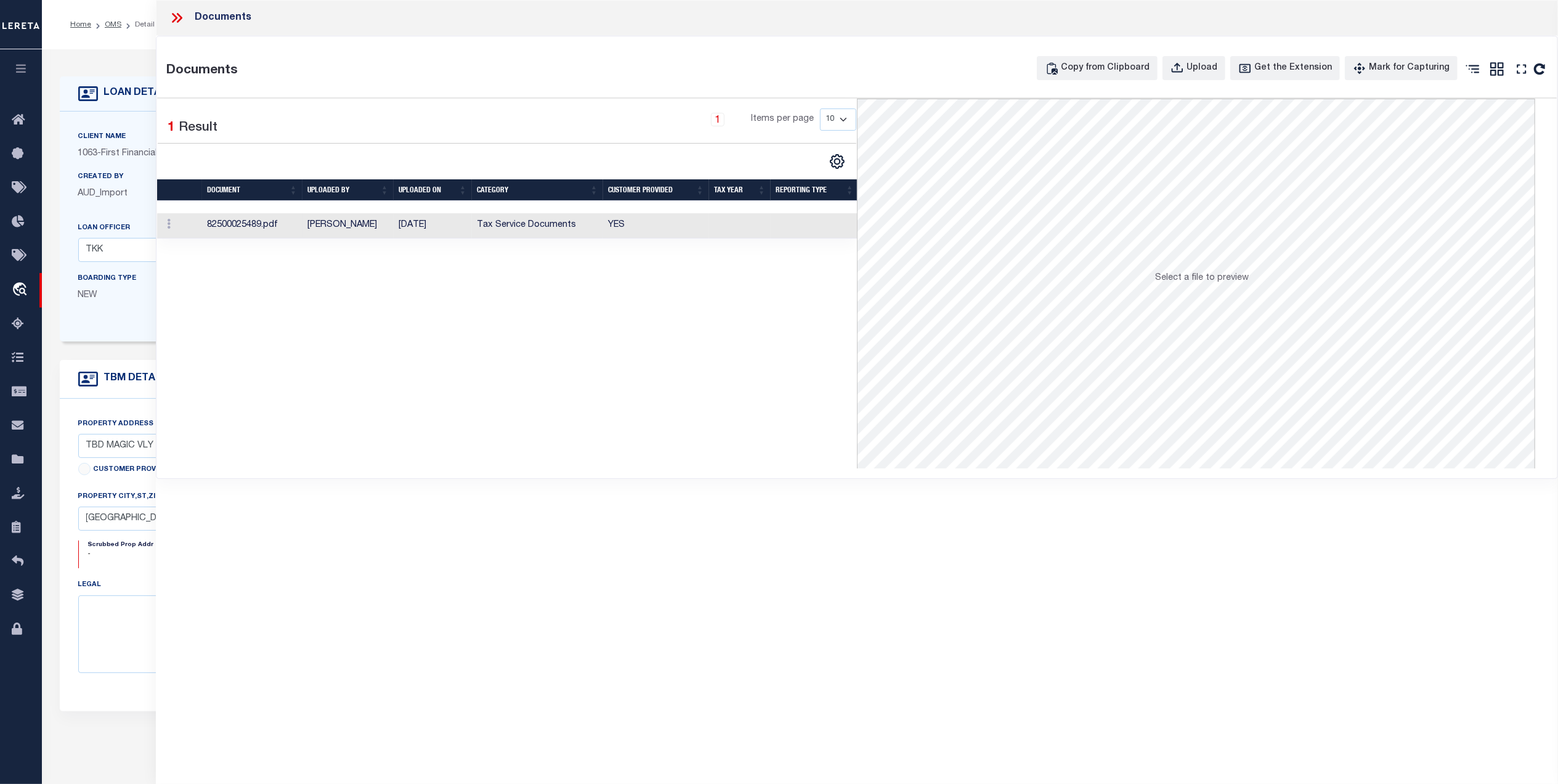
click at [713, 218] on td at bounding box center [740, 225] width 62 height 25
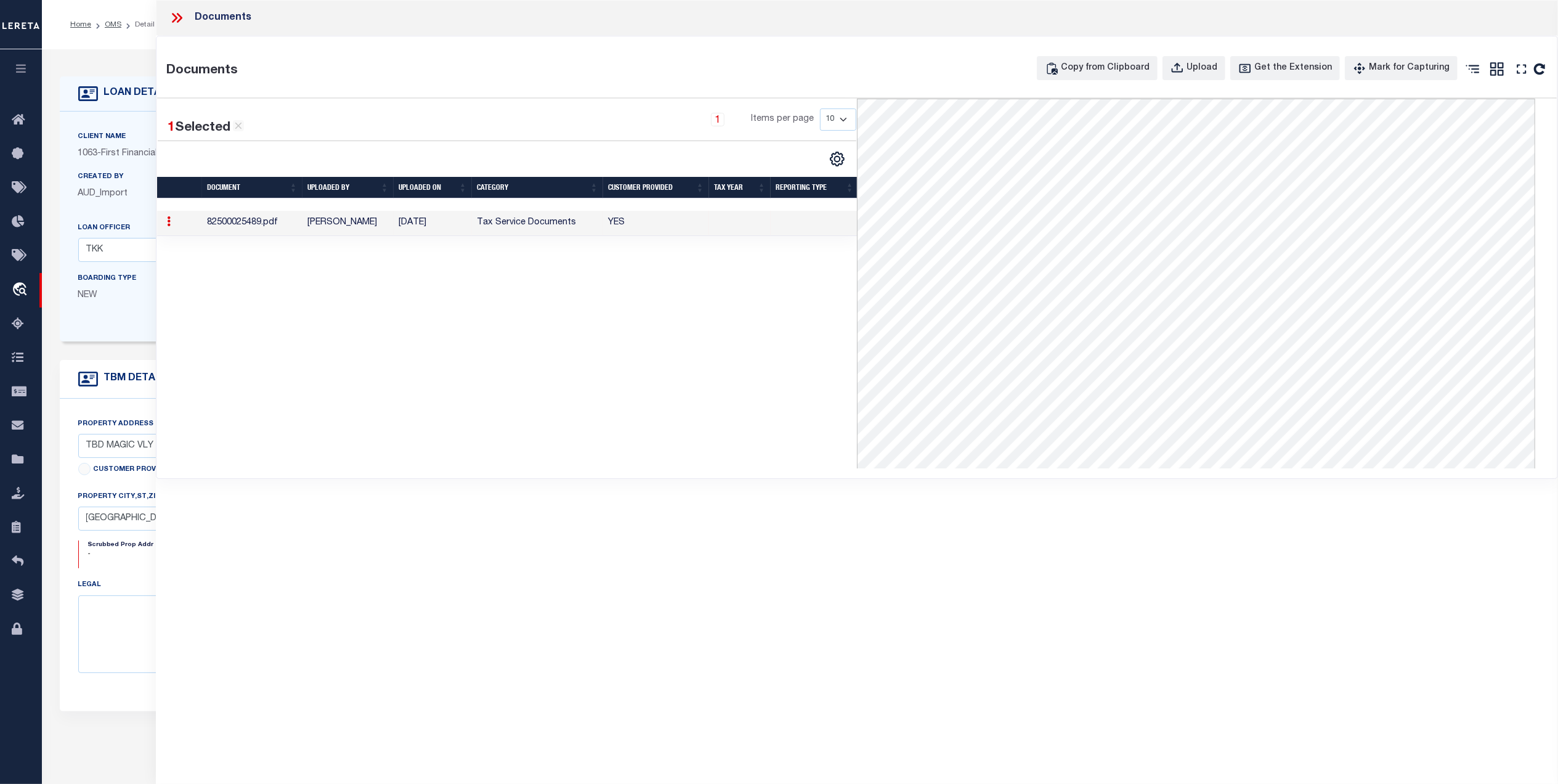
click at [179, 19] on icon at bounding box center [180, 18] width 6 height 10
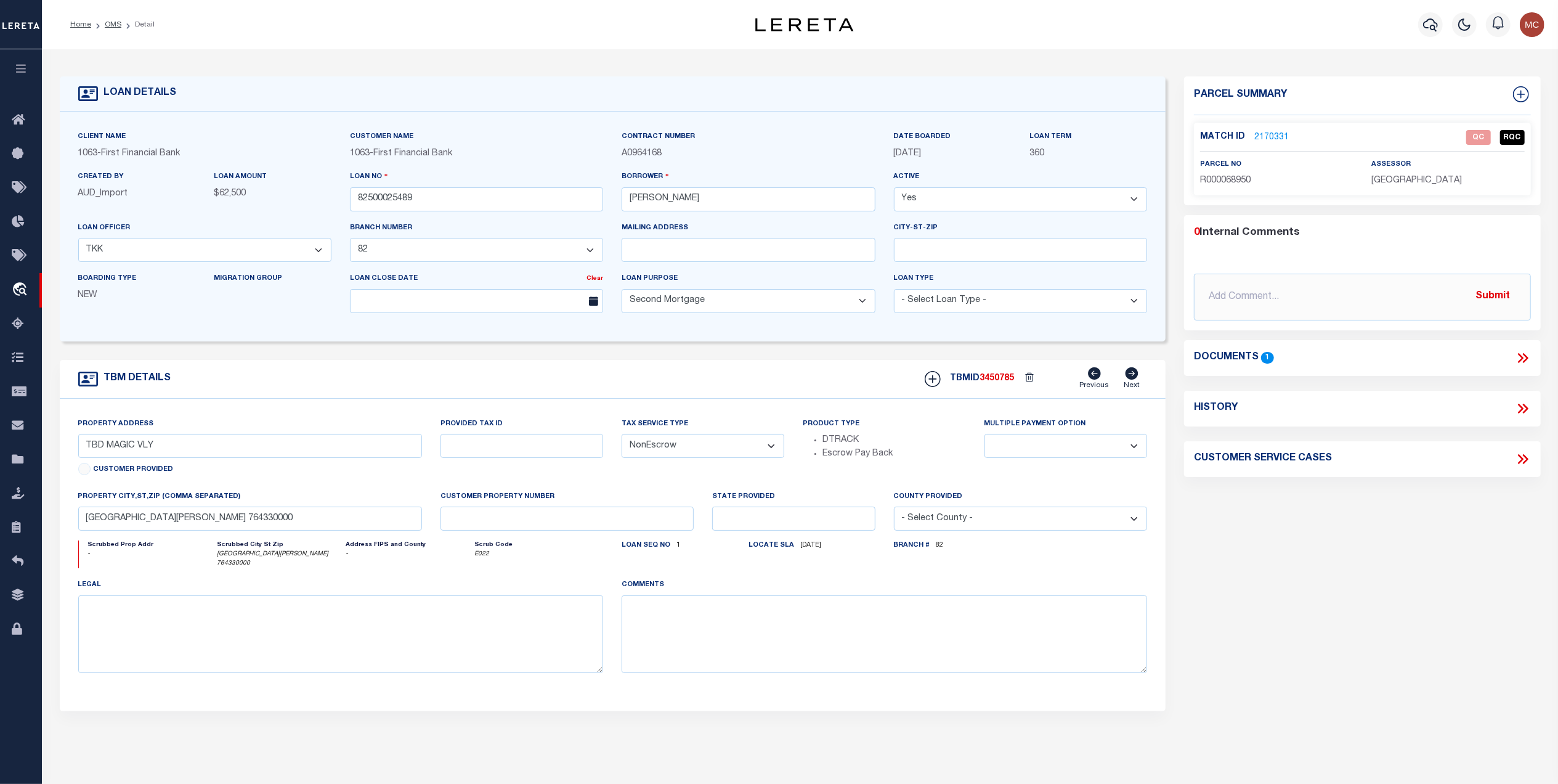
click at [1278, 131] on link "2170331" at bounding box center [1271, 138] width 34 height 13
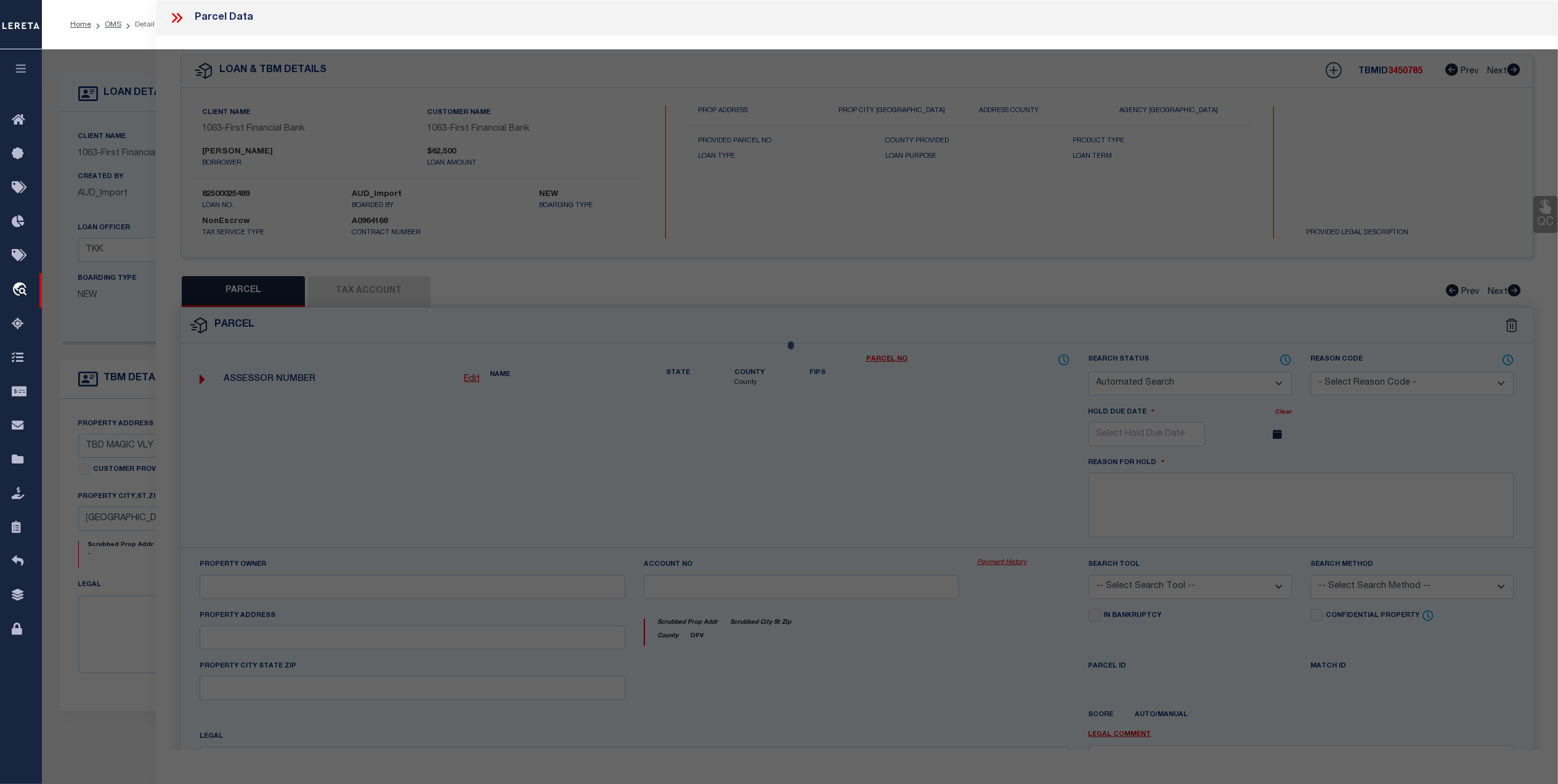
checkbox input "false"
select select "QC"
type input "PARROTT JASON BRYAN & RHIANNON PARROTT"
select select "AGW"
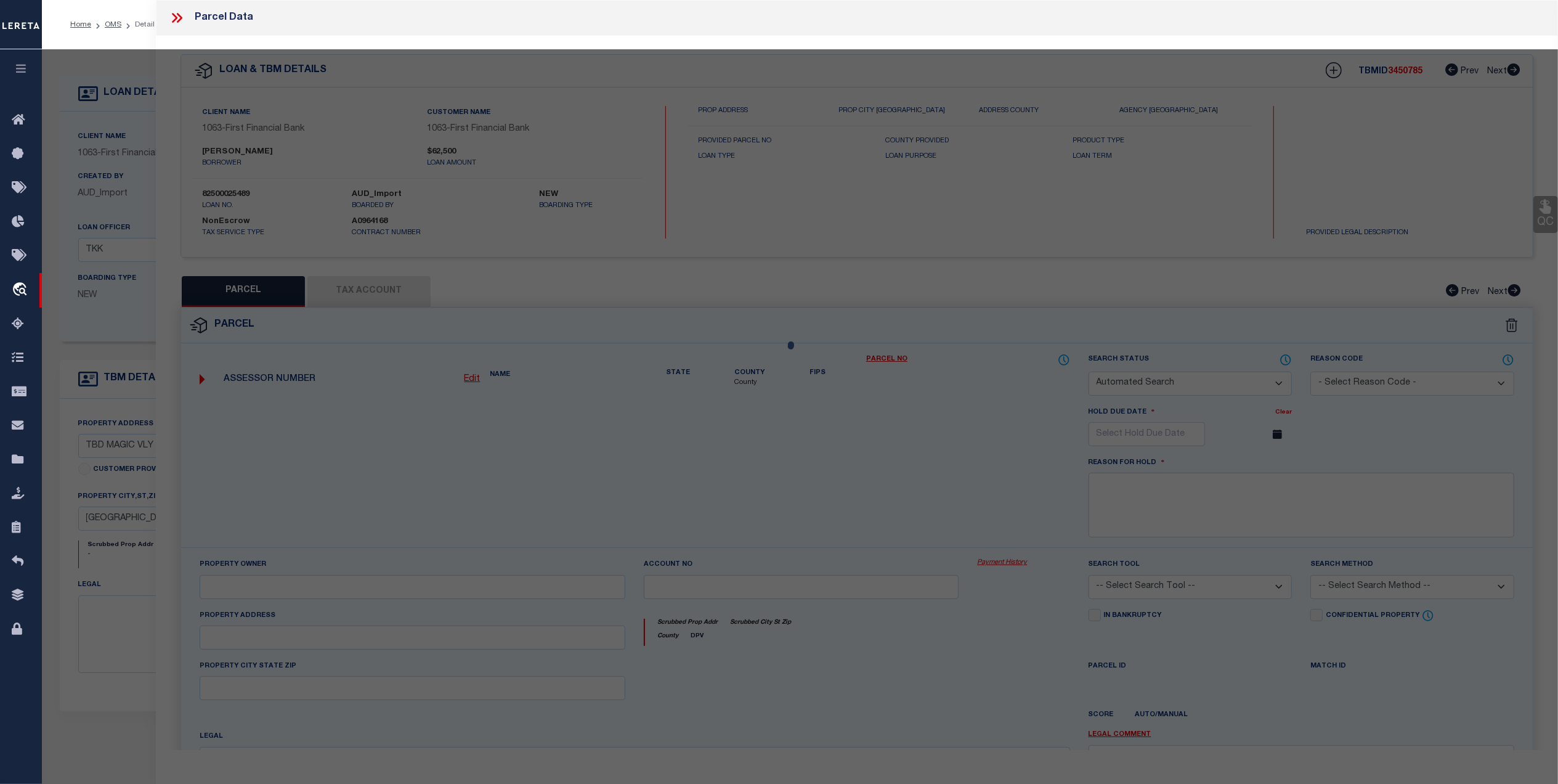
select select "LEG"
type input "MAGIC VALLEY"
type textarea "Acres 5.001, S6765 MOUNTAIN LAKES, SECTION FOUR; PHASE ONE, LOT 1075"
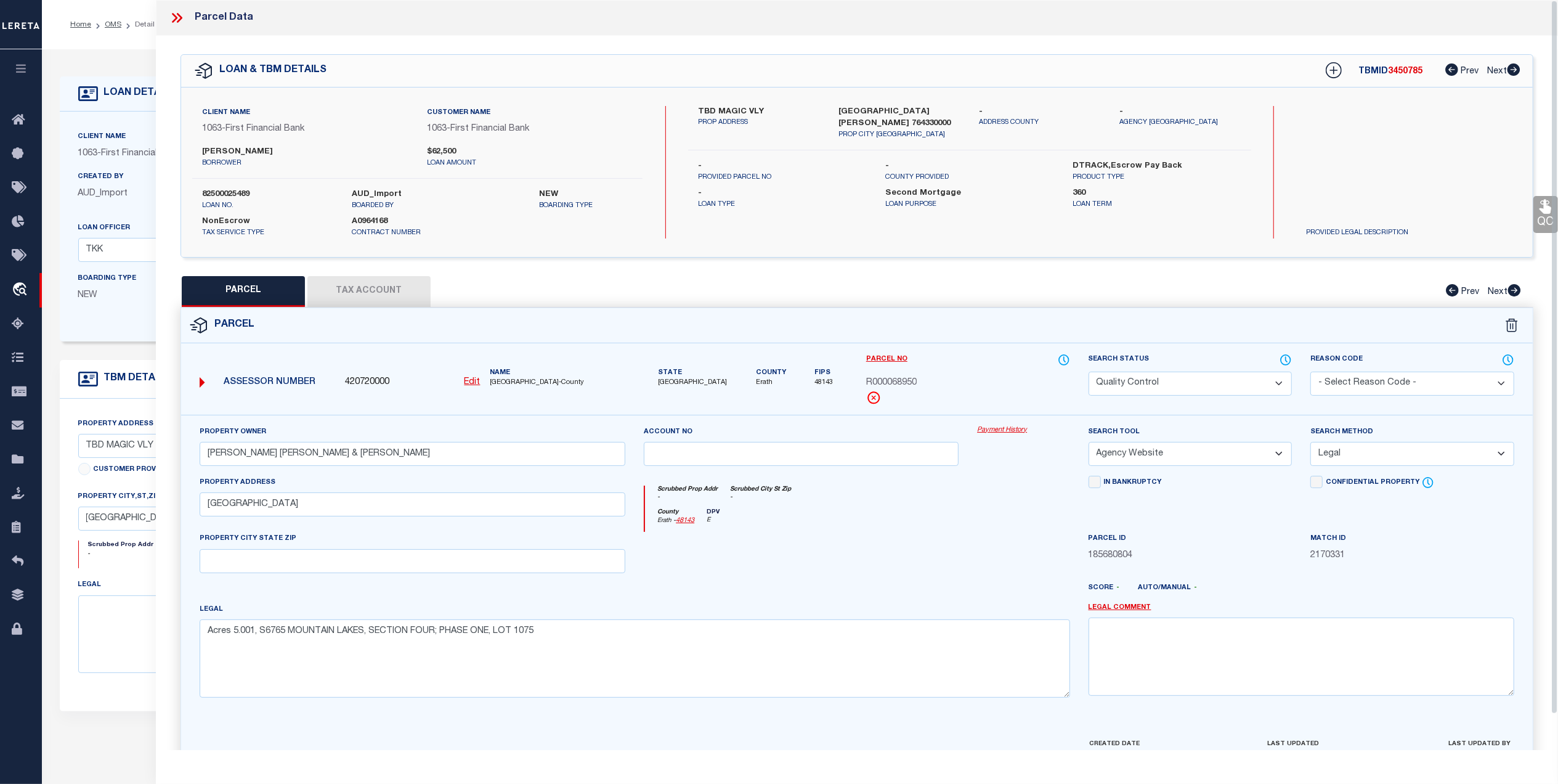
click at [375, 286] on button "Tax Account" at bounding box center [368, 291] width 123 height 31
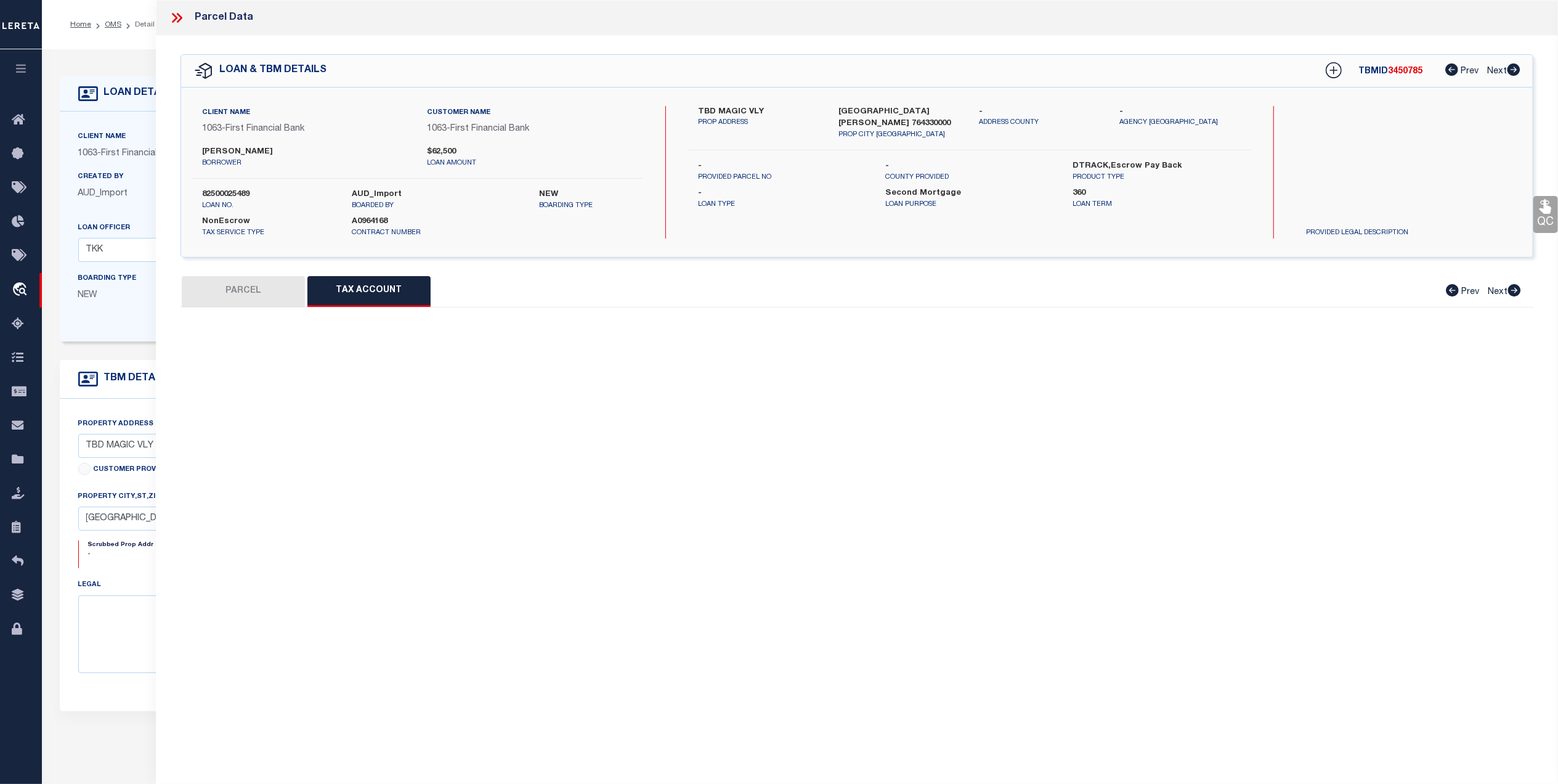
select select "100"
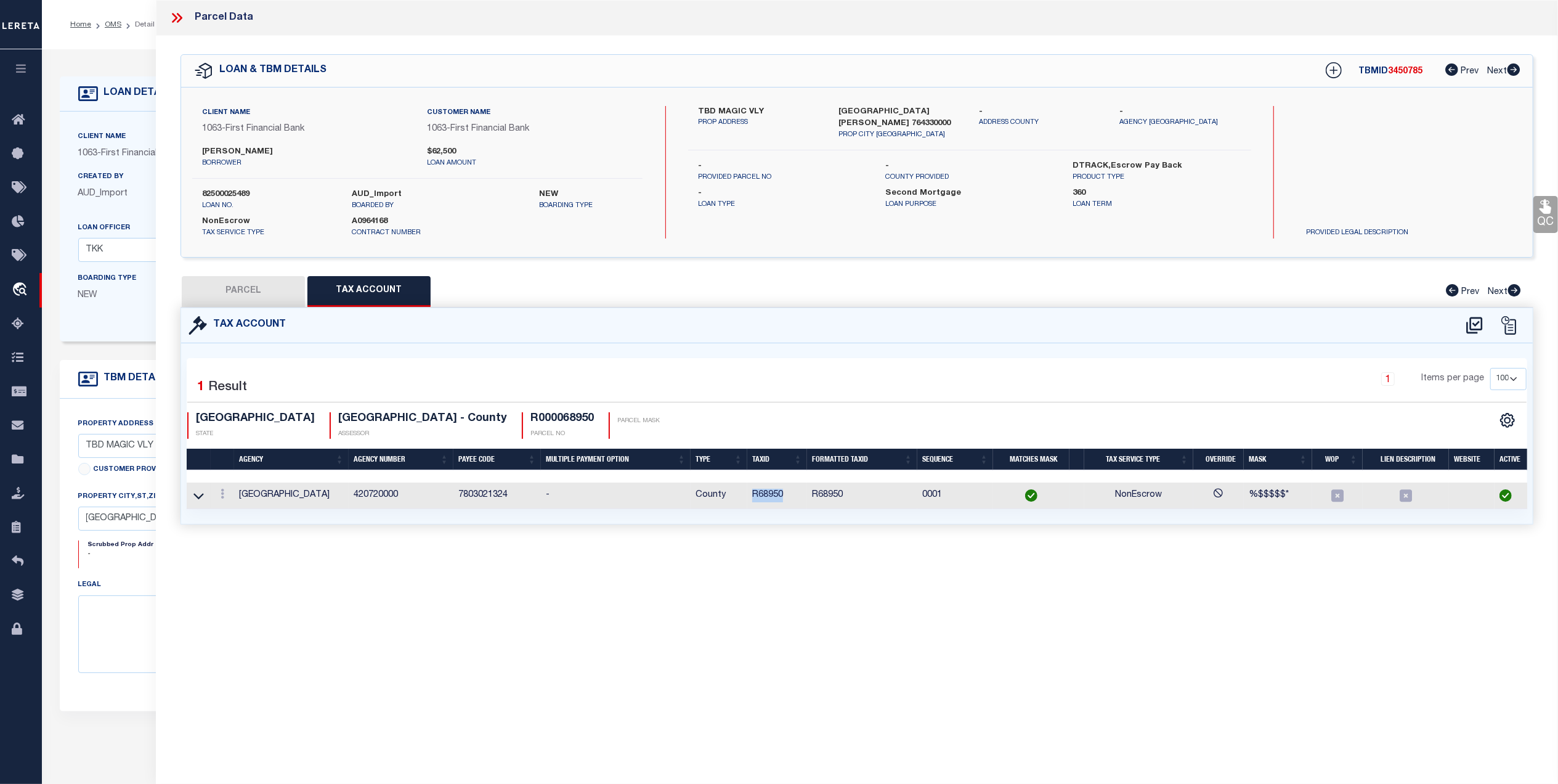
drag, startPoint x: 790, startPoint y: 503, endPoint x: 754, endPoint y: 500, distance: 36.1
click at [754, 500] on td "R68950" at bounding box center [777, 495] width 60 height 27
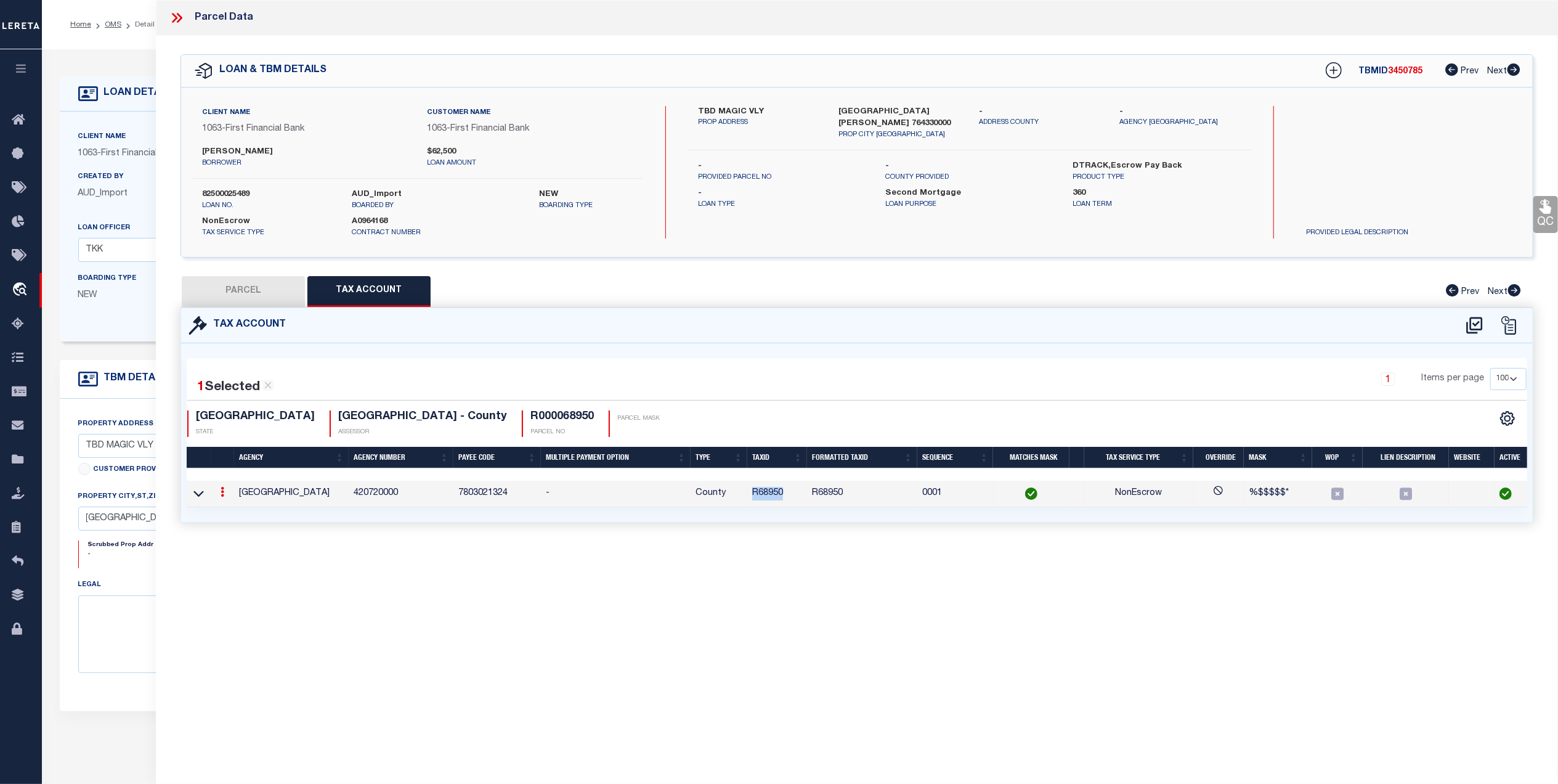
copy td "R68950"
click at [243, 299] on button "PARCEL" at bounding box center [243, 291] width 123 height 31
select select "AS"
select select
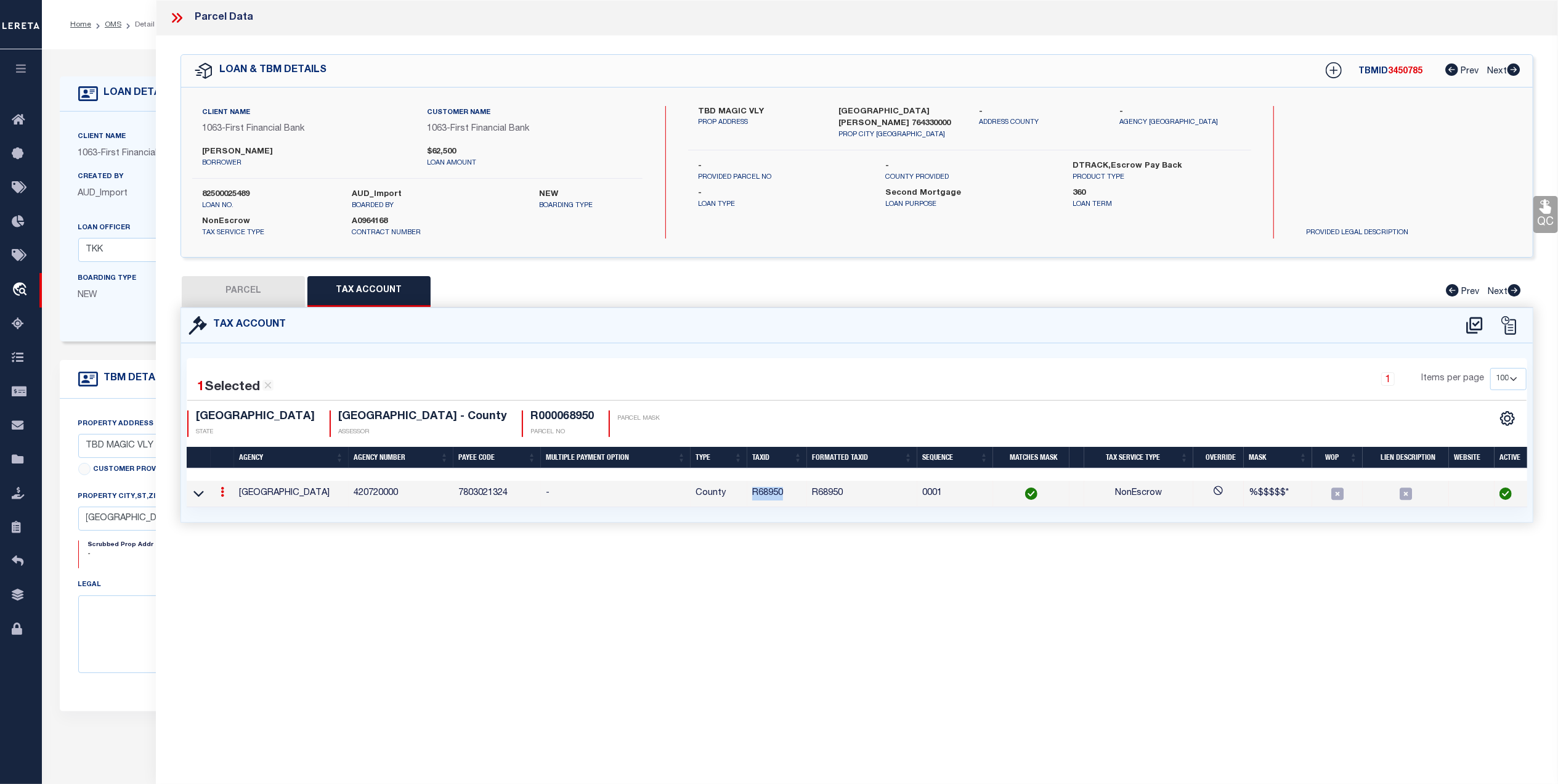
checkbox input "false"
select select "QC"
type input "PARROTT JASON BRYAN & RHIANNON PARROTT"
select select "AGW"
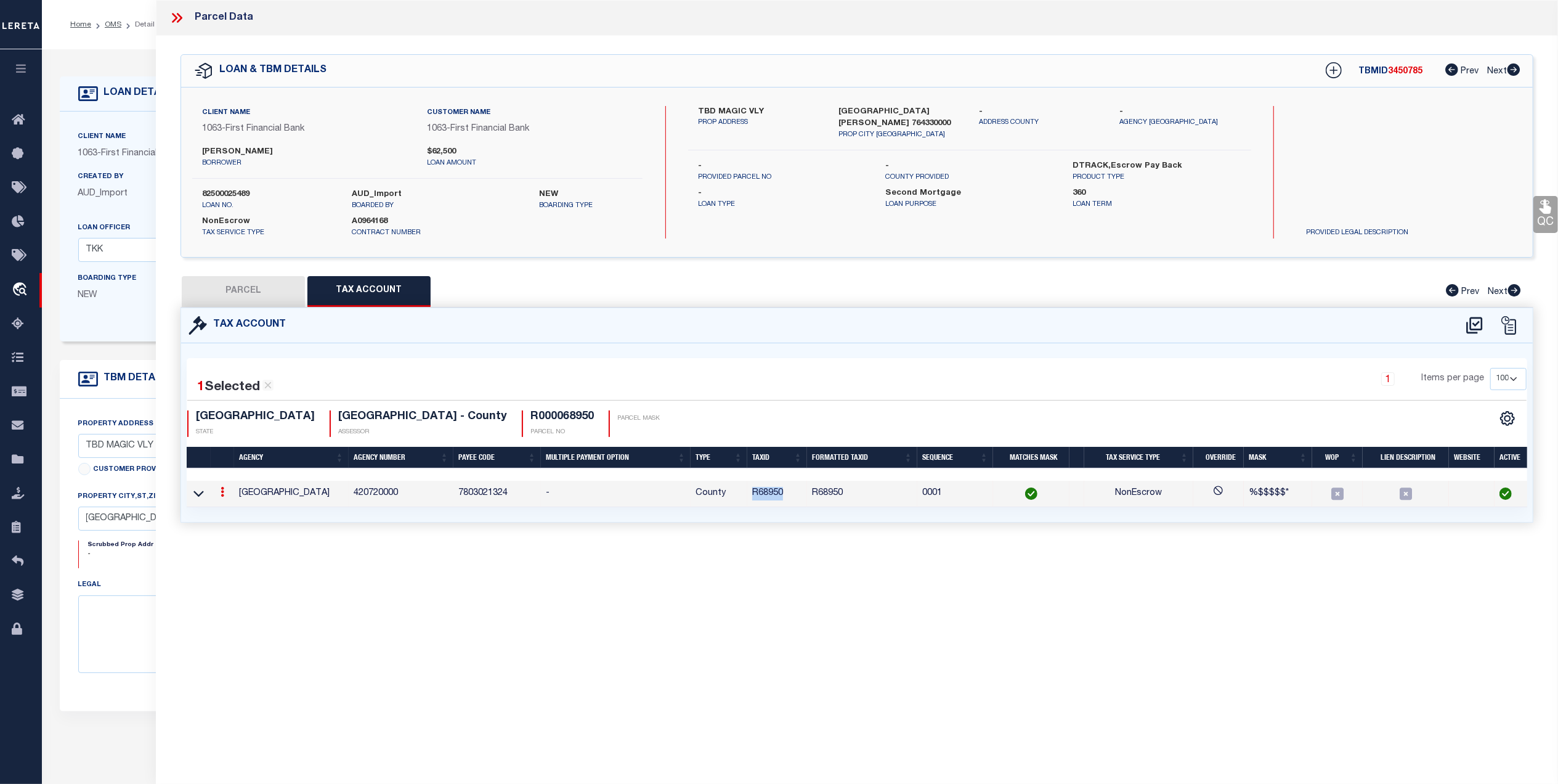
select select "LEG"
type input "MAGIC VALLEY"
type textarea "Acres 5.001, S6765 MOUNTAIN LAKES, SECTION FOUR; PHASE ONE, LOT 1075"
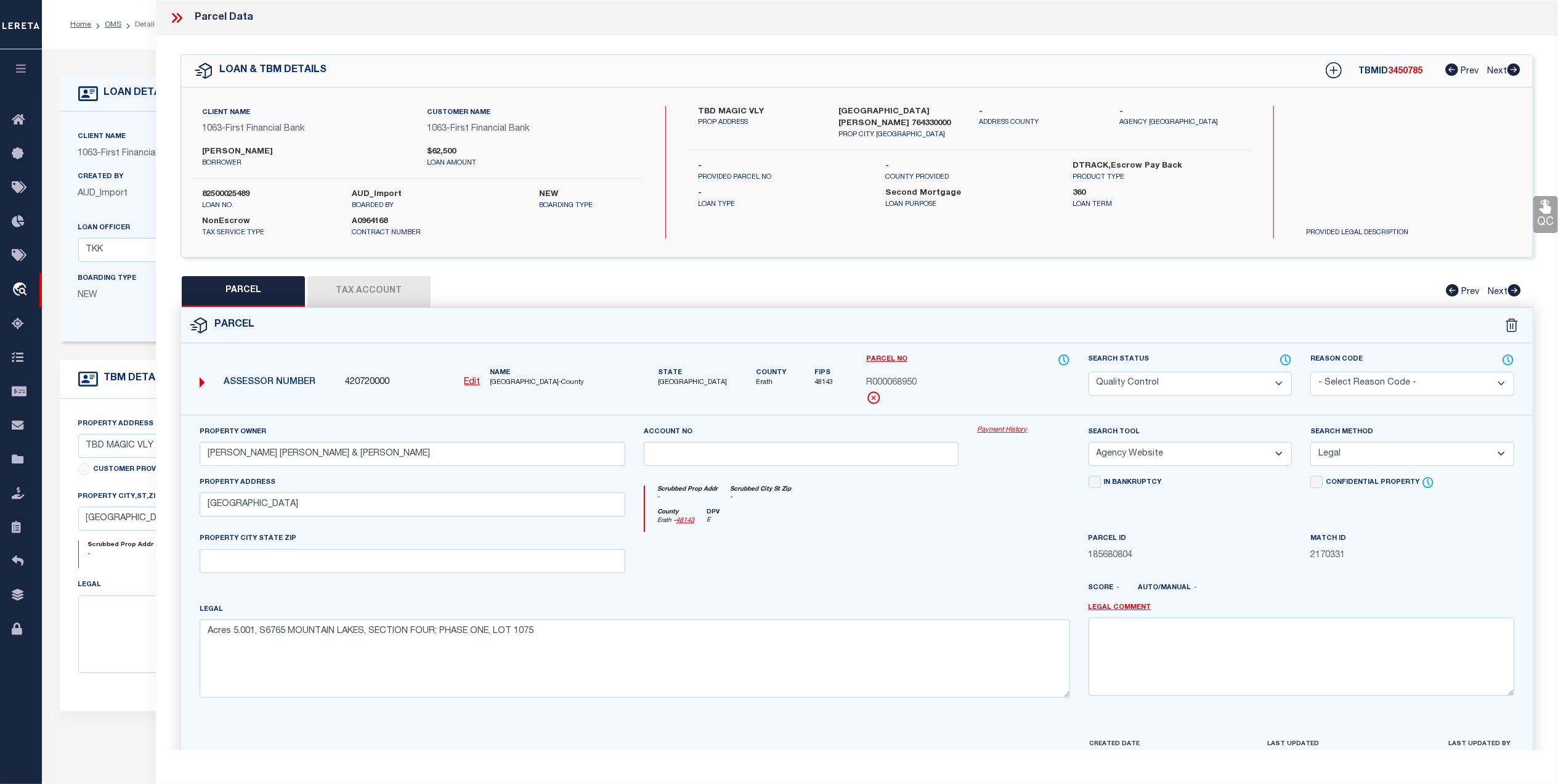
click at [385, 292] on button "Tax Account" at bounding box center [368, 291] width 123 height 31
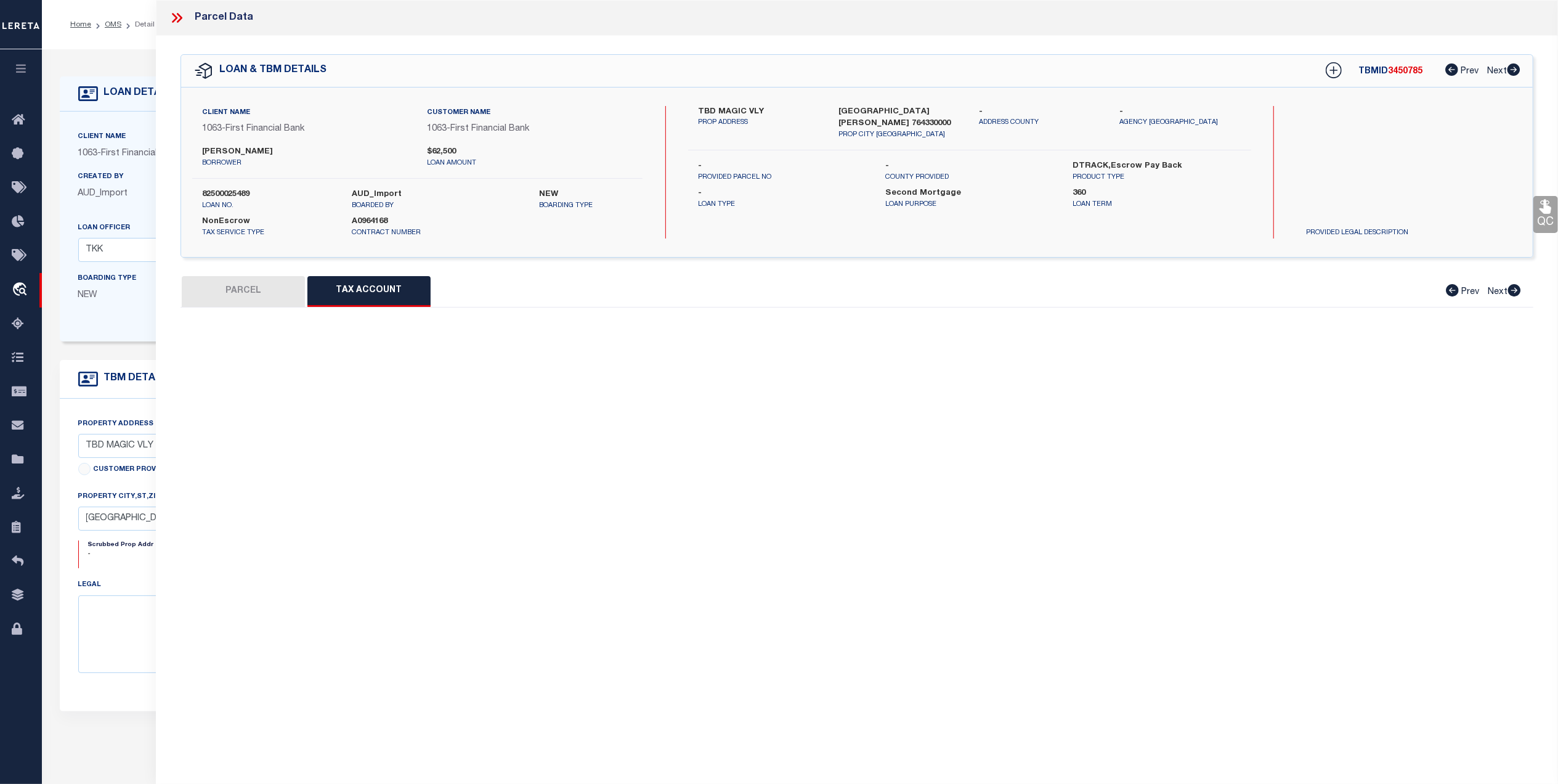
select select "100"
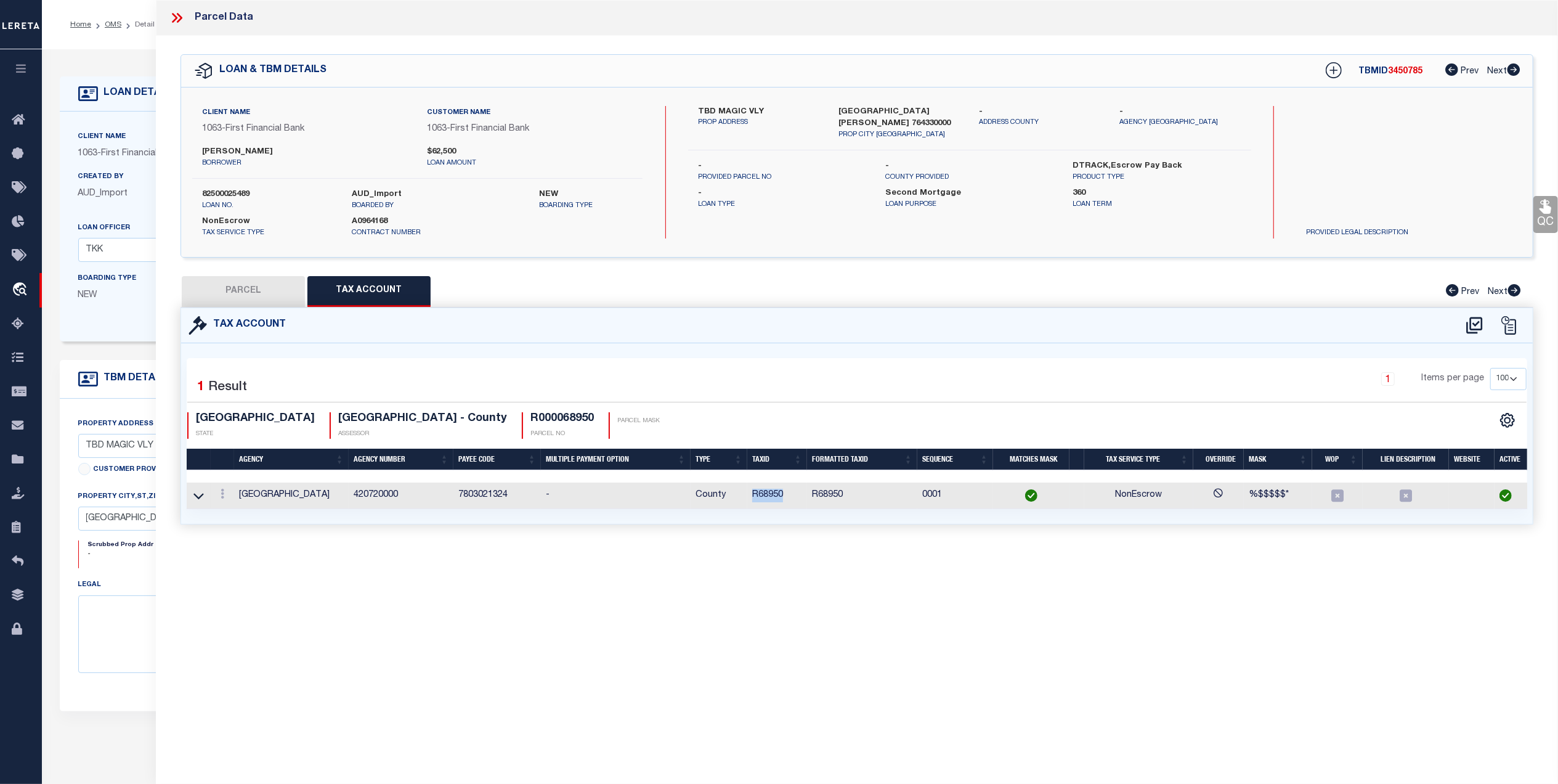
drag, startPoint x: 779, startPoint y: 495, endPoint x: 730, endPoint y: 501, distance: 49.4
click at [730, 501] on tr "ERATH COUNTY 420720000 7803021324 - County R68950 R68950 0001 NonEscrow %$$$$$*" at bounding box center [860, 495] width 1346 height 27
click at [194, 294] on button "PARCEL" at bounding box center [243, 291] width 123 height 31
select select "AS"
select select
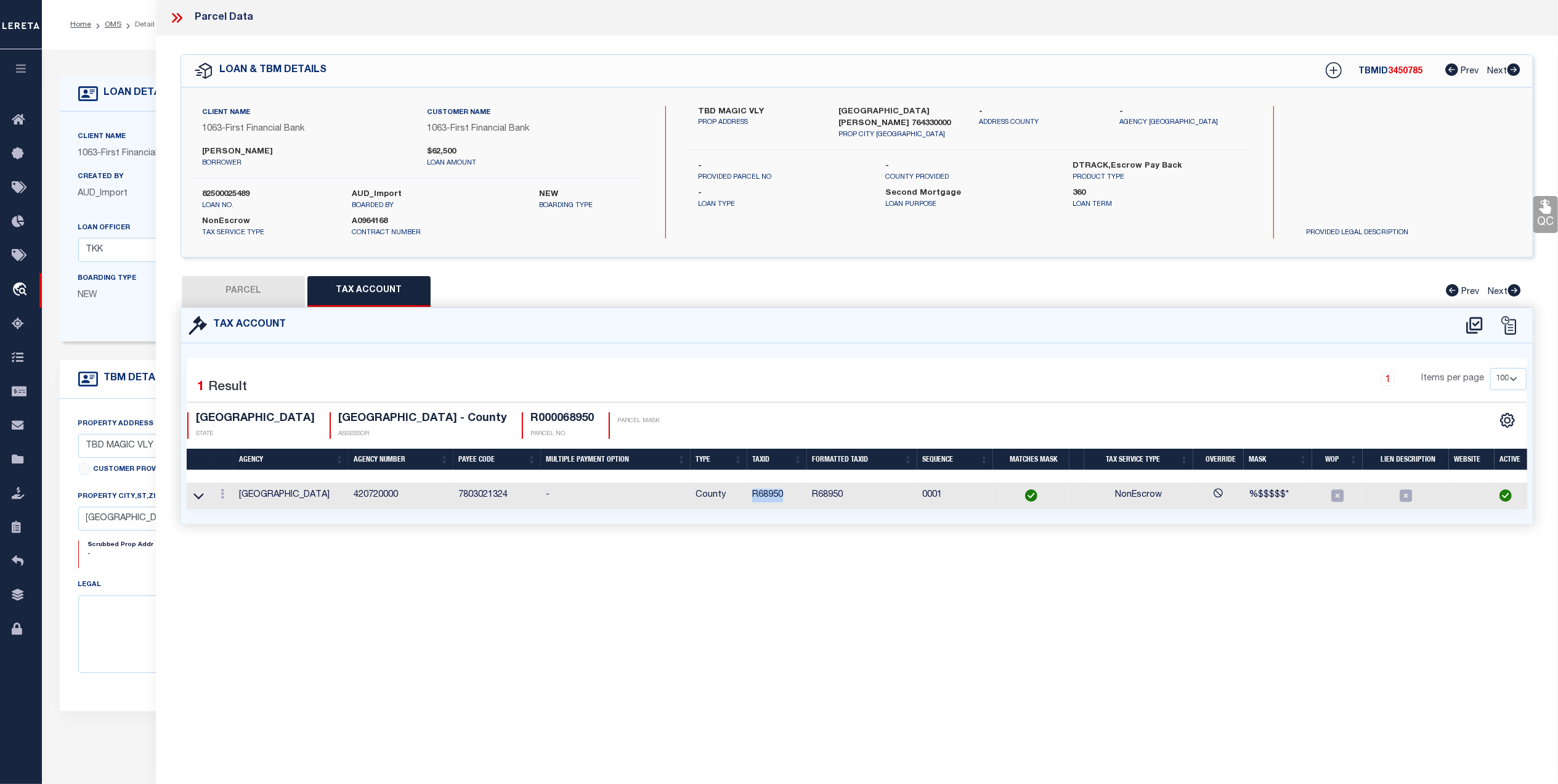
select select
checkbox input "false"
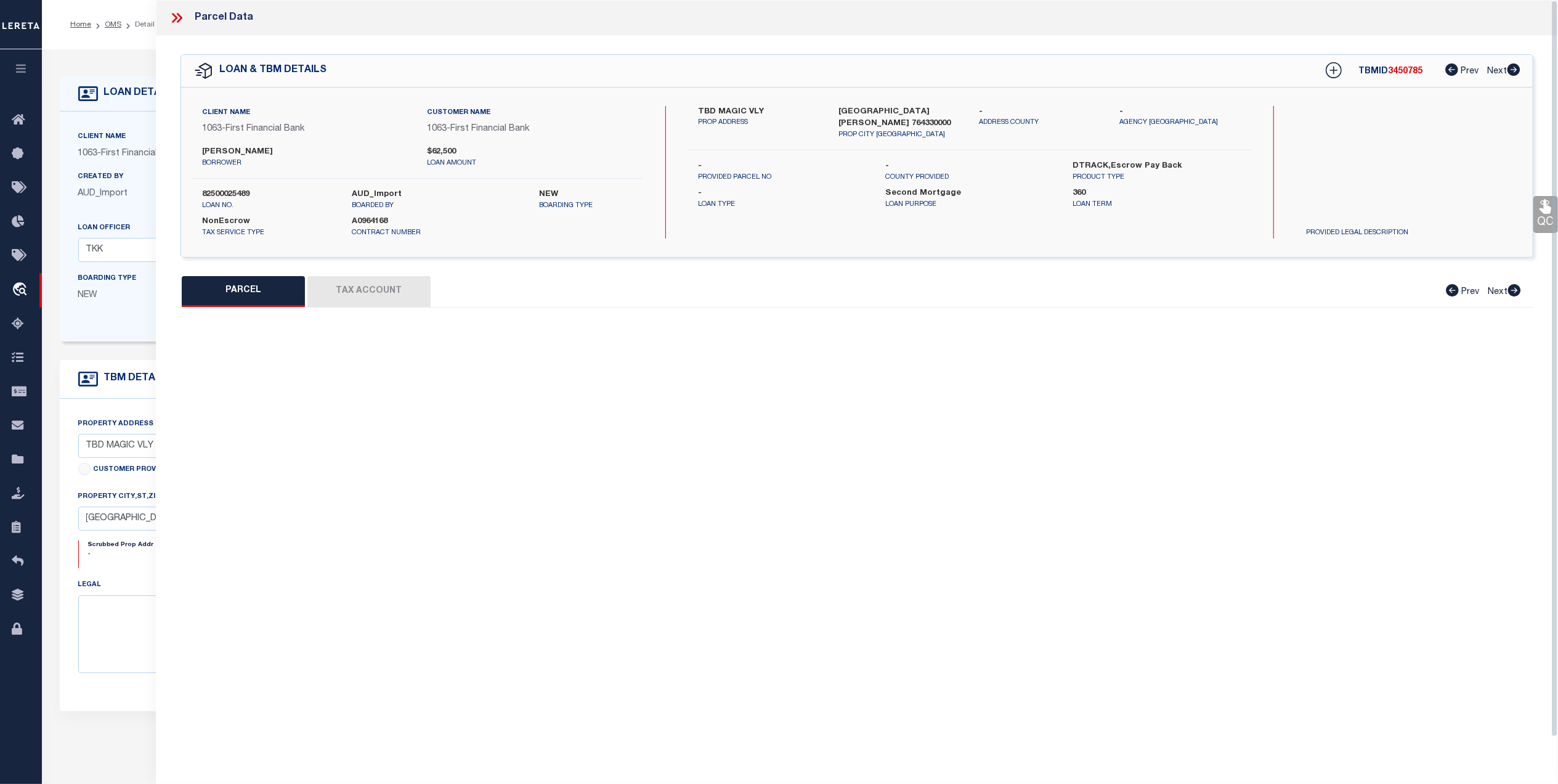
select select "QC"
type input "PARROTT JASON BRYAN & RHIANNON PARROTT"
select select "AGW"
select select "LEG"
type input "MAGIC VALLEY"
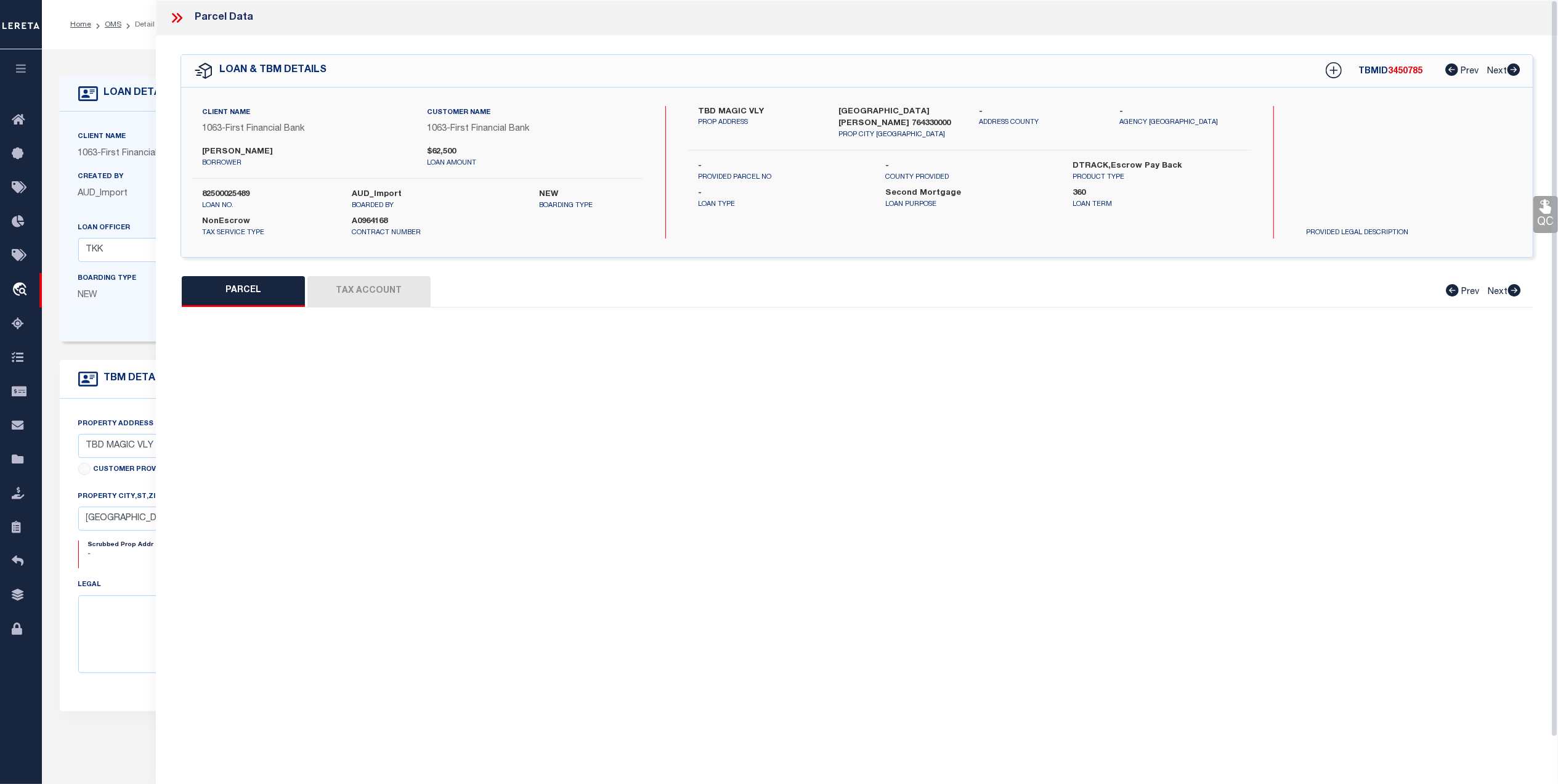
type textarea "Acres 5.001, S6765 MOUNTAIN LAKES, SECTION FOUR; PHASE ONE, LOT 1075"
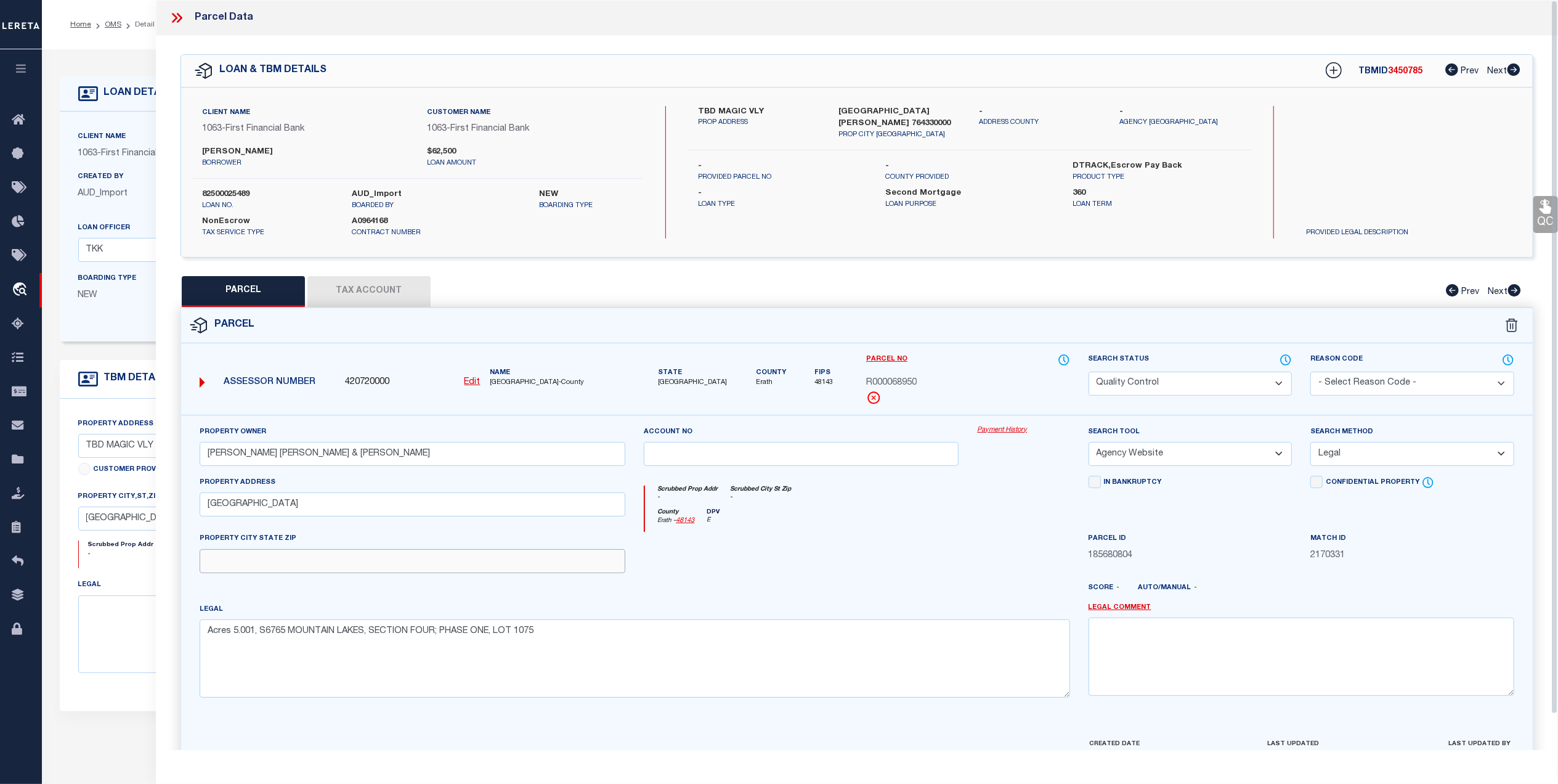
click at [375, 558] on input "text" at bounding box center [413, 561] width 426 height 24
paste input "BLUFF DALE"
type input "BLUFF DALE TX 76433"
drag, startPoint x: 440, startPoint y: 736, endPoint x: 1199, endPoint y: 536, distance: 784.9
click at [440, 736] on div "Property Owner PARROTT JASON BRYAN & RHIANNON PARROTT Account no Payment Histor…" at bounding box center [857, 576] width 1352 height 322
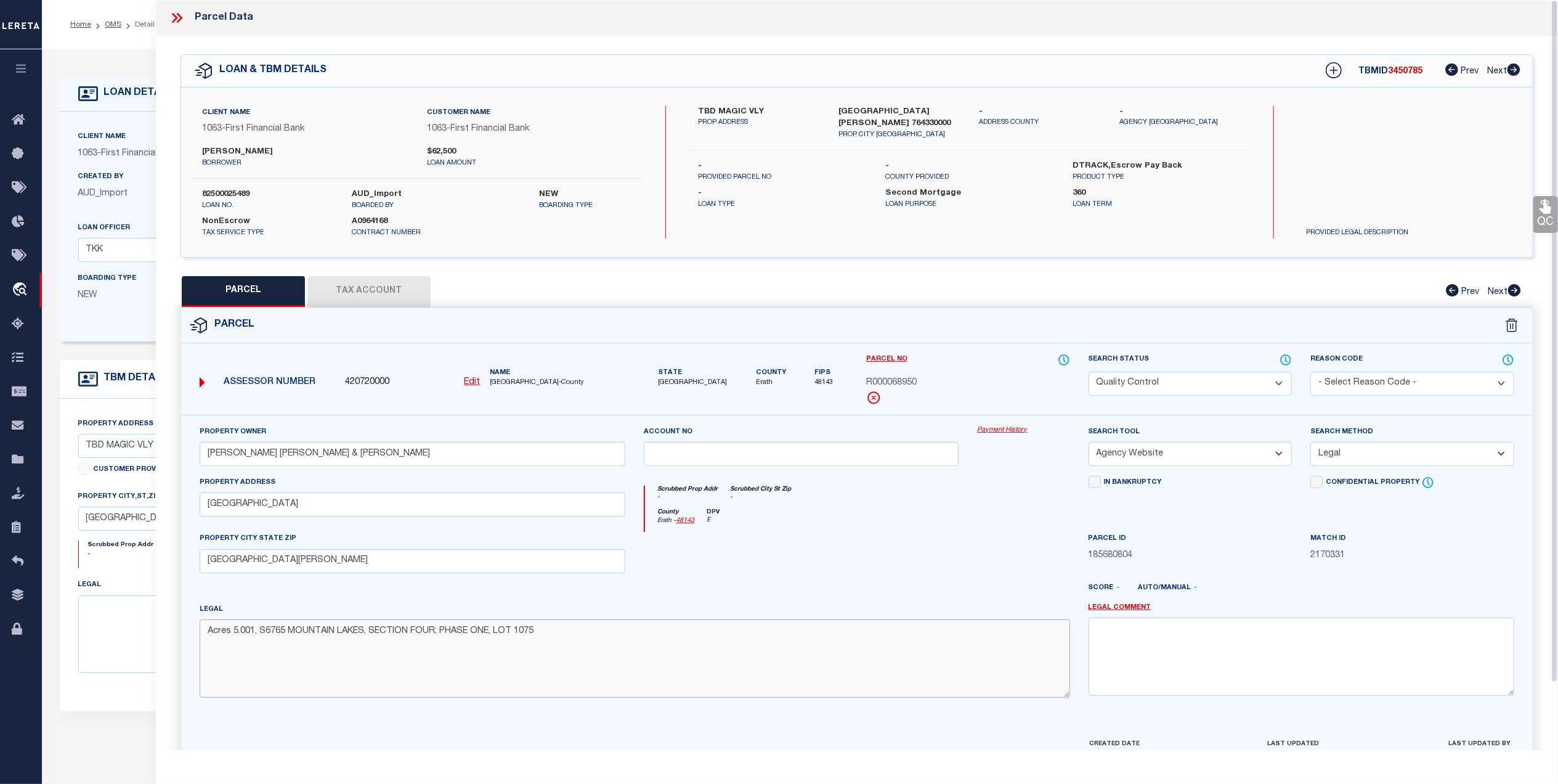
drag, startPoint x: 525, startPoint y: 651, endPoint x: 585, endPoint y: 641, distance: 60.8
click at [526, 651] on textarea "Acres 5.001, S6765 MOUNTAIN LAKES, SECTION FOUR; PHASE ONE, LOT 1075" at bounding box center [635, 658] width 870 height 78
drag, startPoint x: 585, startPoint y: 641, endPoint x: 216, endPoint y: 641, distance: 369.0
click at [172, 643] on div "Property Owner PARROTT JASON BRYAN & RHIANNON PARROTT Account no Payment Histor…" at bounding box center [857, 591] width 1370 height 352
paste textarea
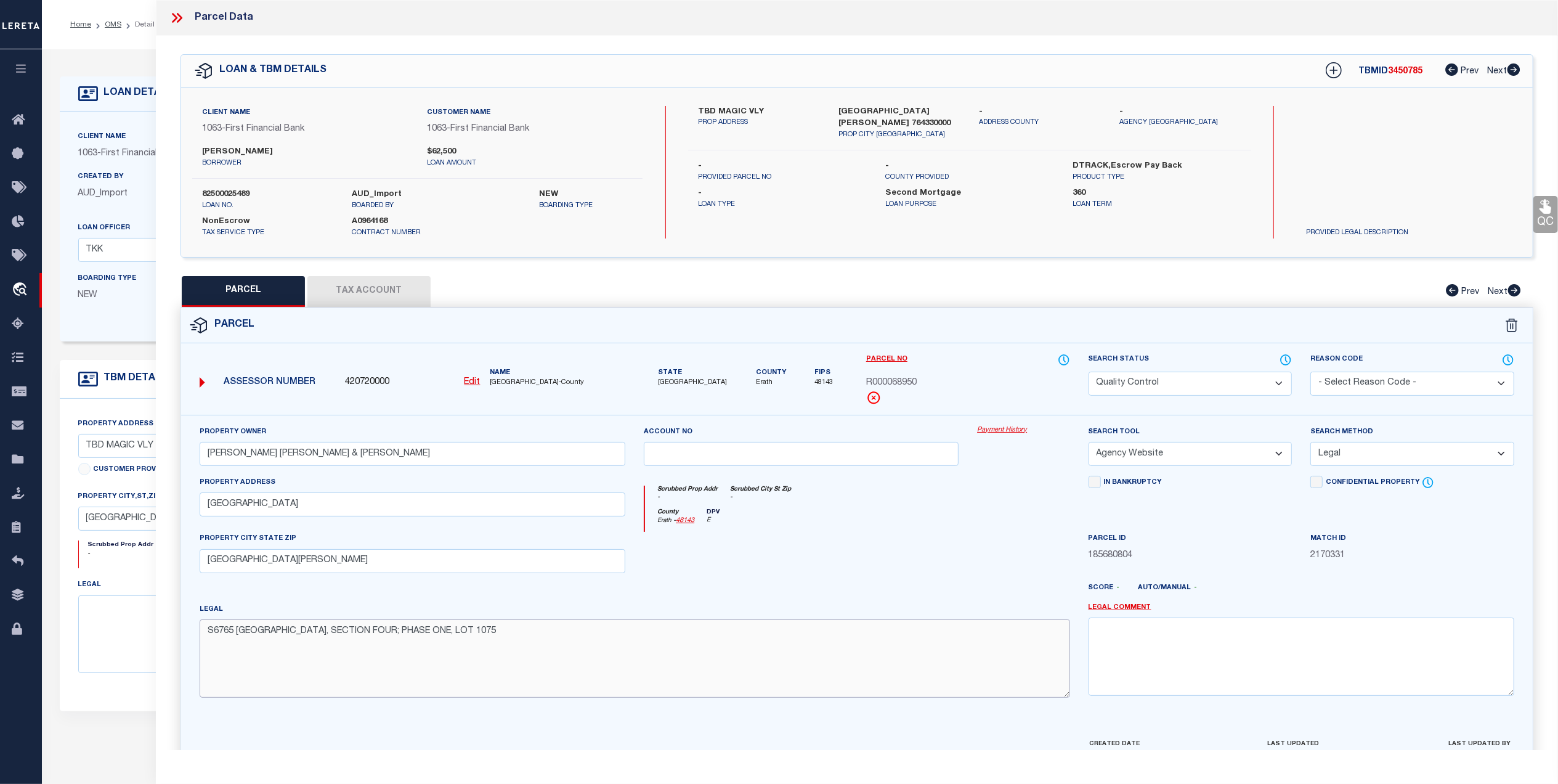
type textarea "S6765 MOUNTAIN LAKES, SECTION FOUR; PHASE ONE, LOT 1075"
click at [864, 582] on div at bounding box center [801, 556] width 333 height 51
drag, startPoint x: 1541, startPoint y: 222, endPoint x: 1292, endPoint y: 357, distance: 283.2
click at [1541, 222] on link "QC" at bounding box center [1545, 215] width 25 height 37
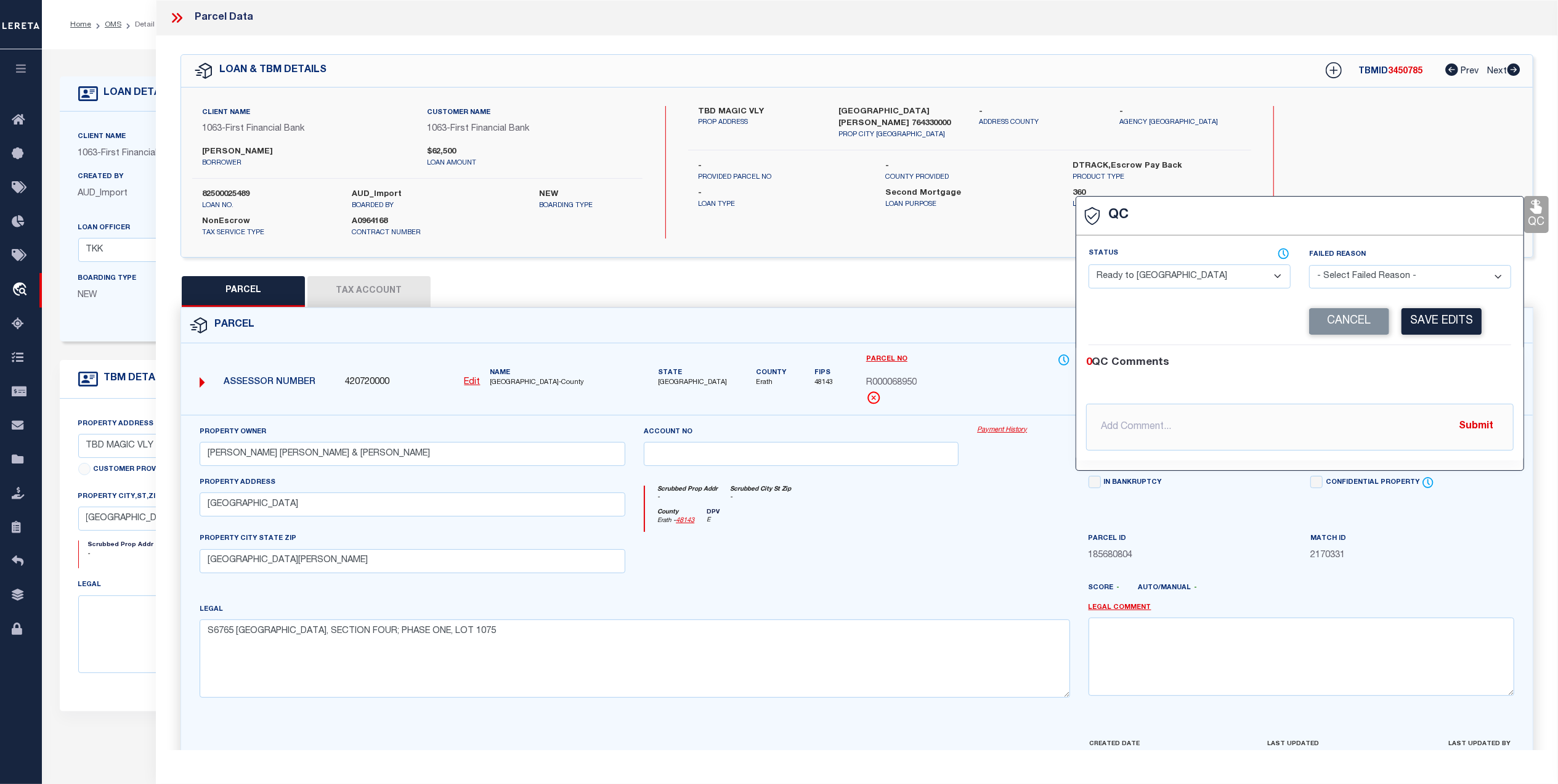
click at [1146, 277] on select "- Select Status - Ready to QC Correct Incorrect" at bounding box center [1190, 277] width 202 height 24
select select "COR"
click at [1089, 266] on select "- Select Status - Ready to QC Correct Incorrect" at bounding box center [1190, 277] width 202 height 24
click at [1442, 321] on button "Save Edits" at bounding box center [1441, 321] width 81 height 27
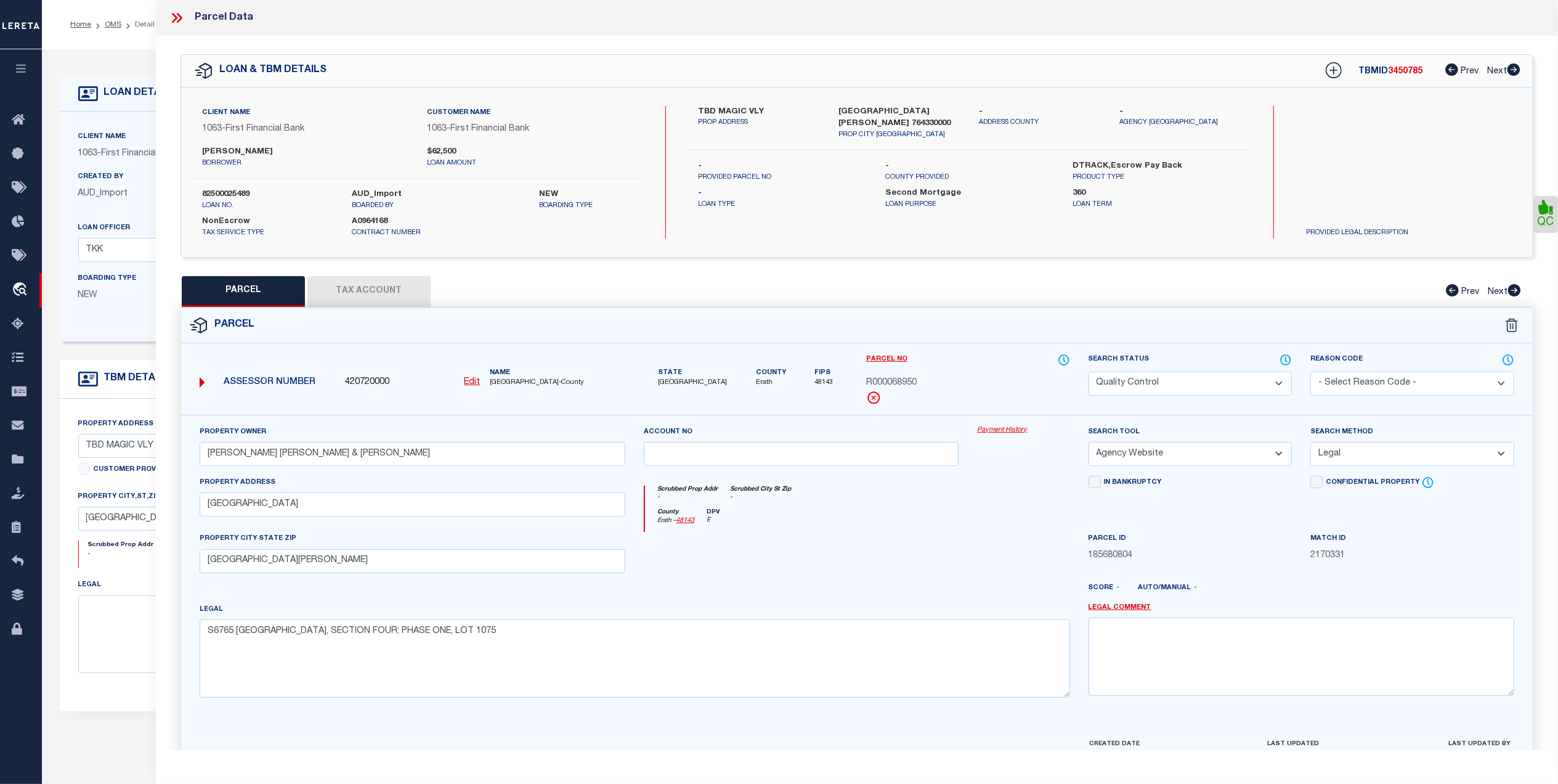
click at [942, 560] on div at bounding box center [801, 556] width 333 height 51
click at [1156, 384] on select "Automated Search Bad Parcel Complete Duplicate Parcel High Dollar Reporting In …" at bounding box center [1190, 383] width 204 height 24
select select "CP"
click at [1089, 371] on select "Automated Search Bad Parcel Complete Duplicate Parcel High Dollar Reporting In …" at bounding box center [1190, 383] width 204 height 24
drag, startPoint x: 963, startPoint y: 486, endPoint x: 989, endPoint y: 518, distance: 41.2
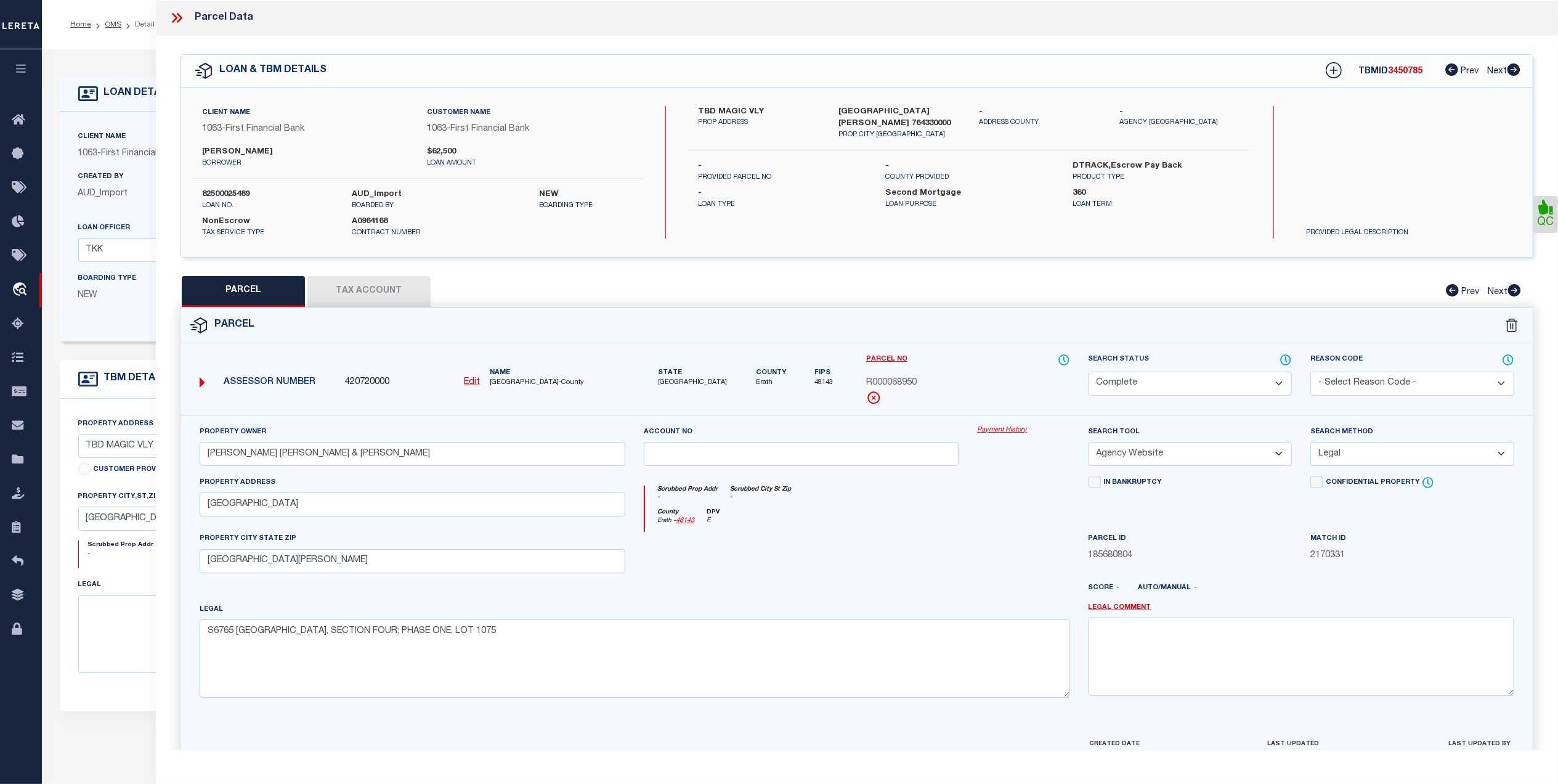
click at [962, 495] on div "Scrubbed Prop Addr - Scrubbed City St Zip - County Erath - 48143 DPV E" at bounding box center [856, 504] width 444 height 56
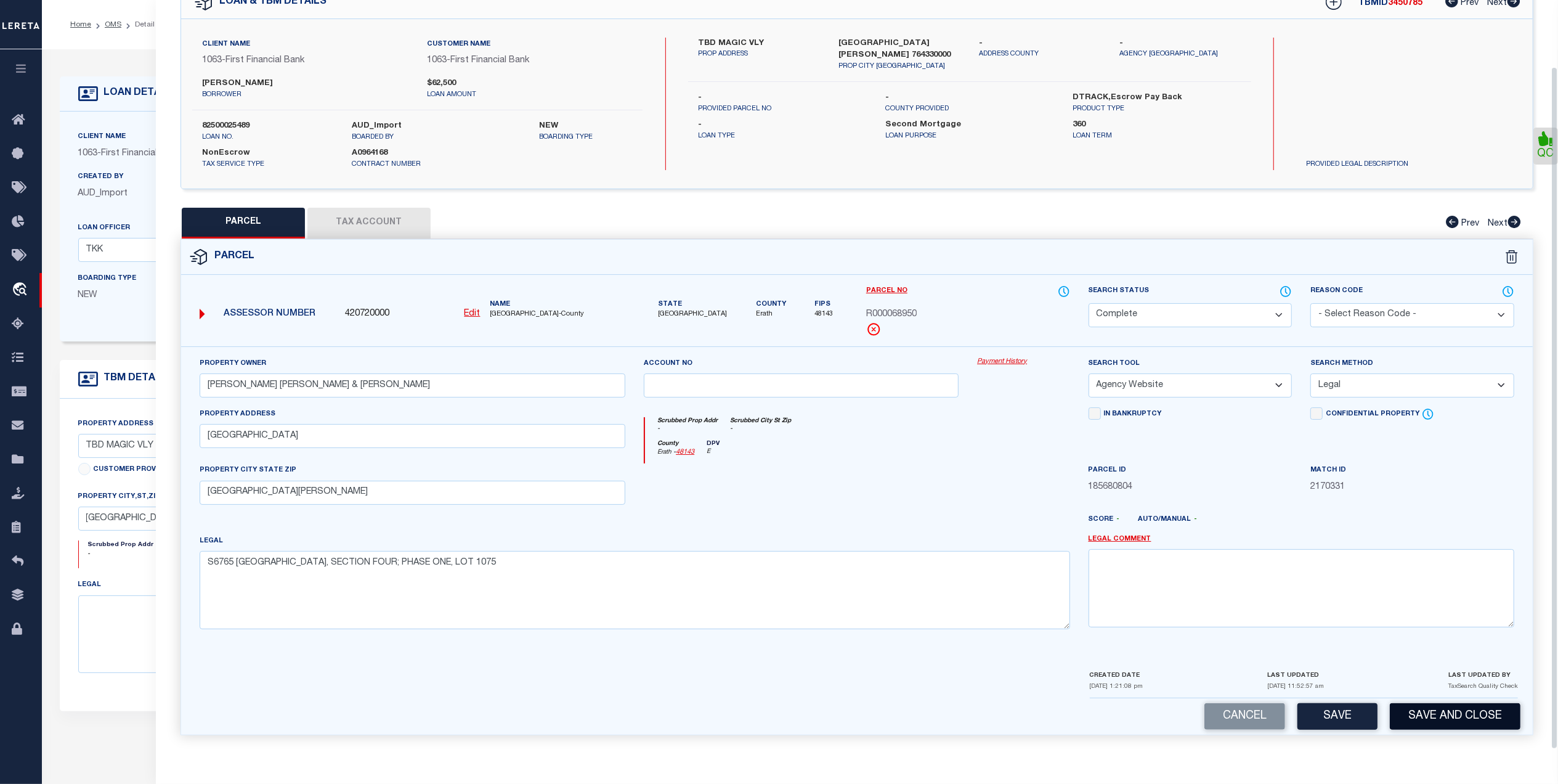
click at [1432, 721] on button "Save and Close" at bounding box center [1454, 716] width 131 height 27
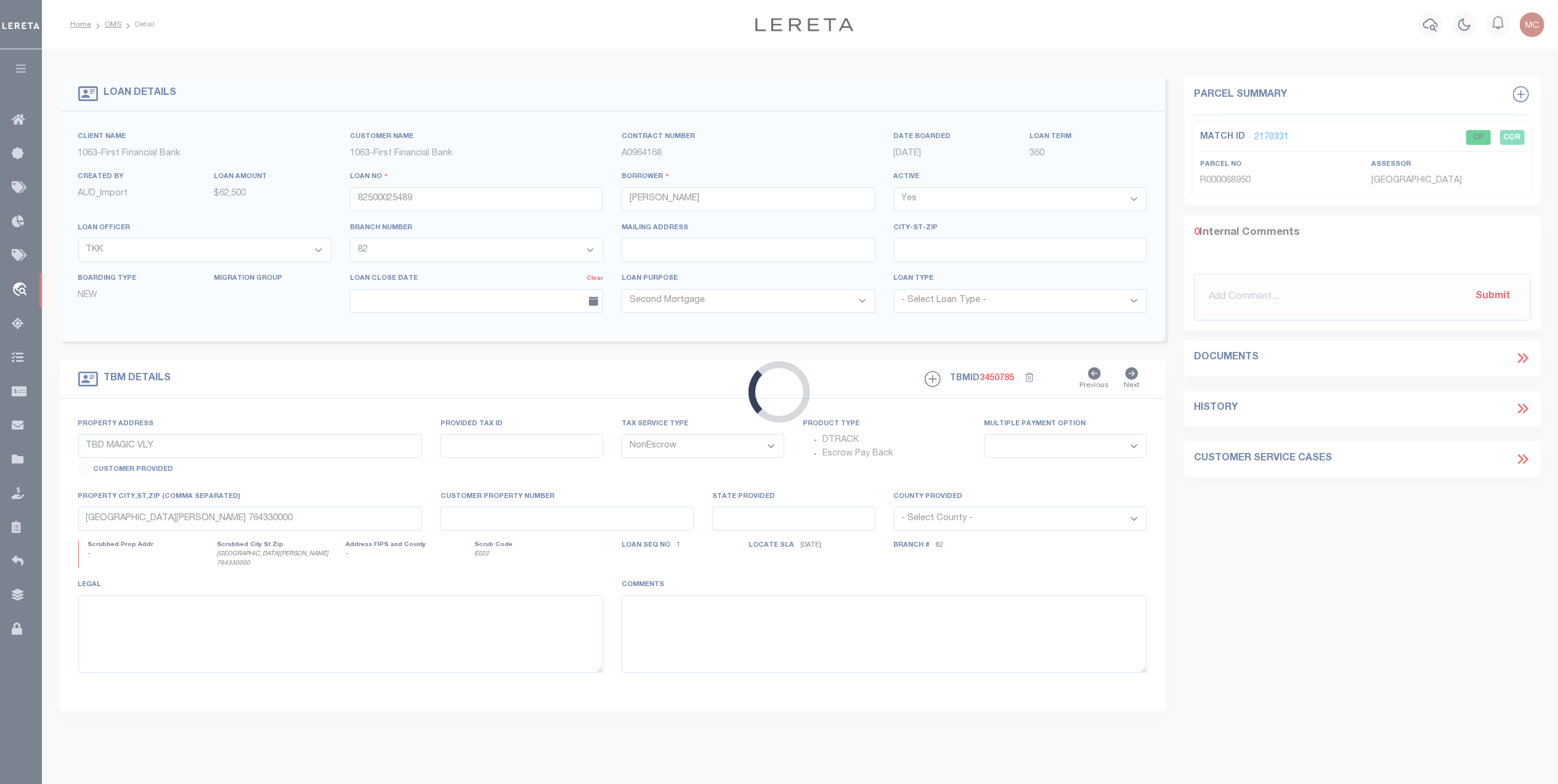
select select
select select "92703"
select select "530"
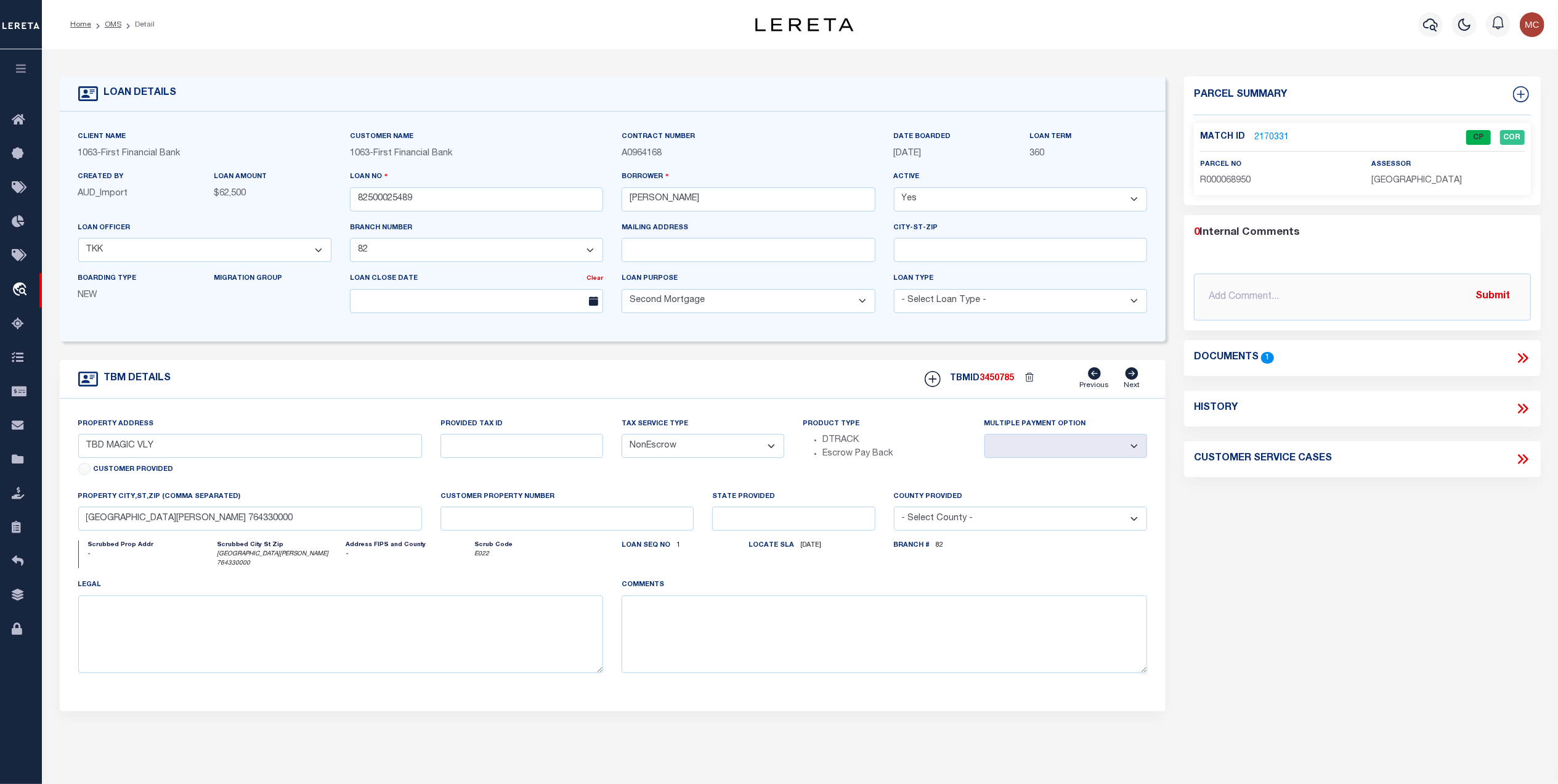
drag, startPoint x: 107, startPoint y: 25, endPoint x: 983, endPoint y: 269, distance: 909.3
click at [107, 25] on link "OMS" at bounding box center [113, 25] width 17 height 7
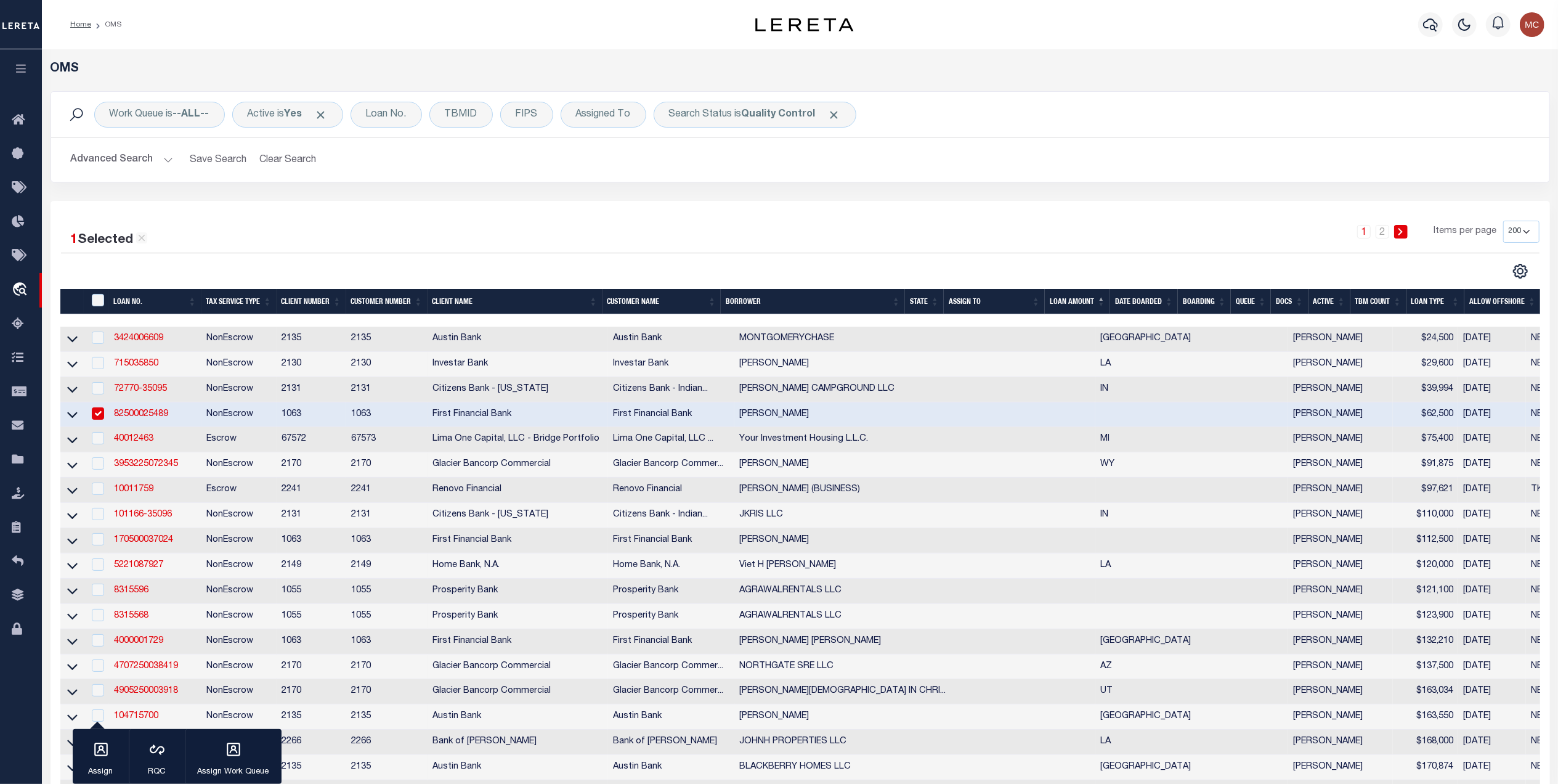
click at [846, 256] on div "1 Selected 259 Results 1 2 Items per page 10 25 50 100 200" at bounding box center [800, 249] width 1499 height 58
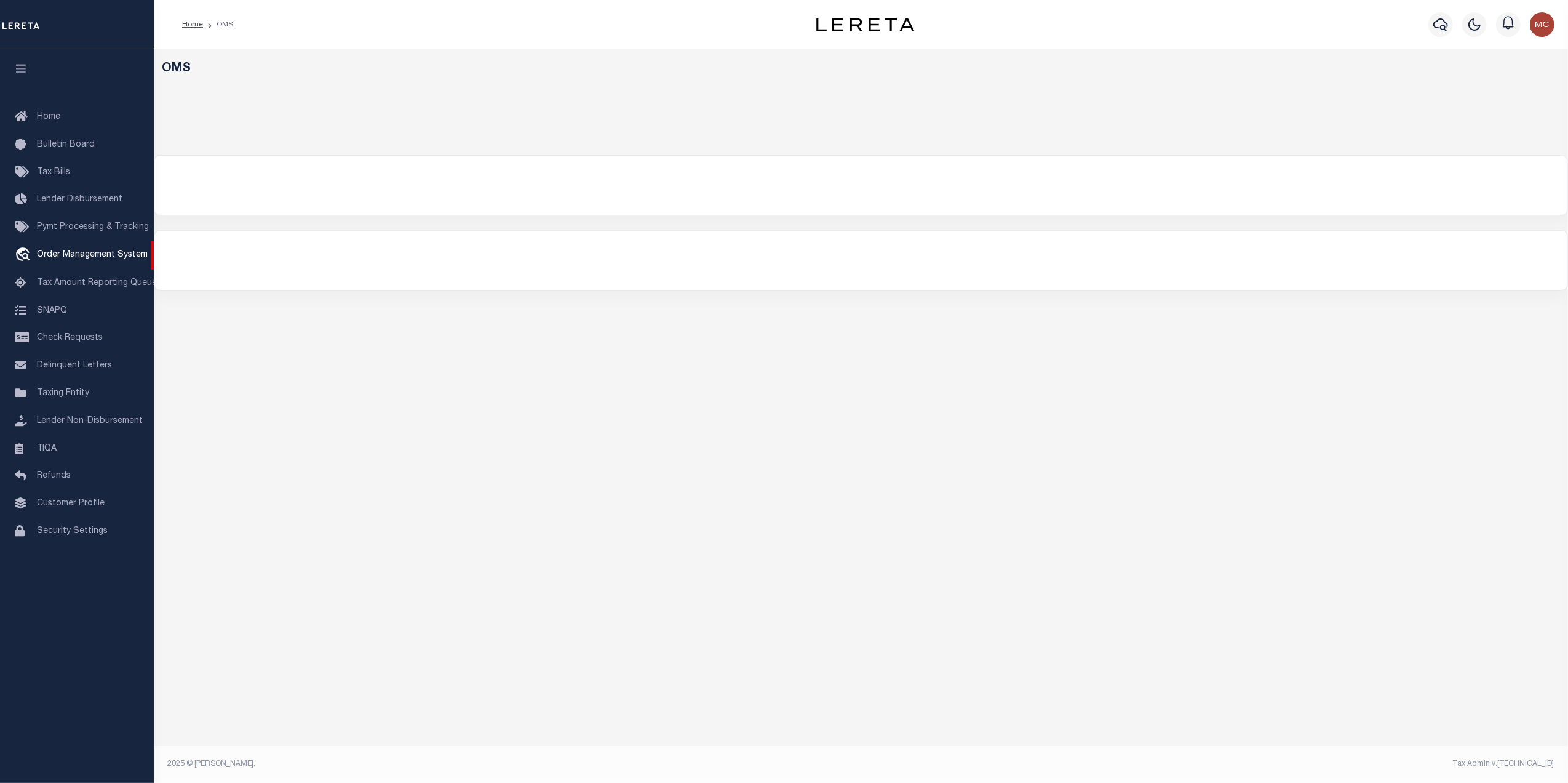
select select "200"
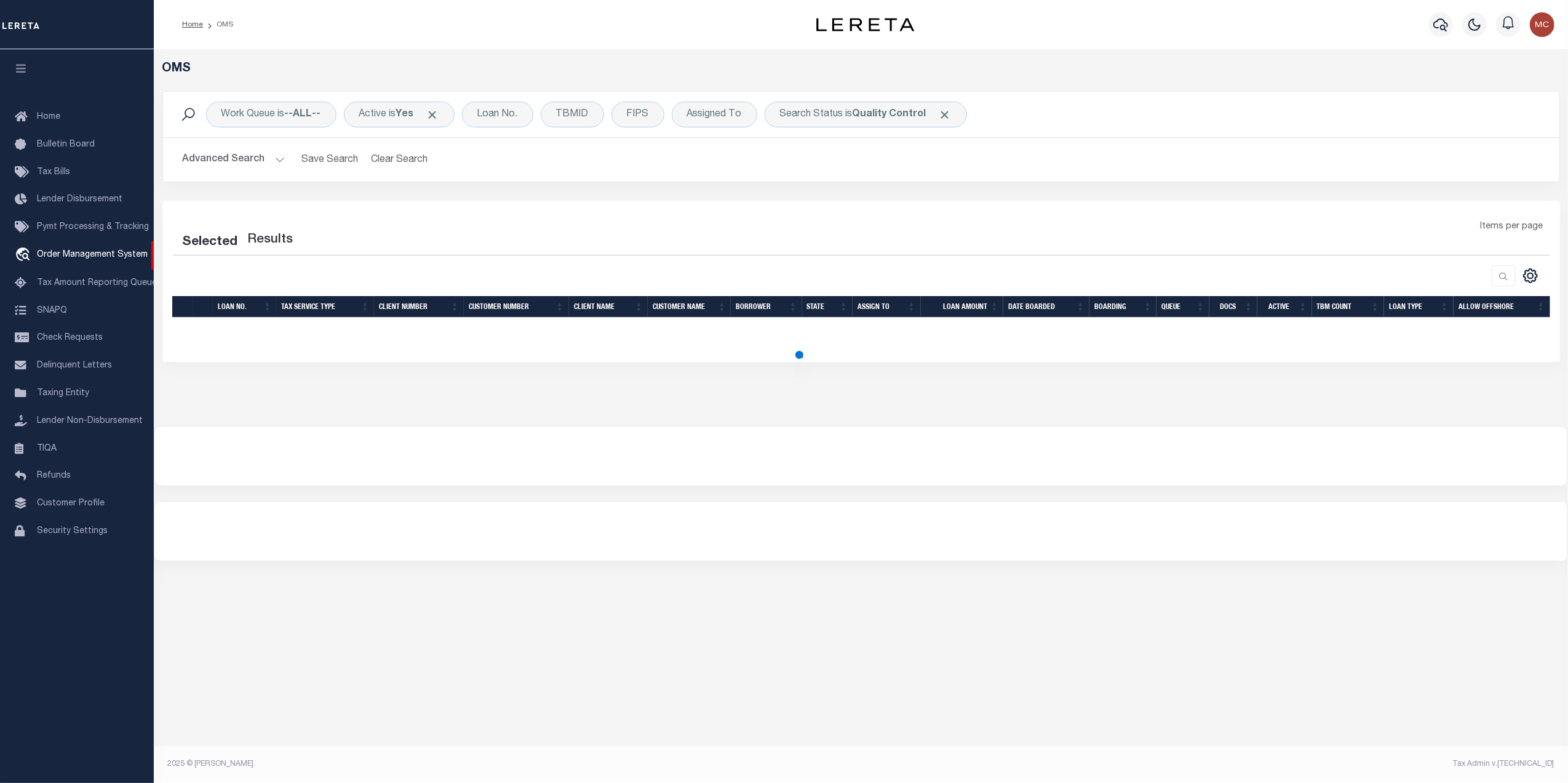
select select "200"
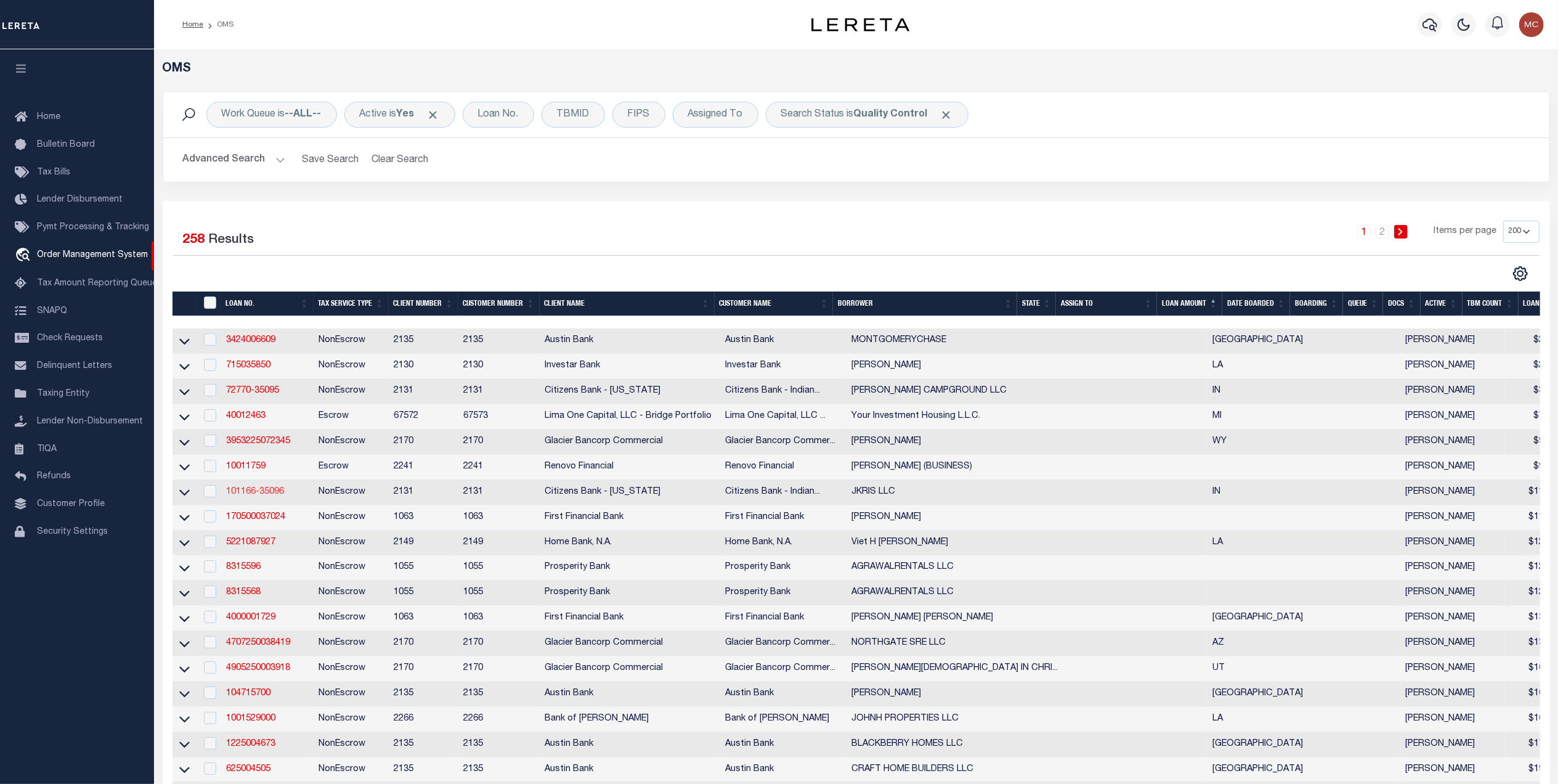
click at [250, 496] on link "101166-35096" at bounding box center [255, 491] width 58 height 8
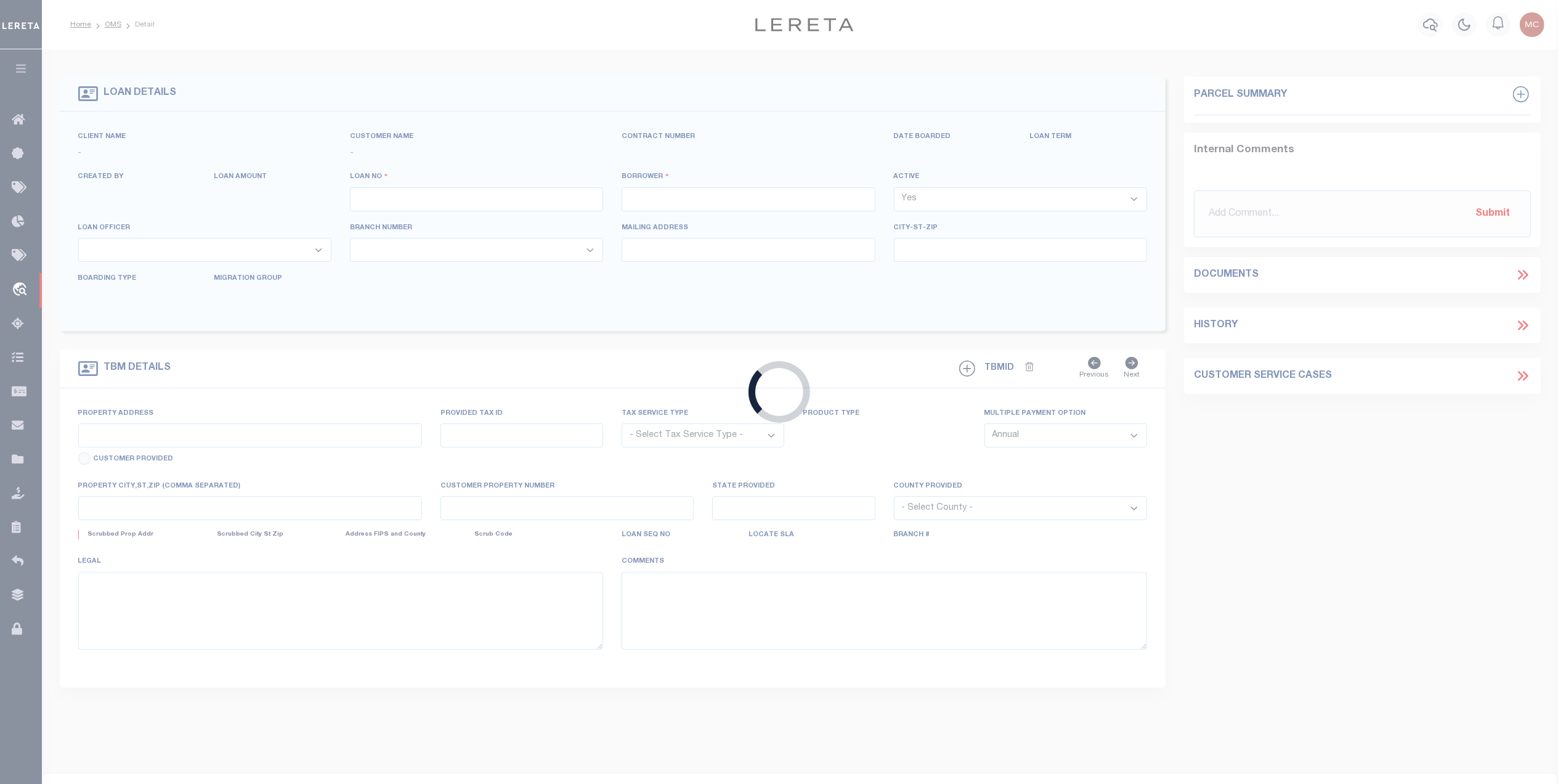
type input "101166-35096"
type input "JKRIS LLC"
select select
type input "[STREET_ADDRESS][PERSON_NAME]"
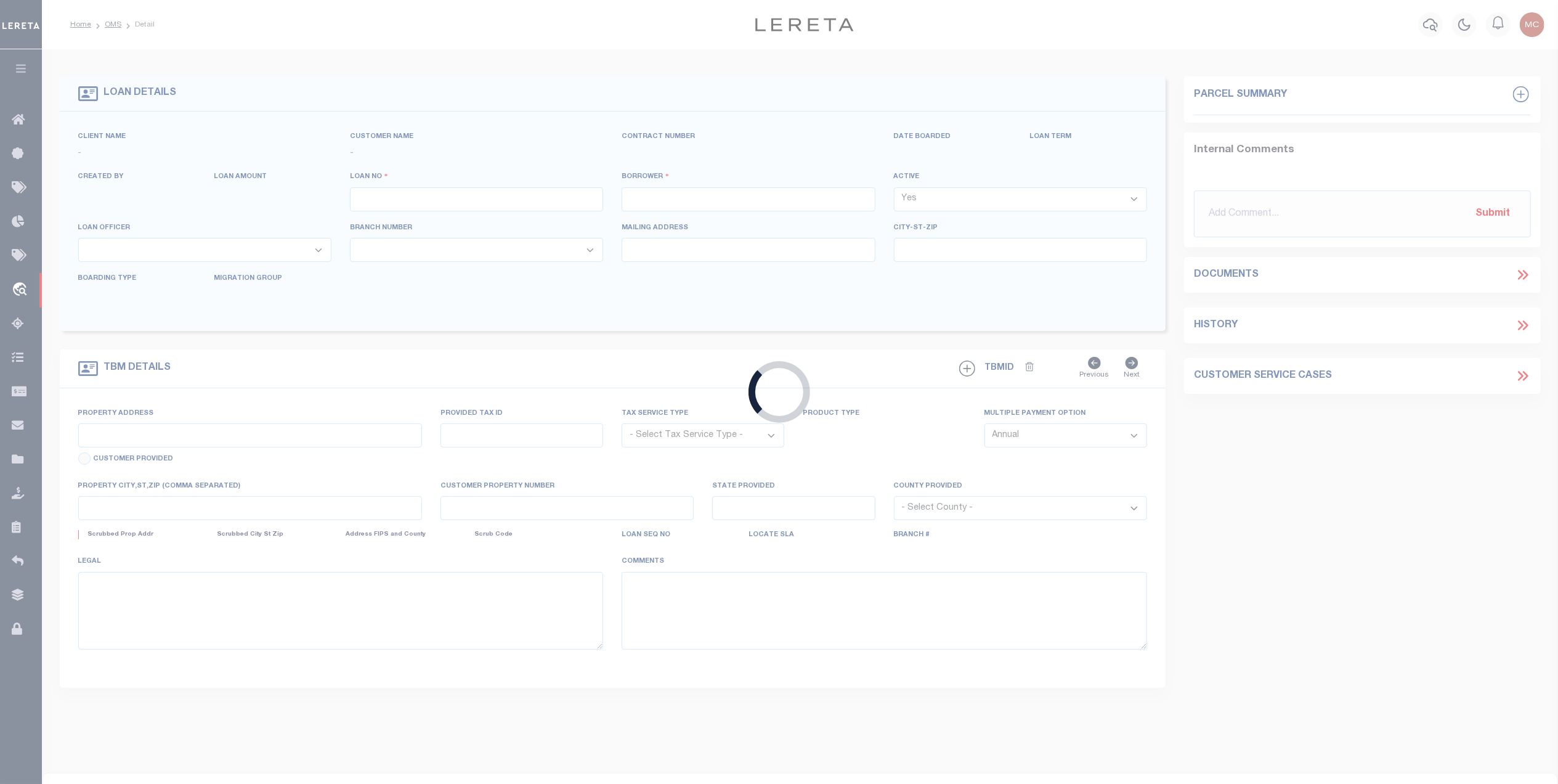
type input "GREENWOOD IN 46142-2073"
type input "[DATE]"
select select "20"
select select "NonEscrow"
type input "1487 SECOND [PERSON_NAME] ST"
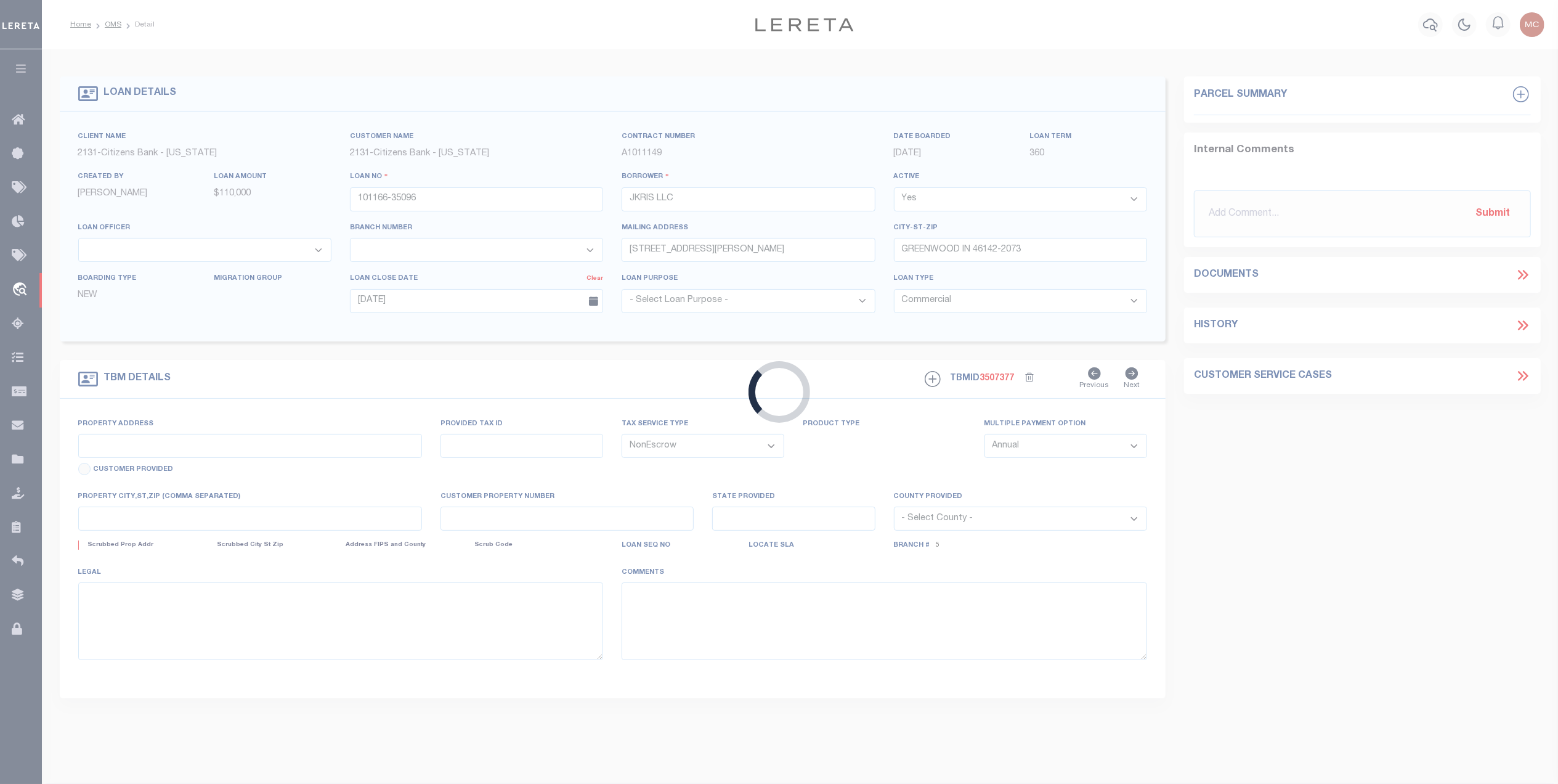
type input "41-03-25-024-011.000-040"
select select
type input "GREENWOOD IN 46142-1140"
type input "IN"
select select
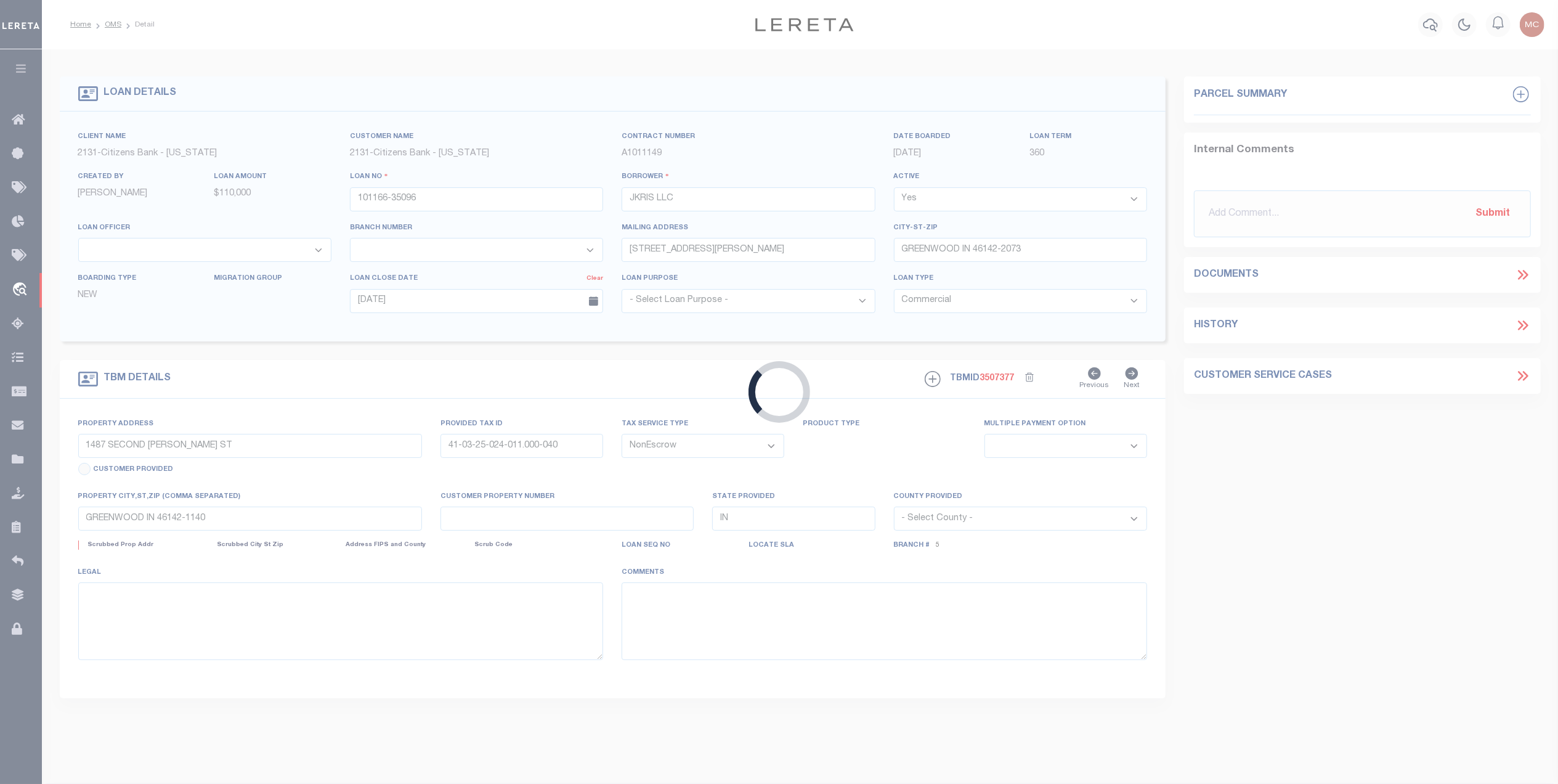
type textarea "LOT 15 IN [GEOGRAPHIC_DATA] SUBDIVISION, SECOND SECTION, [GEOGRAPHIC_DATA], [US…"
select select "4885"
select select "4673"
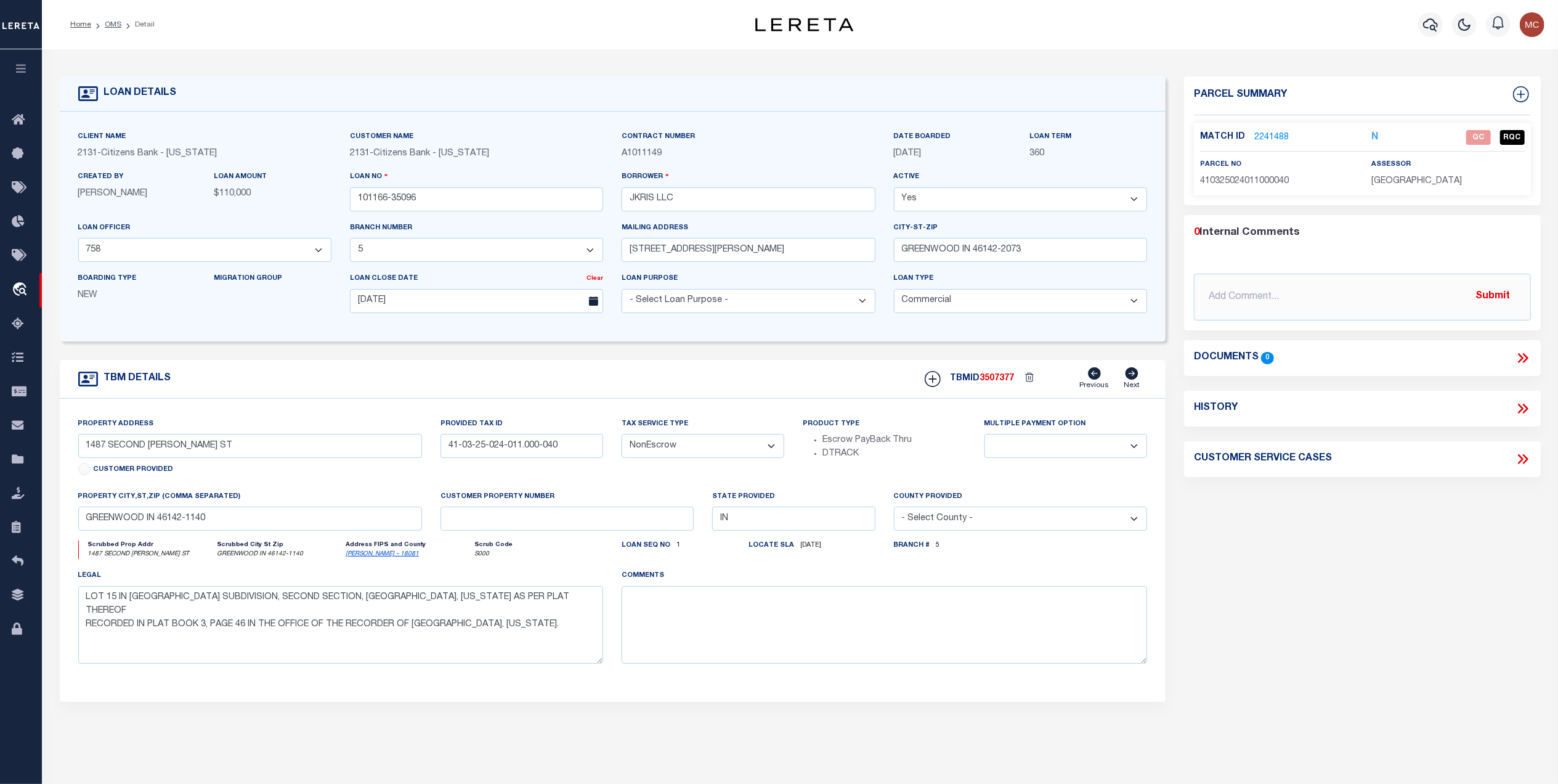
click at [602, 403] on div "Property Address [STREET_ADDRESS][PERSON_NAME] Customer Provided Provided Tax I…" at bounding box center [613, 550] width 1106 height 303
click at [1268, 136] on link "2241488" at bounding box center [1271, 138] width 34 height 13
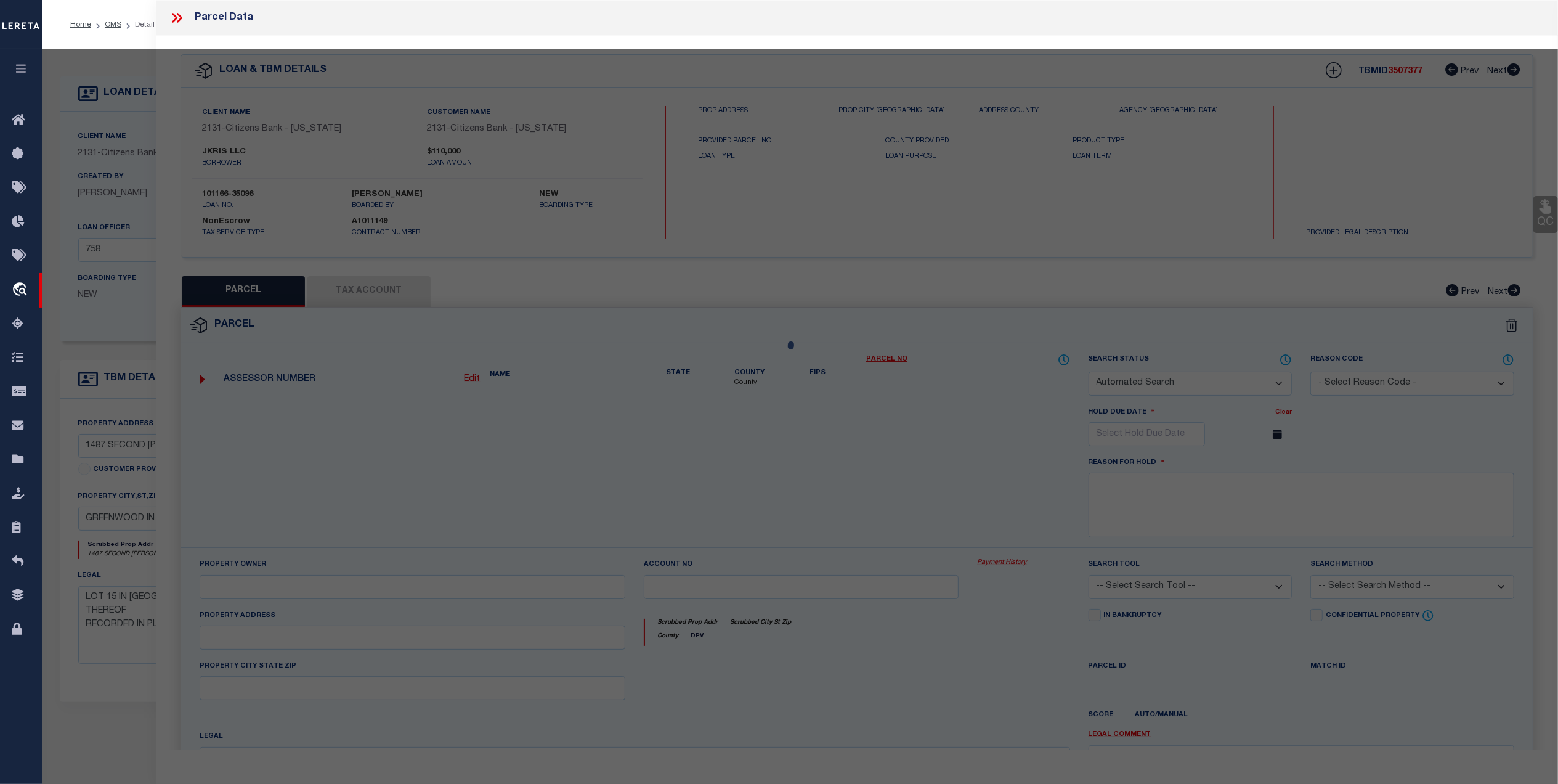
checkbox input "false"
select select "QC"
type input "RAMS LLC"
select select "AGW"
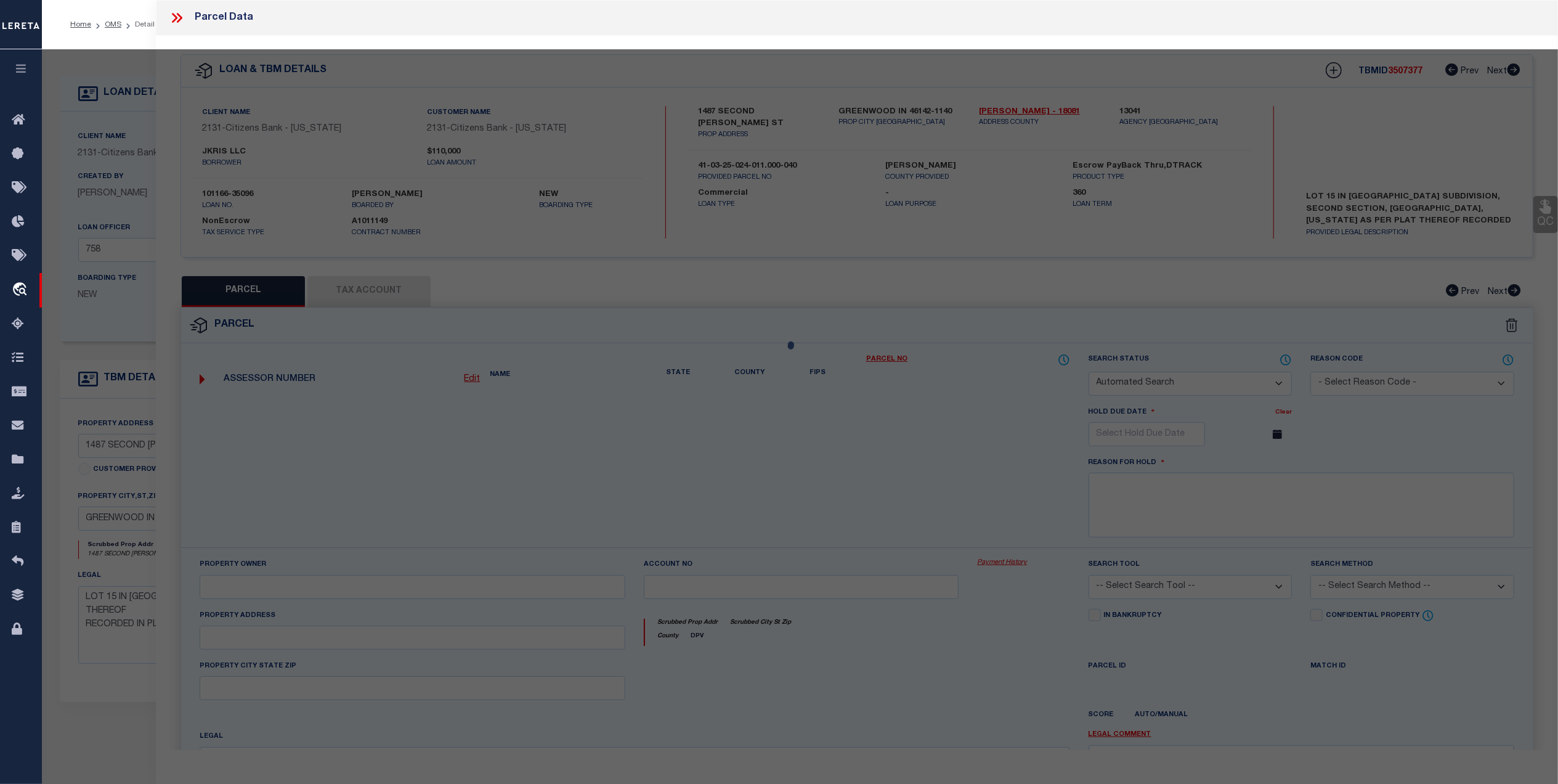
select select "LEG"
type input "1487 SECOND [PERSON_NAME] ST"
type input "GREENWOOD, IN 46142"
type textarea "BO-MAR SUB DIV 2ND SEC LOT 15"
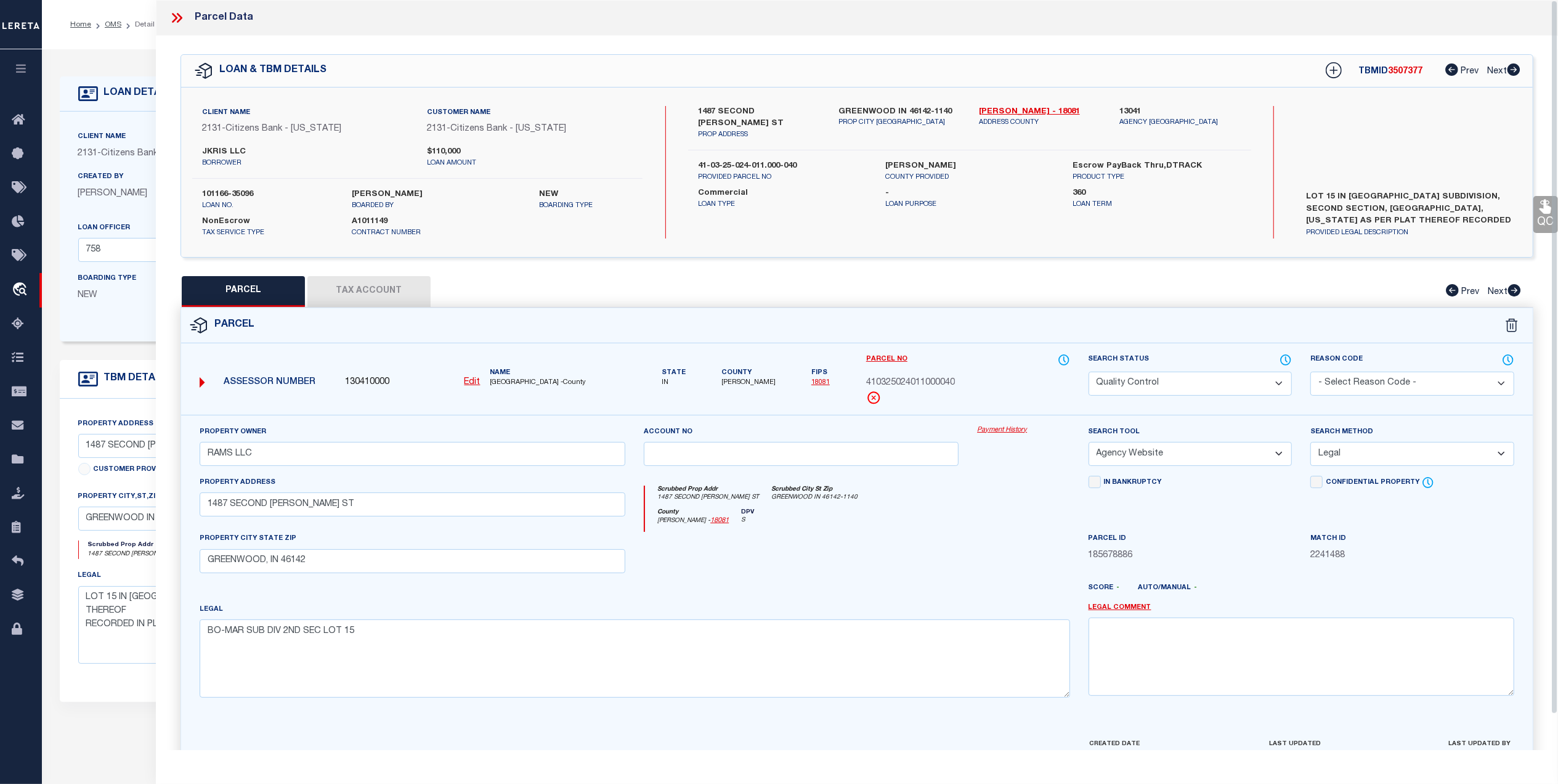
click at [393, 286] on button "Tax Account" at bounding box center [368, 291] width 123 height 31
select select "100"
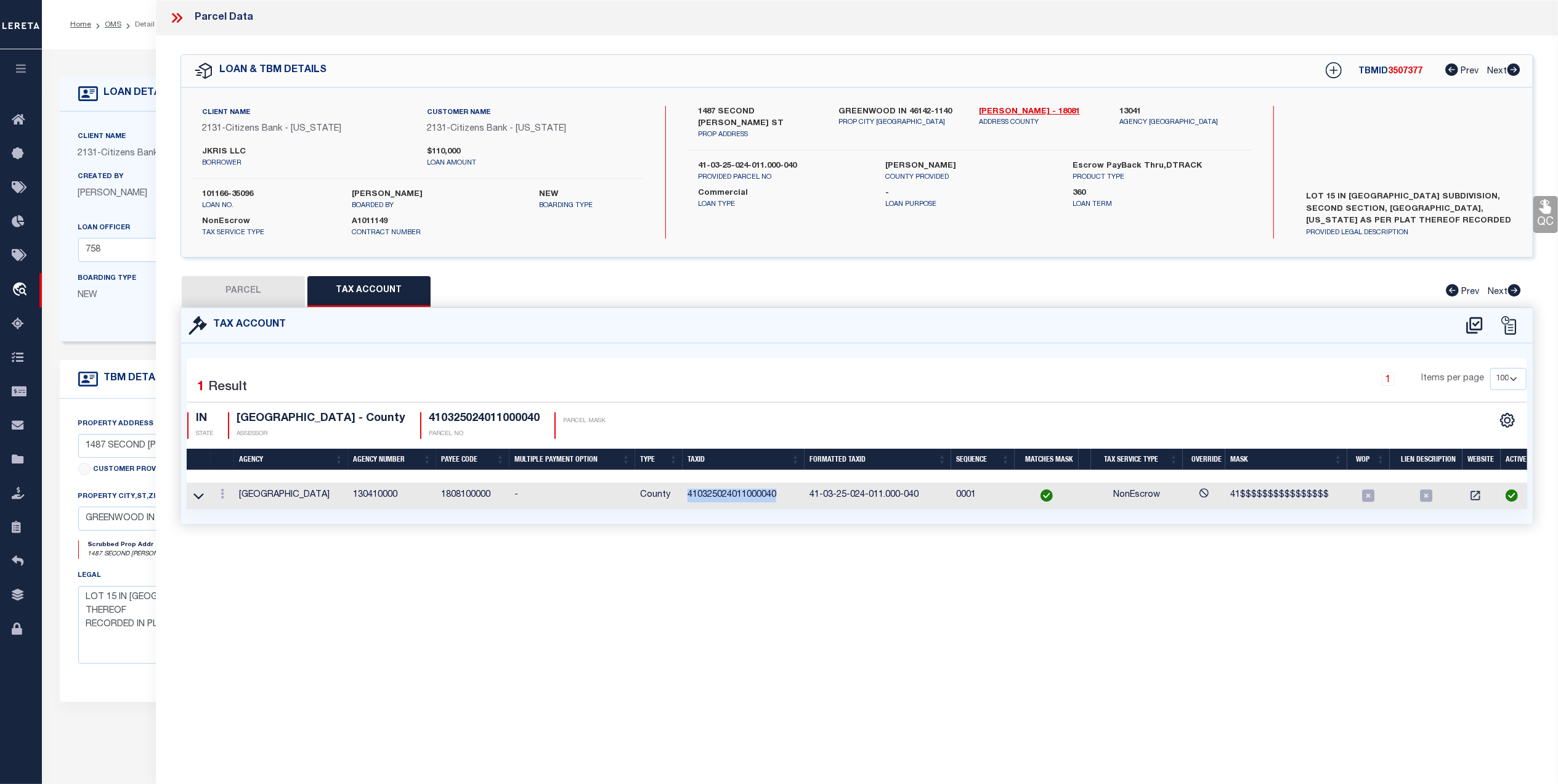
drag, startPoint x: 787, startPoint y: 498, endPoint x: 689, endPoint y: 505, distance: 98.2
click at [689, 505] on td "410325024011000040" at bounding box center [743, 495] width 122 height 27
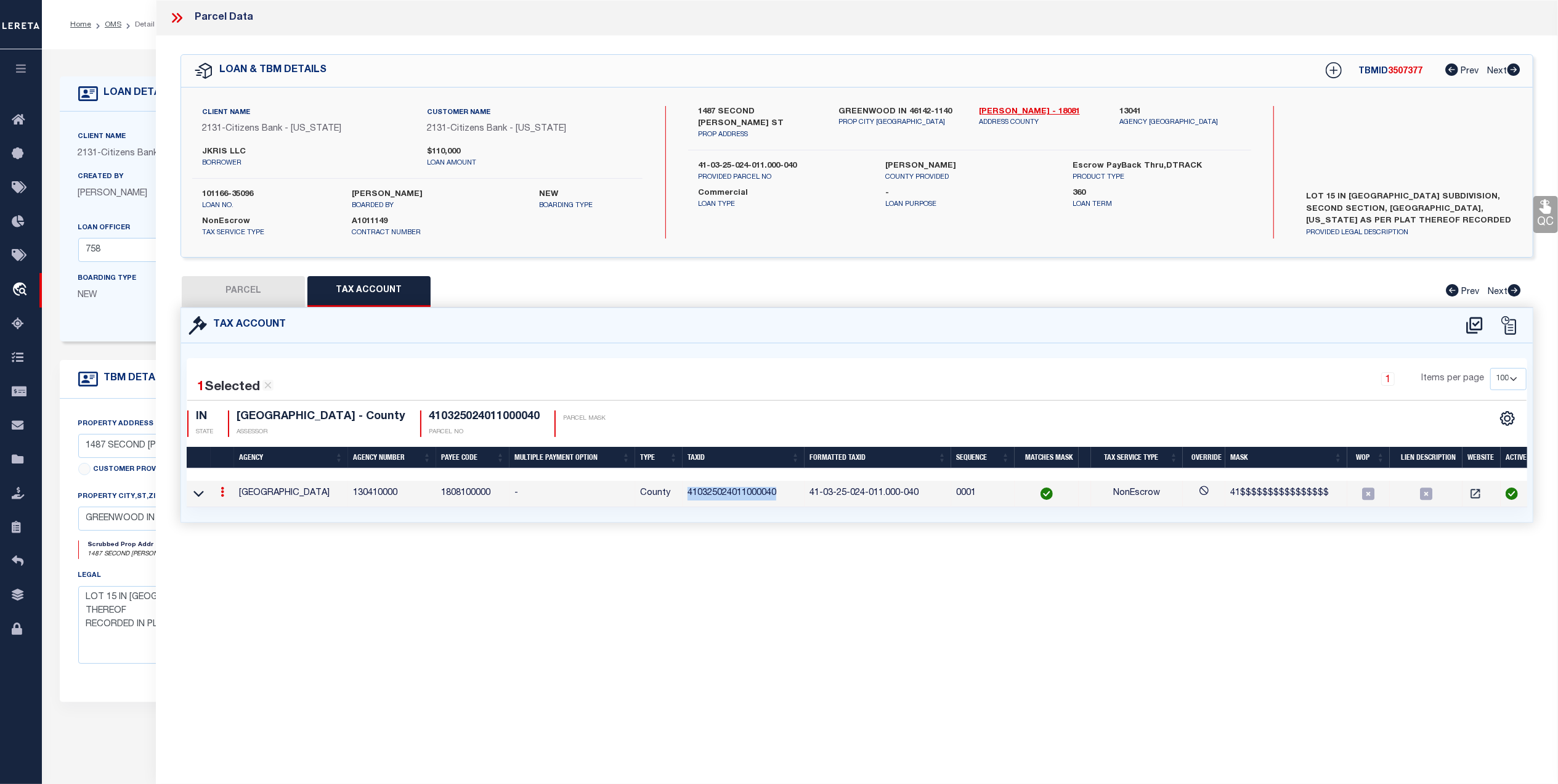
copy td "410325024011000040"
drag, startPoint x: 274, startPoint y: 296, endPoint x: 303, endPoint y: 303, distance: 29.8
click at [274, 296] on button "PARCEL" at bounding box center [243, 291] width 123 height 31
select select "AS"
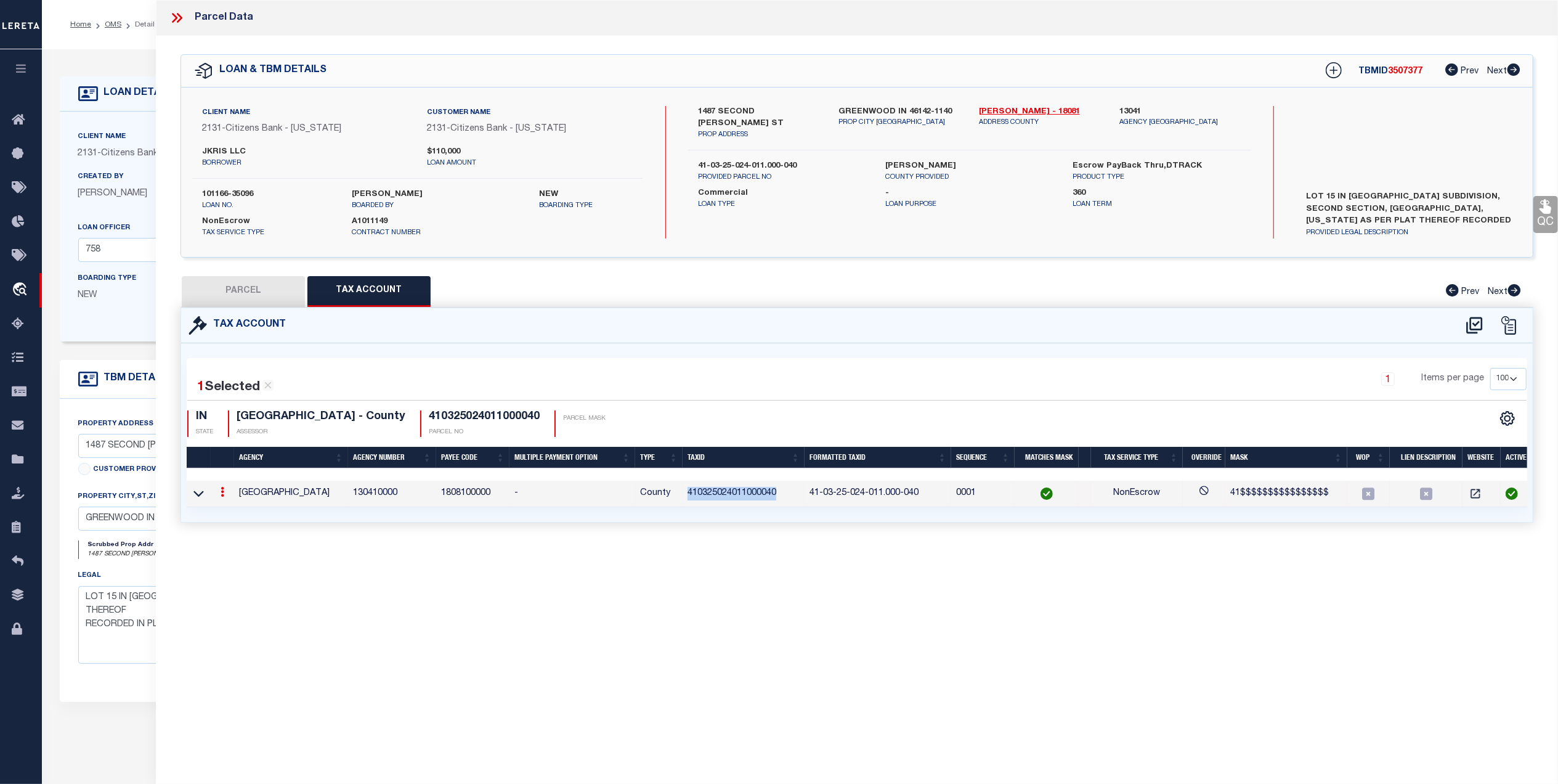
select select
checkbox input "false"
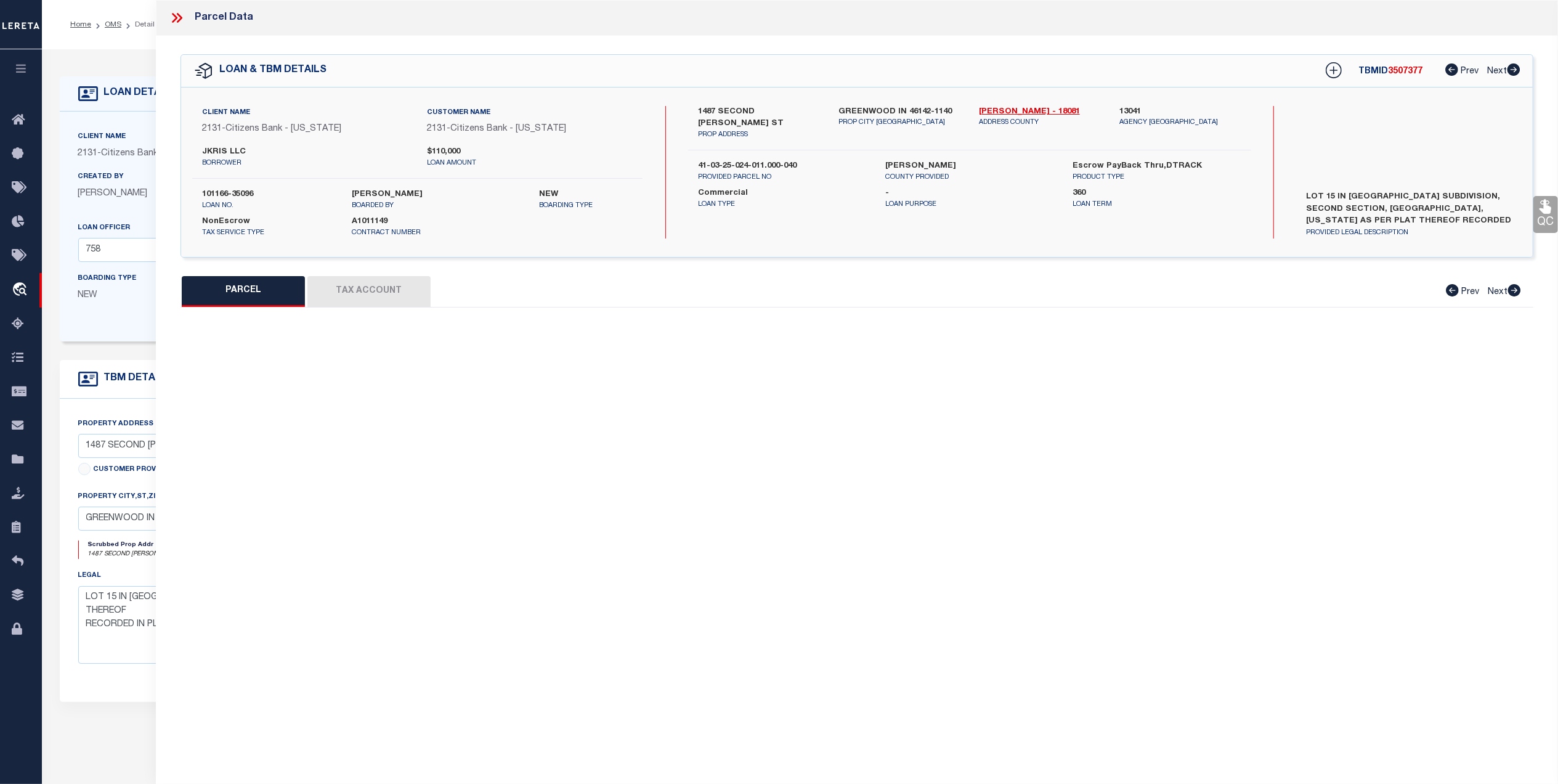
select select "QC"
type input "RAMS LLC"
select select "AGW"
select select "LEG"
type input "1487 SECOND [PERSON_NAME] ST"
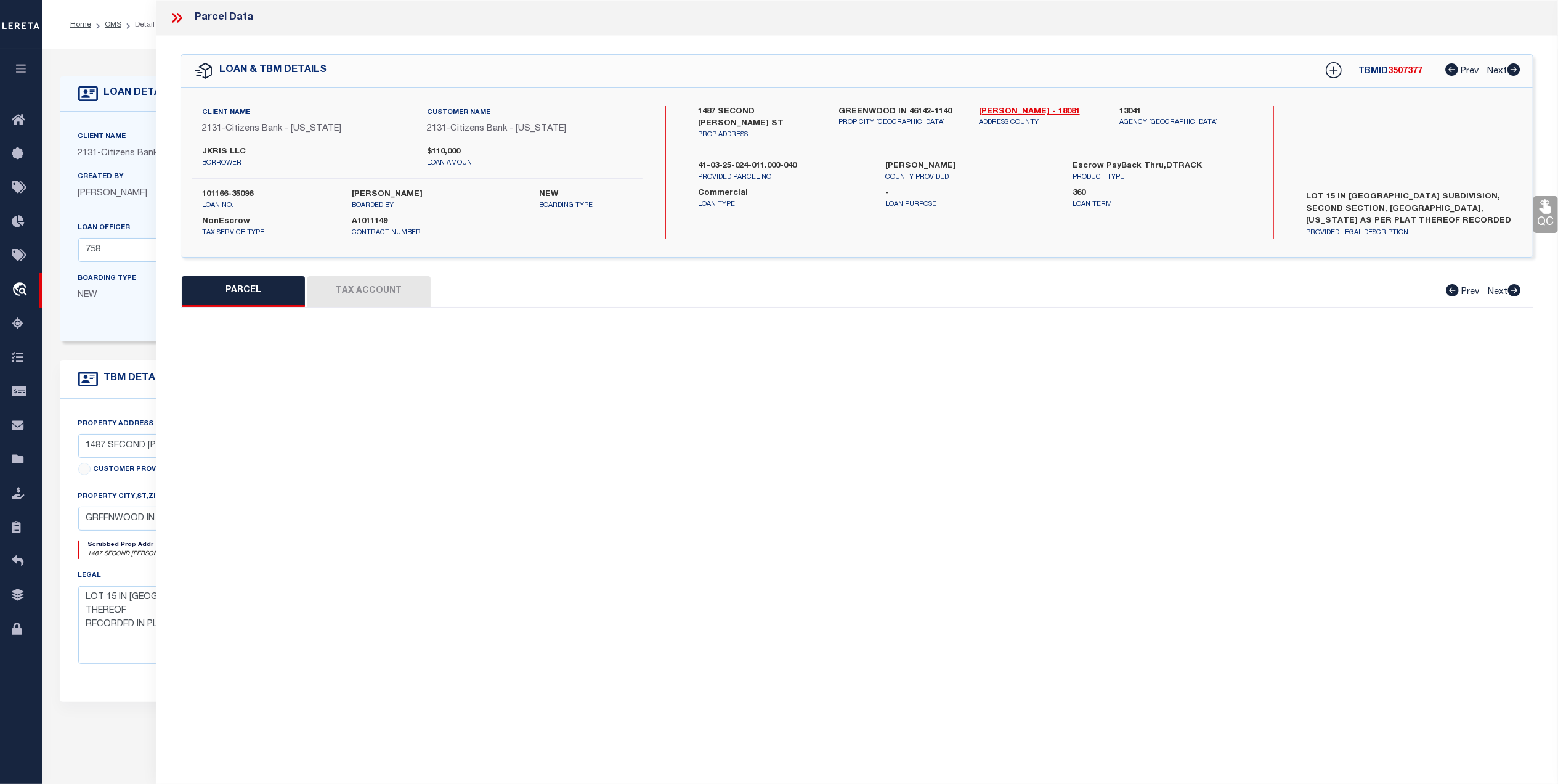
type input "GREENWOOD, IN 46142"
type textarea "BO-MAR SUB DIV 2ND SEC LOT 15"
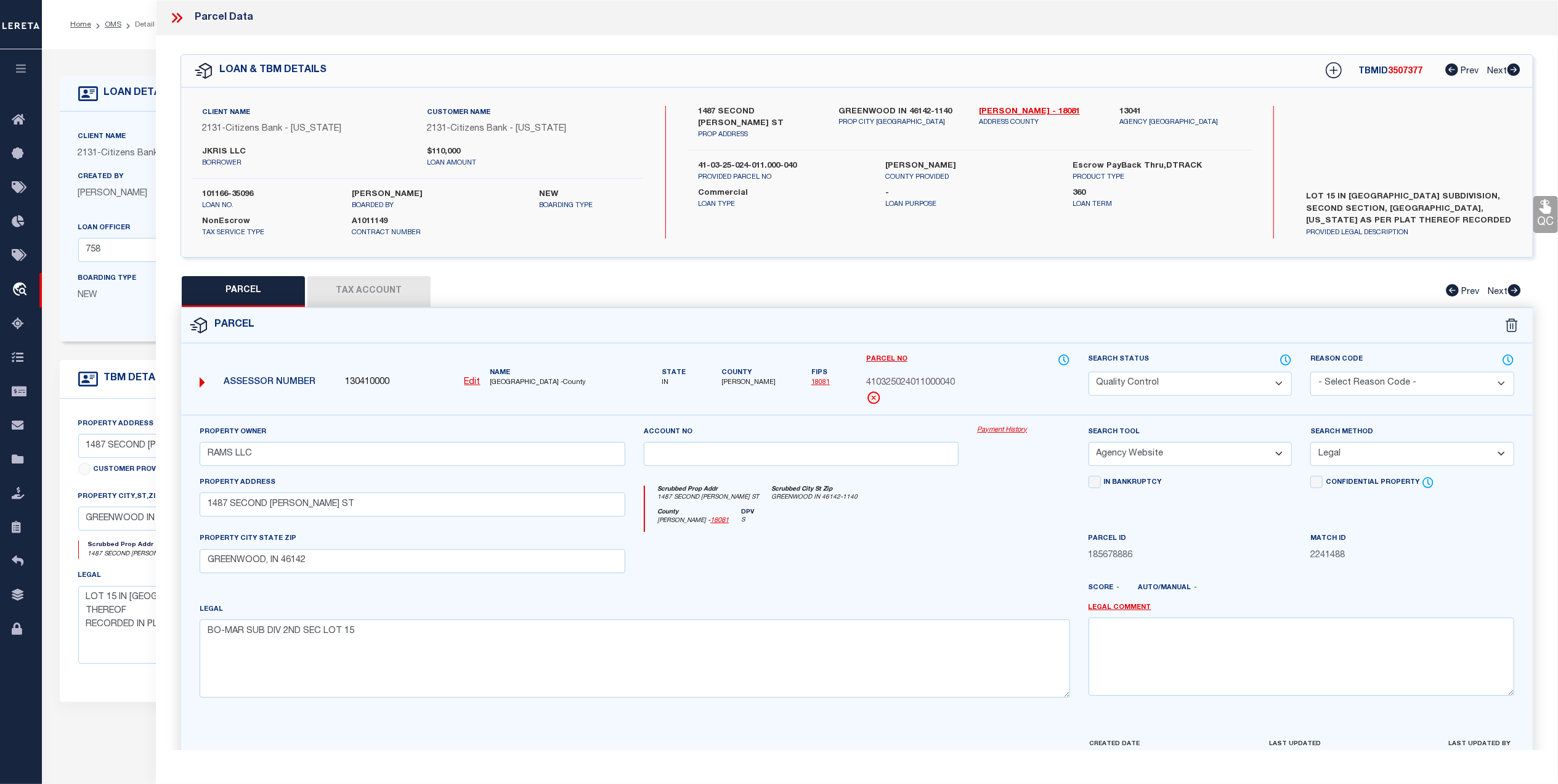
click at [1543, 198] on icon at bounding box center [1545, 206] width 16 height 18
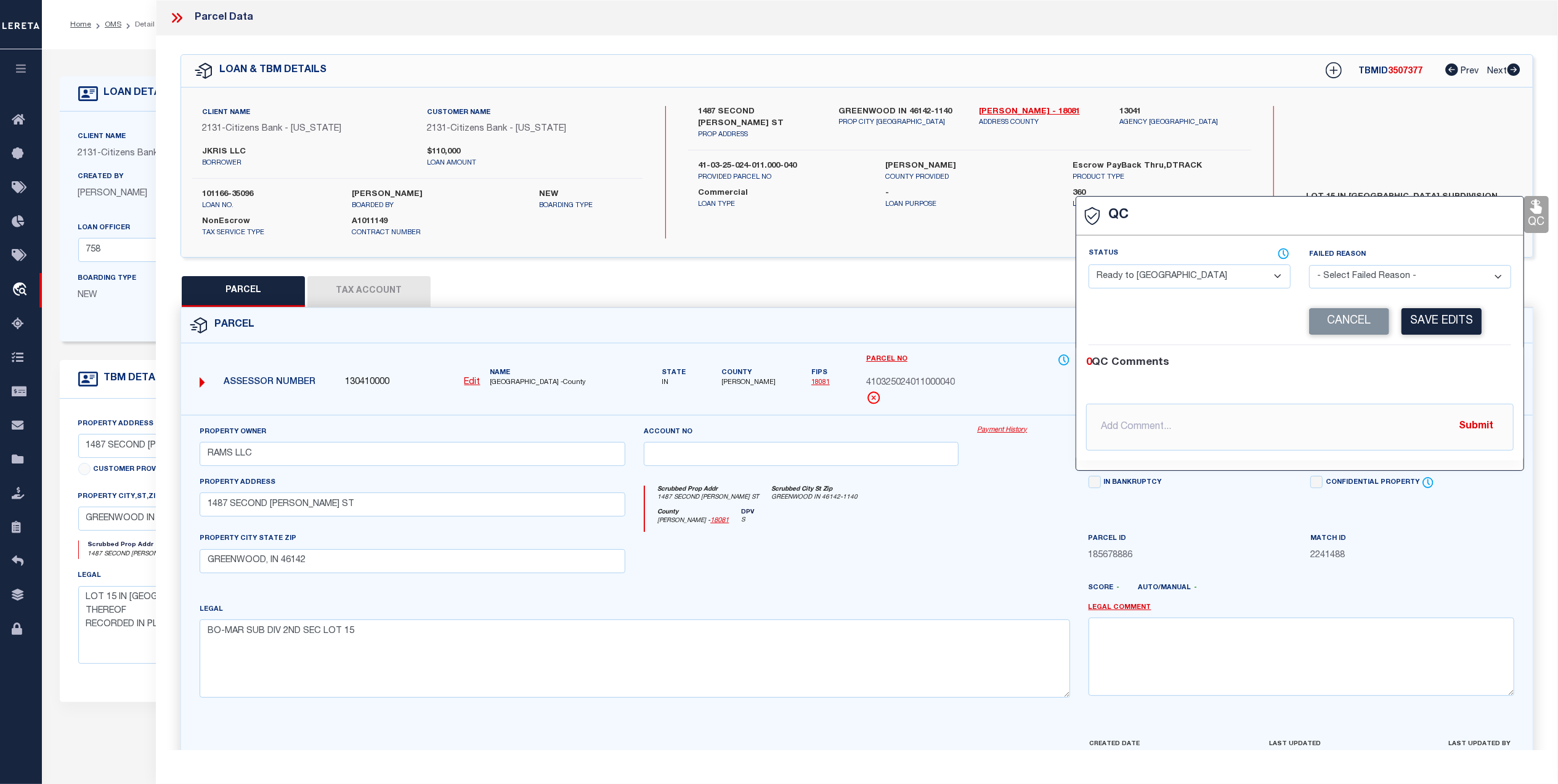
drag, startPoint x: 1112, startPoint y: 275, endPoint x: 1117, endPoint y: 291, distance: 16.8
click at [1112, 276] on select "- Select Status - Ready to QC Correct Incorrect" at bounding box center [1190, 277] width 202 height 24
select select "COR"
click at [1089, 266] on select "- Select Status - Ready to QC Correct Incorrect" at bounding box center [1190, 277] width 202 height 24
click at [1432, 314] on button "Save Edits" at bounding box center [1441, 321] width 81 height 27
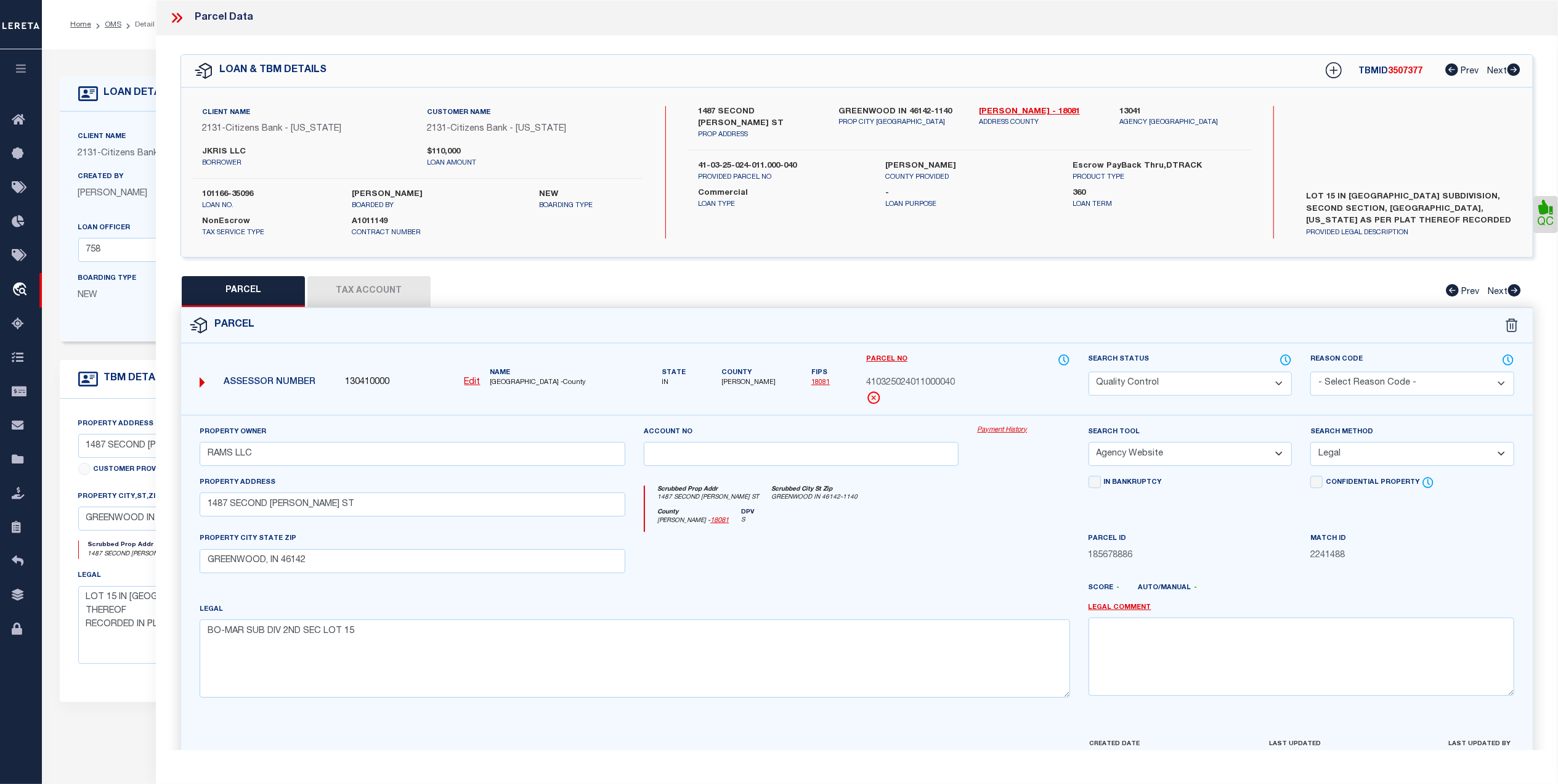
click at [1105, 386] on select "Automated Search Bad Parcel Complete Duplicate Parcel High Dollar Reporting In …" at bounding box center [1190, 383] width 204 height 24
select select "CP"
click at [1089, 371] on select "Automated Search Bad Parcel Complete Duplicate Parcel High Dollar Reporting In …" at bounding box center [1190, 383] width 204 height 24
drag, startPoint x: 1040, startPoint y: 488, endPoint x: 1040, endPoint y: 495, distance: 7.0
click at [1039, 489] on div "Scrubbed Prop Addr 1487 SECOND [PERSON_NAME] ST [GEOGRAPHIC_DATA] IN 46142-1140" at bounding box center [857, 496] width 425 height 23
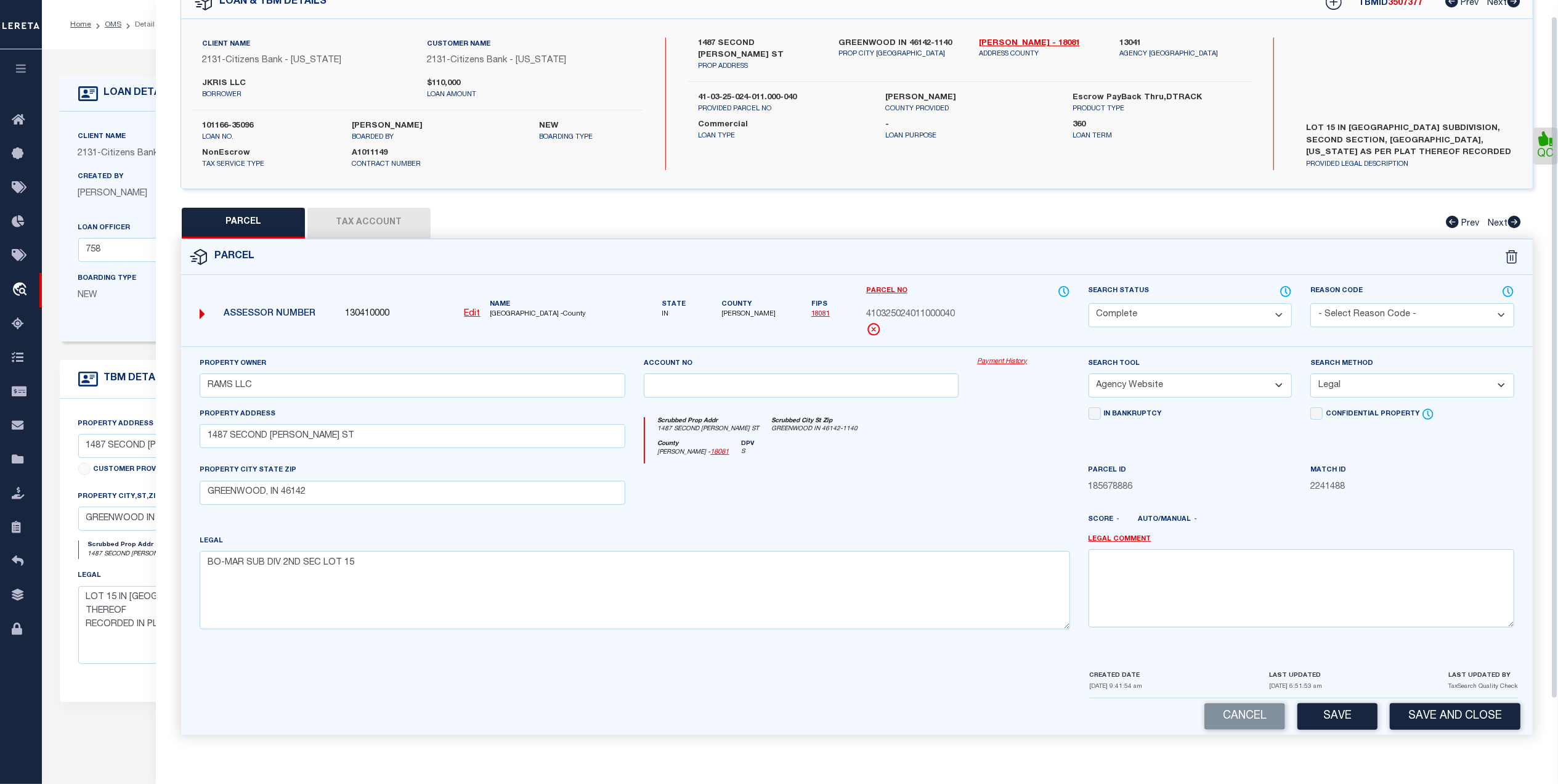
scroll to position [73, 0]
click at [1447, 711] on button "Save and Close" at bounding box center [1454, 716] width 131 height 27
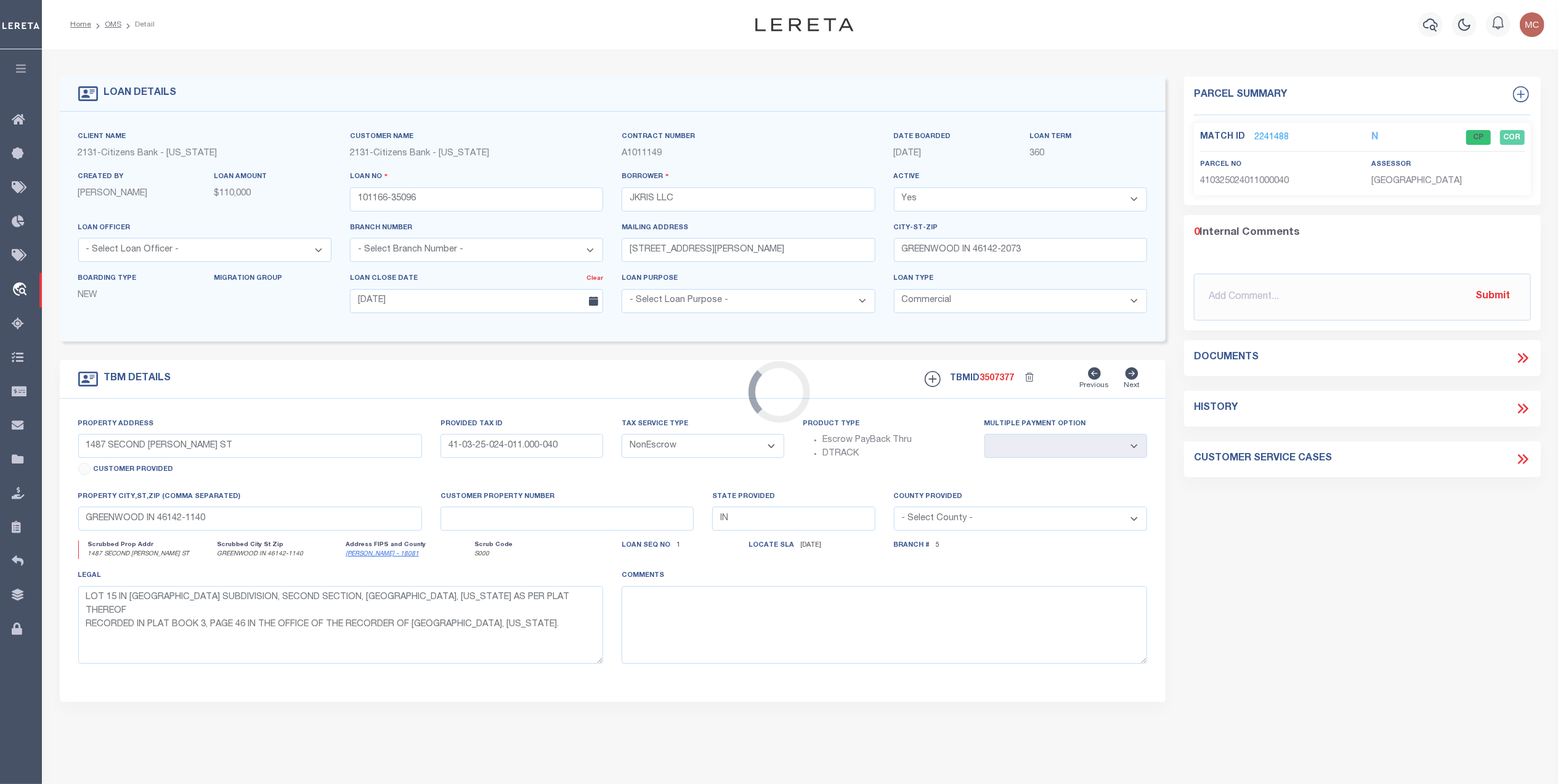
select select "4885"
select select "4673"
select select
type textarea "LOT 15 IN [GEOGRAPHIC_DATA] SUBDIVISION, SECOND SECTION, [GEOGRAPHIC_DATA], [US…"
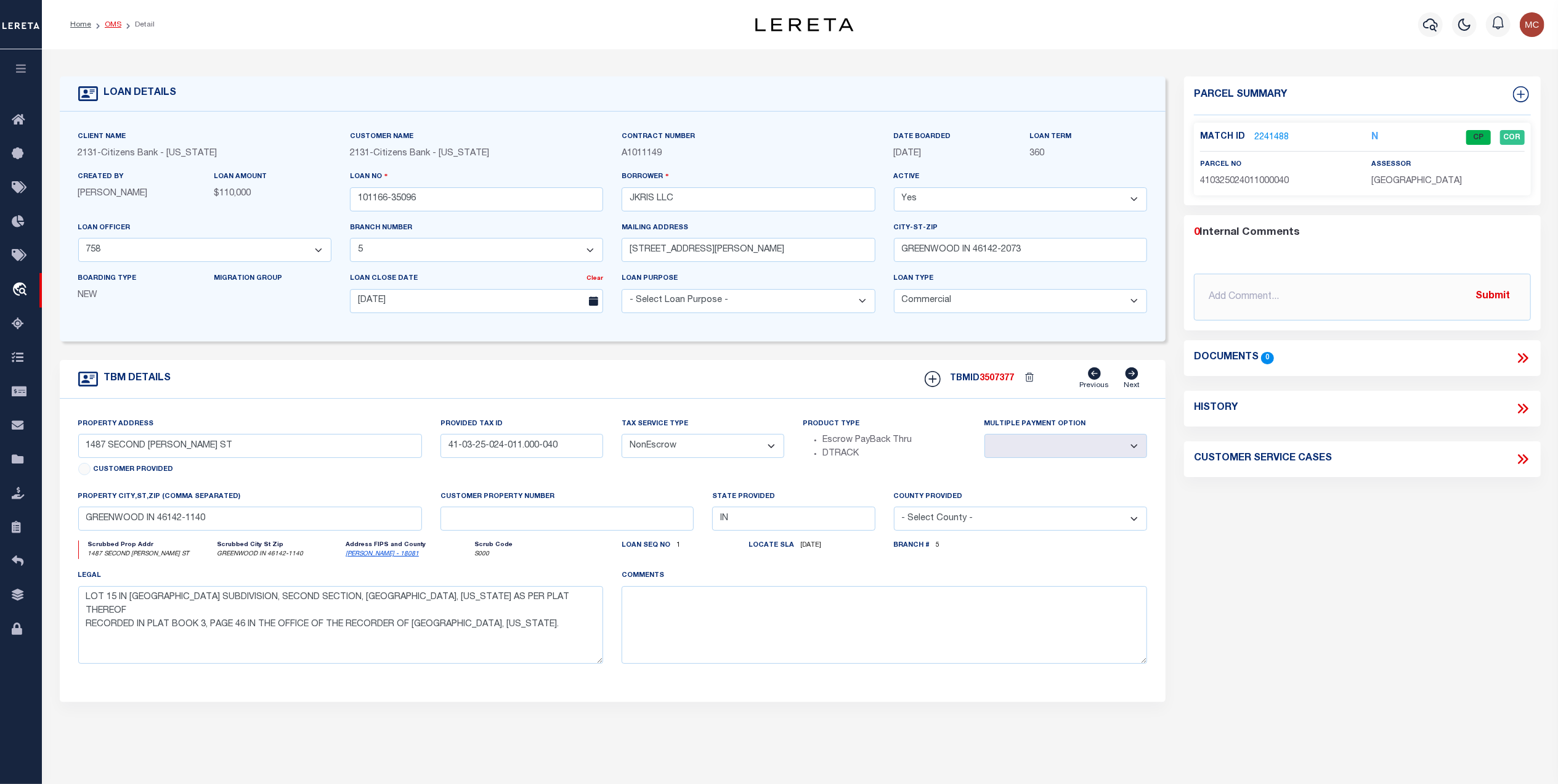
click at [108, 23] on link "OMS" at bounding box center [113, 25] width 17 height 7
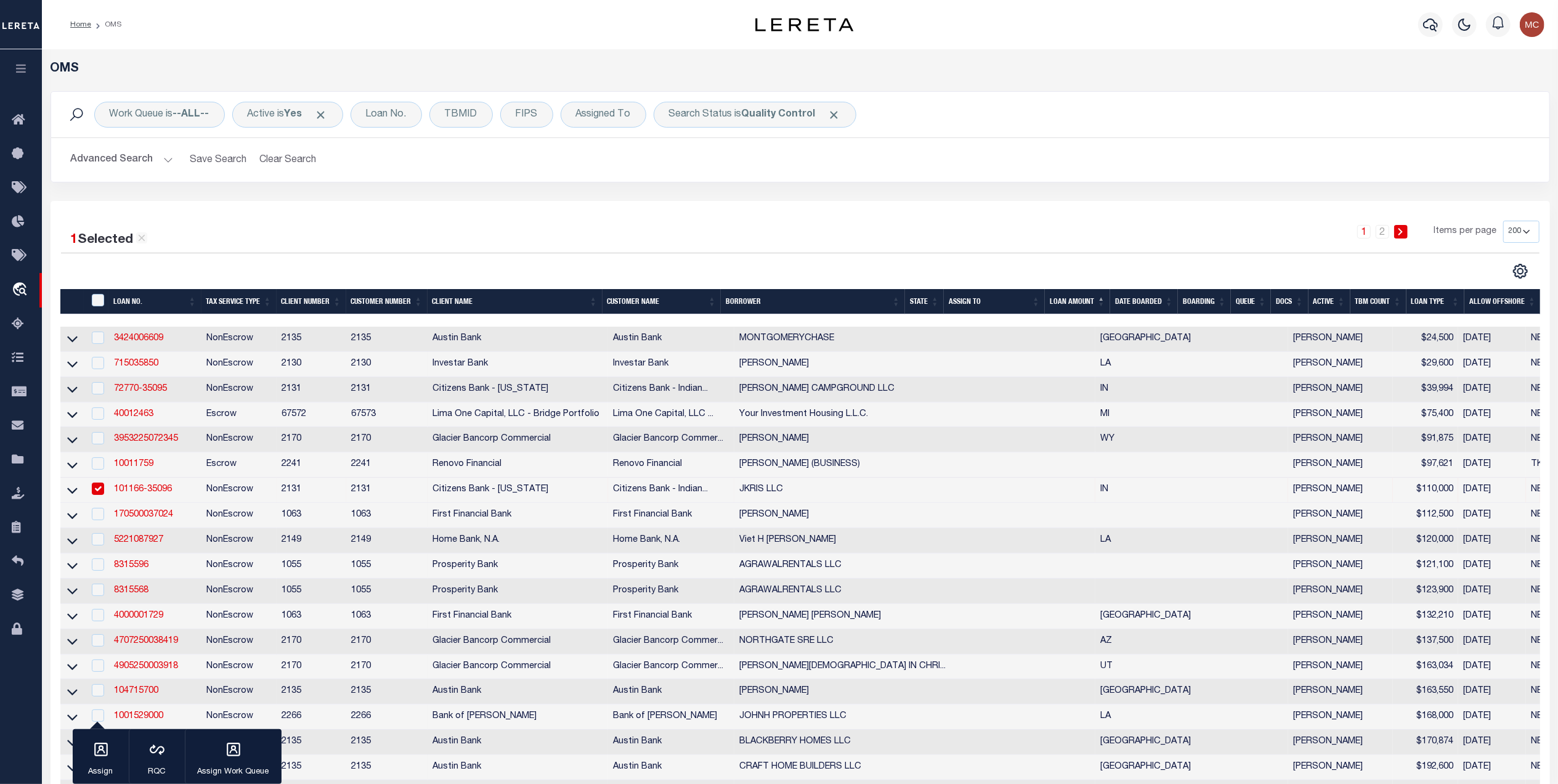
click at [691, 181] on div "Advanced Search Save Search Clear Search tblSearchTopScreen_dynamictable_____De…" at bounding box center [800, 159] width 1499 height 44
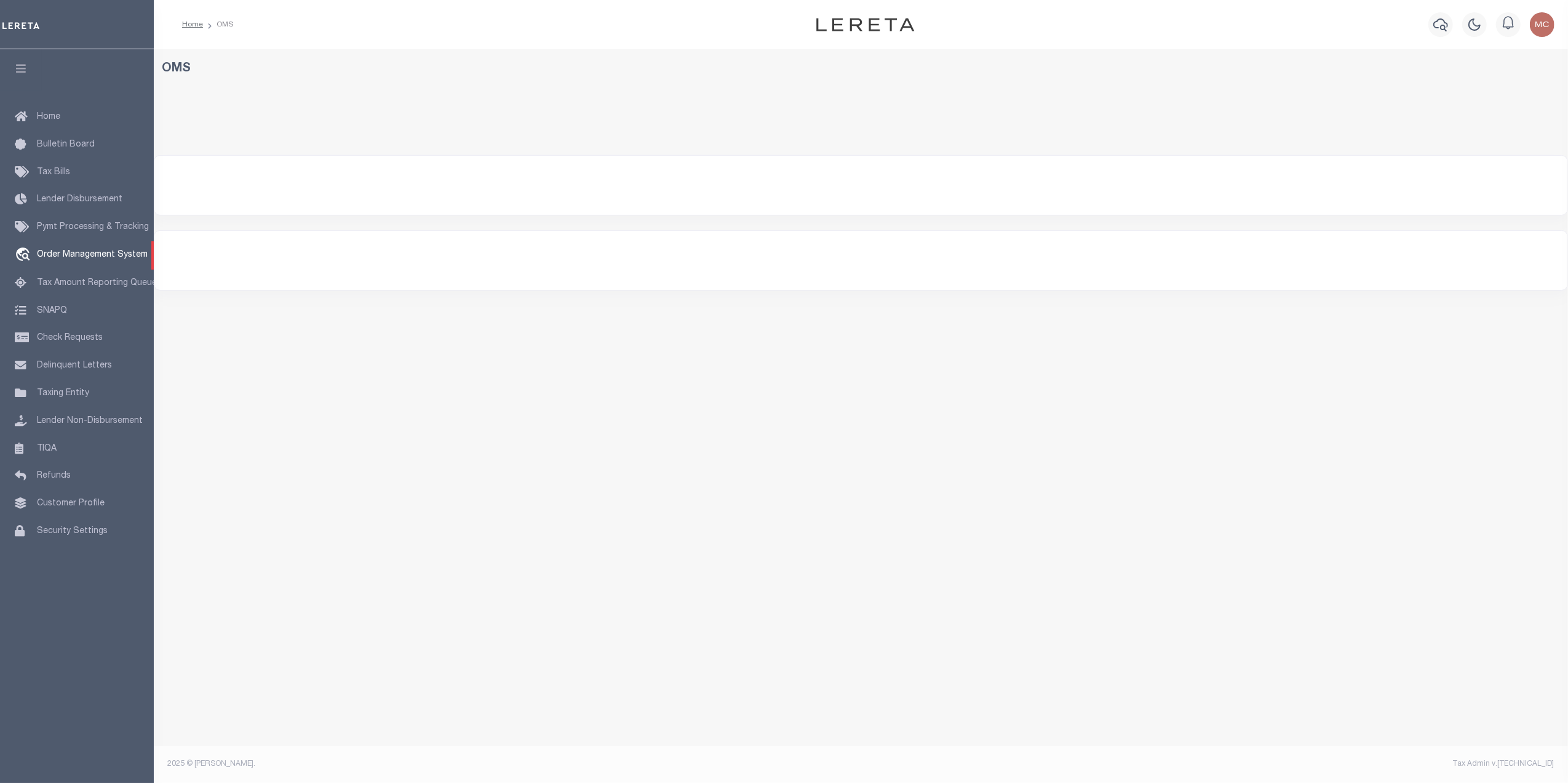
select select "200"
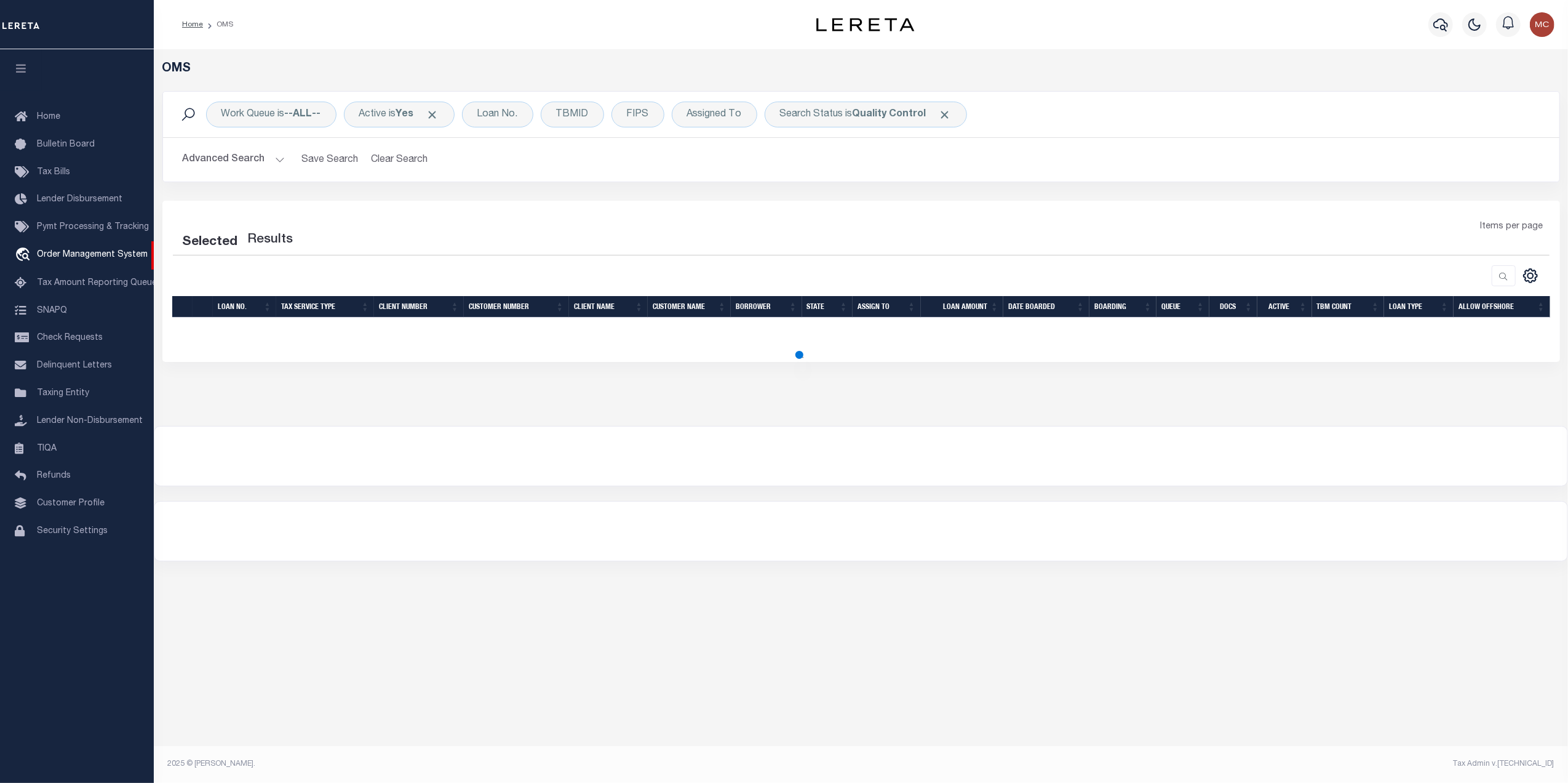
select select "200"
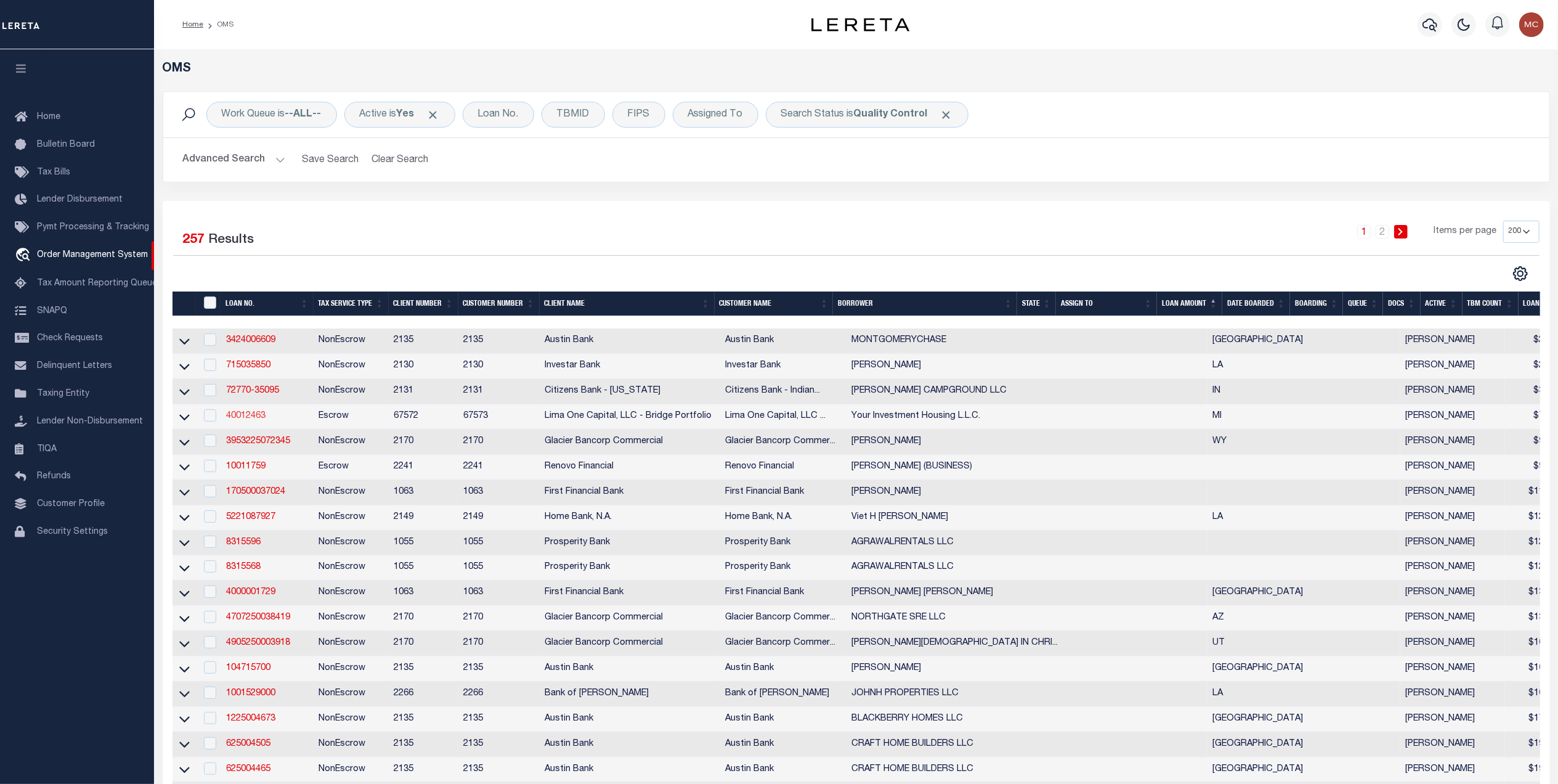
click at [260, 420] on link "40012463" at bounding box center [245, 416] width 40 height 8
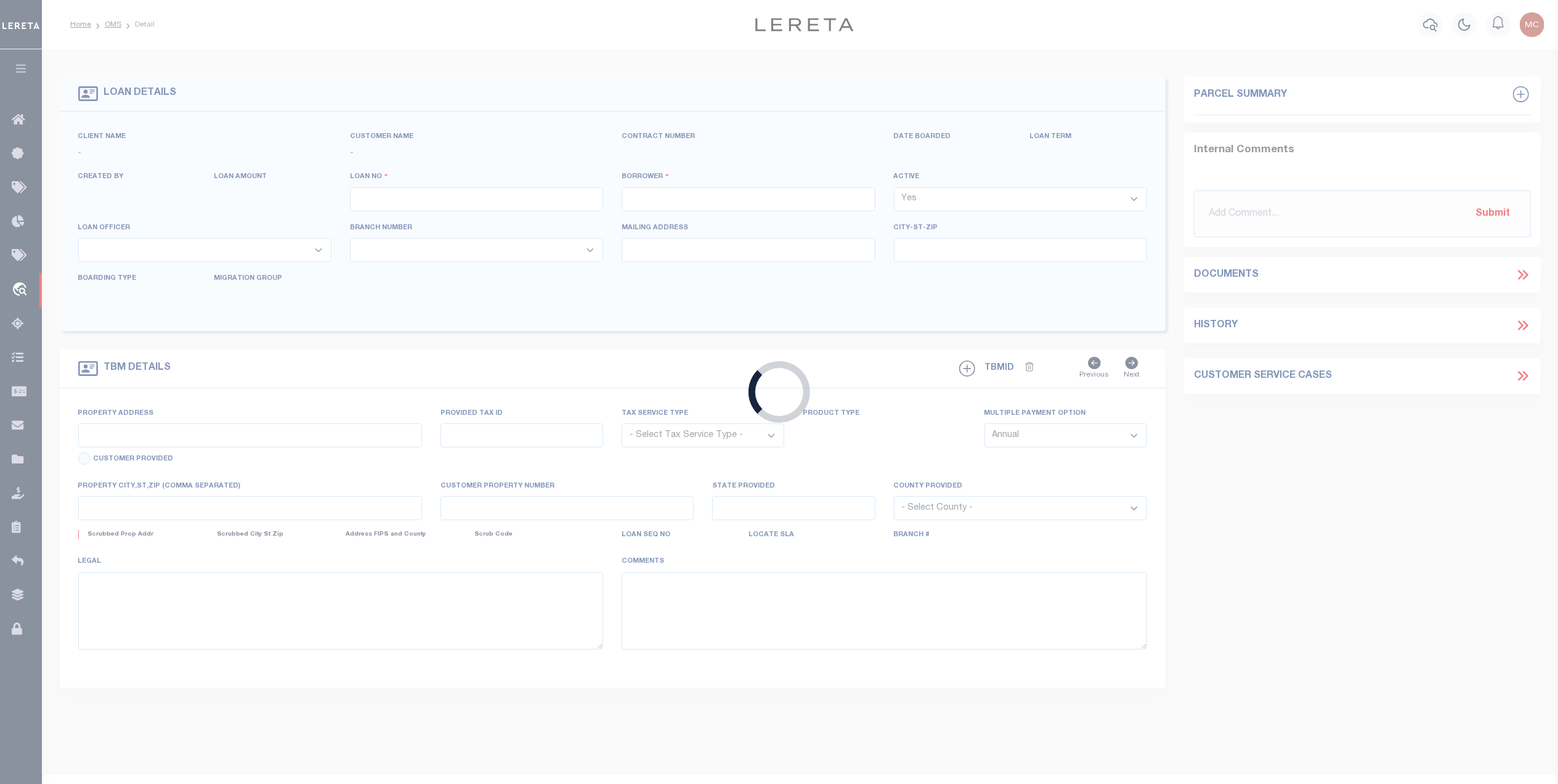
type input "40012463"
type input "Your Investment Housing L.L.C."
select select
type input "[STREET_ADDRESS]"
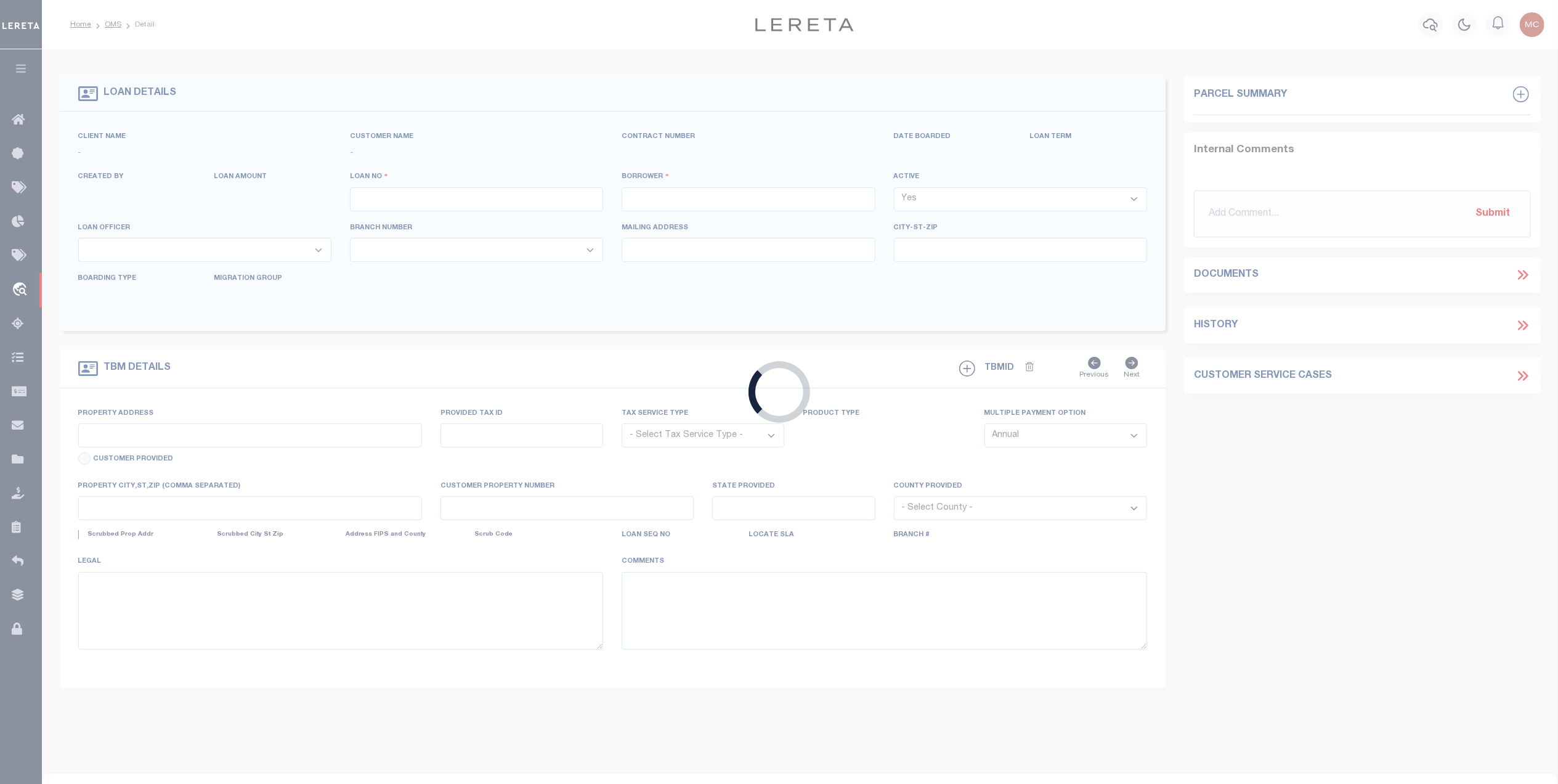
type input "Southgate MI 48195"
select select
select select "Escrow"
type input "[STREET_ADDRESS][PERSON_NAME]"
type input "22123825."
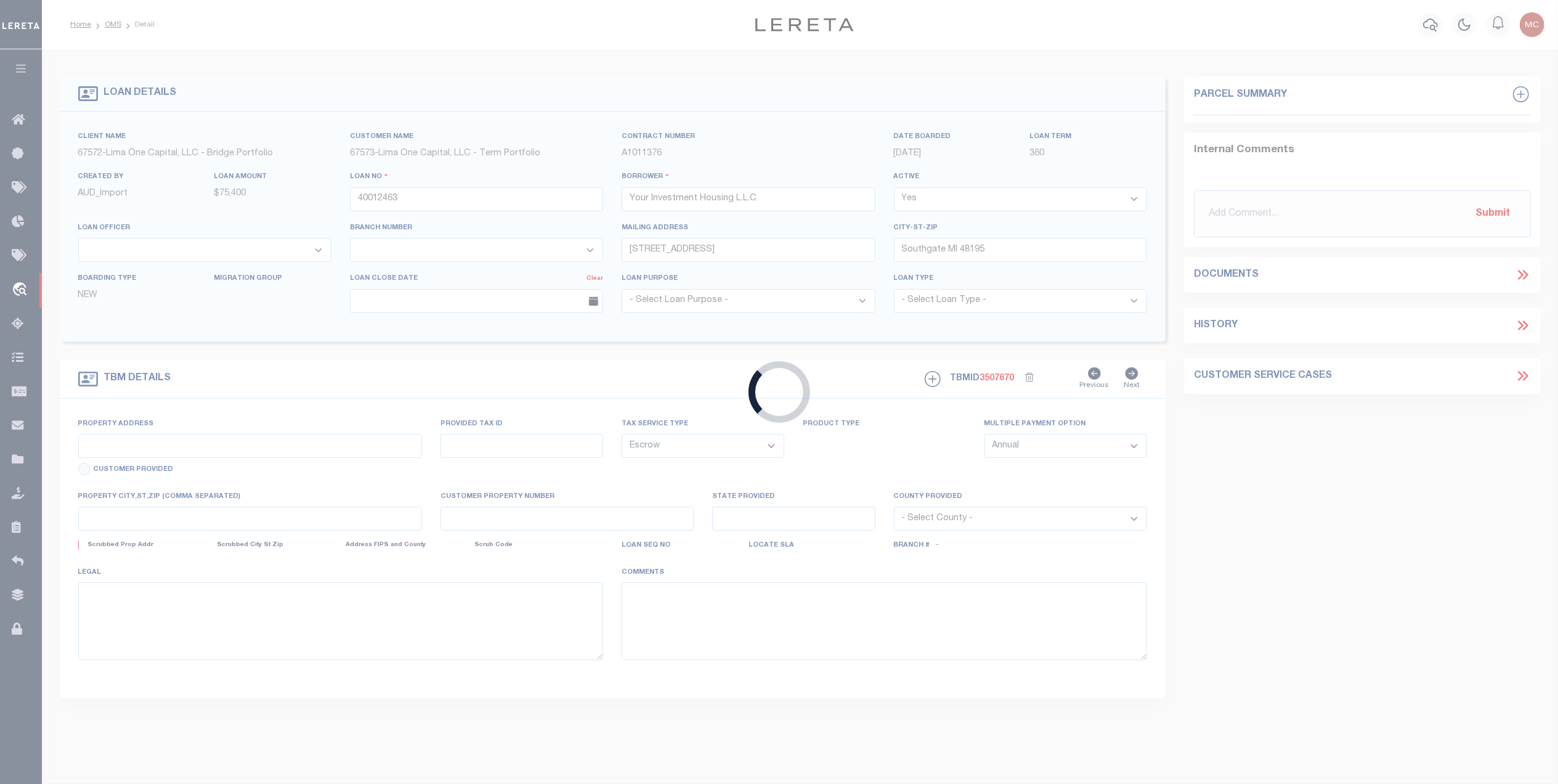
type input "Detroit MI 48219"
type input "40012463-1"
type input "MI"
select select
select select "164235"
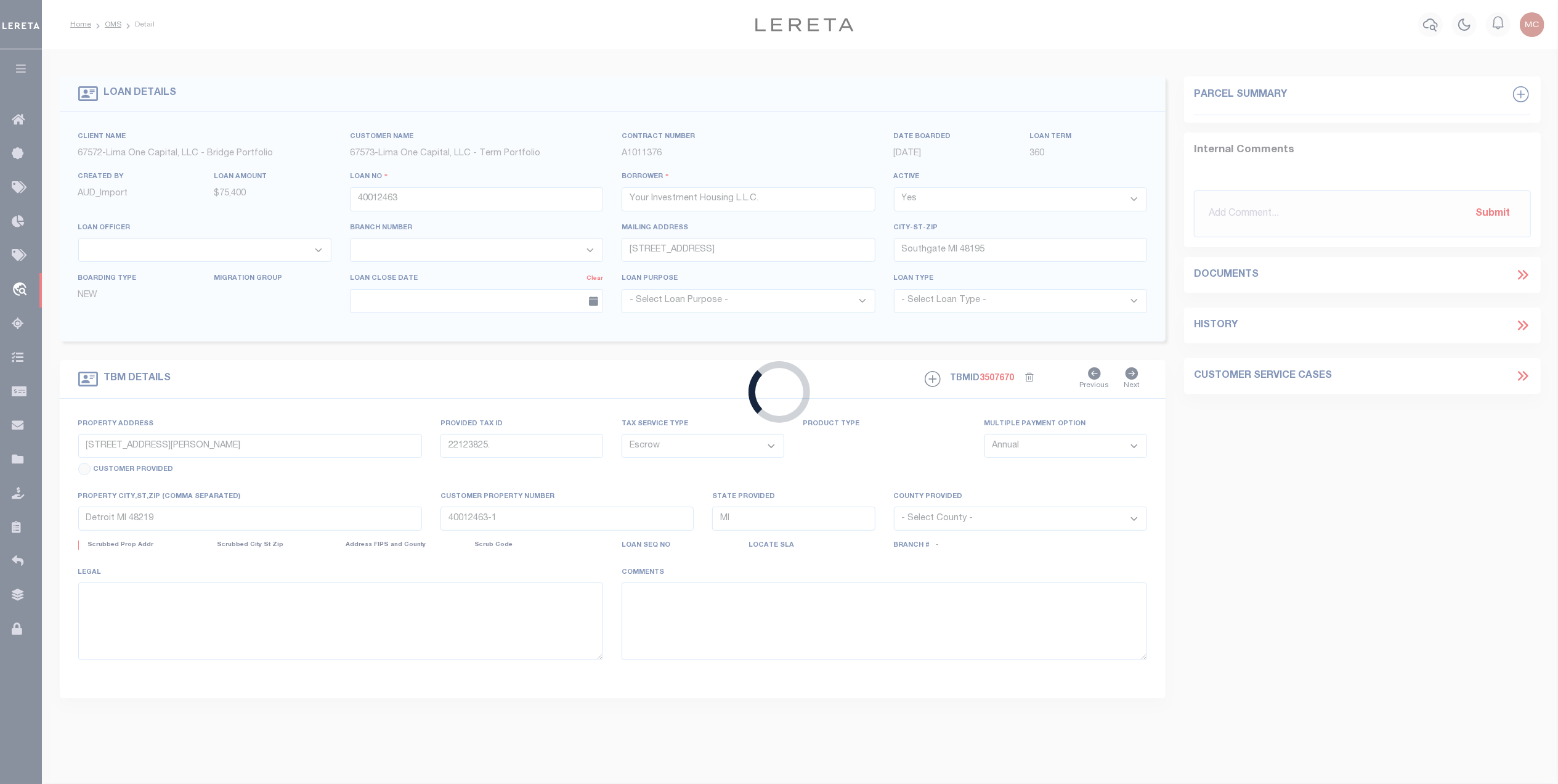
select select "26297"
select select "2"
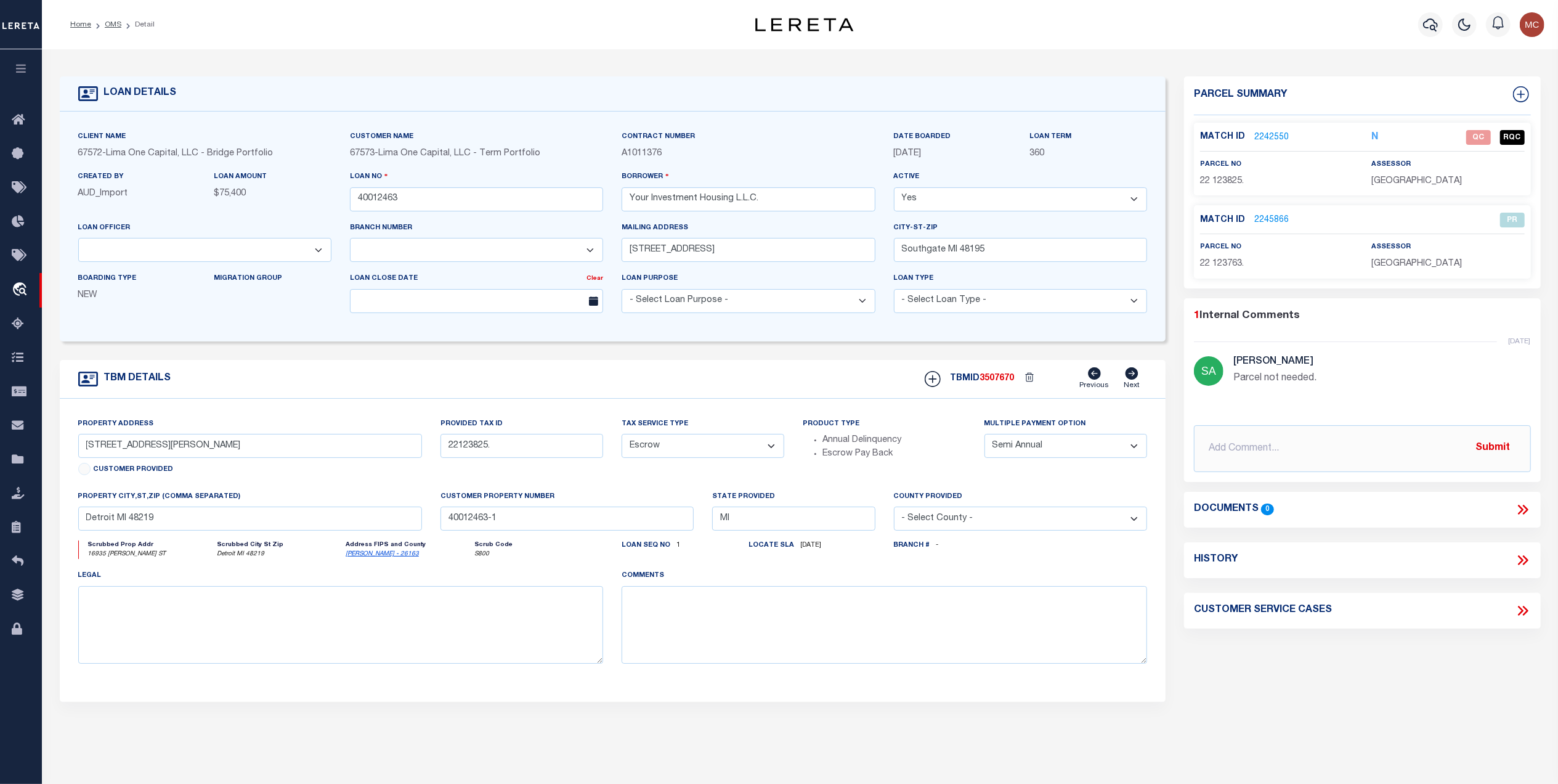
click at [1277, 134] on link "2242550" at bounding box center [1271, 138] width 34 height 13
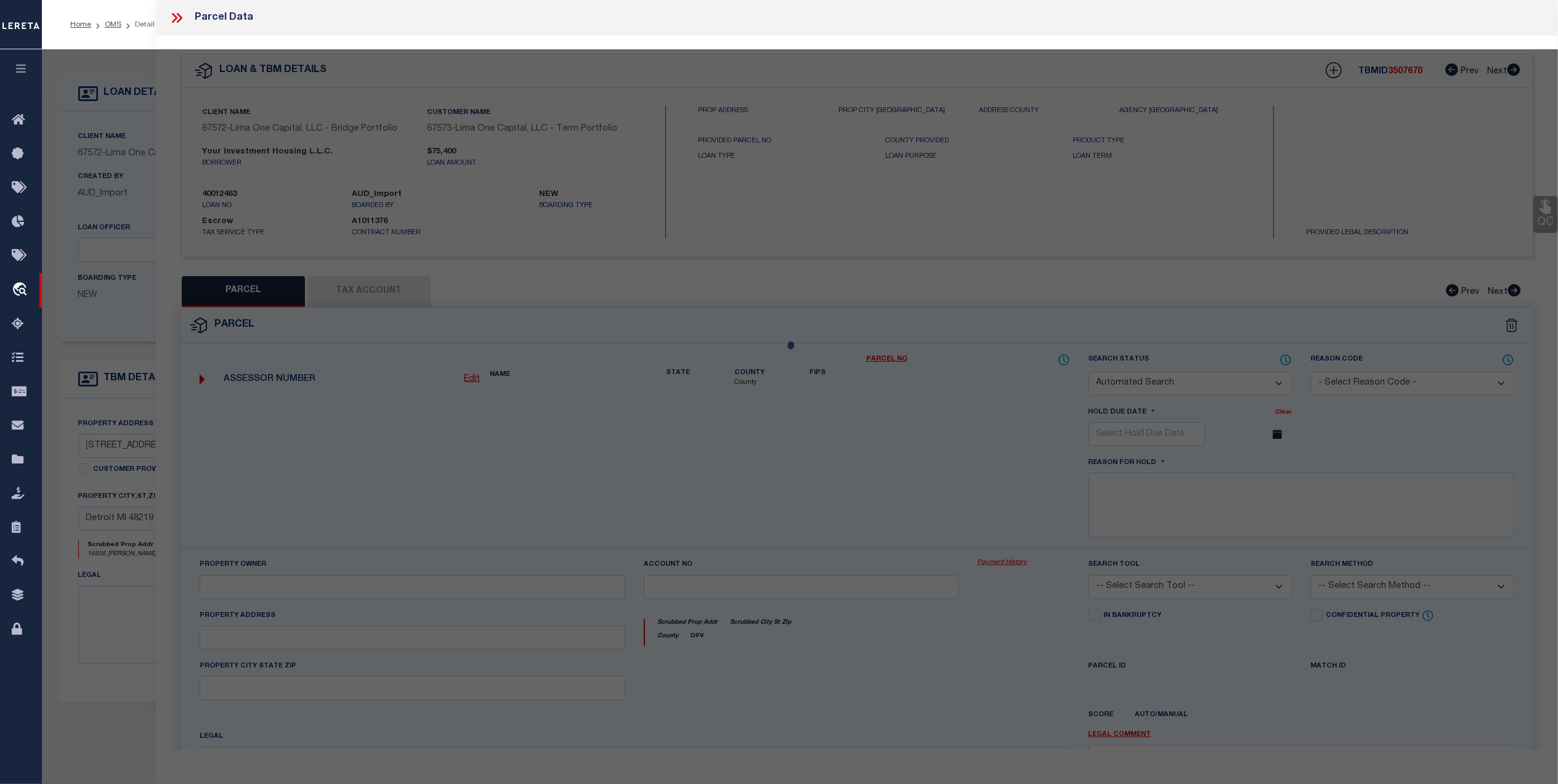
checkbox input "false"
select select "QC"
type input "[PERSON_NAME]"
select select "AGW"
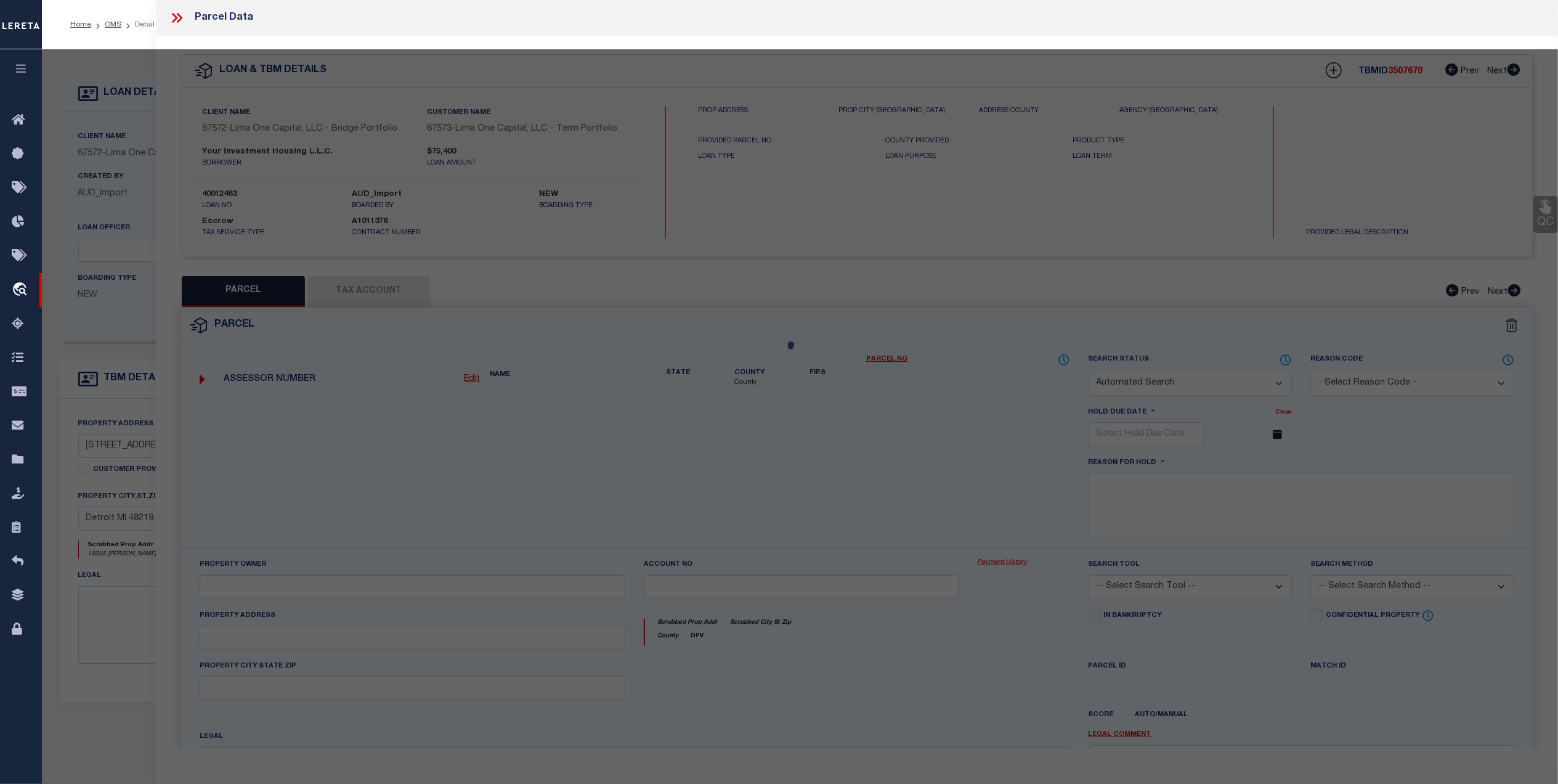
select select "ADD"
type input "16935 [PERSON_NAME] ST"
type input "[GEOGRAPHIC_DATA], [GEOGRAPHIC_DATA] 48219"
type textarea "W [PERSON_NAME] S 39 FT 52&53 HITCHMANS LITTLE FARMS SUB L34 P82 PLATS, W C R 2…"
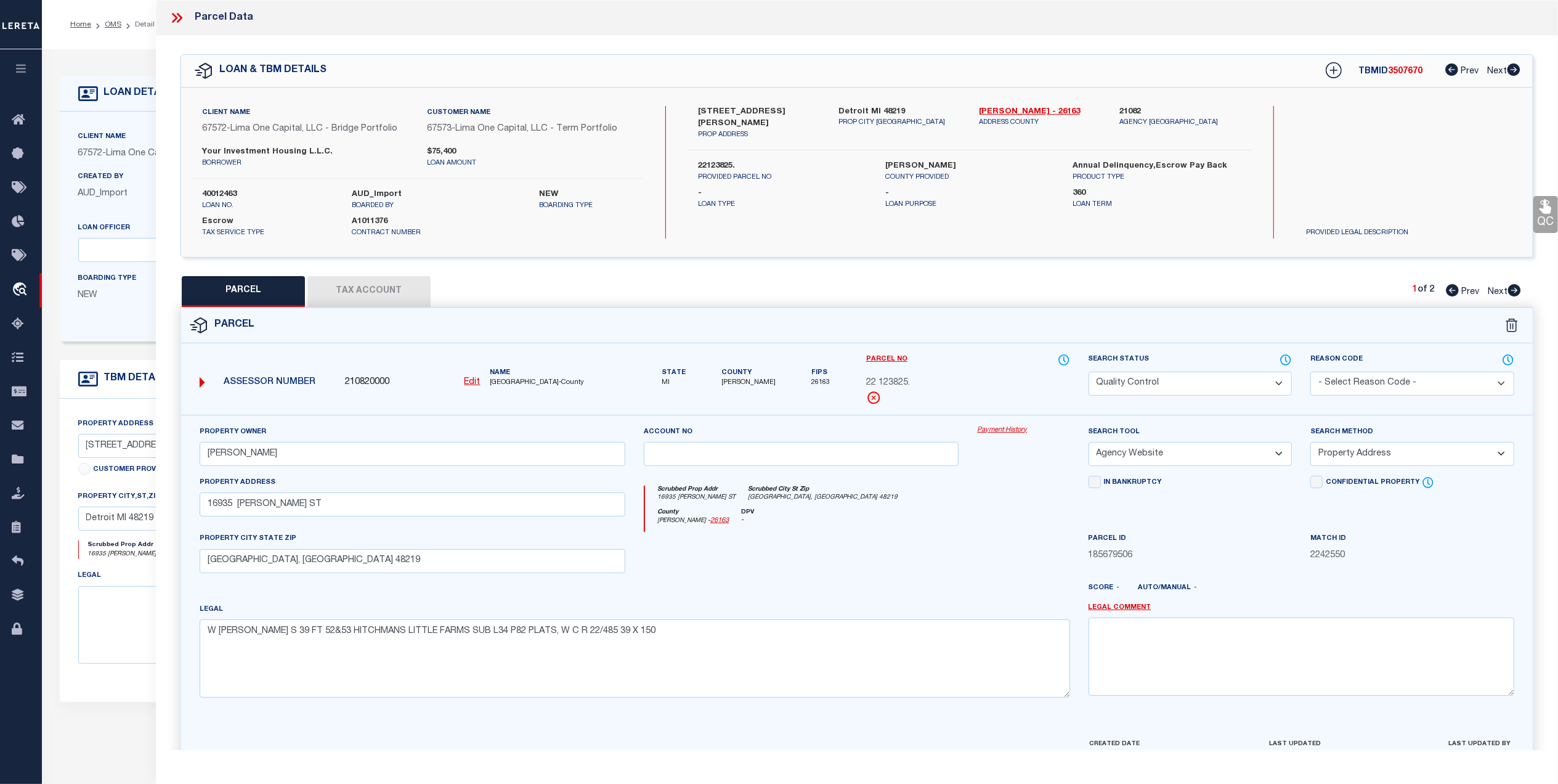
click at [387, 282] on button "Tax Account" at bounding box center [368, 291] width 123 height 31
select select "100"
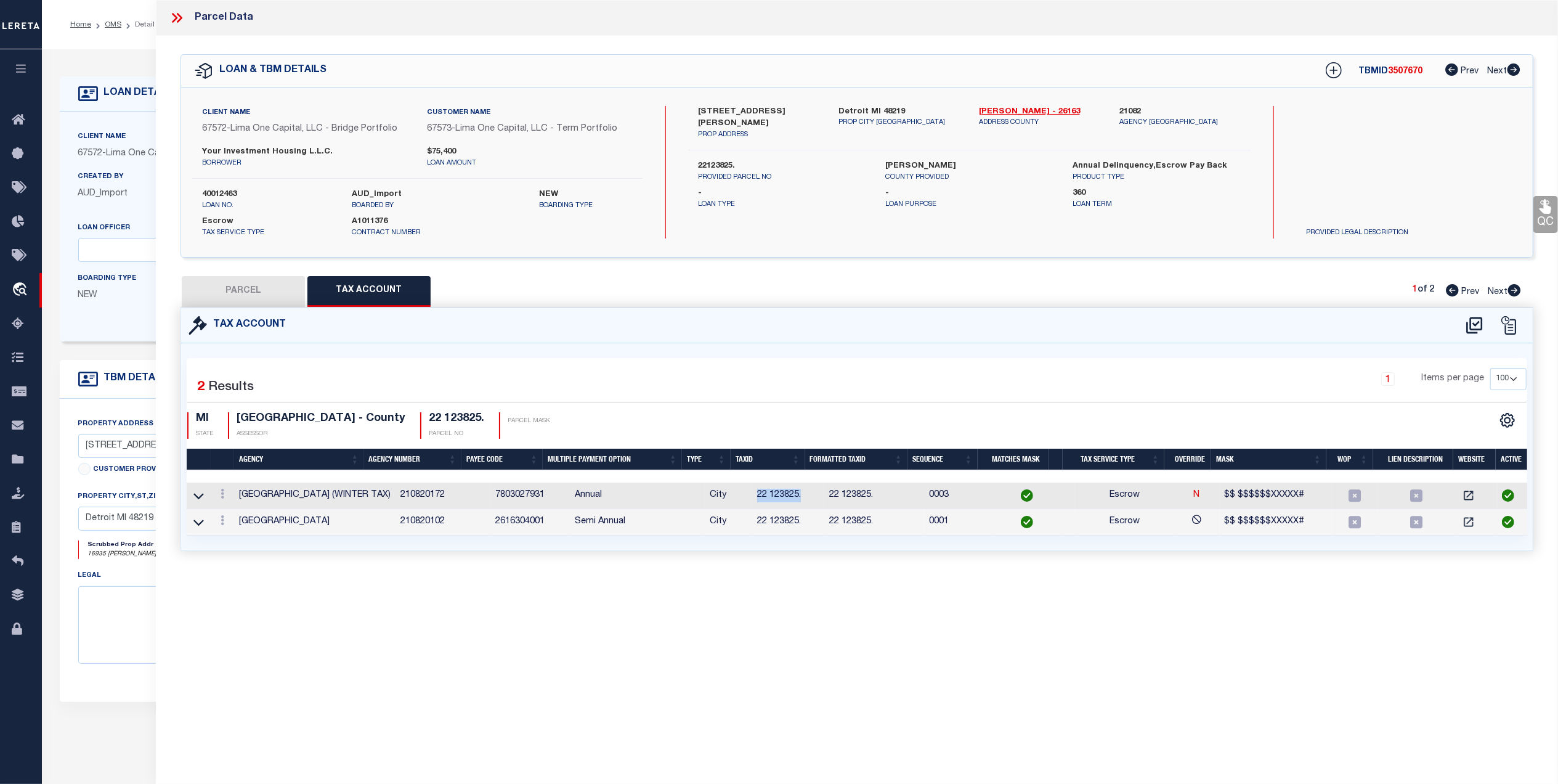
drag, startPoint x: 781, startPoint y: 498, endPoint x: 730, endPoint y: 501, distance: 51.1
click at [753, 501] on td "22 123825." at bounding box center [789, 495] width 72 height 27
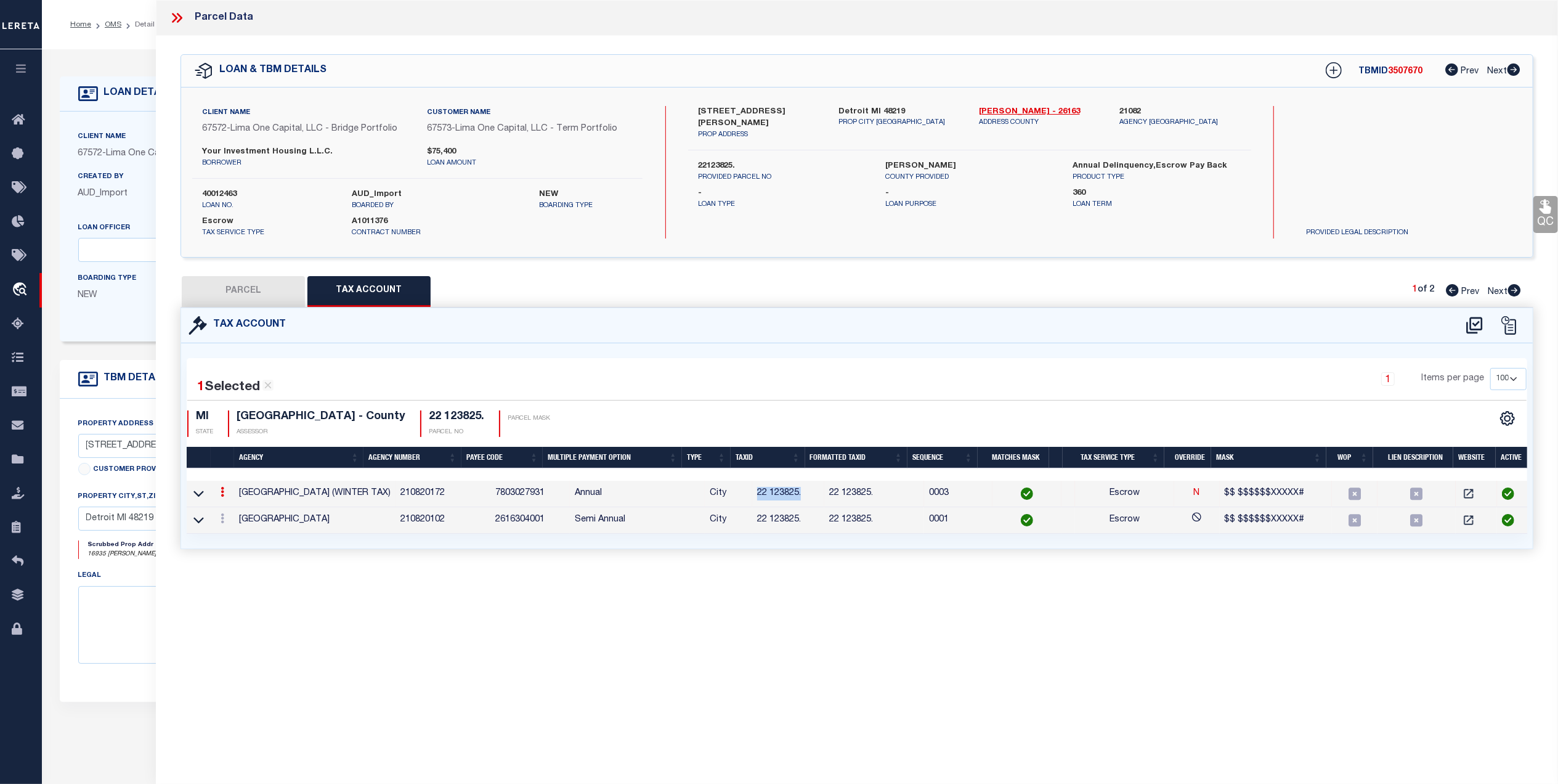
click at [248, 294] on button "PARCEL" at bounding box center [243, 291] width 123 height 31
select select "AS"
select select
checkbox input "false"
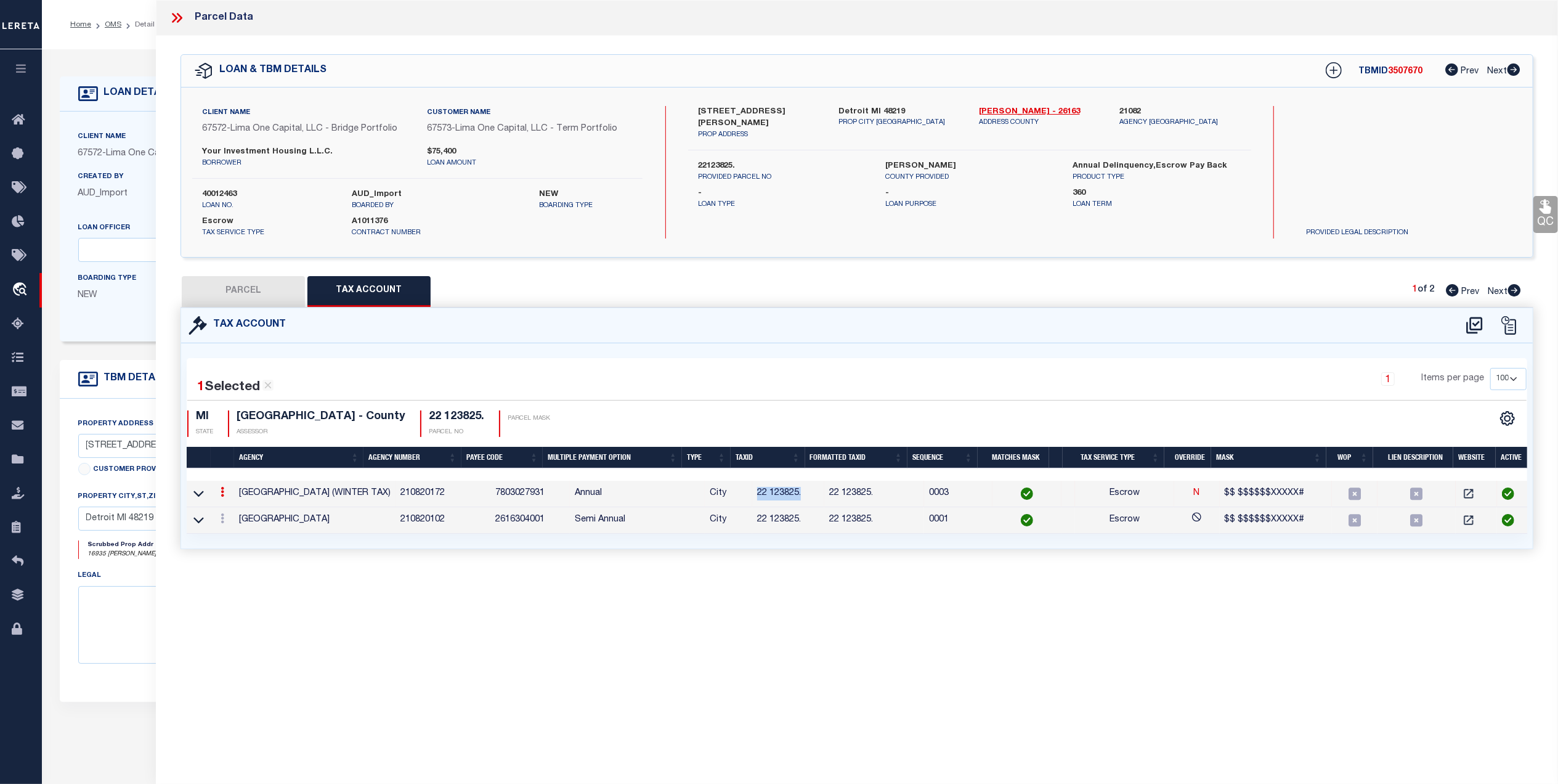
checkbox input "false"
select select "QC"
type input "[PERSON_NAME]"
select select "AGW"
select select "ADD"
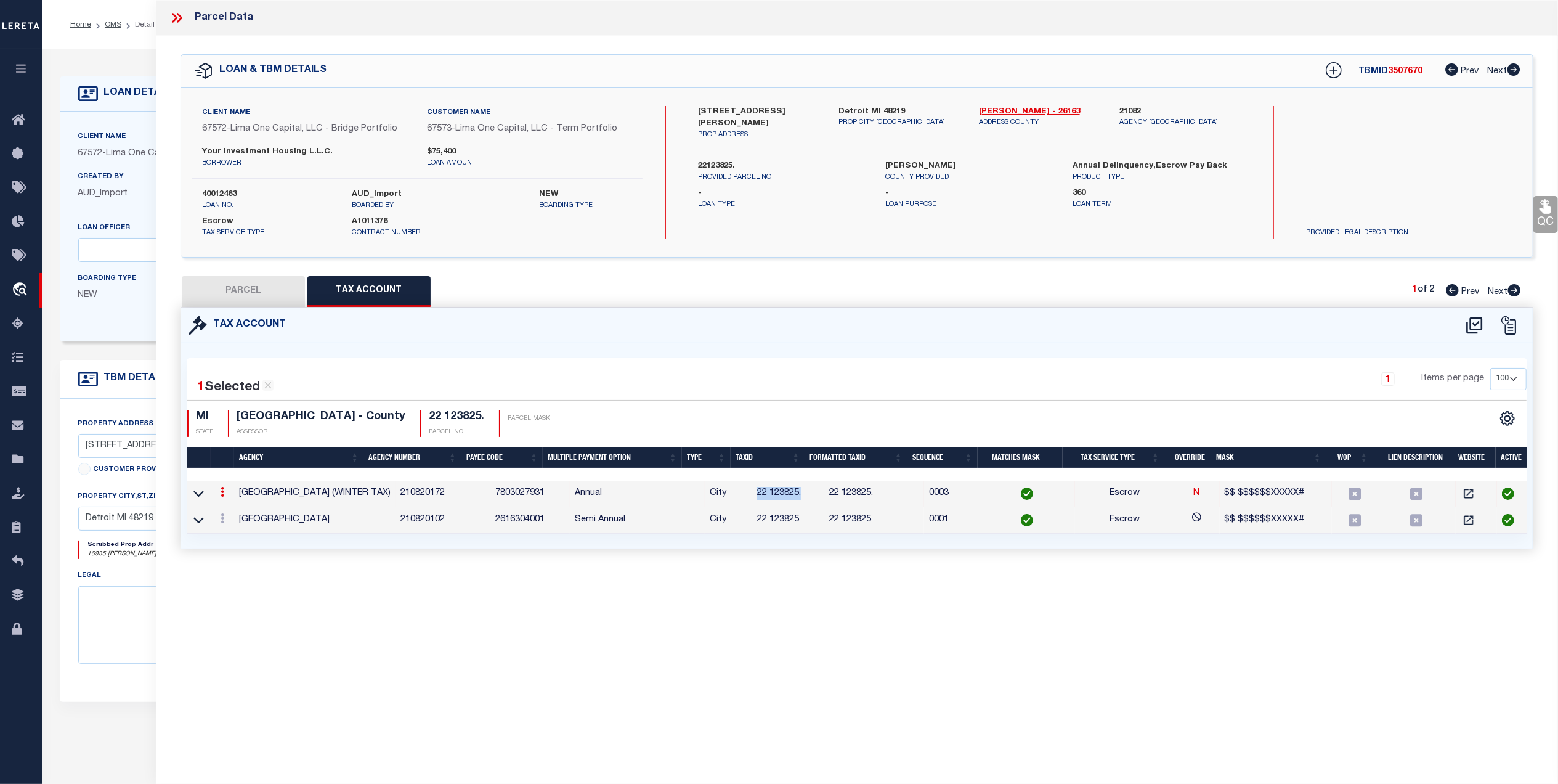
type input "16935 [PERSON_NAME] ST"
type input "[GEOGRAPHIC_DATA], [GEOGRAPHIC_DATA] 48219"
type textarea "W [PERSON_NAME] S 39 FT 52&53 HITCHMANS LITTLE FARMS SUB L34 P82 PLATS, W C R 2…"
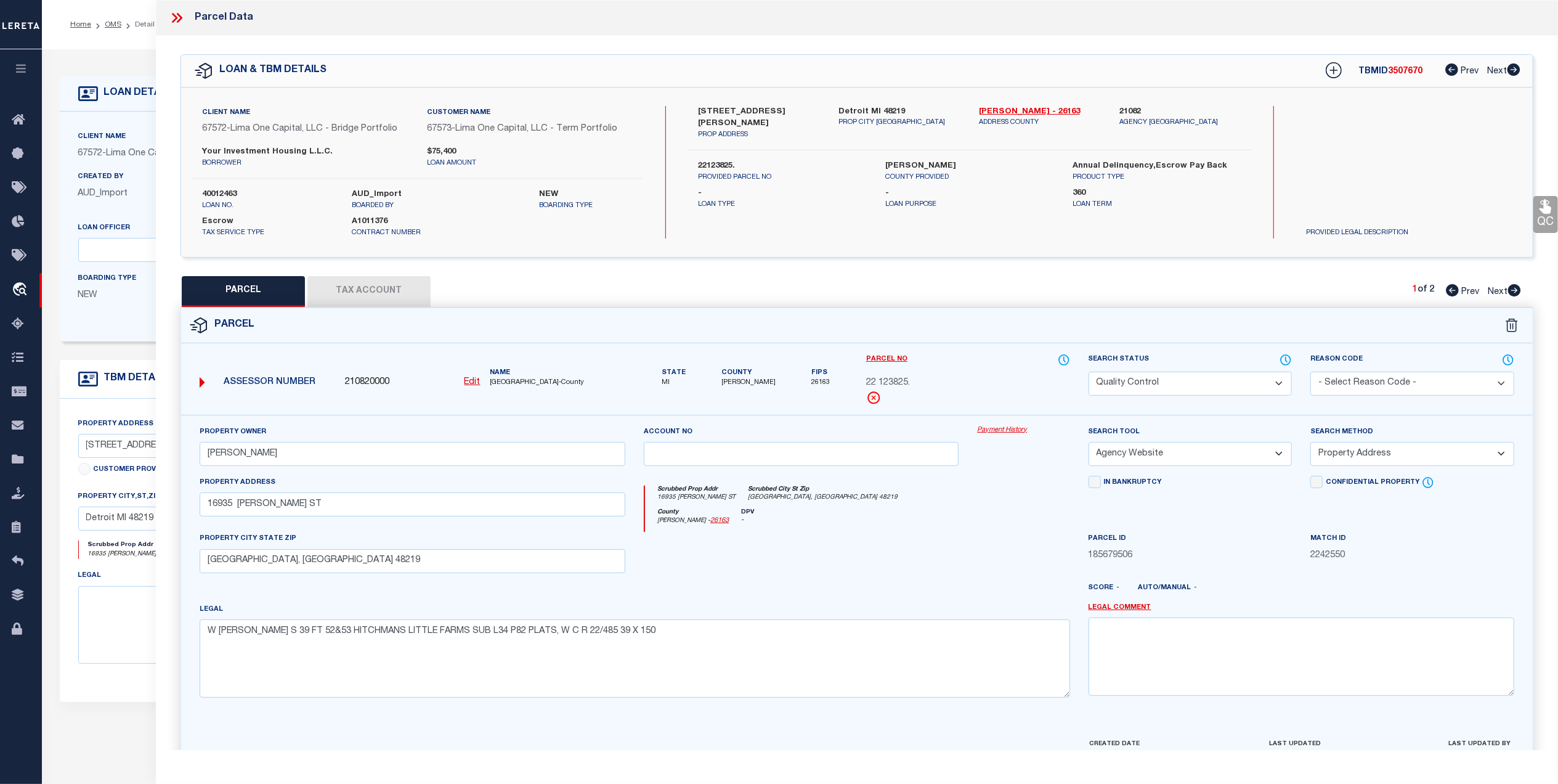
click at [385, 283] on button "Tax Account" at bounding box center [368, 291] width 123 height 31
select select "100"
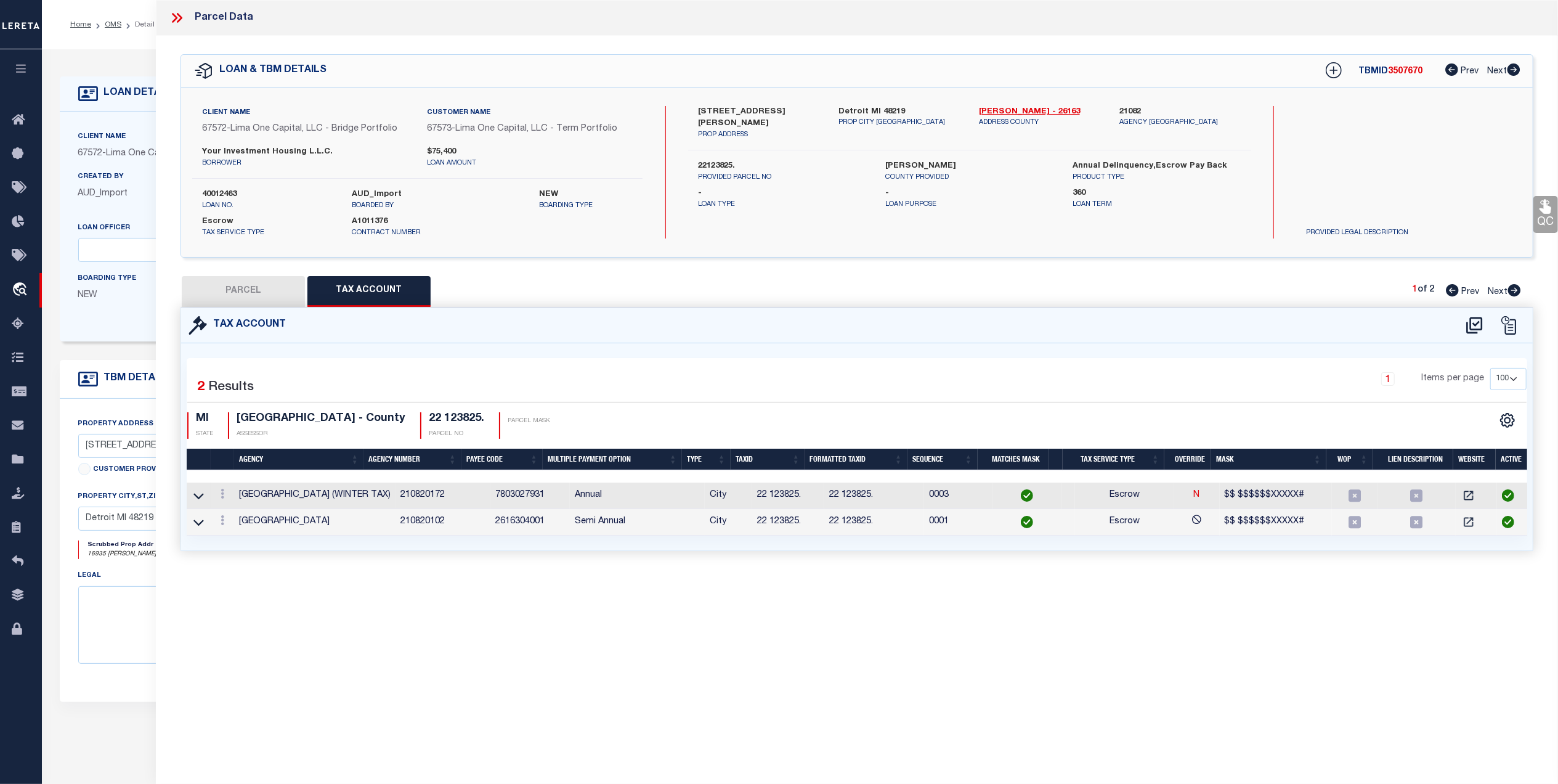
click at [382, 618] on div "Parcel Data QC QC QC - Select Status - Ready to QC" at bounding box center [856, 375] width 1402 height 750
click at [397, 615] on div "Parcel Data QC QC QC - Select Status - Ready to QC" at bounding box center [856, 375] width 1402 height 750
click at [276, 301] on button "PARCEL" at bounding box center [243, 291] width 123 height 31
select select "AS"
select select
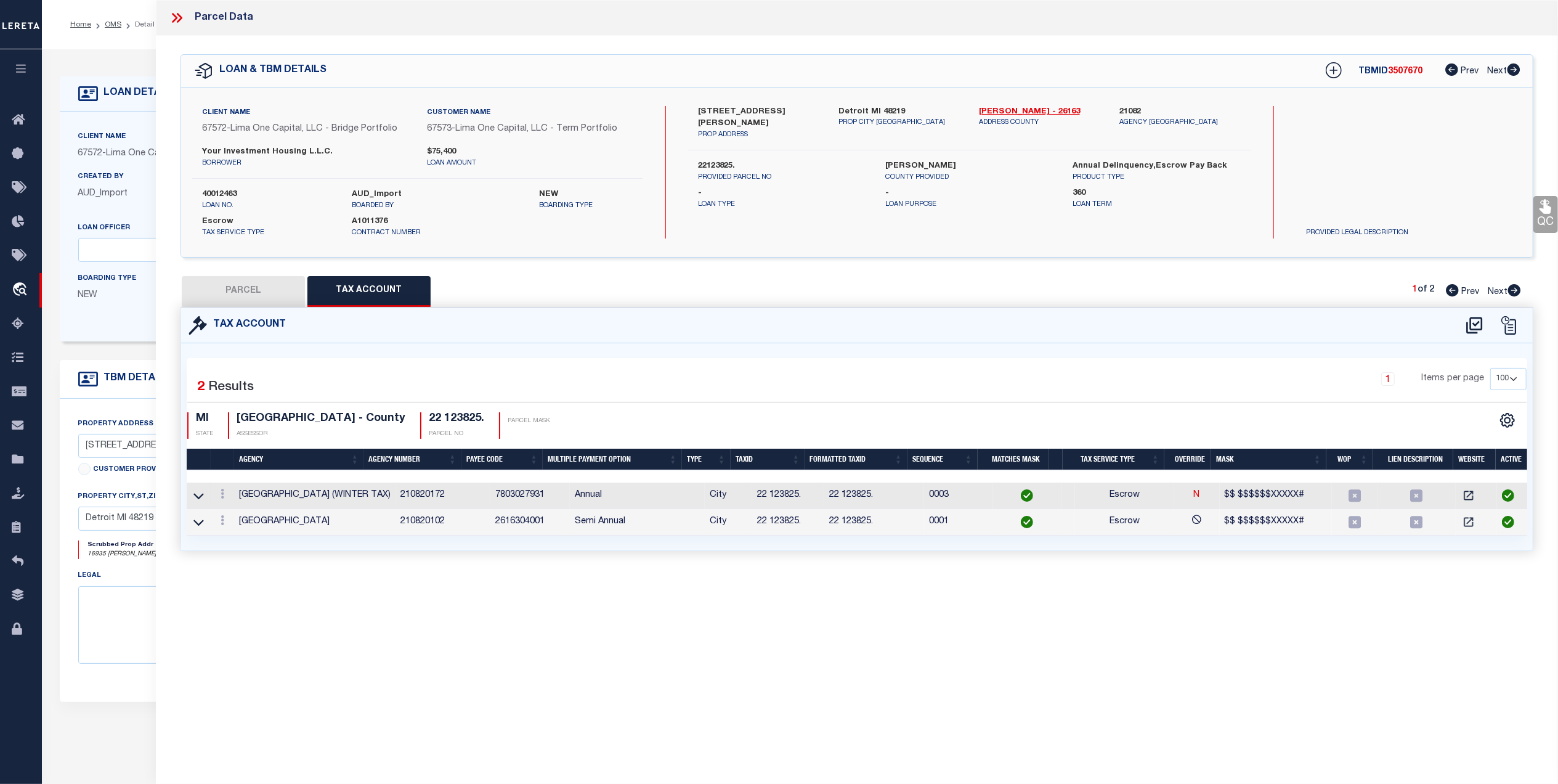
select select
checkbox input "false"
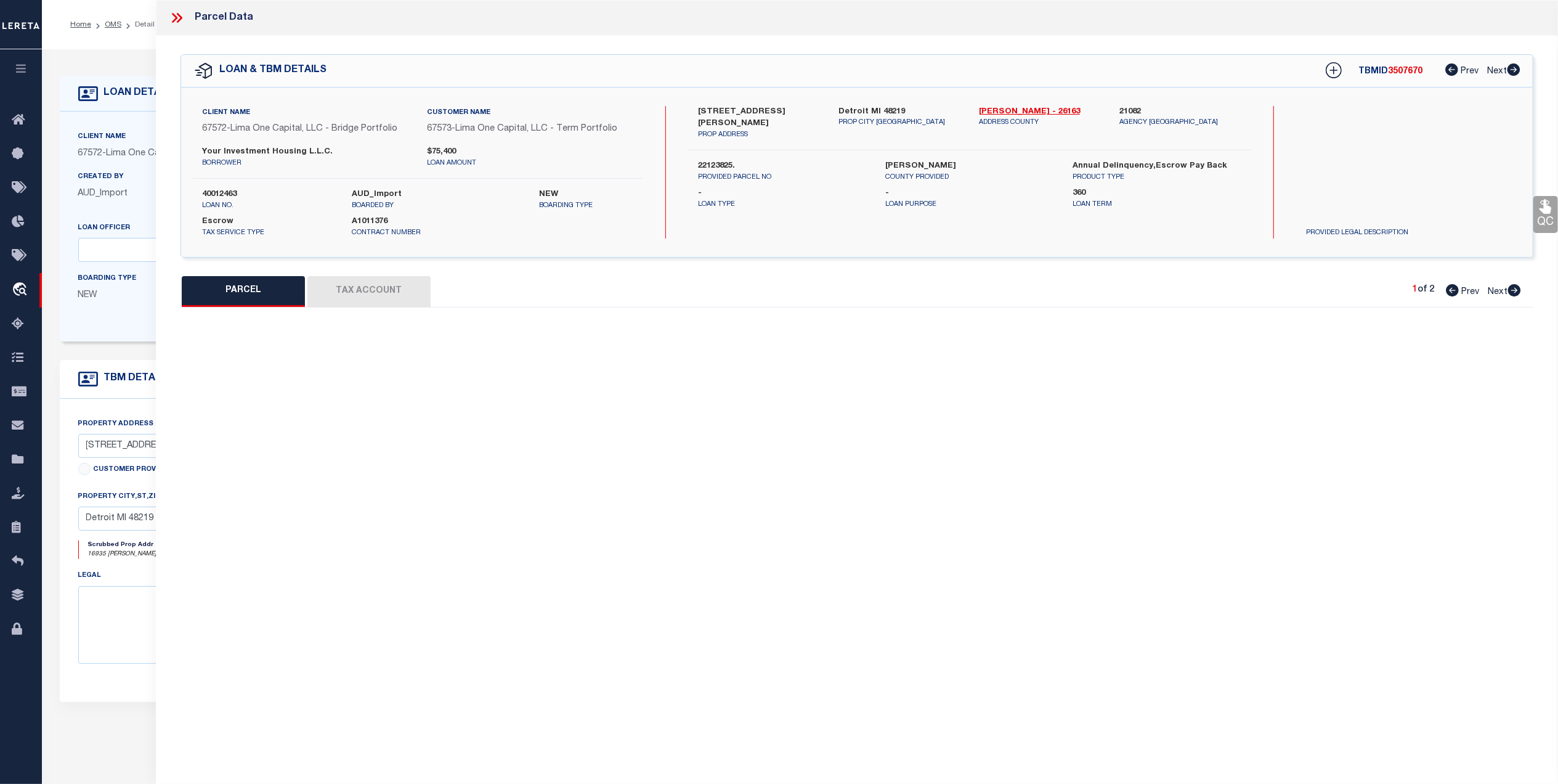
select select "QC"
type input "[PERSON_NAME]"
select select "AGW"
select select "ADD"
type input "16935 [PERSON_NAME] ST"
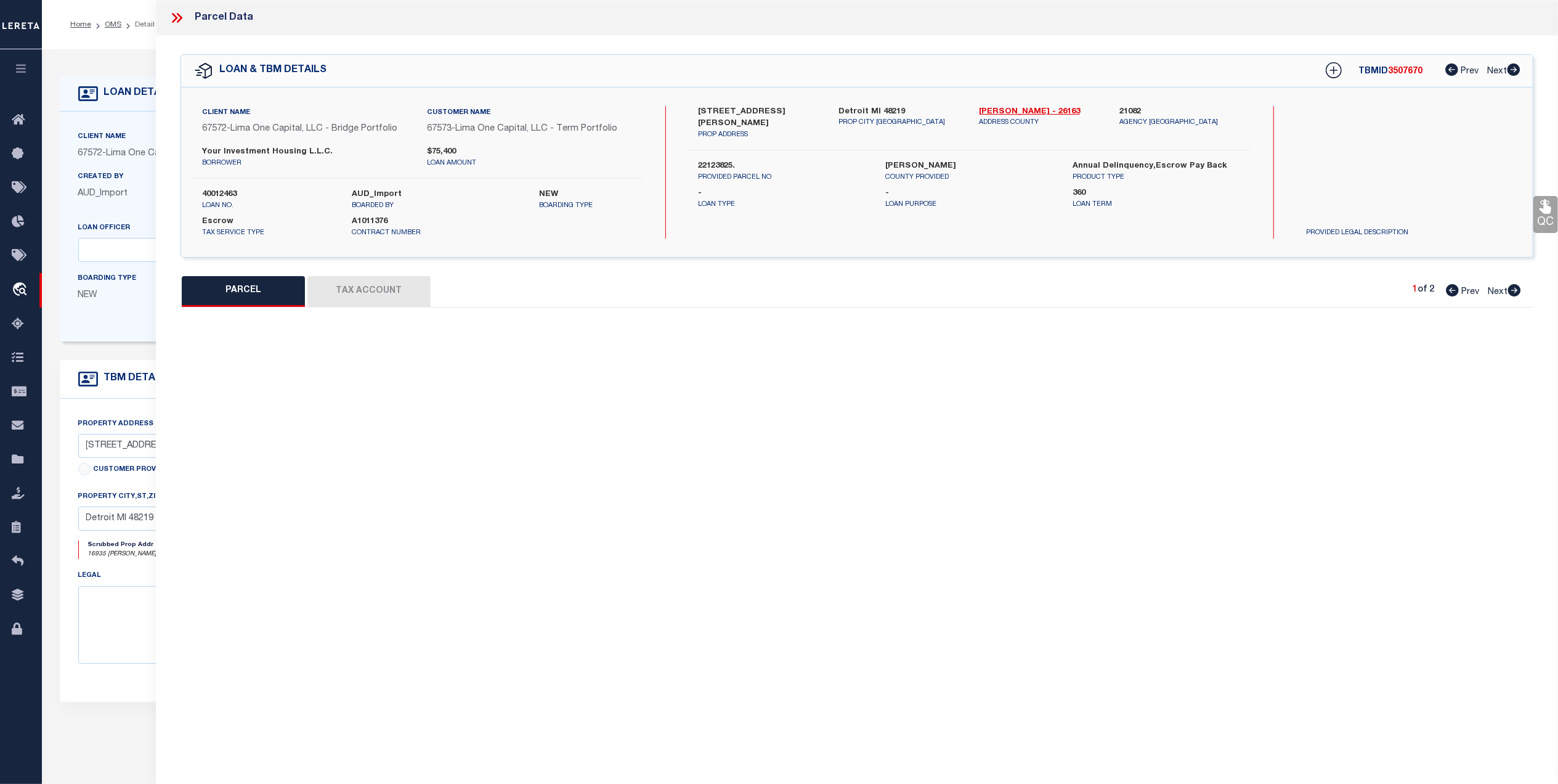
type input "[GEOGRAPHIC_DATA], [GEOGRAPHIC_DATA] 48219"
type textarea "W [PERSON_NAME] S 39 FT 52&53 HITCHMANS LITTLE FARMS SUB L34 P82 PLATS, W C R 2…"
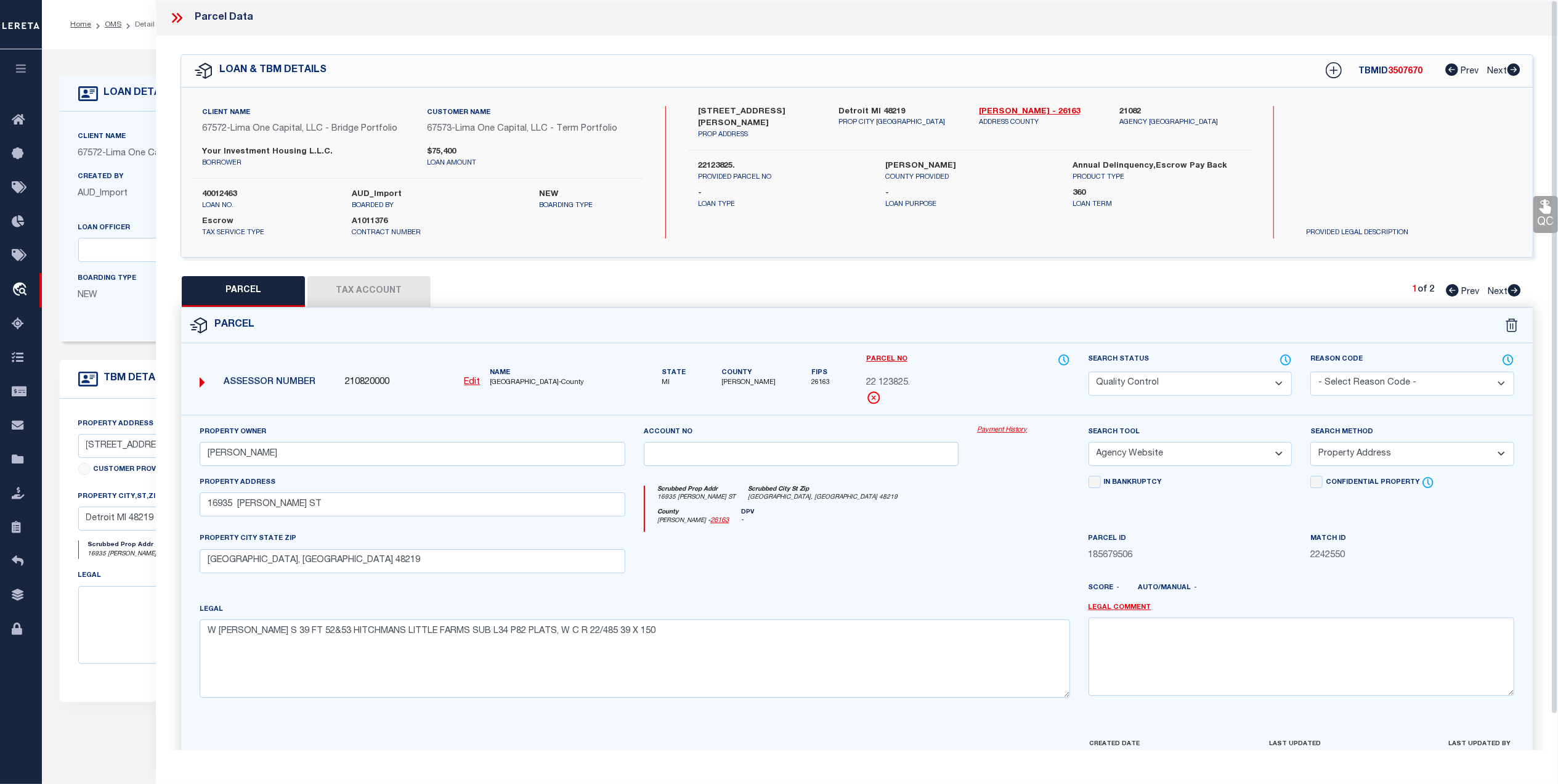
click at [350, 292] on button "Tax Account" at bounding box center [368, 291] width 123 height 31
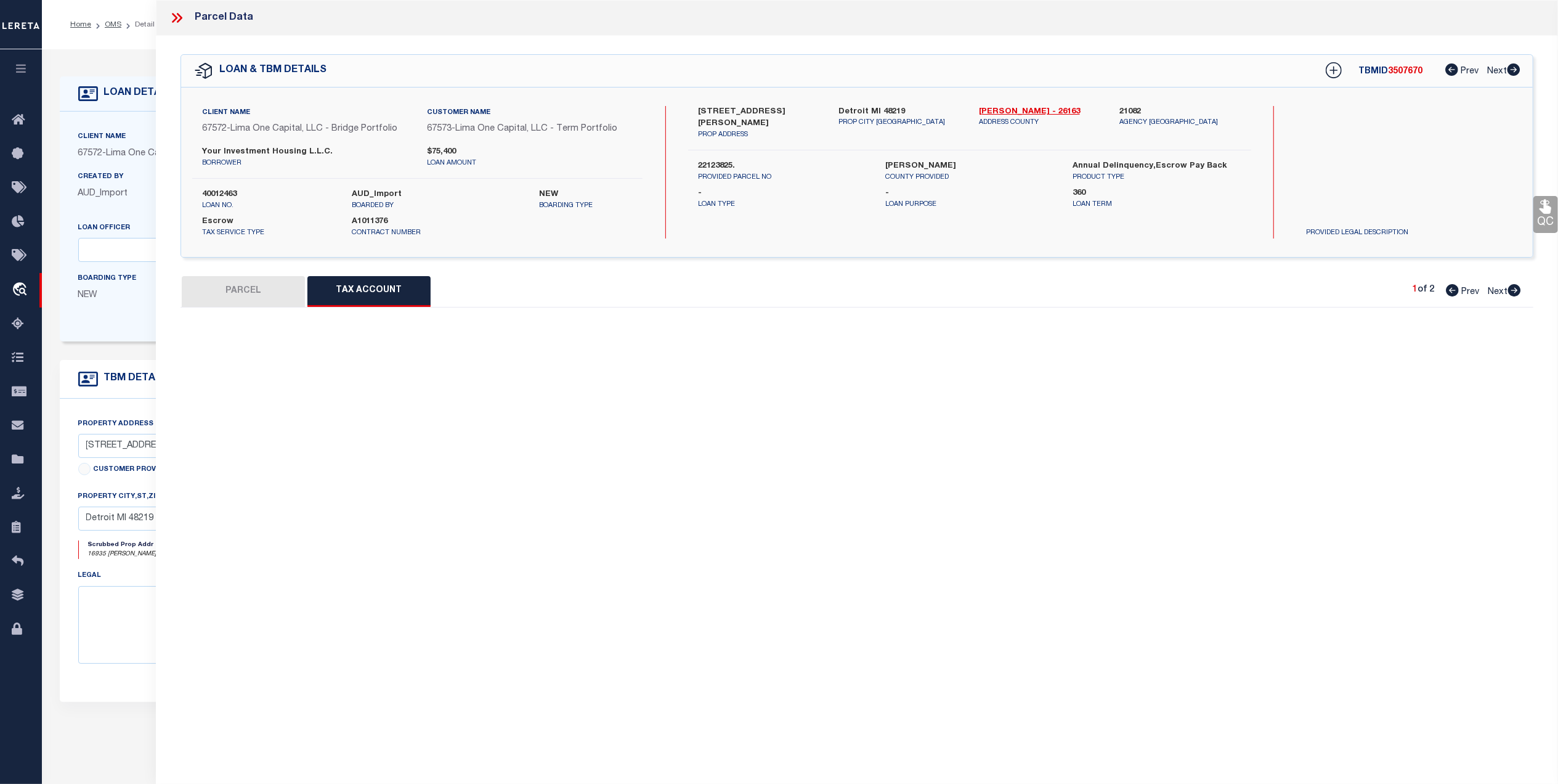
select select "100"
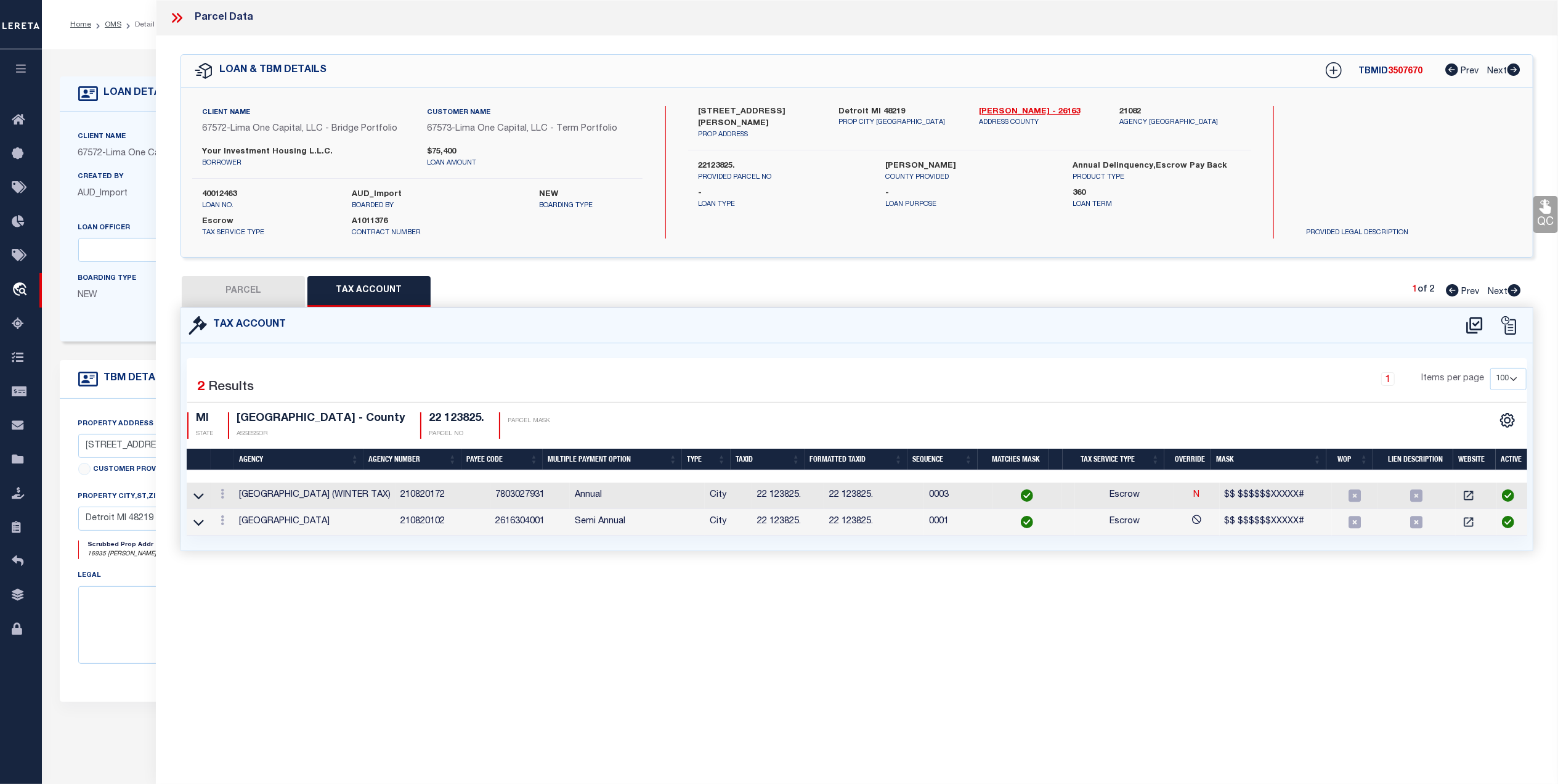
click at [260, 299] on button "PARCEL" at bounding box center [243, 291] width 123 height 31
select select "AS"
select select
checkbox input "false"
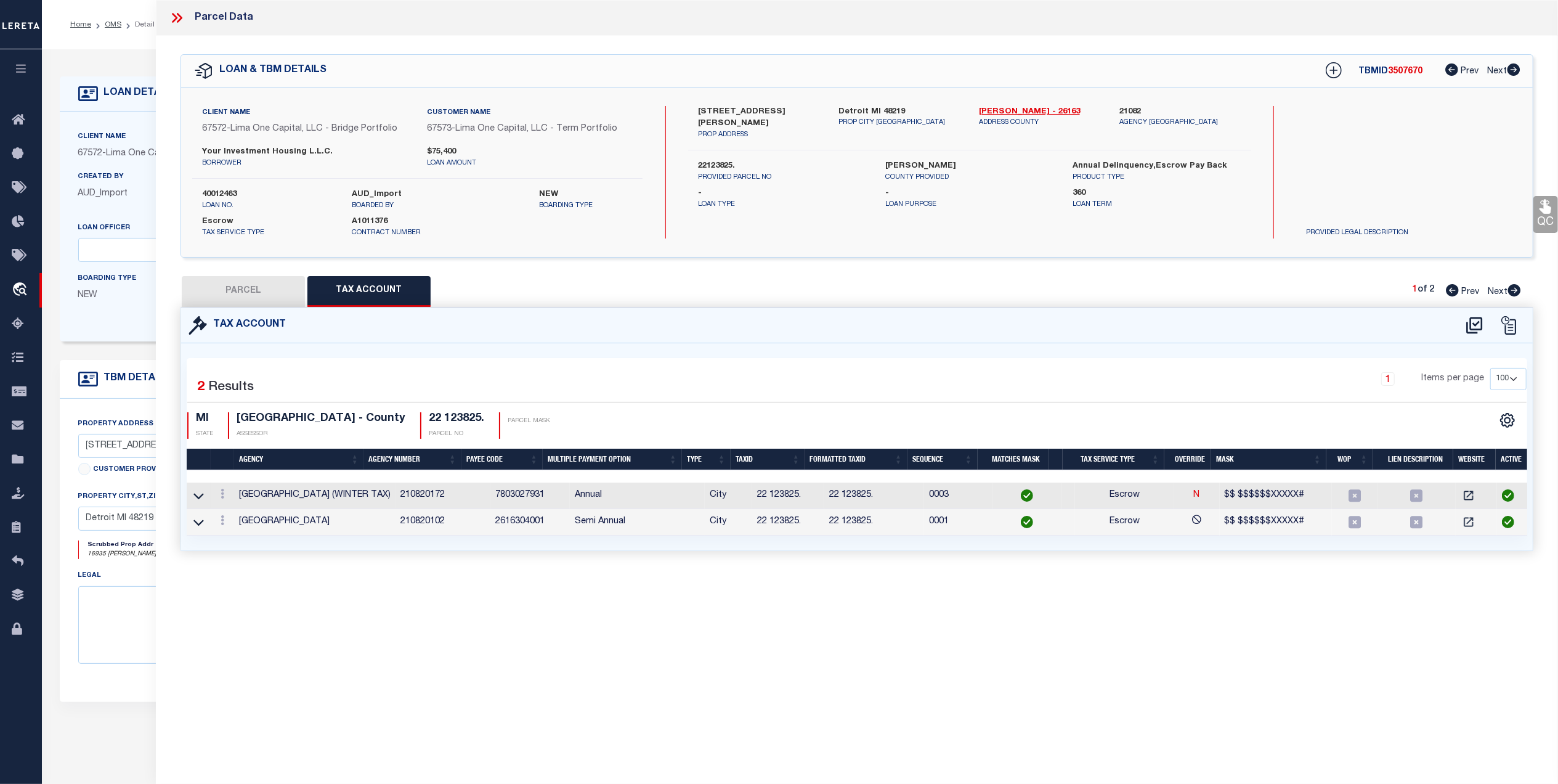
checkbox input "false"
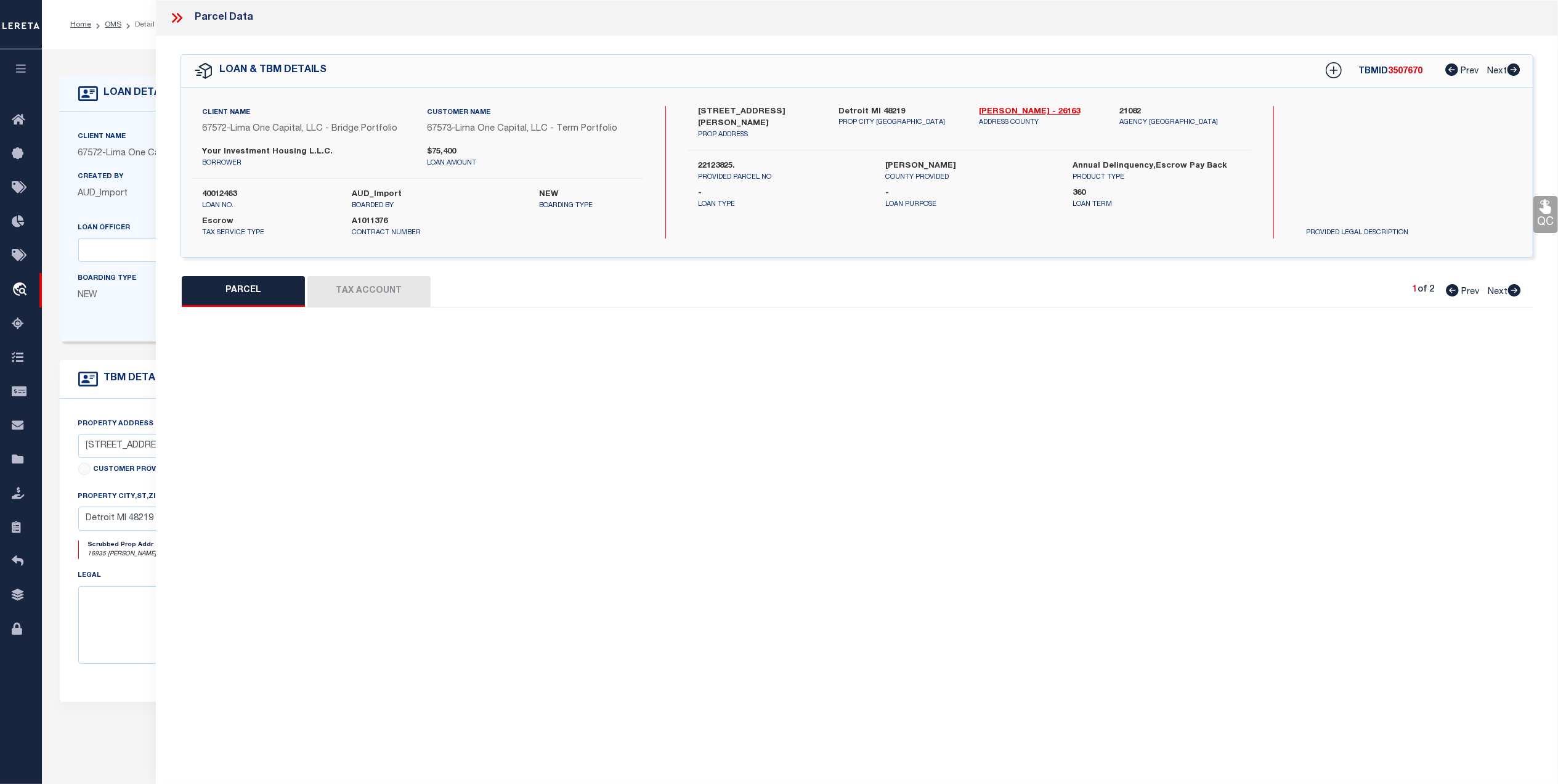
select select "QC"
type input "BRADLEY,TIFFANY"
select select "AGW"
select select "ADD"
type input "16935 FENTON ST"
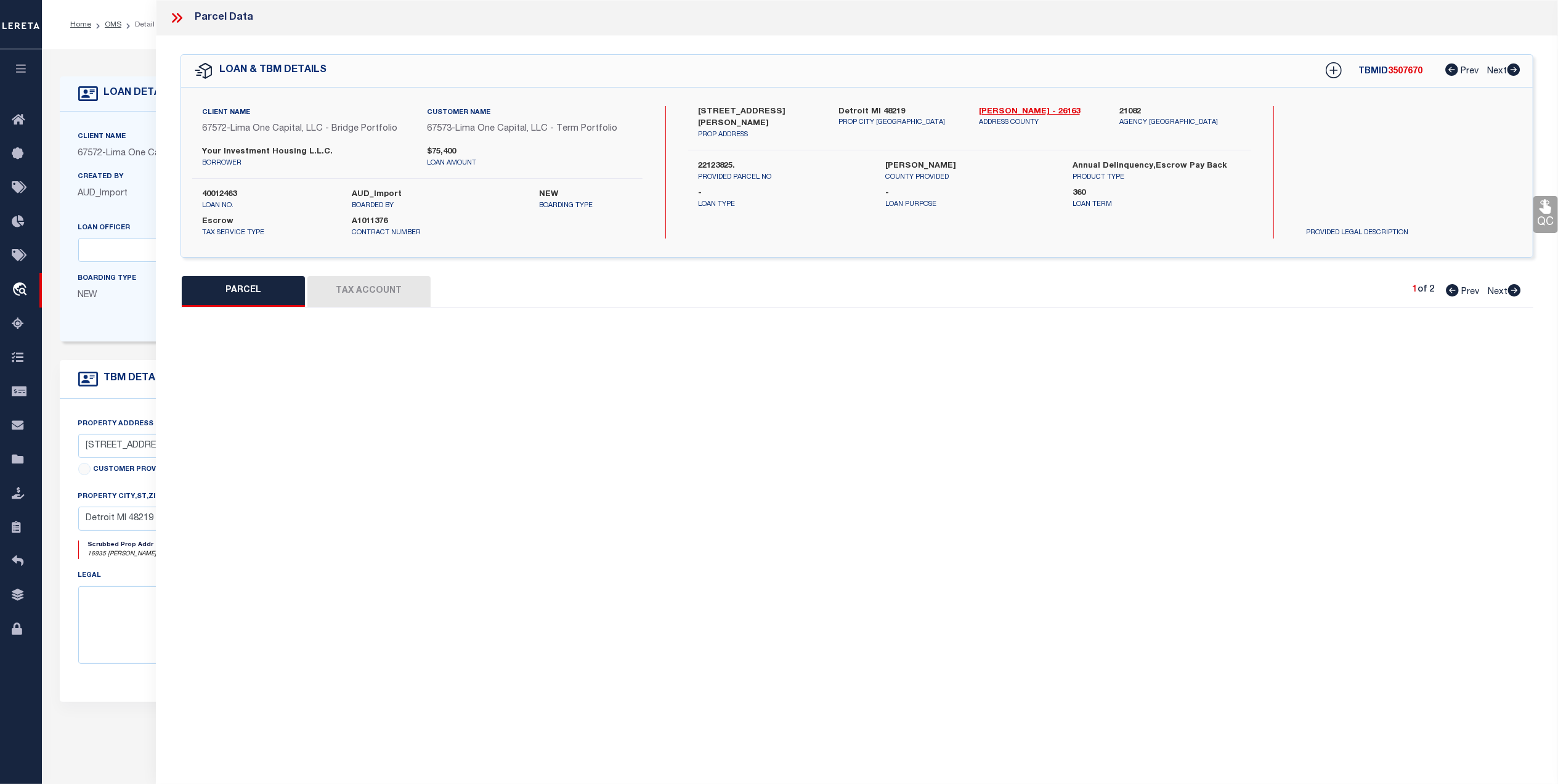
type input "DETROIT, MI 48219"
type textarea "W FENTON S 39 FT 52&53 HITCHMANS LITTLE FARMS SUB L34 P82 PLATS, W C R 22/485 3…"
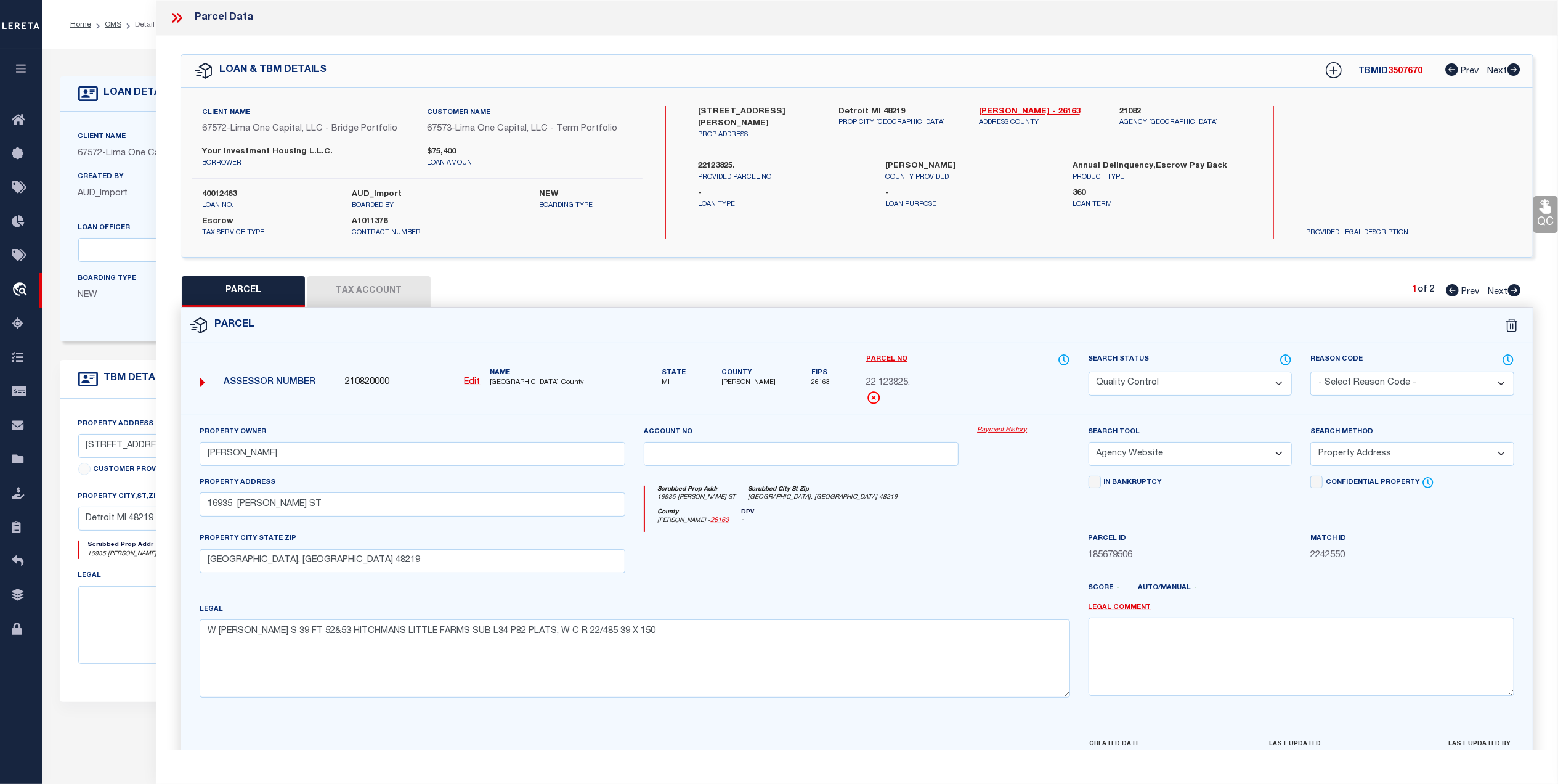
drag, startPoint x: 1544, startPoint y: 215, endPoint x: 1534, endPoint y: 217, distance: 10.2
click at [1544, 215] on link "QC" at bounding box center [1545, 215] width 25 height 37
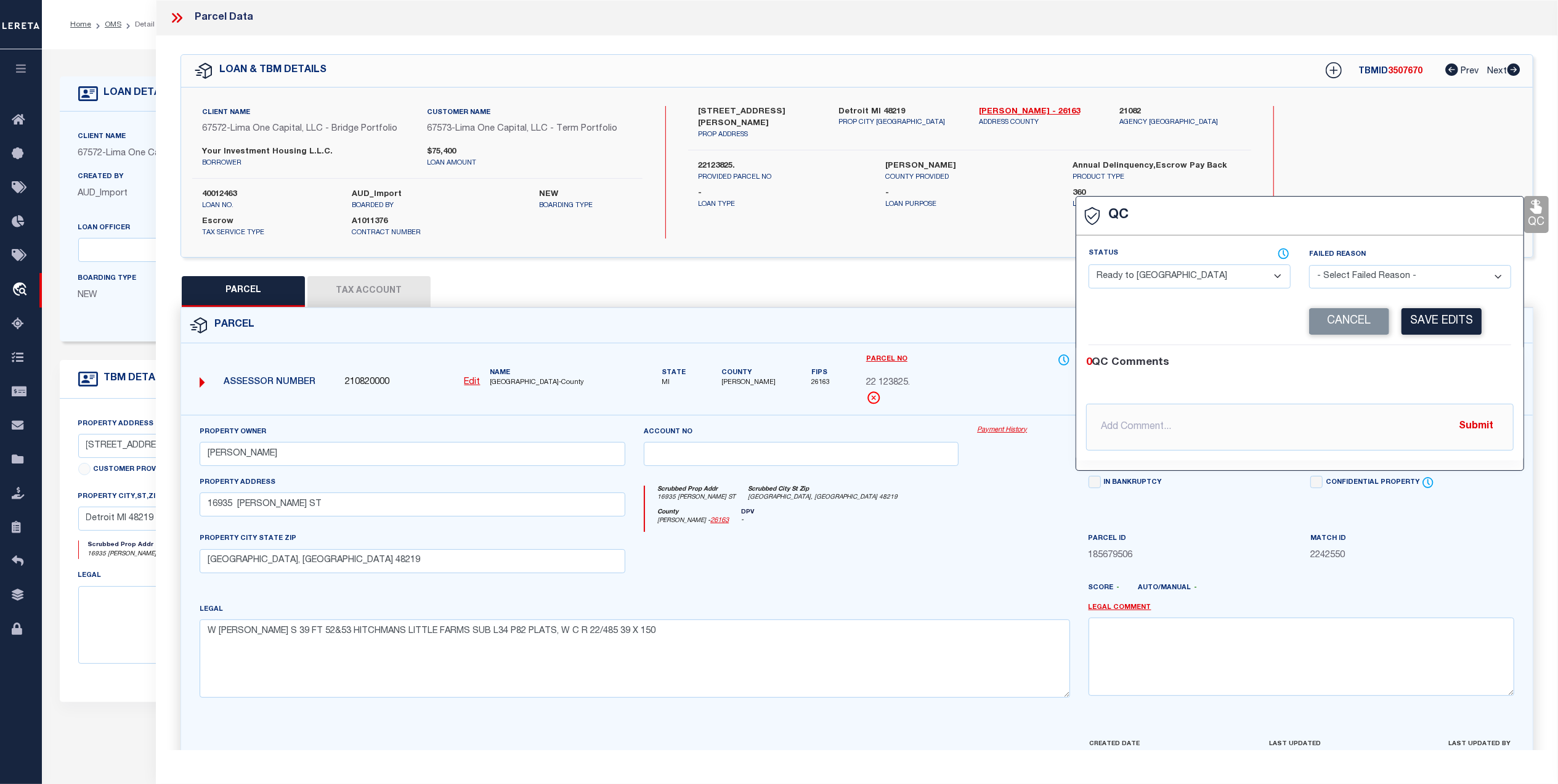
drag, startPoint x: 1157, startPoint y: 276, endPoint x: 1134, endPoint y: 292, distance: 28.0
click at [1157, 276] on select "- Select Status - Ready to QC Correct Incorrect" at bounding box center [1190, 277] width 202 height 24
select select "COR"
click at [1089, 266] on select "- Select Status - Ready to QC Correct Incorrect" at bounding box center [1190, 277] width 202 height 24
click at [1452, 328] on button "Save Edits" at bounding box center [1441, 321] width 81 height 27
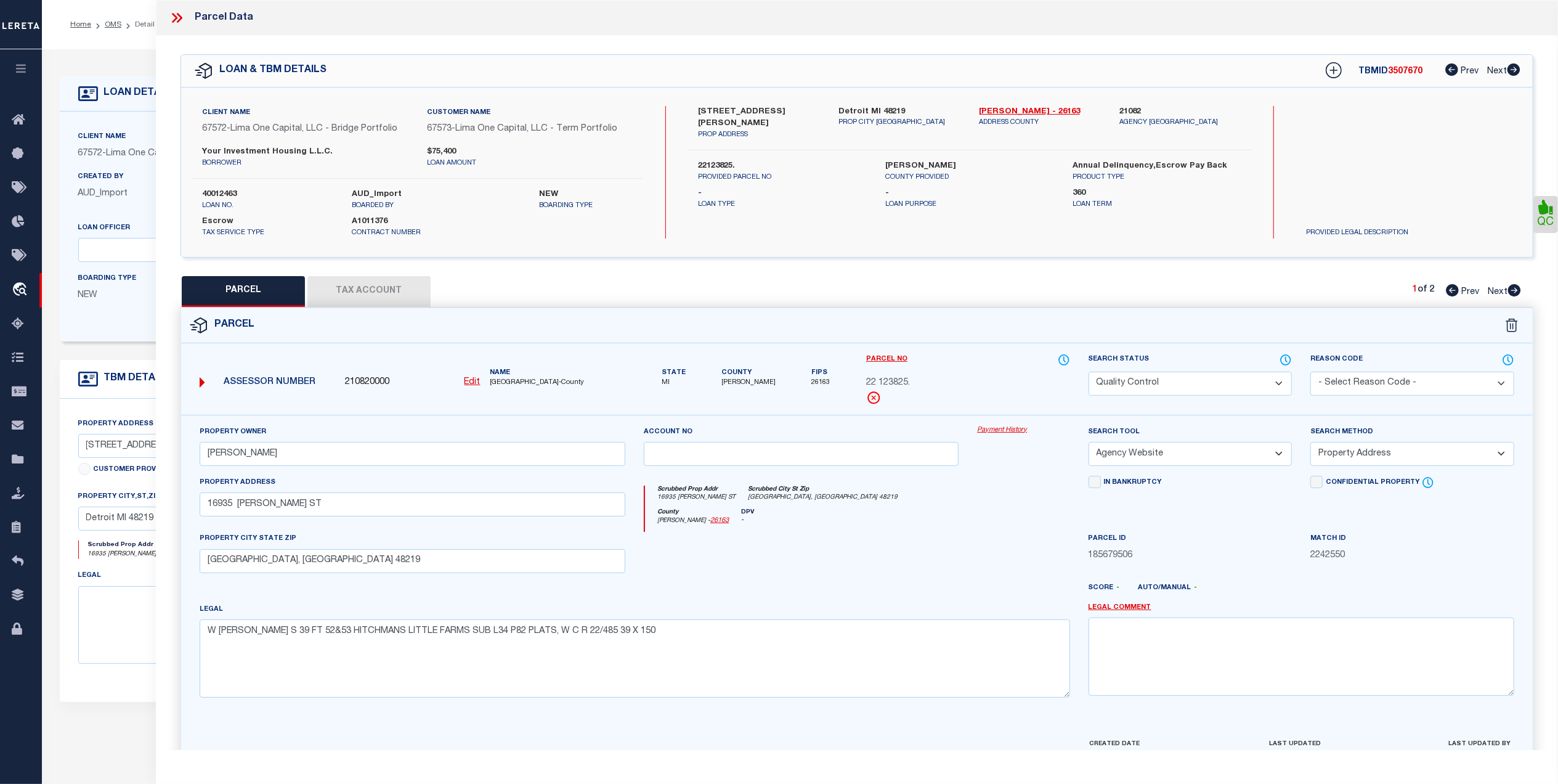
click at [1138, 385] on select "Automated Search Bad Parcel Complete Duplicate Parcel High Dollar Reporting In …" at bounding box center [1190, 383] width 204 height 24
select select "CP"
click at [1089, 371] on select "Automated Search Bad Parcel Complete Duplicate Parcel High Dollar Reporting In …" at bounding box center [1190, 383] width 204 height 24
click at [1038, 498] on div "Scrubbed Prop Addr 16935 FENTON ST Scrubbed City St Zip DETROIT, MI 48219" at bounding box center [857, 496] width 425 height 23
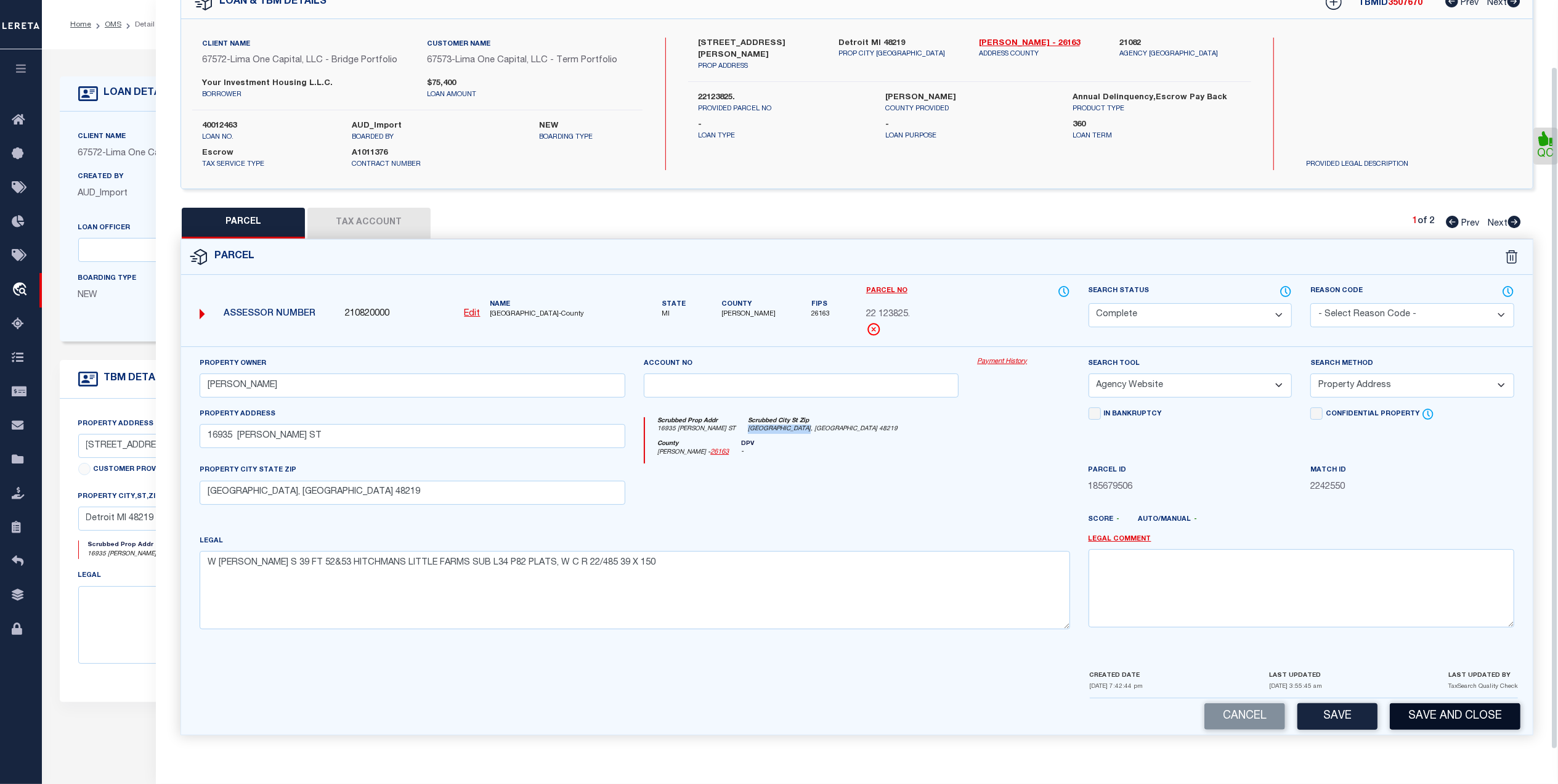
click at [1428, 714] on button "Save and Close" at bounding box center [1454, 716] width 131 height 27
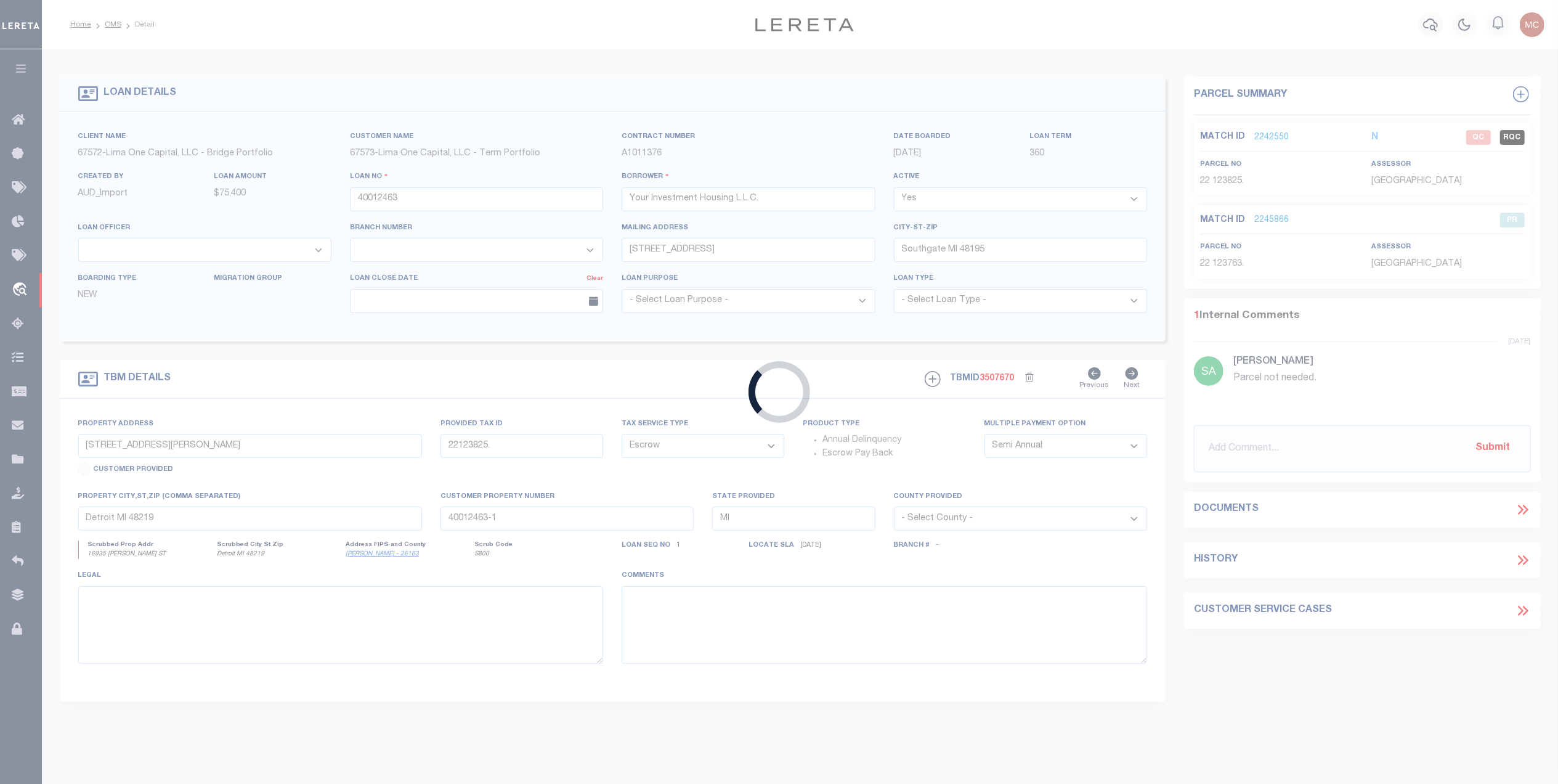
select select
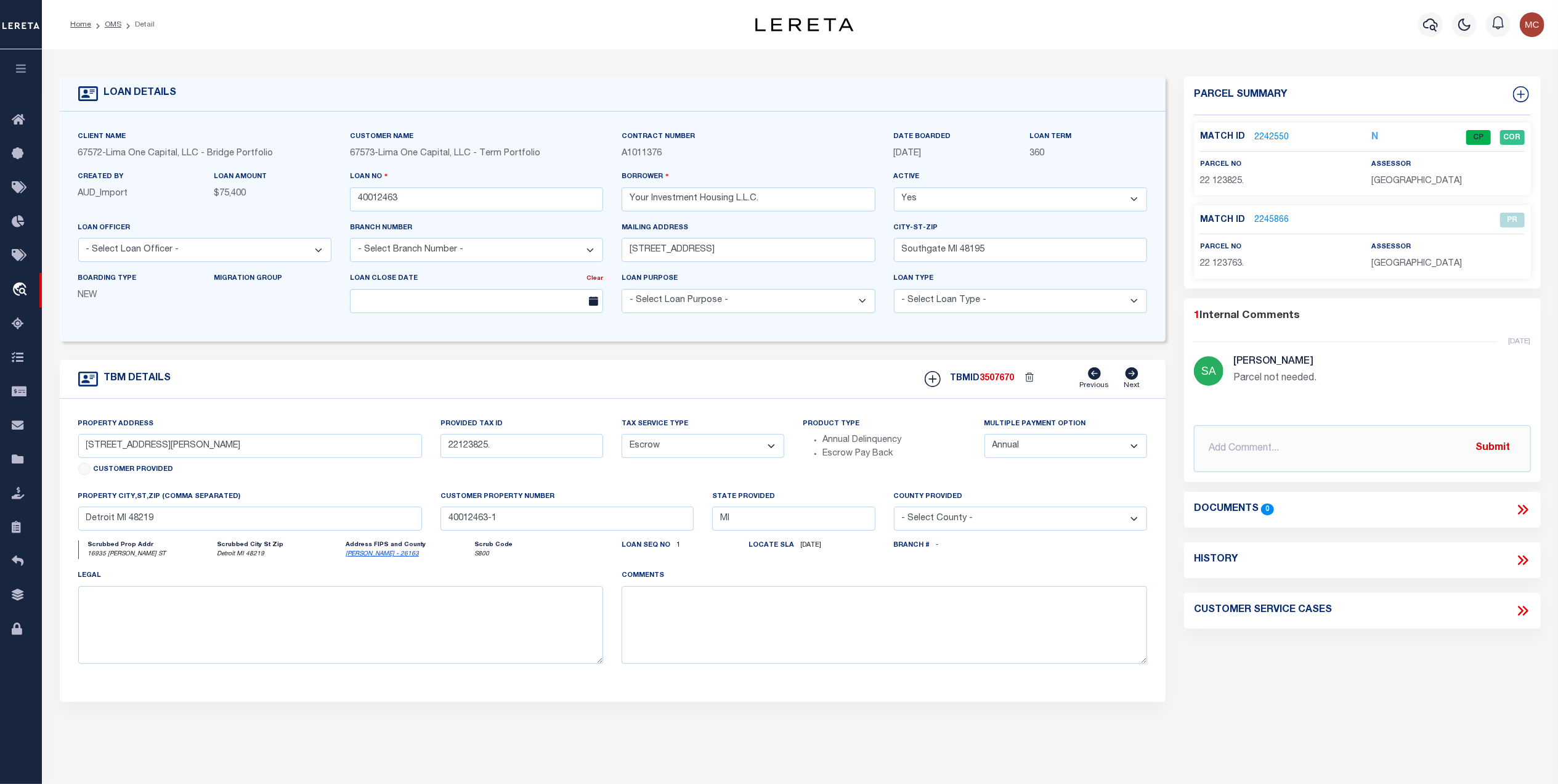
click at [111, 31] on ol "Home OMS Detail" at bounding box center [112, 25] width 104 height 26
click at [114, 25] on link "OMS" at bounding box center [113, 25] width 17 height 7
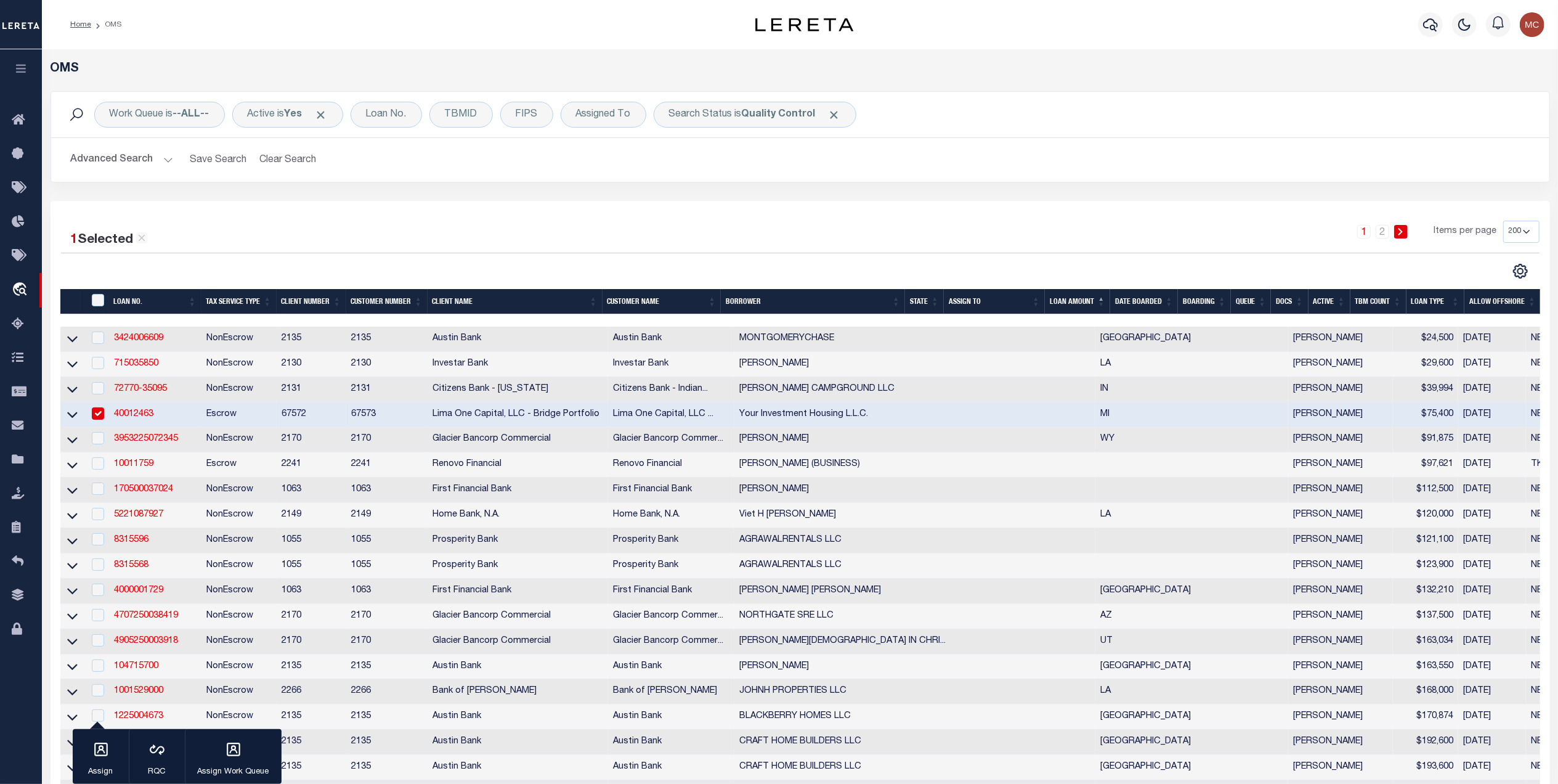
click at [1095, 238] on div "1 2 Items per page 10 25 50 100 200" at bounding box center [987, 236] width 1104 height 32
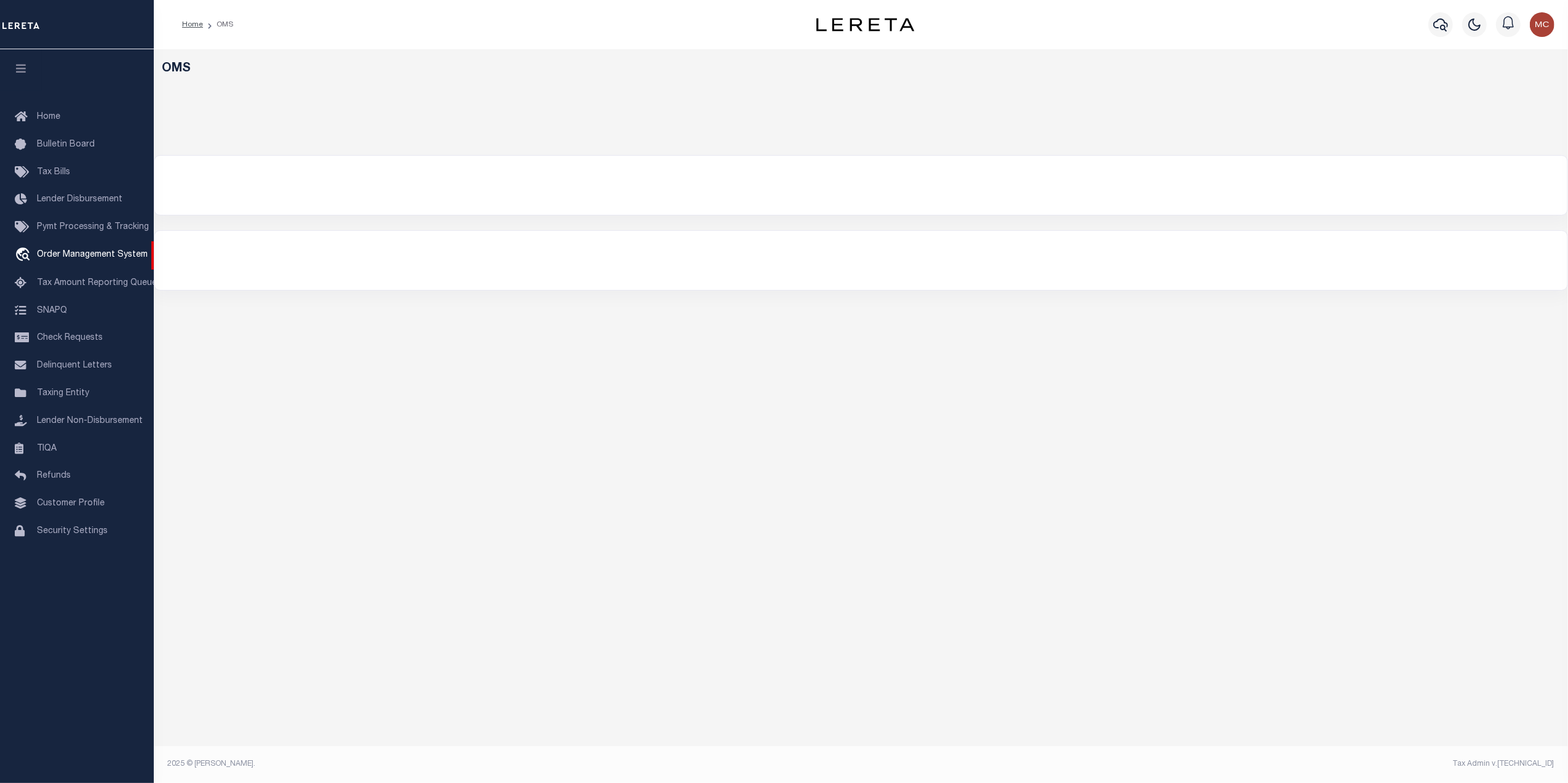
select select "200"
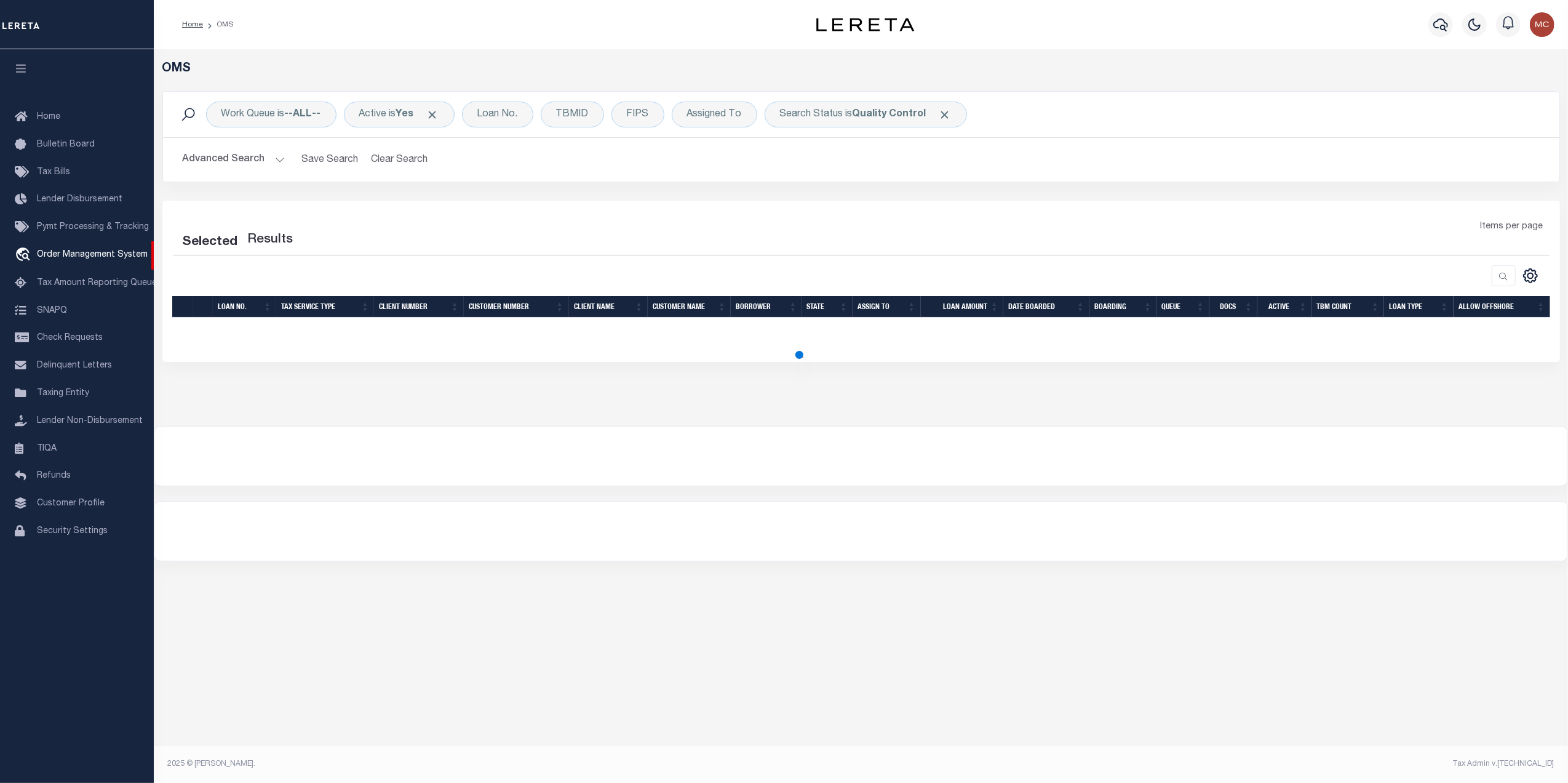
select select "200"
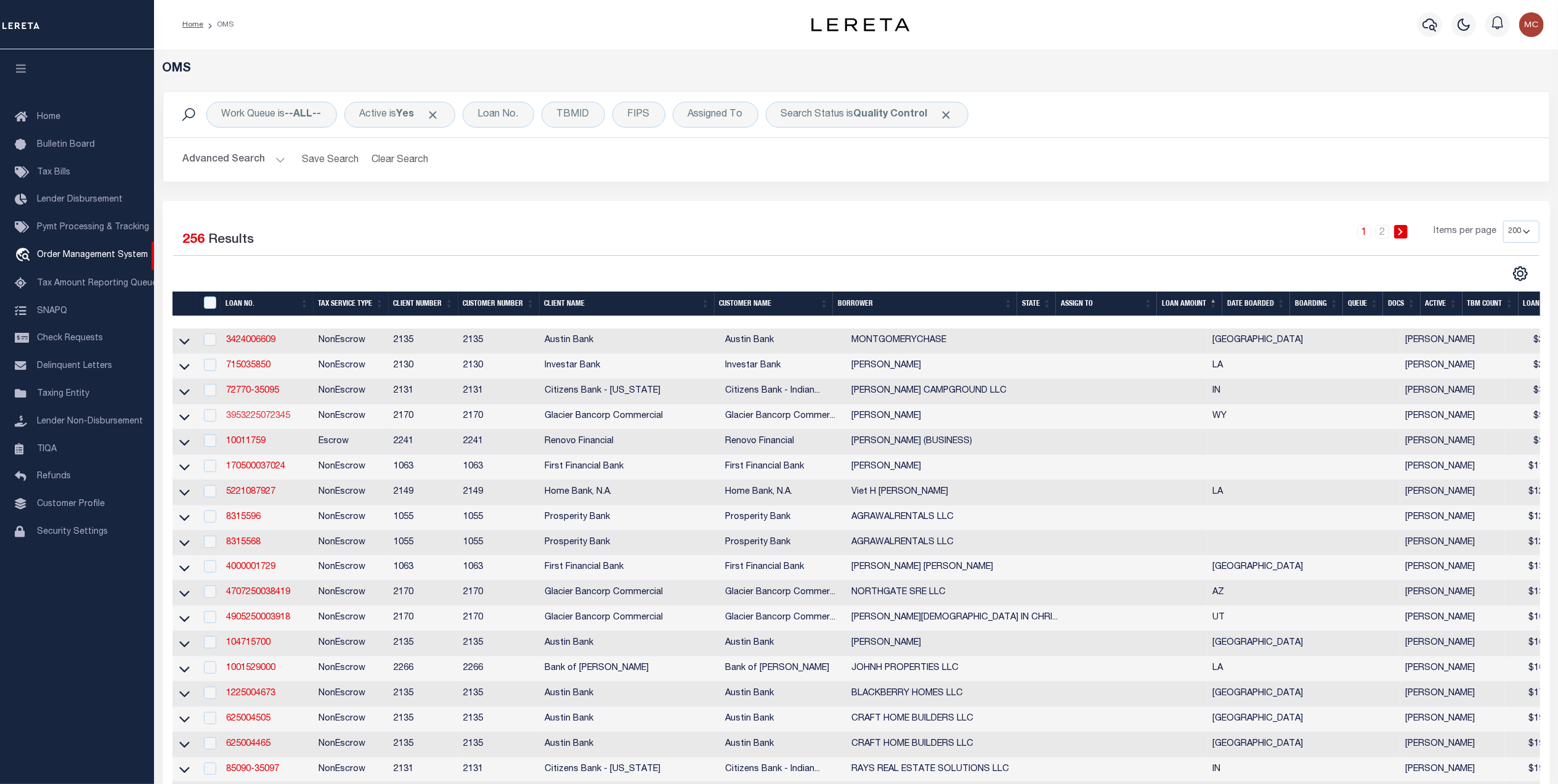
click at [250, 420] on link "3953225072345" at bounding box center [257, 416] width 64 height 8
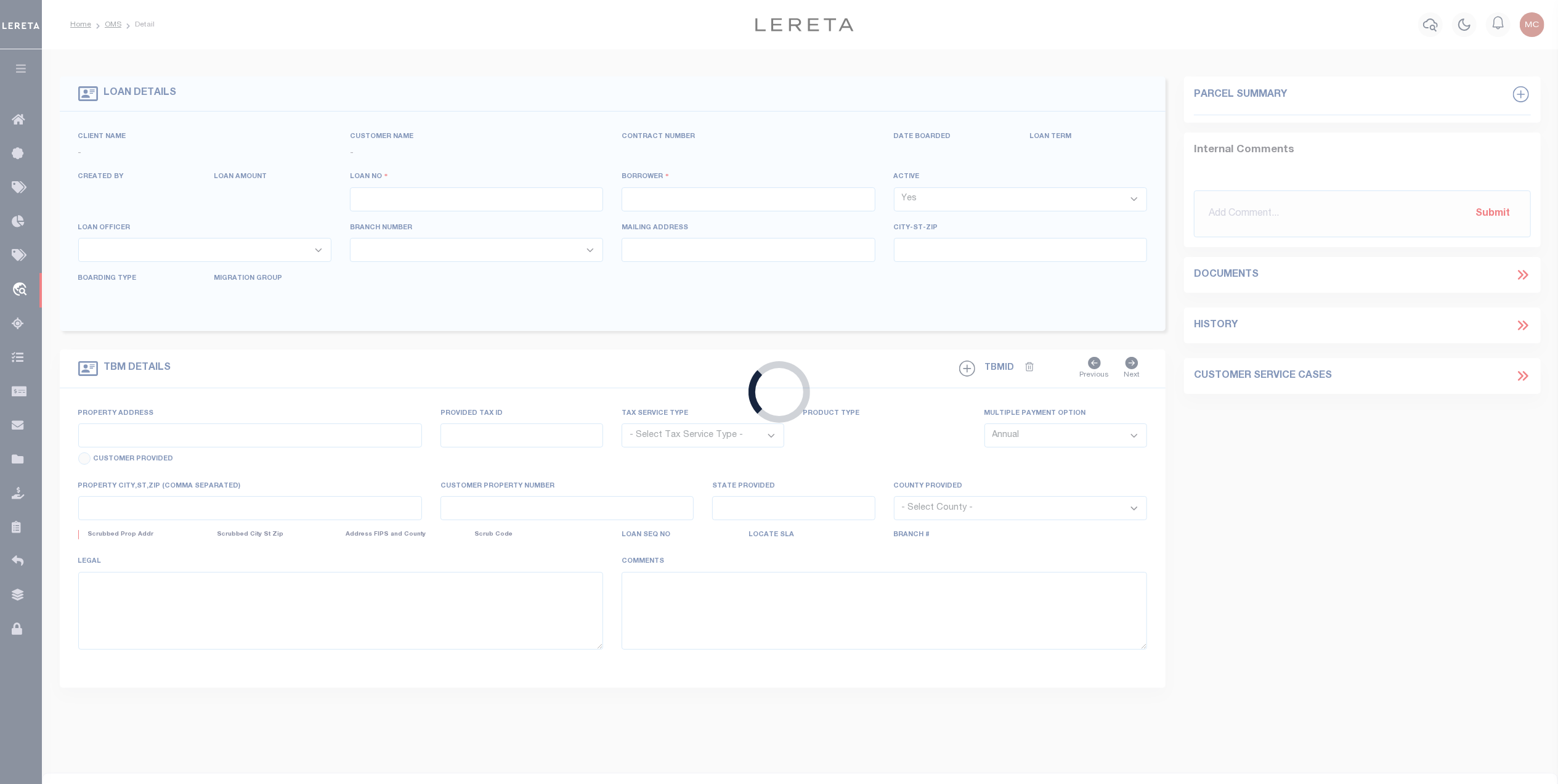
type input "3953225072345"
type input "[PERSON_NAME]"
select select
type input "[STREET_ADDRESS]"
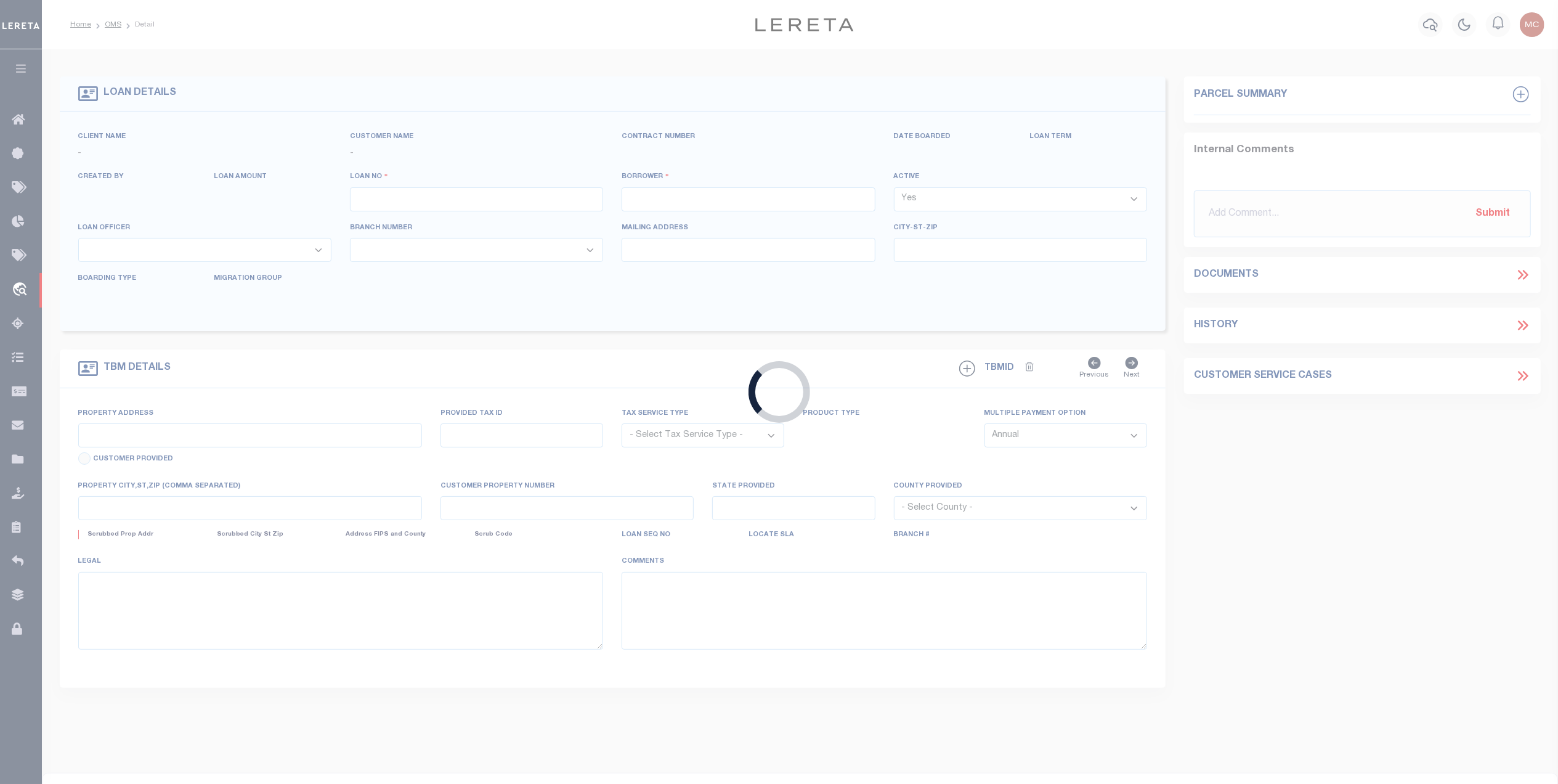
type input "[GEOGRAPHIC_DATA] 28469-5679"
type input "[DATE]"
select select "10"
select select "NonEscrow"
type input "LOT 51 COPPERLEAF SUBDIVISION"
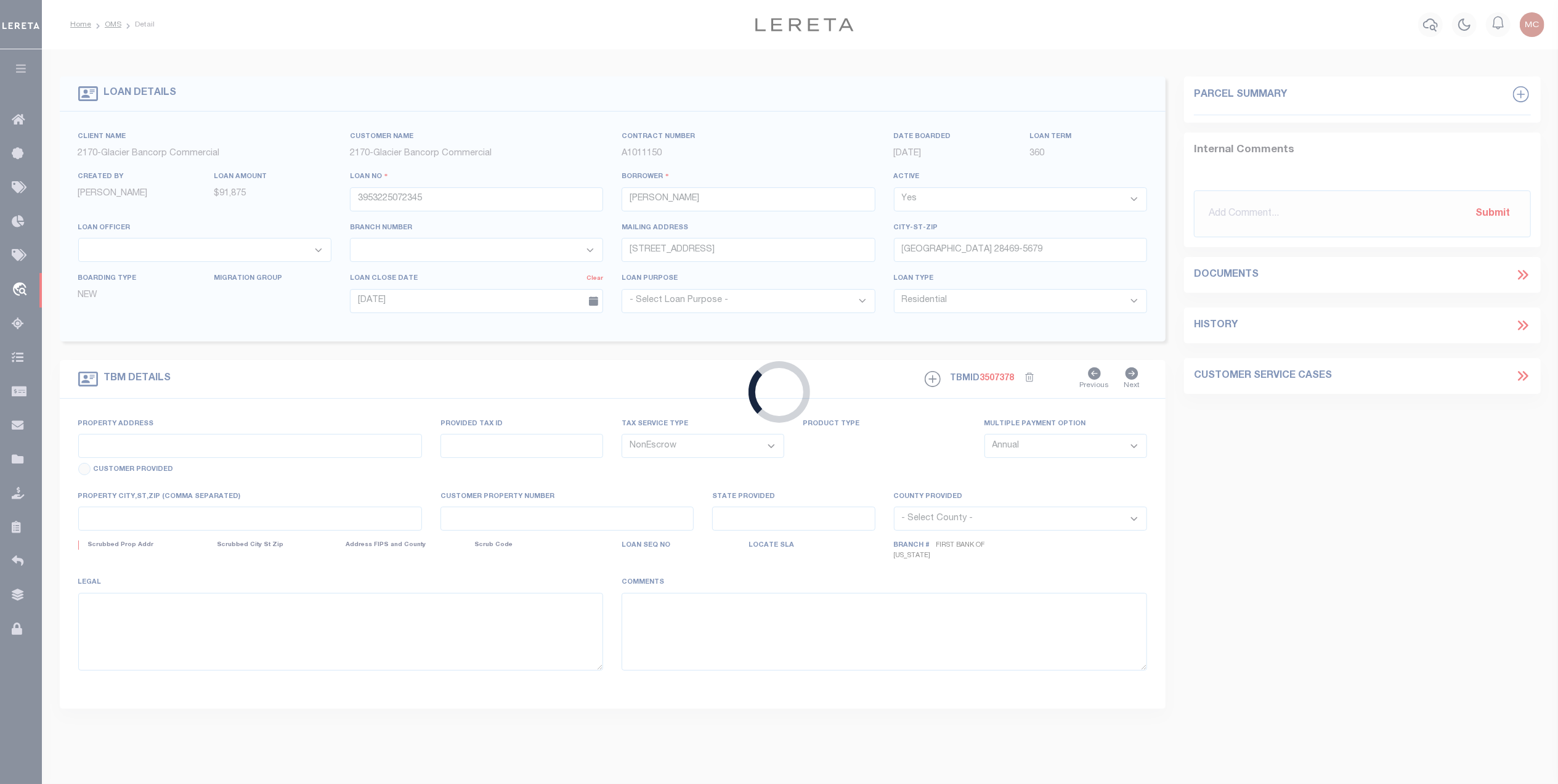
type input "R0023451"
select select
type input "[PERSON_NAME] 82414"
type input "09520590866051"
type input "WY"
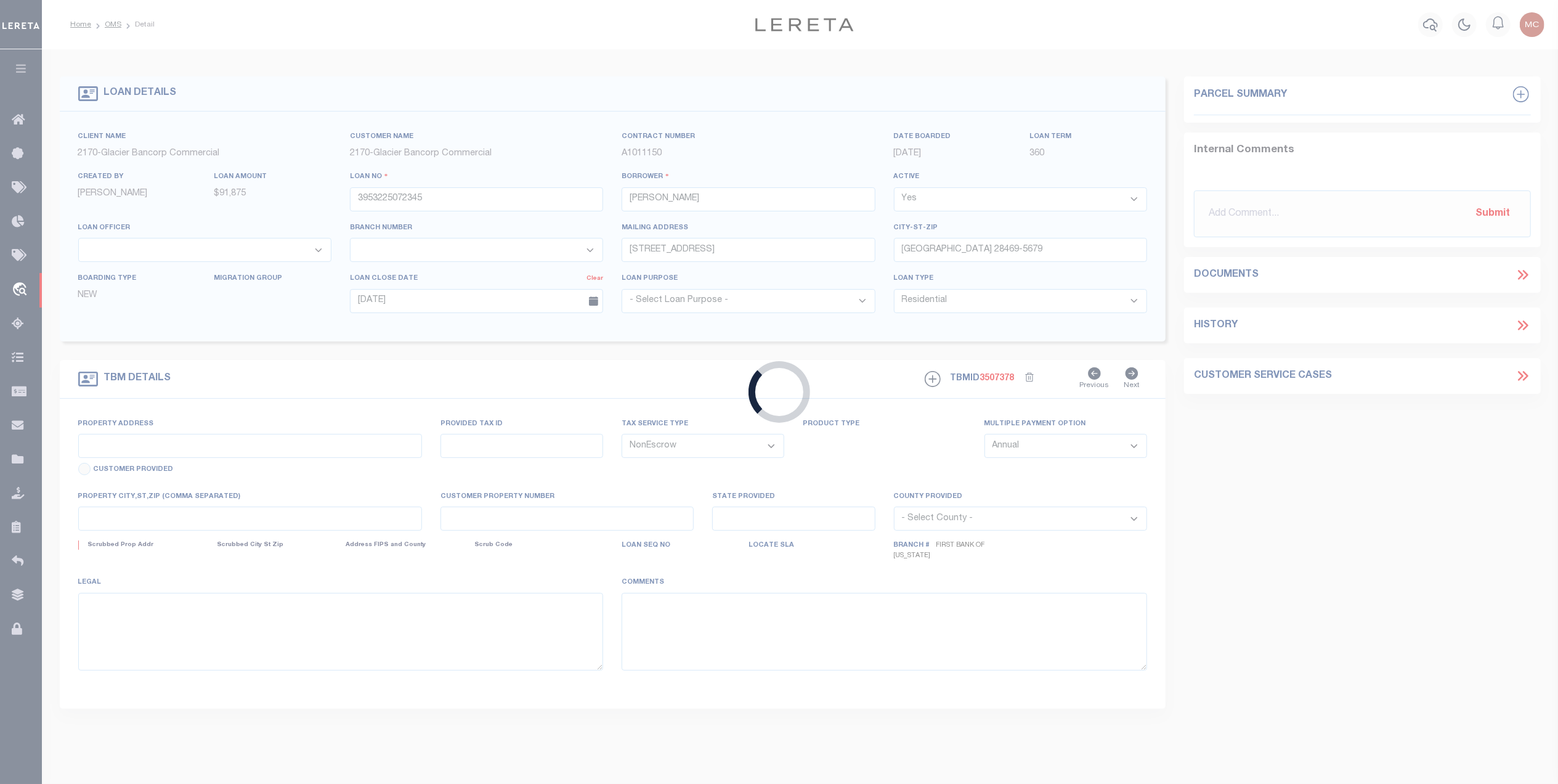
type textarea "SEE ATTACHED MORTGAGE ; TAX ACCT#: R0023451"
select select "7330"
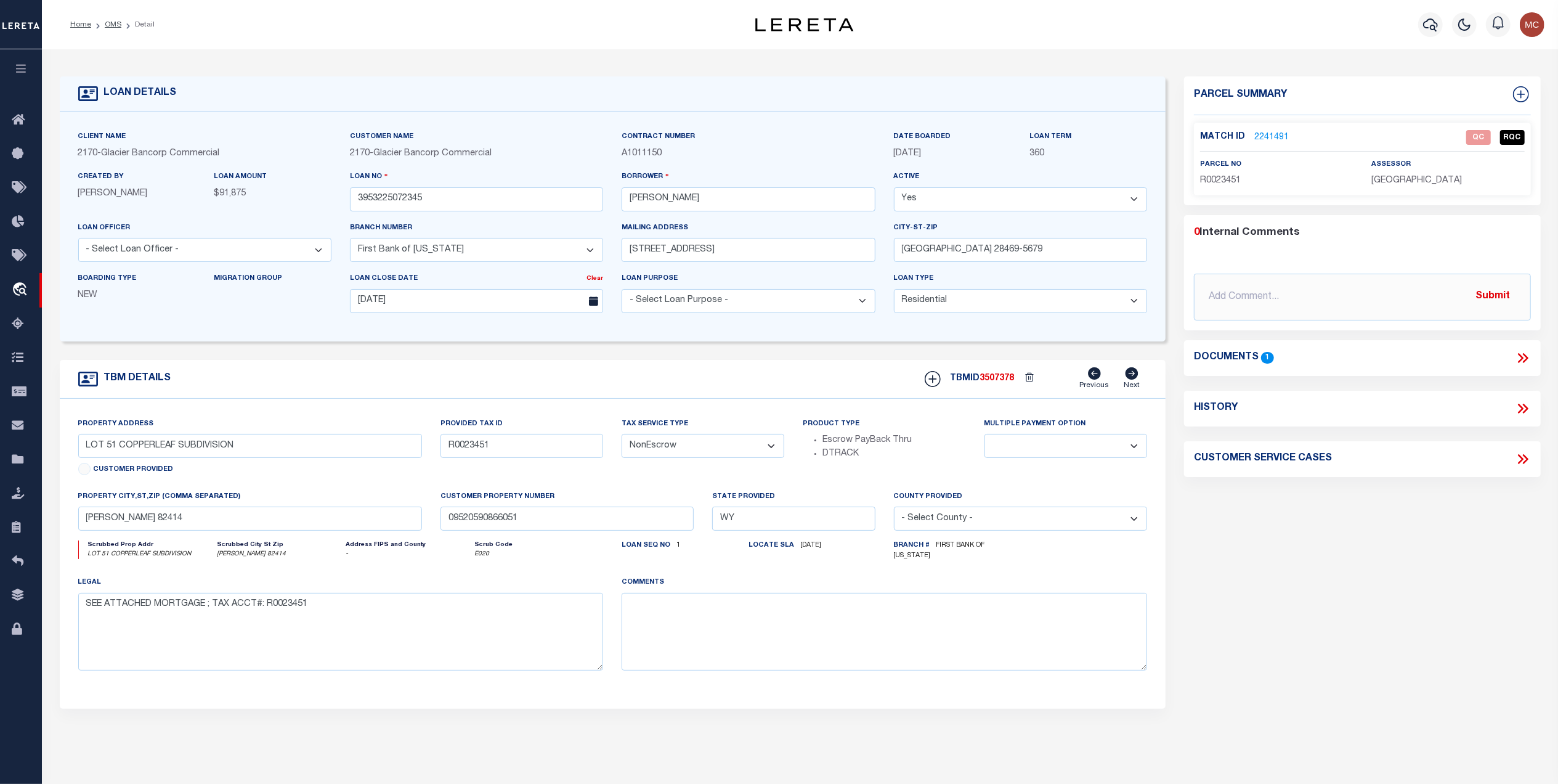
click at [1255, 136] on link "2241491" at bounding box center [1271, 138] width 34 height 13
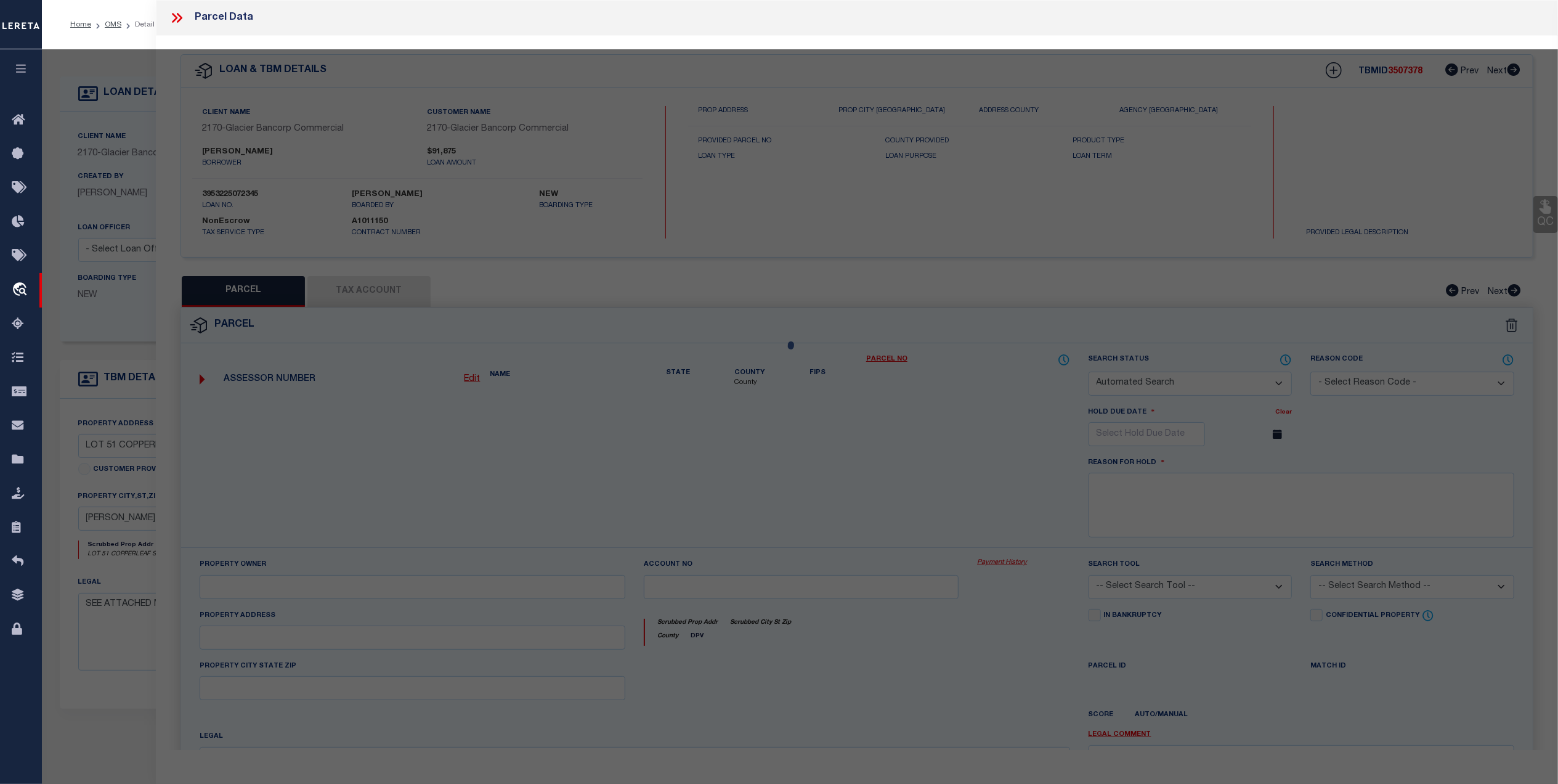
checkbox input "false"
select select "QC"
type input "[PERSON_NAME] & [PERSON_NAME]"
select select "AGW"
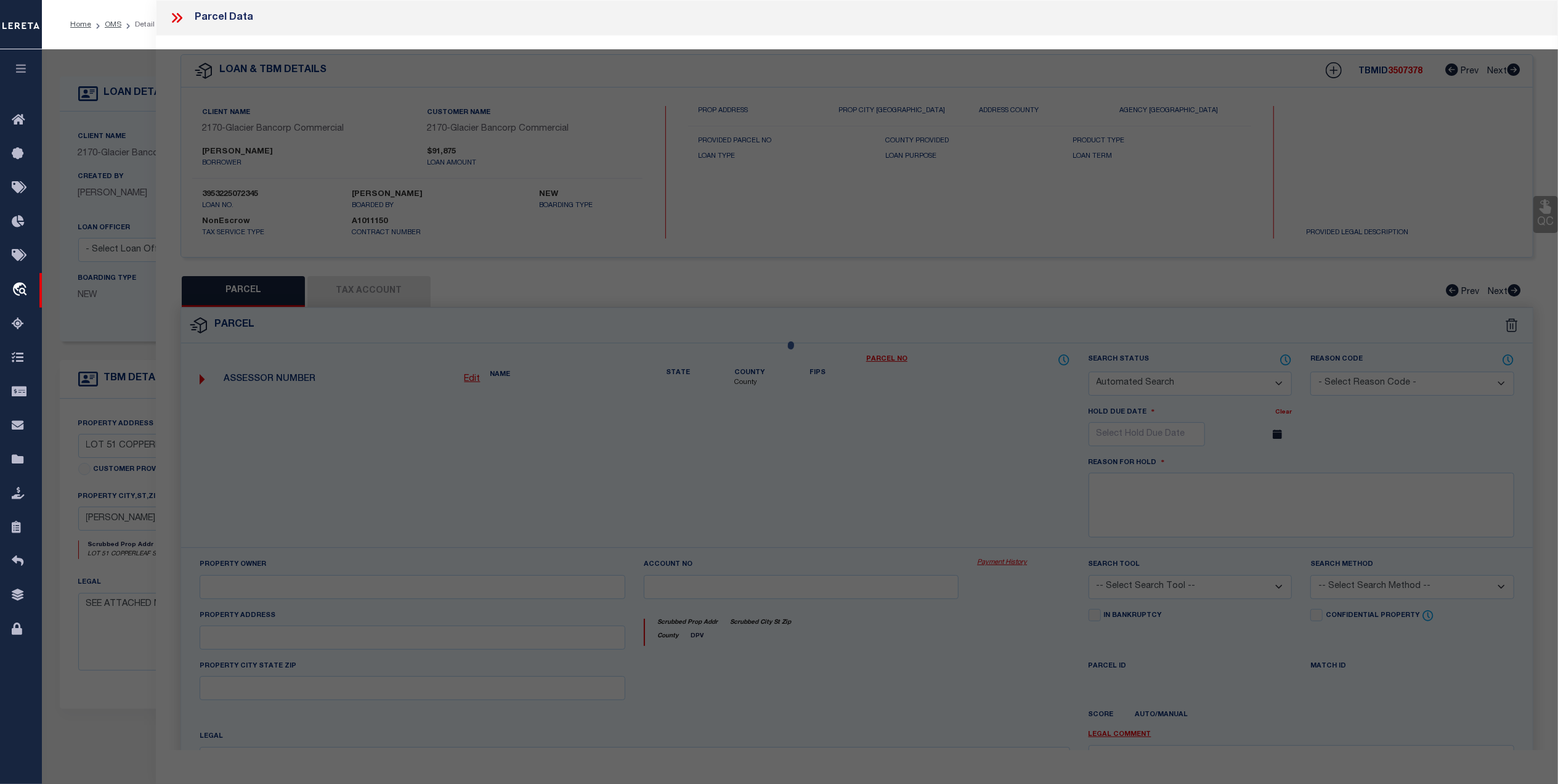
select select "LEG"
type textarea "COPPERLEAF SUB. LOT 51 (1.68 AC. - 1.45 AC. NET)"
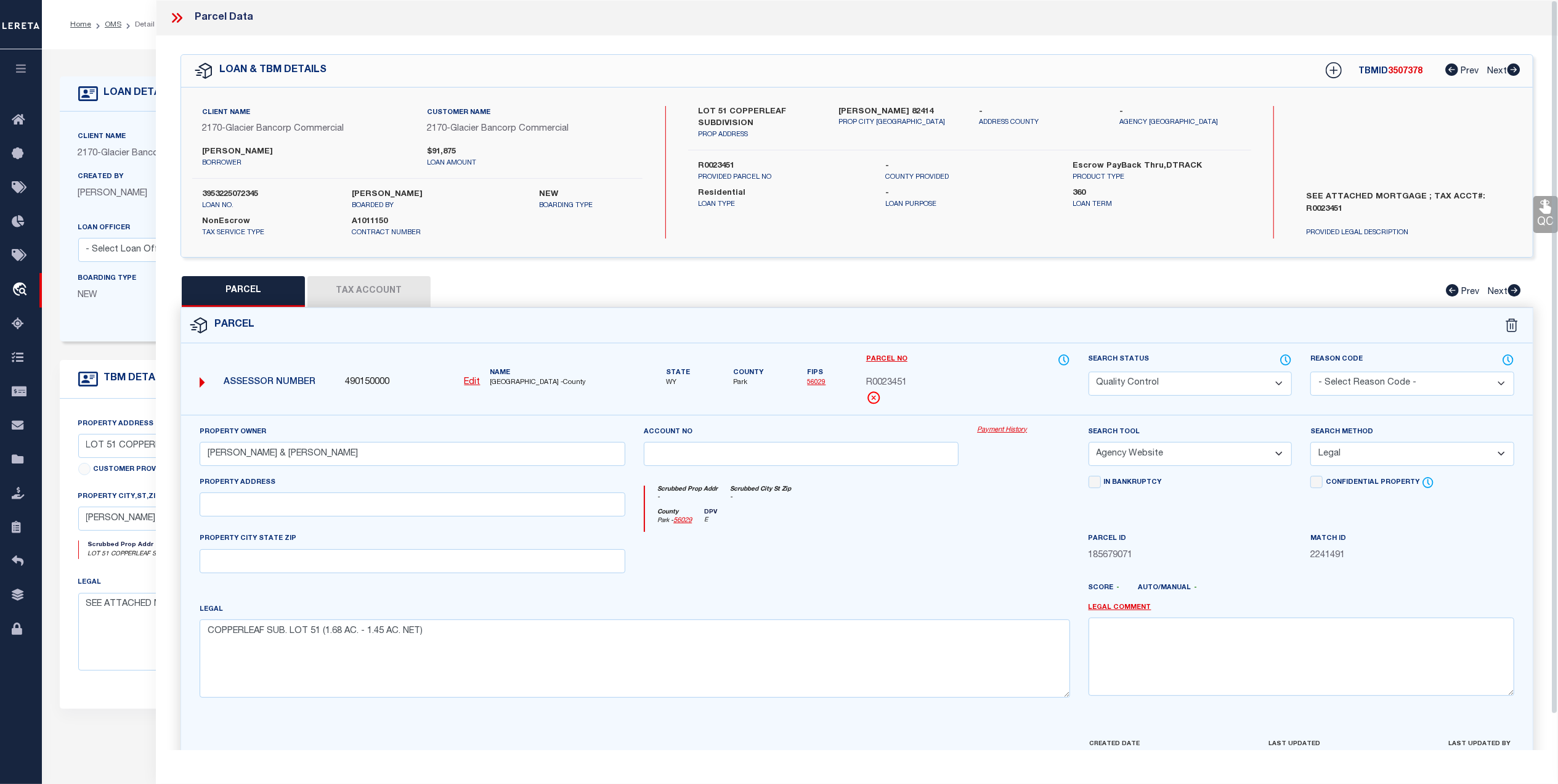
click at [397, 292] on button "Tax Account" at bounding box center [368, 291] width 123 height 31
select select "100"
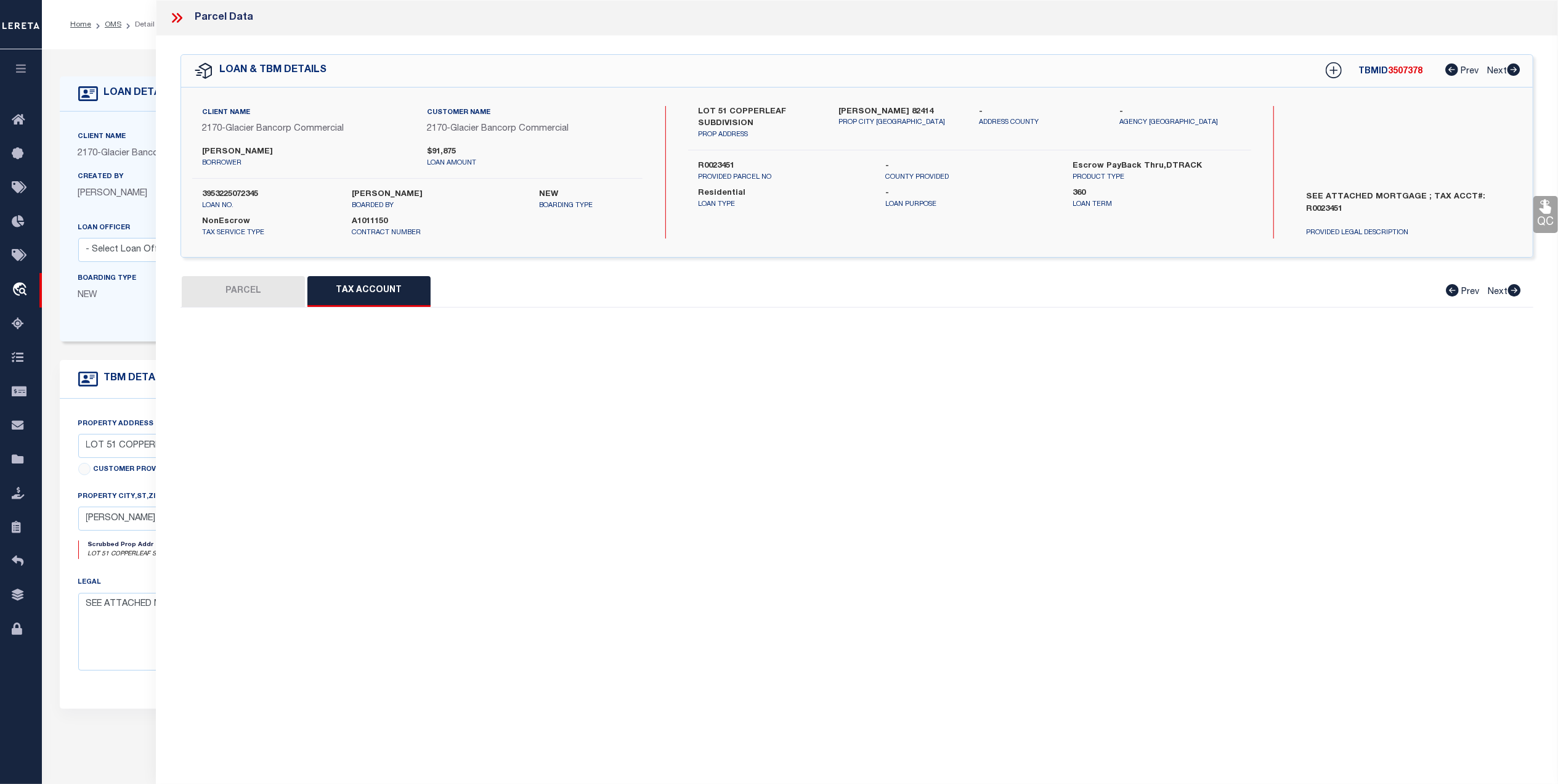
select select "100"
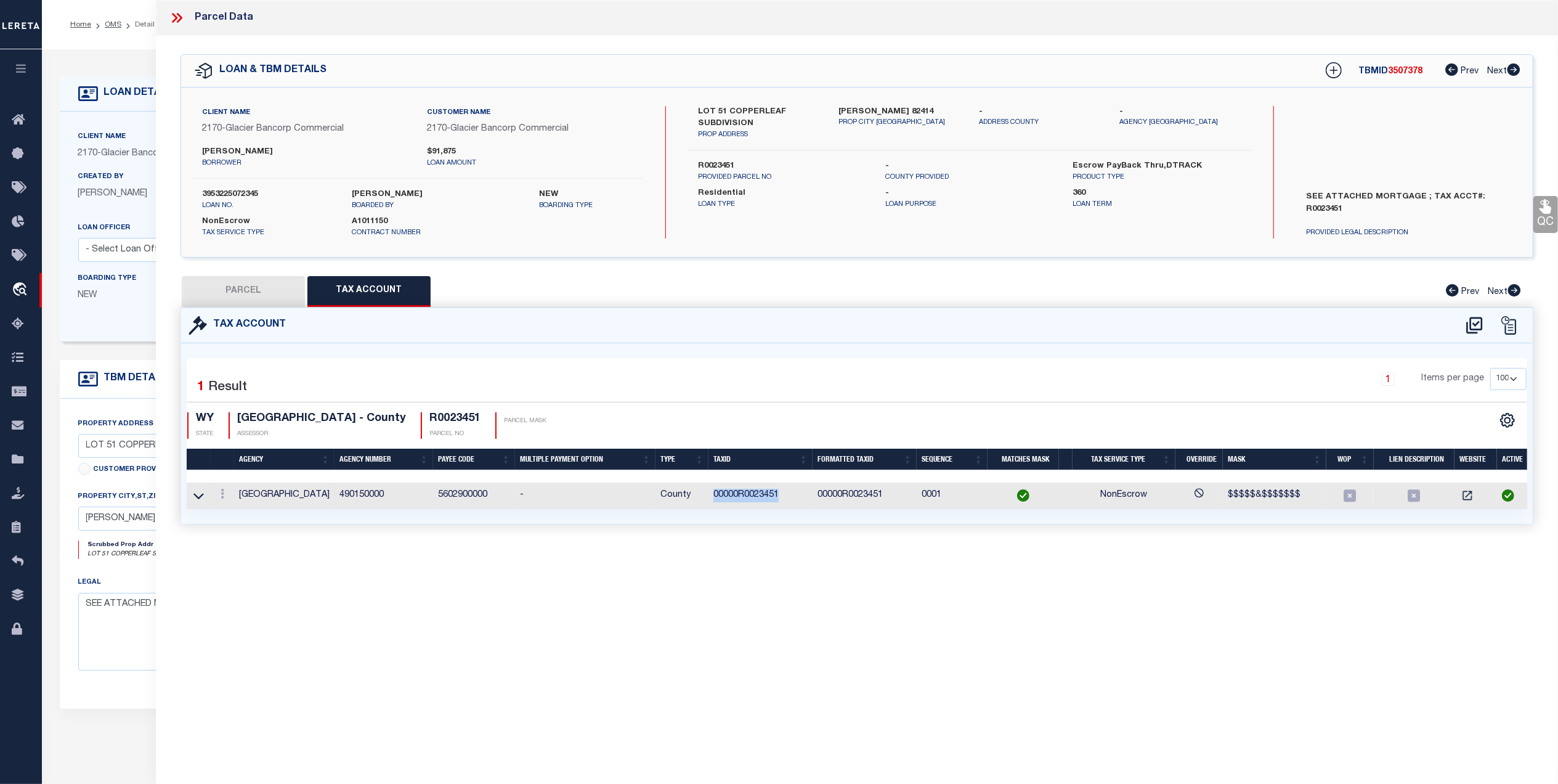
drag, startPoint x: 778, startPoint y: 499, endPoint x: 701, endPoint y: 498, distance: 77.0
click at [701, 498] on tr "PARK COUNTY 490150000 5602900000 - County 00000R0023451 00000R0023451 0001 NonE…" at bounding box center [860, 495] width 1346 height 27
copy tr "00000R0023451"
click at [276, 297] on button "PARCEL" at bounding box center [243, 291] width 123 height 31
select select "AS"
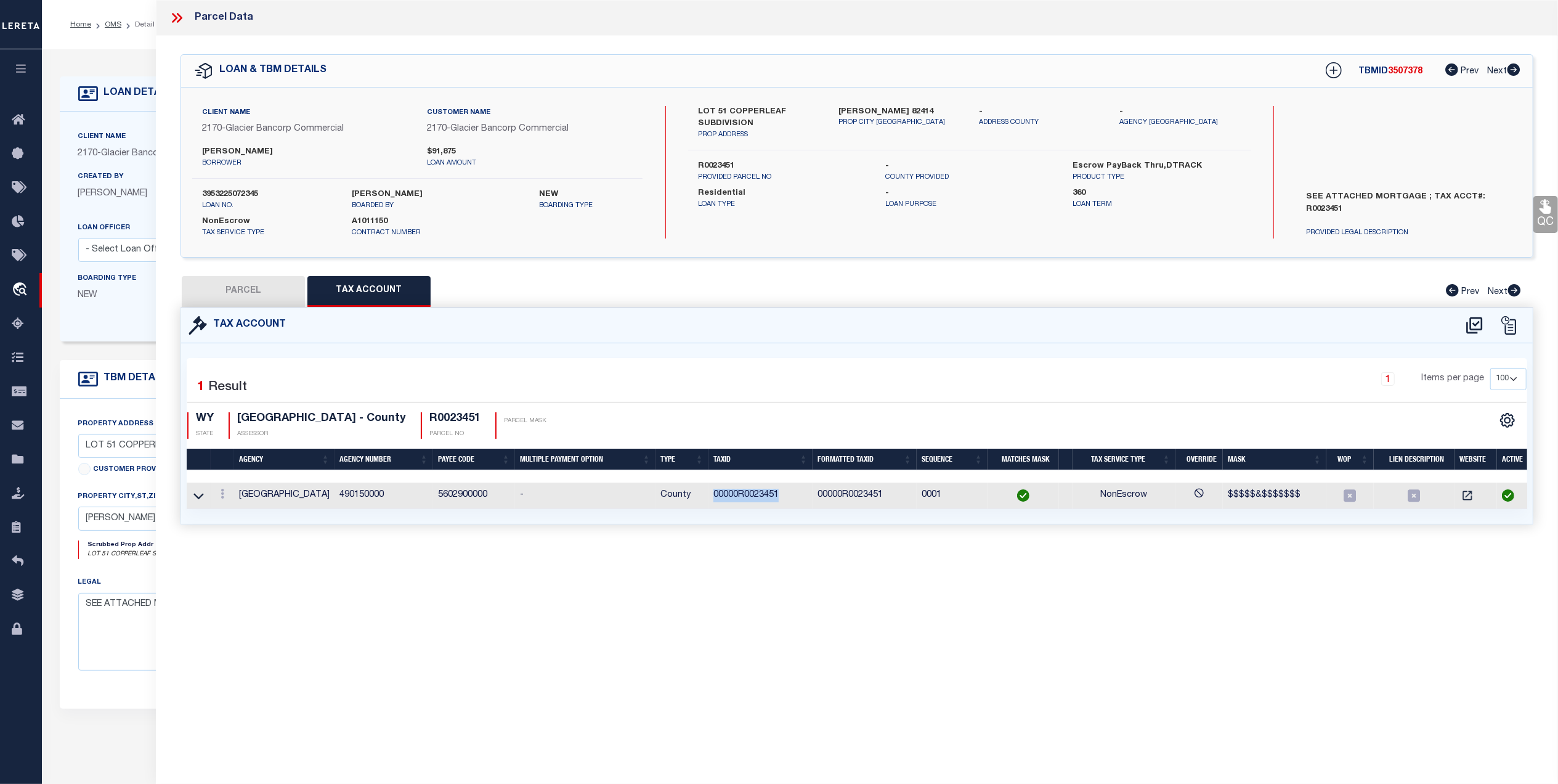
select select
checkbox input "false"
select select "QC"
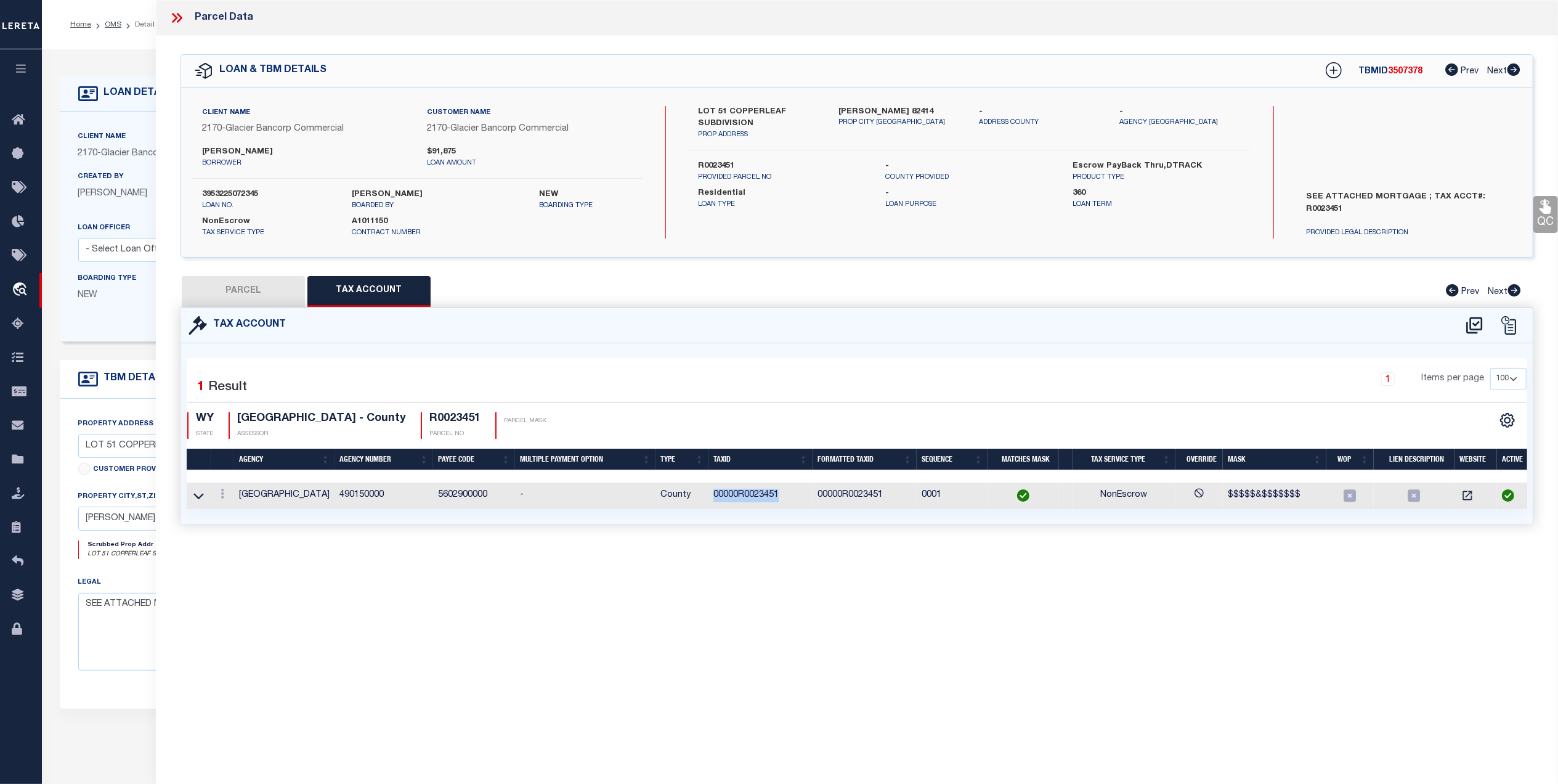
type input "[PERSON_NAME] & [PERSON_NAME]"
select select "AGW"
select select "LEG"
type textarea "COPPERLEAF SUB. LOT 51 (1.68 AC. - 1.45 AC. NET)"
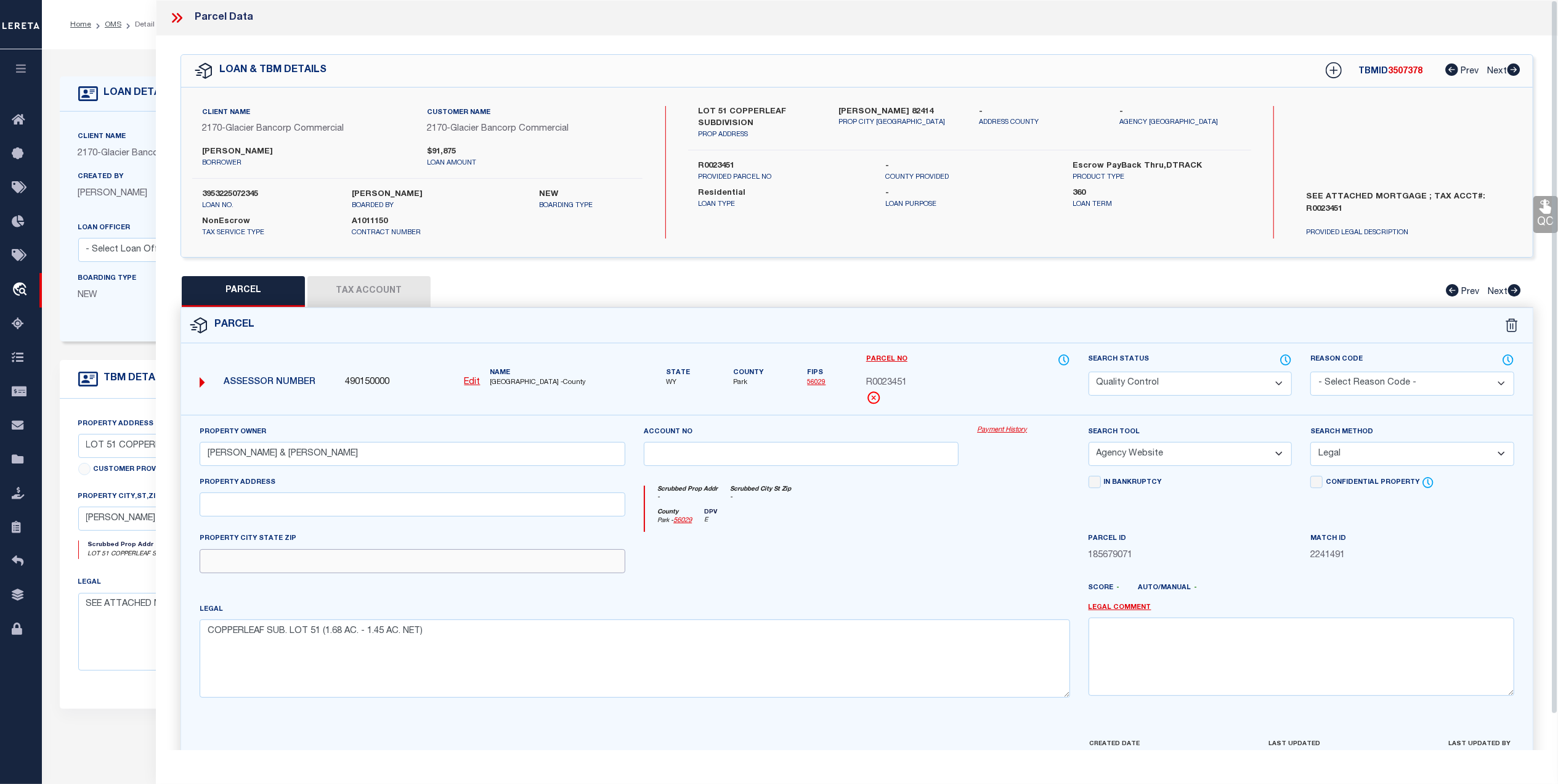
drag, startPoint x: 230, startPoint y: 563, endPoint x: 329, endPoint y: 572, distance: 99.4
click at [230, 563] on input "text" at bounding box center [413, 561] width 426 height 24
paste input "[PERSON_NAME]"
type input "[PERSON_NAME] 82414"
click at [883, 592] on div at bounding box center [913, 592] width 333 height 19
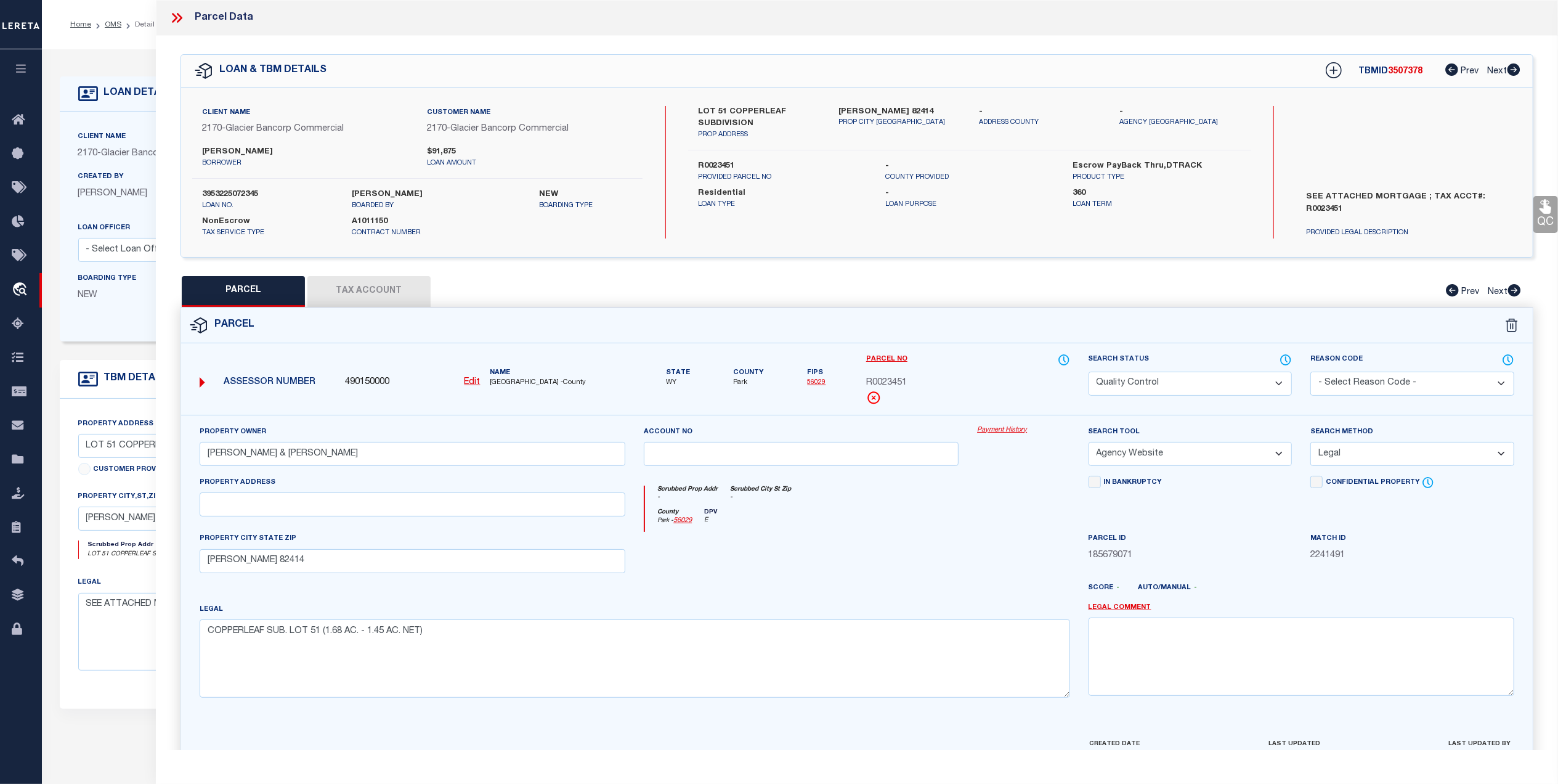
click at [1548, 213] on icon at bounding box center [1545, 206] width 12 height 14
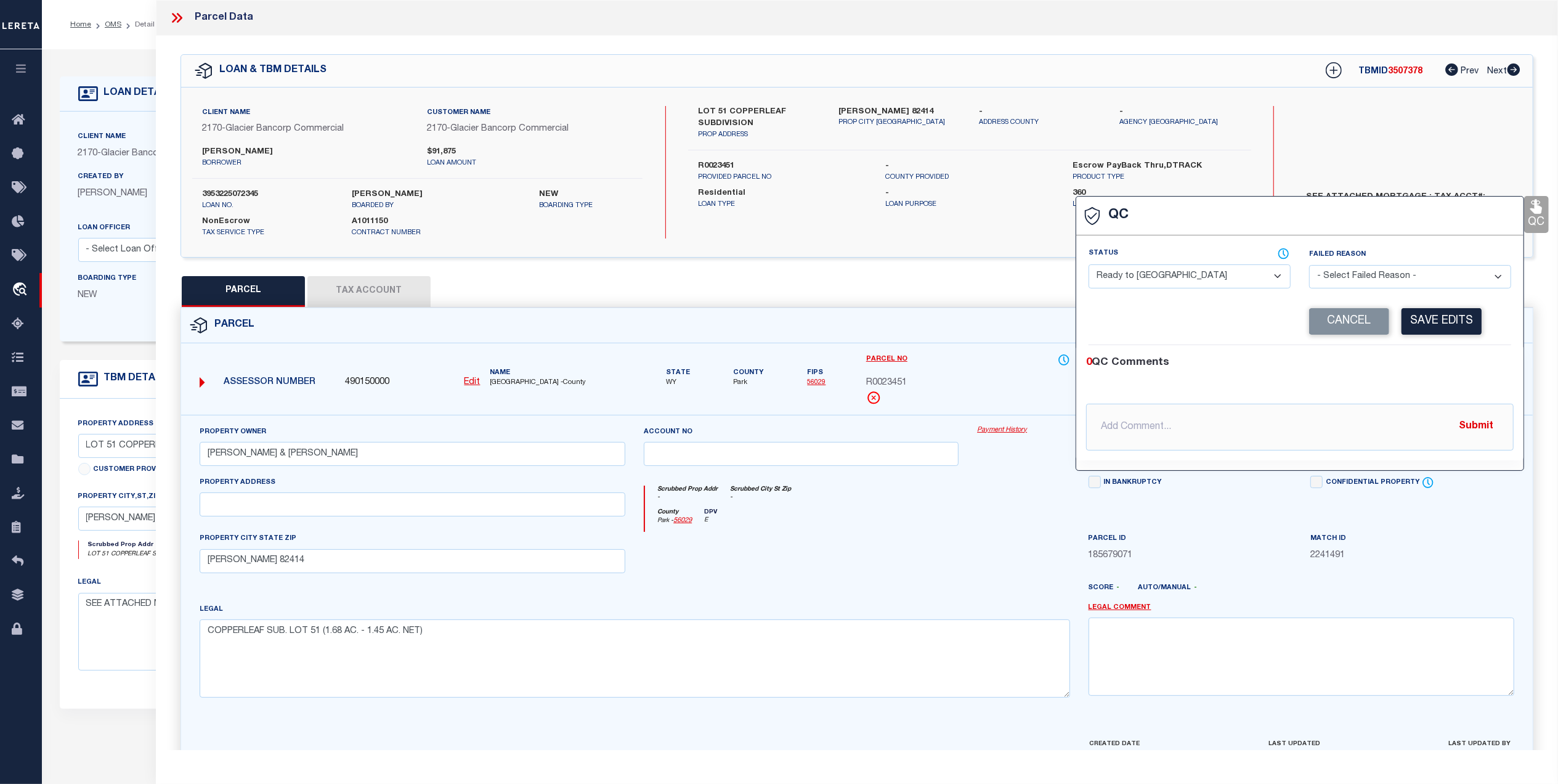
drag, startPoint x: 1152, startPoint y: 272, endPoint x: 1132, endPoint y: 291, distance: 27.6
click at [1151, 272] on select "- Select Status - Ready to QC Correct Incorrect" at bounding box center [1190, 277] width 202 height 24
select select "COR"
click at [1089, 266] on select "- Select Status - Ready to QC Correct Incorrect" at bounding box center [1190, 277] width 202 height 24
click at [1450, 316] on button "Save Edits" at bounding box center [1441, 321] width 81 height 27
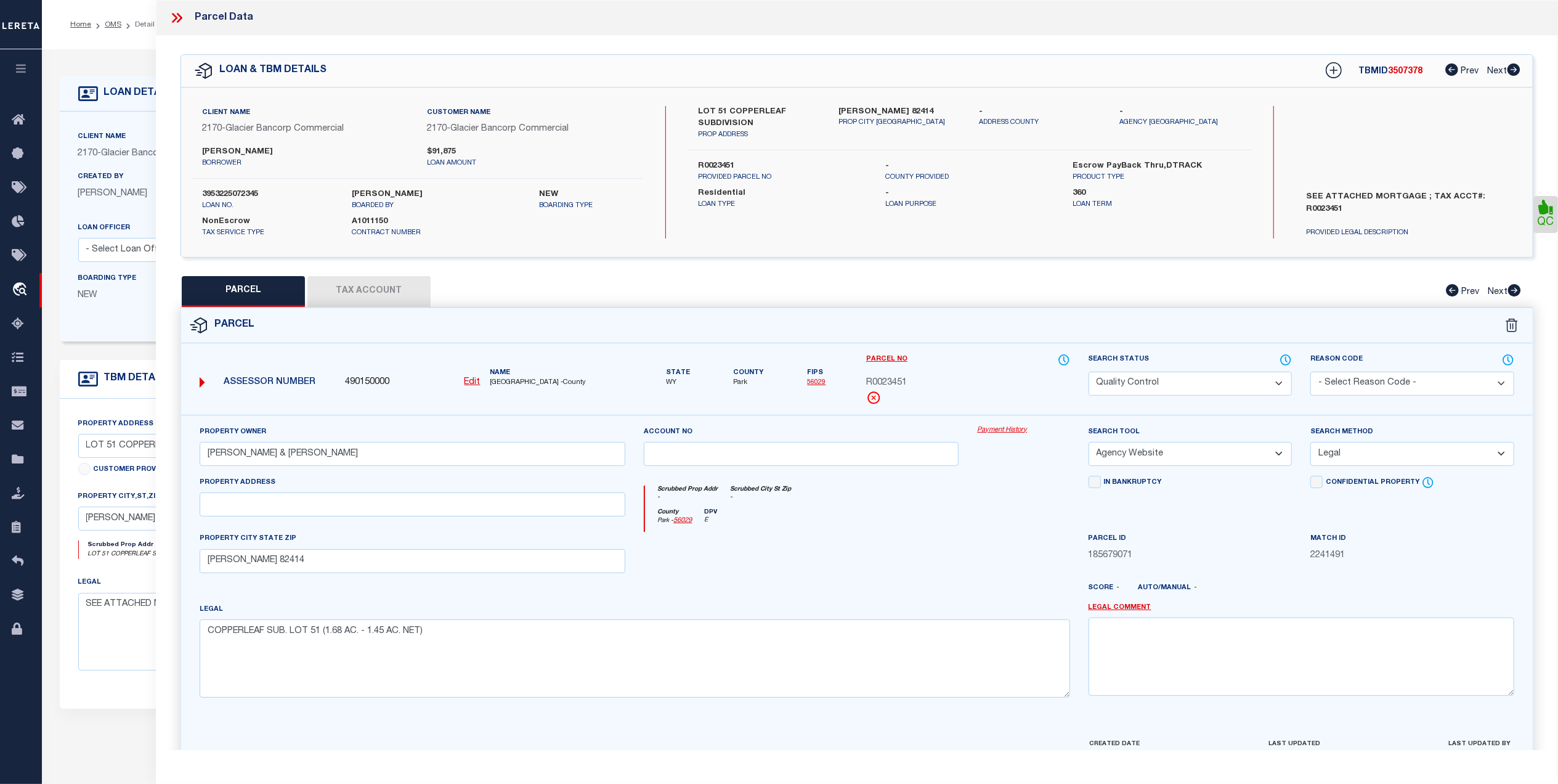
click at [1128, 380] on select "Automated Search Bad Parcel Complete Duplicate Parcel High Dollar Reporting In …" at bounding box center [1190, 383] width 204 height 24
click at [1089, 371] on select "Automated Search Bad Parcel Complete Duplicate Parcel High Dollar Reporting In …" at bounding box center [1190, 383] width 204 height 24
click at [878, 540] on div at bounding box center [801, 556] width 333 height 51
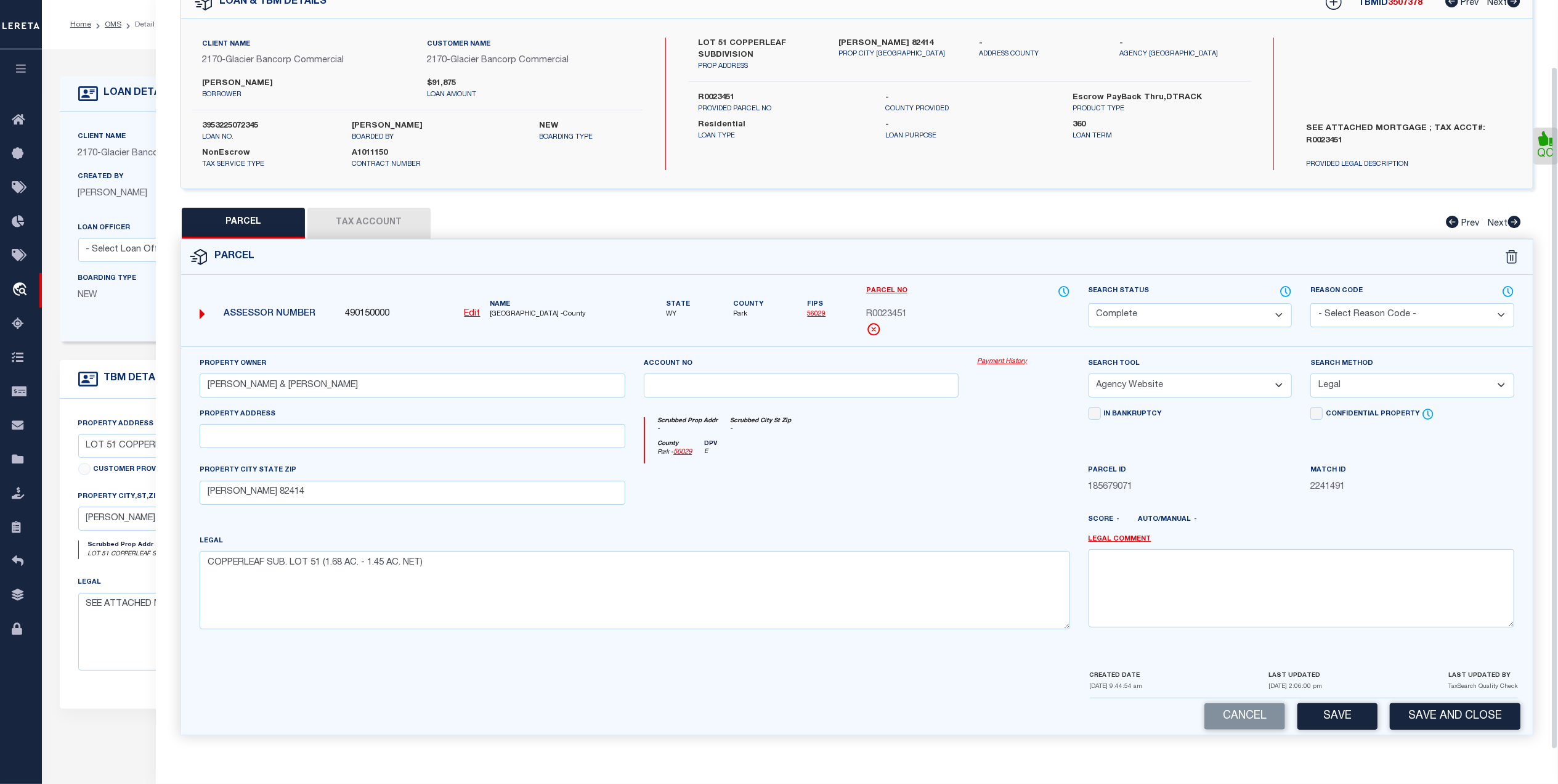
scroll to position [73, 0]
click at [1318, 723] on button "Save" at bounding box center [1338, 716] width 81 height 27
select select "AS"
select select
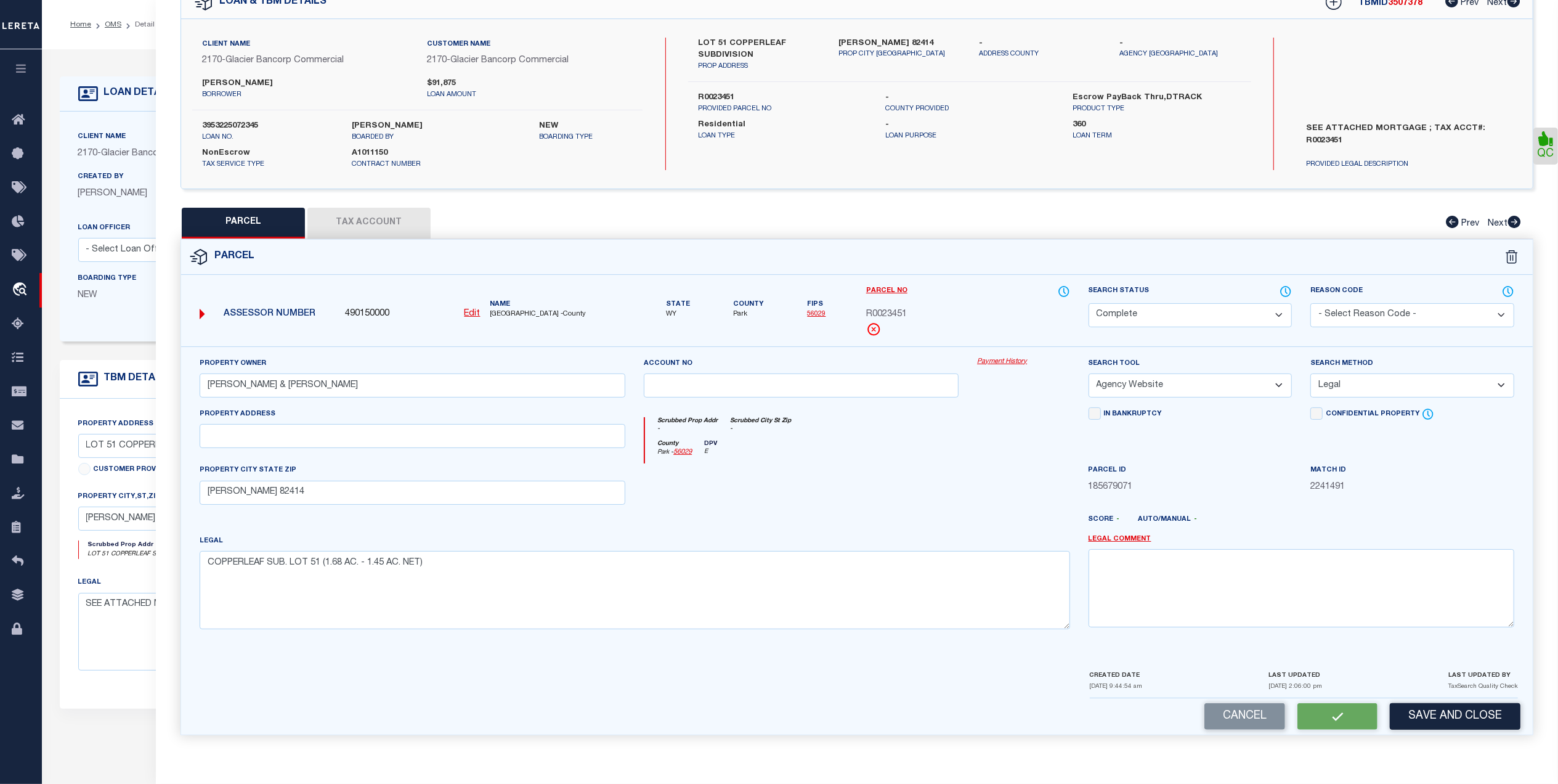
checkbox input "false"
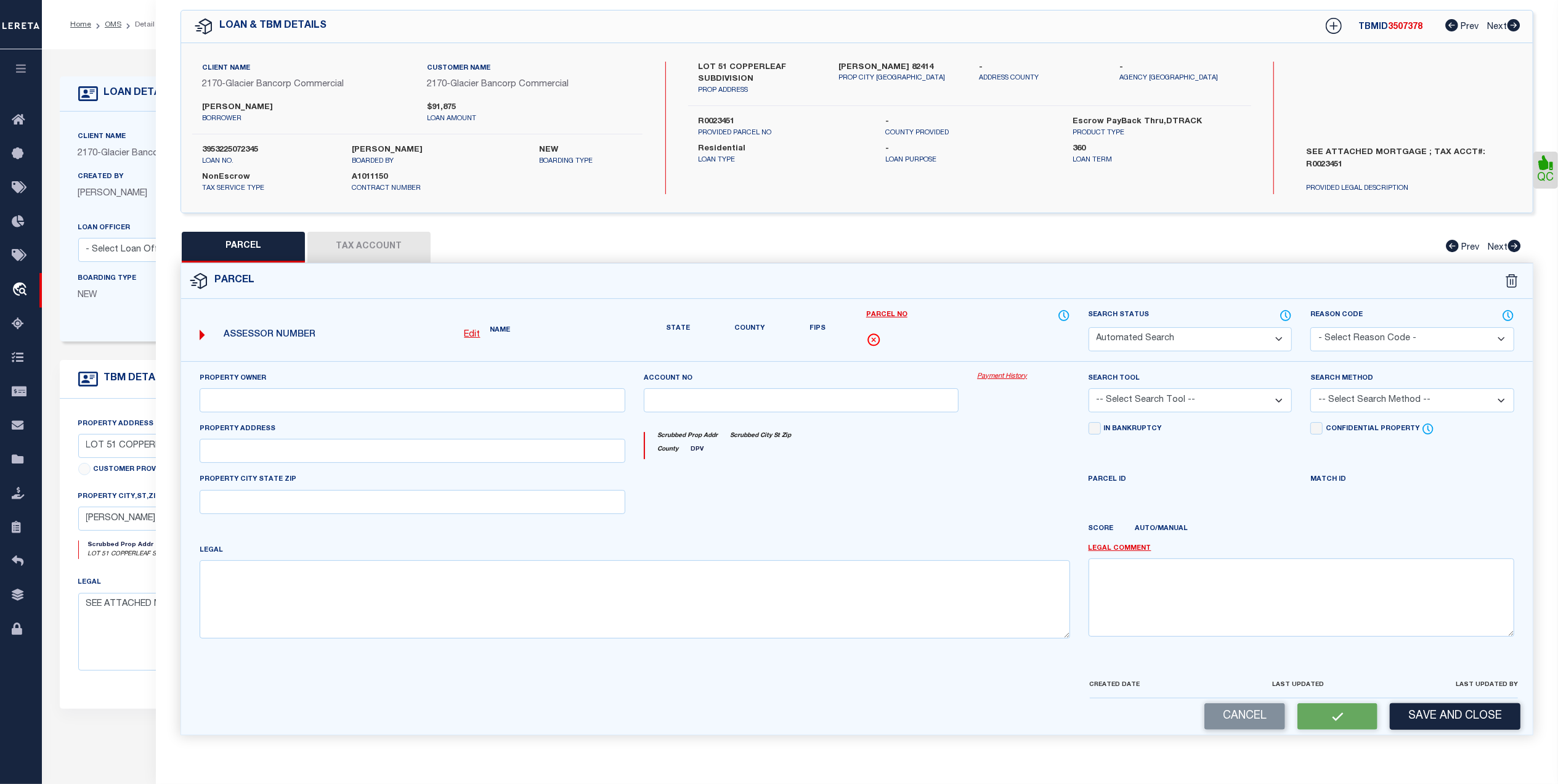
select select "CP"
type input "ALLEN, JAMES M. & GAYLE M."
select select "AGW"
select select "LEG"
type input "CODY WY 82414"
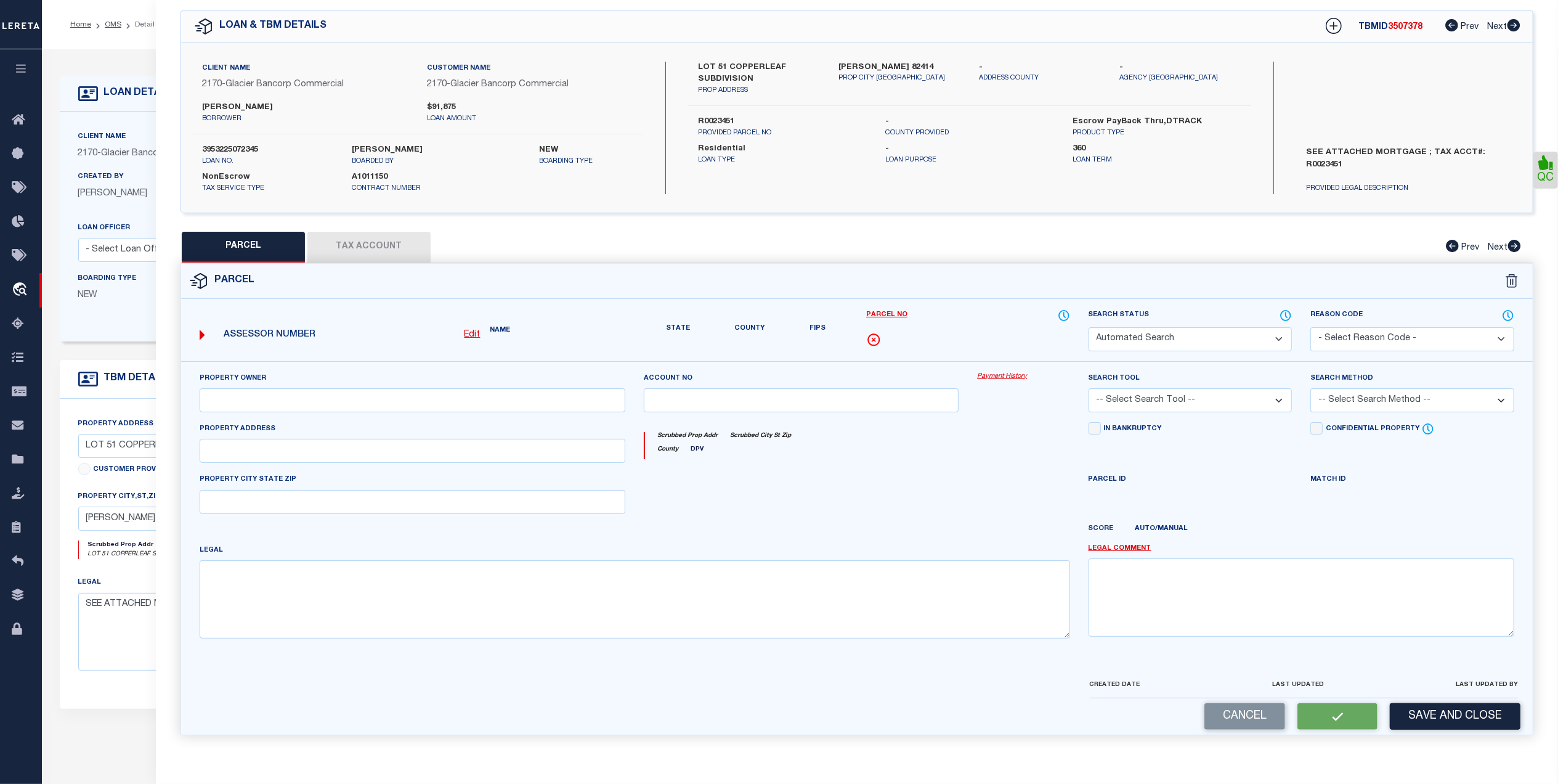
type textarea "COPPERLEAF SUB. LOT 51 (1.68 AC. - 1.45 AC. NET)"
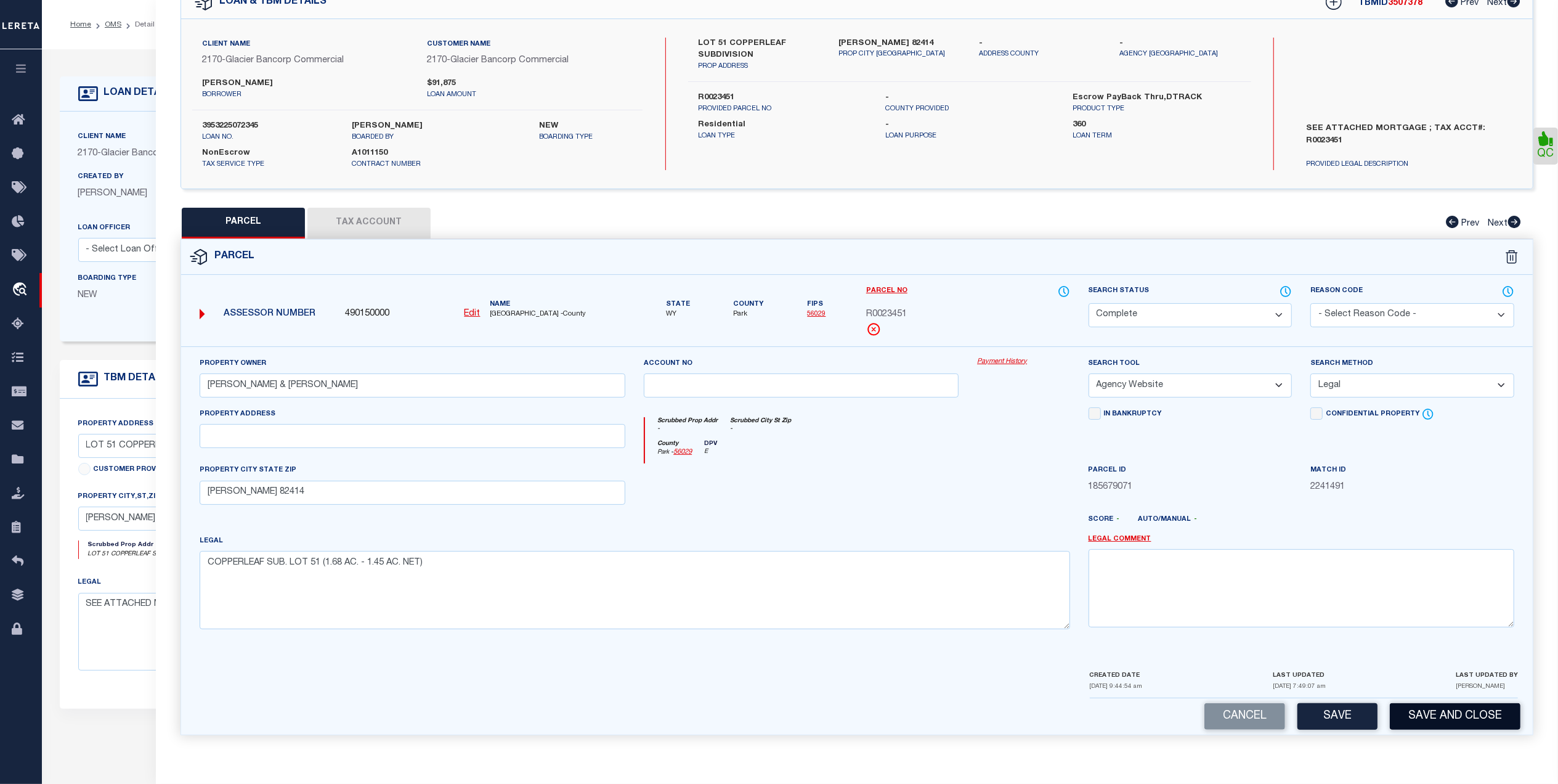
click at [1436, 725] on button "Save and Close" at bounding box center [1454, 716] width 131 height 27
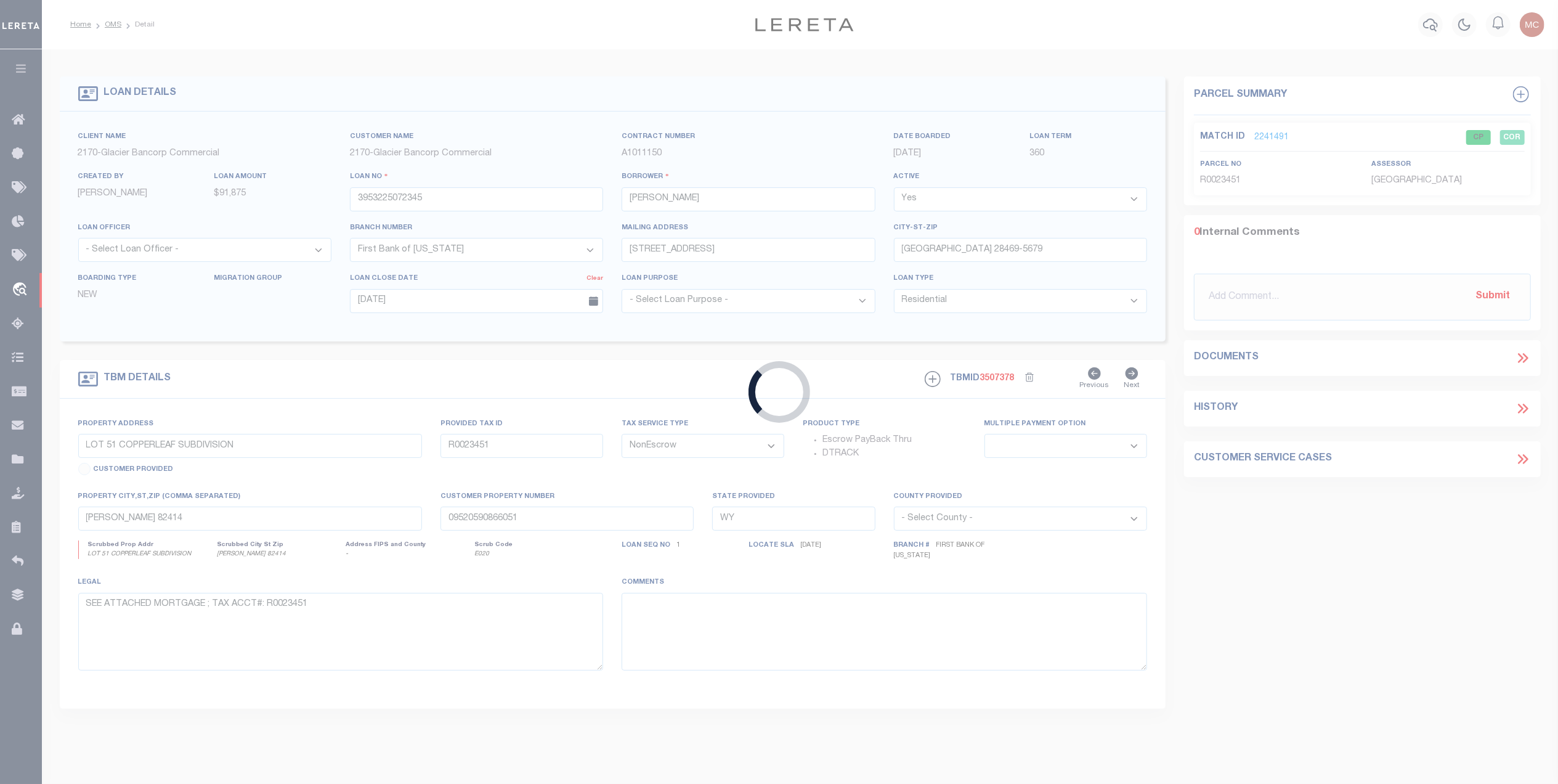
select select
select select "7330"
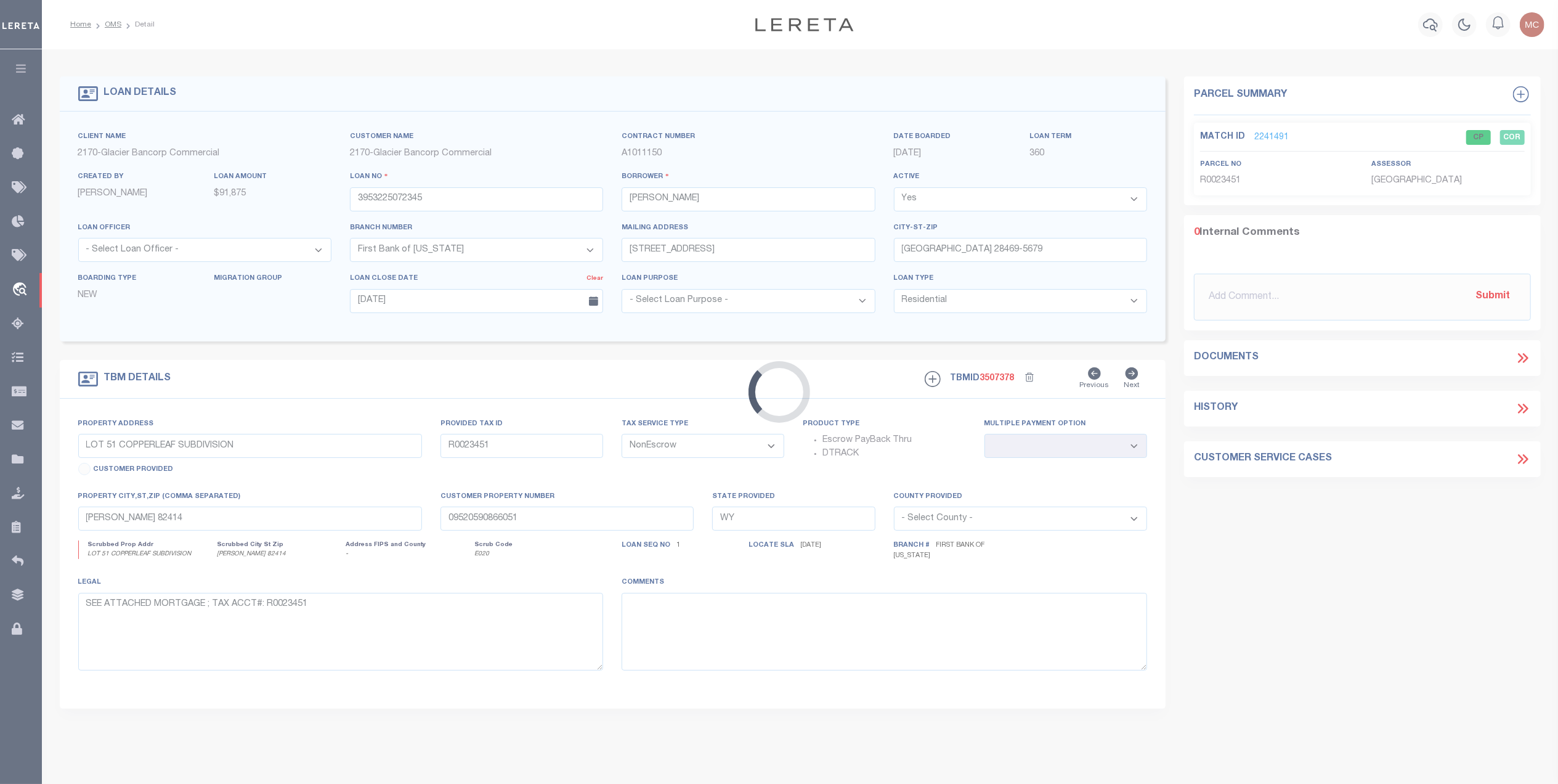
scroll to position [0, 0]
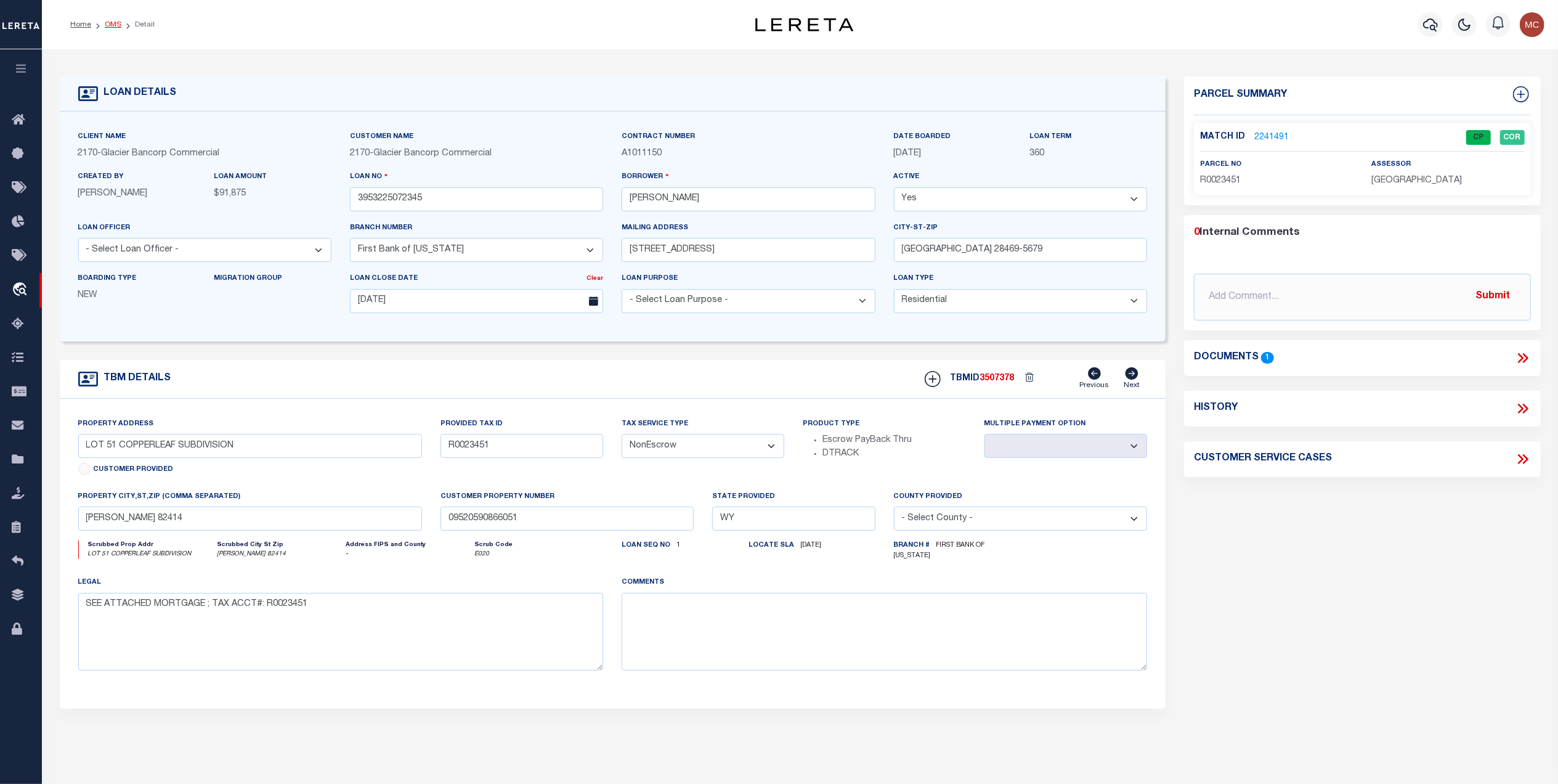
click at [117, 25] on link "OMS" at bounding box center [113, 25] width 17 height 7
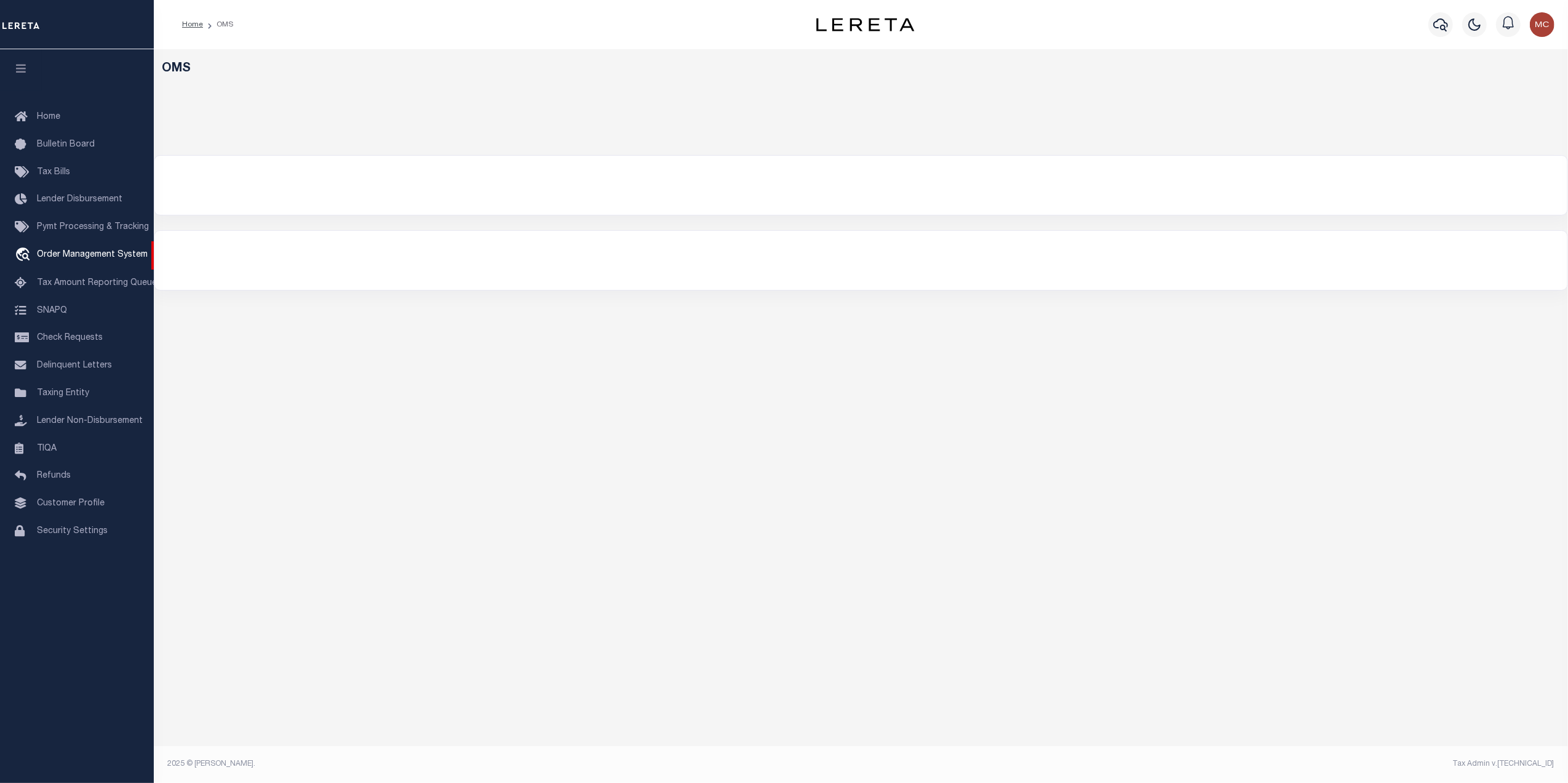
select select "200"
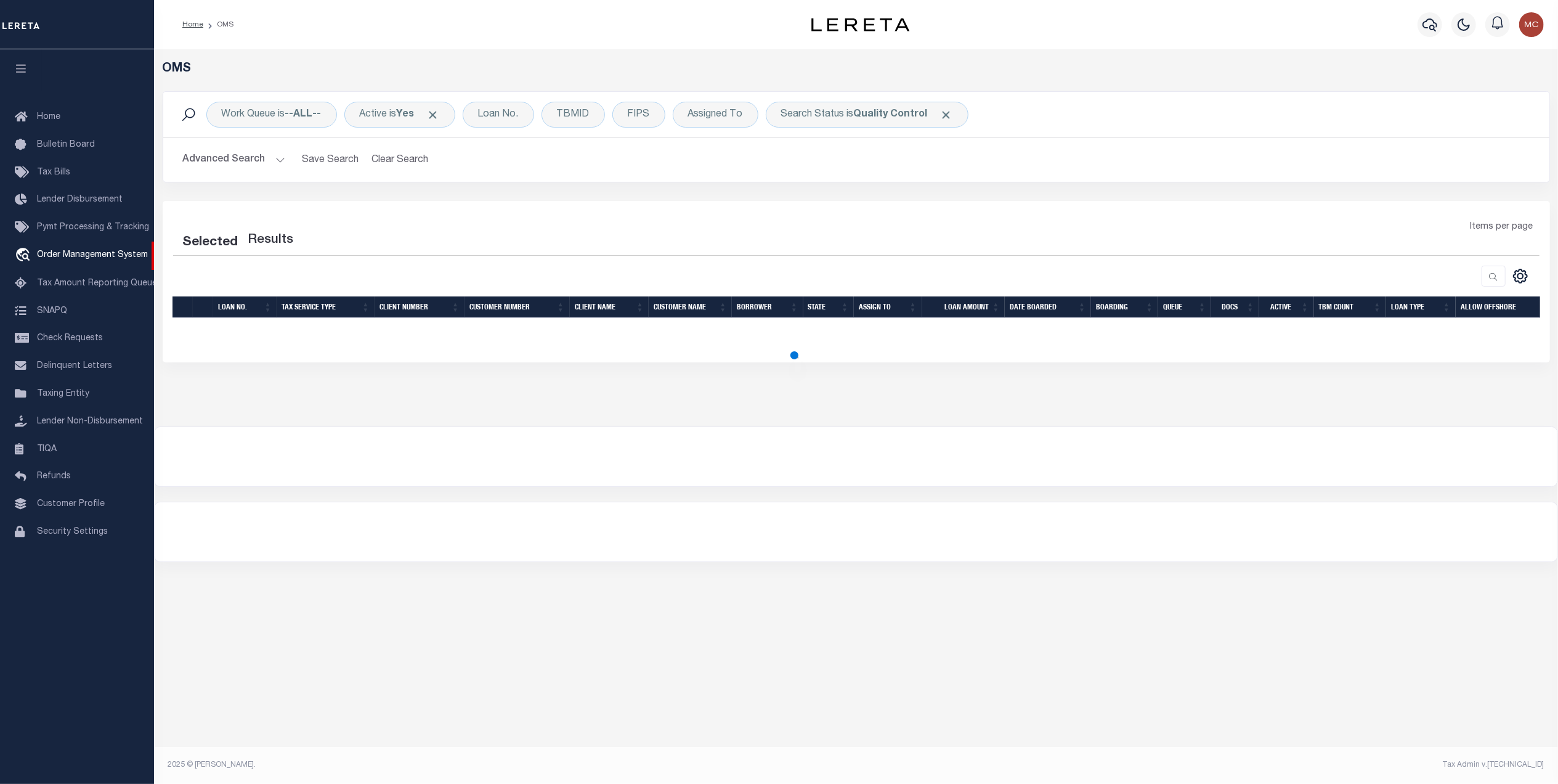
select select "200"
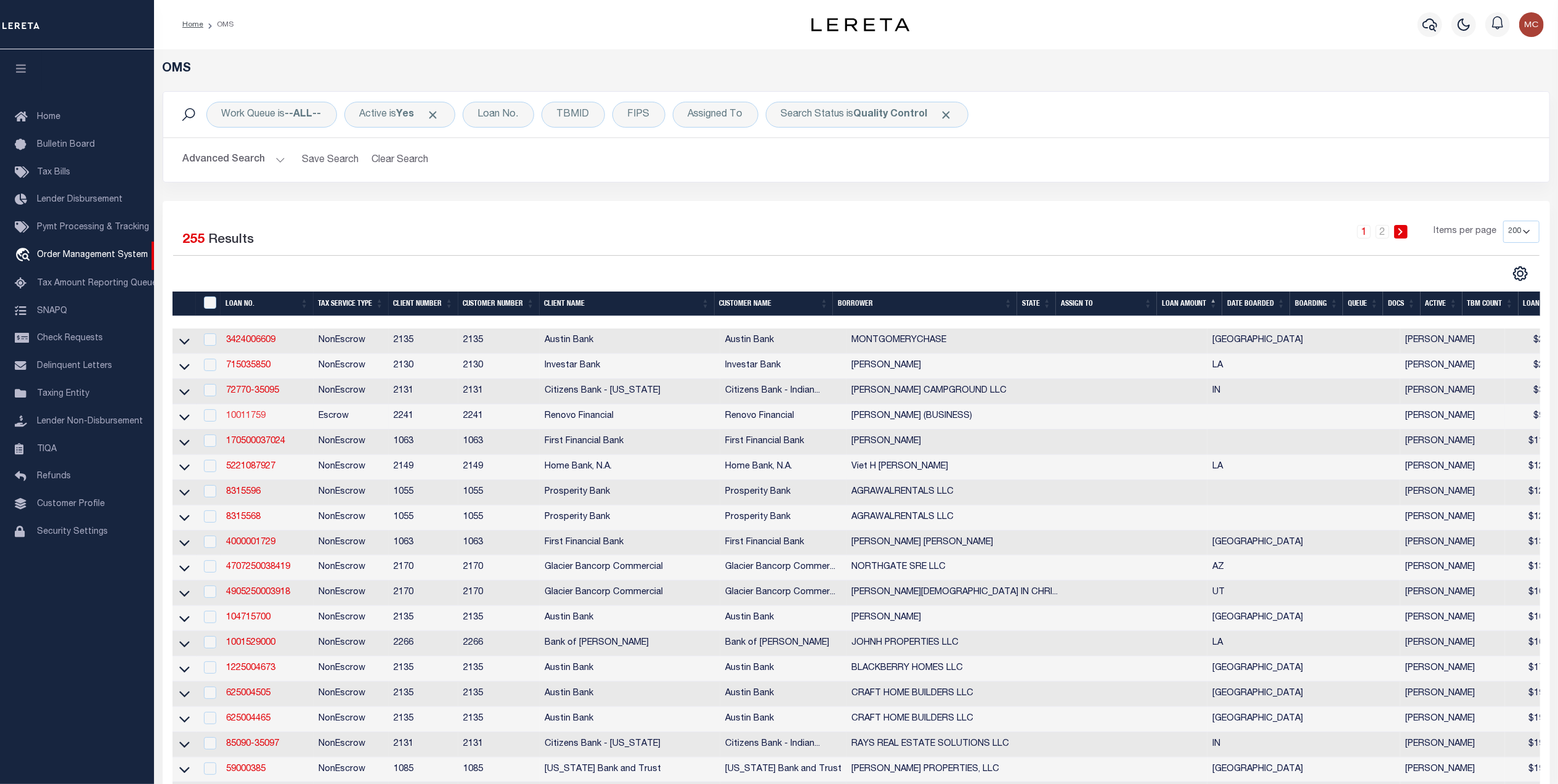
click at [252, 419] on link "10011759" at bounding box center [245, 416] width 40 height 8
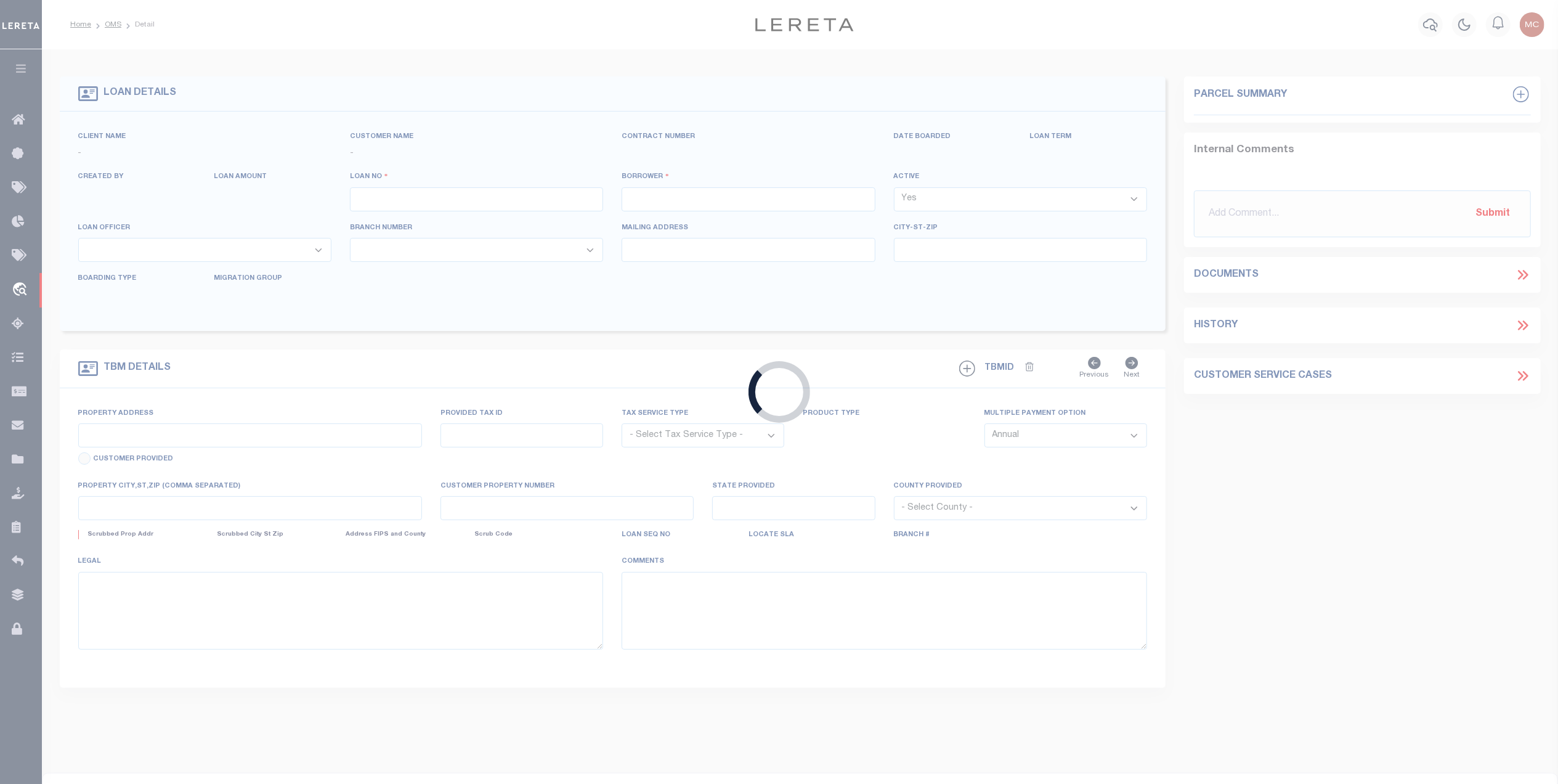
type input "10011759"
type input "[PERSON_NAME] (BUSINESS)"
select select
select select "400"
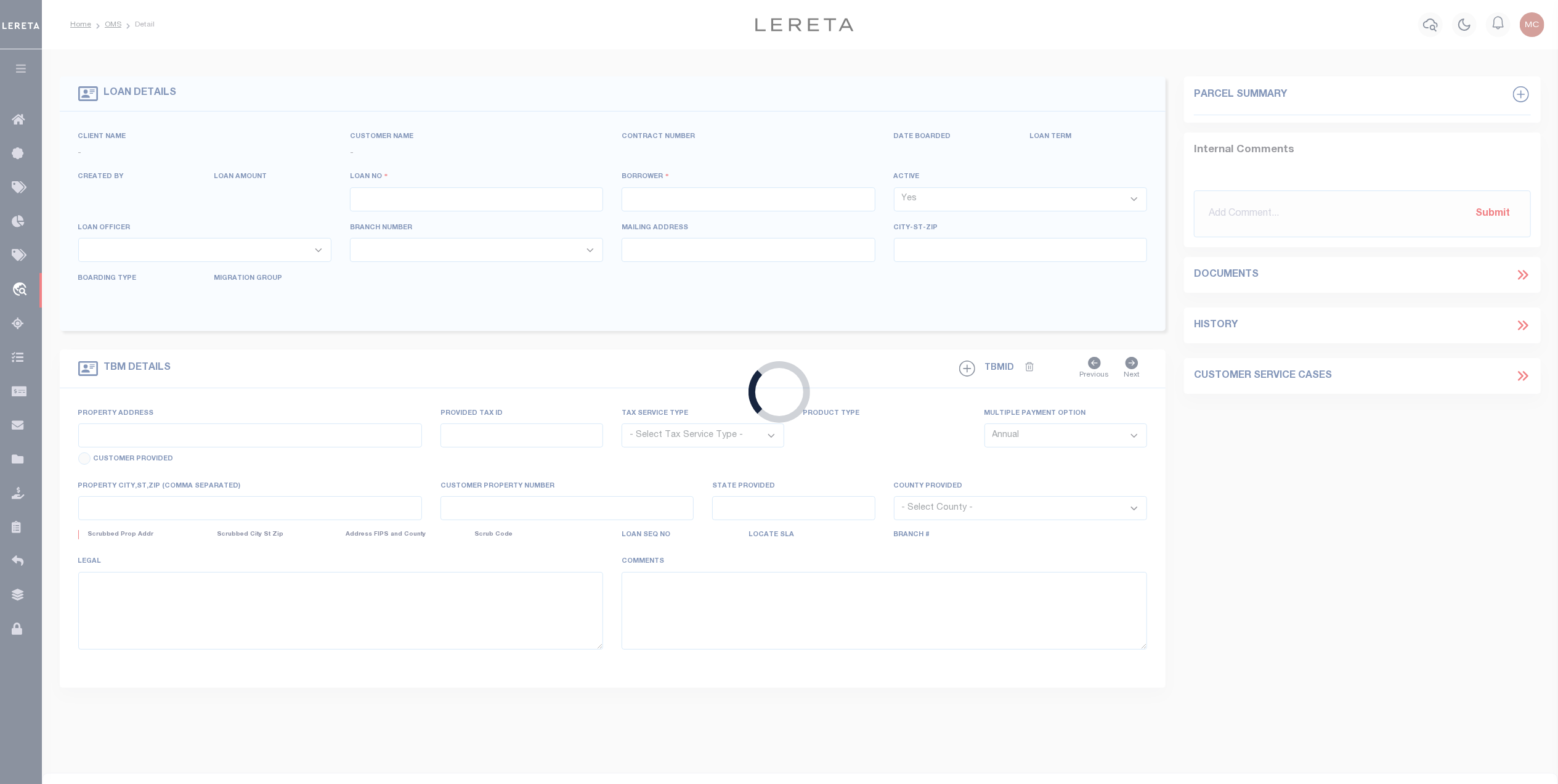
select select "Escrow"
type input "5717 [PERSON_NAME] ST"
type input "513172200"
select select
type input "[GEOGRAPHIC_DATA], [GEOGRAPHIC_DATA] 19143"
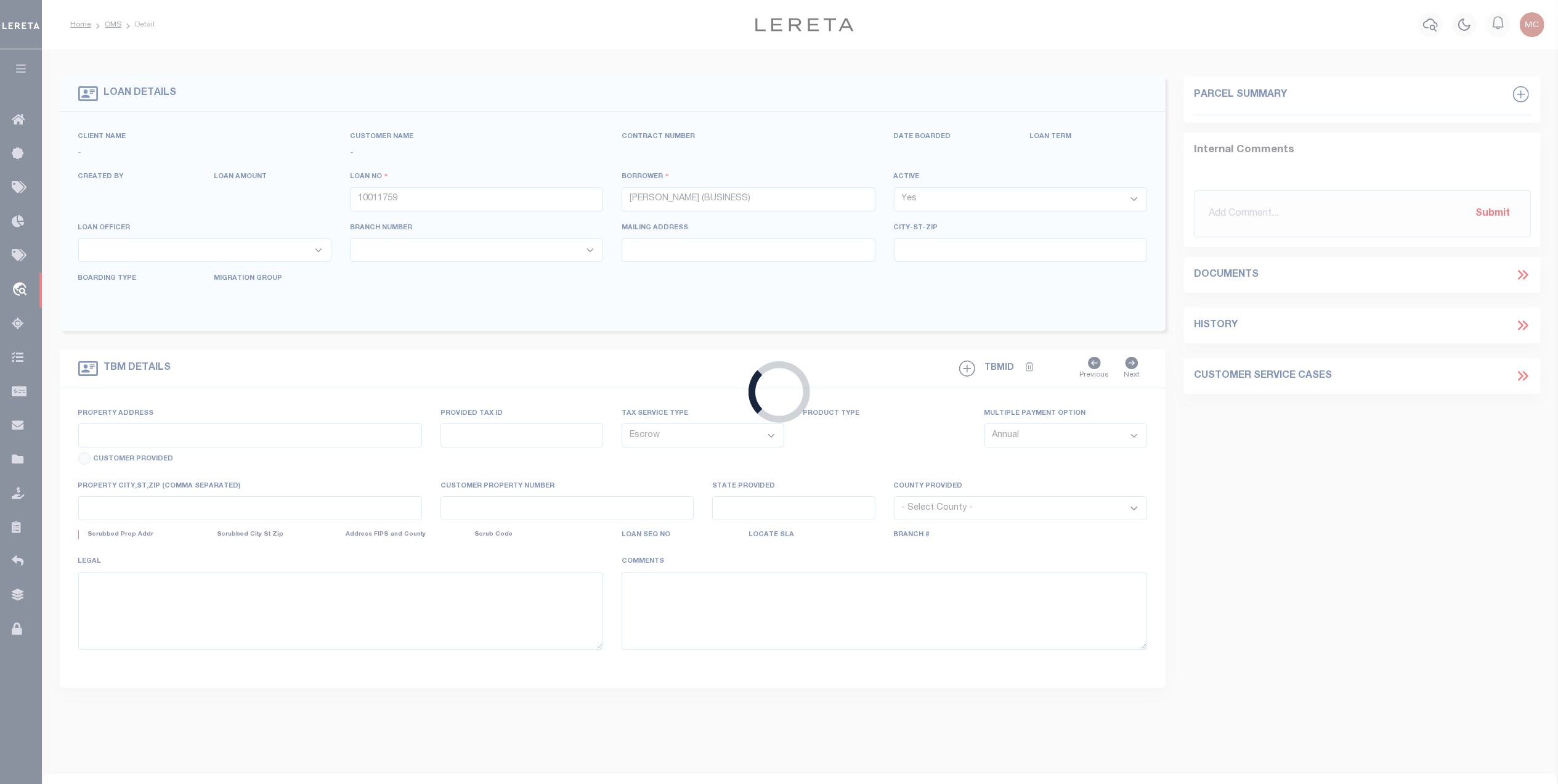
type input "a0kUS00000DOdGr"
select select "164194"
select select "25067"
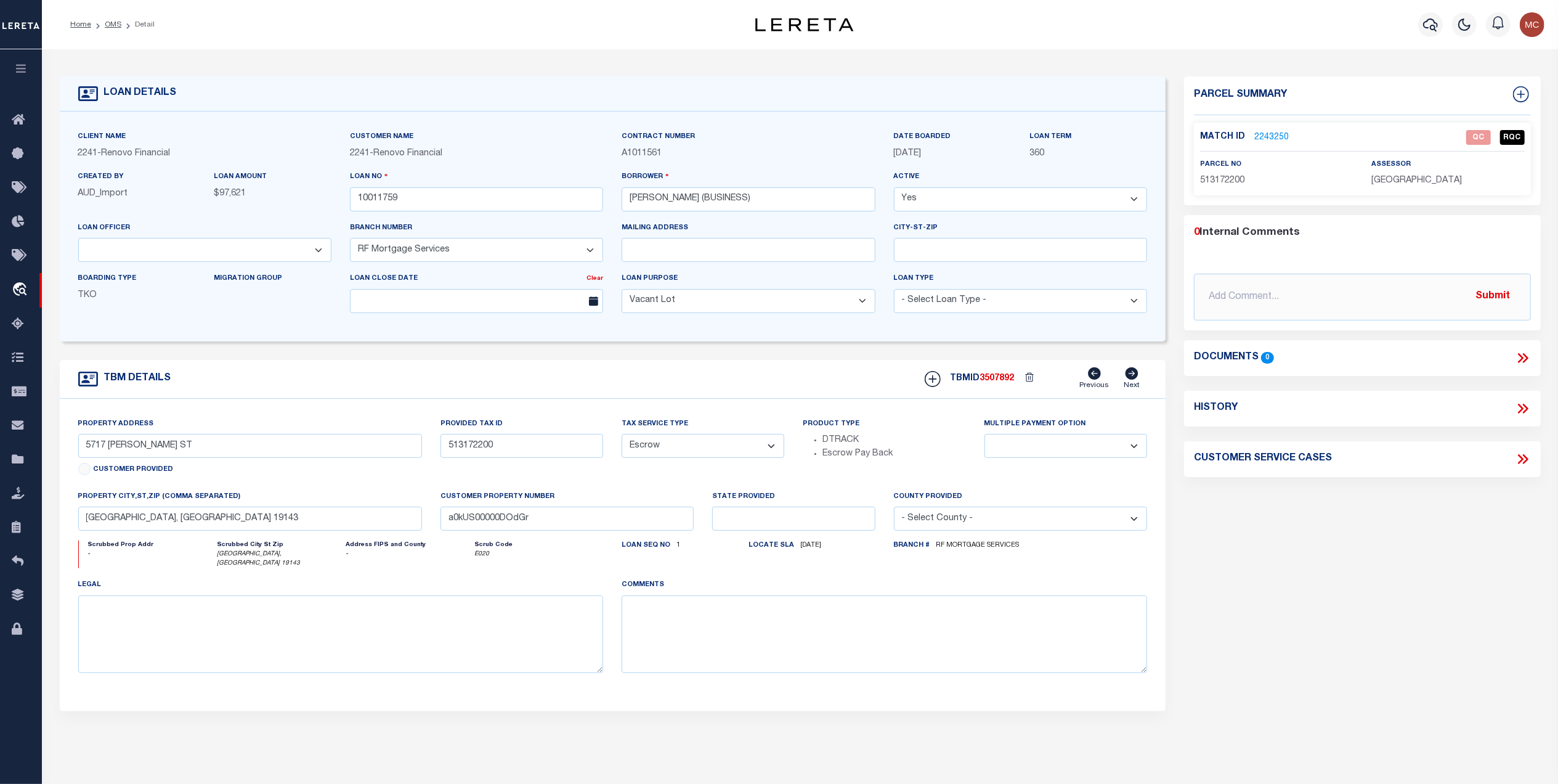
click at [1266, 139] on link "2243250" at bounding box center [1271, 138] width 34 height 13
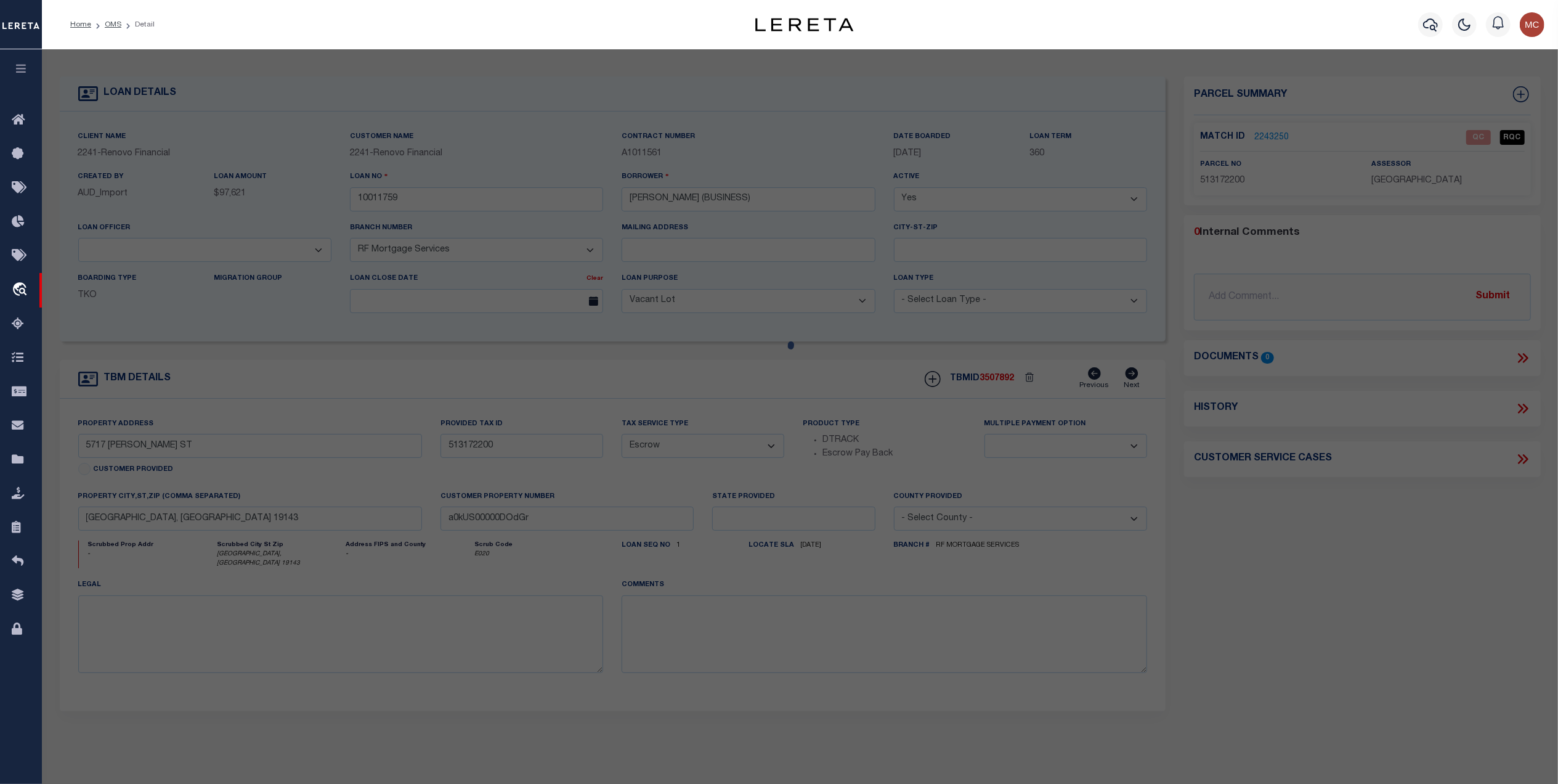
checkbox input "false"
select select "QC"
type input "[PERSON_NAME]"
select select "AGW"
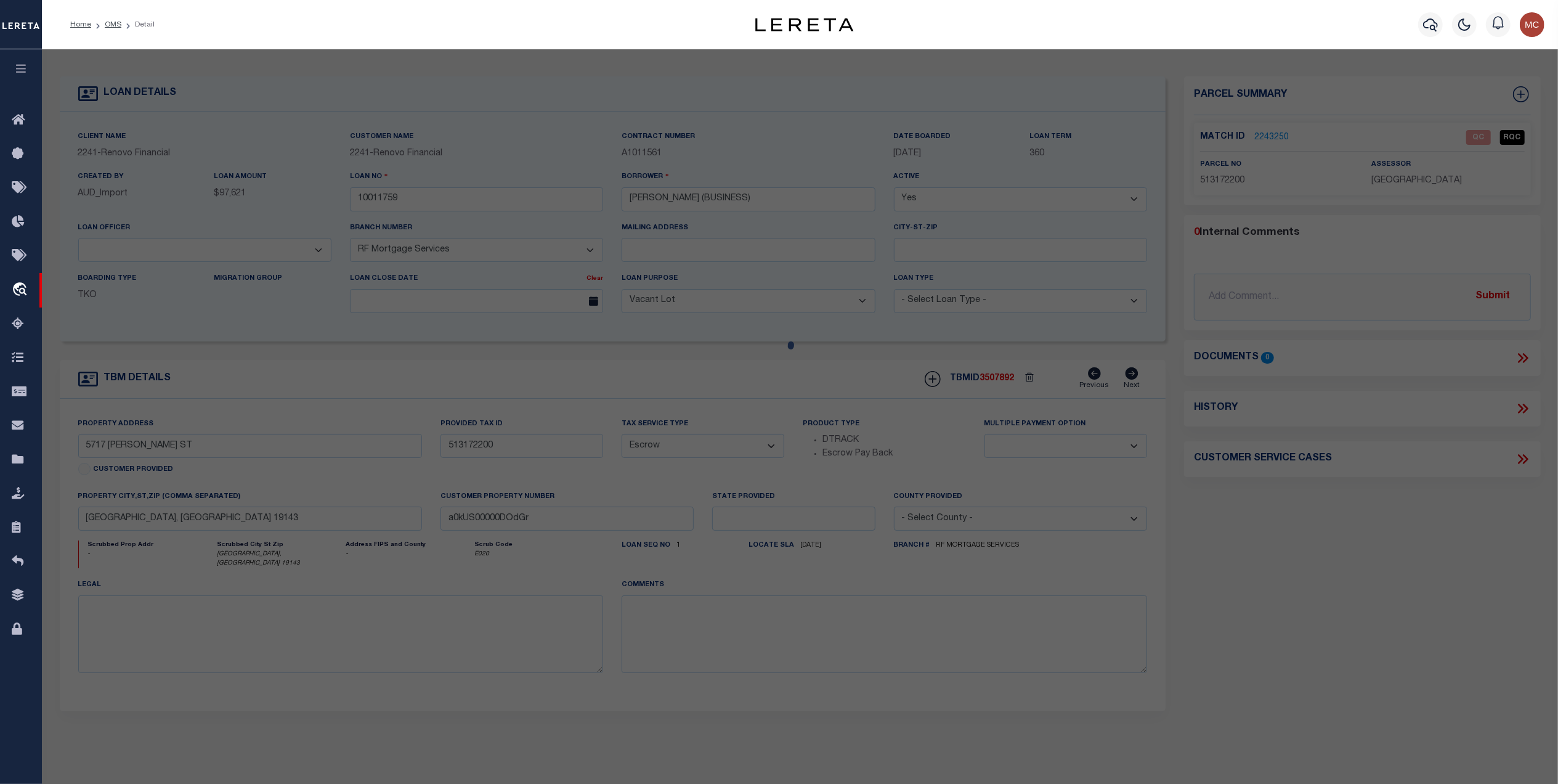
select select "ADD"
type input "[STREET_ADDRESS][PERSON_NAME]"
type input "[GEOGRAPHIC_DATA], [GEOGRAPHIC_DATA] 19143"
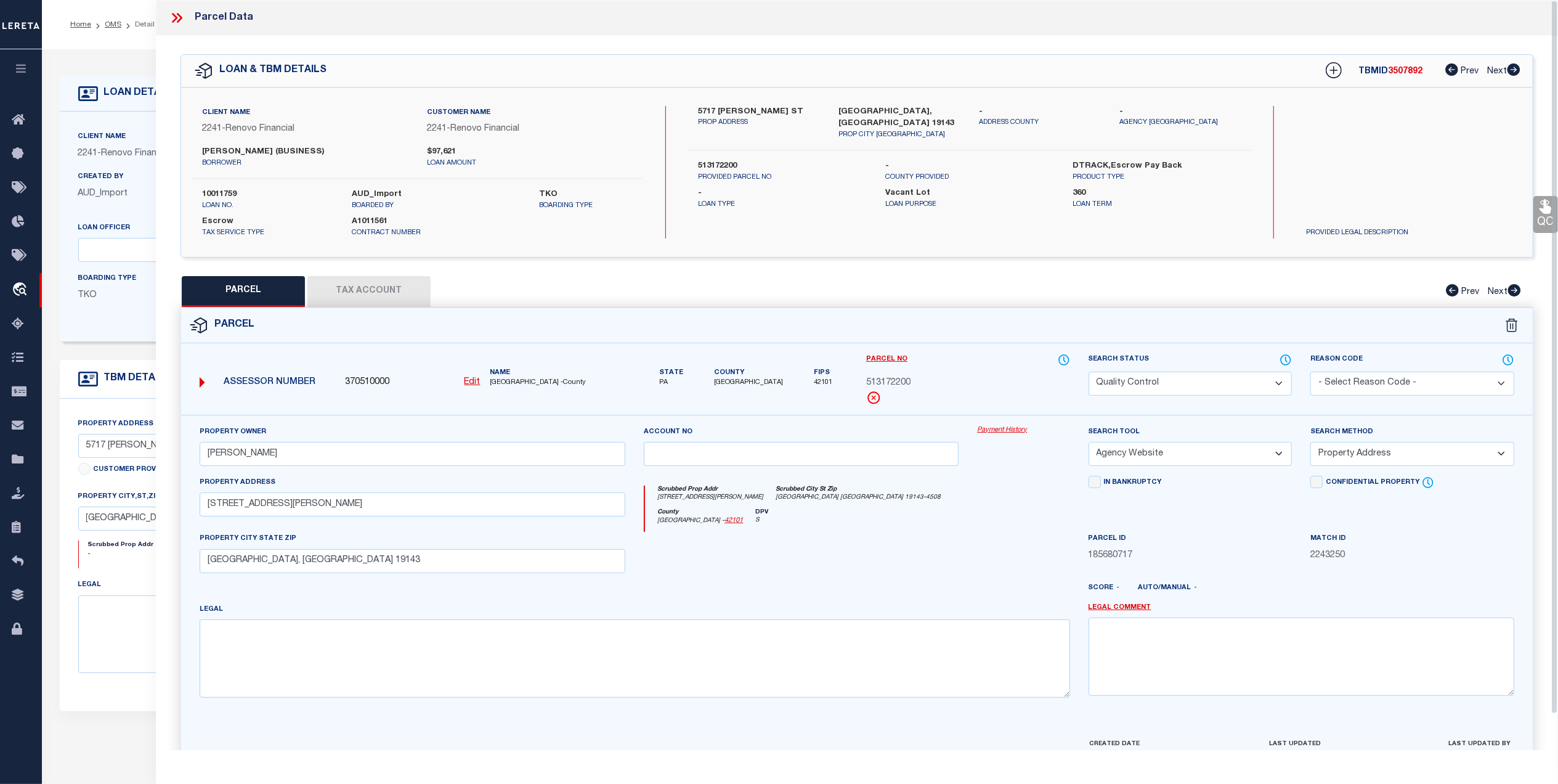
click at [395, 299] on button "Tax Account" at bounding box center [368, 291] width 123 height 31
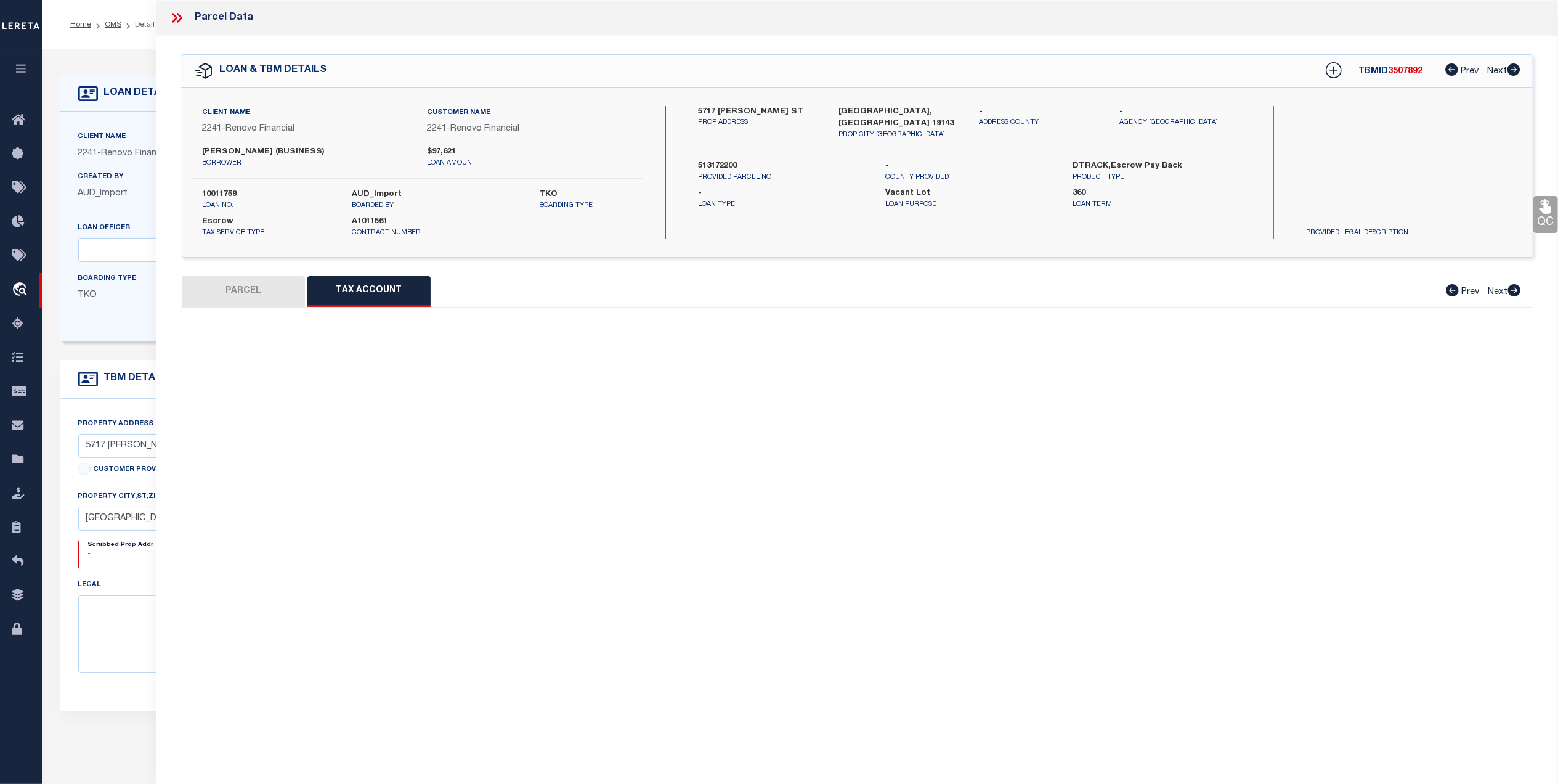
select select "100"
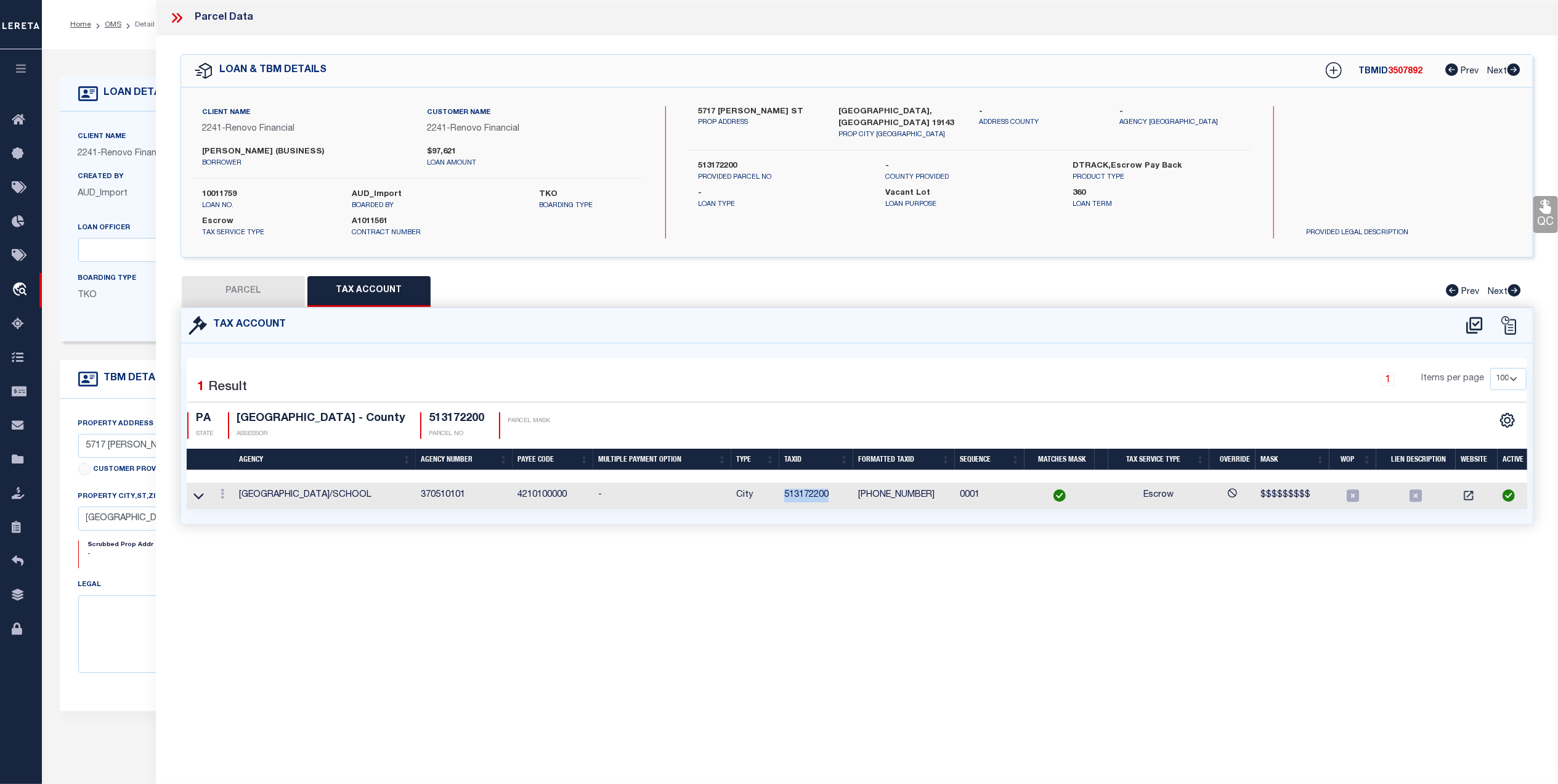
drag, startPoint x: 834, startPoint y: 491, endPoint x: 784, endPoint y: 502, distance: 51.2
click at [784, 502] on td "513172200" at bounding box center [816, 495] width 74 height 27
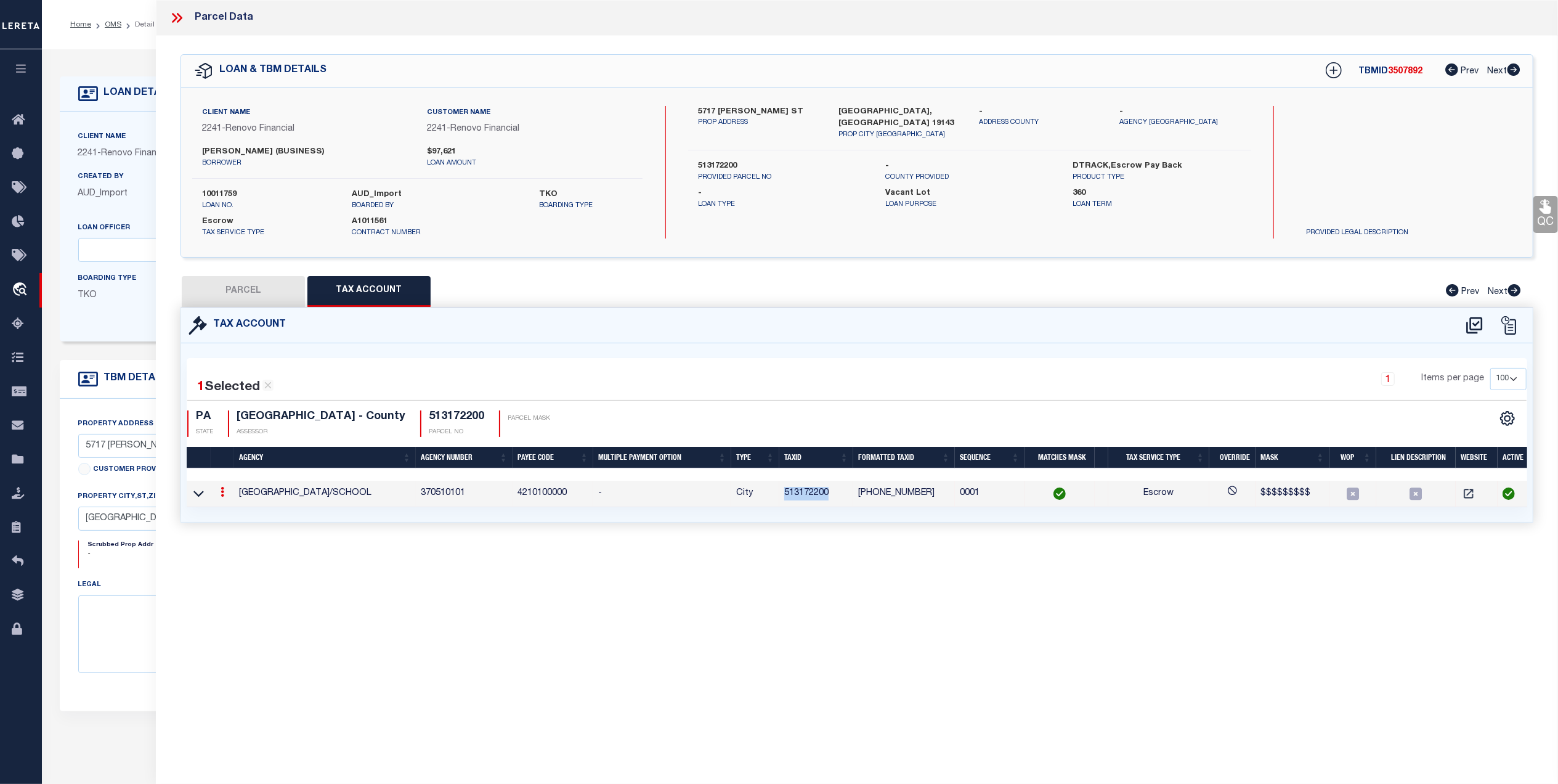
drag, startPoint x: 250, startPoint y: 280, endPoint x: 280, endPoint y: 292, distance: 32.3
click at [250, 280] on button "PARCEL" at bounding box center [243, 291] width 123 height 31
select select "AS"
select select
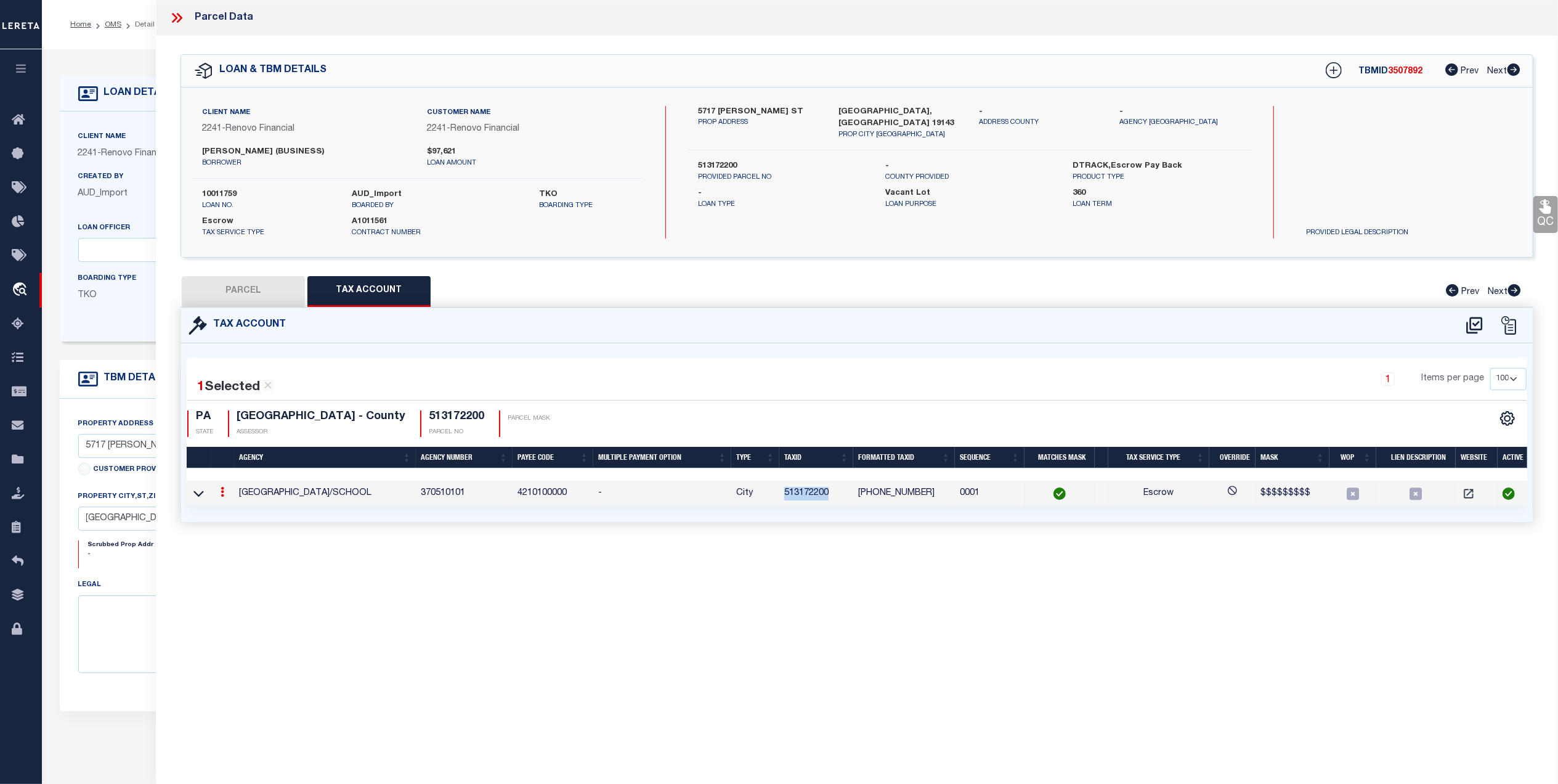
checkbox input "false"
select select "QC"
type input "[PERSON_NAME]"
select select "AGW"
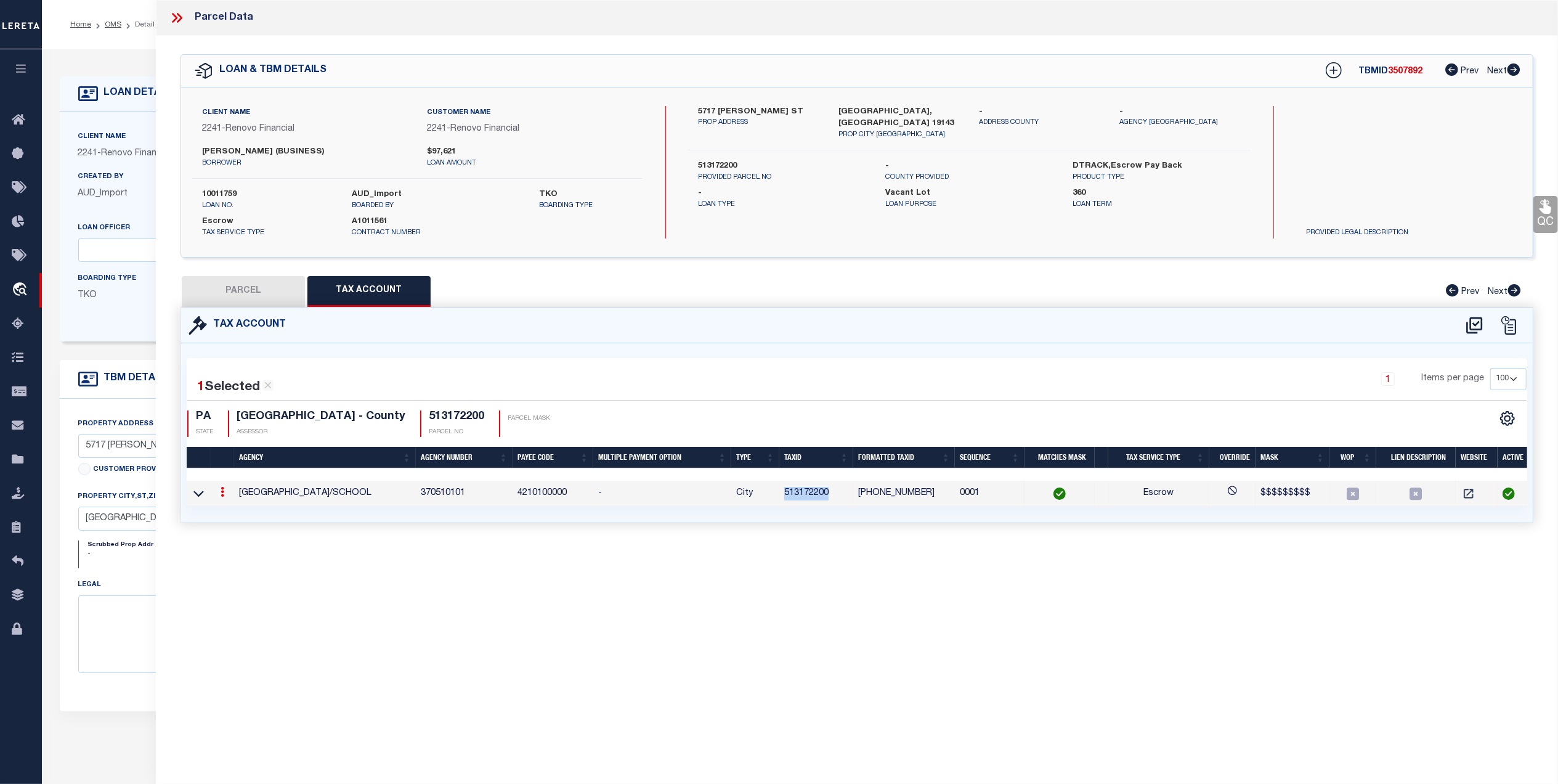
select select "ADD"
type input "[STREET_ADDRESS][PERSON_NAME]"
type input "[GEOGRAPHIC_DATA], [GEOGRAPHIC_DATA] 19143"
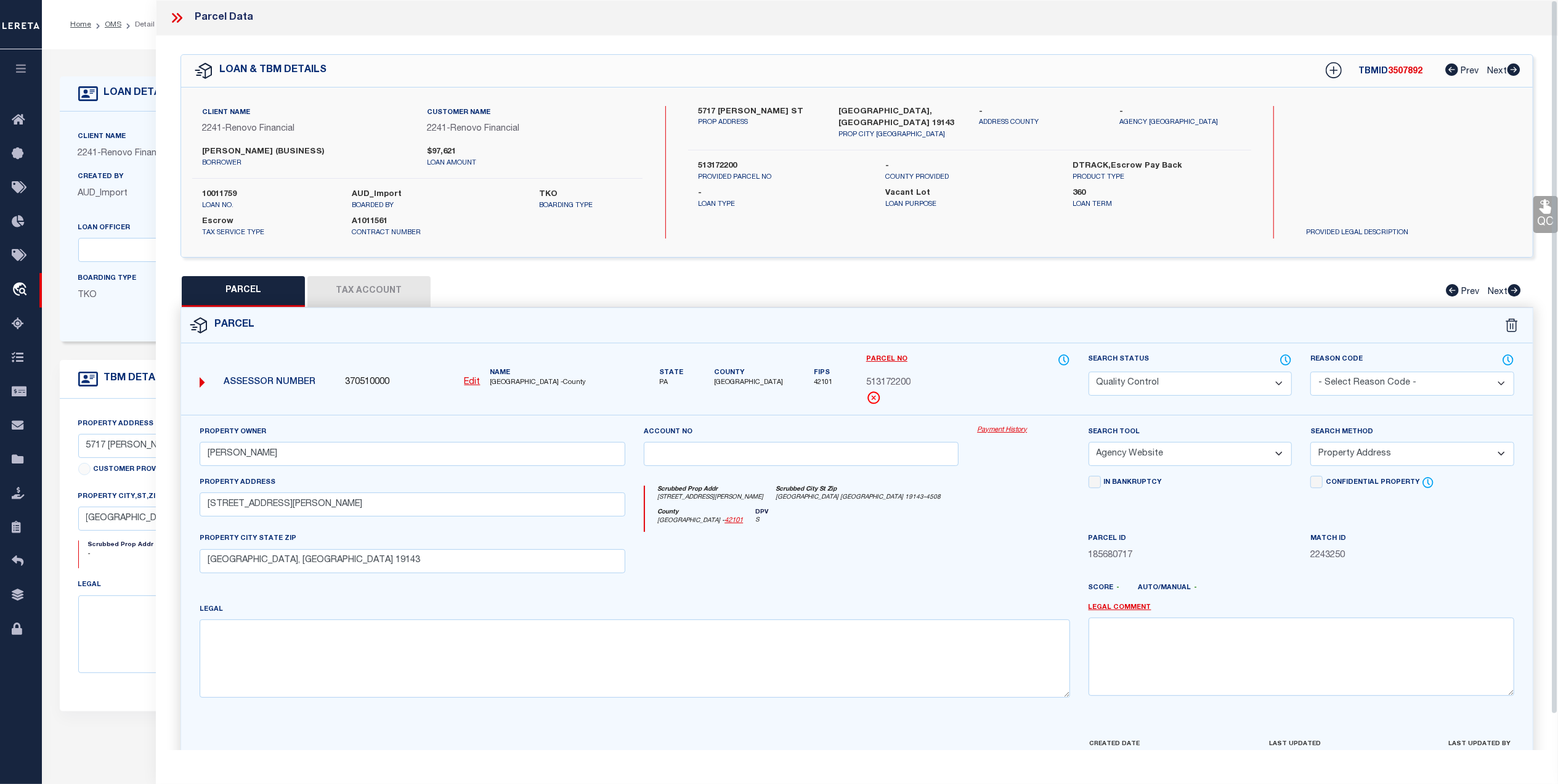
click at [388, 289] on button "Tax Account" at bounding box center [368, 291] width 123 height 31
select select "100"
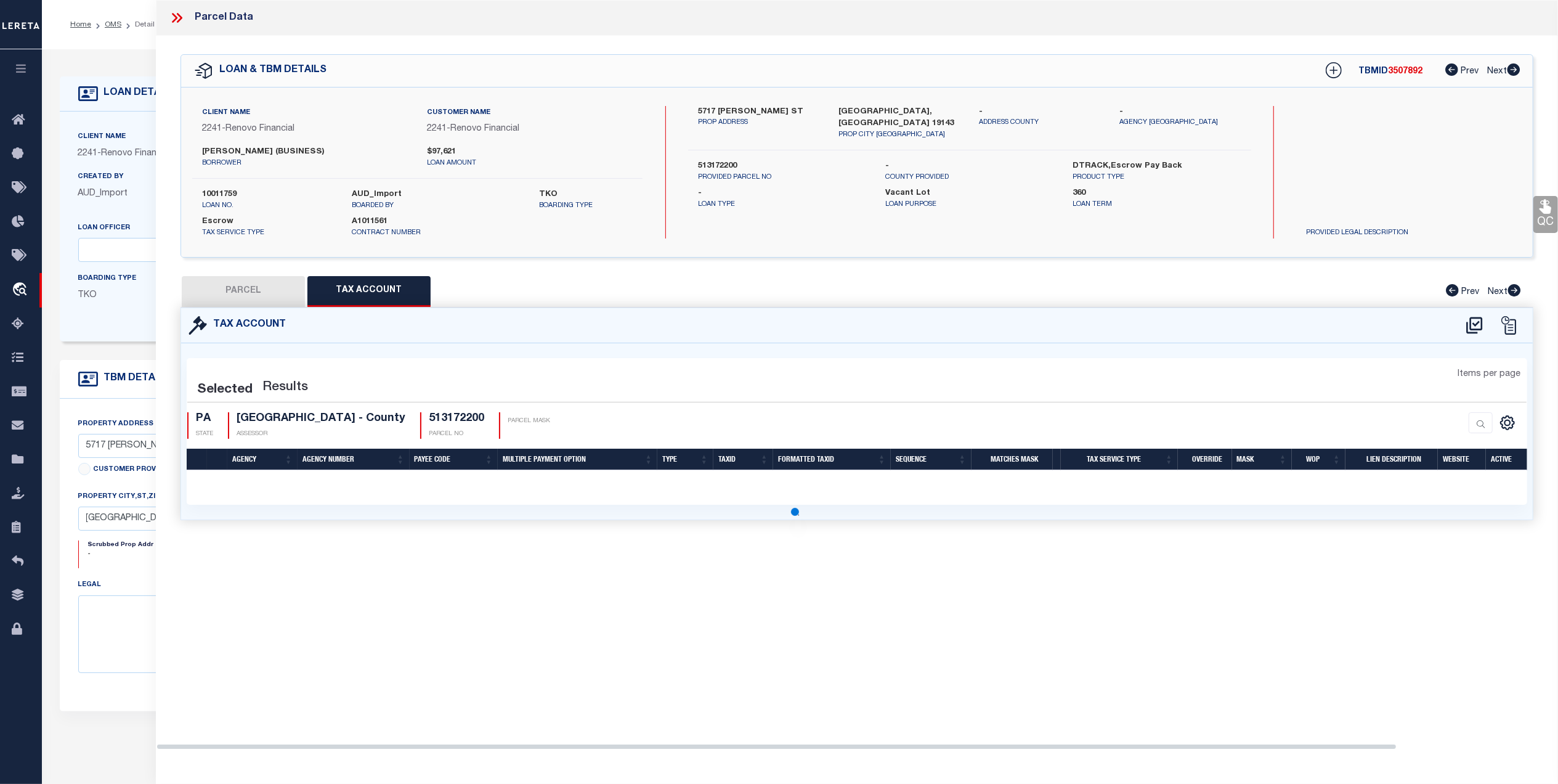
select select "100"
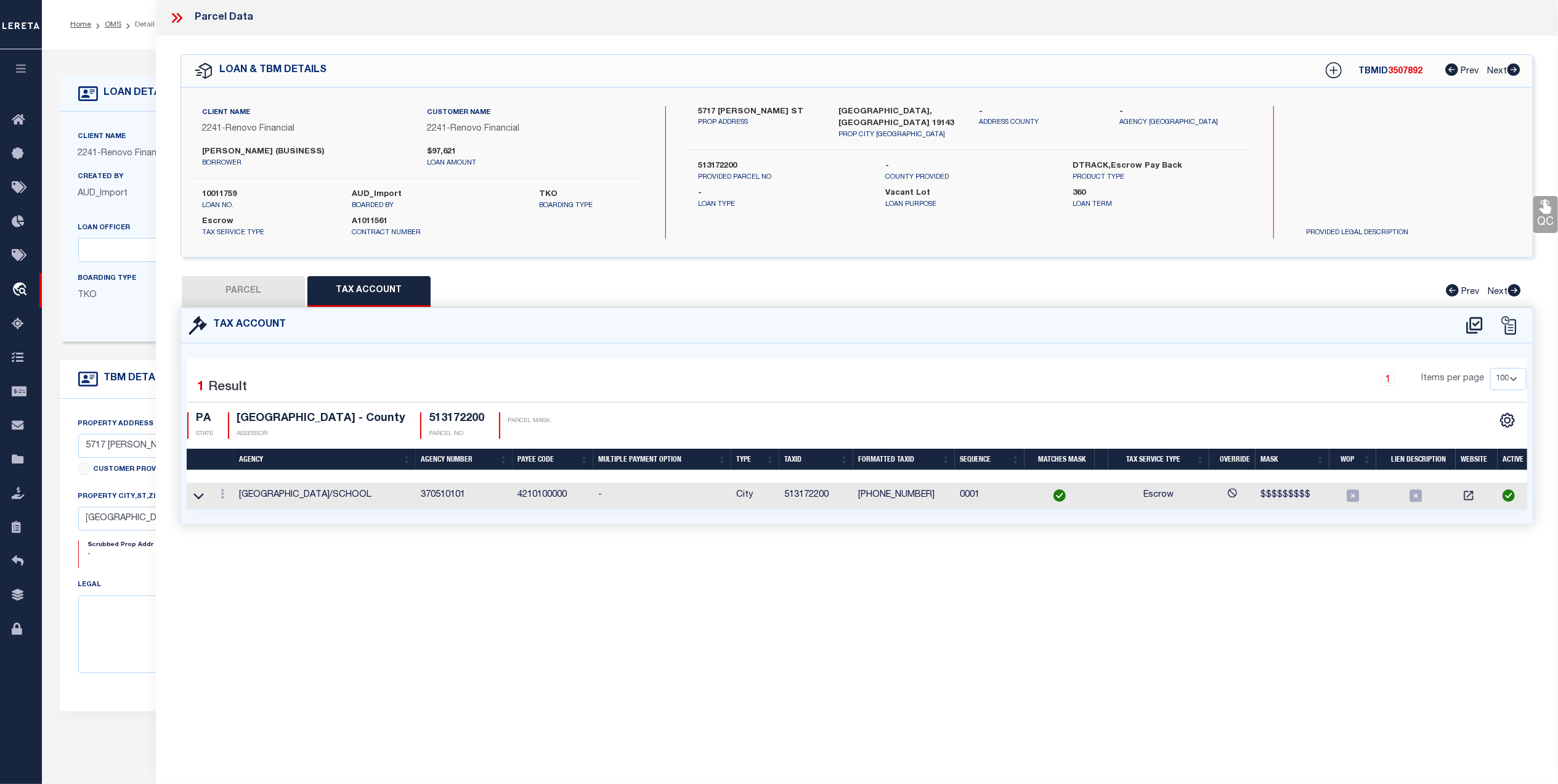
drag, startPoint x: 243, startPoint y: 288, endPoint x: 868, endPoint y: 328, distance: 626.3
click at [243, 289] on button "PARCEL" at bounding box center [243, 291] width 123 height 31
select select "AS"
select select
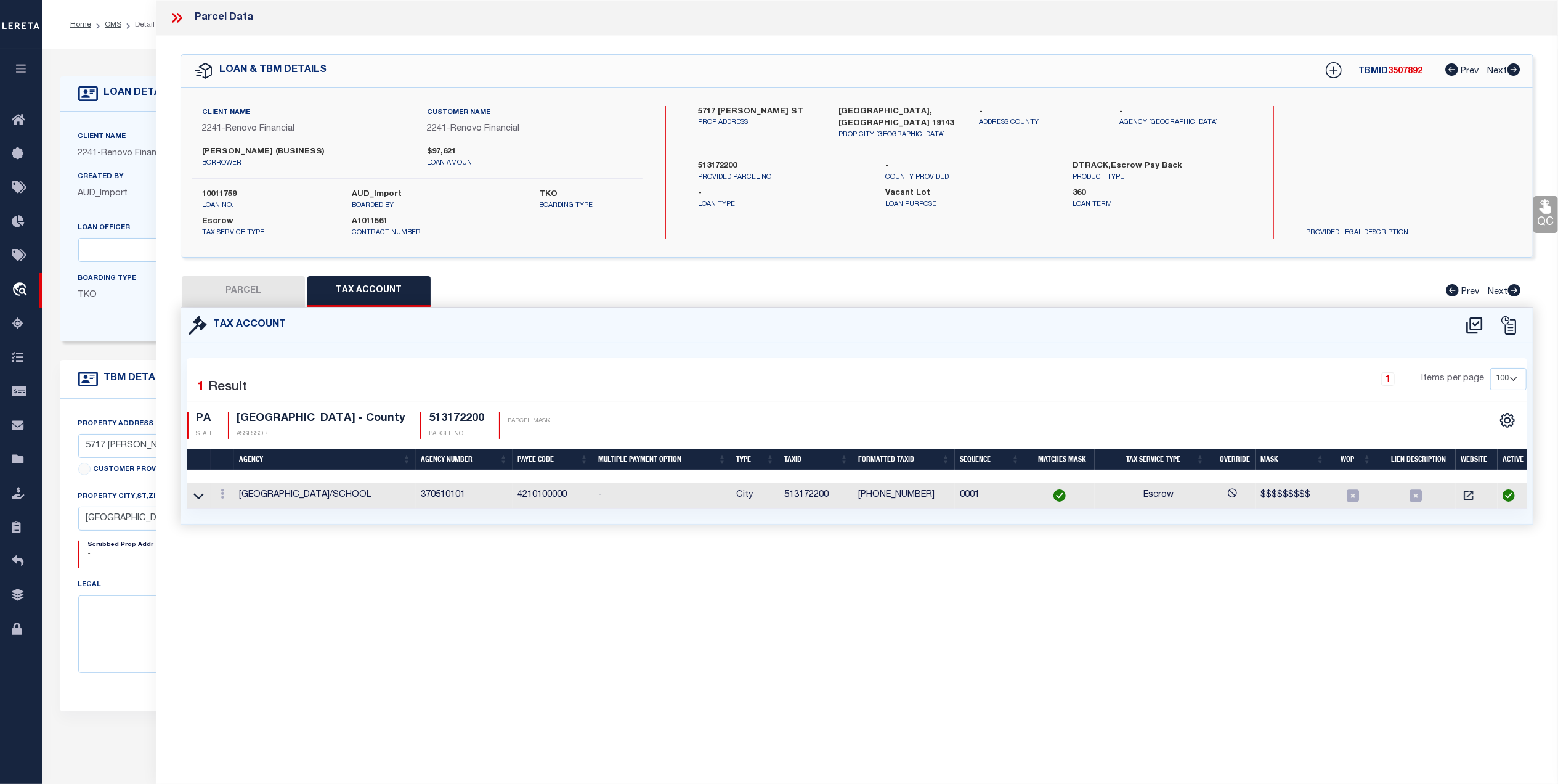
checkbox input "false"
select select "QC"
type input "[PERSON_NAME]"
select select "AGW"
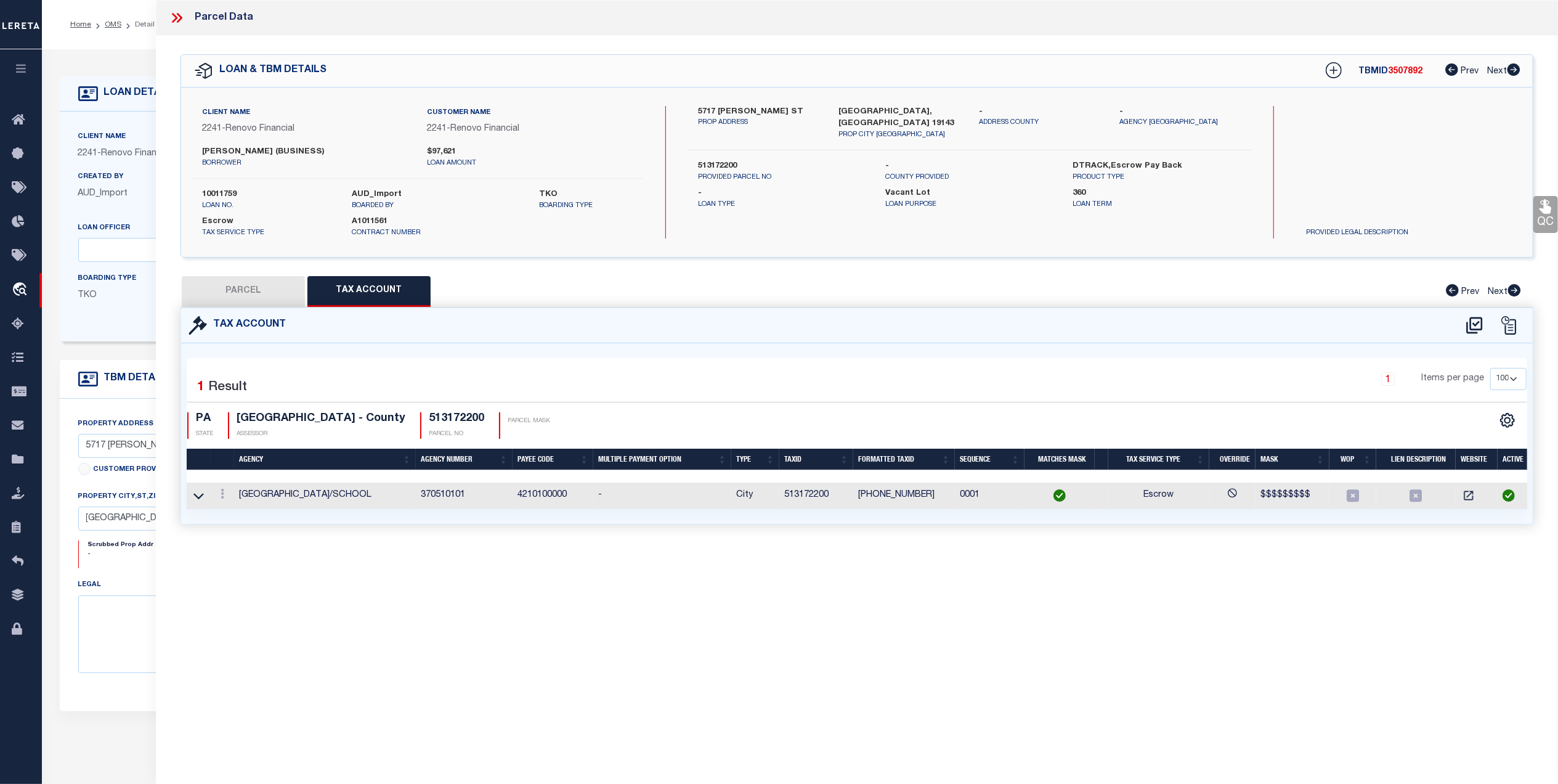
select select "ADD"
type input "5717 MALCOLM ST"
type input "PHILADELPHIA, PA 19143"
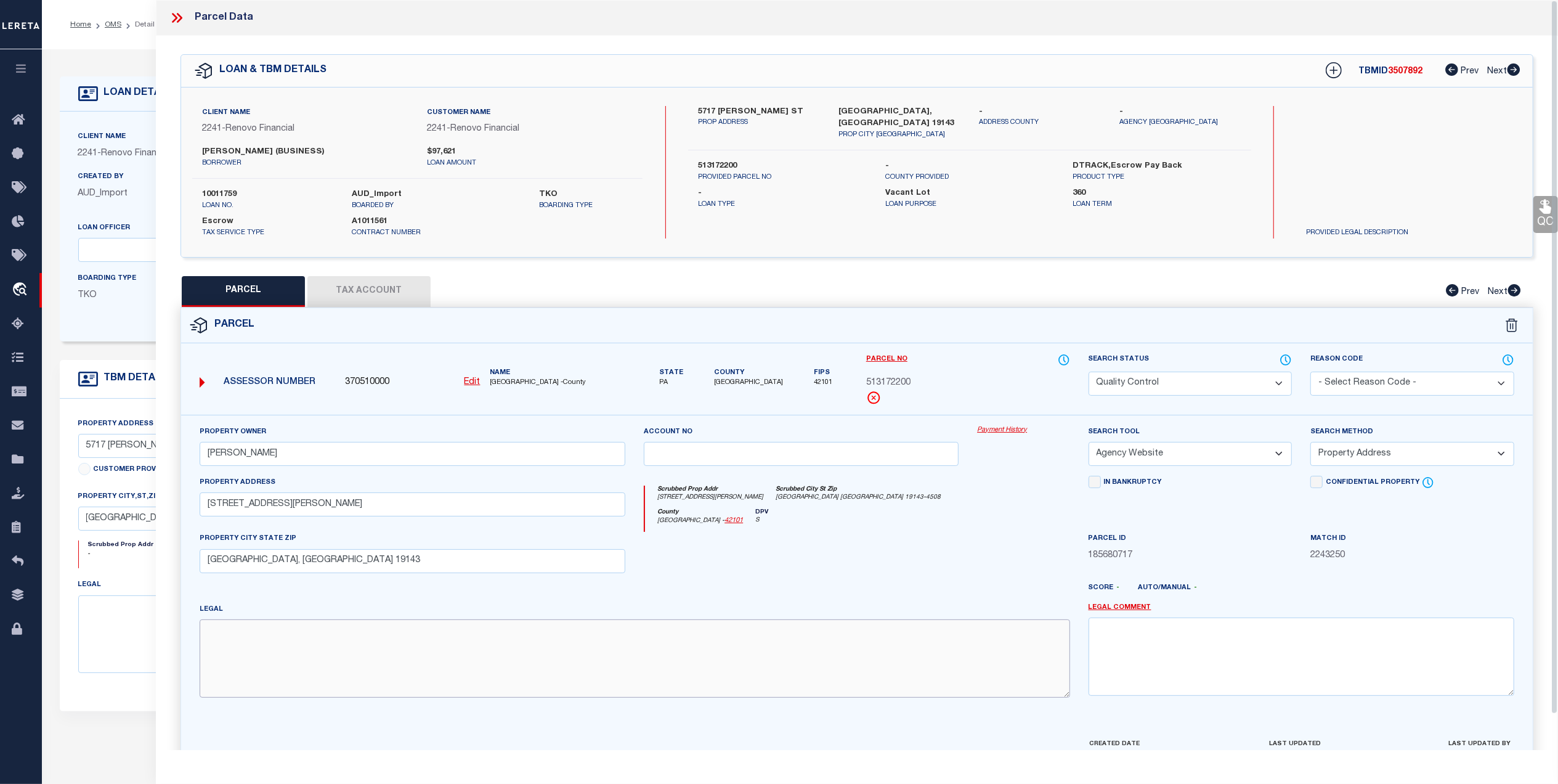
click at [599, 636] on textarea at bounding box center [635, 658] width 870 height 78
paste textarea "120'W 57TH ST"
type textarea "120'W 57TH ST"
click at [861, 563] on div at bounding box center [801, 556] width 333 height 51
click at [1543, 230] on link "QC" at bounding box center [1545, 215] width 25 height 37
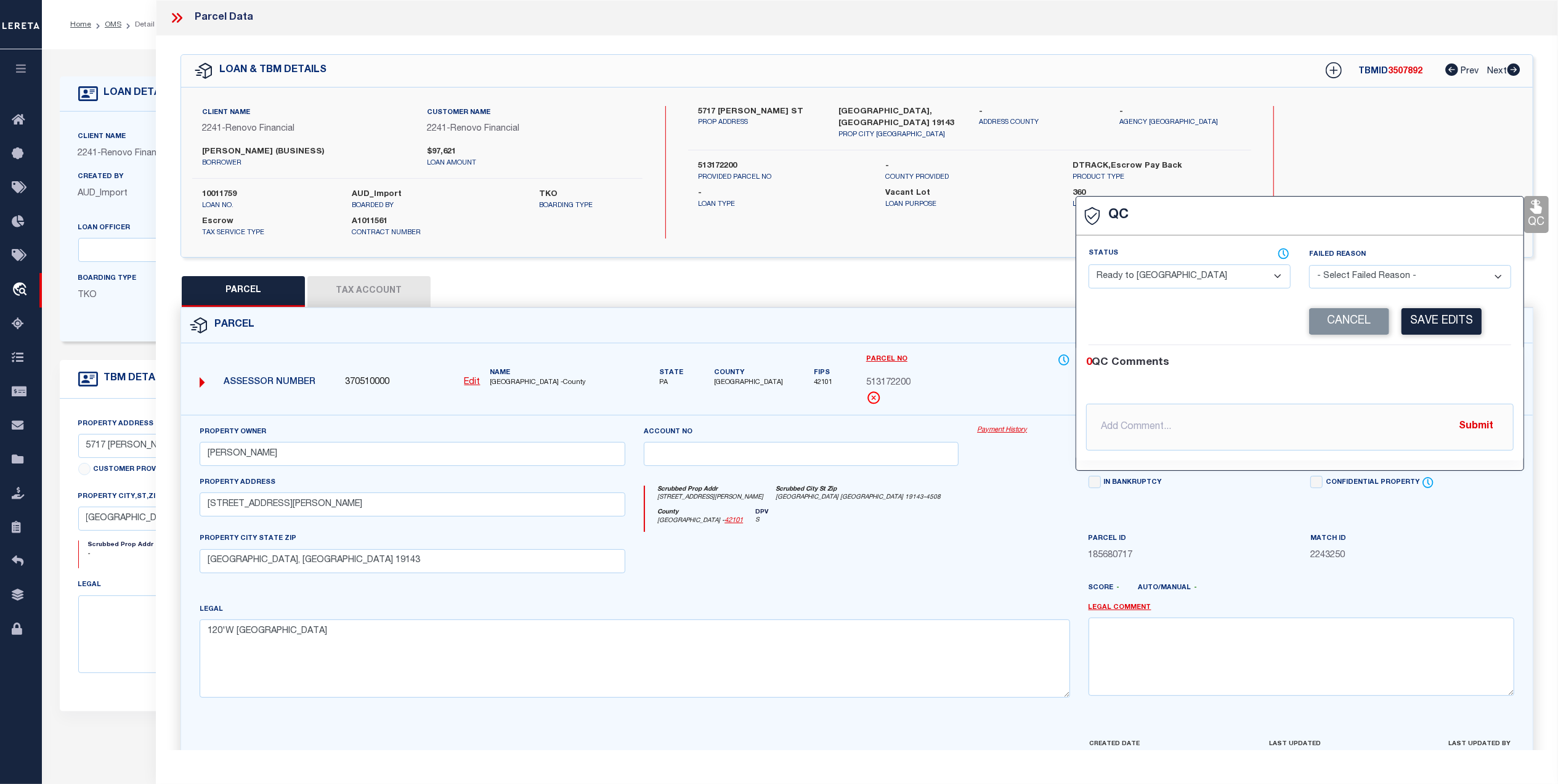
click at [1189, 277] on select "- Select Status - Ready to QC Correct Incorrect" at bounding box center [1190, 277] width 202 height 24
select select "COR"
click at [1089, 266] on select "- Select Status - Ready to QC Correct Incorrect" at bounding box center [1190, 277] width 202 height 24
click at [1427, 318] on button "Save Edits" at bounding box center [1441, 321] width 81 height 27
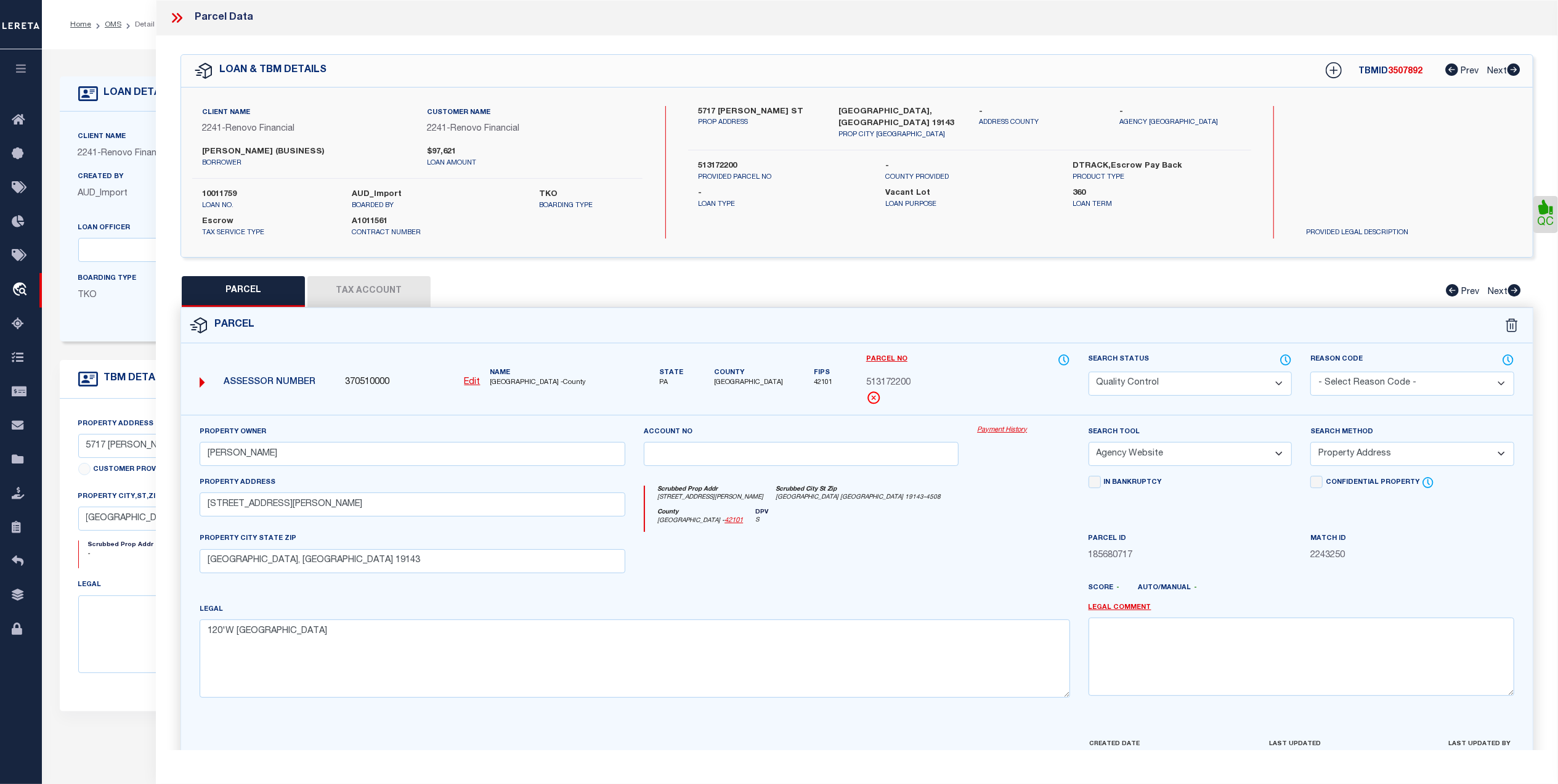
click at [1172, 388] on select "Automated Search Bad Parcel Complete Duplicate Parcel High Dollar Reporting In …" at bounding box center [1190, 383] width 204 height 24
select select "CP"
click at [1089, 371] on select "Automated Search Bad Parcel Complete Duplicate Parcel High Dollar Reporting In …" at bounding box center [1190, 383] width 204 height 24
click at [987, 526] on div "County Philadelphia - 42101 DPV S" at bounding box center [857, 520] width 425 height 24
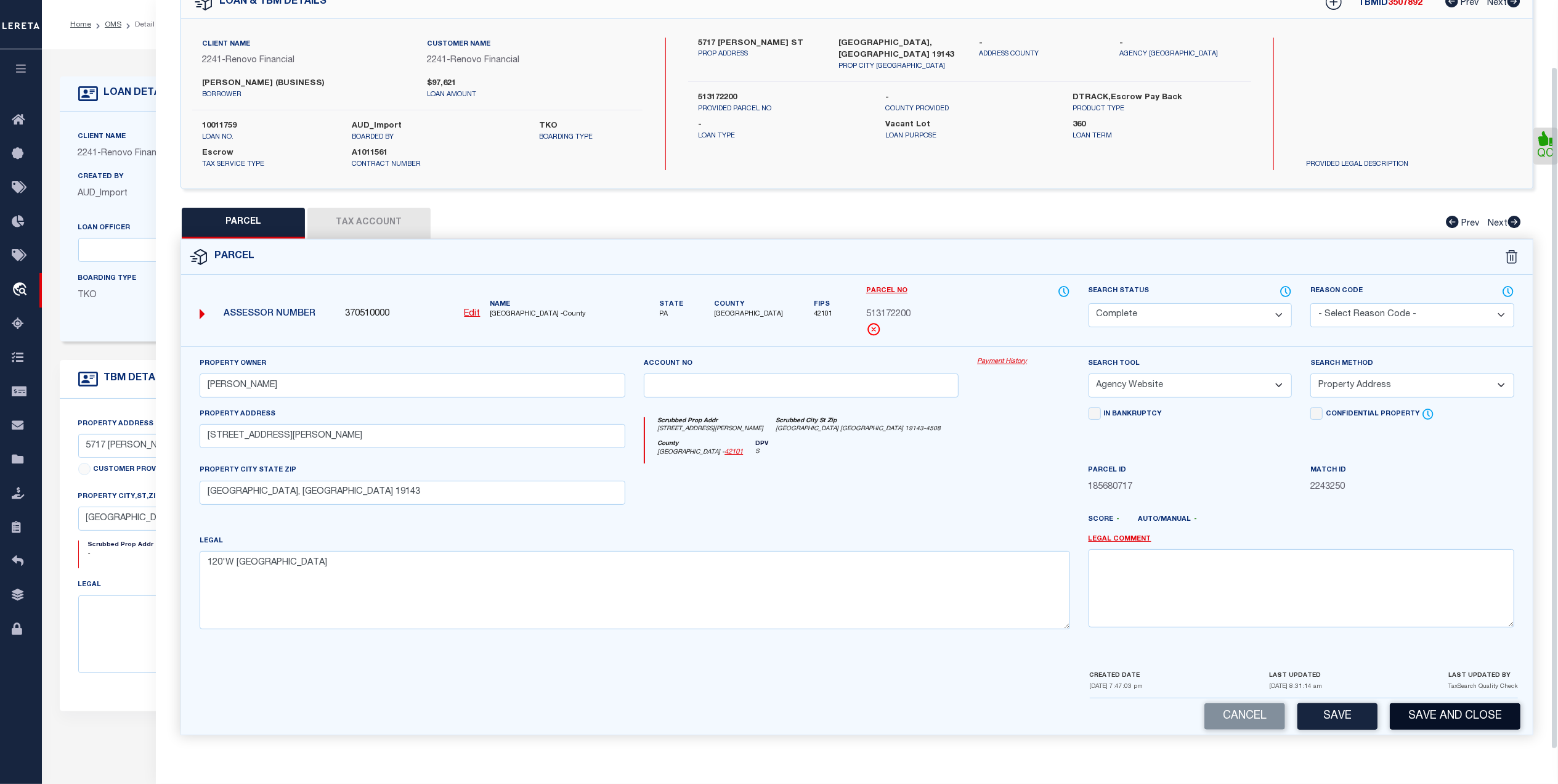
click at [1466, 722] on button "Save and Close" at bounding box center [1454, 716] width 131 height 27
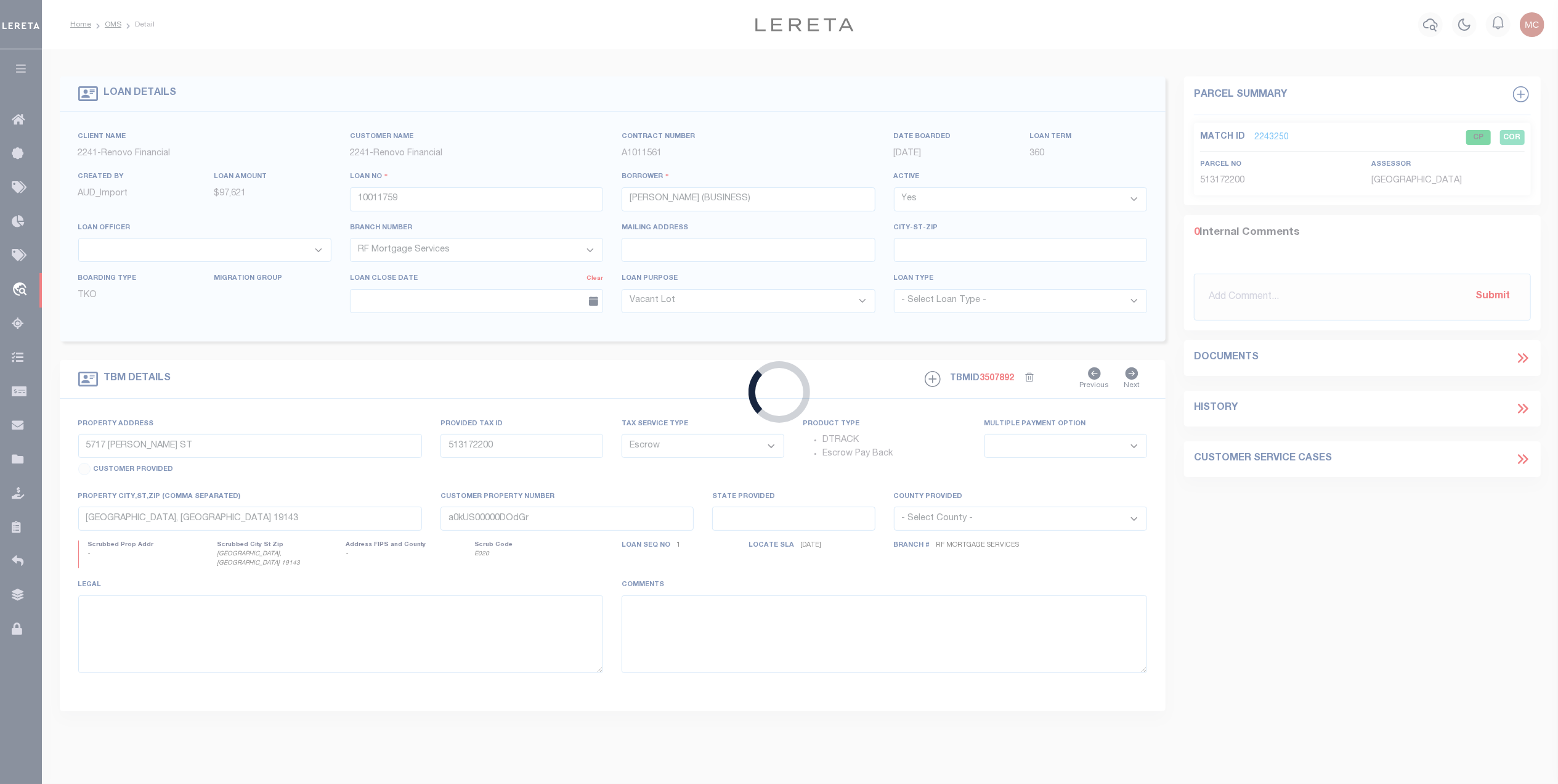
select select
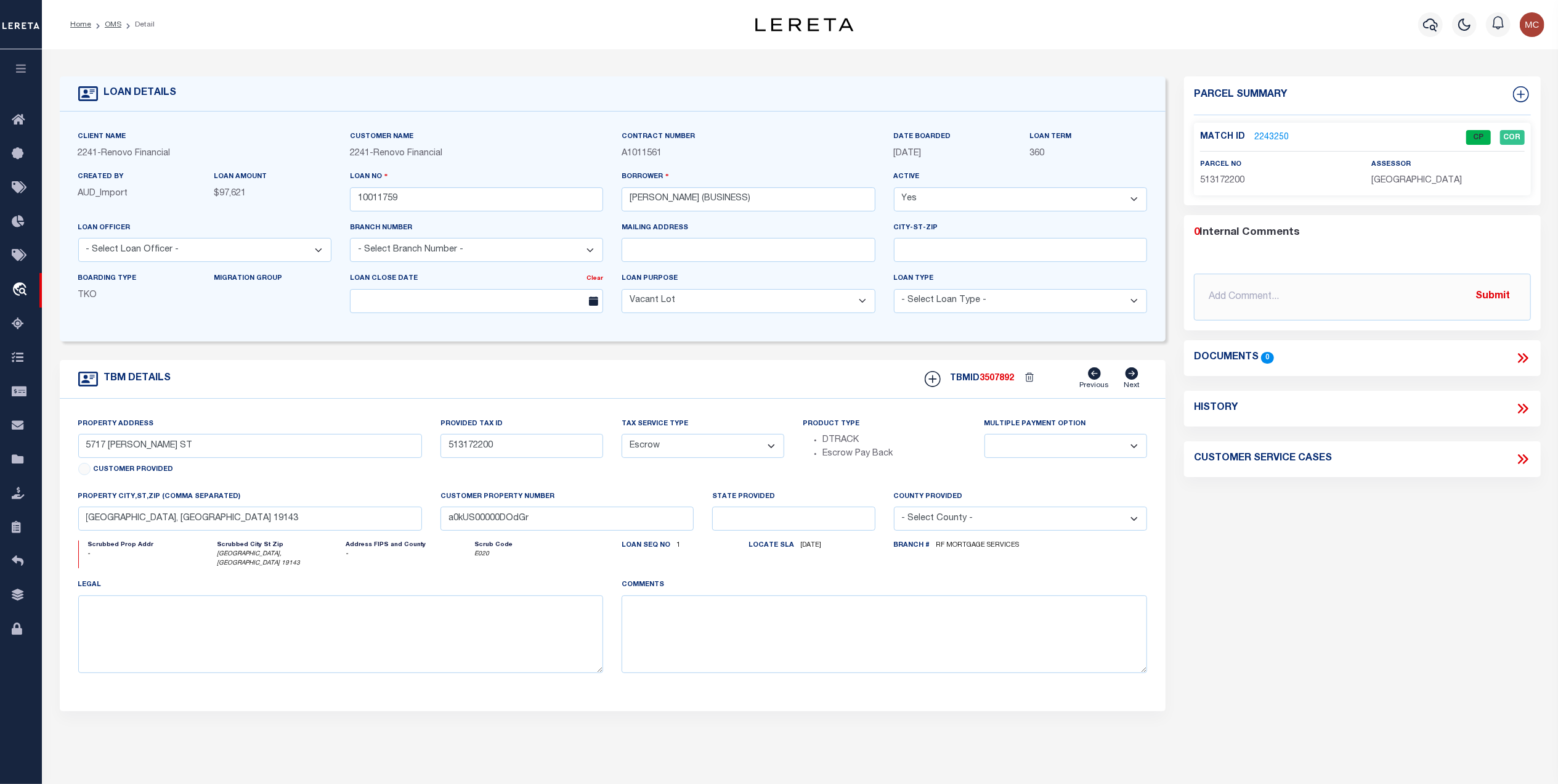
click at [118, 22] on link "OMS" at bounding box center [113, 25] width 17 height 7
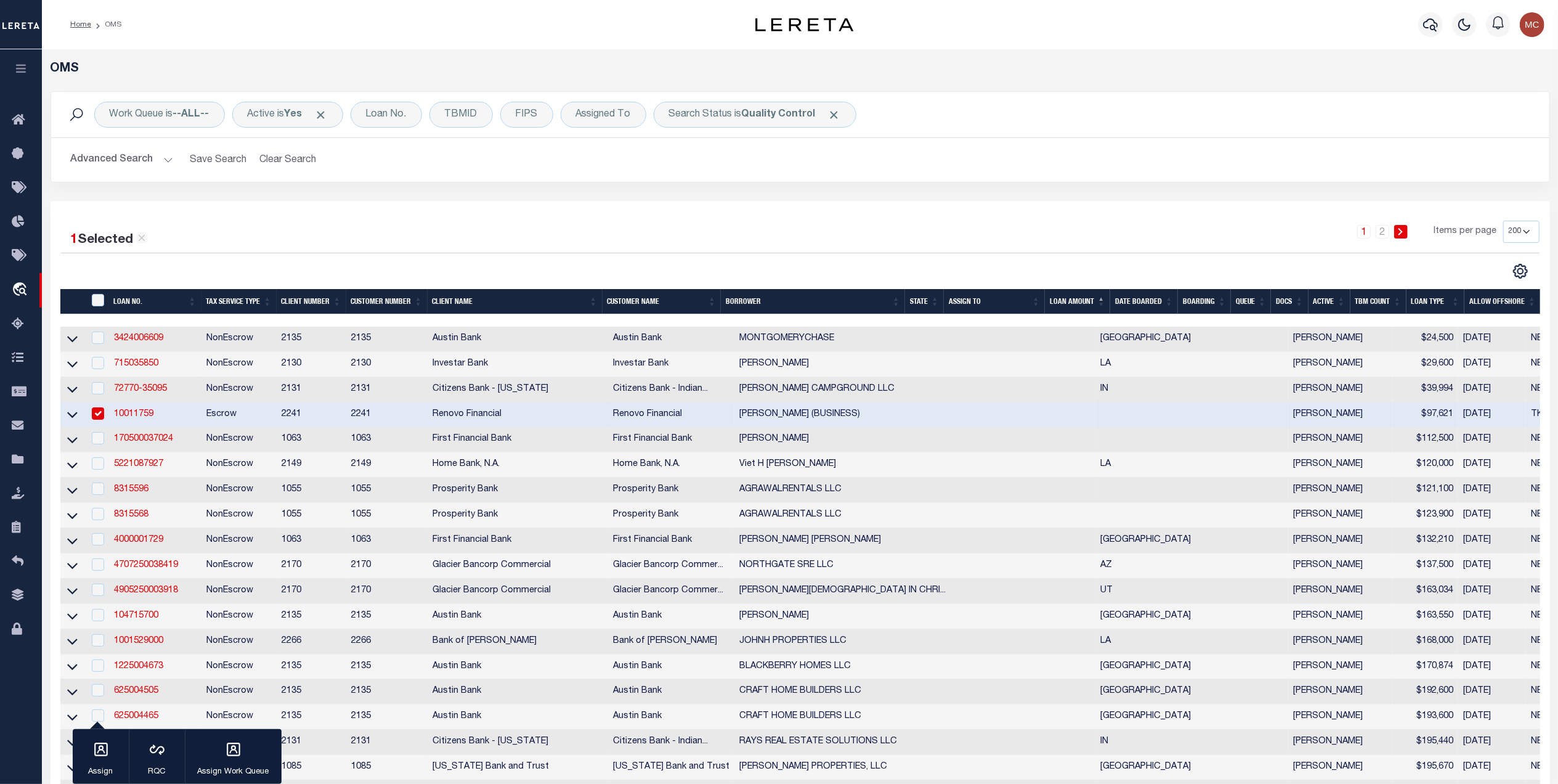
click at [988, 230] on div "1 2 Items per page 10 25 50 100 200" at bounding box center [987, 236] width 1104 height 32
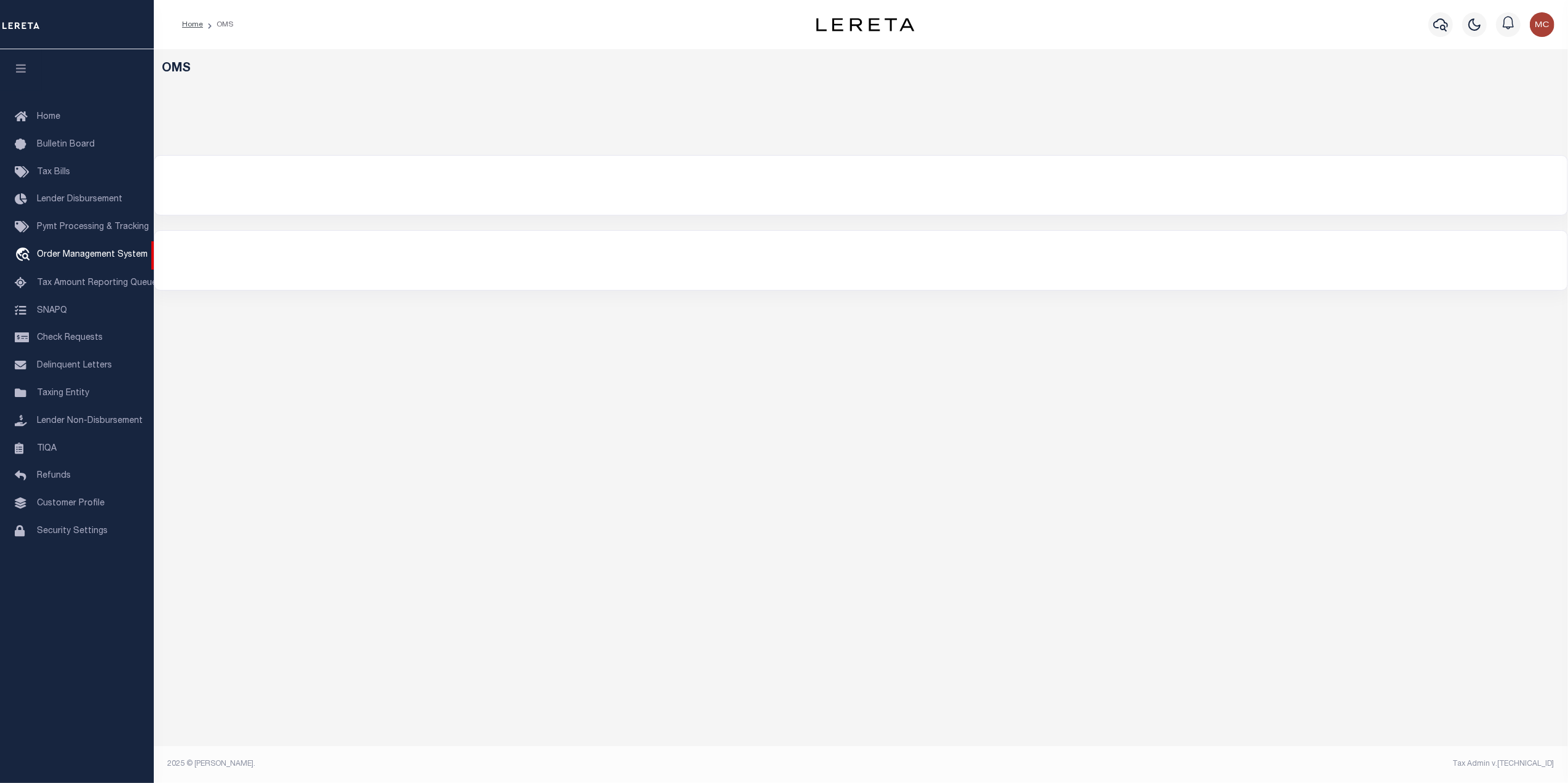
select select "200"
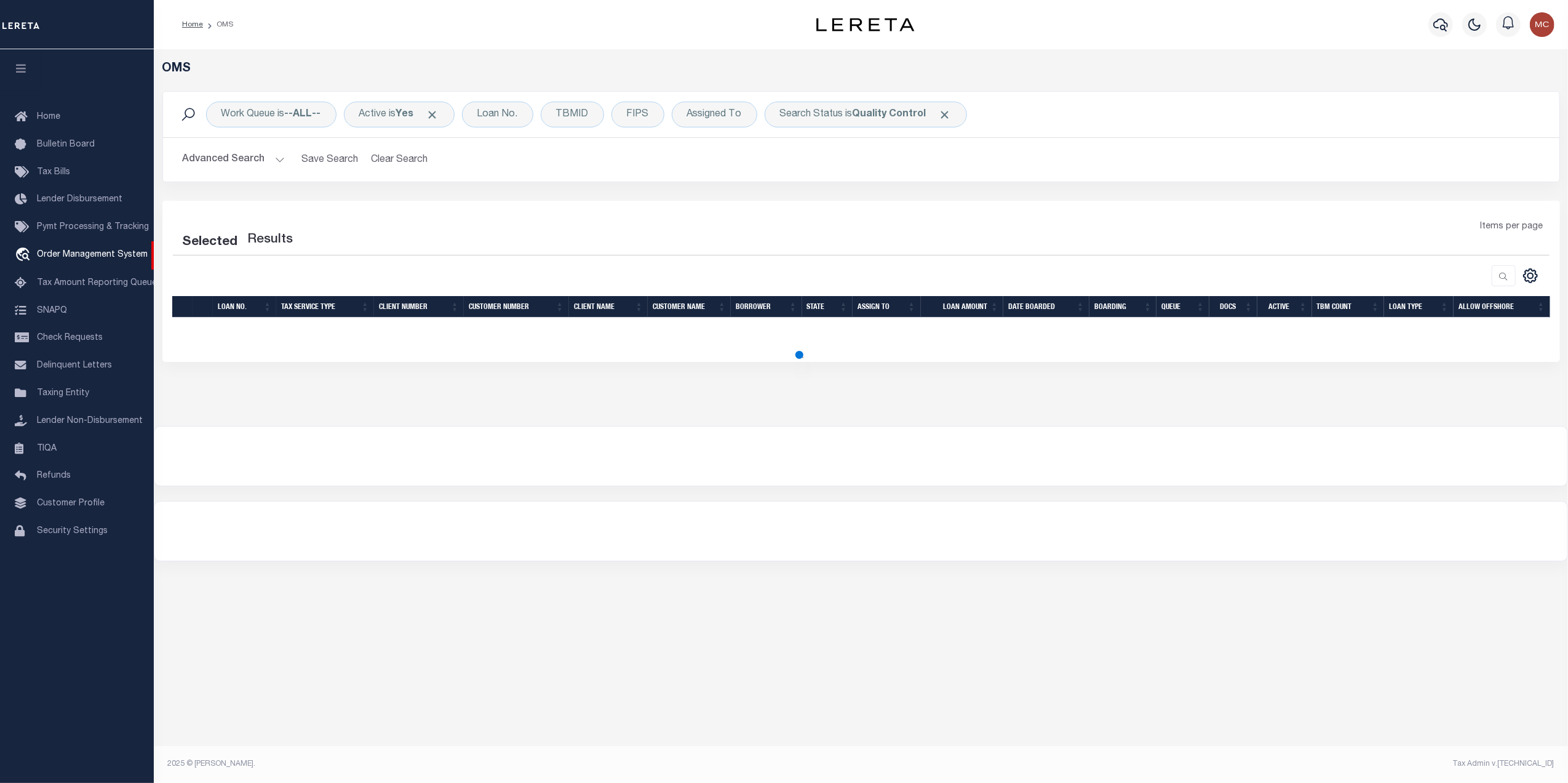
select select "200"
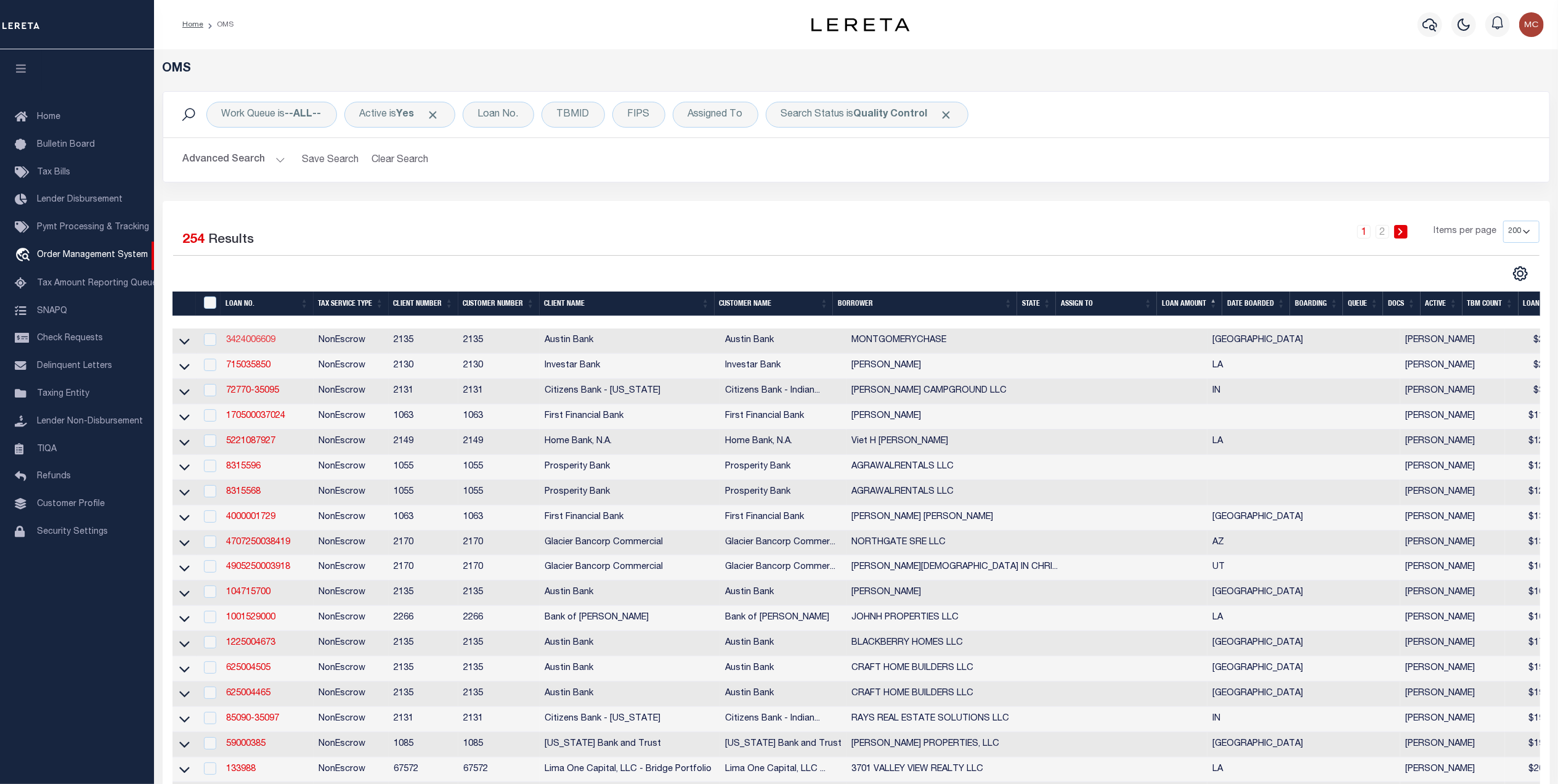
click at [246, 342] on link "3424006609" at bounding box center [250, 340] width 49 height 8
checkbox input "true"
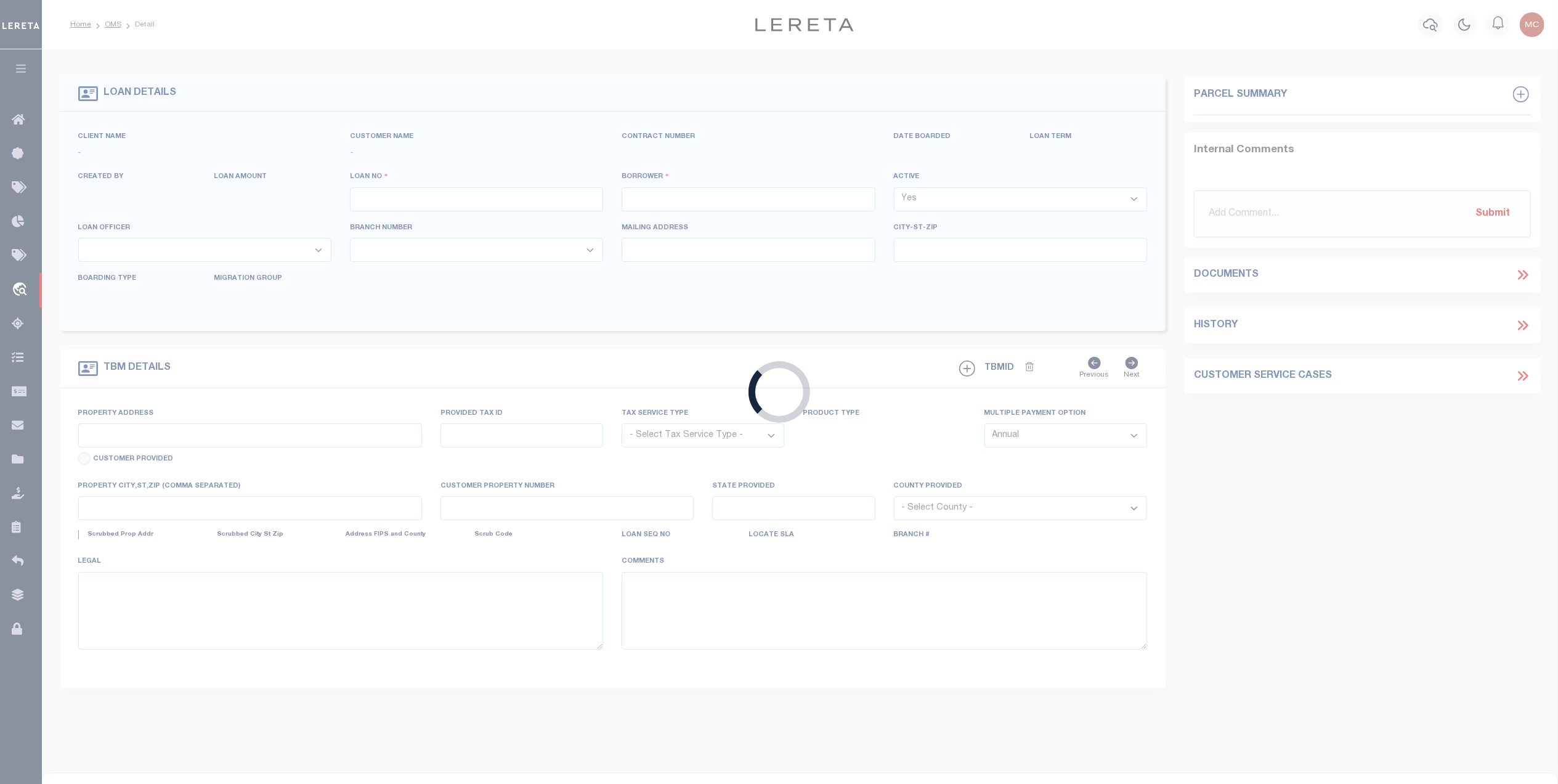
type input "3424006609"
type input "MONTGOMERYCHASE"
select select
type input "2302 HOLLAND ST STE 112A"
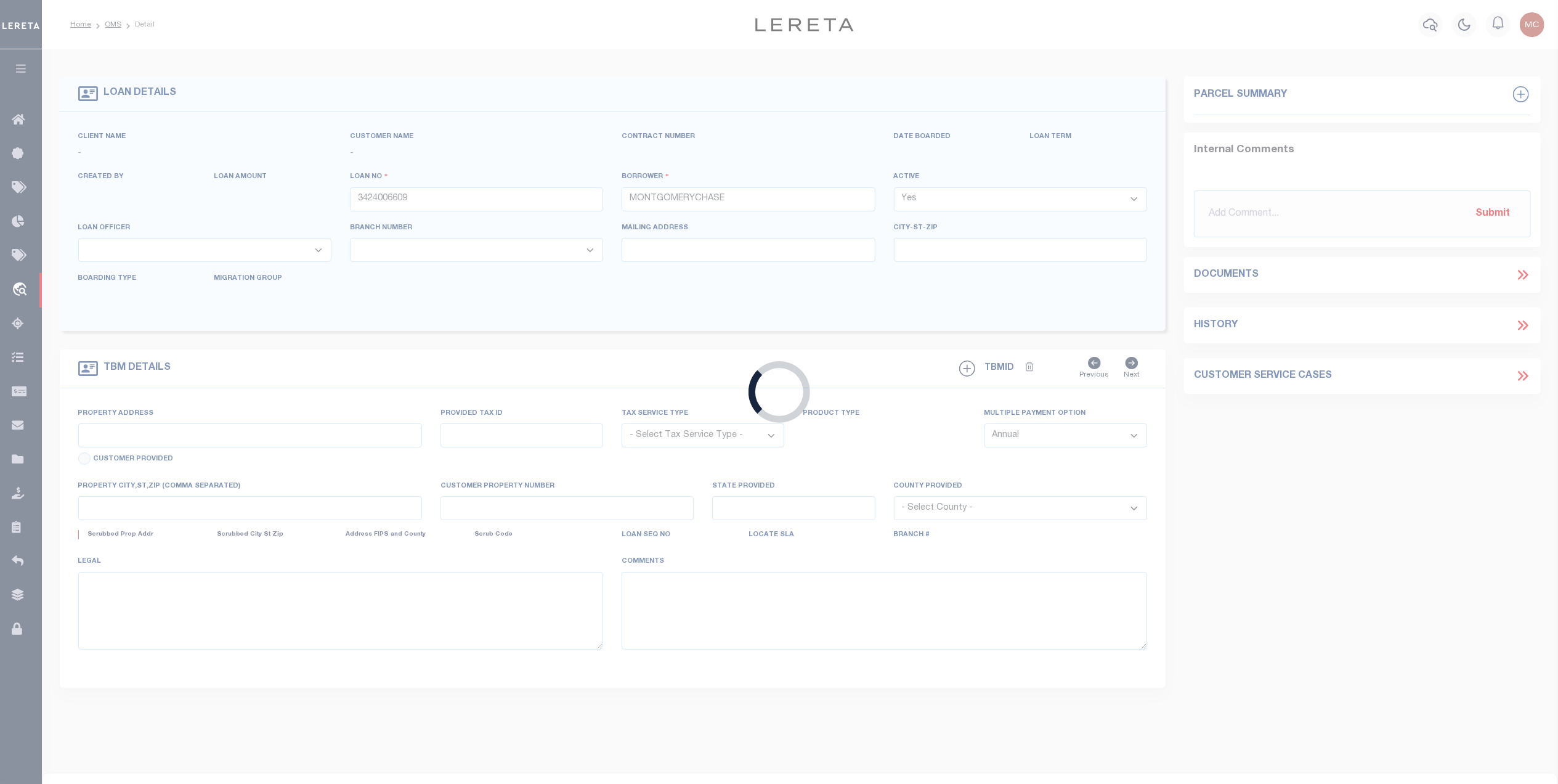
type input "MARSHALL, TX 75670-5900"
select select "NonEscrow"
select select "44004"
type input "201 NORTH ALLEN BLVD"
select select
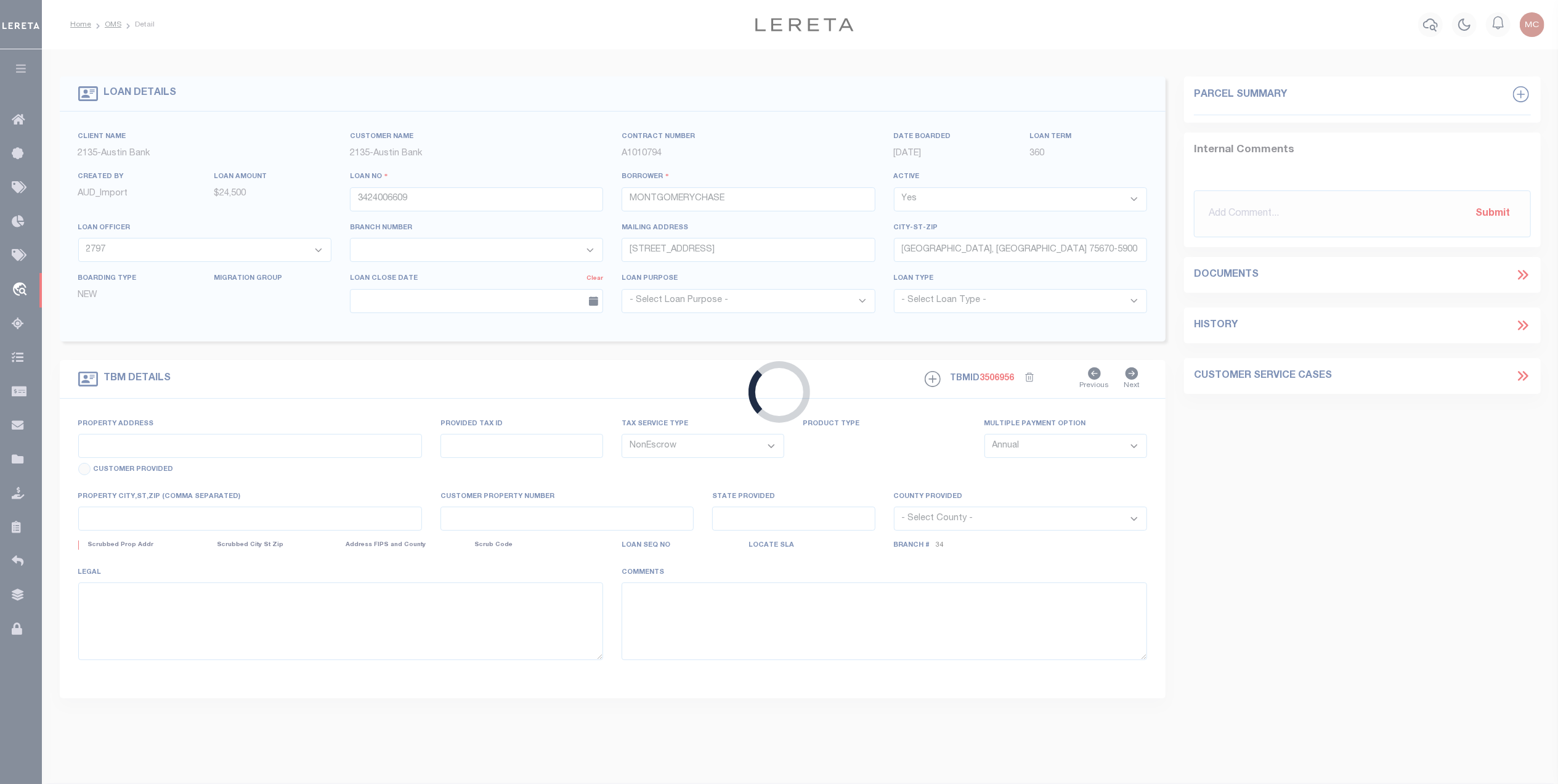
type input "MARSHALL TX 75670"
type input "[GEOGRAPHIC_DATA]"
select select
type textarea "DT 3.019 AC PETER WHETSTONE SVY A-756"
select select "2578"
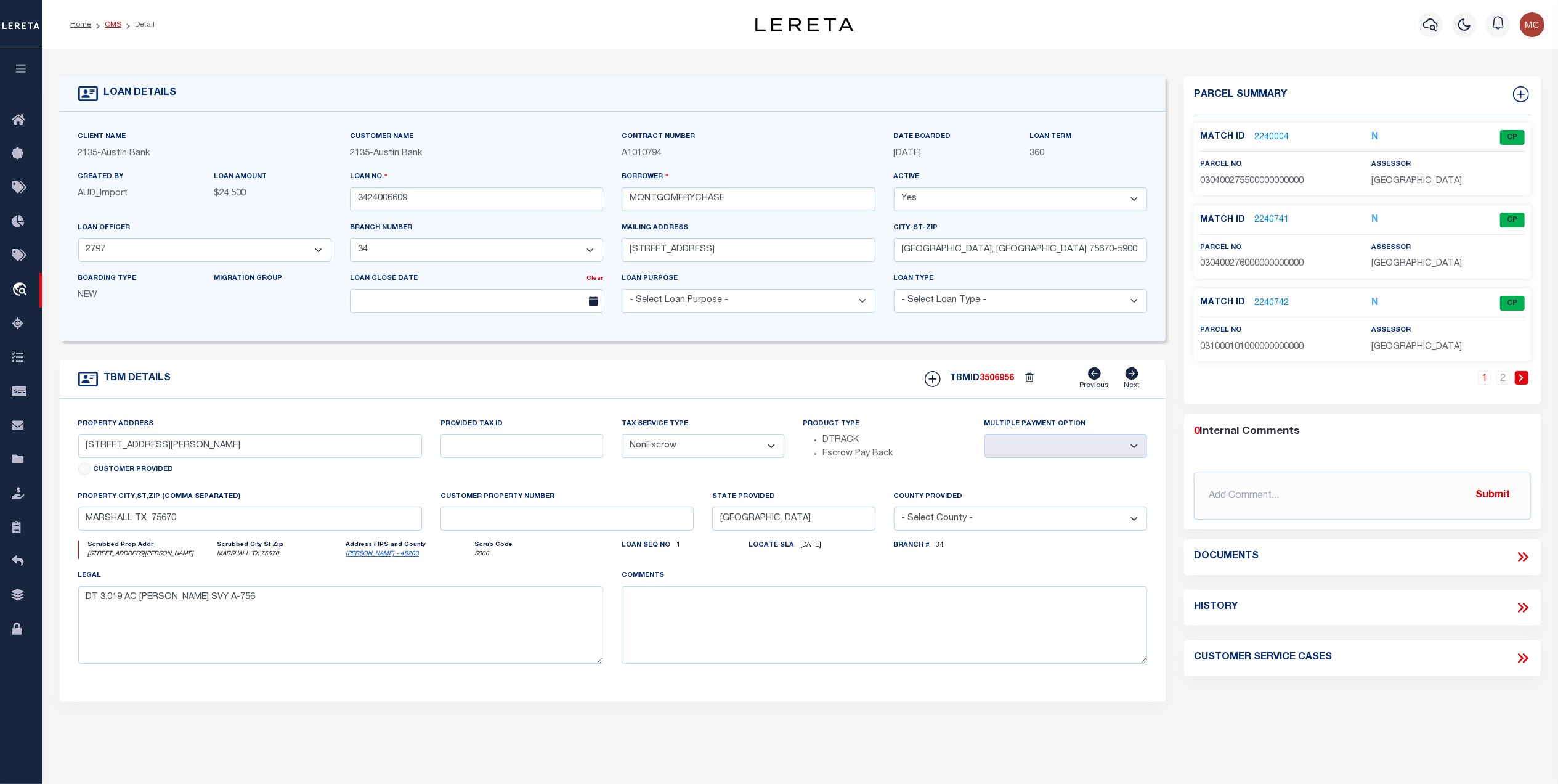
click at [107, 25] on link "OMS" at bounding box center [113, 25] width 17 height 7
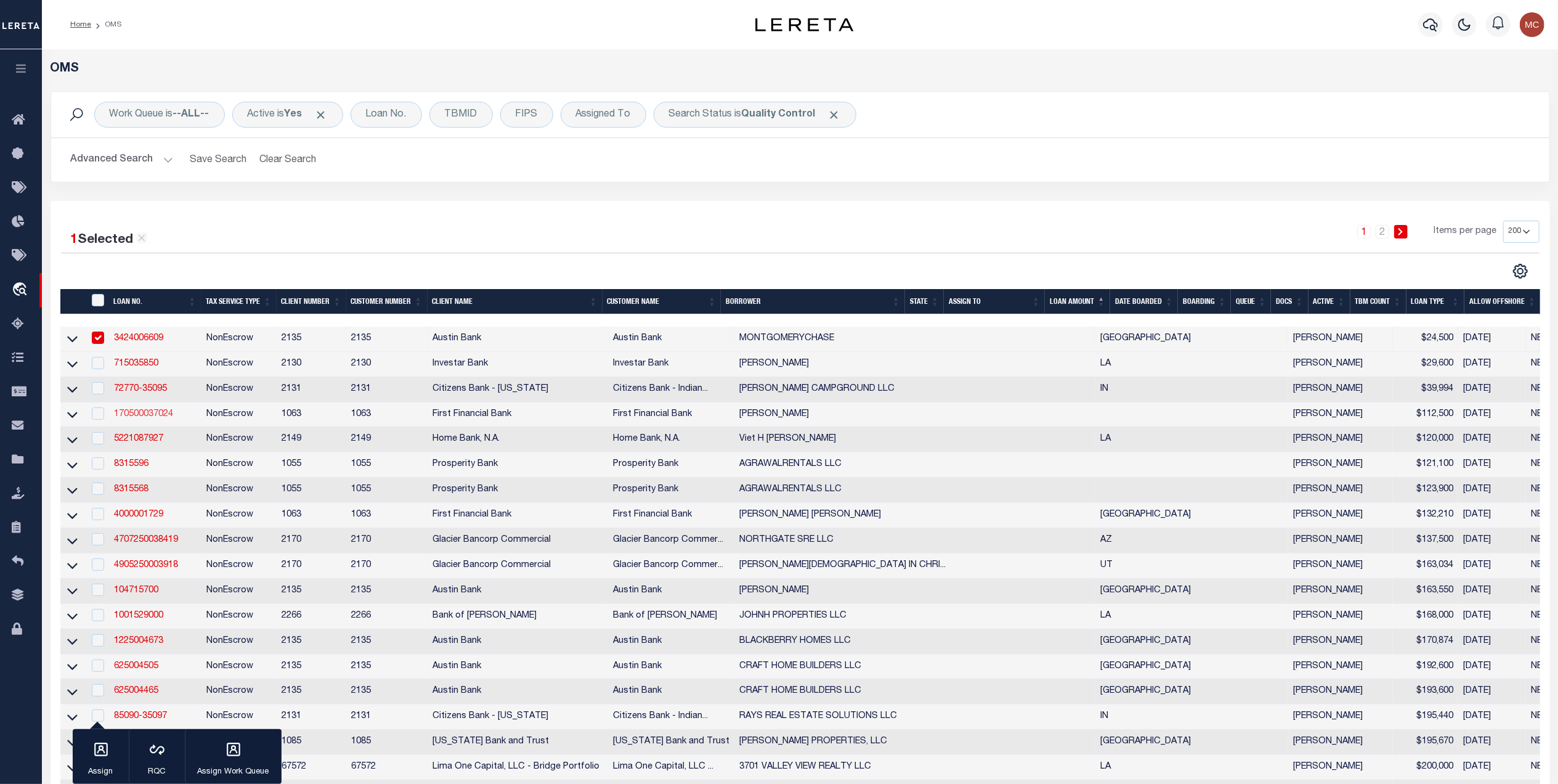
click at [131, 414] on link "170500037024" at bounding box center [143, 414] width 59 height 8
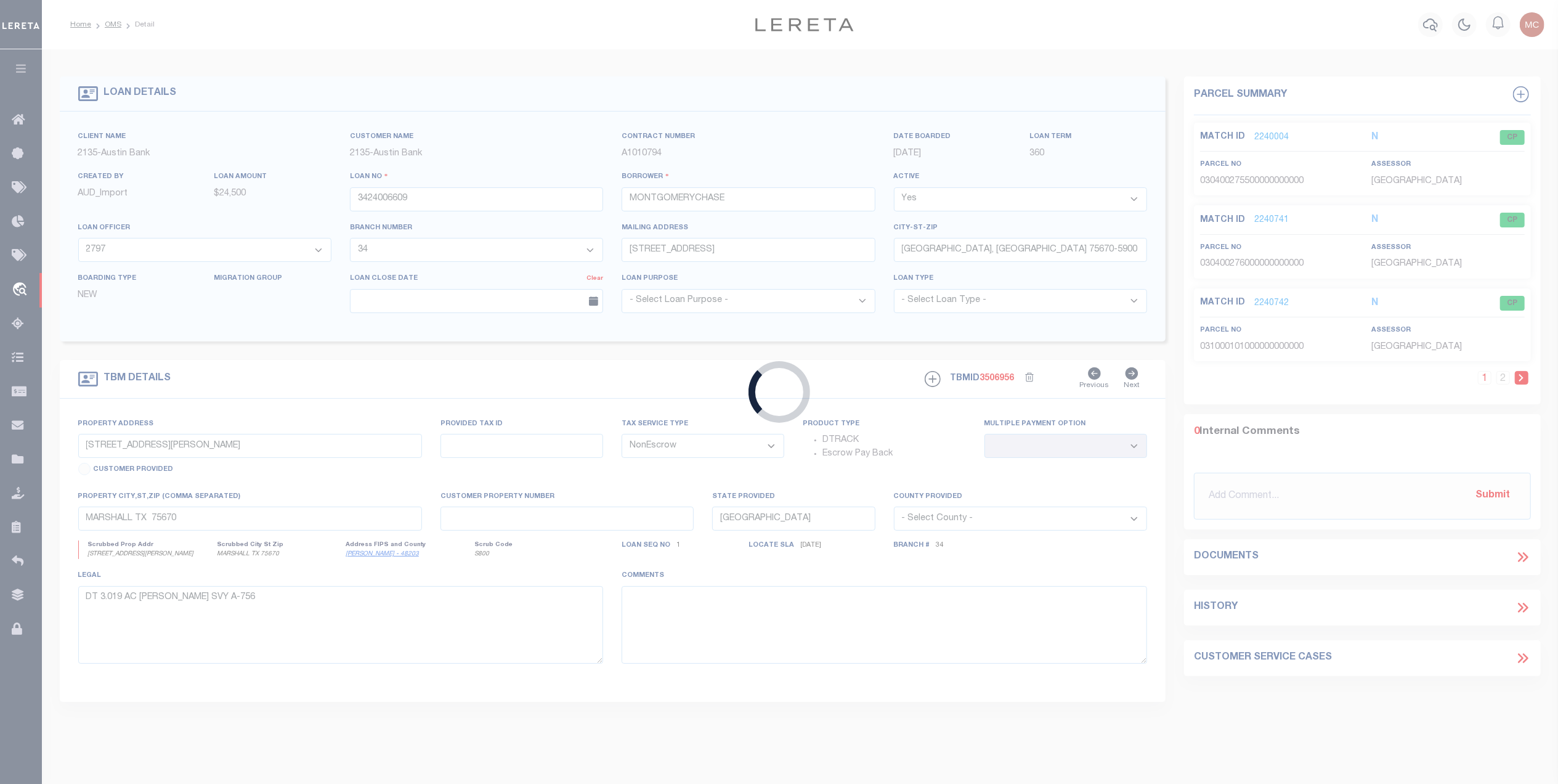
type input "170500037024"
type input "Serena Rinn Bumpus"
select select
select select "100"
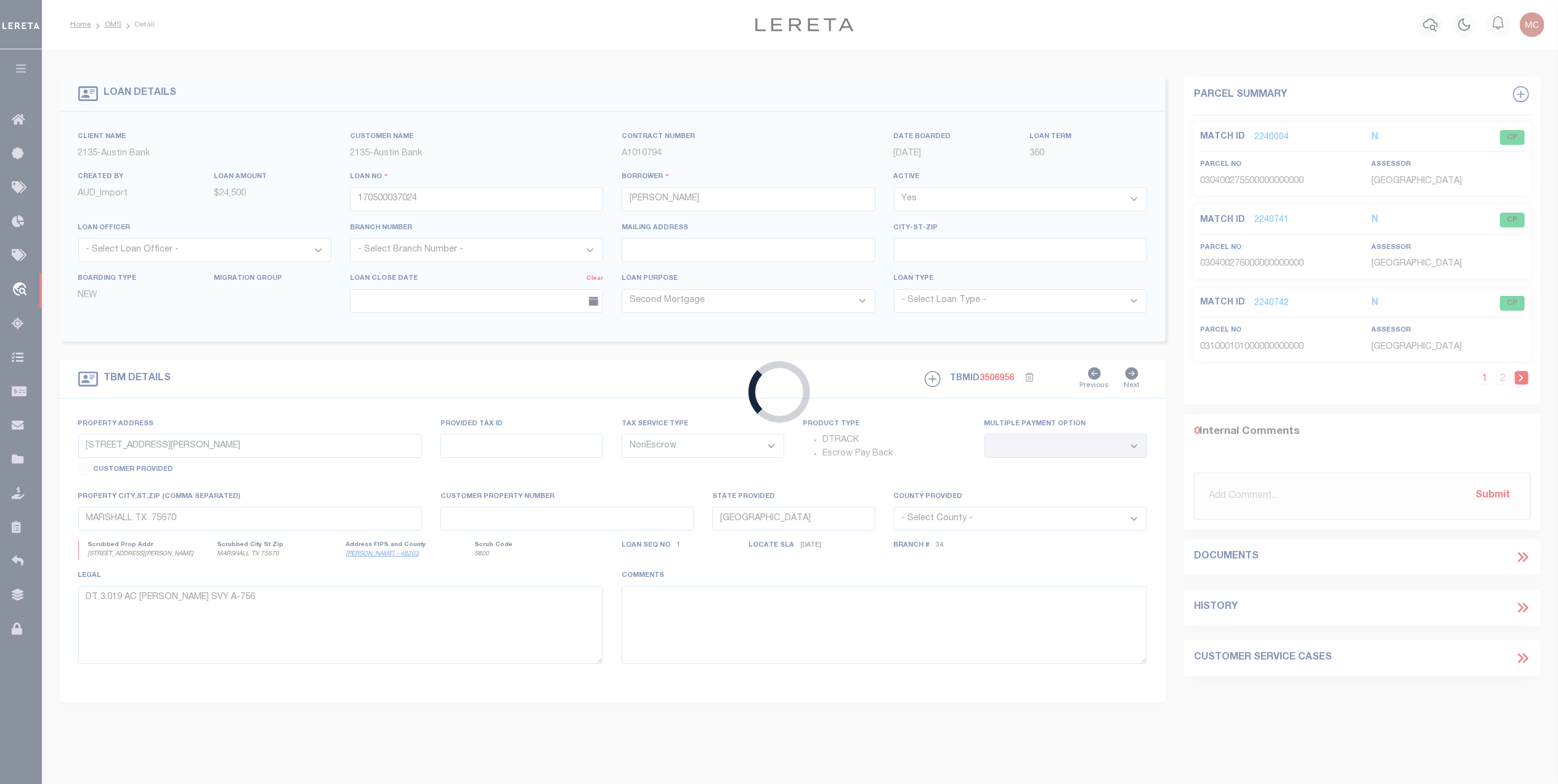
type input "LOT 61 RYCEN DR"
select select
type input "BERTRAM TX 786050000"
select select "4583"
select select "2311"
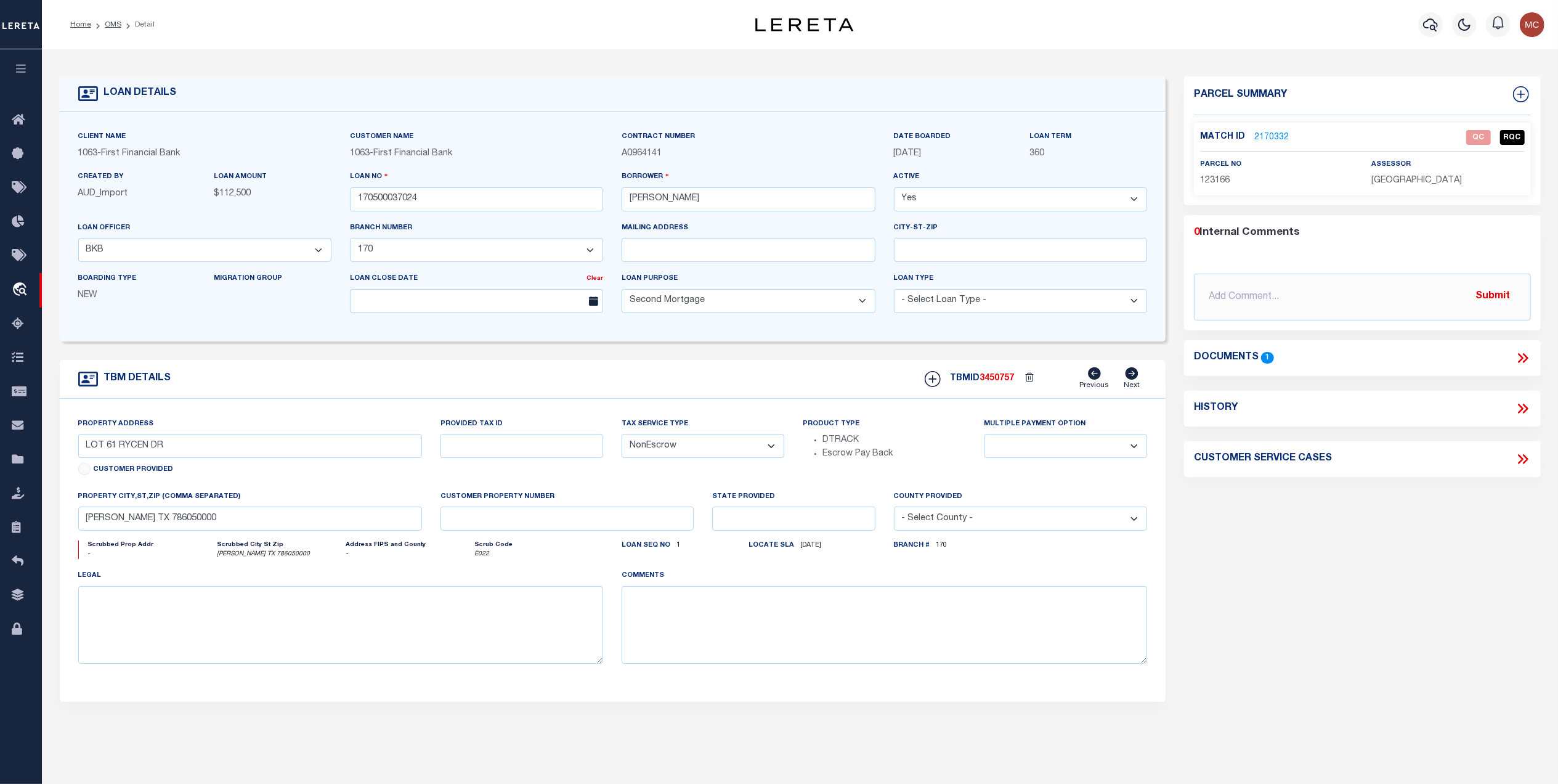
click at [1272, 139] on link "2170332" at bounding box center [1271, 138] width 34 height 13
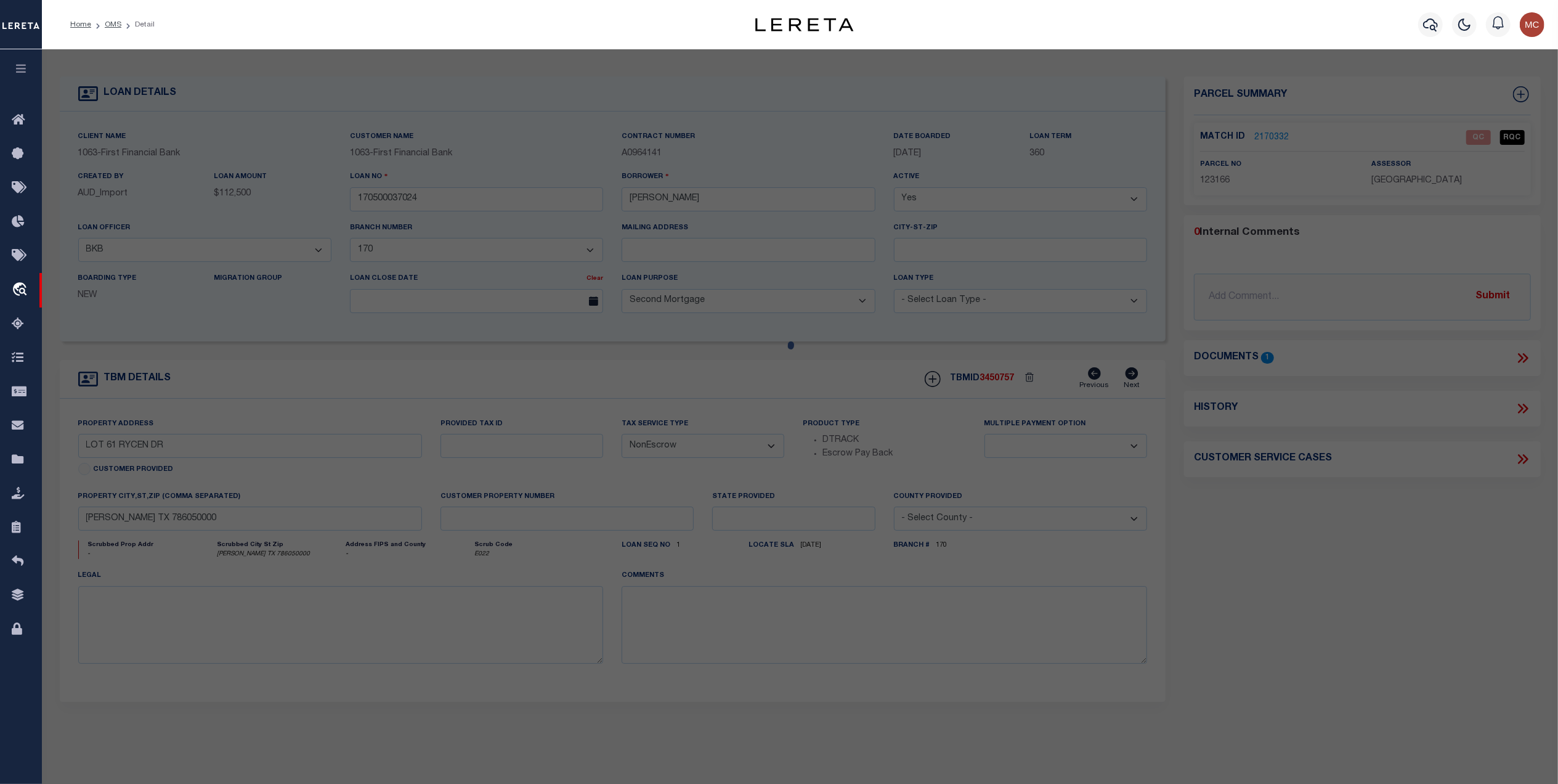
checkbox input "false"
select select "QC"
type input "BUMPUS SERENA & ROSS"
select select "AGW"
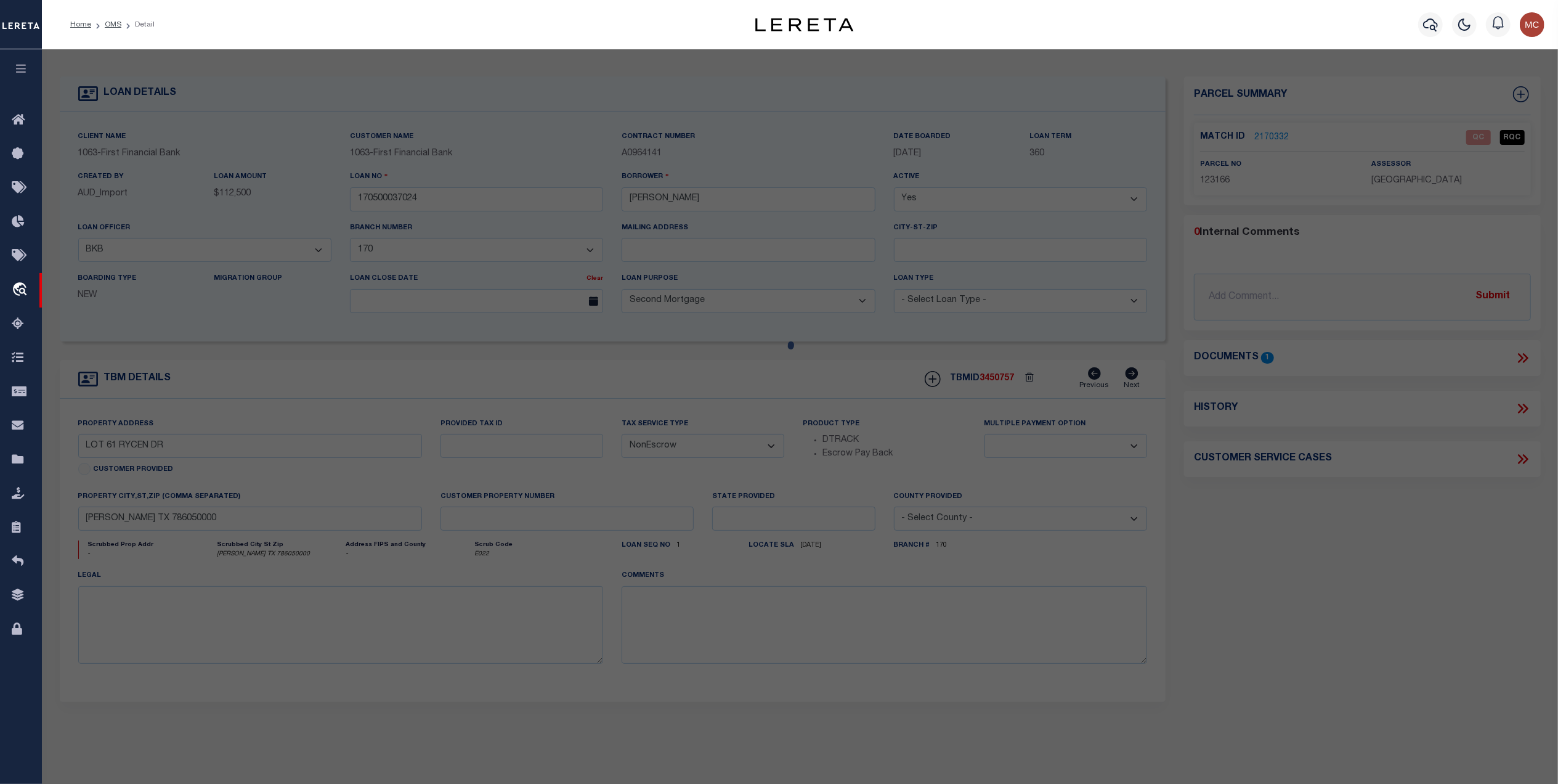
select select "LEG"
type input "RYCEN DRIVE"
type input "BERTRAM, TX 78605"
type textarea "S7528 SERENITY SPRINGS LOT 61, PHASE 2 2.05"
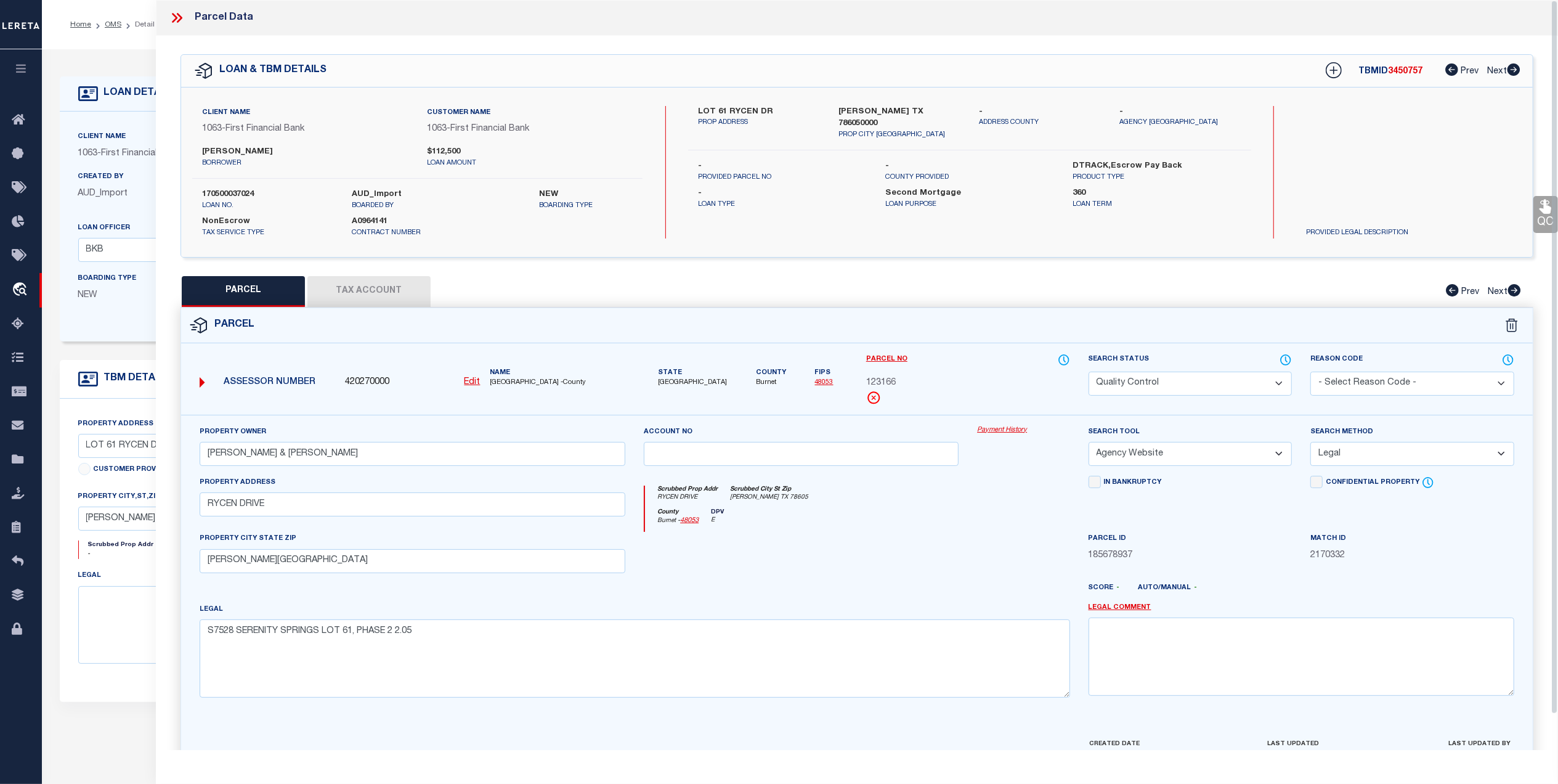
click at [182, 18] on icon at bounding box center [180, 18] width 6 height 10
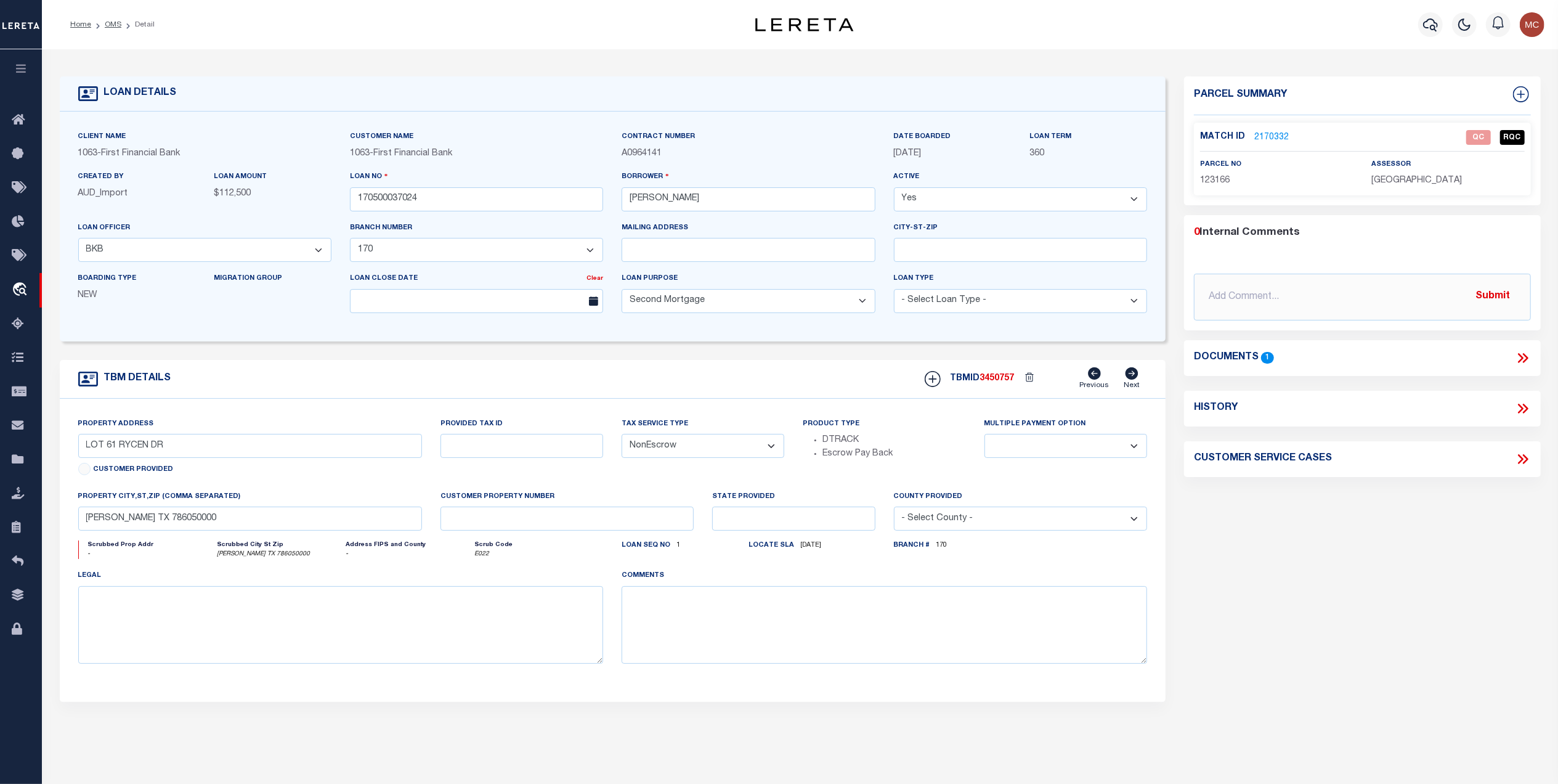
click at [1525, 355] on icon at bounding box center [1526, 357] width 6 height 10
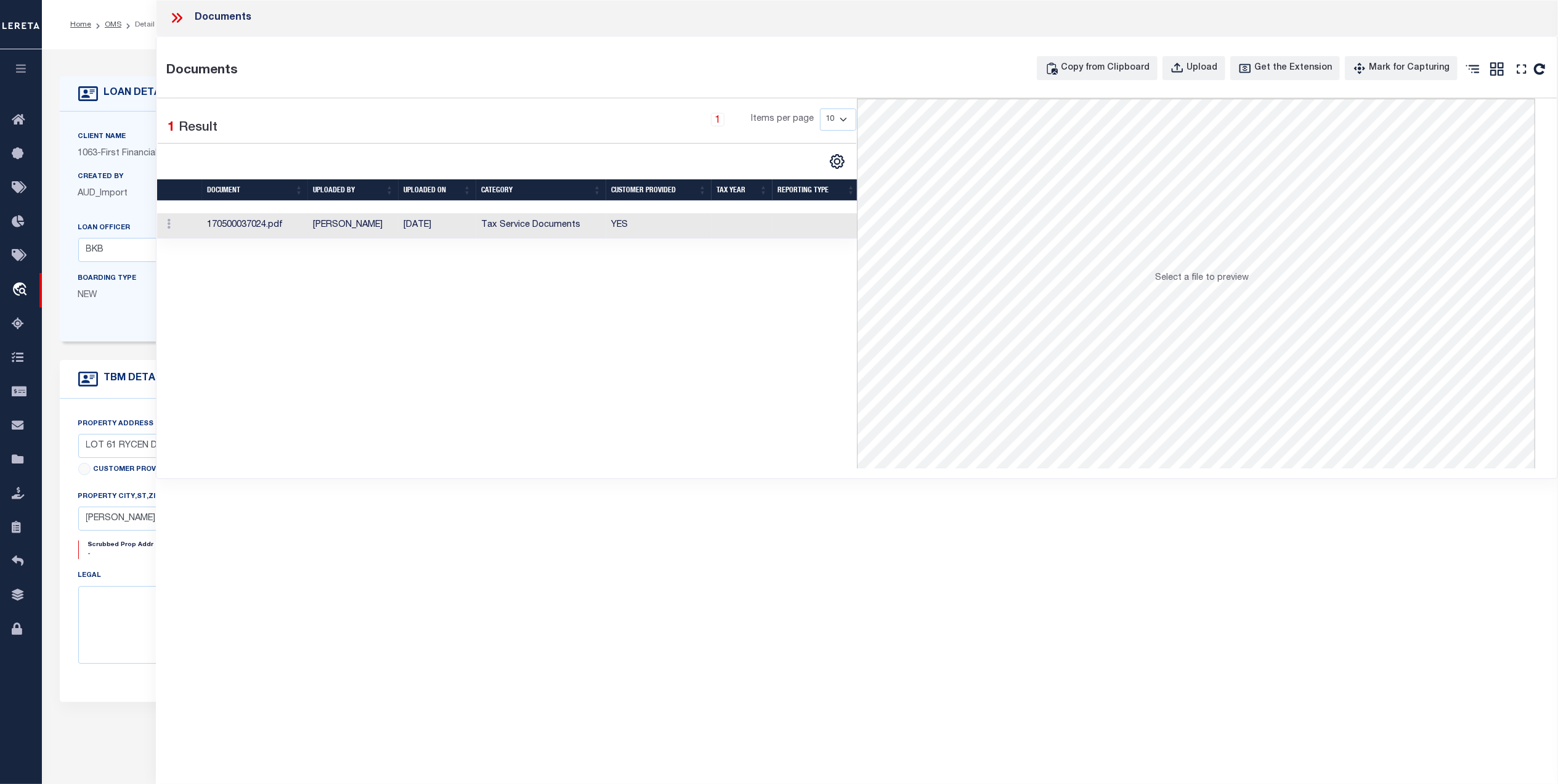
click at [565, 230] on td "Tax Service Documents" at bounding box center [541, 225] width 130 height 25
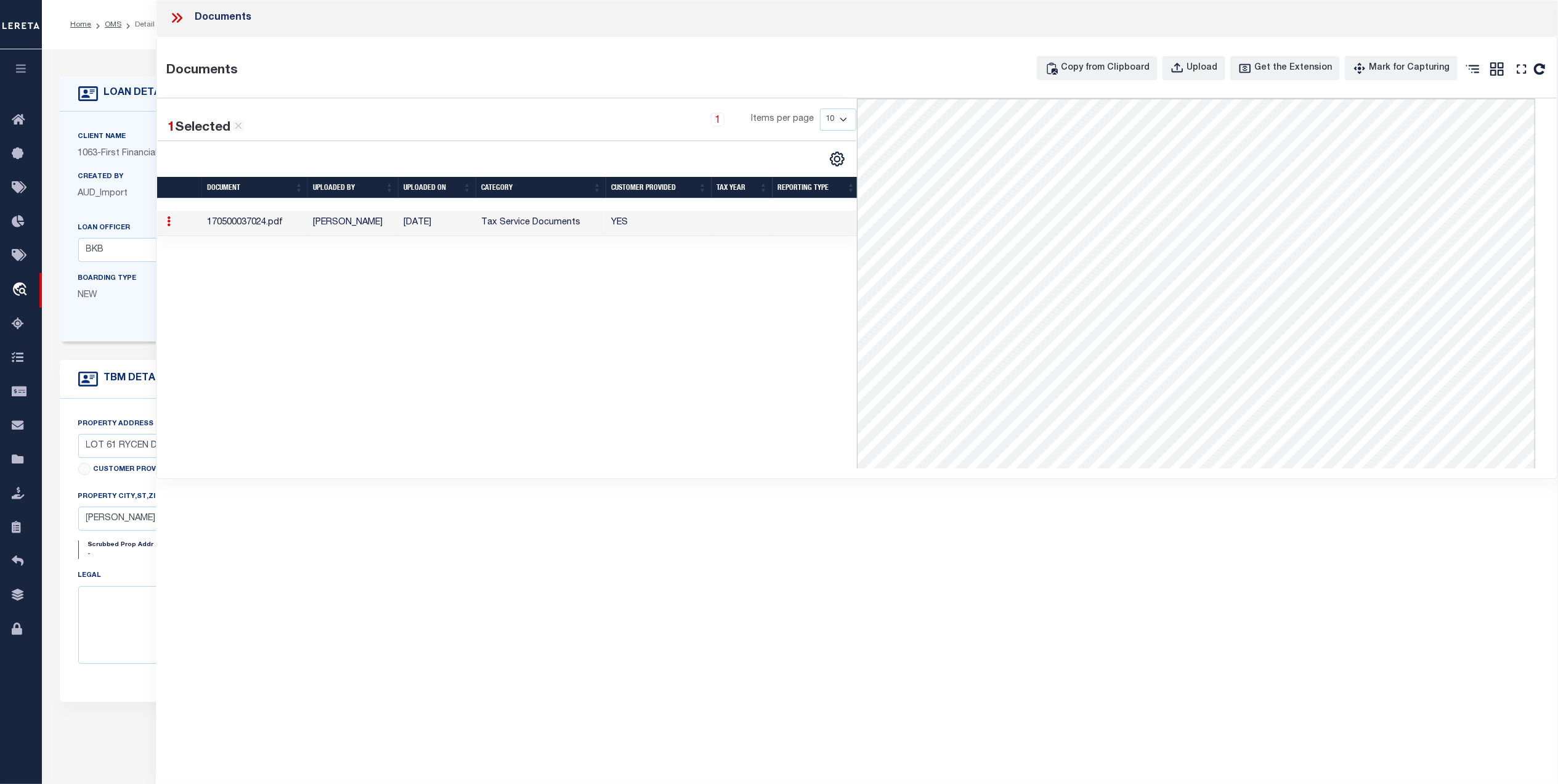
click at [420, 410] on div "1 Selected 1 Result 1 Items per page 10 25 50 100" at bounding box center [507, 282] width 700 height 369
click at [174, 16] on icon at bounding box center [176, 18] width 16 height 16
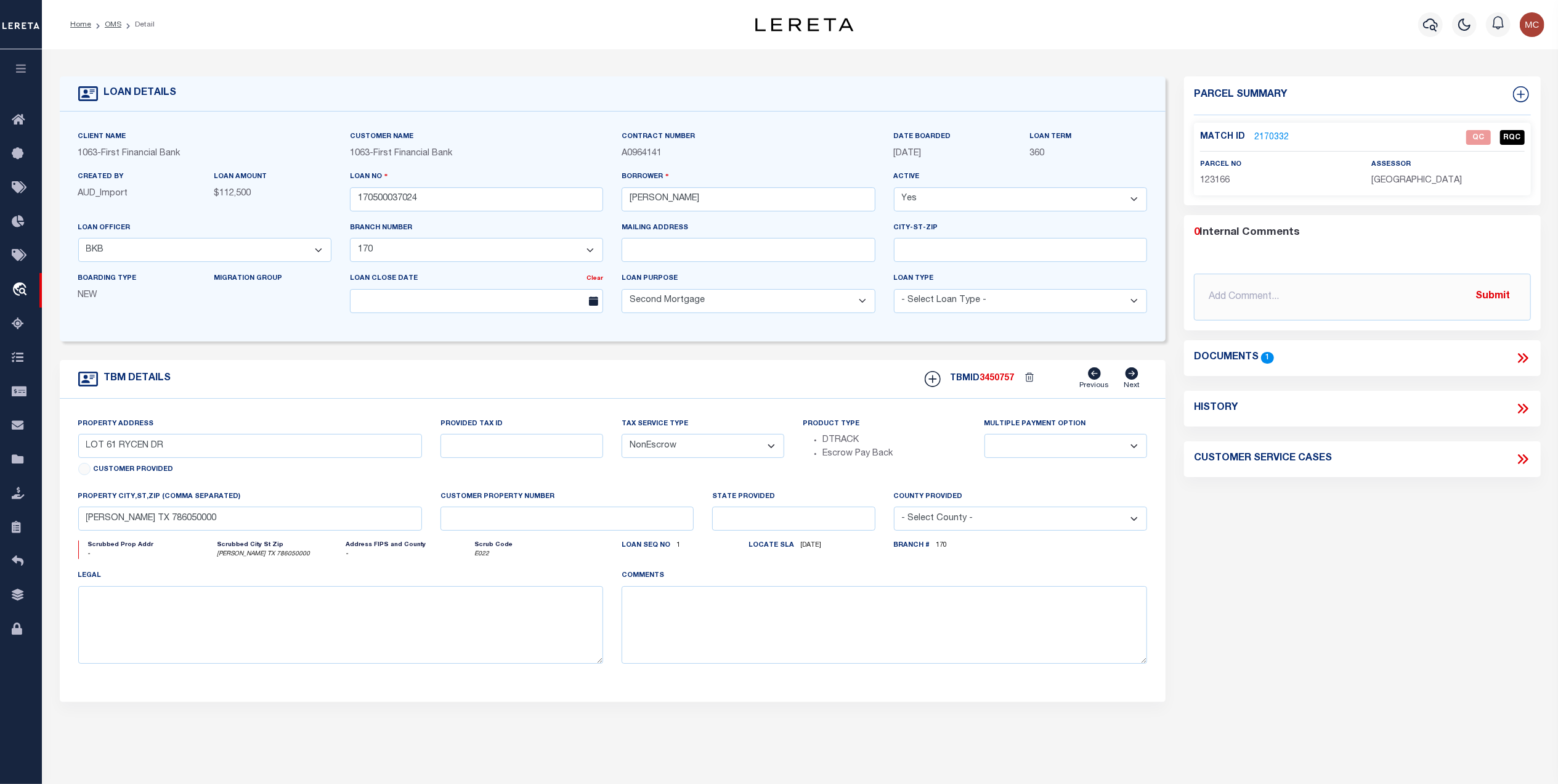
click at [1285, 137] on link "2170332" at bounding box center [1271, 138] width 34 height 13
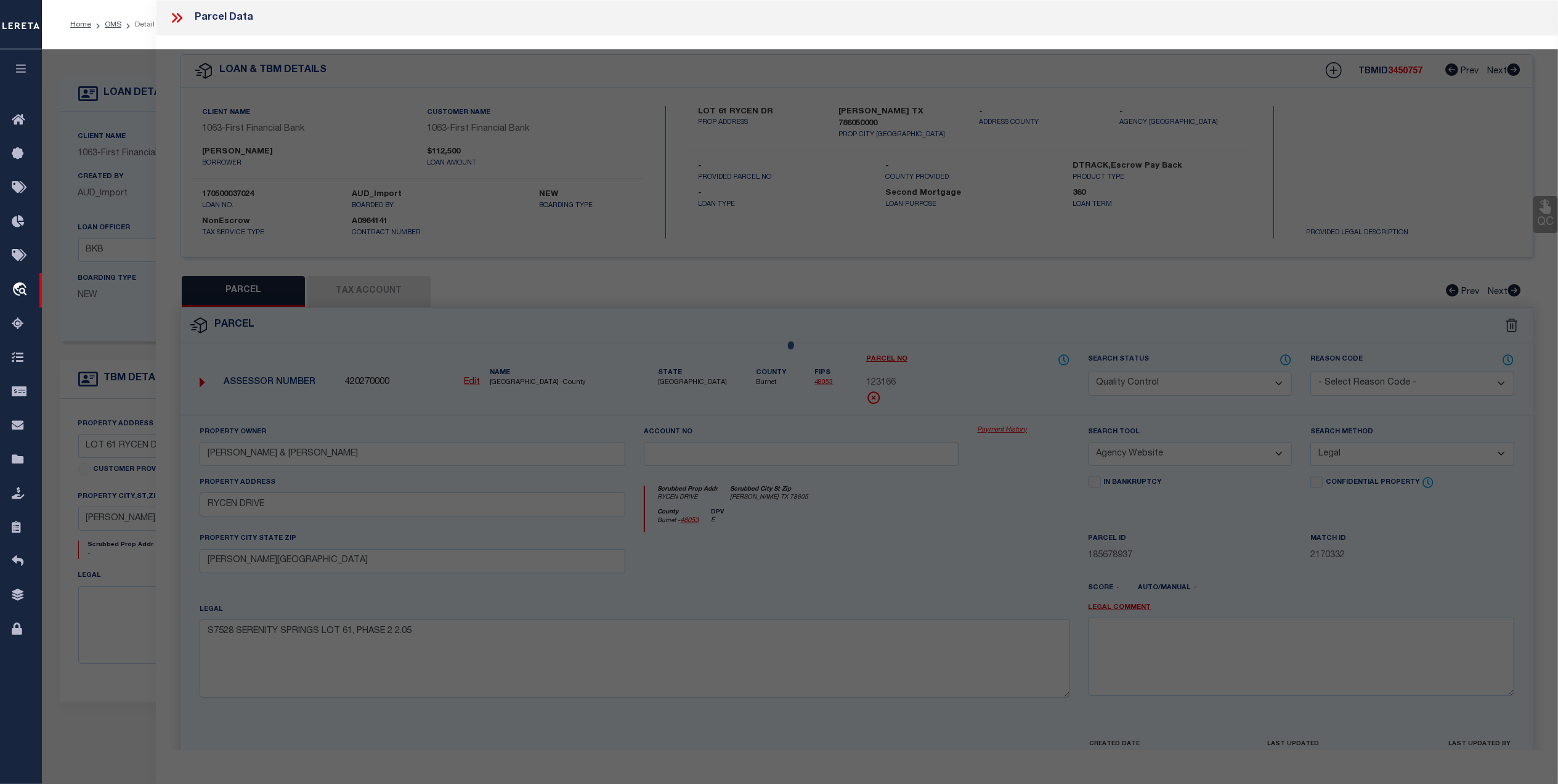
select select "AS"
select select
checkbox input "false"
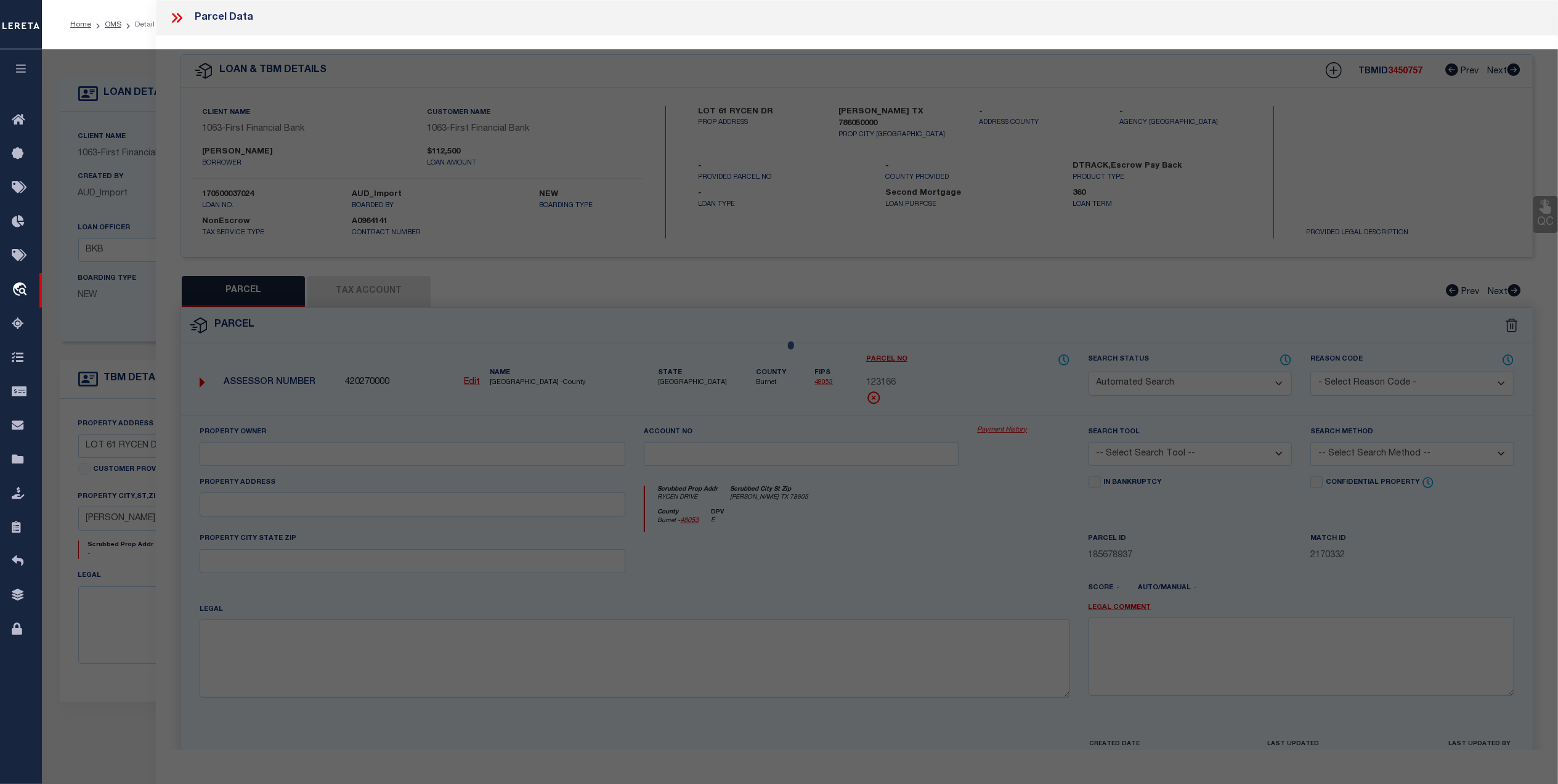
select select "QC"
type input "BUMPUS SERENA & ROSS"
select select "AGW"
select select "LEG"
type input "RYCEN DRIVE"
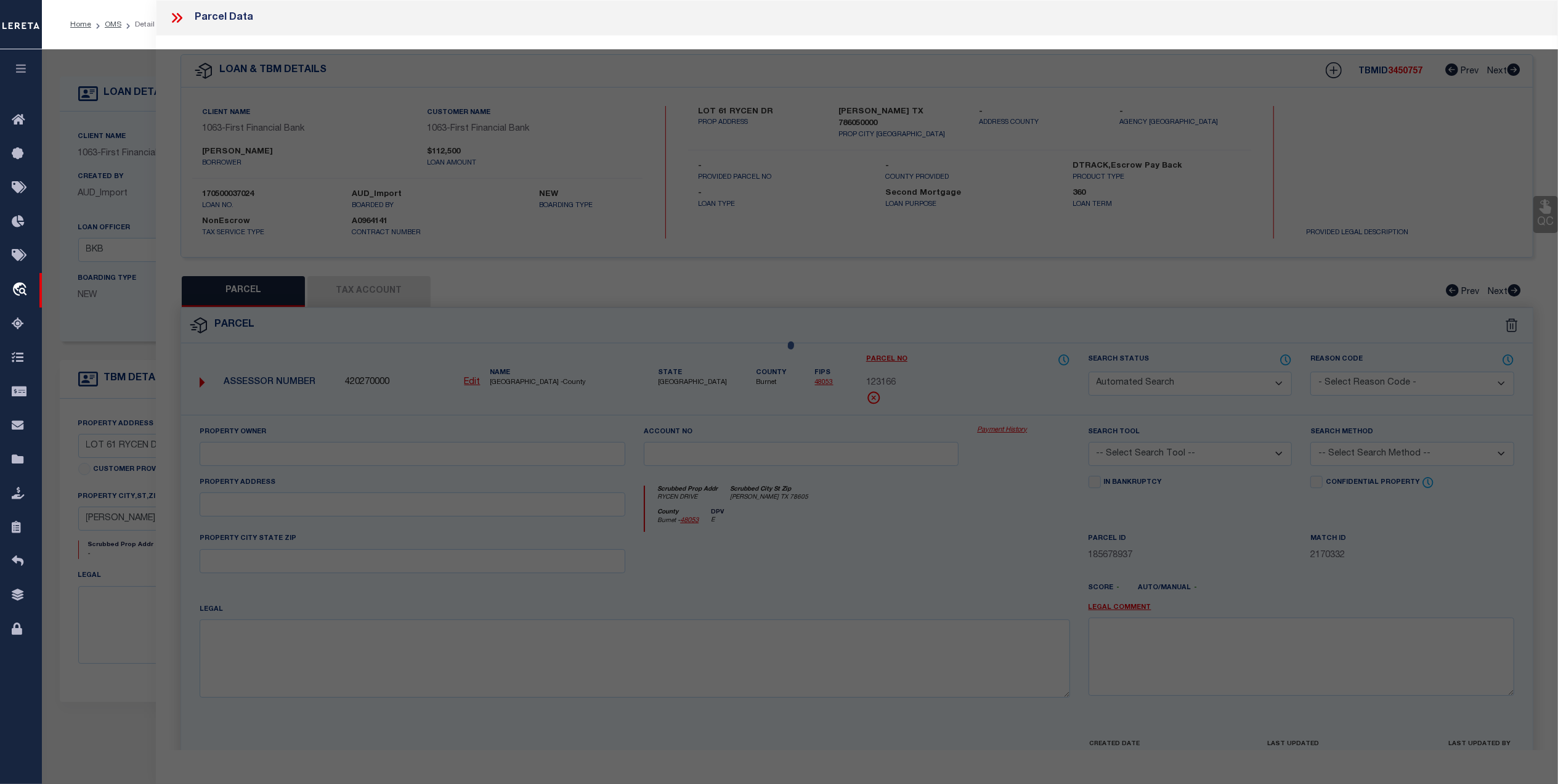
type input "BERTRAM, TX 78605"
type textarea "S7528 SERENITY SPRINGS LOT 61, PHASE 2 2.05"
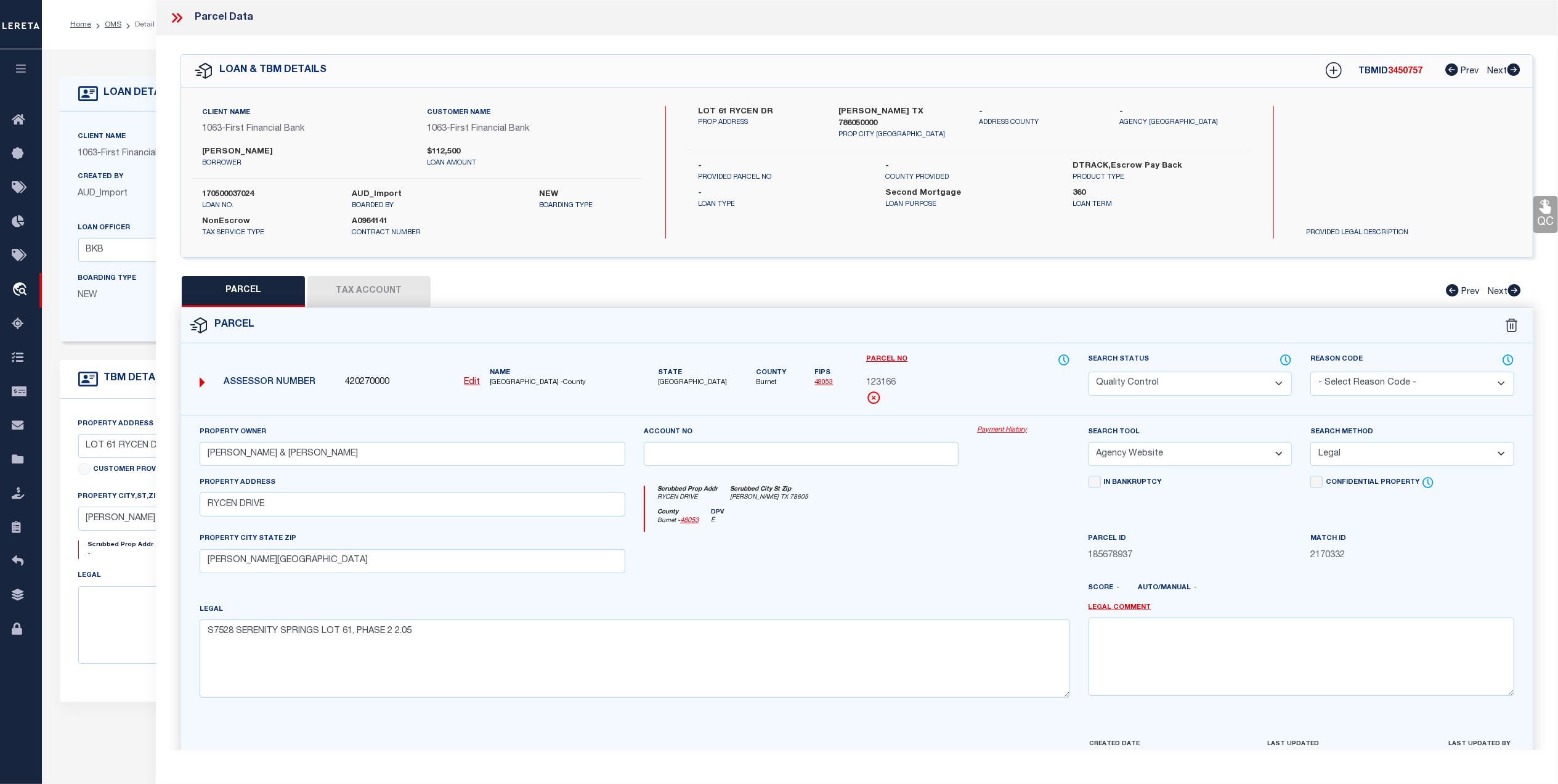
click at [370, 297] on button "Tax Account" at bounding box center [368, 291] width 123 height 31
select select "100"
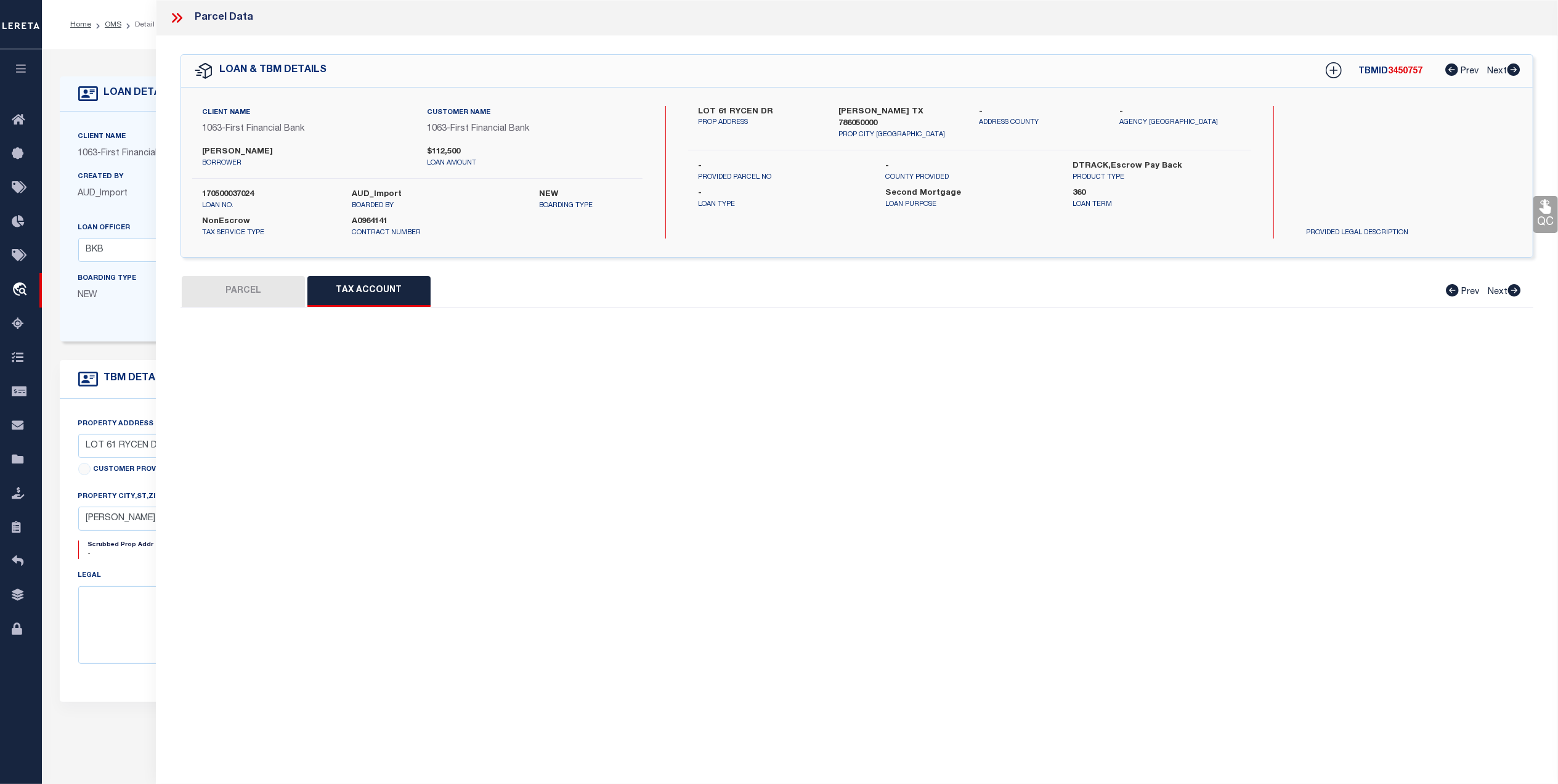
select select "100"
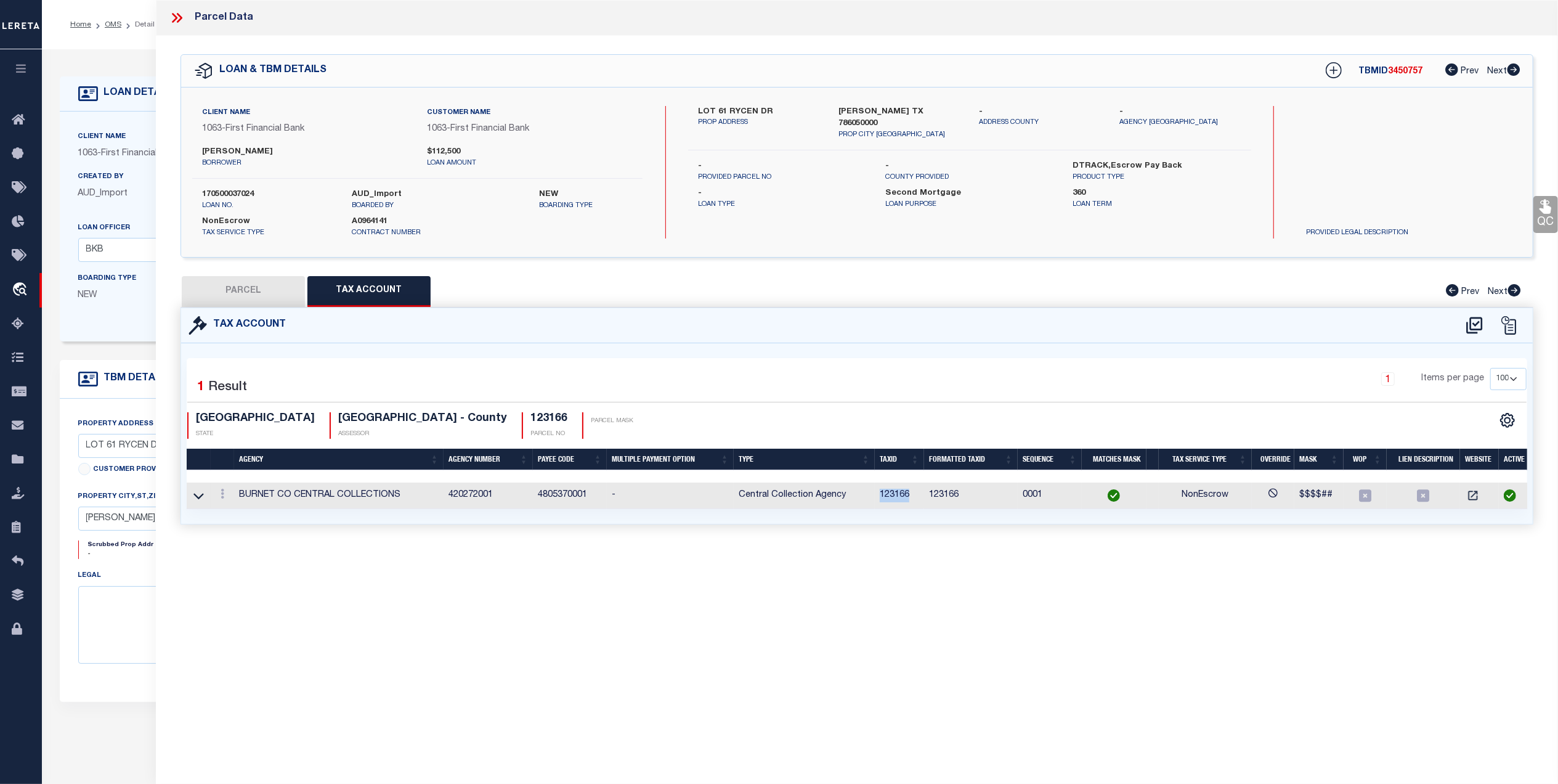
drag, startPoint x: 913, startPoint y: 498, endPoint x: 876, endPoint y: 501, distance: 37.1
click at [876, 501] on td "123166" at bounding box center [899, 495] width 49 height 27
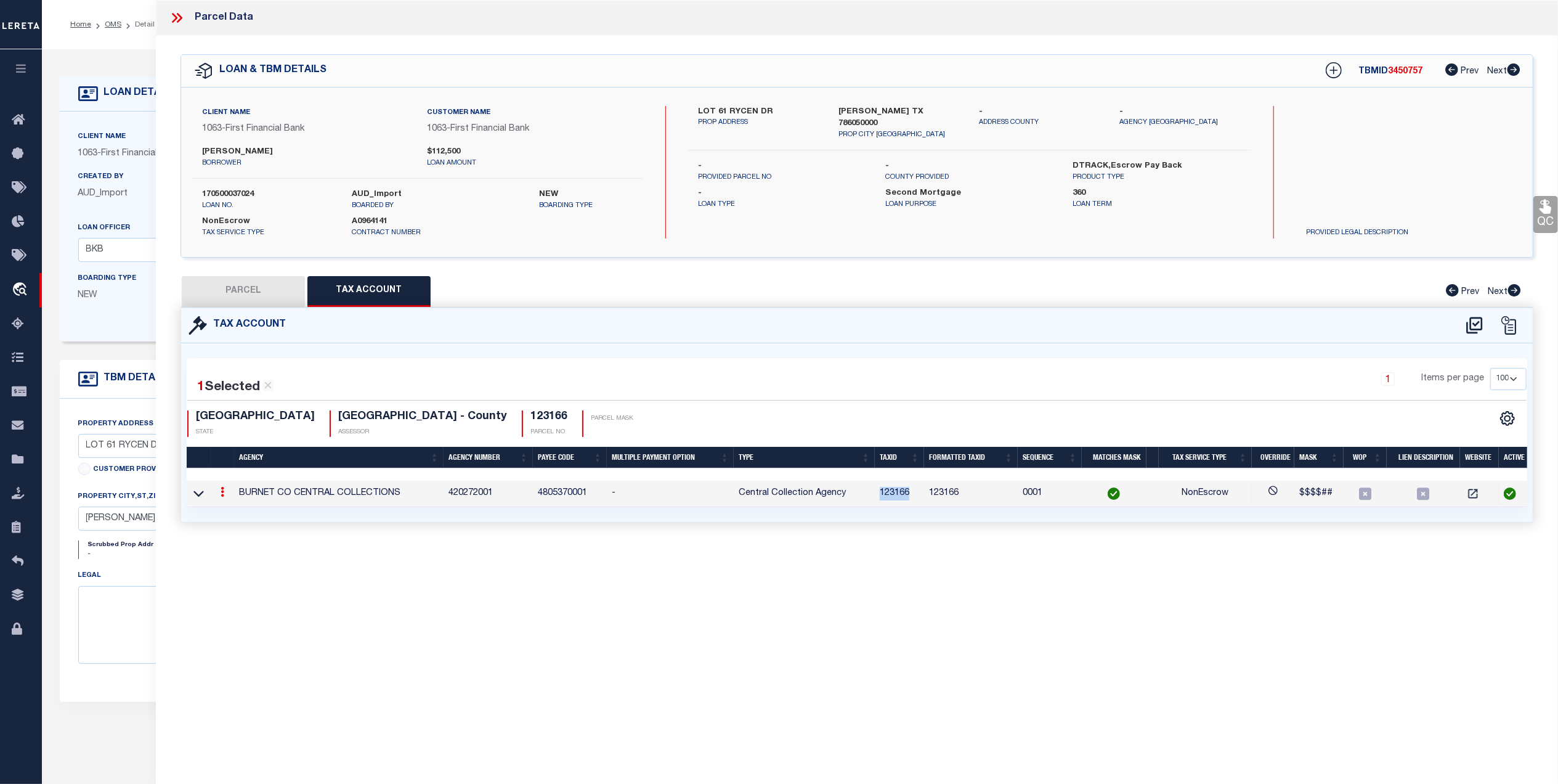
copy td "123166"
click at [273, 290] on button "PARCEL" at bounding box center [243, 291] width 123 height 31
select select "AS"
select select
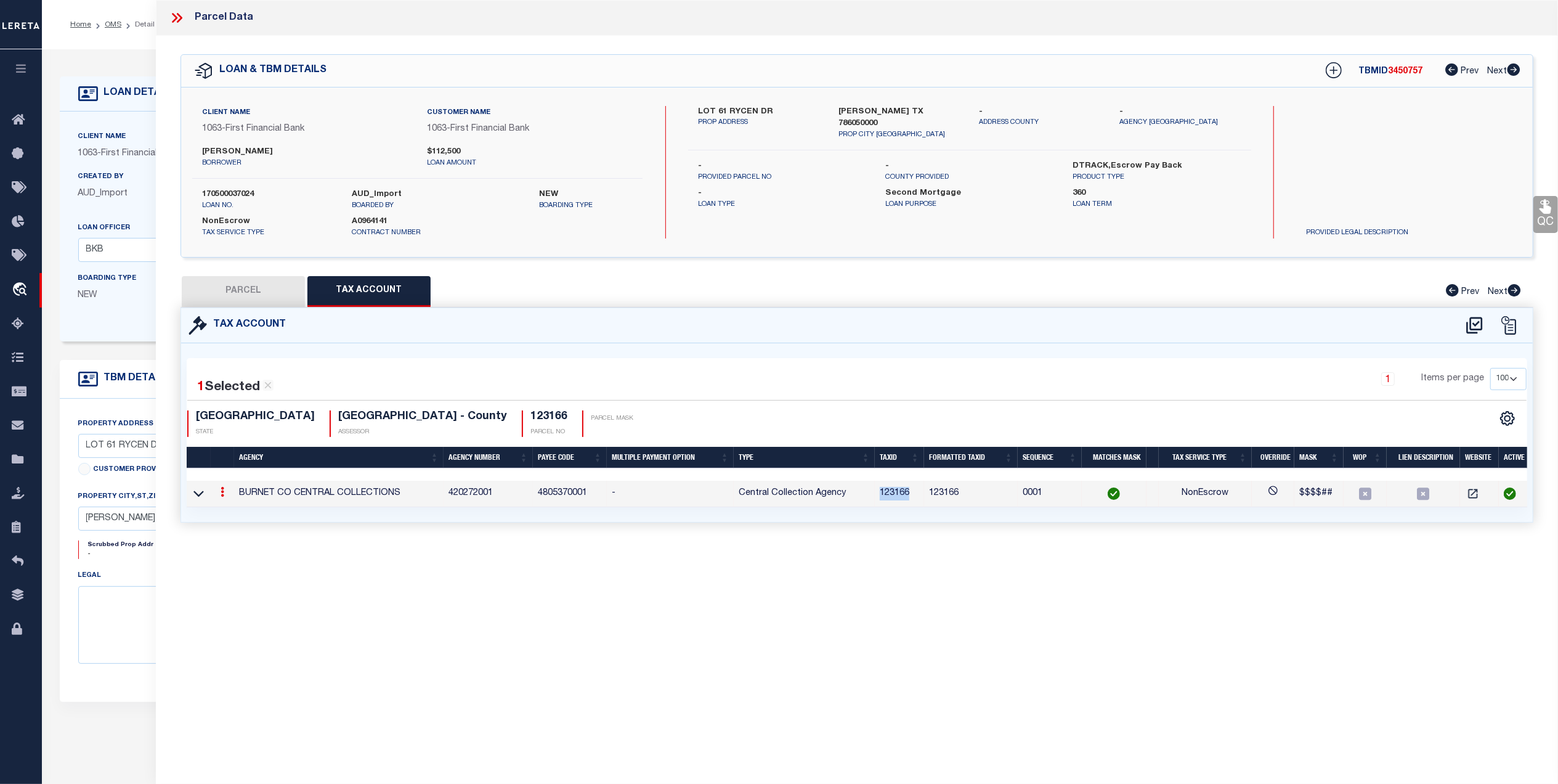
checkbox input "false"
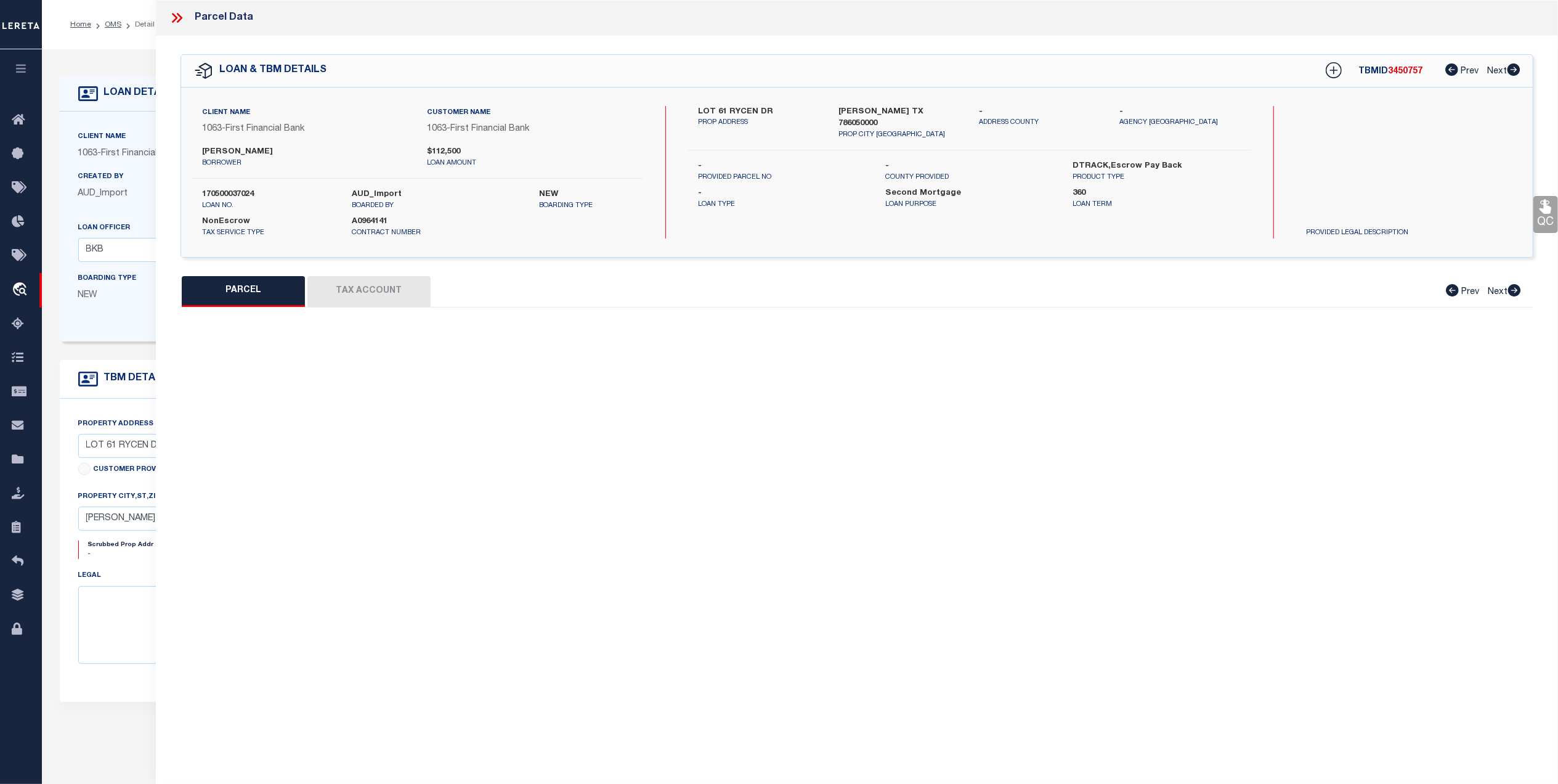
select select "QC"
type input "BUMPUS SERENA & ROSS"
select select "AGW"
select select "LEG"
type input "RYCEN DRIVE"
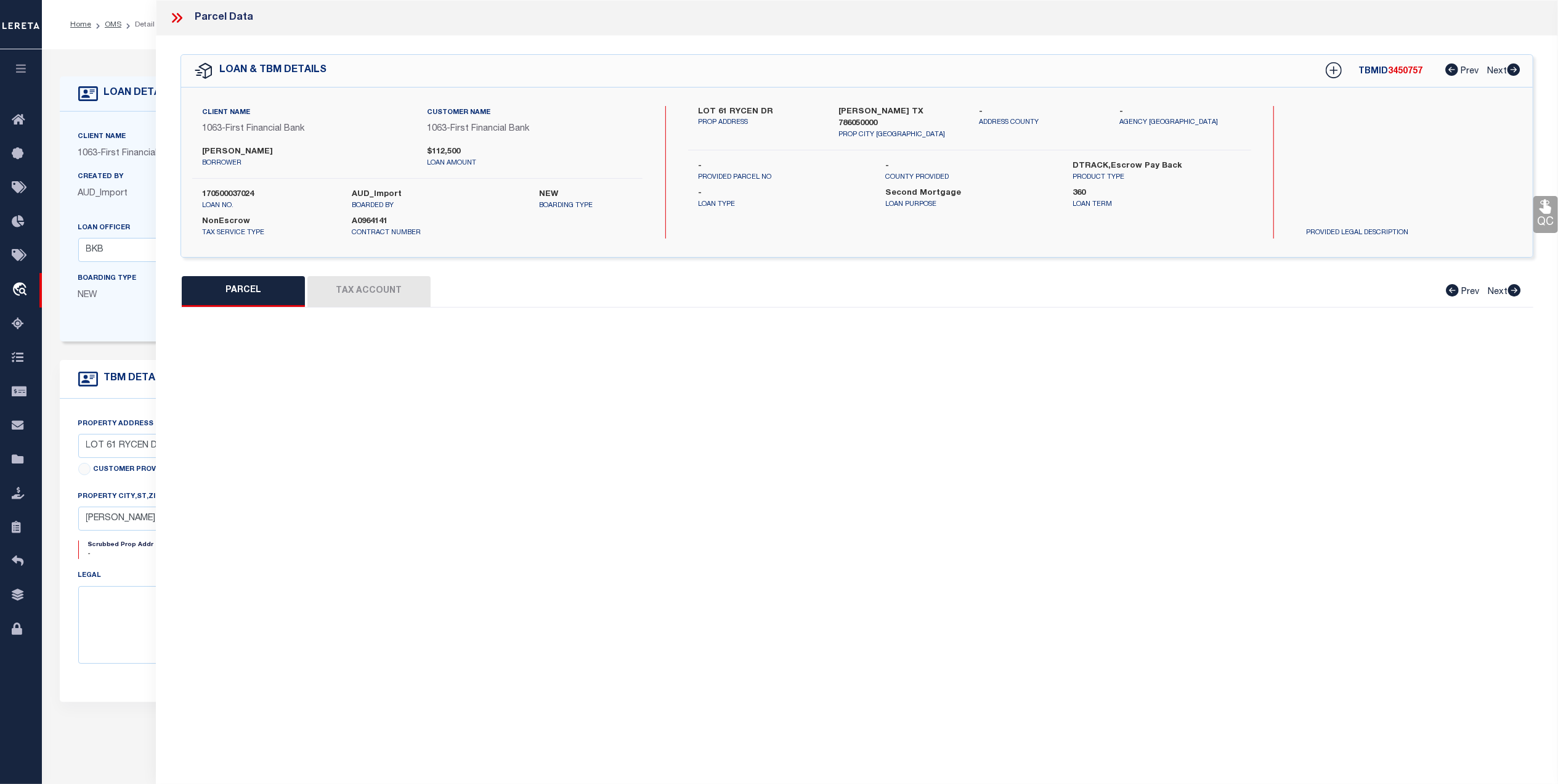
type input "BERTRAM, TX 78605"
type textarea "S7528 SERENITY SPRINGS LOT 61, PHASE 2 2.05"
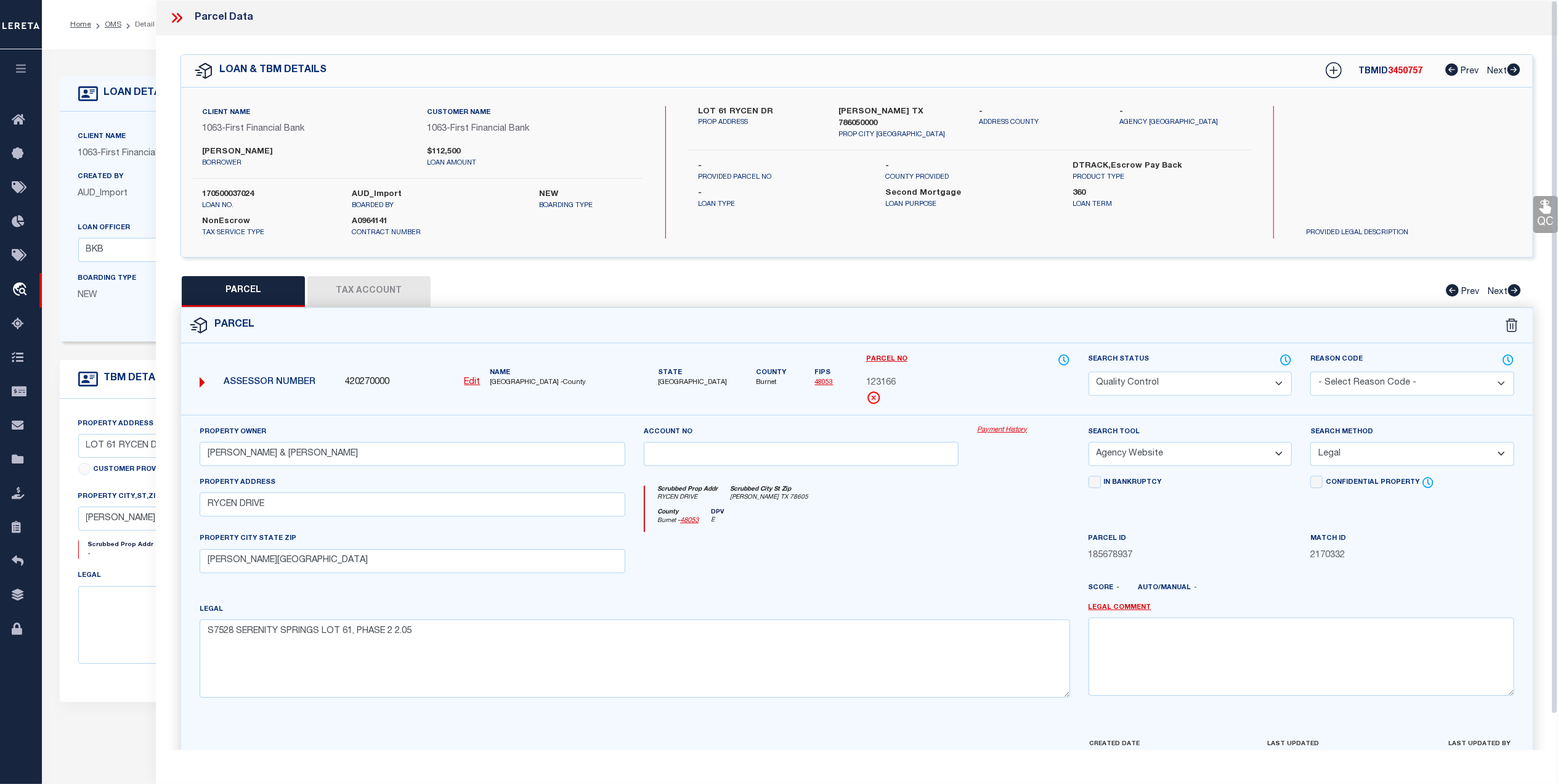
click at [390, 284] on button "Tax Account" at bounding box center [368, 291] width 123 height 31
select select "100"
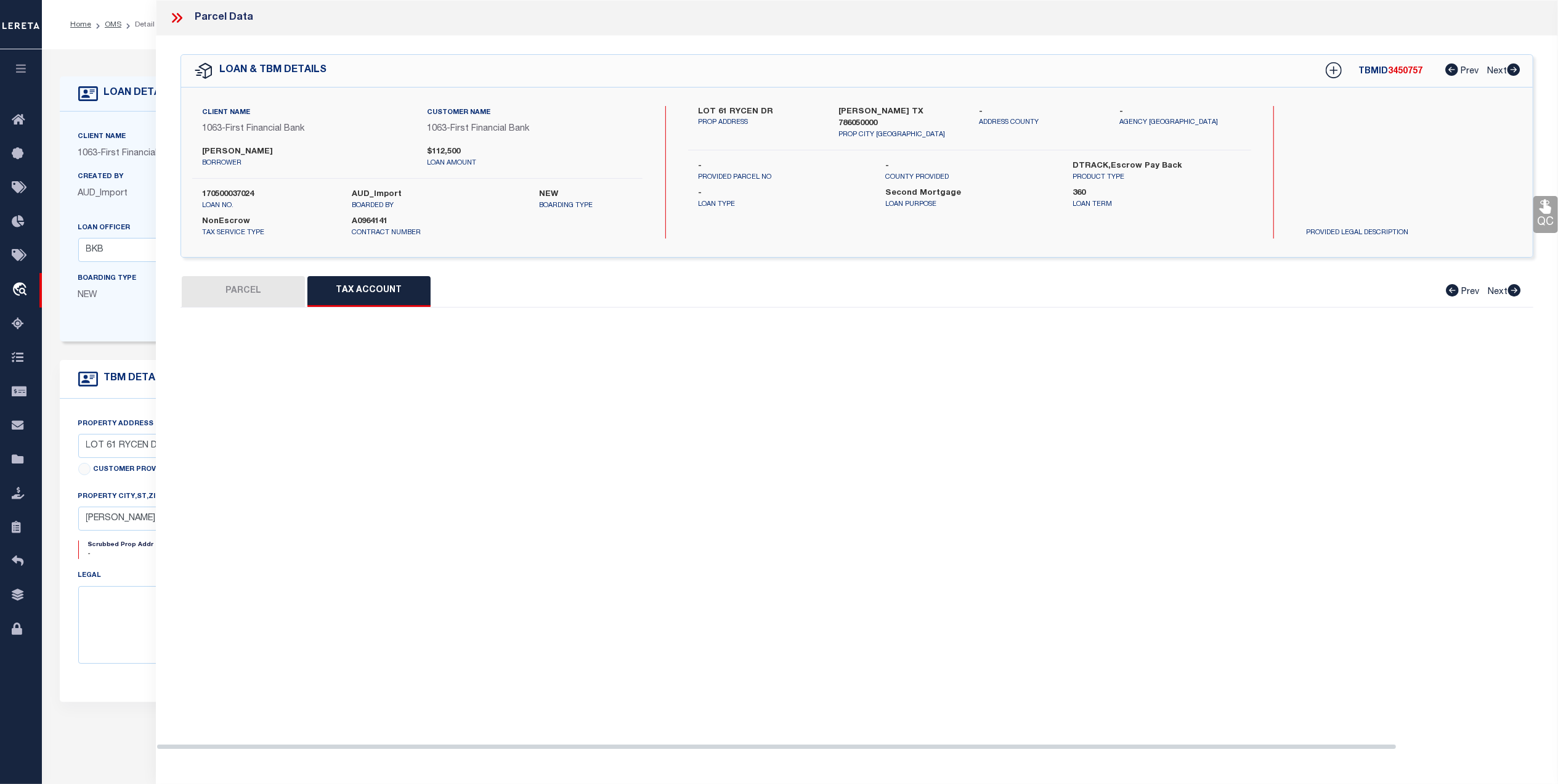
select select "100"
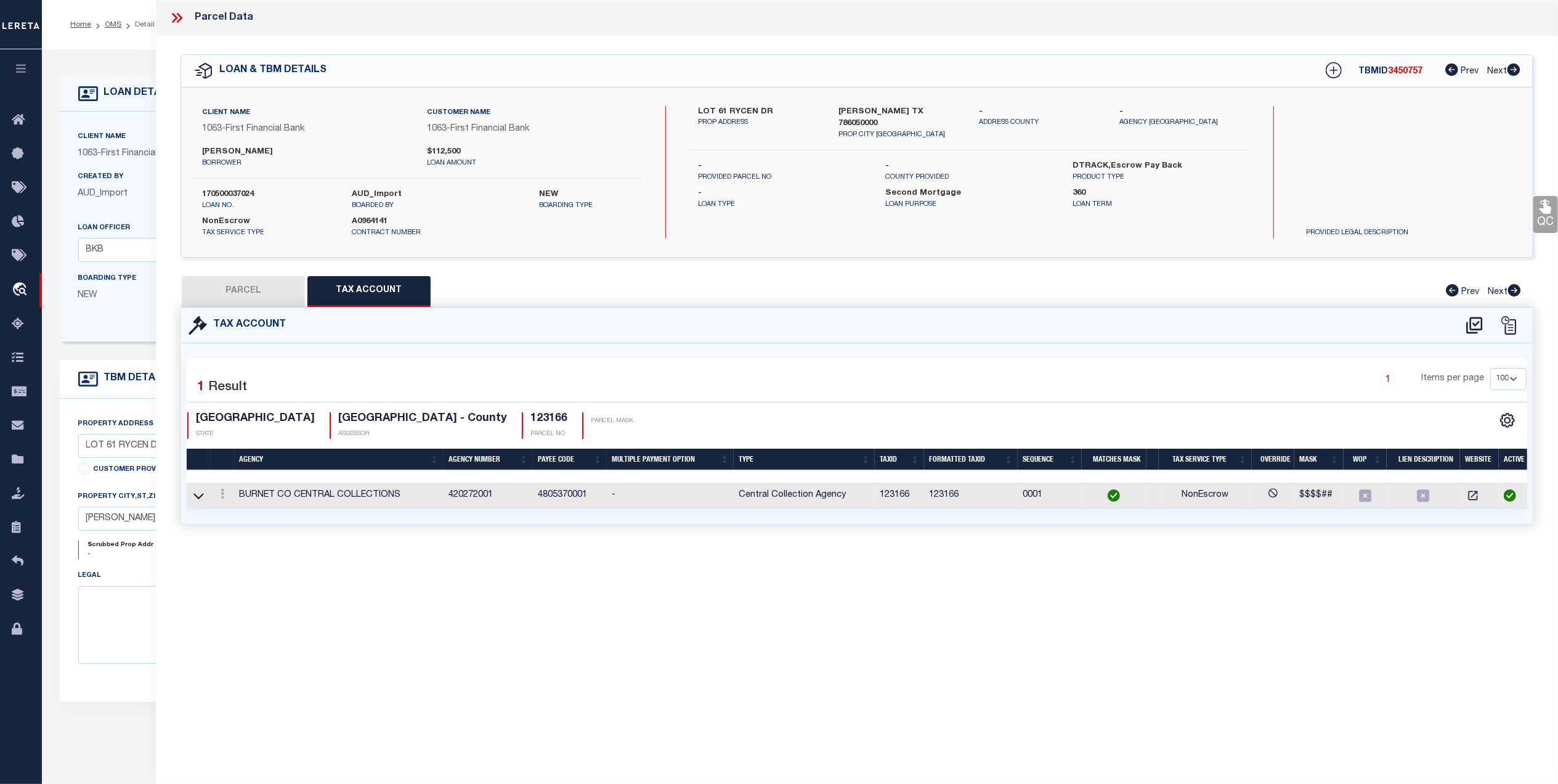
click at [271, 296] on button "PARCEL" at bounding box center [243, 291] width 123 height 31
select select "AS"
select select
checkbox input "false"
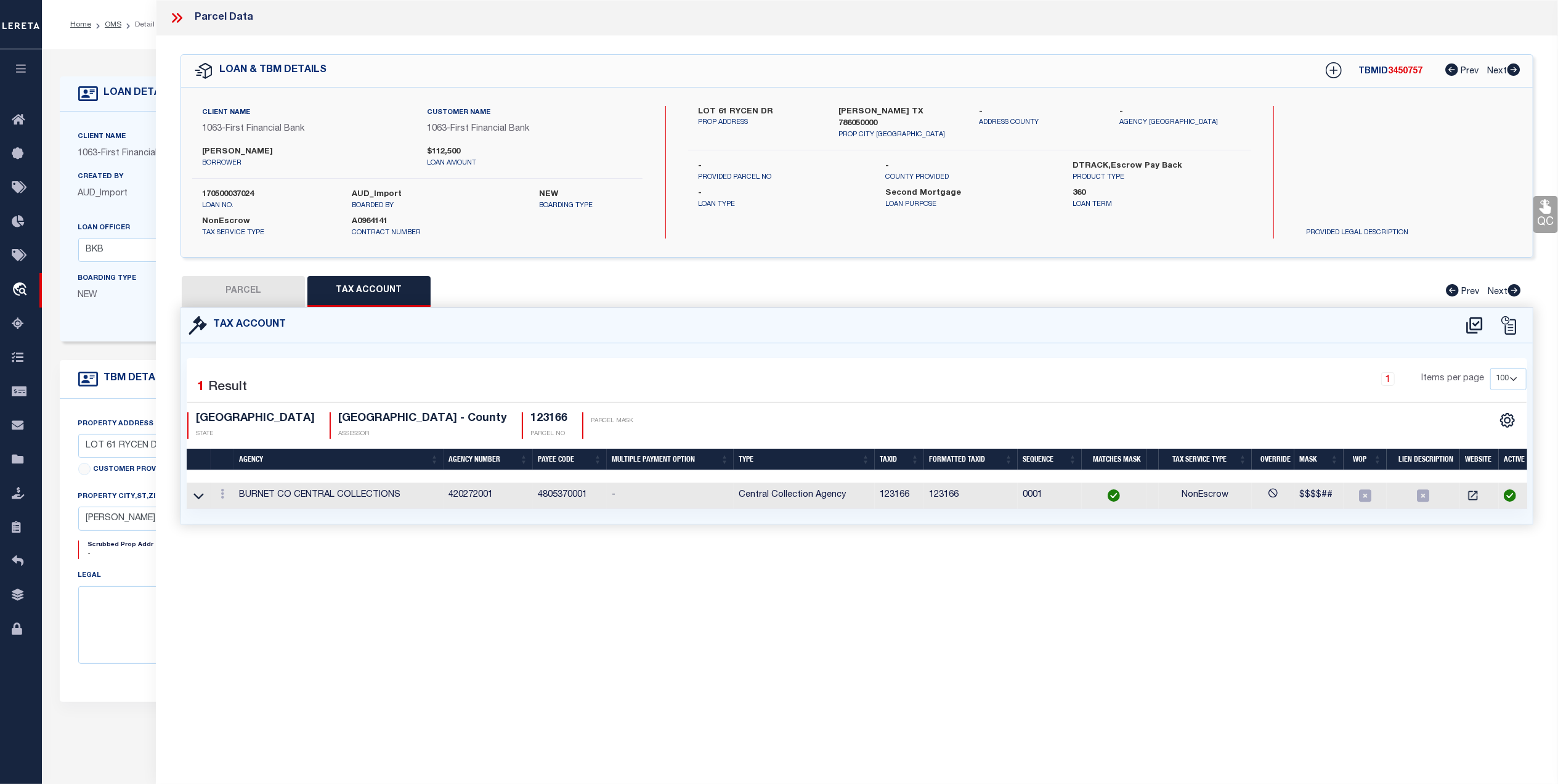
checkbox input "false"
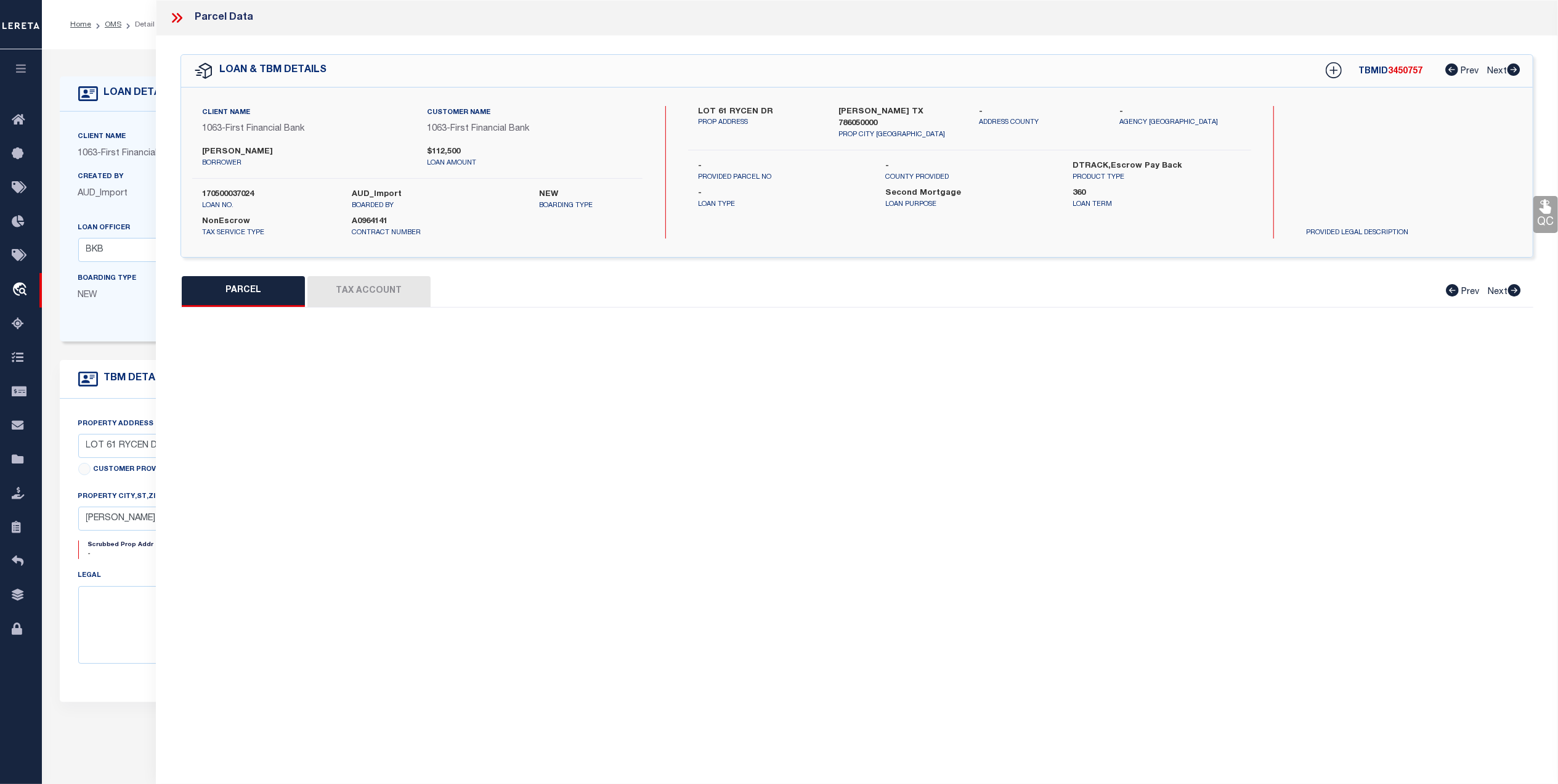
select select "QC"
type input "BUMPUS SERENA & ROSS"
select select "AGW"
select select "LEG"
type input "RYCEN DRIVE"
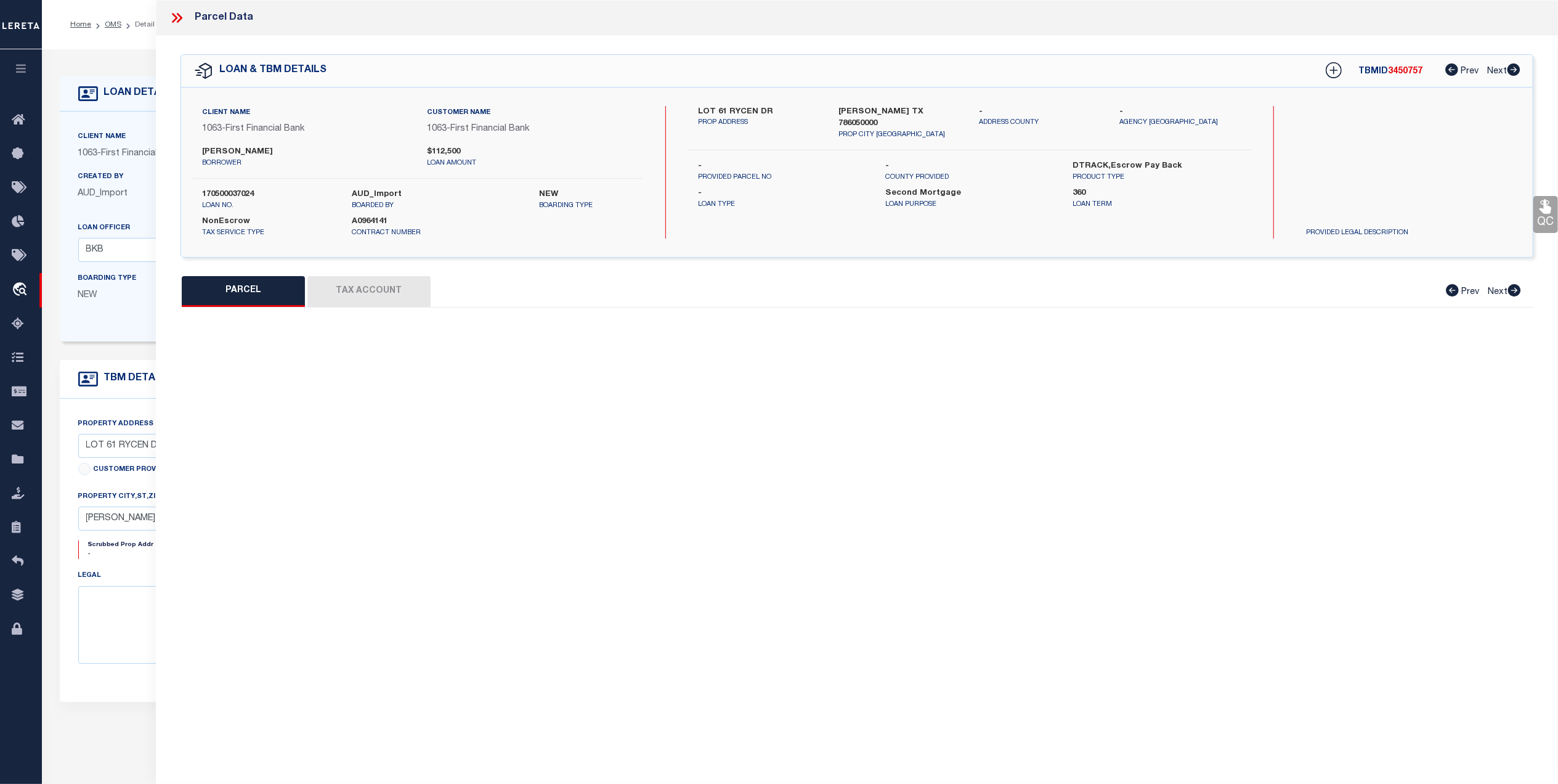
type input "BERTRAM, TX 78605"
type textarea "S7528 SERENITY SPRINGS LOT 61, PHASE 2 2.05"
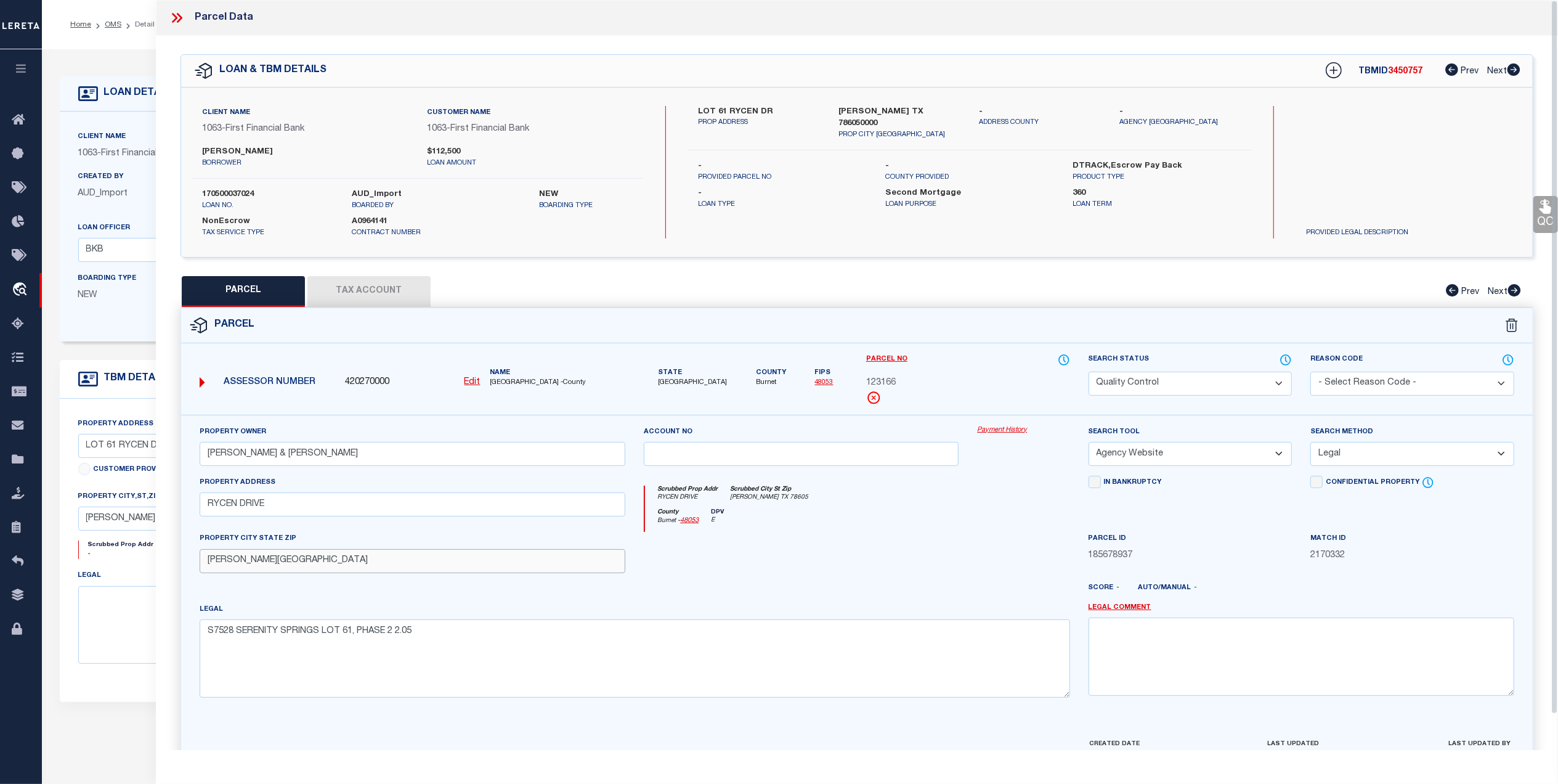
drag, startPoint x: 440, startPoint y: 577, endPoint x: 829, endPoint y: 464, distance: 405.1
click at [440, 573] on input "BERTRAM, TX 78605" at bounding box center [413, 561] width 426 height 24
click at [1541, 210] on icon at bounding box center [1545, 206] width 12 height 14
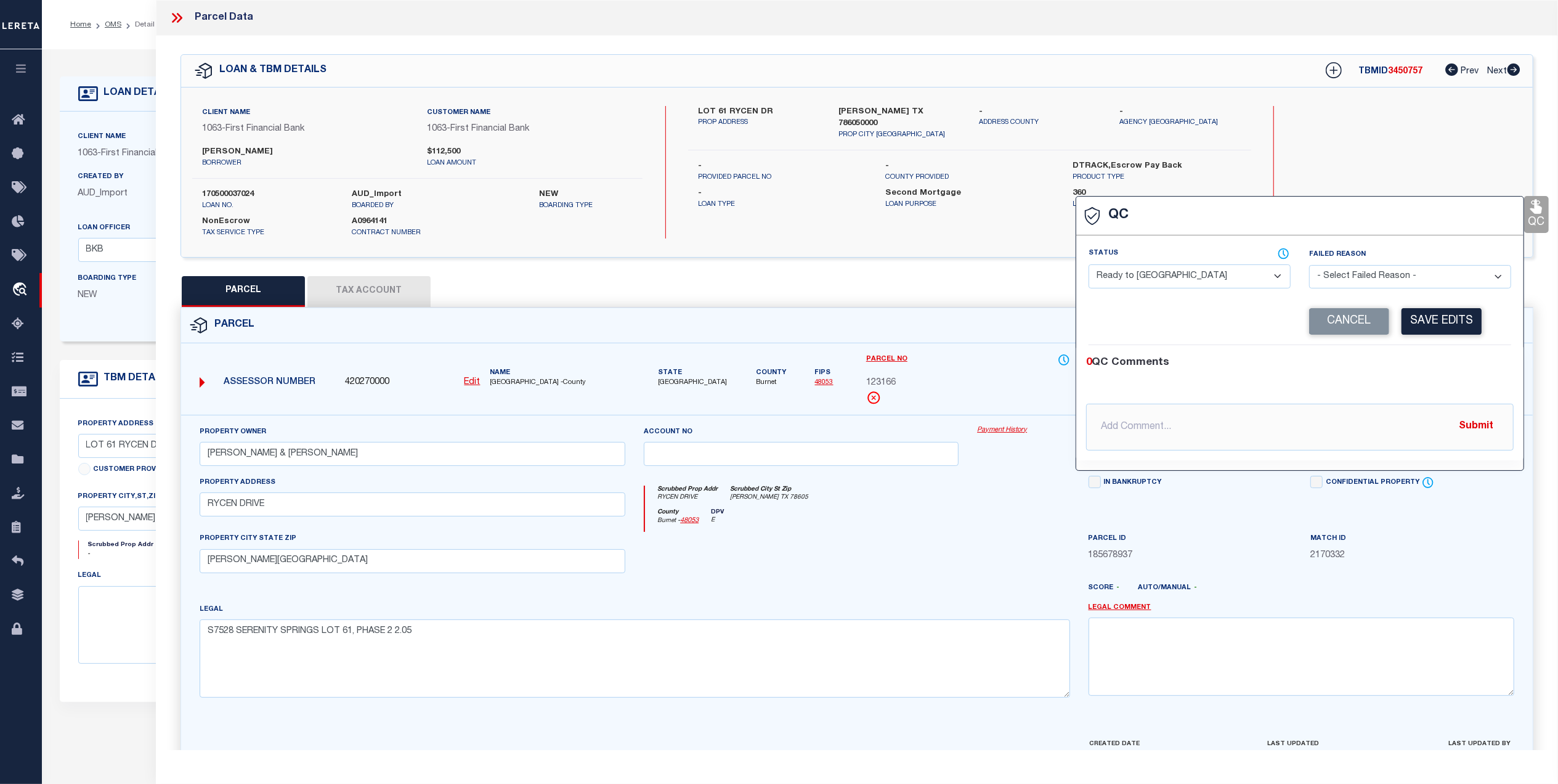
drag, startPoint x: 1122, startPoint y: 267, endPoint x: 1129, endPoint y: 283, distance: 17.5
click at [1122, 267] on select "- Select Status - Ready to QC Correct Incorrect" at bounding box center [1190, 277] width 202 height 24
select select "COR"
click at [1089, 266] on select "- Select Status - Ready to QC Correct Incorrect" at bounding box center [1190, 277] width 202 height 24
click at [1448, 319] on button "Save Edits" at bounding box center [1441, 321] width 81 height 27
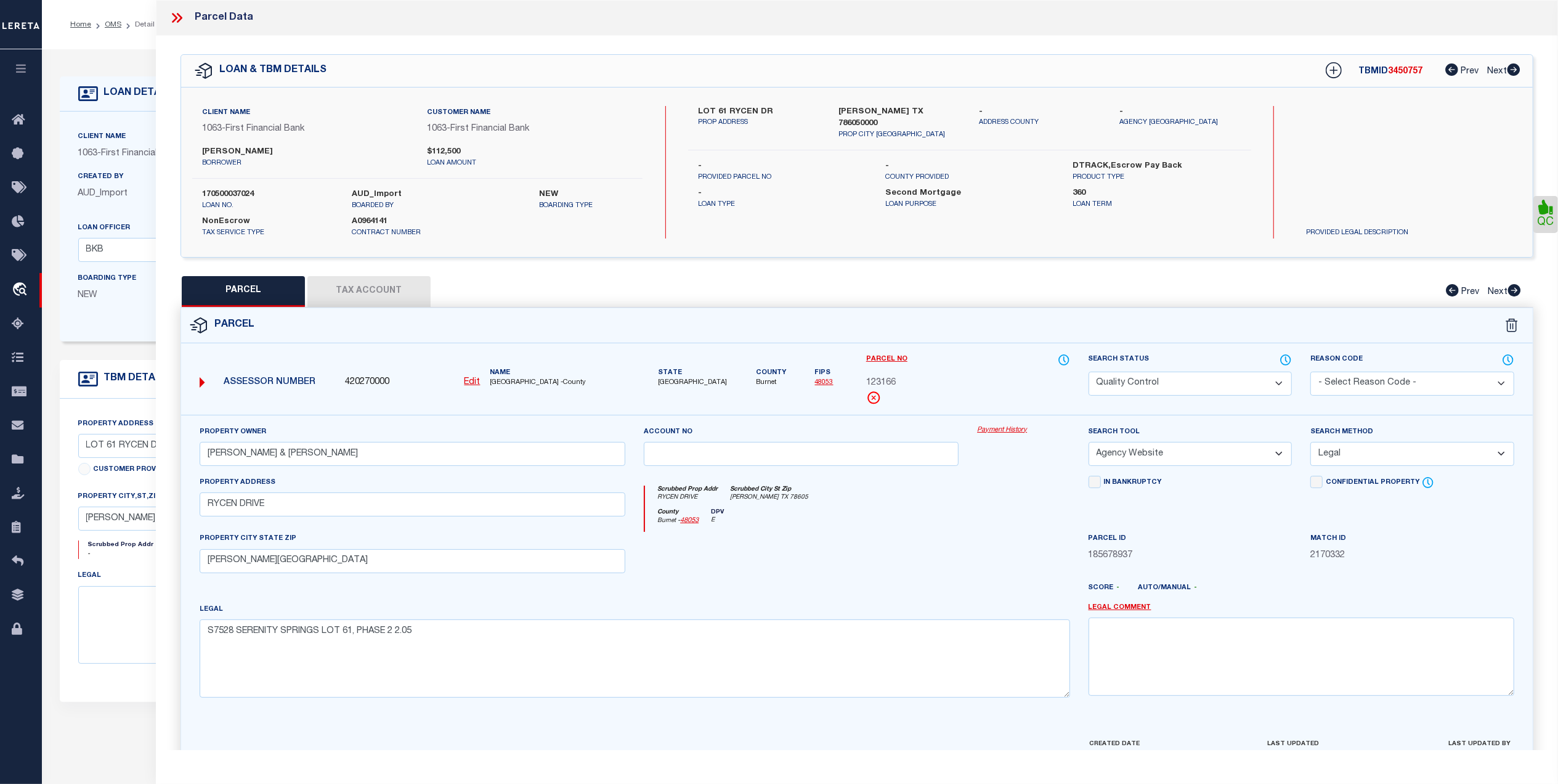
click at [1194, 382] on select "Automated Search Bad Parcel Complete Duplicate Parcel High Dollar Reporting In …" at bounding box center [1190, 383] width 204 height 24
click at [1089, 371] on select "Automated Search Bad Parcel Complete Duplicate Parcel High Dollar Reporting In …" at bounding box center [1190, 383] width 204 height 24
click at [945, 514] on div "County Burnet - 48053 DPV E" at bounding box center [857, 520] width 425 height 24
click at [1026, 577] on div at bounding box center [1024, 556] width 111 height 51
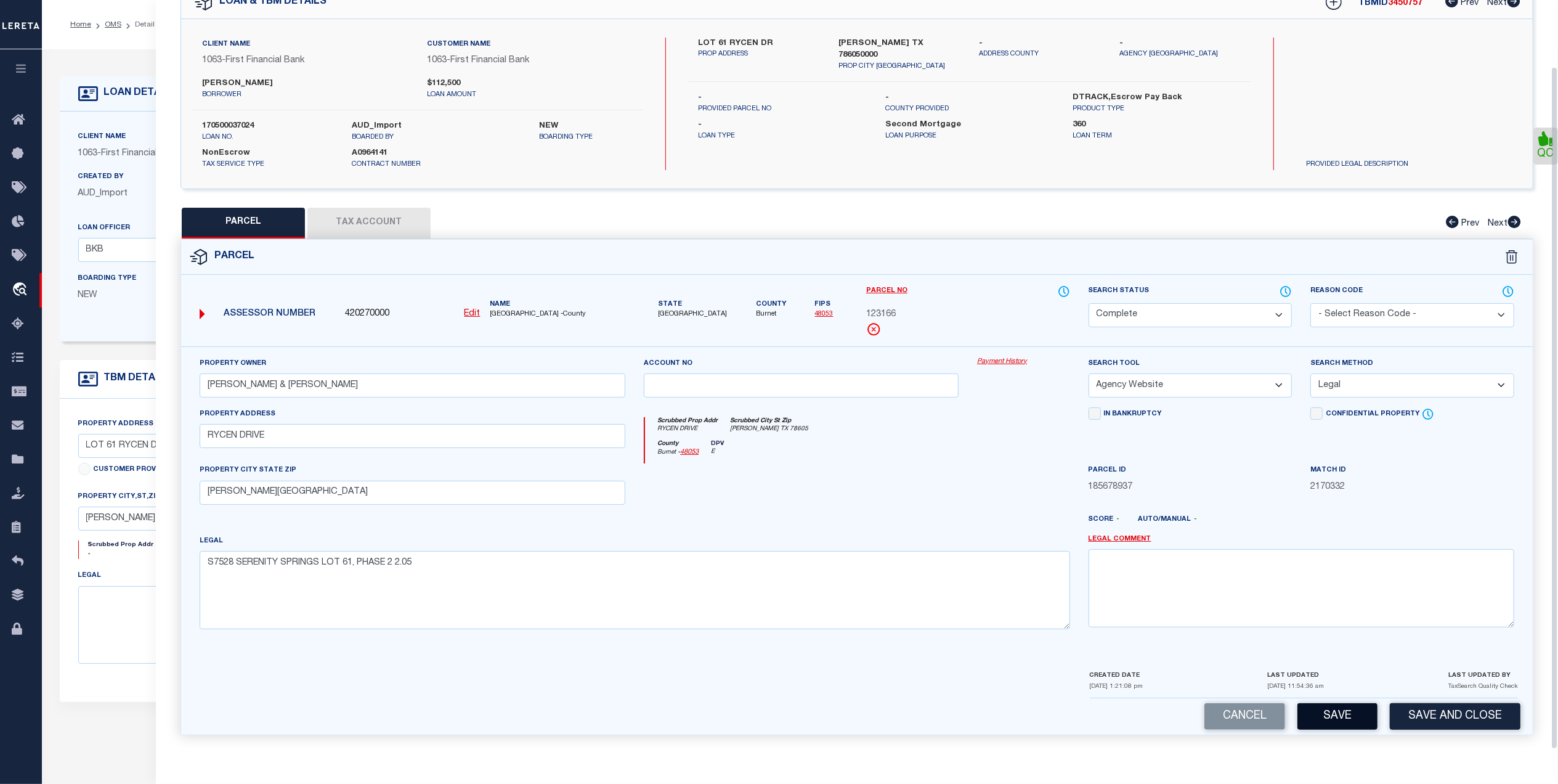
click at [1339, 716] on button "Save" at bounding box center [1338, 716] width 81 height 27
select select "AS"
select select
checkbox input "false"
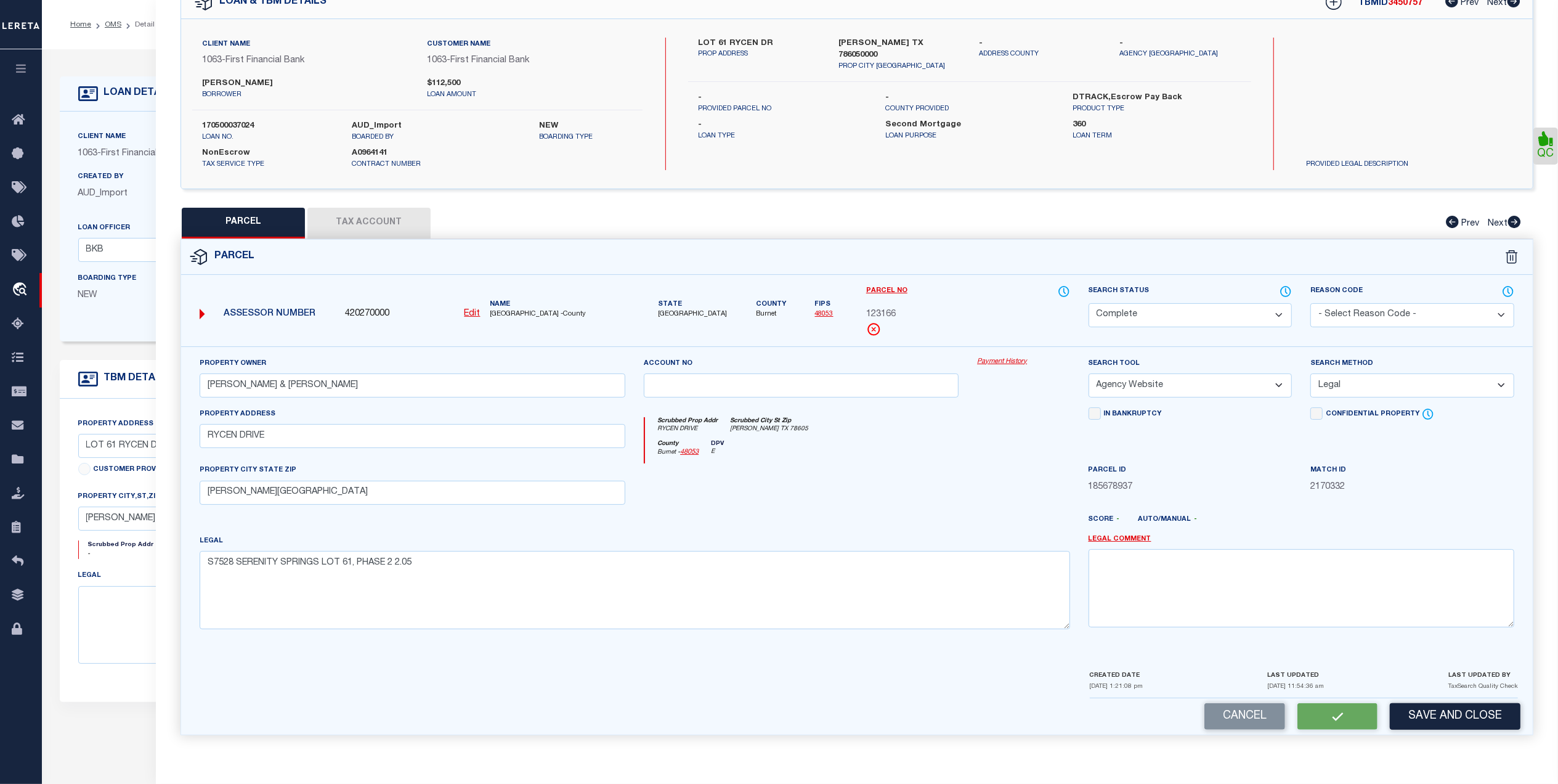
checkbox input "false"
select select "CP"
type input "BUMPUS SERENA & ROSS"
select select "AGW"
select select "LEG"
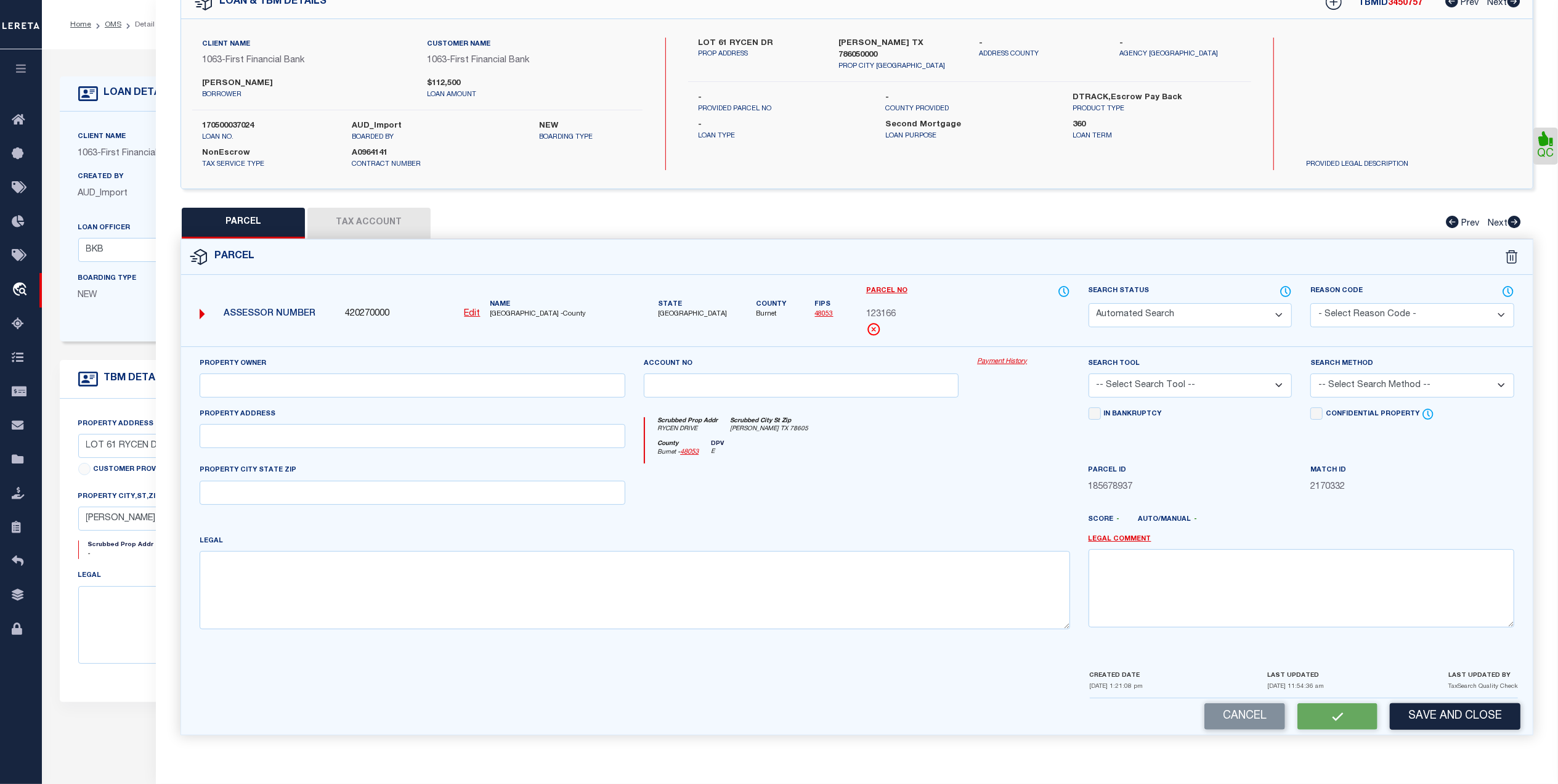
type input "RYCEN DRIVE"
type input "BERTRAM, TX 78605"
type textarea "S7528 SERENITY SPRINGS LOT 61, PHASE 2 2.05"
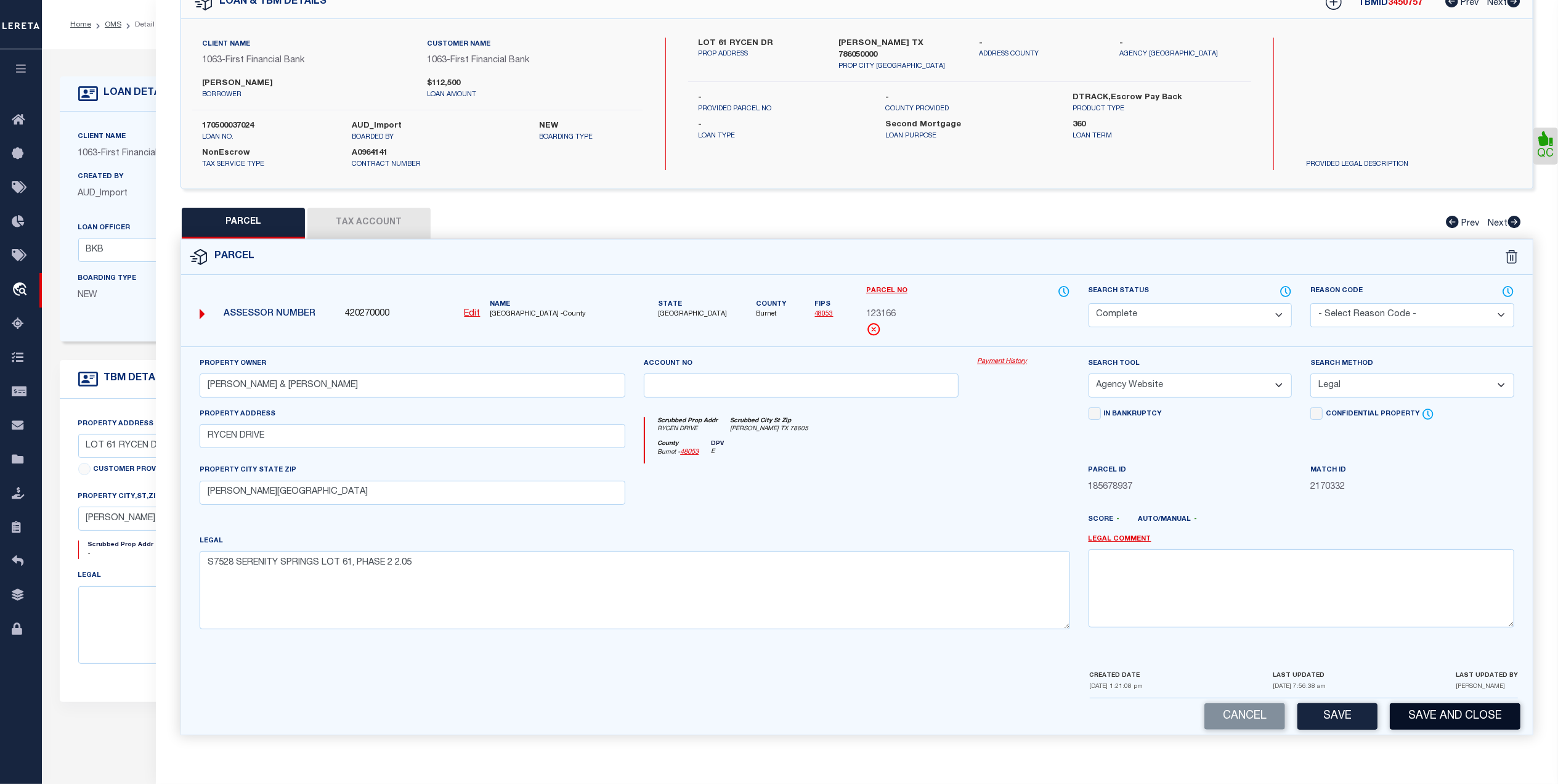
click at [1444, 714] on button "Save and Close" at bounding box center [1454, 716] width 131 height 27
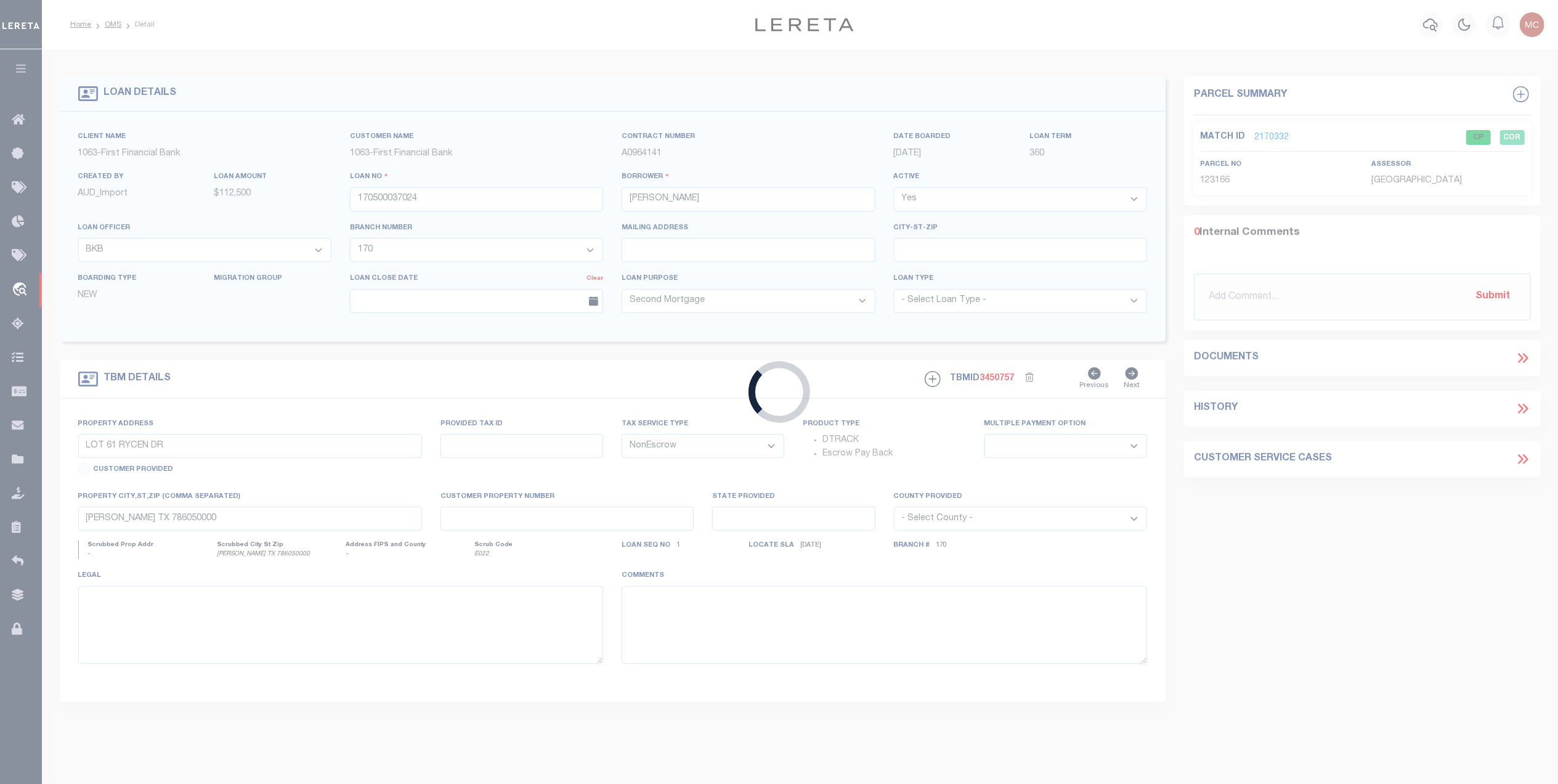
select select
select select "4583"
select select "2311"
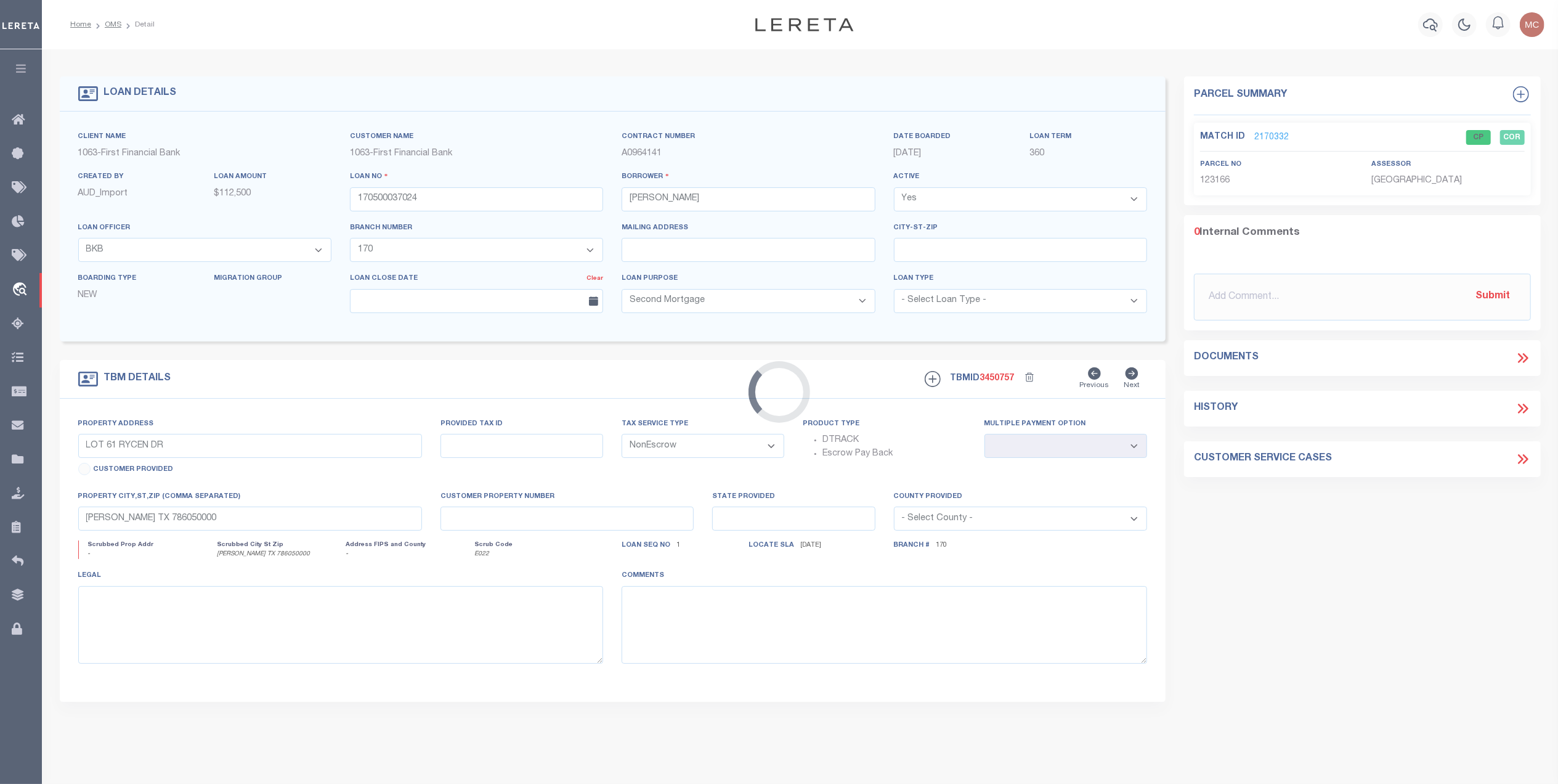
scroll to position [0, 0]
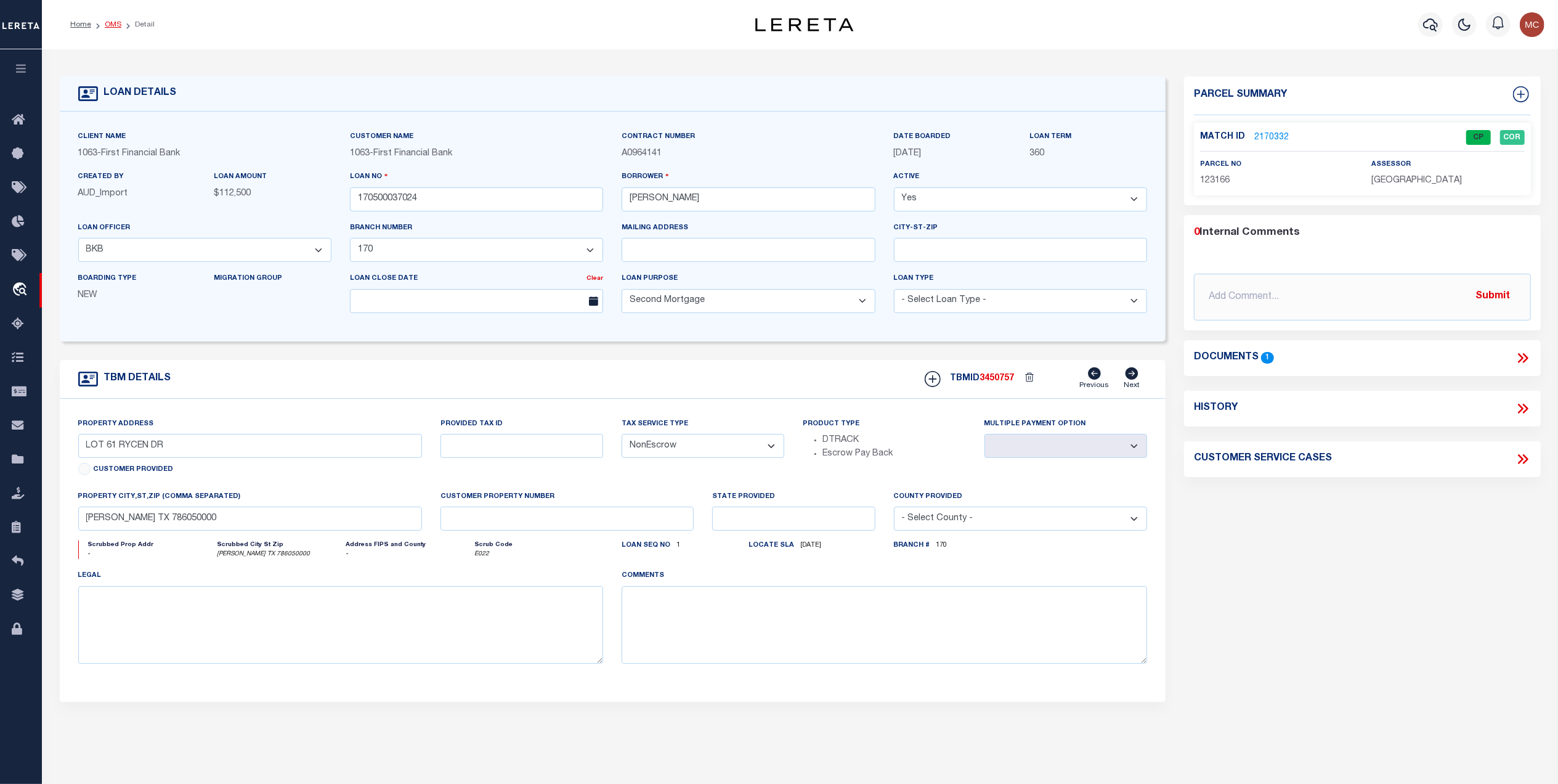
click at [111, 26] on link "OMS" at bounding box center [113, 25] width 17 height 7
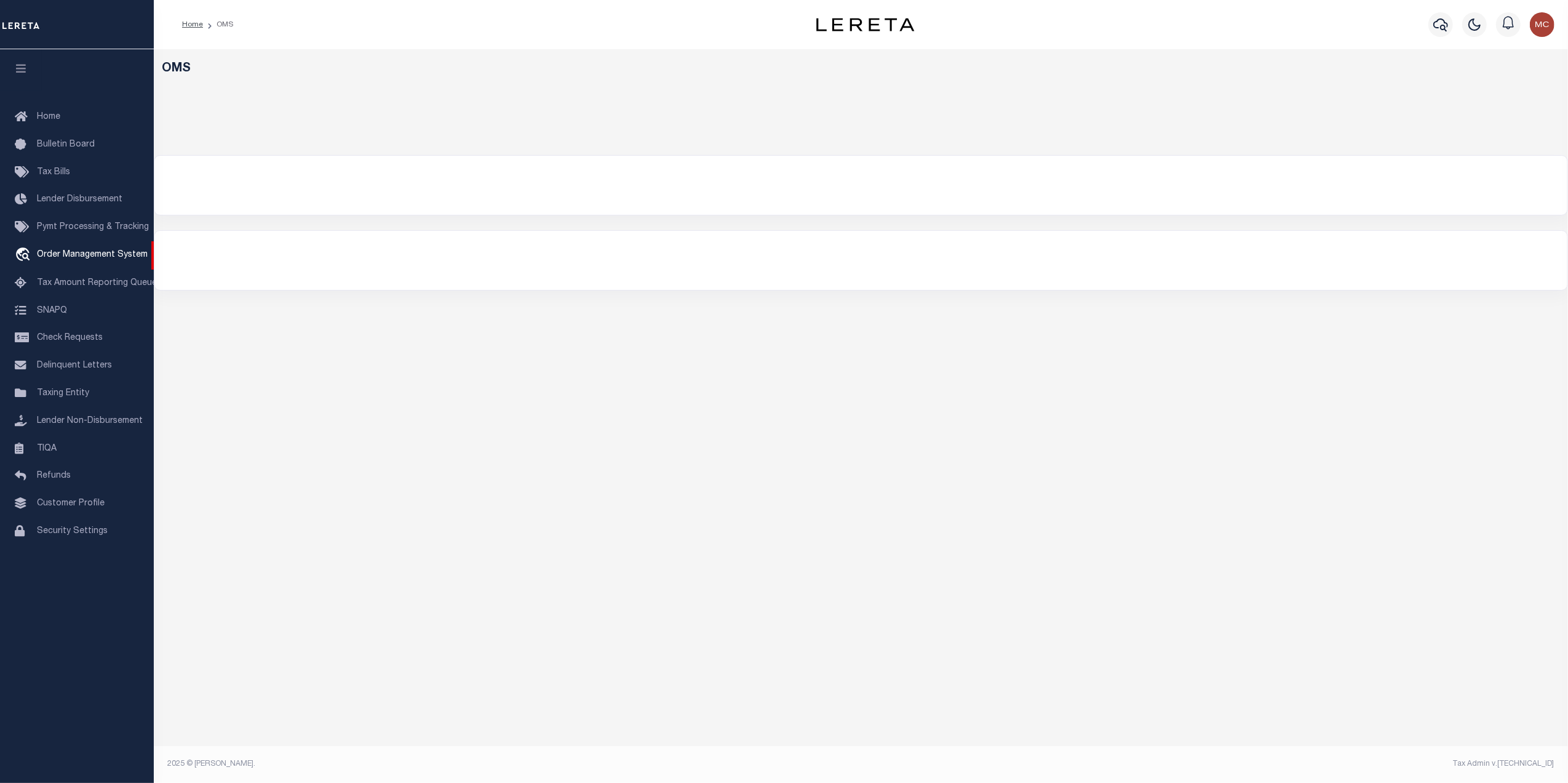
select select "200"
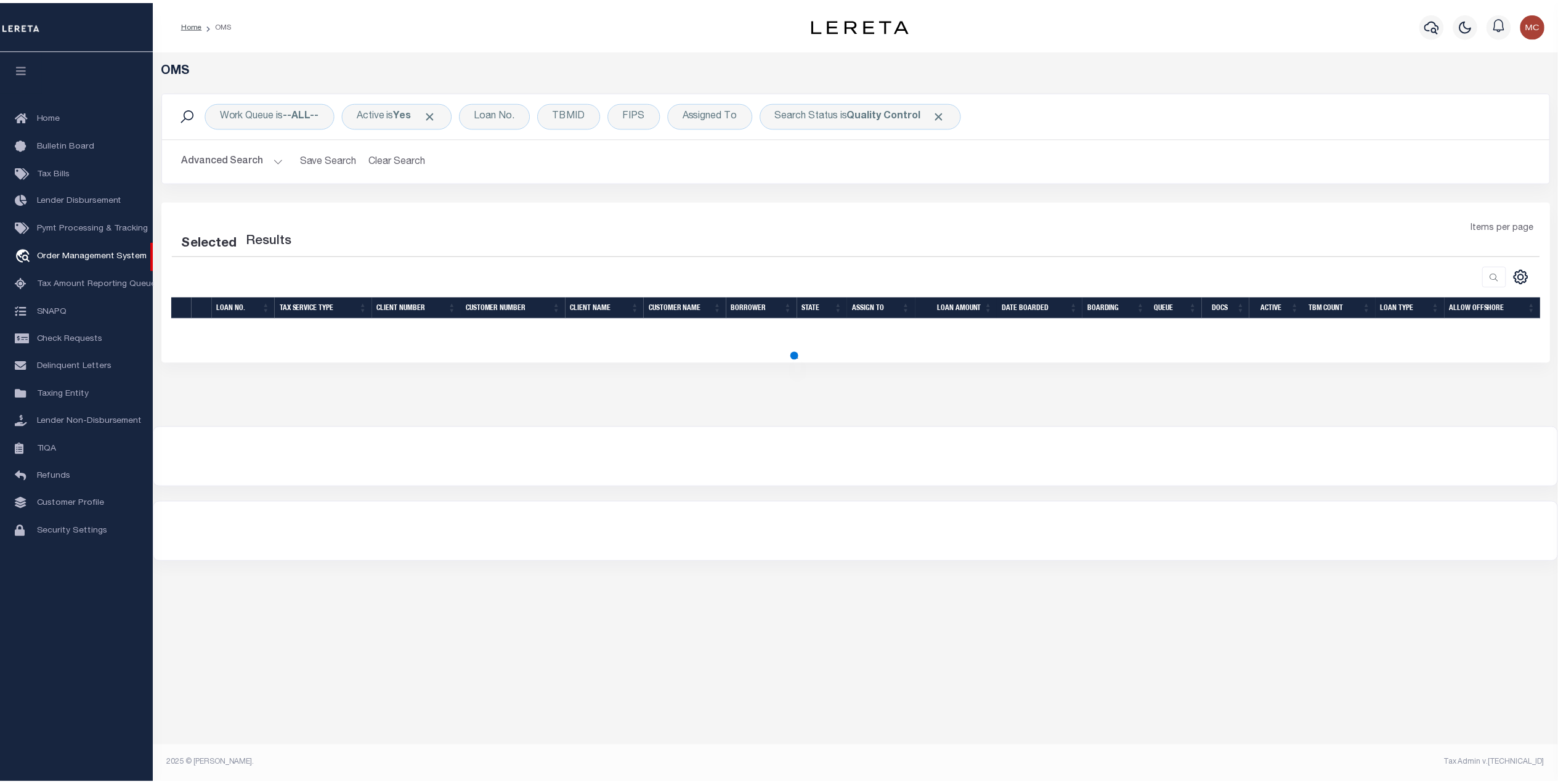
select select "200"
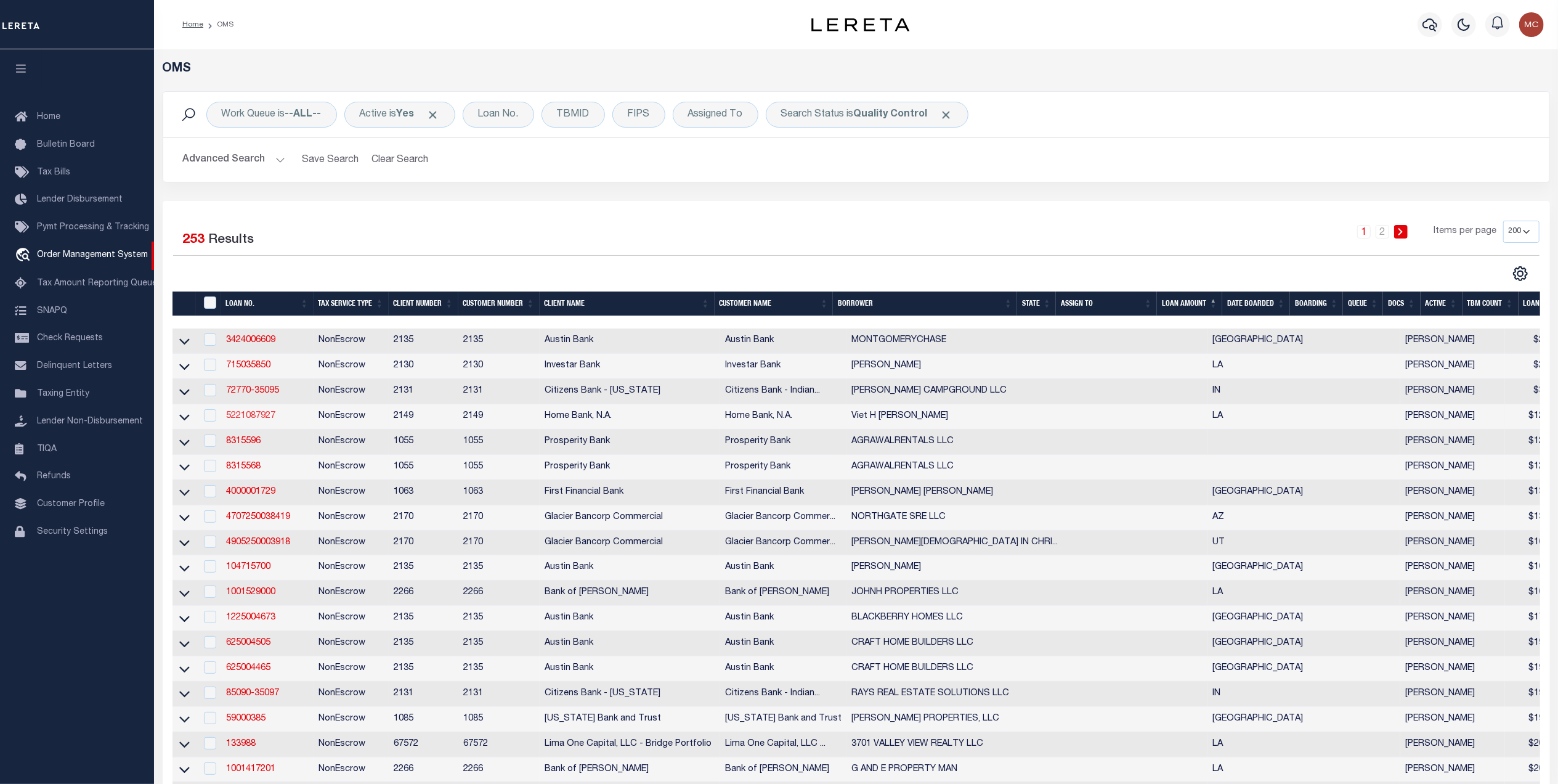
click at [267, 420] on link "5221087927" at bounding box center [250, 416] width 49 height 8
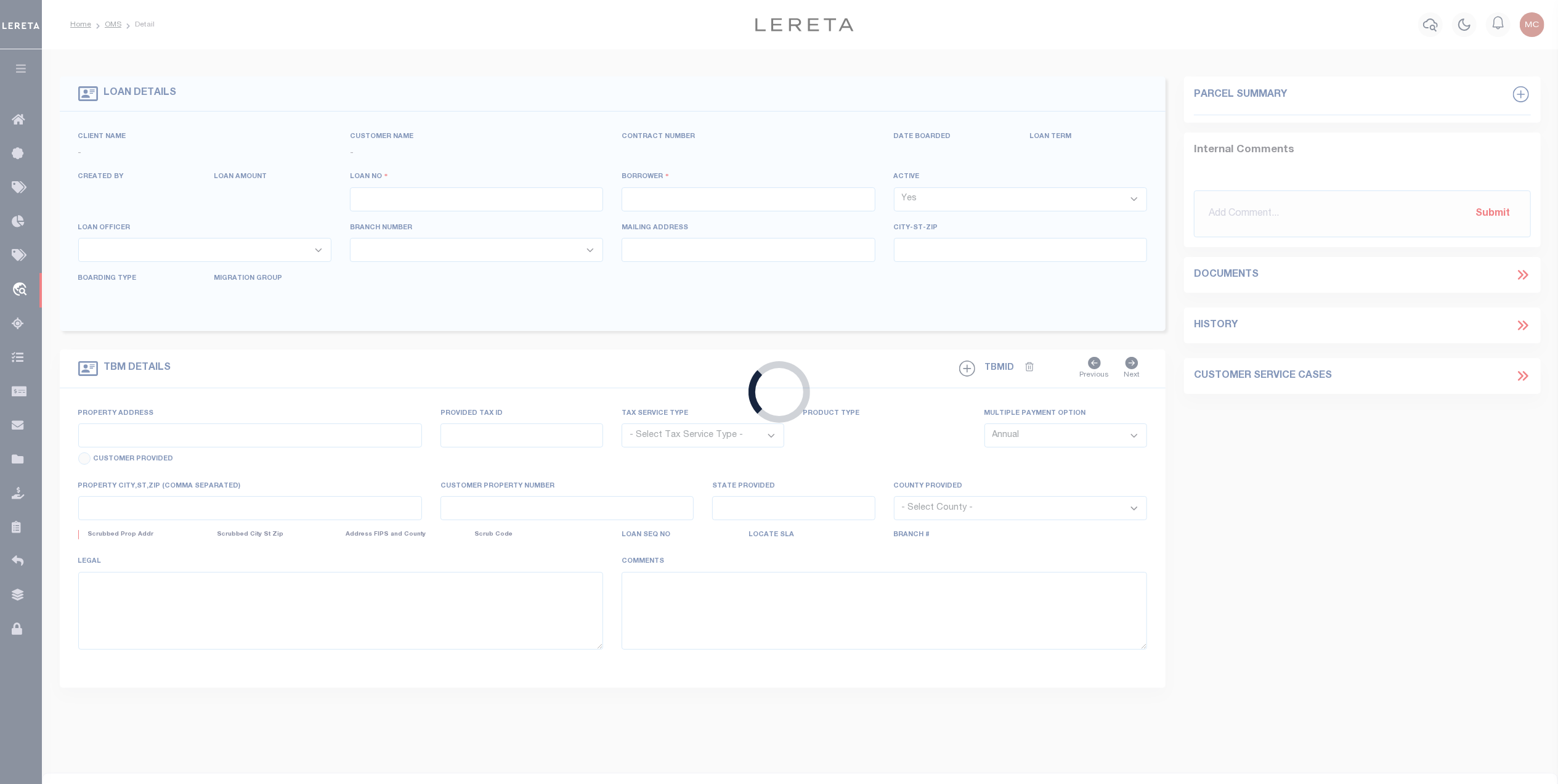
type input "5221087927"
type input "Viet H [PERSON_NAME]"
select select
type input "[DATE]"
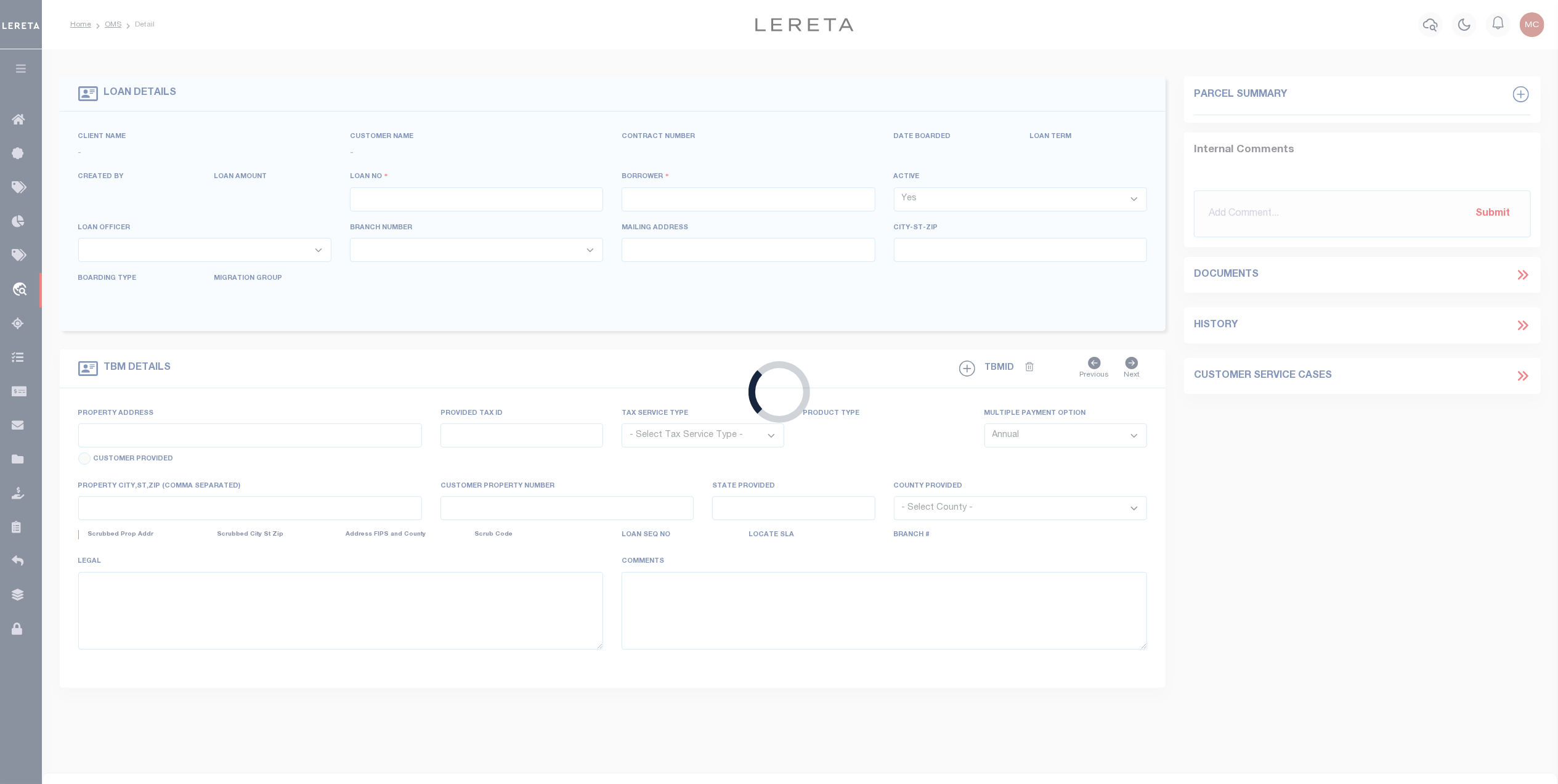
select select "20"
select select "NonEscrow"
type input "[STREET_ADDRESS][PERSON_NAME]"
select select
type input "CHALMETTE LA 70043-5651"
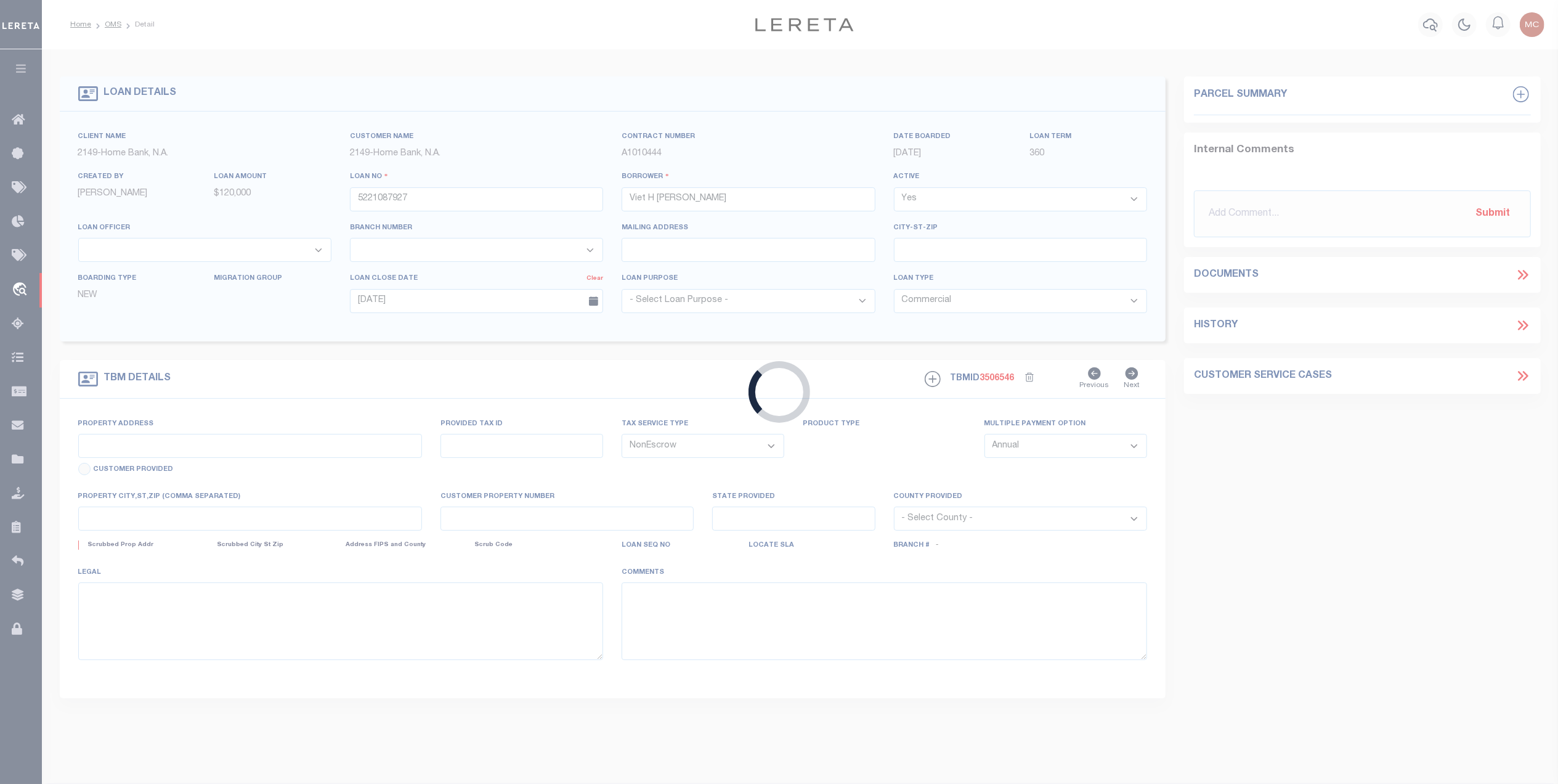
type input "LA"
select select "9199"
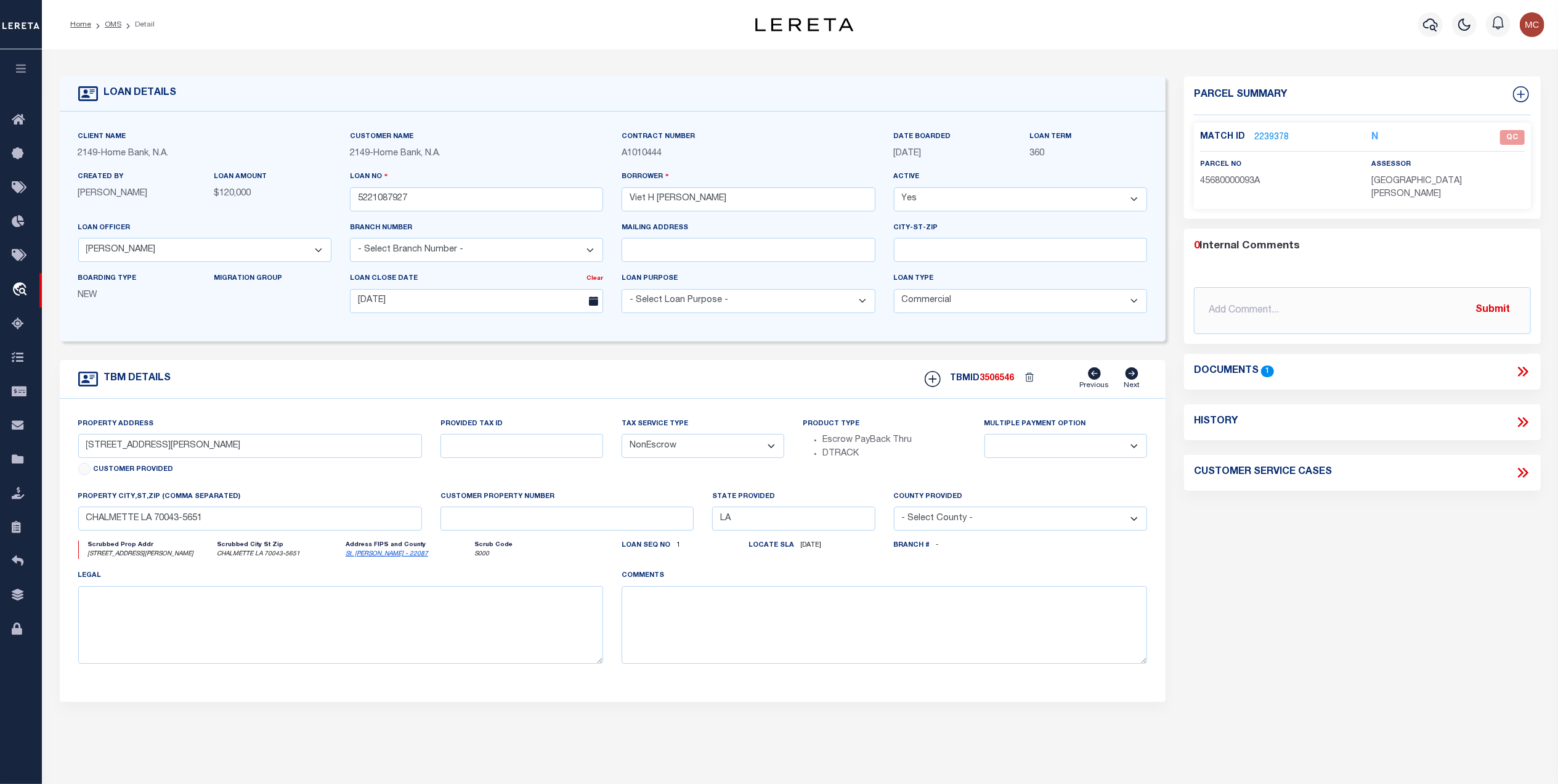
click at [1521, 367] on icon at bounding box center [1521, 371] width 6 height 10
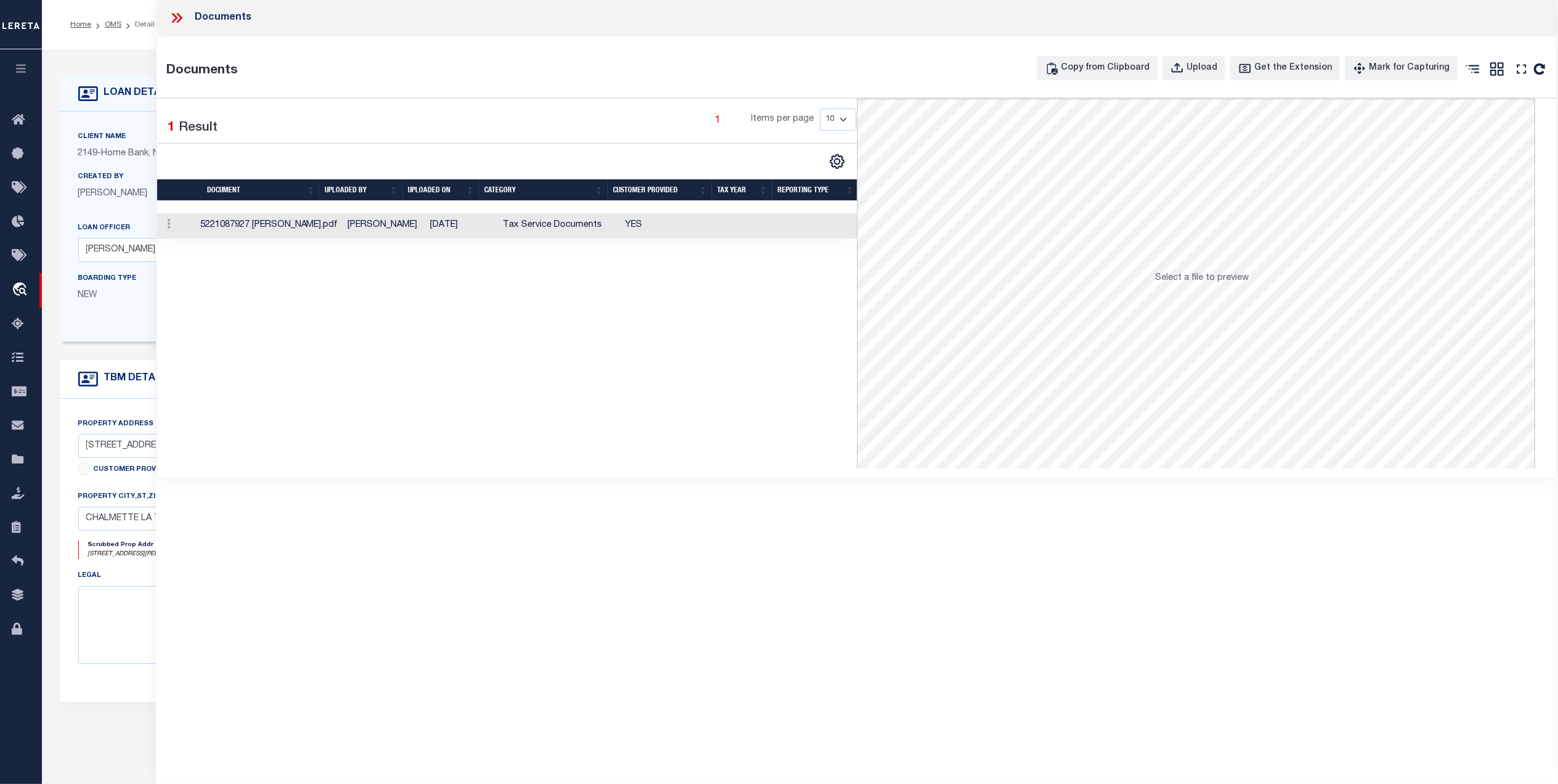
click at [548, 230] on td "Tax Service Documents" at bounding box center [559, 225] width 123 height 25
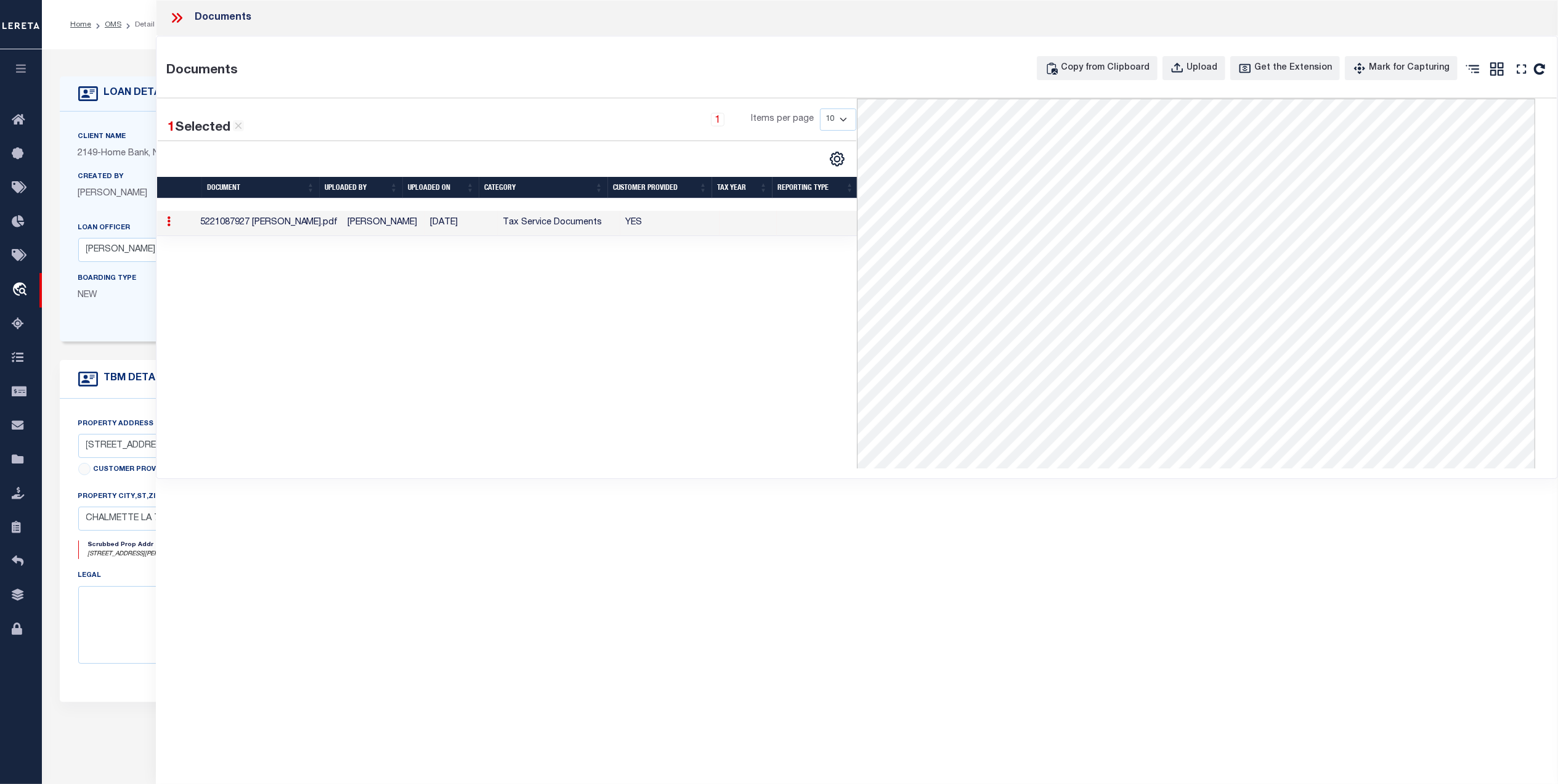
click at [181, 18] on icon at bounding box center [180, 18] width 6 height 10
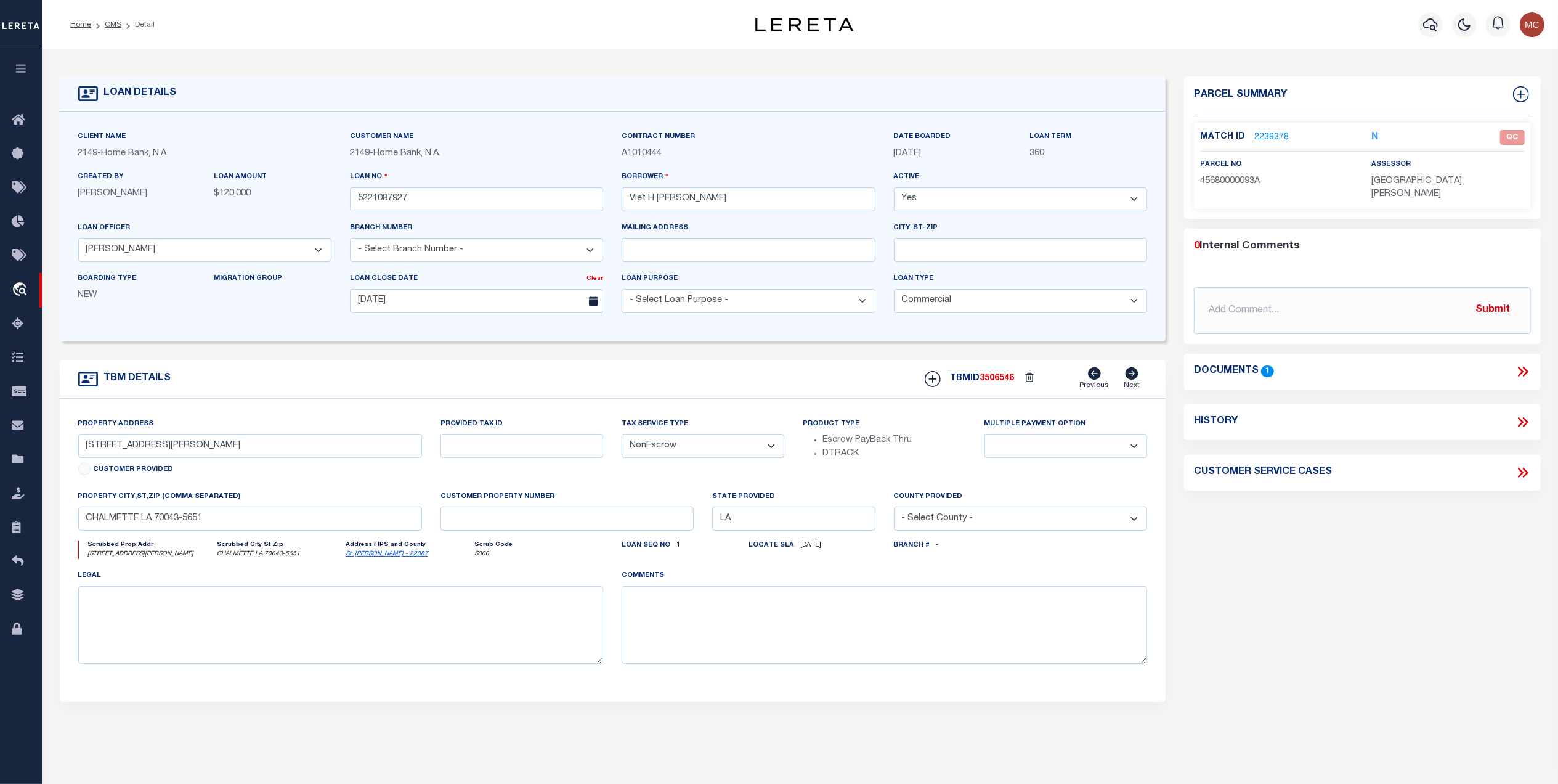
click at [1266, 134] on link "2239378" at bounding box center [1271, 138] width 34 height 13
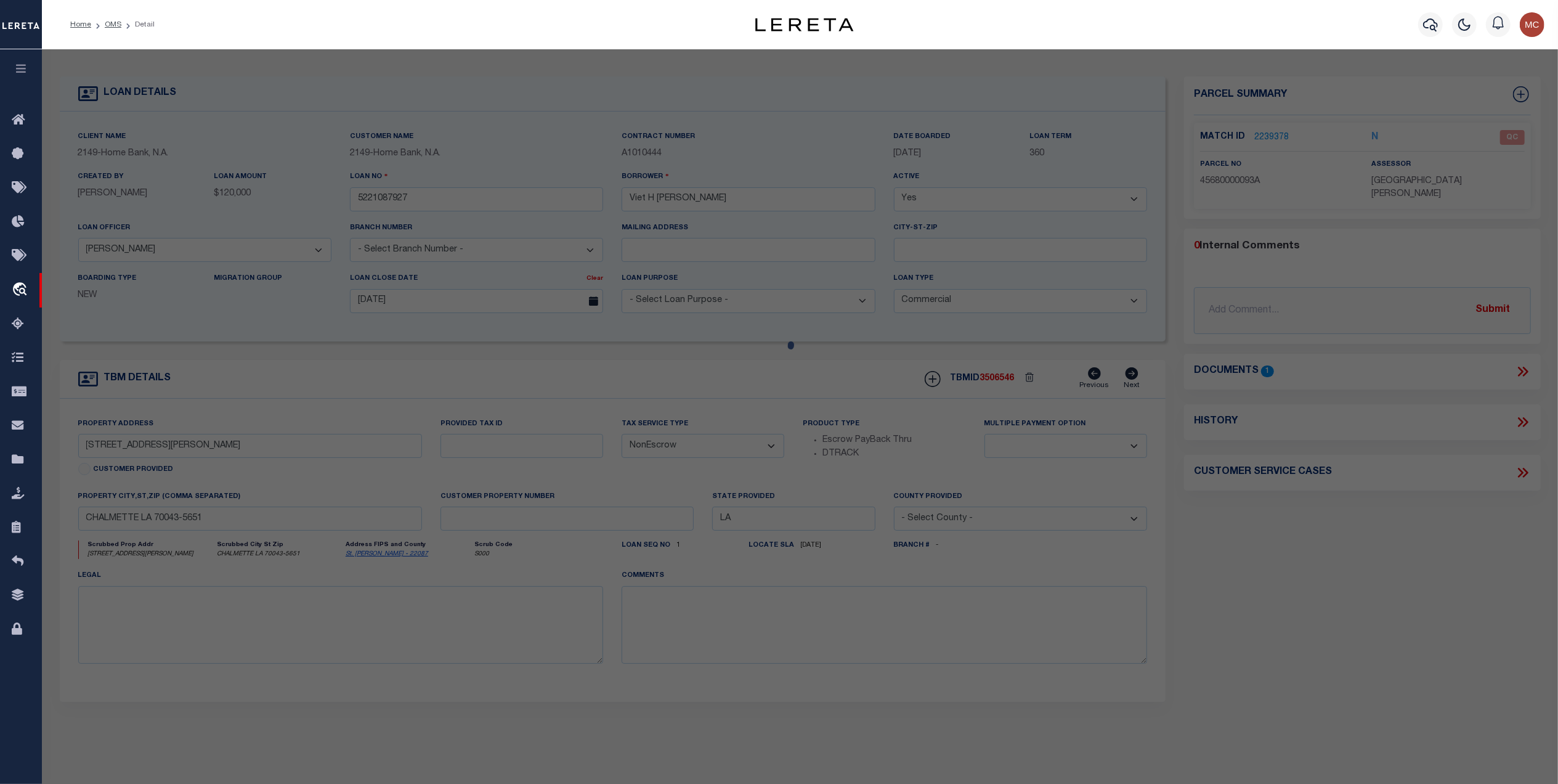
checkbox input "false"
select select "QC"
type input "[PERSON_NAME]"
select select "AGW"
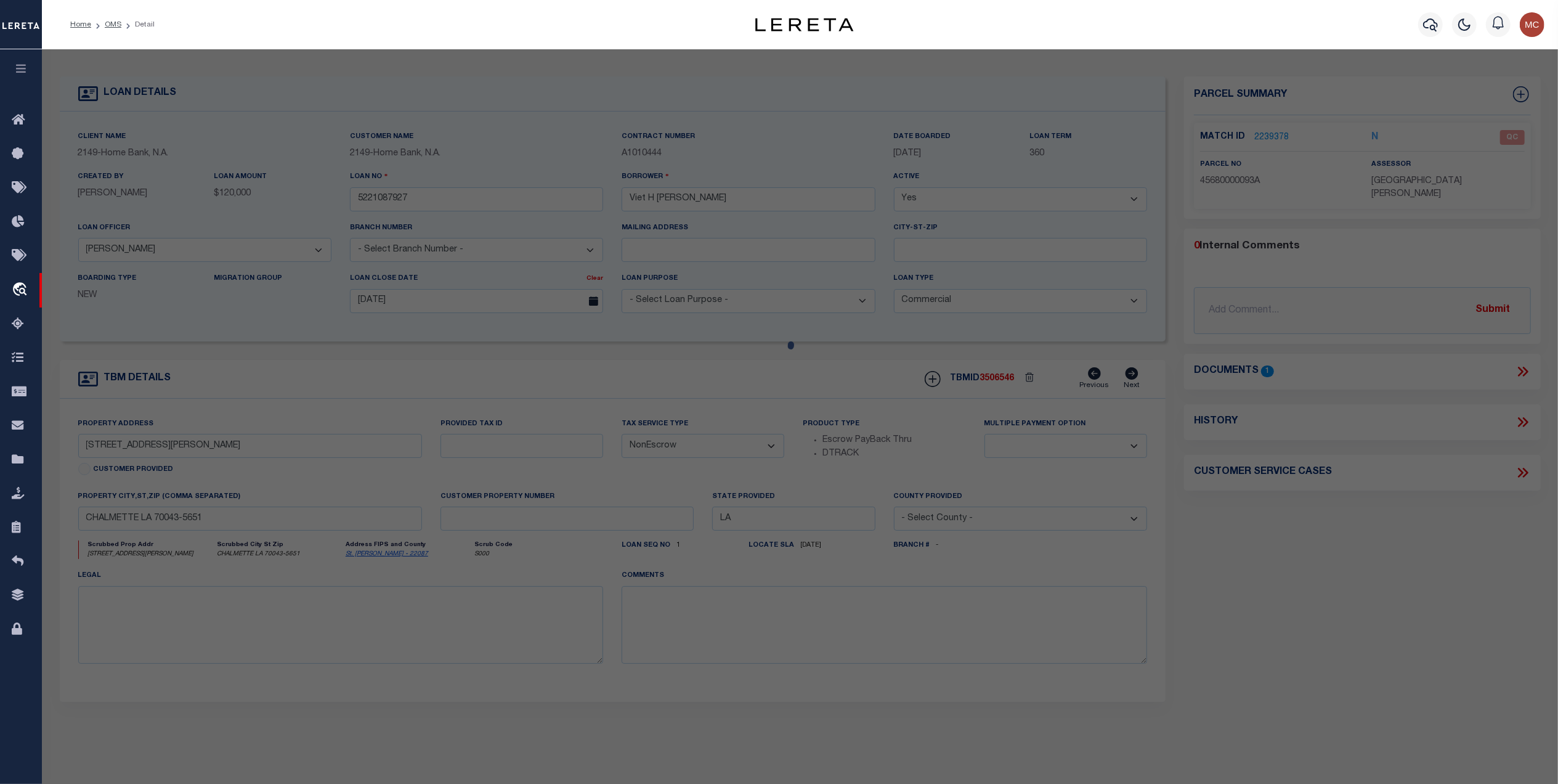
select select "LEG"
type input "1700 E. JUDGE [PERSON_NAME]"
type input "CHALMETTE LA 70043"
type textarea "LOTS 93-A & 93-B [PERSON_NAME]. SUB. COMBINED MEAS. OF 115.49' FRT. ON E. JUDGE…"
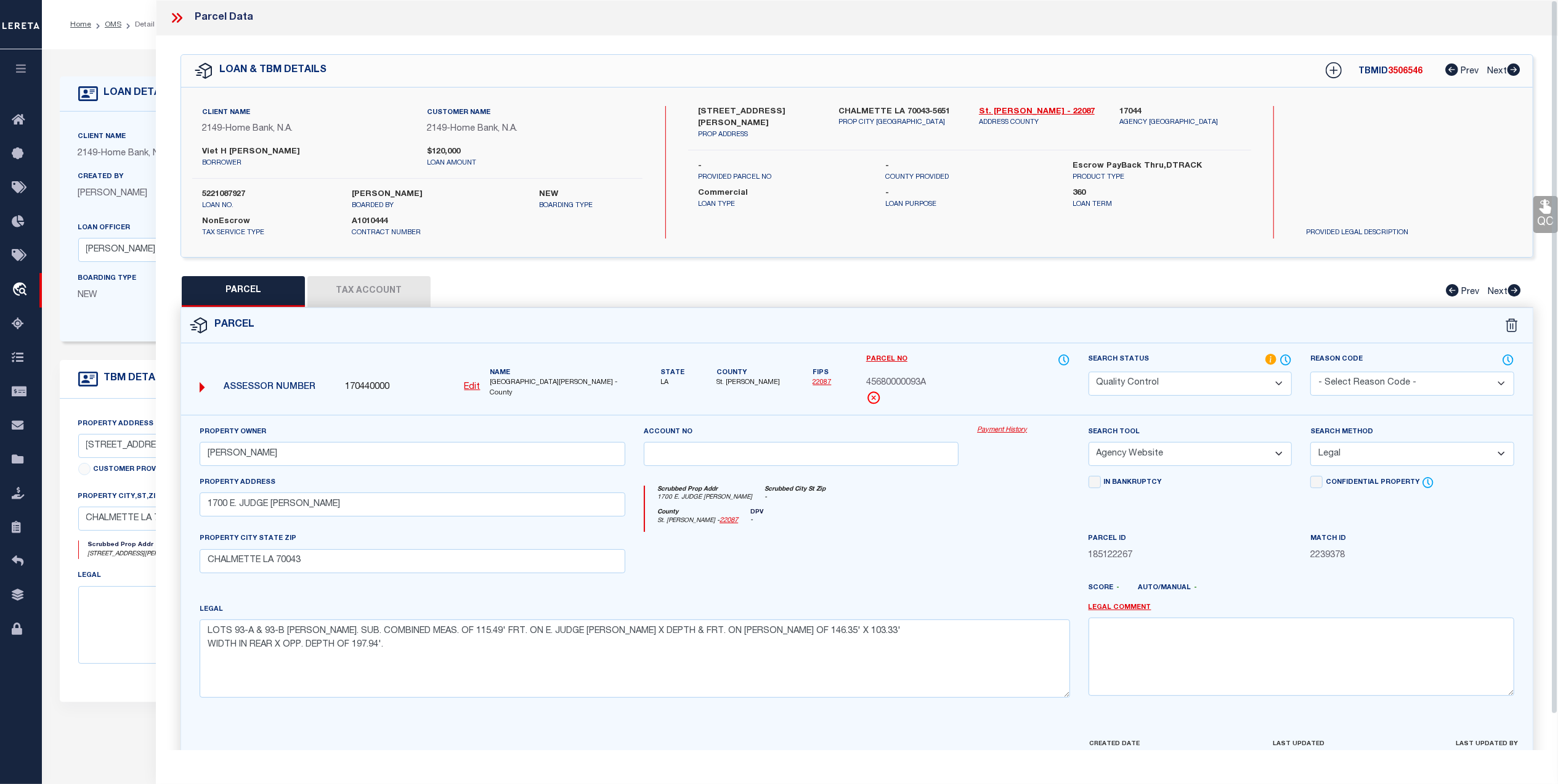
click at [174, 19] on icon at bounding box center [176, 18] width 16 height 16
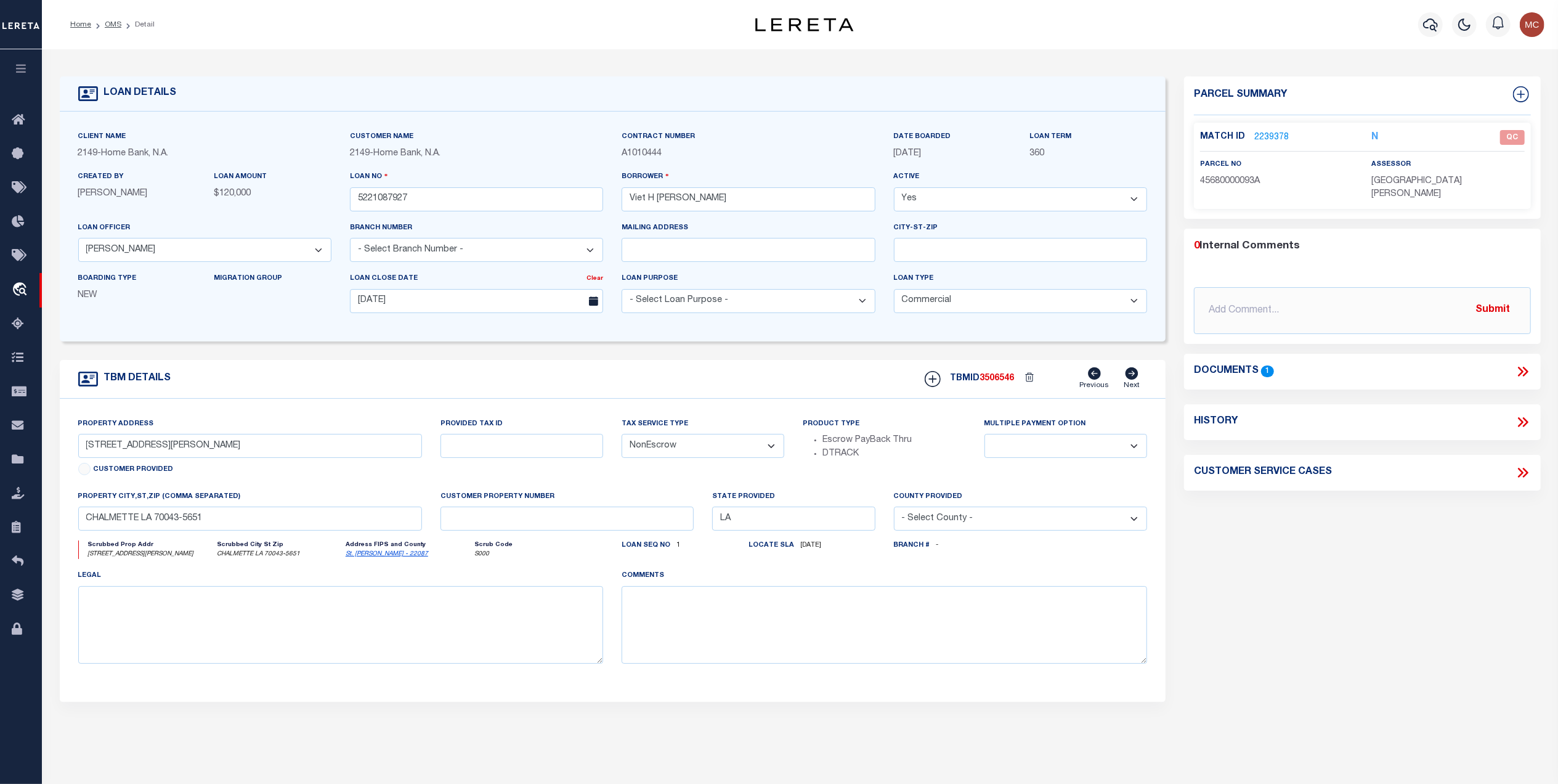
click at [1515, 364] on icon at bounding box center [1523, 371] width 16 height 16
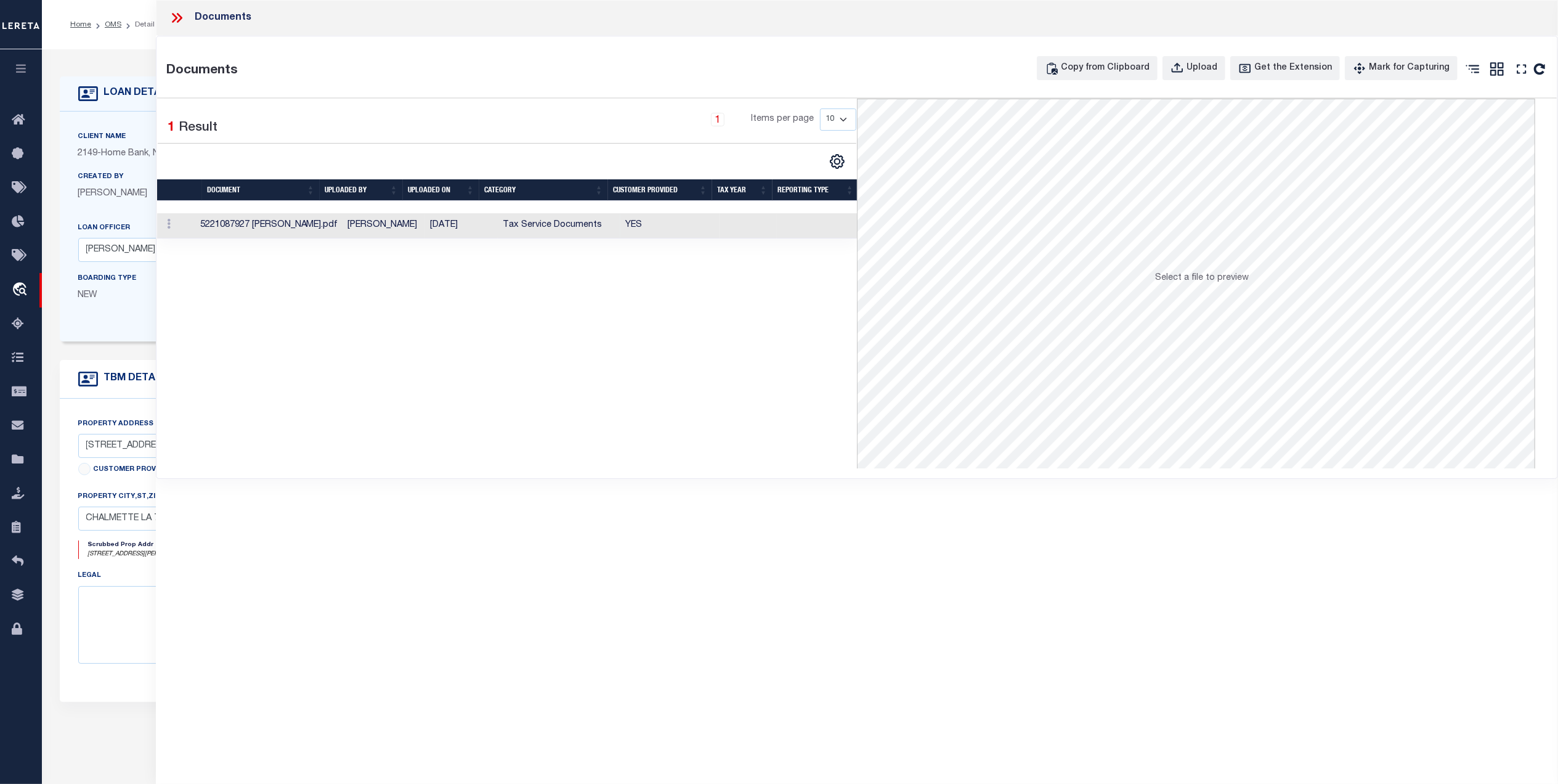
click at [573, 230] on td "Tax Service Documents" at bounding box center [559, 225] width 123 height 25
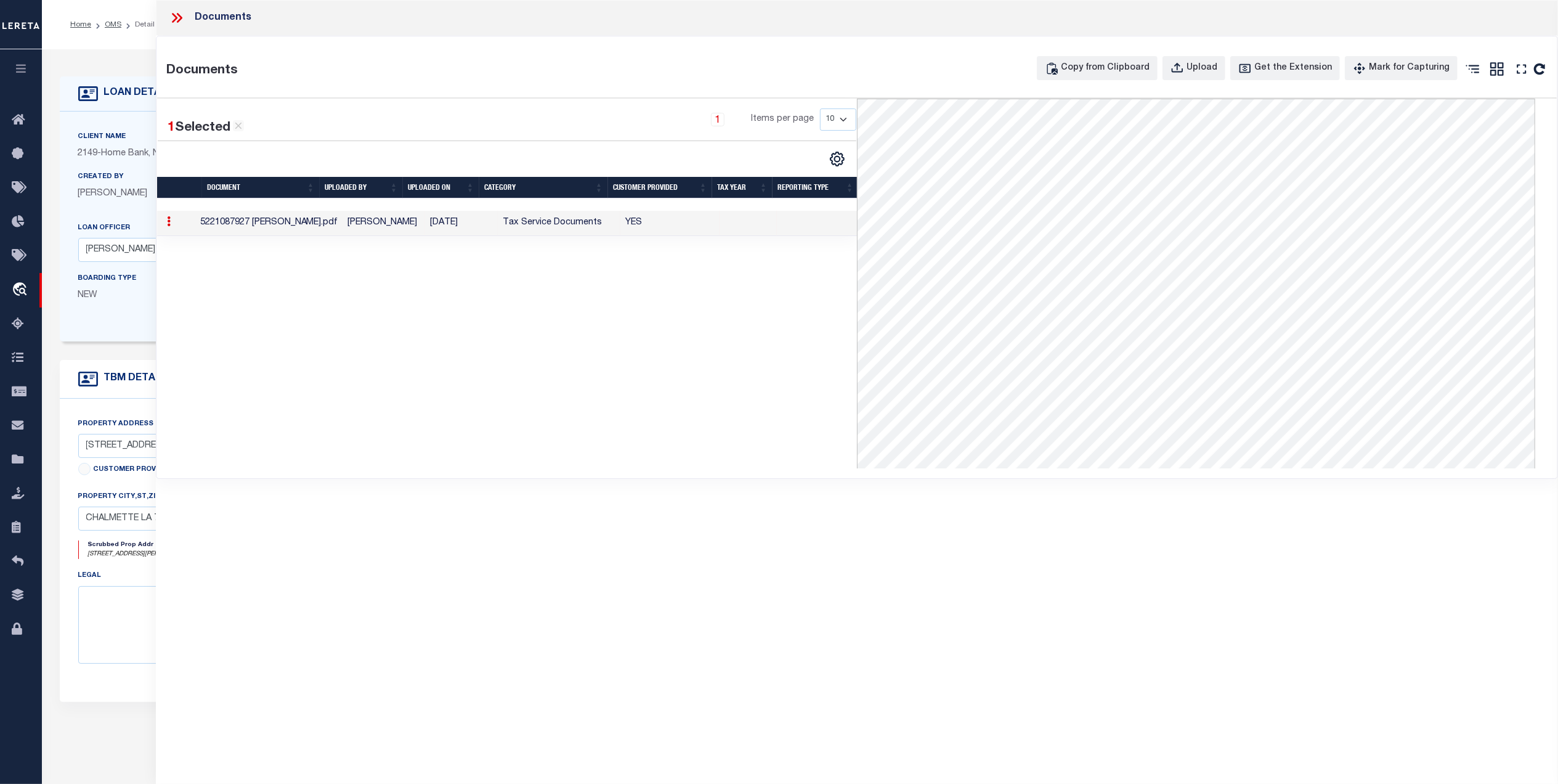
click at [181, 20] on icon at bounding box center [176, 18] width 16 height 16
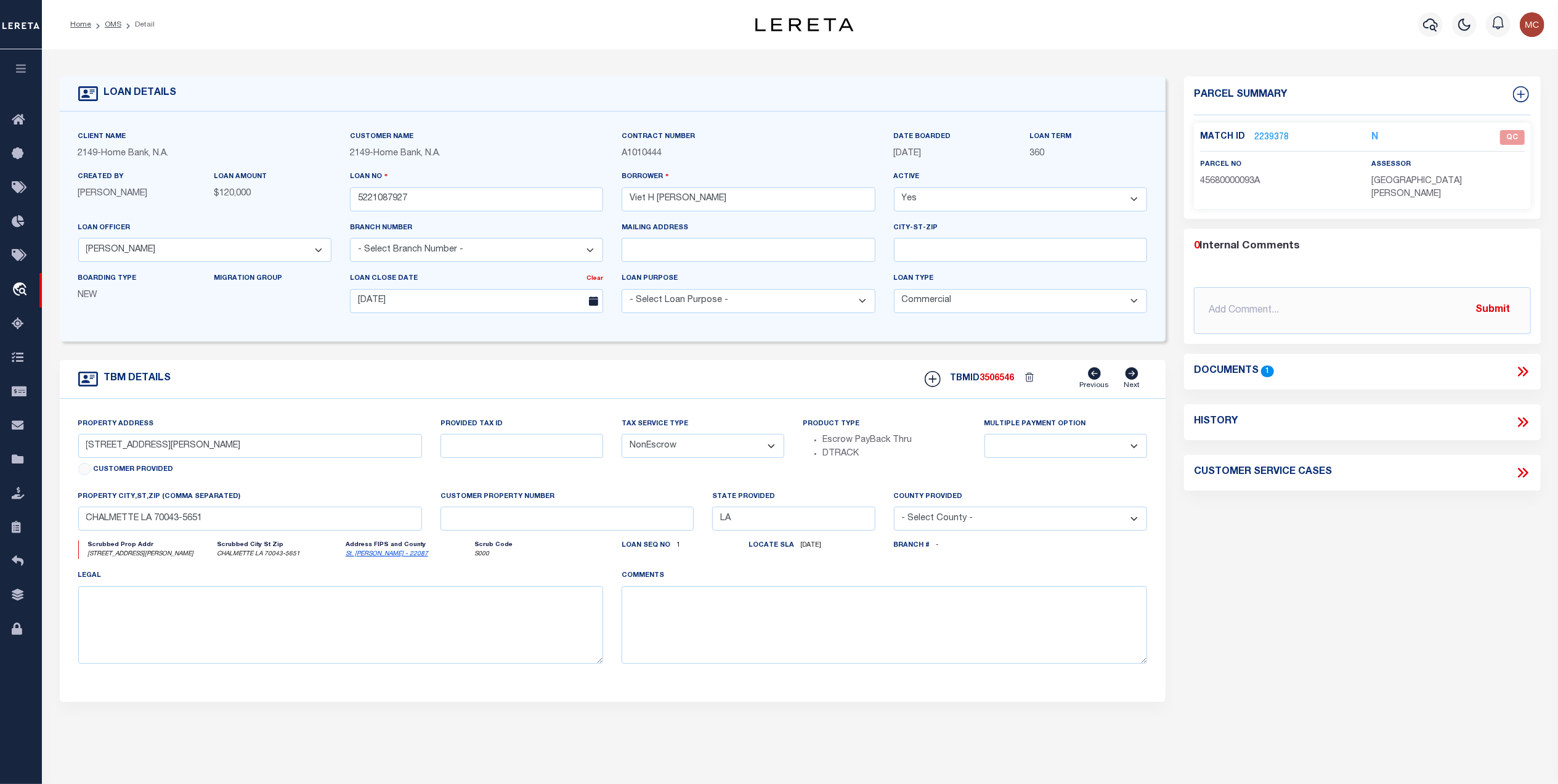
drag, startPoint x: 111, startPoint y: 28, endPoint x: 234, endPoint y: 65, distance: 128.4
click at [111, 28] on link "OMS" at bounding box center [113, 25] width 17 height 7
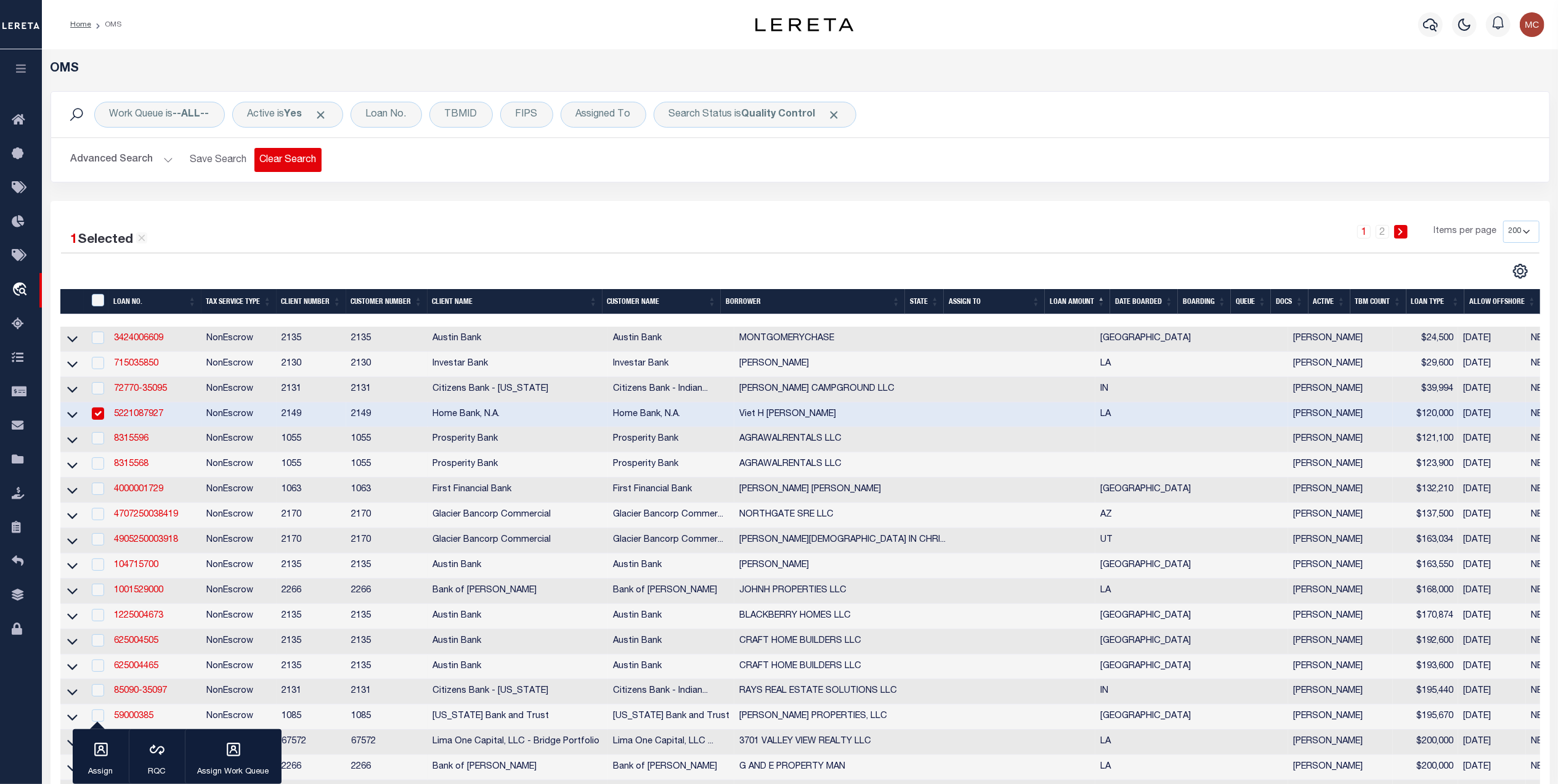
click at [292, 163] on button "Clear Search" at bounding box center [288, 160] width 68 height 24
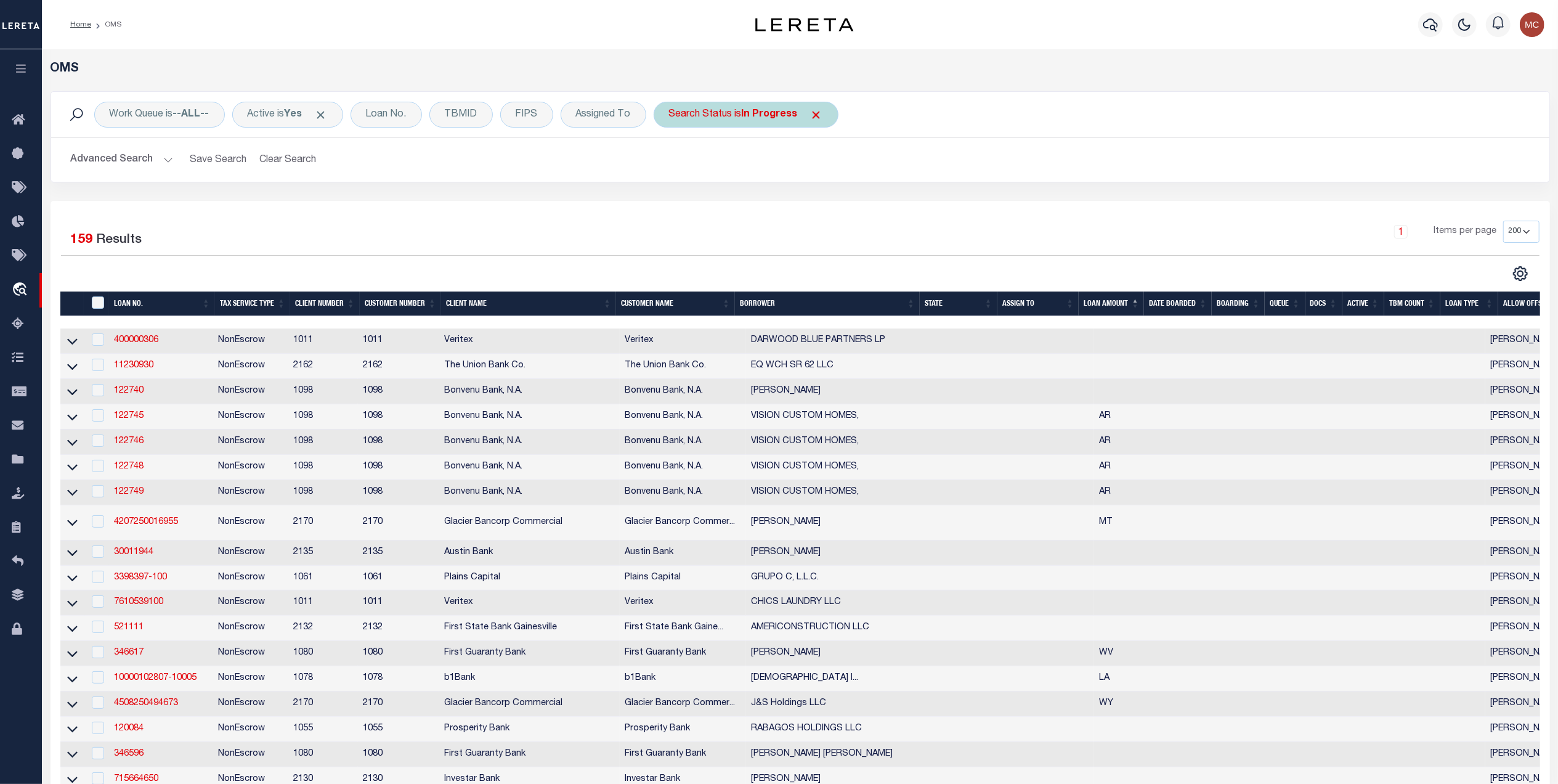
click at [727, 118] on div "Search Status is In Progress" at bounding box center [746, 115] width 185 height 26
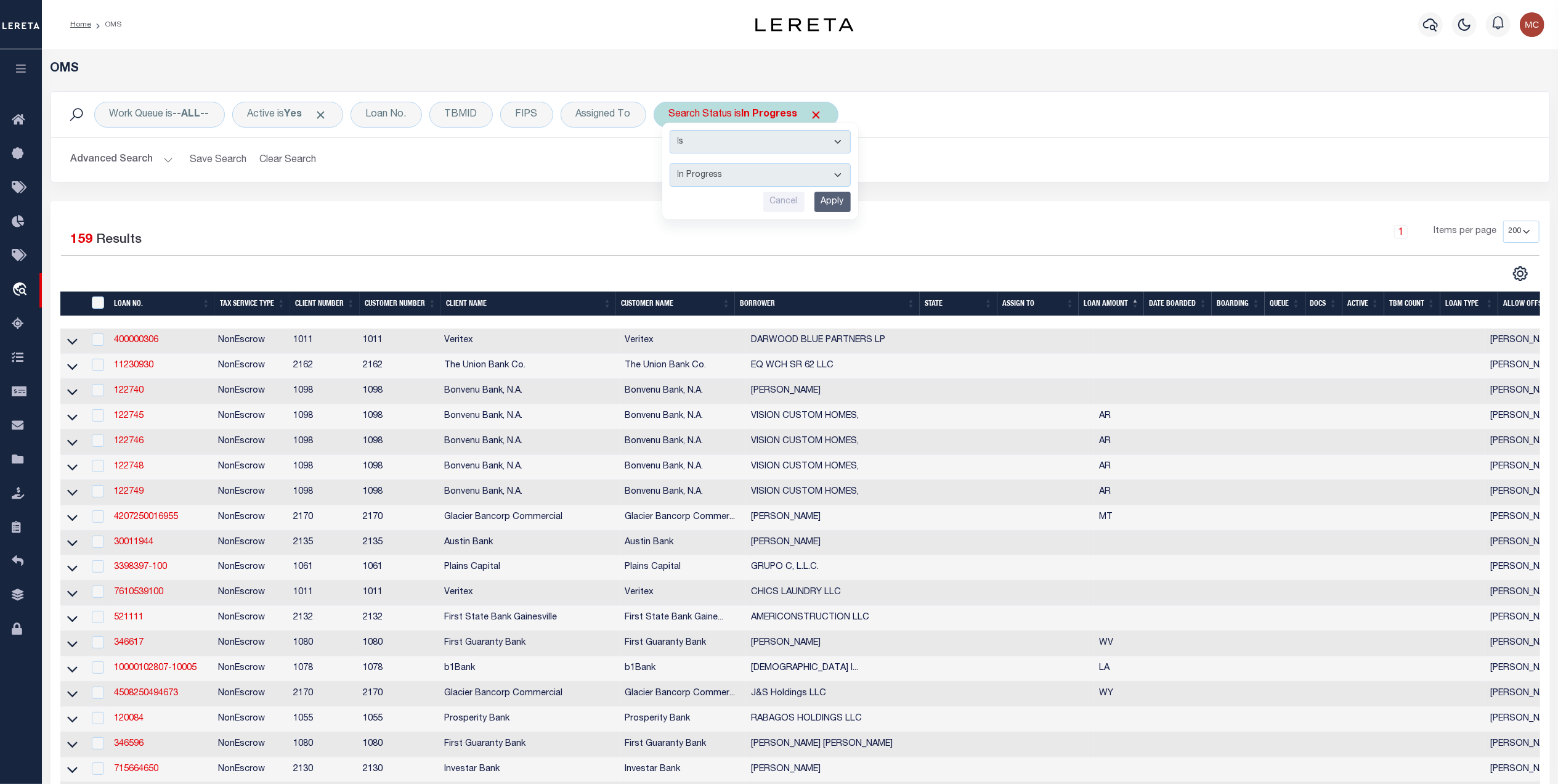
click at [692, 174] on select "Automated Search Bad Parcel Complete Duplicate Parcel High Dollar Reporting In …" at bounding box center [760, 174] width 181 height 23
select select "QC"
click at [673, 164] on select "Automated Search Bad Parcel Complete Duplicate Parcel High Dollar Reporting In …" at bounding box center [760, 174] width 181 height 23
click at [841, 209] on input "Apply" at bounding box center [832, 202] width 36 height 20
